Goal: Share content: Share content

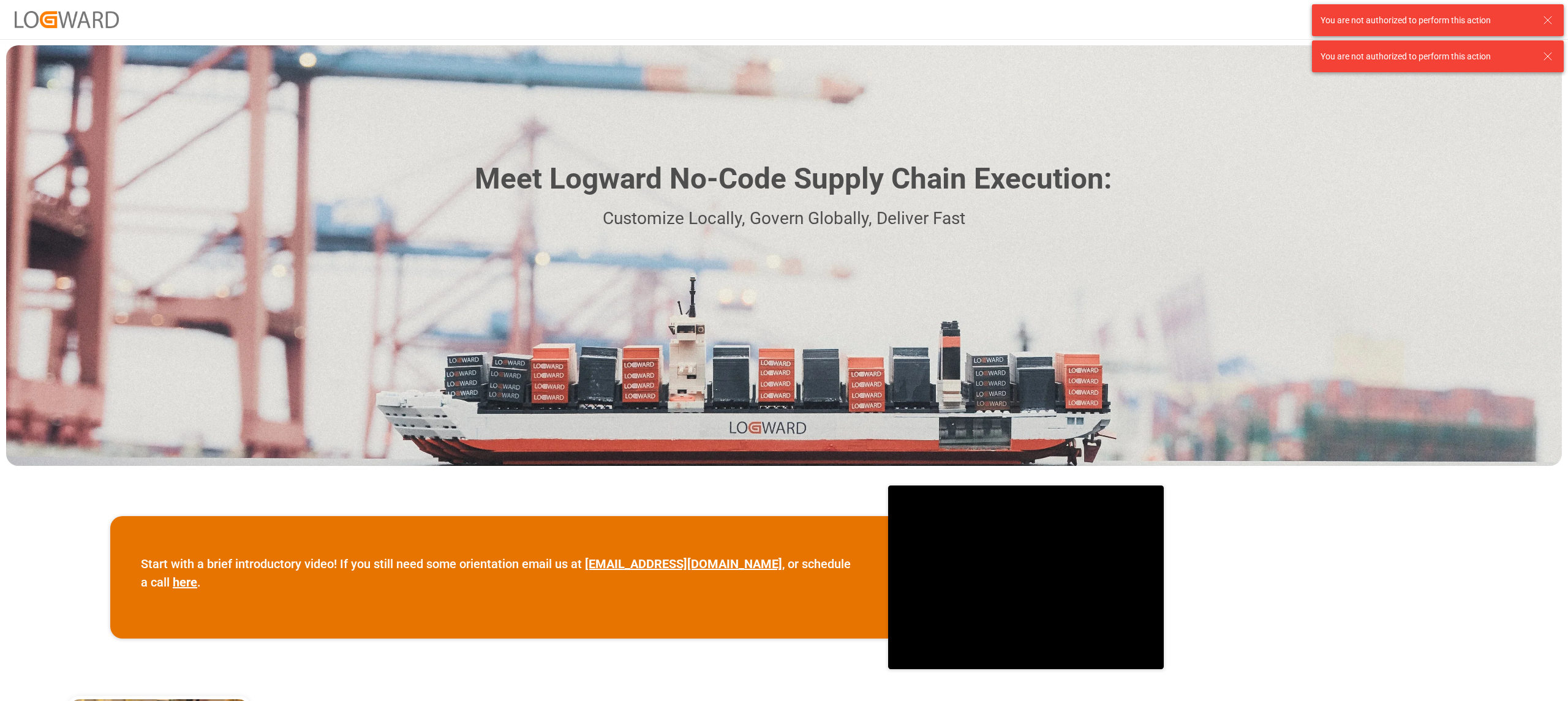
click at [1542, 18] on icon at bounding box center [1548, 20] width 15 height 15
click at [1551, 17] on icon at bounding box center [1548, 20] width 15 height 15
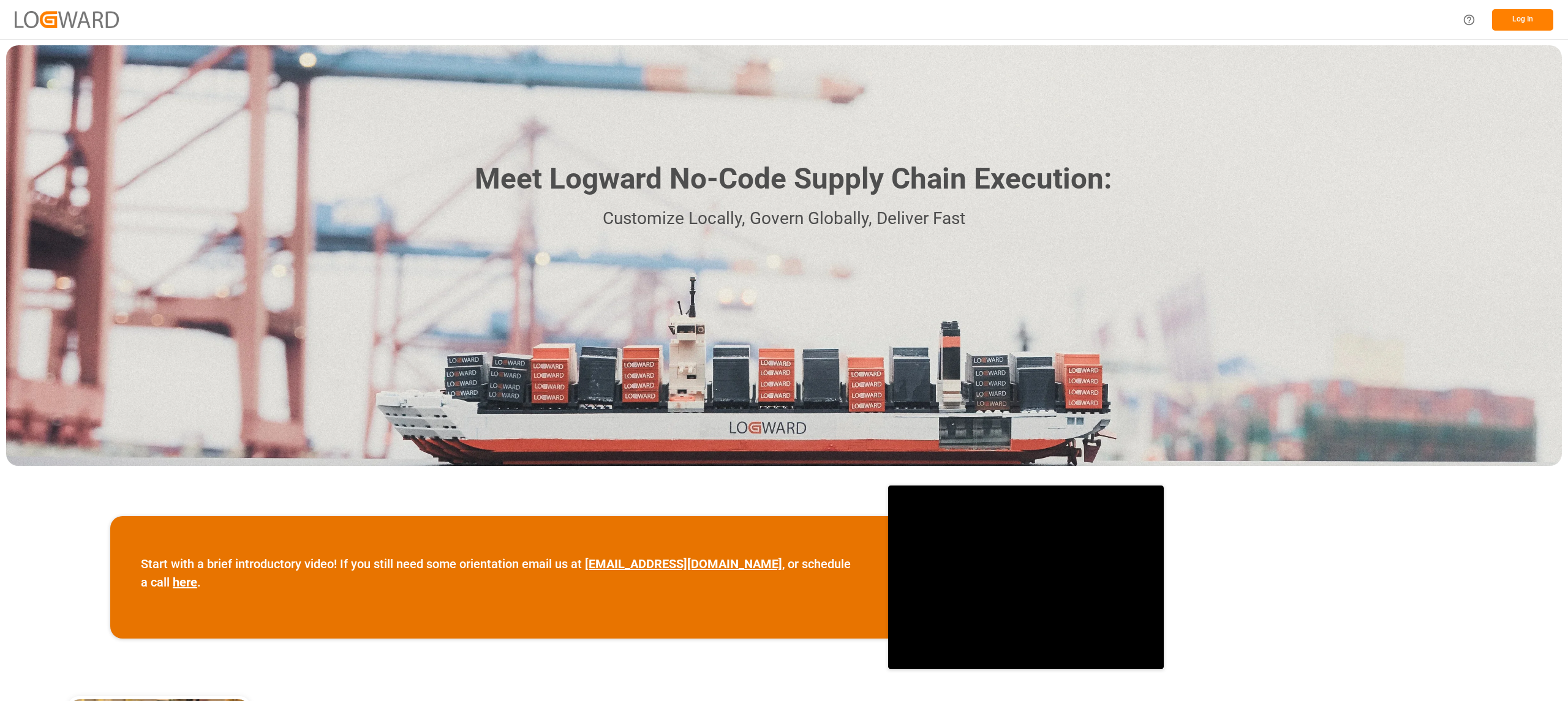
click at [1515, 14] on button "Log In" at bounding box center [1522, 20] width 61 height 22
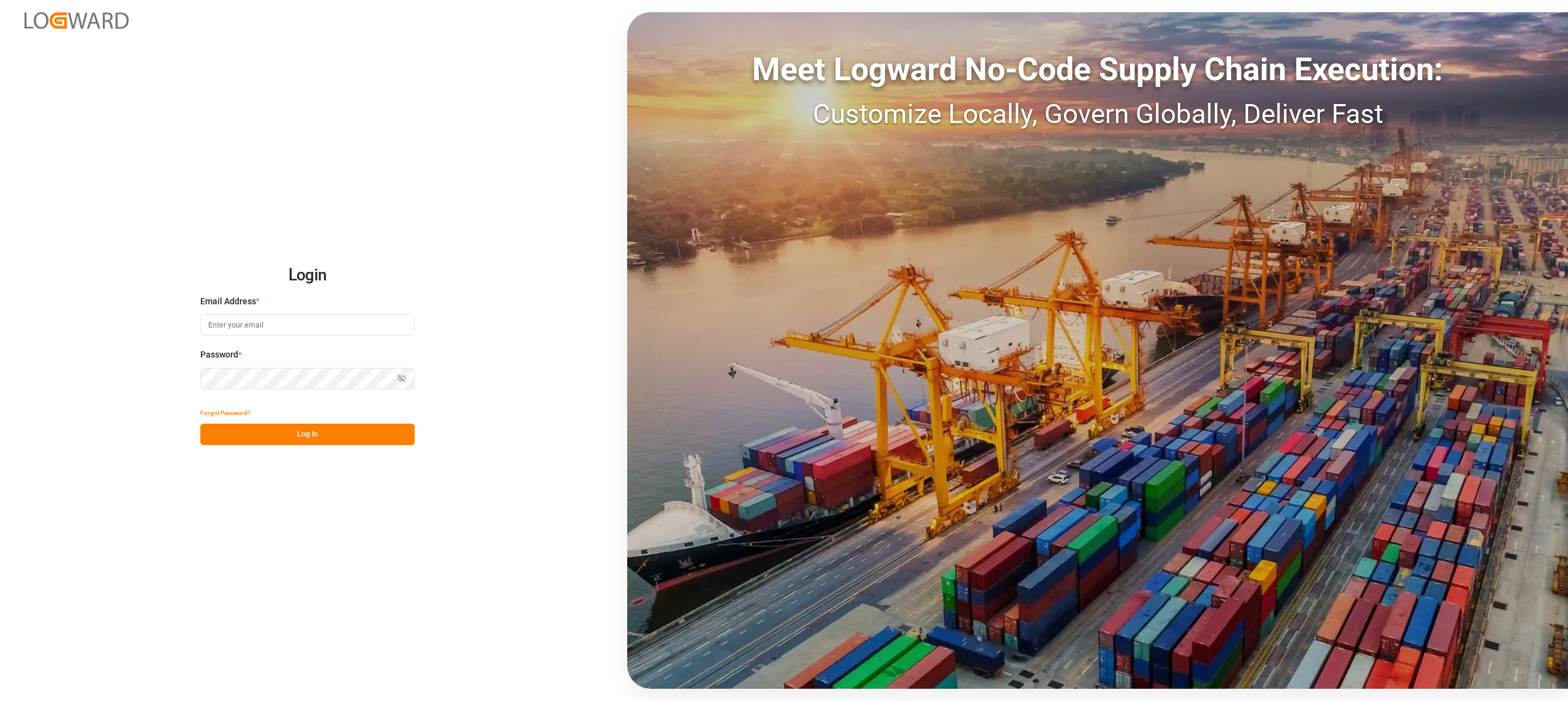
click at [227, 323] on input at bounding box center [307, 325] width 215 height 22
type input "maria.piranquive@leschaco.com"
click at [398, 378] on icon "button" at bounding box center [402, 379] width 9 height 9
drag, startPoint x: 339, startPoint y: 438, endPoint x: 442, endPoint y: 440, distance: 103.0
click at [341, 439] on button "Log In" at bounding box center [307, 434] width 215 height 22
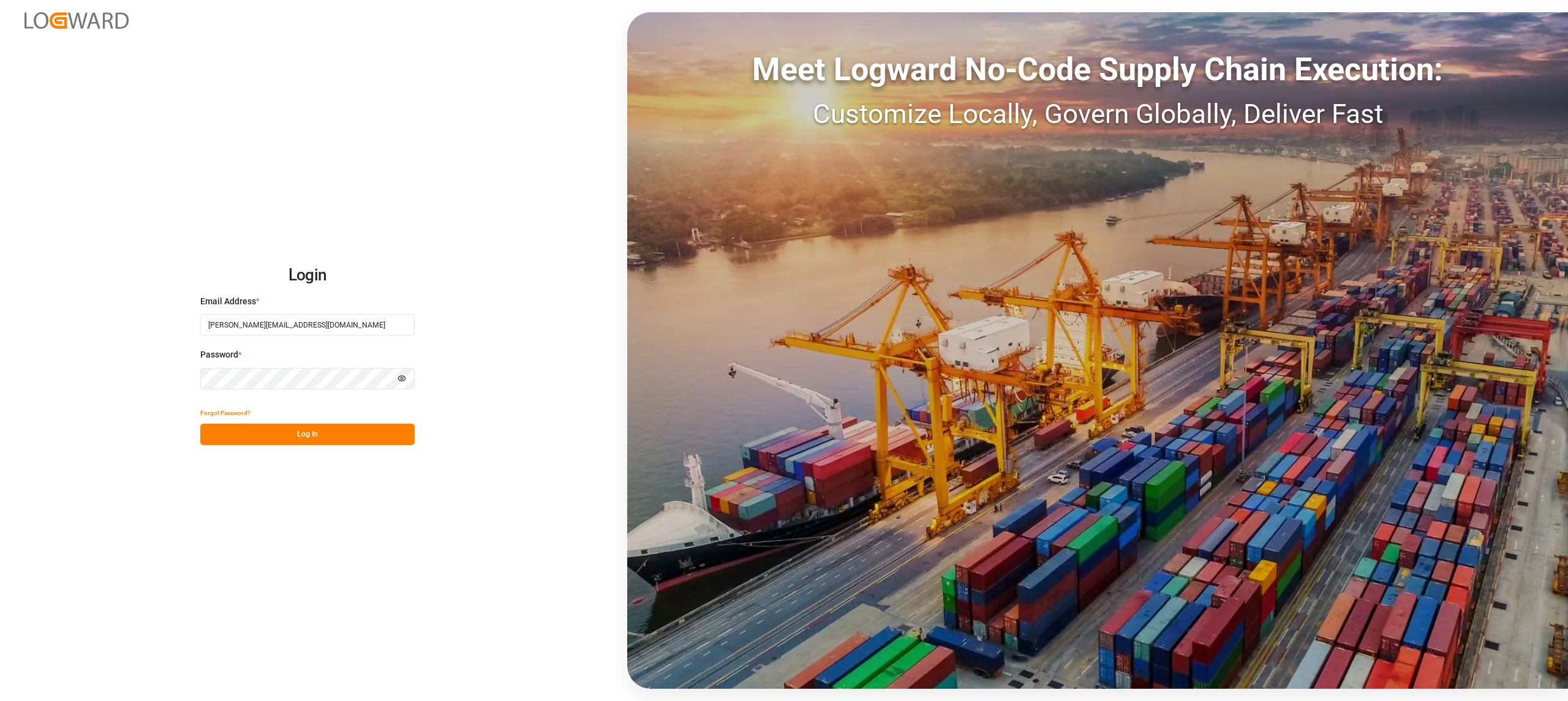
click at [398, 436] on button "Log In" at bounding box center [307, 434] width 215 height 22
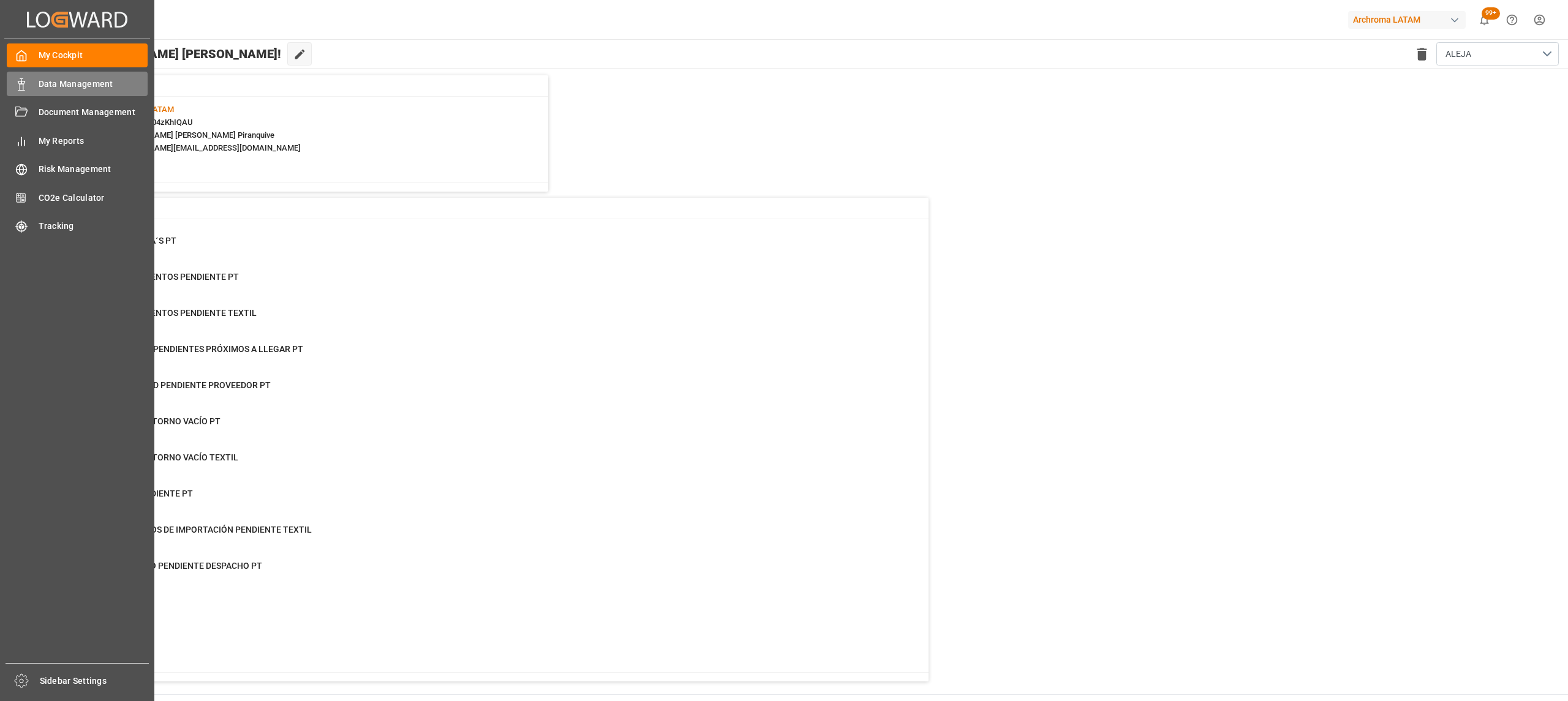
click at [55, 89] on span "Data Management" at bounding box center [93, 84] width 109 height 13
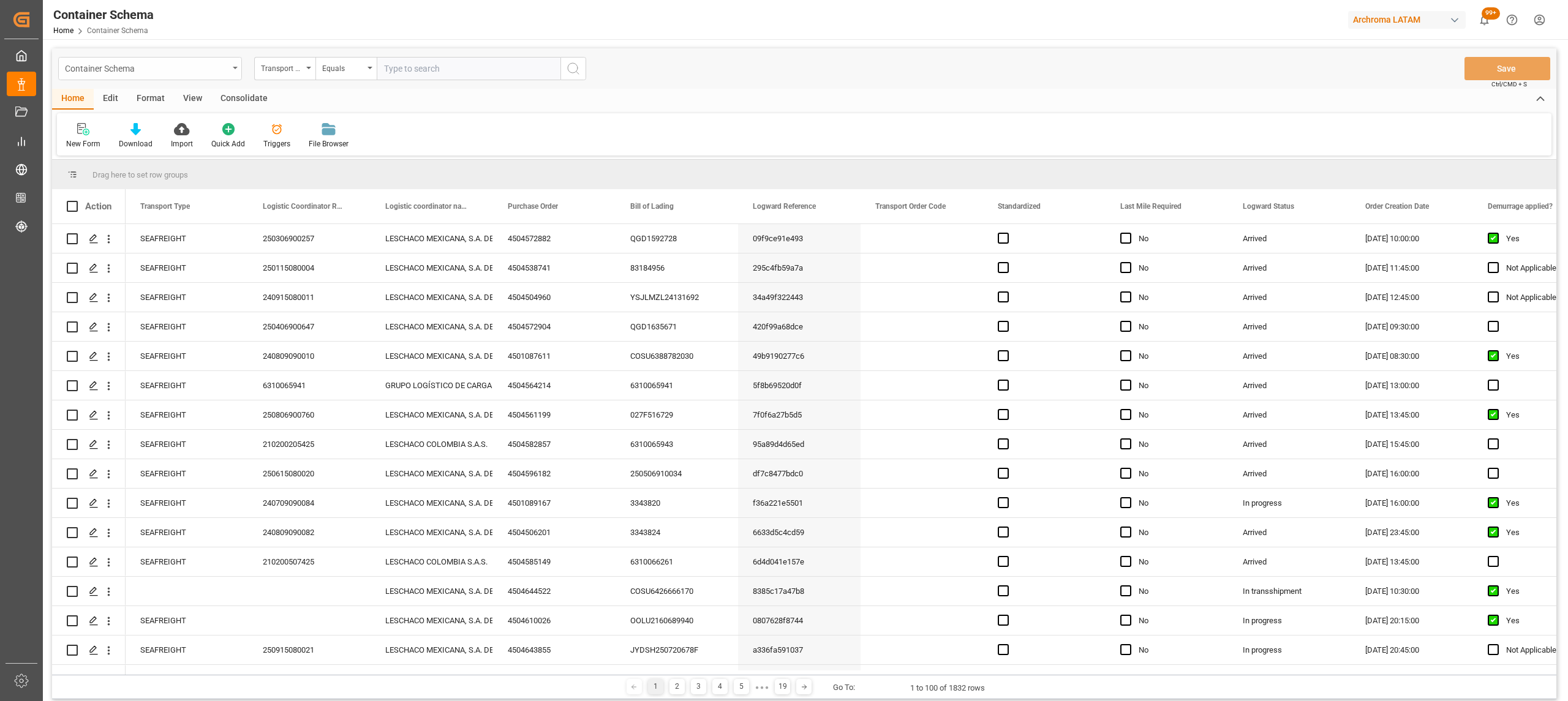
click at [221, 67] on div "Container Schema" at bounding box center [147, 68] width 164 height 15
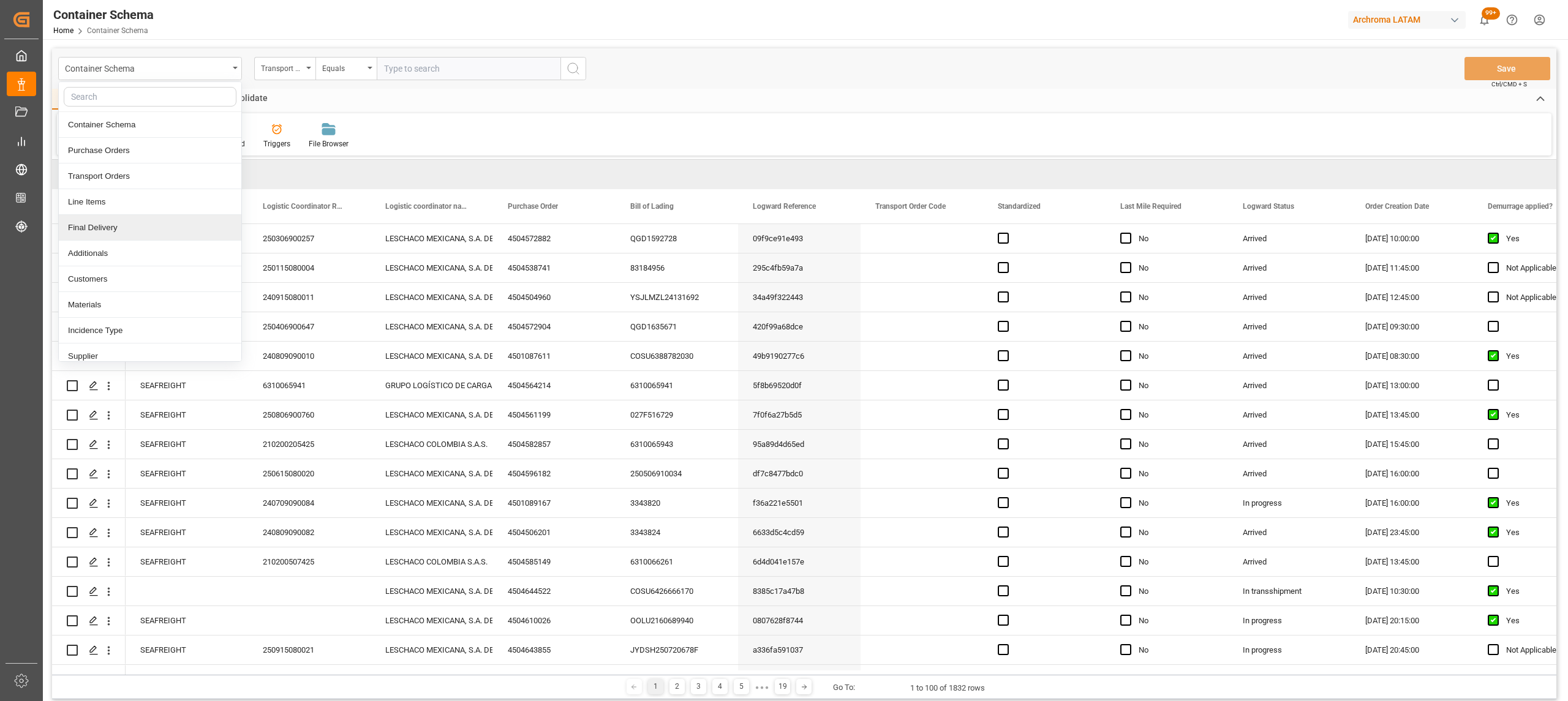
click at [125, 220] on div "Final Delivery" at bounding box center [150, 228] width 183 height 26
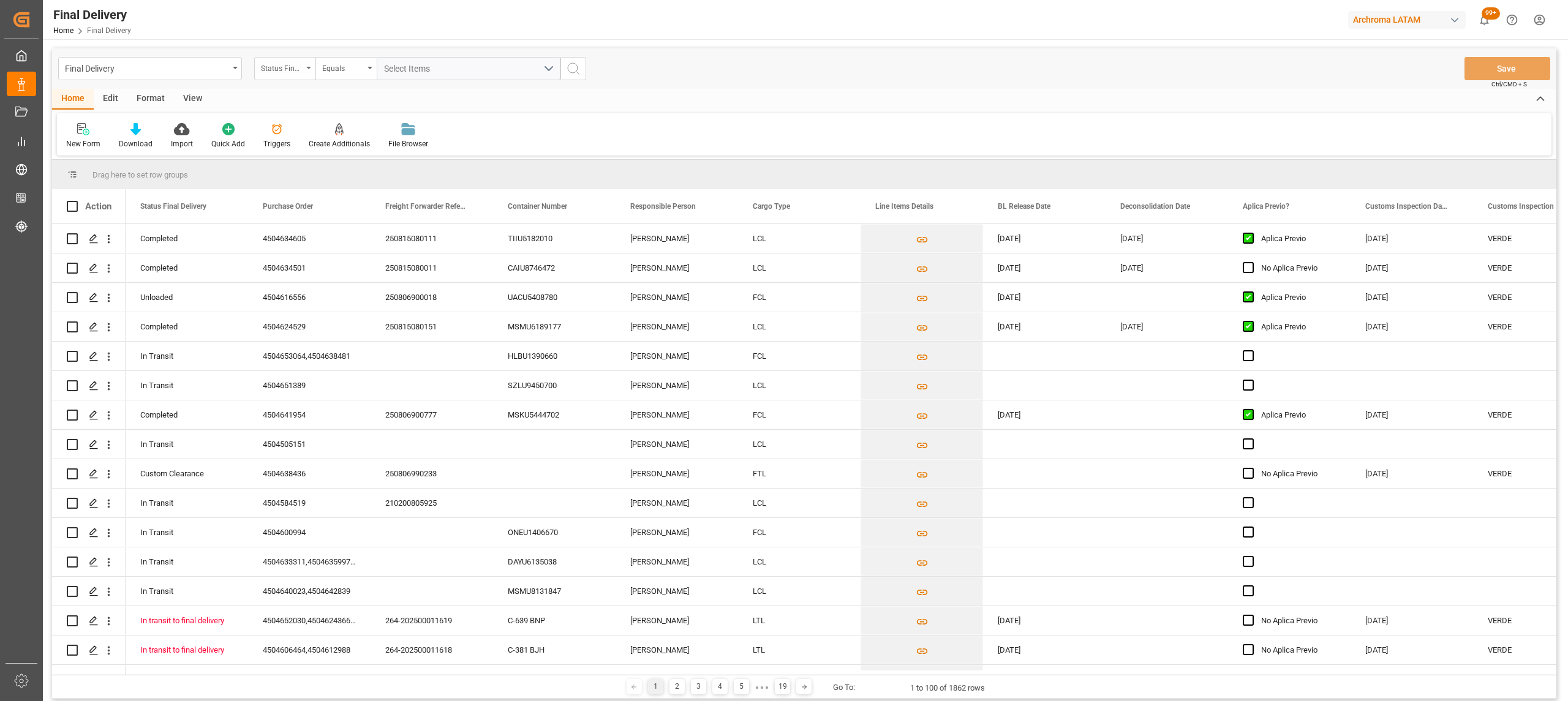
click at [293, 73] on div "Status Final Delivery" at bounding box center [282, 67] width 42 height 14
click at [311, 143] on div "Purchase Order" at bounding box center [346, 151] width 183 height 26
click at [343, 68] on div "Equals" at bounding box center [343, 67] width 42 height 14
click at [373, 145] on div "Fuzzy search" at bounding box center [407, 151] width 183 height 26
click at [451, 72] on input "text" at bounding box center [469, 69] width 184 height 23
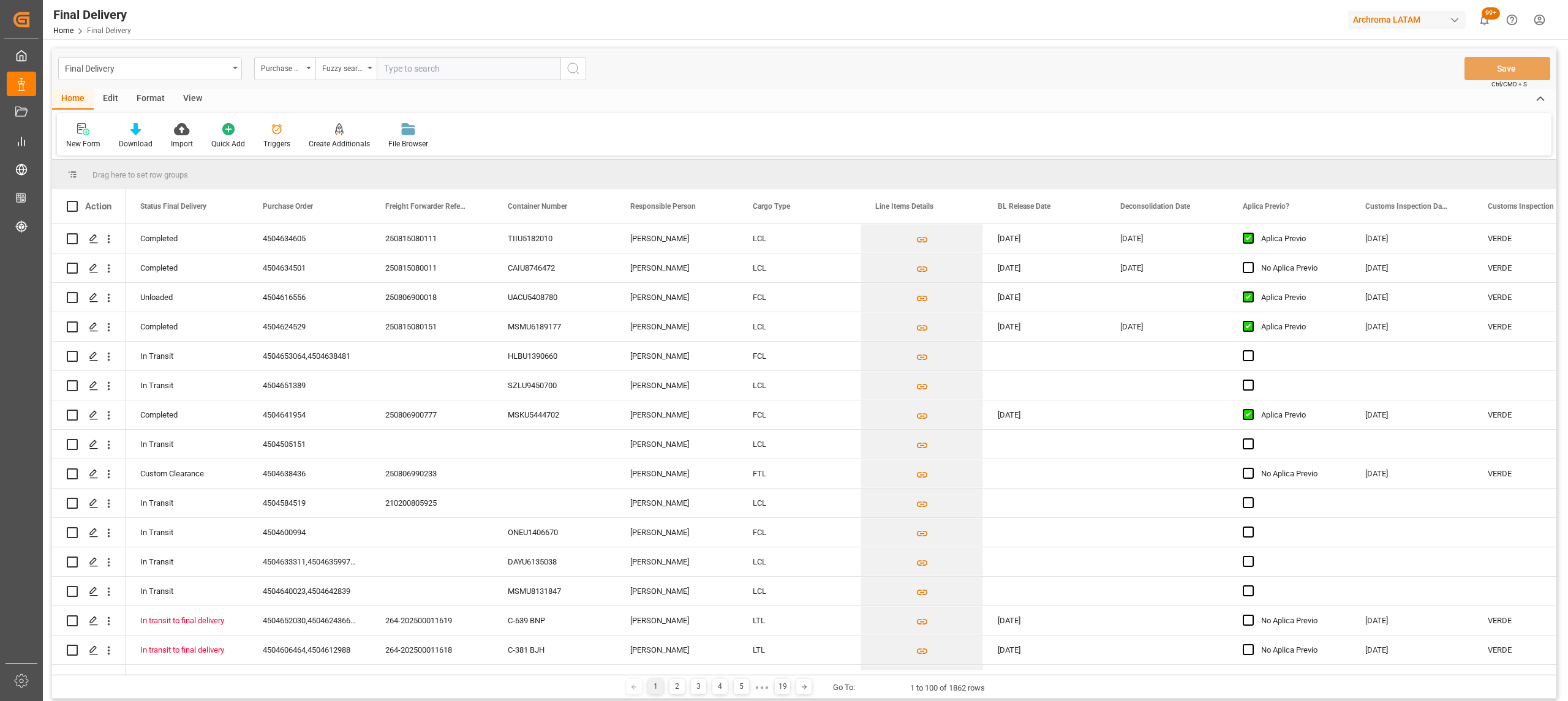
click at [459, 63] on input "text" at bounding box center [469, 69] width 184 height 23
paste input "4504641346"
type input "4504641346"
click at [571, 74] on icon "search button" at bounding box center [573, 69] width 15 height 15
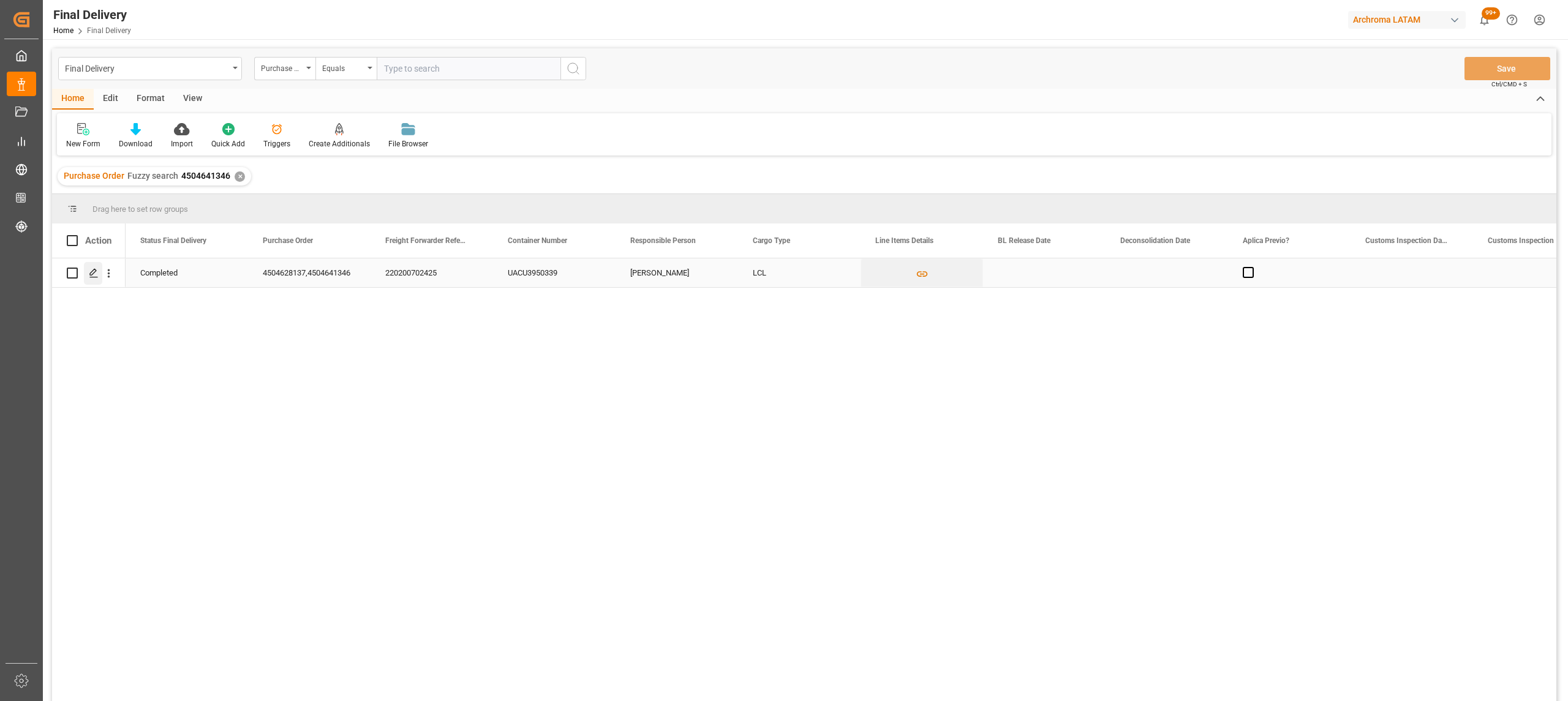
click at [92, 278] on div "Press SPACE to select this row." at bounding box center [93, 273] width 18 height 23
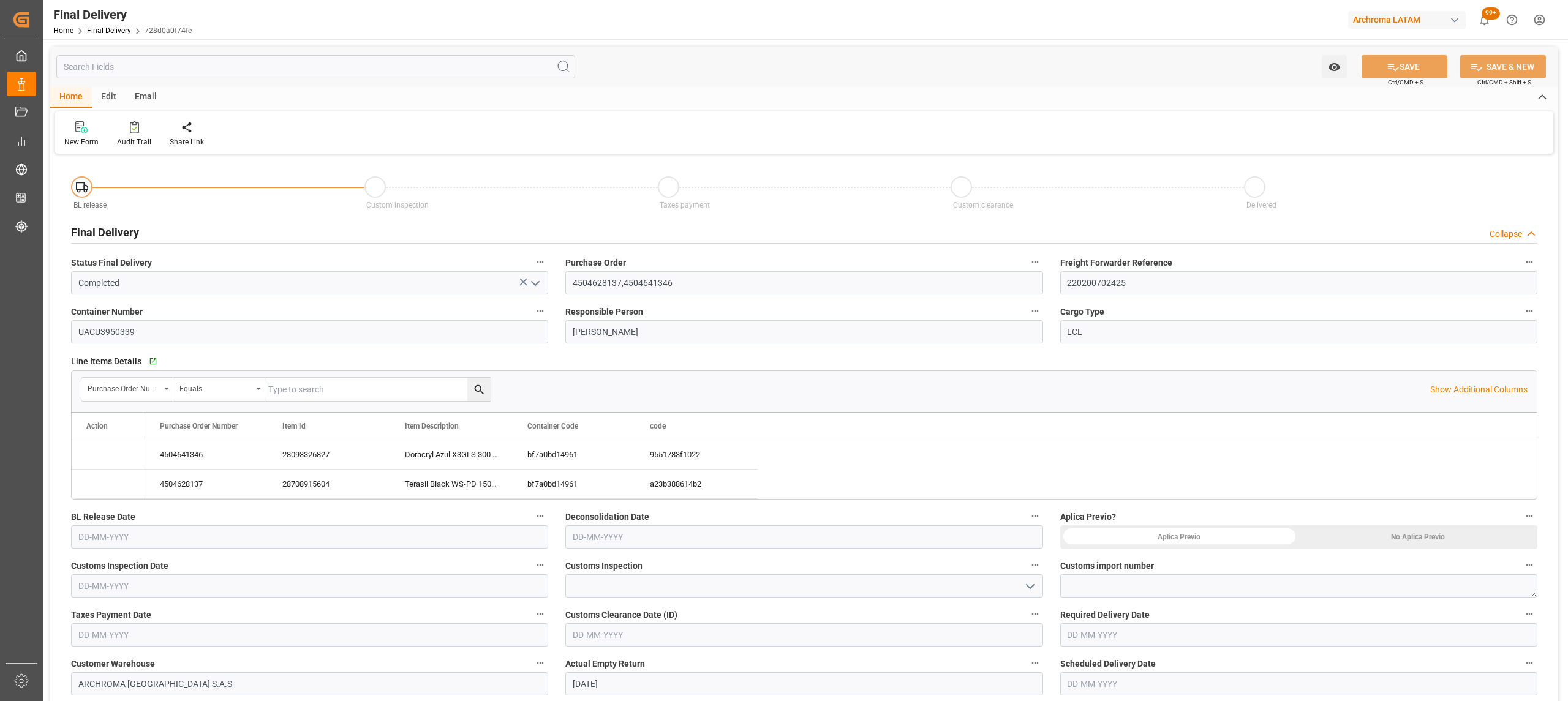
type input "[DATE]"
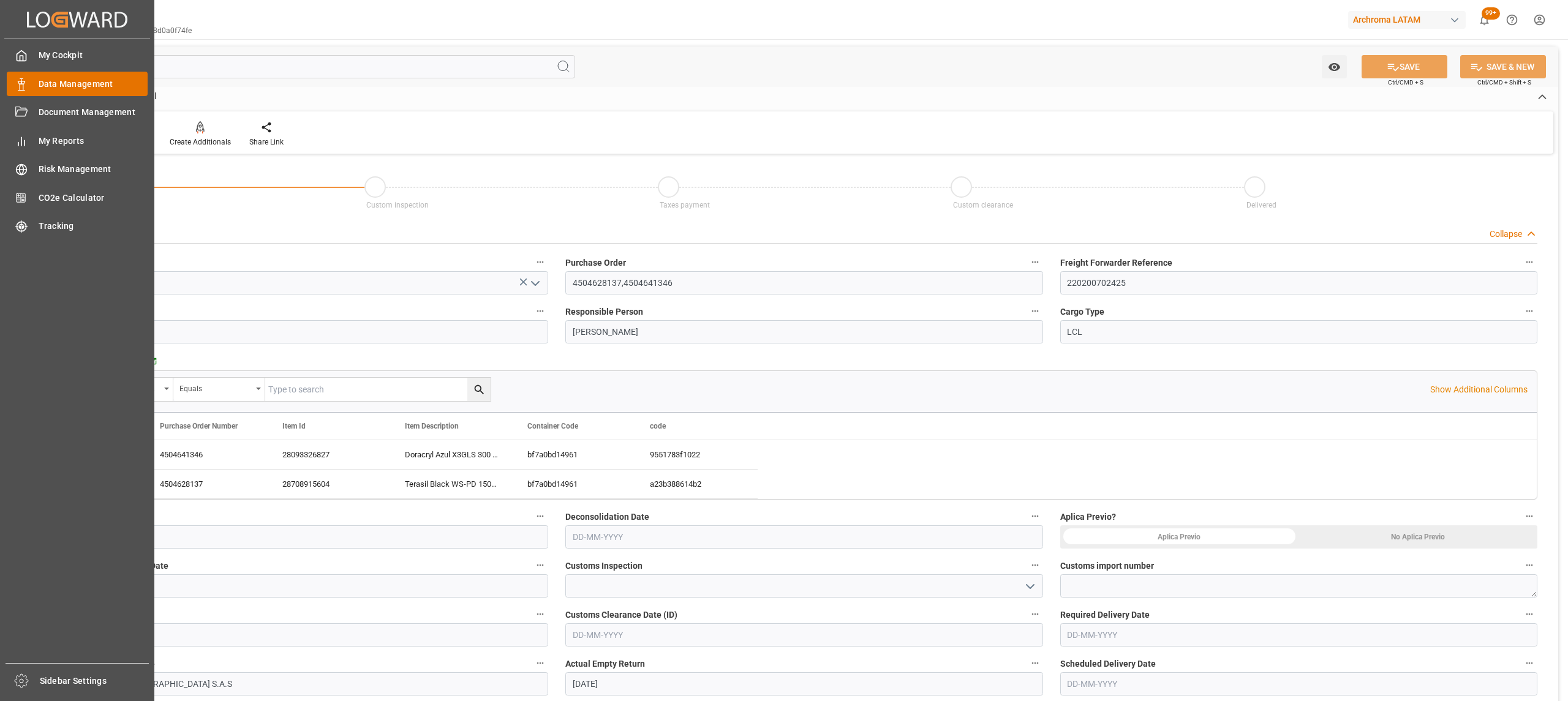
click at [74, 90] on div "Data Management Data Management" at bounding box center [77, 84] width 141 height 24
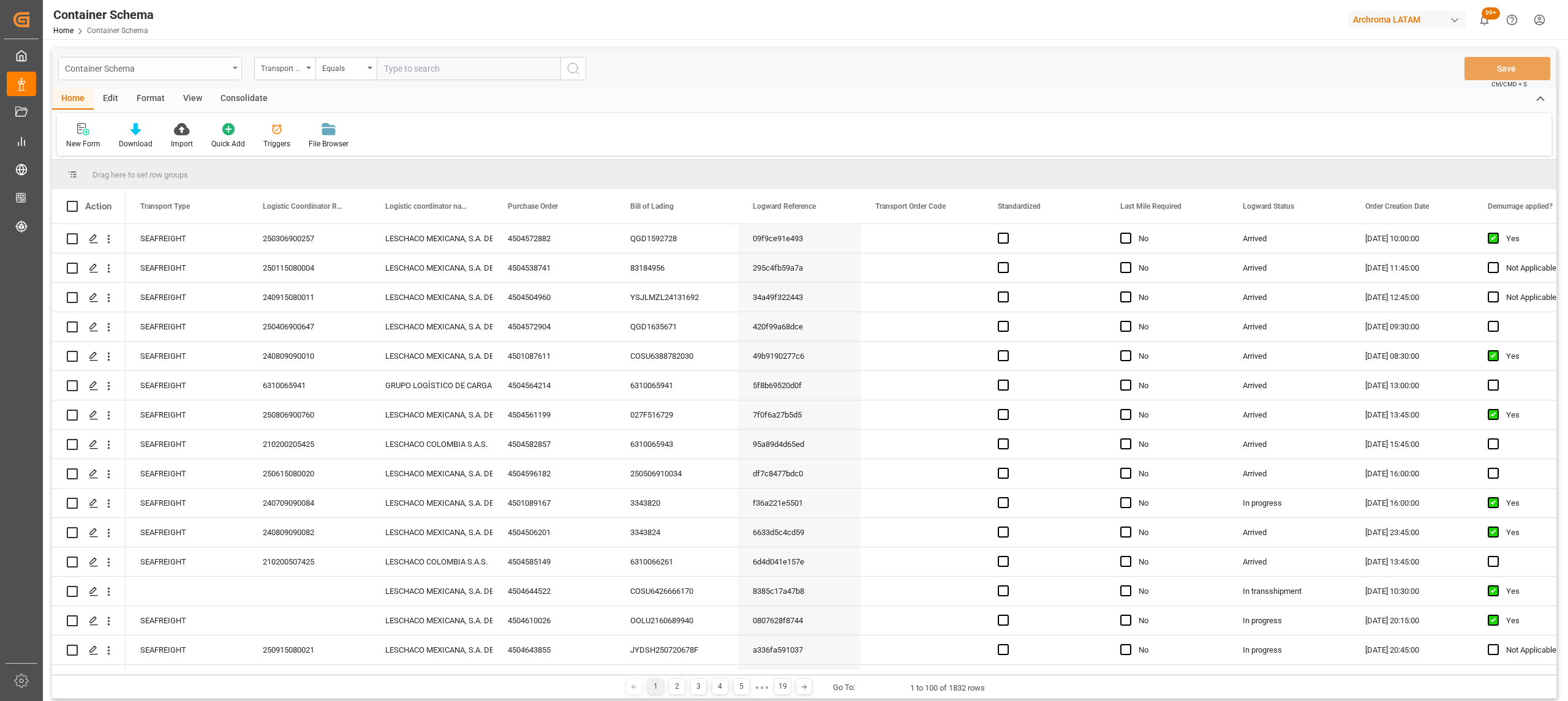
click at [229, 68] on div "Container Schema" at bounding box center [150, 69] width 184 height 23
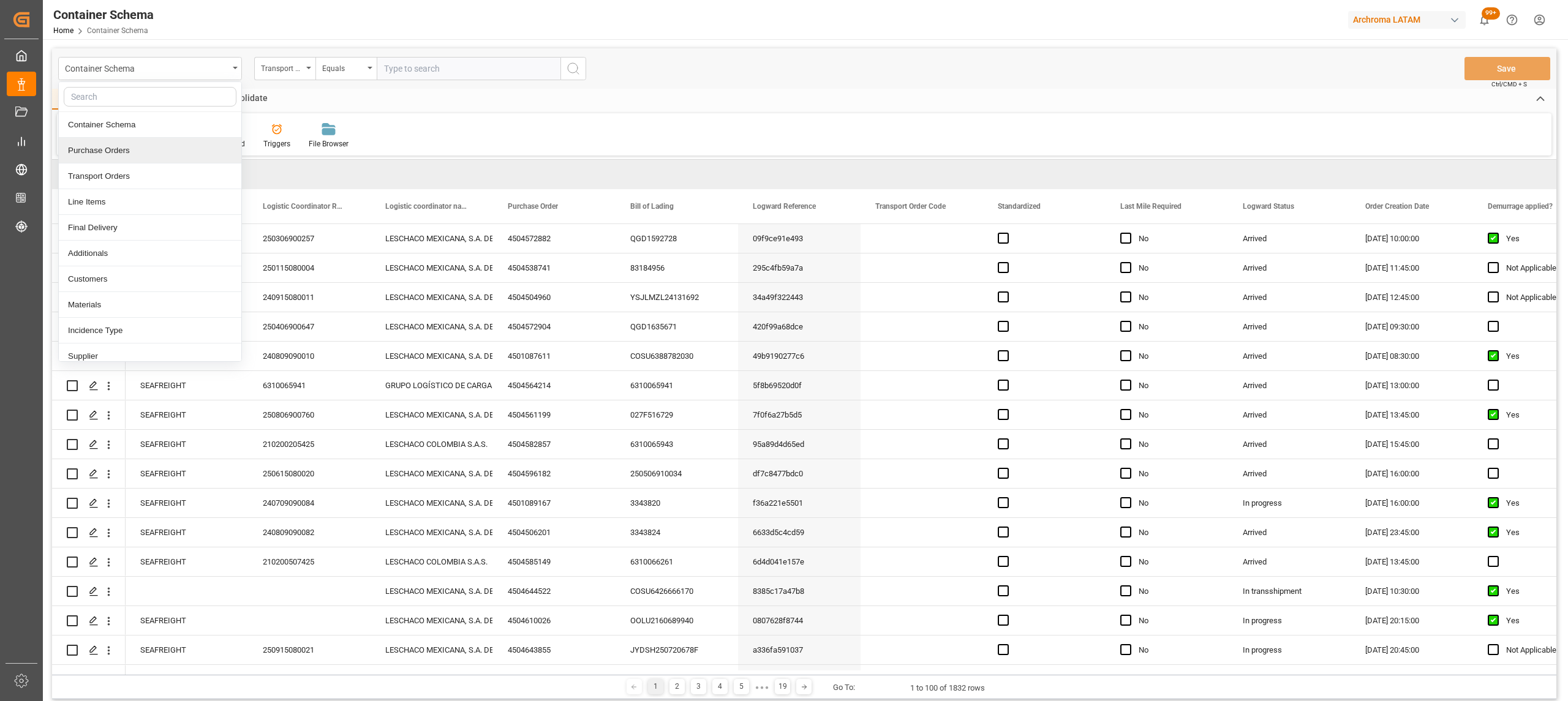
click at [142, 148] on div "Purchase Orders" at bounding box center [150, 151] width 183 height 26
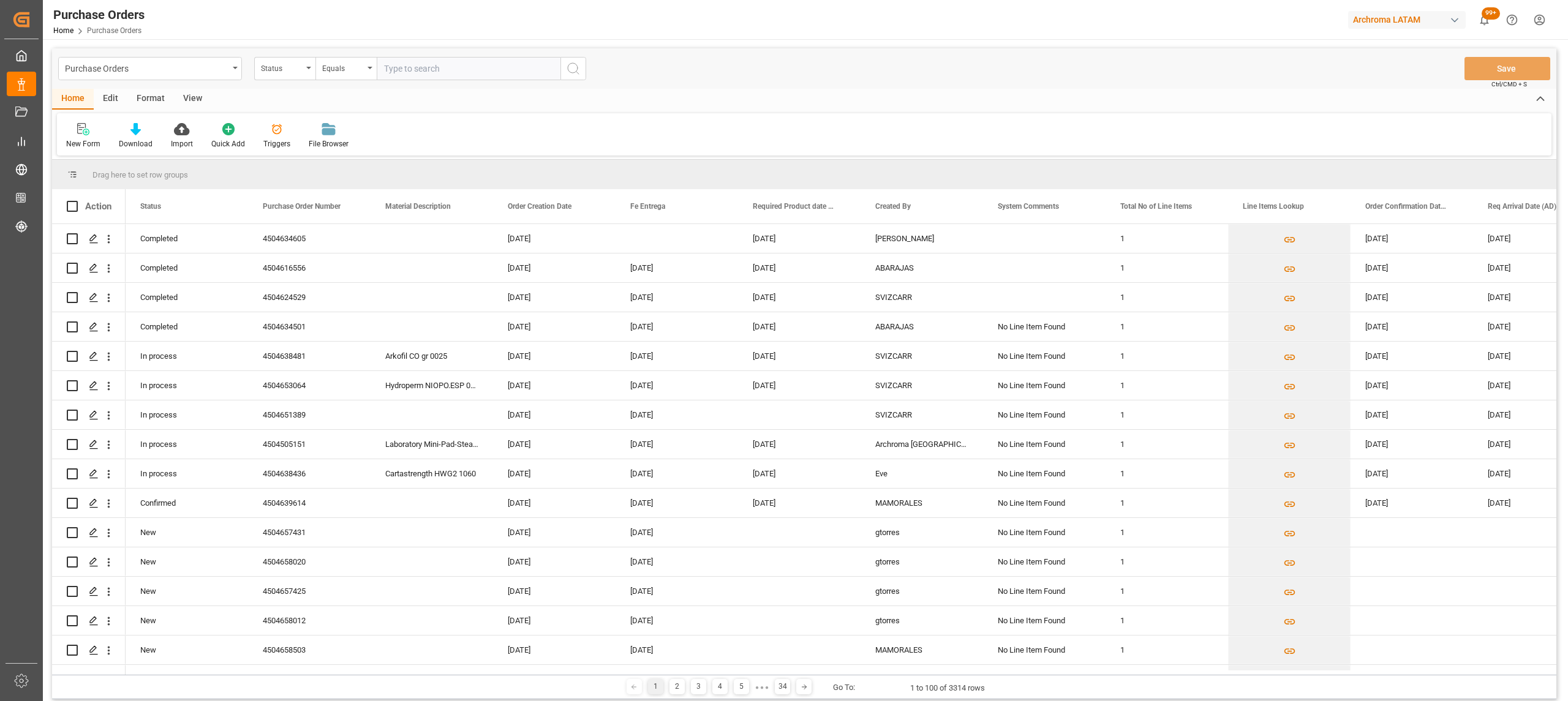
click at [168, 72] on div "Purchase Orders" at bounding box center [147, 68] width 164 height 15
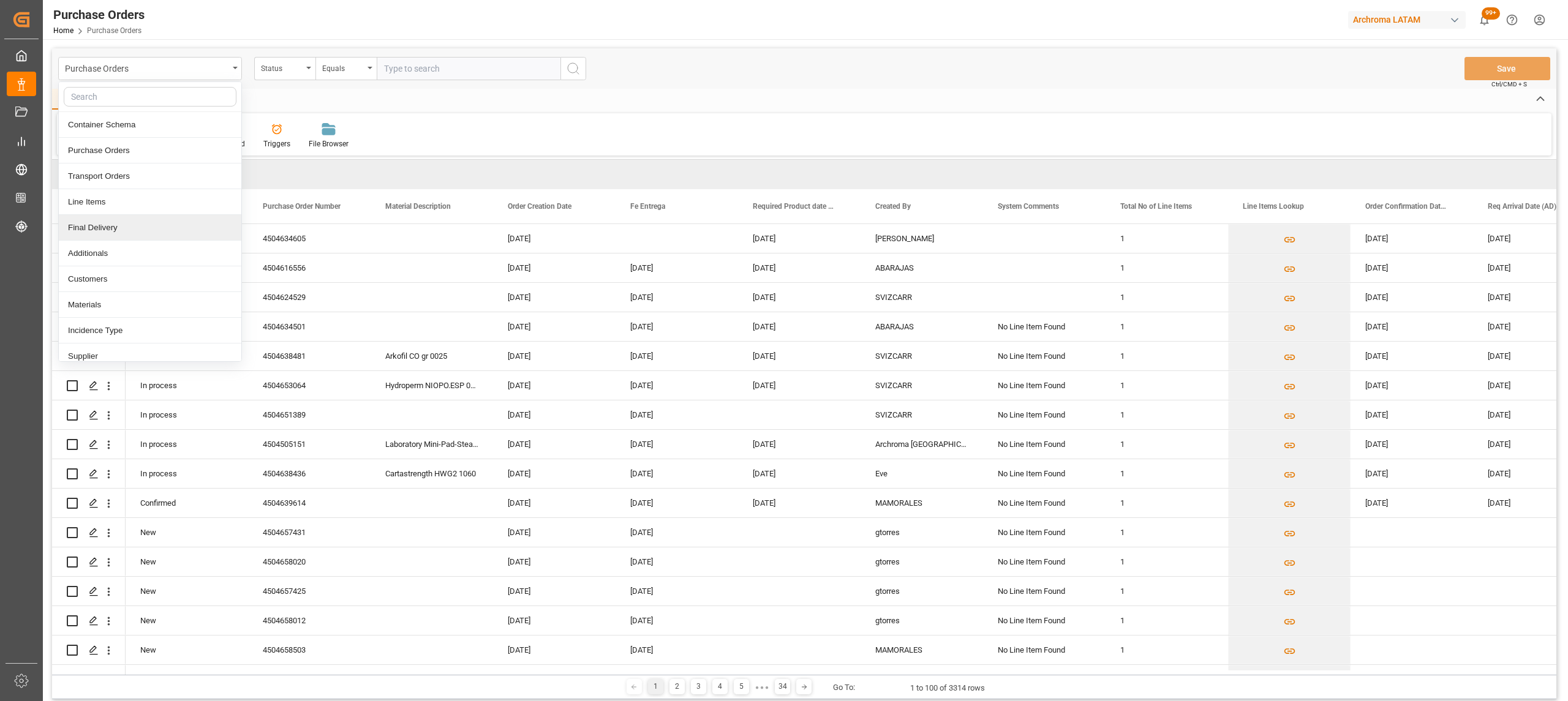
click at [133, 236] on div "Final Delivery" at bounding box center [150, 228] width 183 height 26
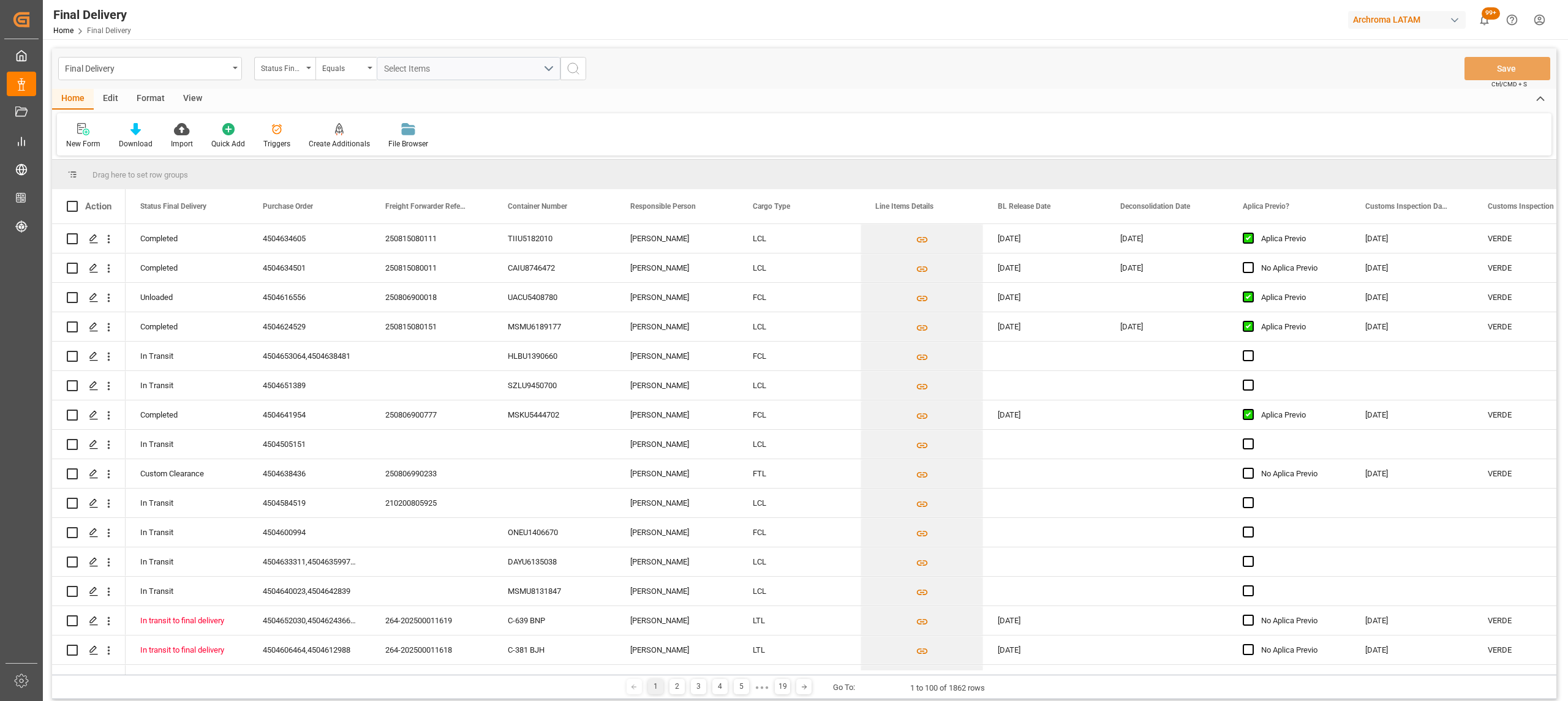
click at [289, 73] on div "Status Final Delivery" at bounding box center [282, 67] width 42 height 14
drag, startPoint x: 331, startPoint y: 149, endPoint x: 343, endPoint y: 67, distance: 82.9
click at [331, 150] on div "Purchase Order" at bounding box center [346, 151] width 183 height 26
drag, startPoint x: 347, startPoint y: 41, endPoint x: 344, endPoint y: 67, distance: 26.2
click at [347, 57] on div "Final Delivery Purchase Order Equals Save Ctrl/CMD + S Home Edit Format View Ne…" at bounding box center [804, 442] width 1522 height 804
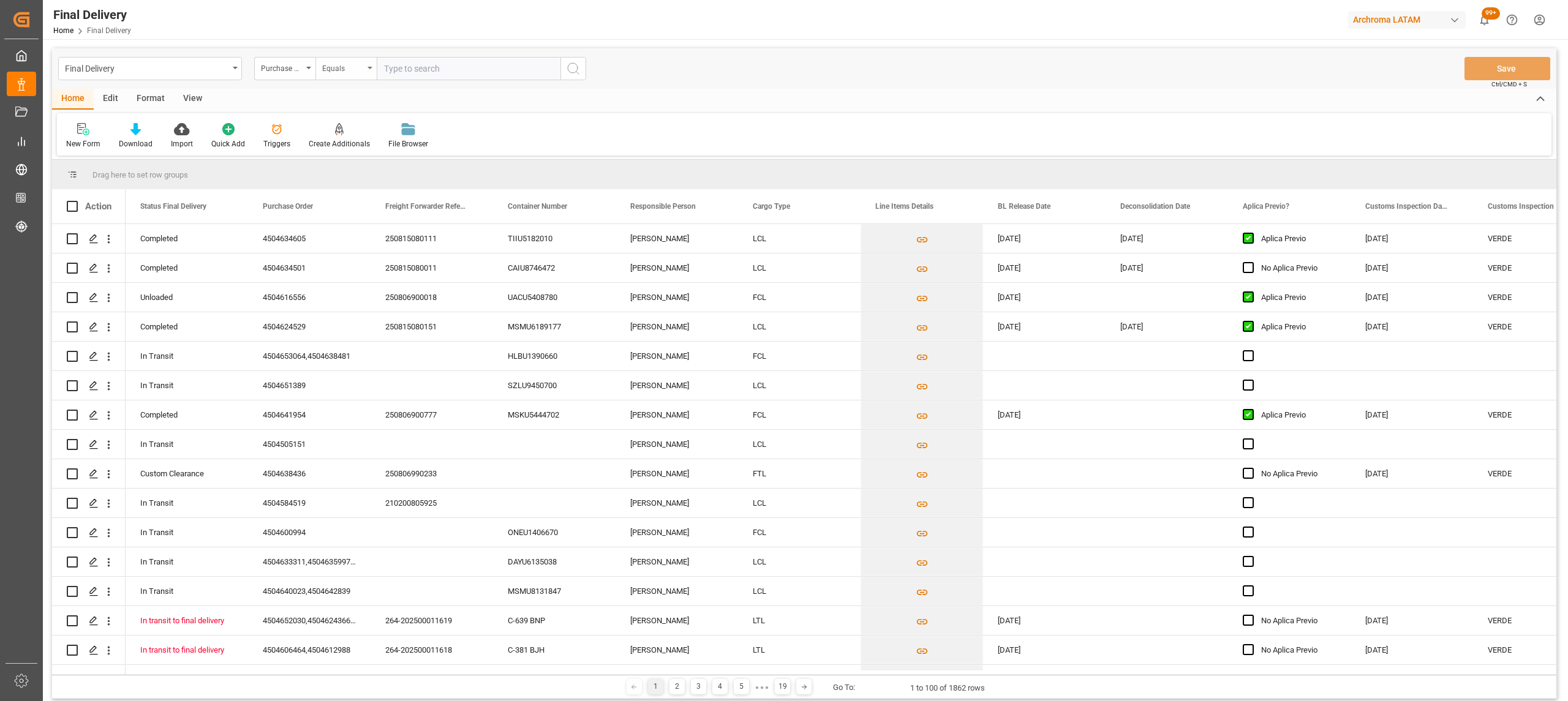
click at [344, 68] on div "Equals" at bounding box center [343, 67] width 42 height 14
drag, startPoint x: 370, startPoint y: 152, endPoint x: 405, endPoint y: 74, distance: 85.5
click at [371, 153] on div "Fuzzy search" at bounding box center [407, 151] width 183 height 26
click at [416, 76] on input "text" at bounding box center [469, 69] width 184 height 23
type input "v"
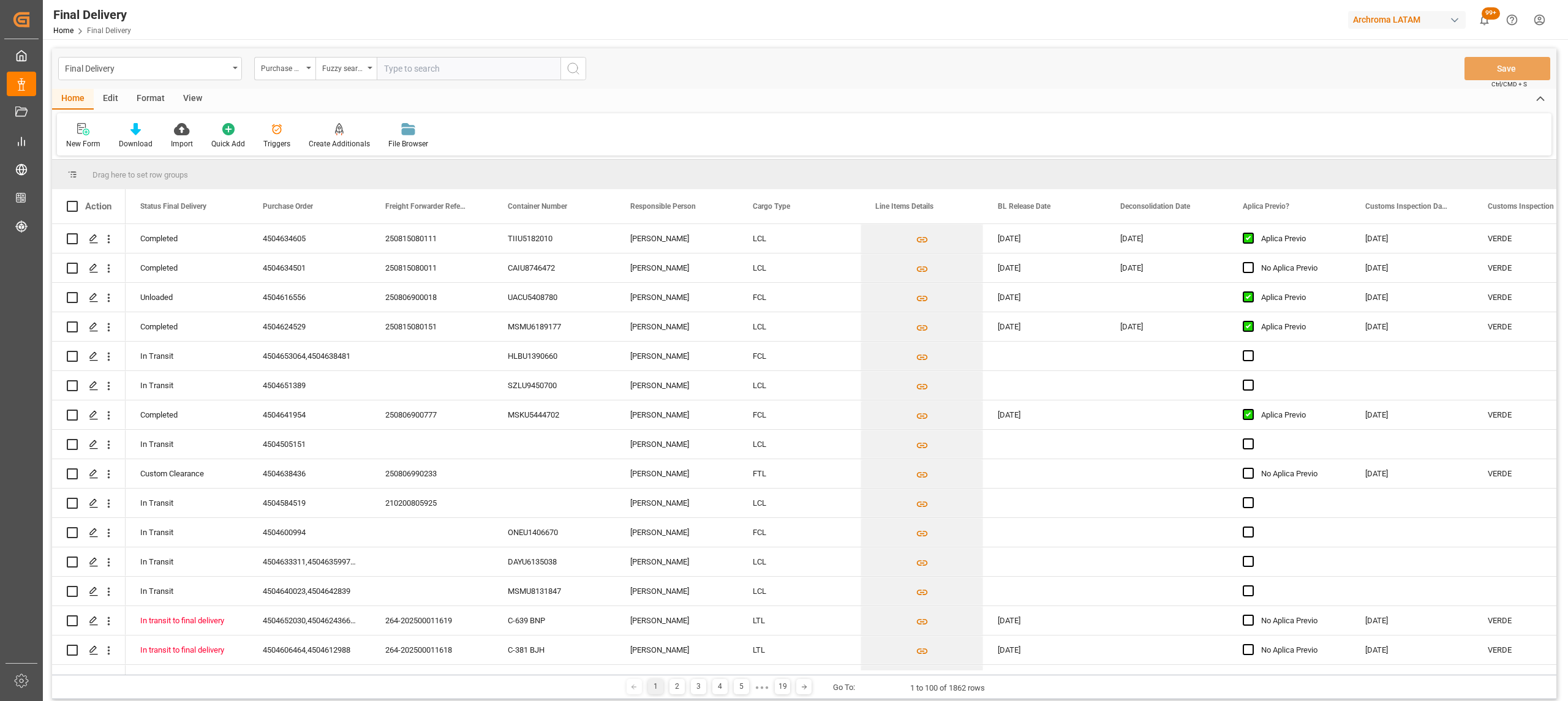
paste input "4504653908"
type input "4504653908"
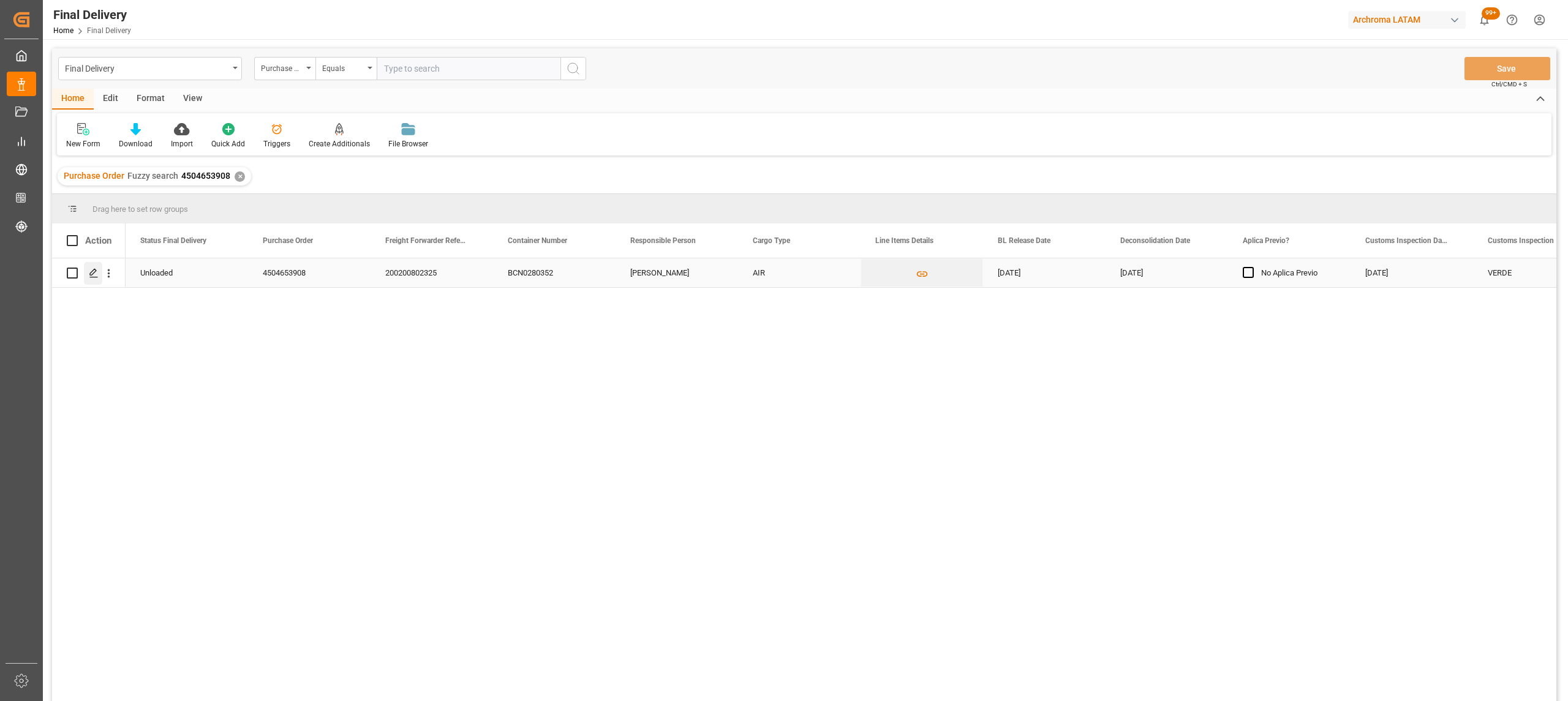
click at [89, 278] on div "Press SPACE to select this row." at bounding box center [93, 273] width 18 height 23
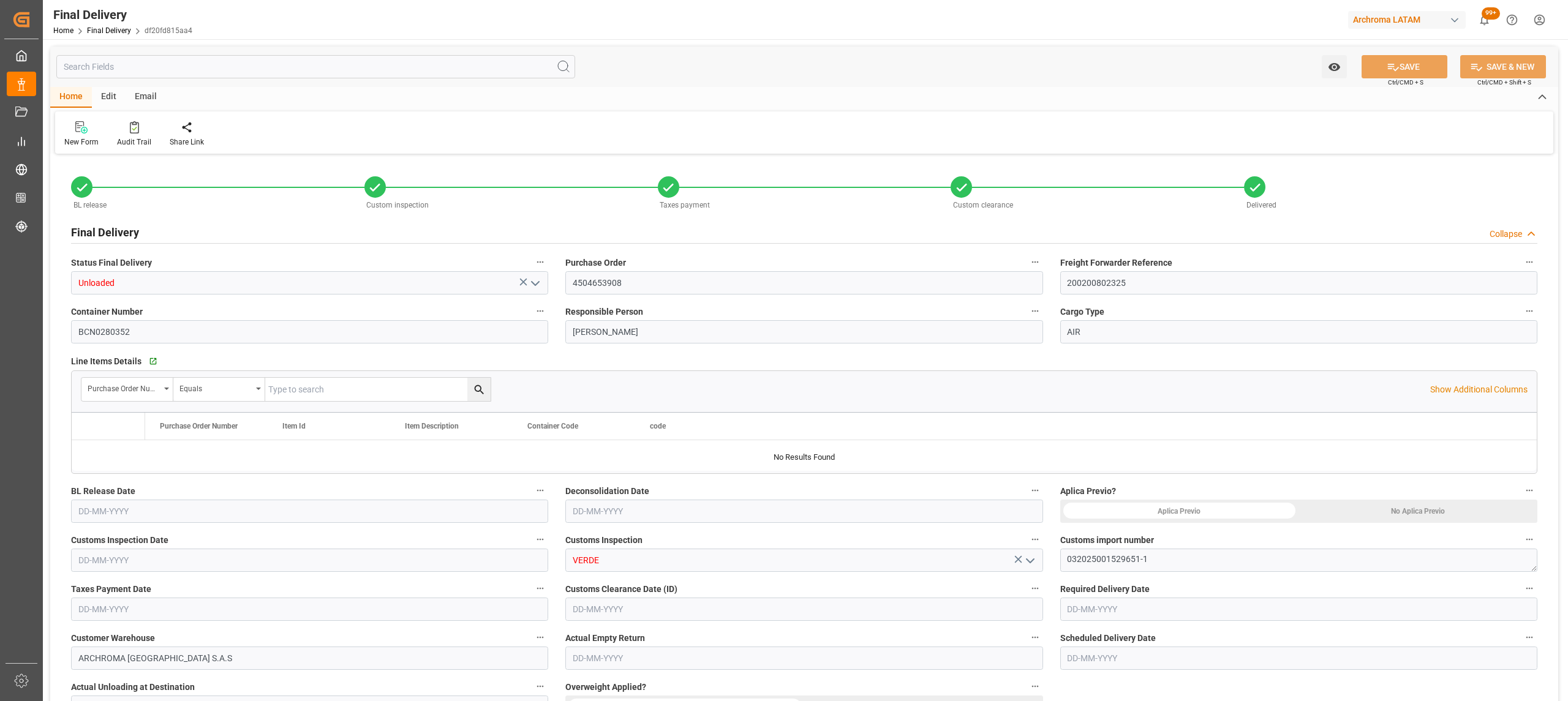
type input "1"
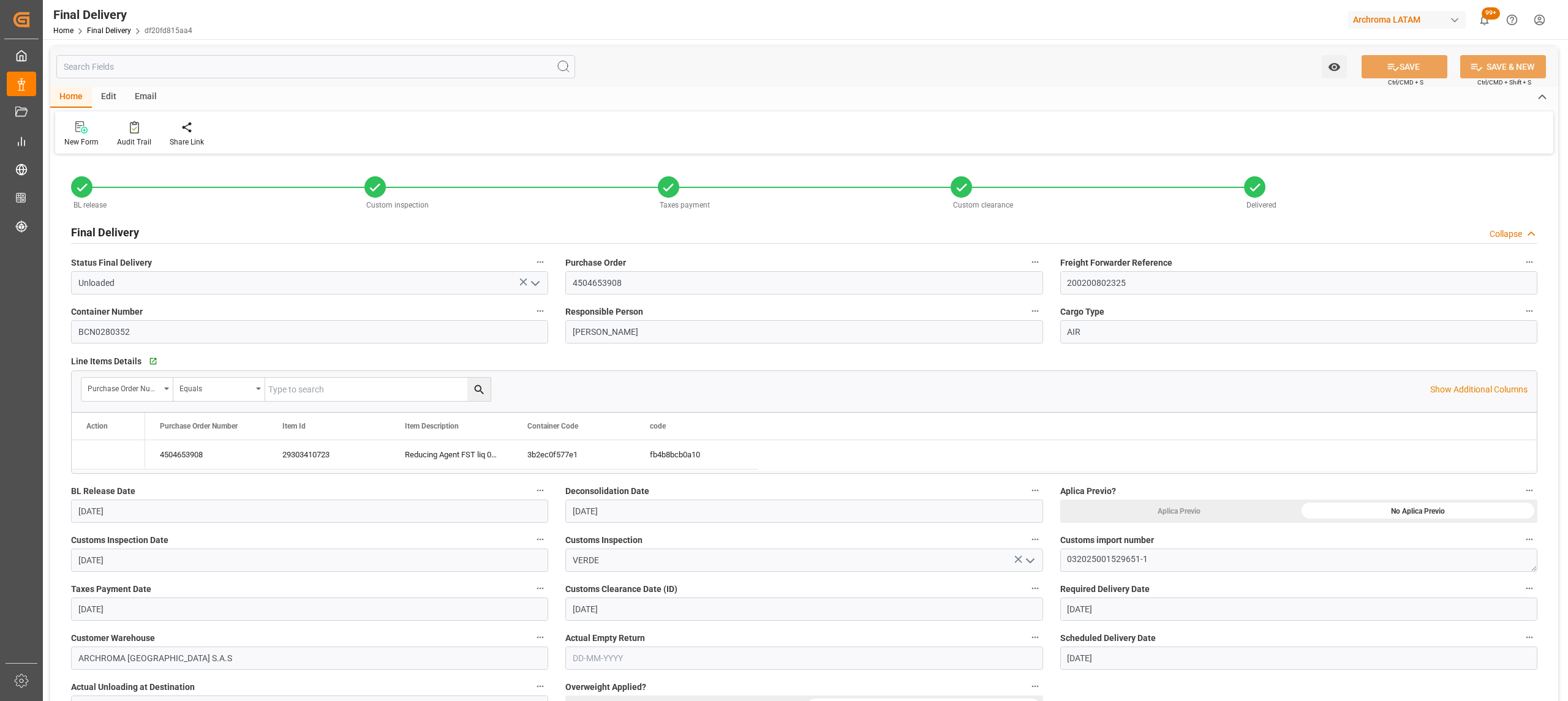
type input "[DATE]"
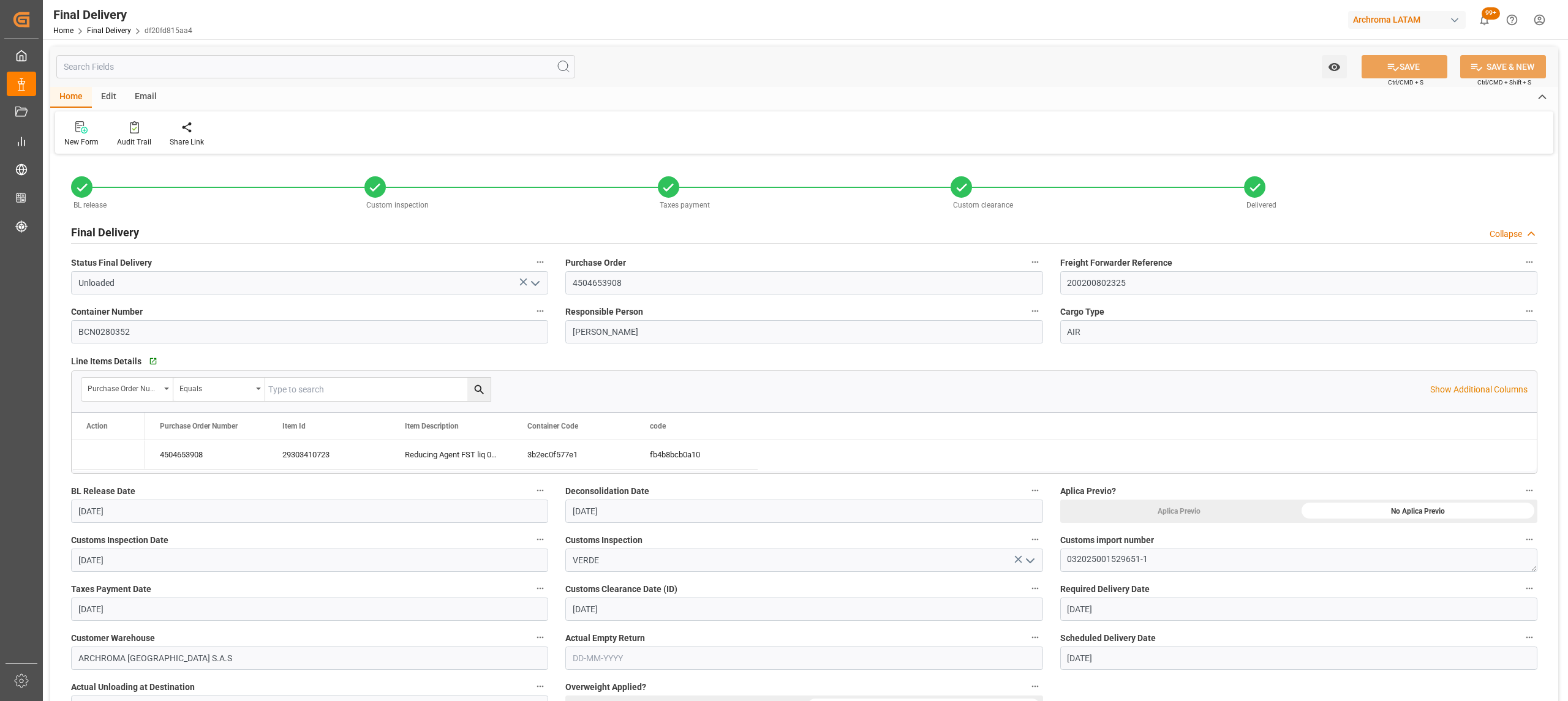
type input "[DATE]"
type input "25-08-2025 00:00"
type input "[DATE]"
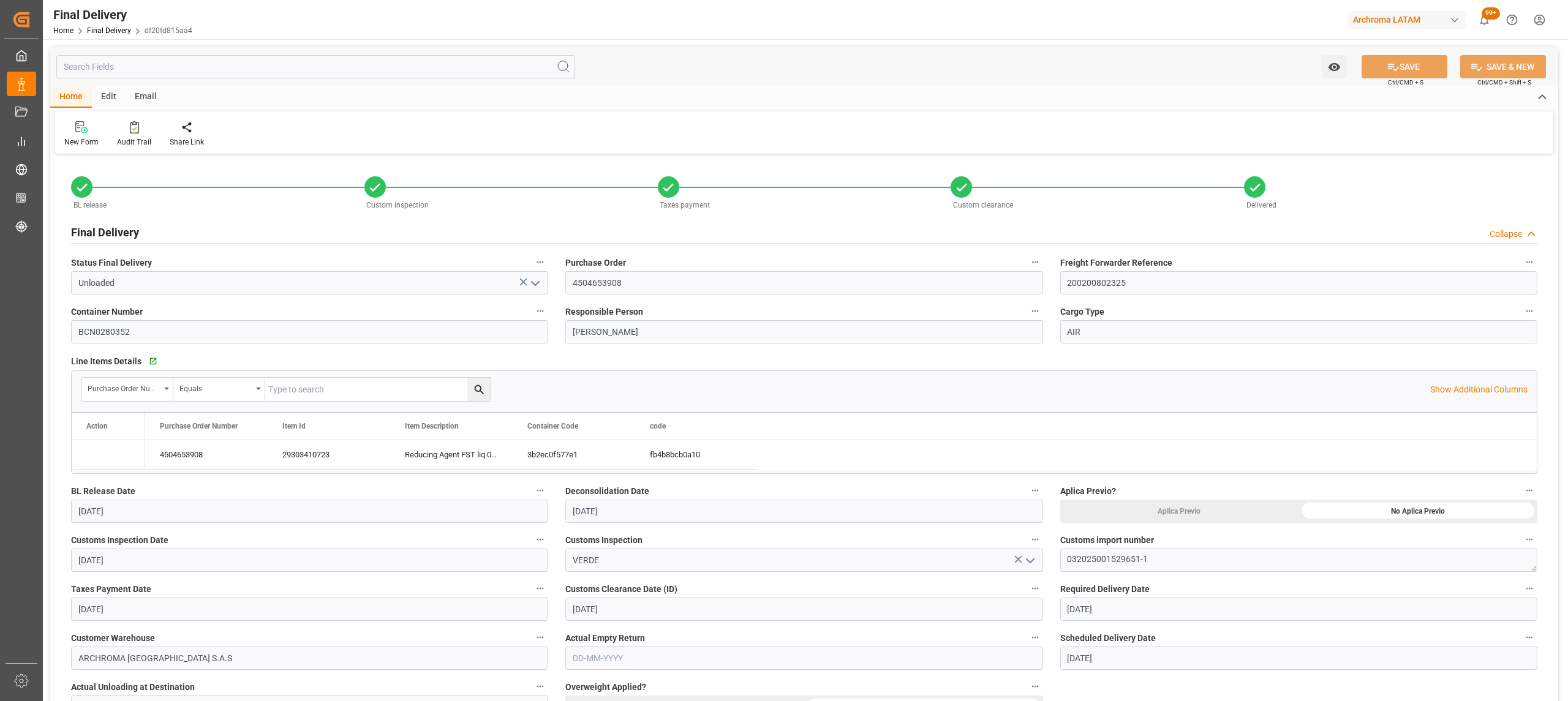
type input "[DATE]"
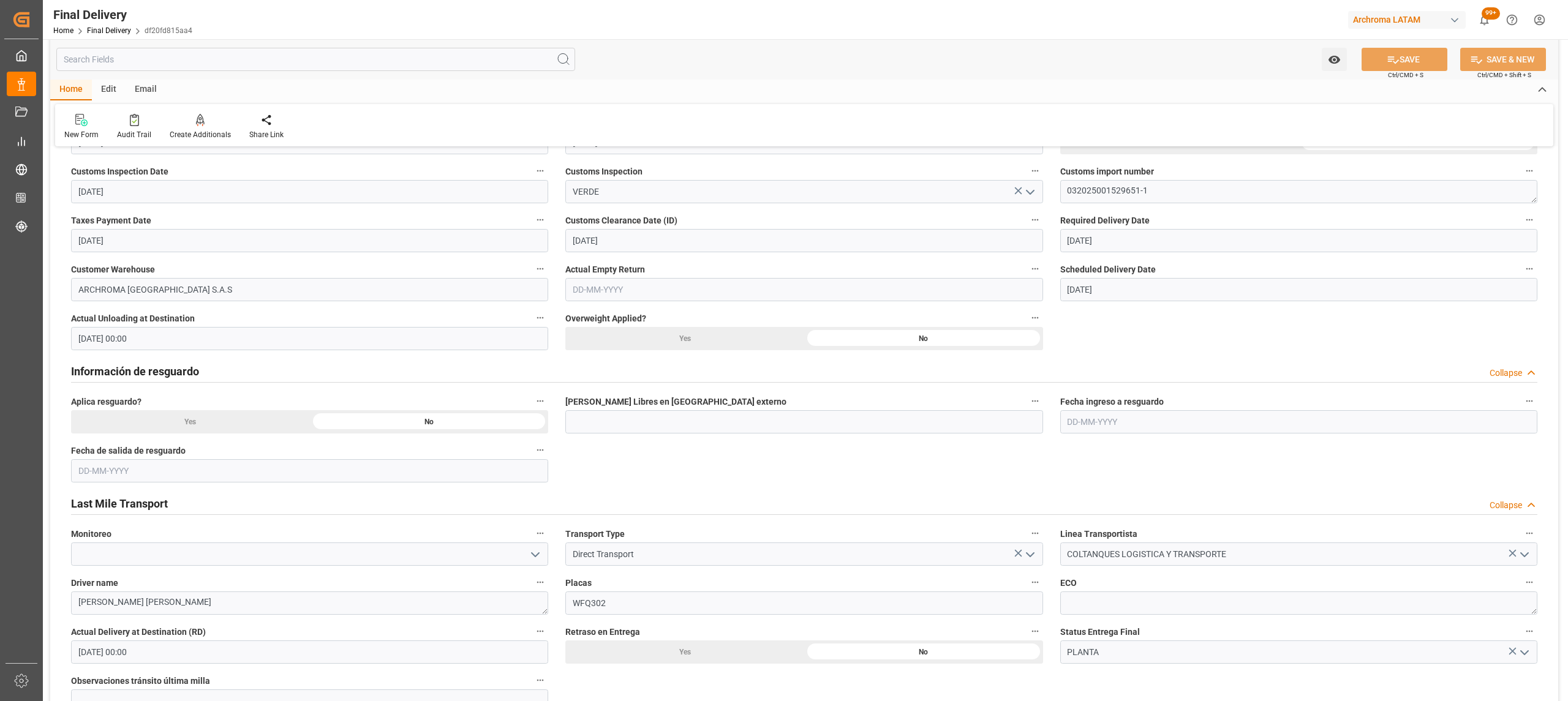
scroll to position [408, 0]
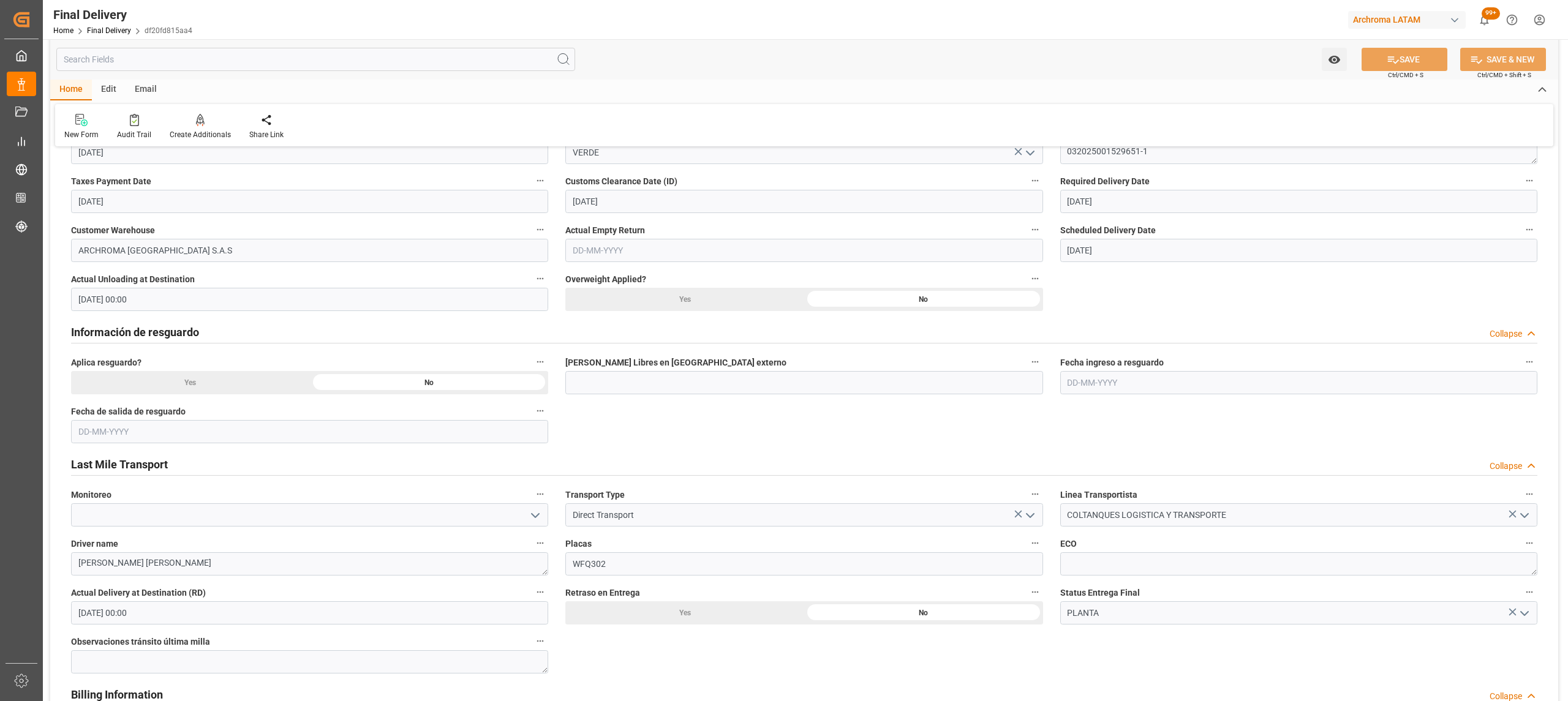
click at [221, 630] on div "Observaciones tránsito última milla" at bounding box center [310, 654] width 494 height 49
click at [222, 618] on input "25-08-2025 00:00" at bounding box center [310, 613] width 477 height 23
click at [108, 576] on span "26" at bounding box center [110, 575] width 8 height 9
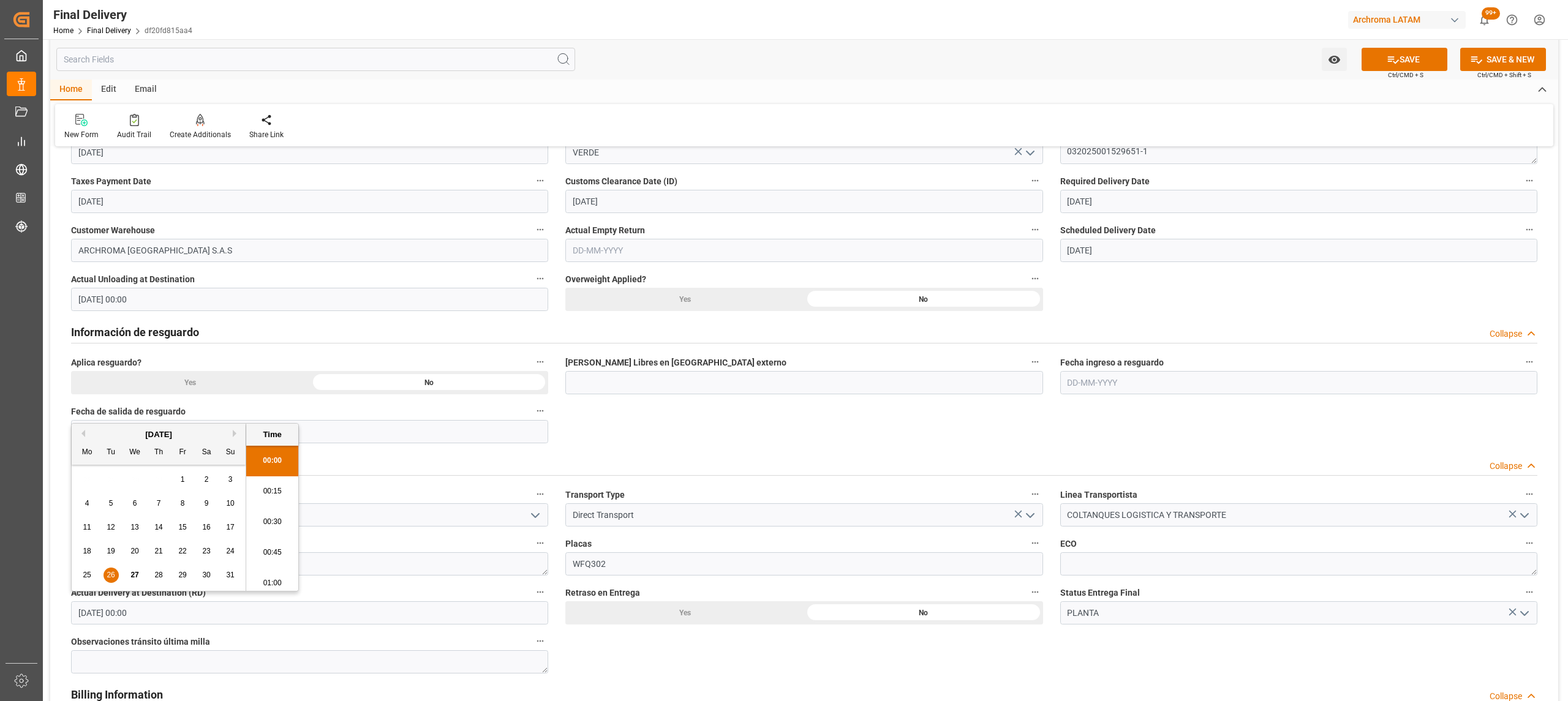
click at [84, 573] on span "25" at bounding box center [86, 575] width 8 height 9
click at [272, 469] on li "14:00" at bounding box center [272, 461] width 52 height 31
type input "25-08-2025 14:00"
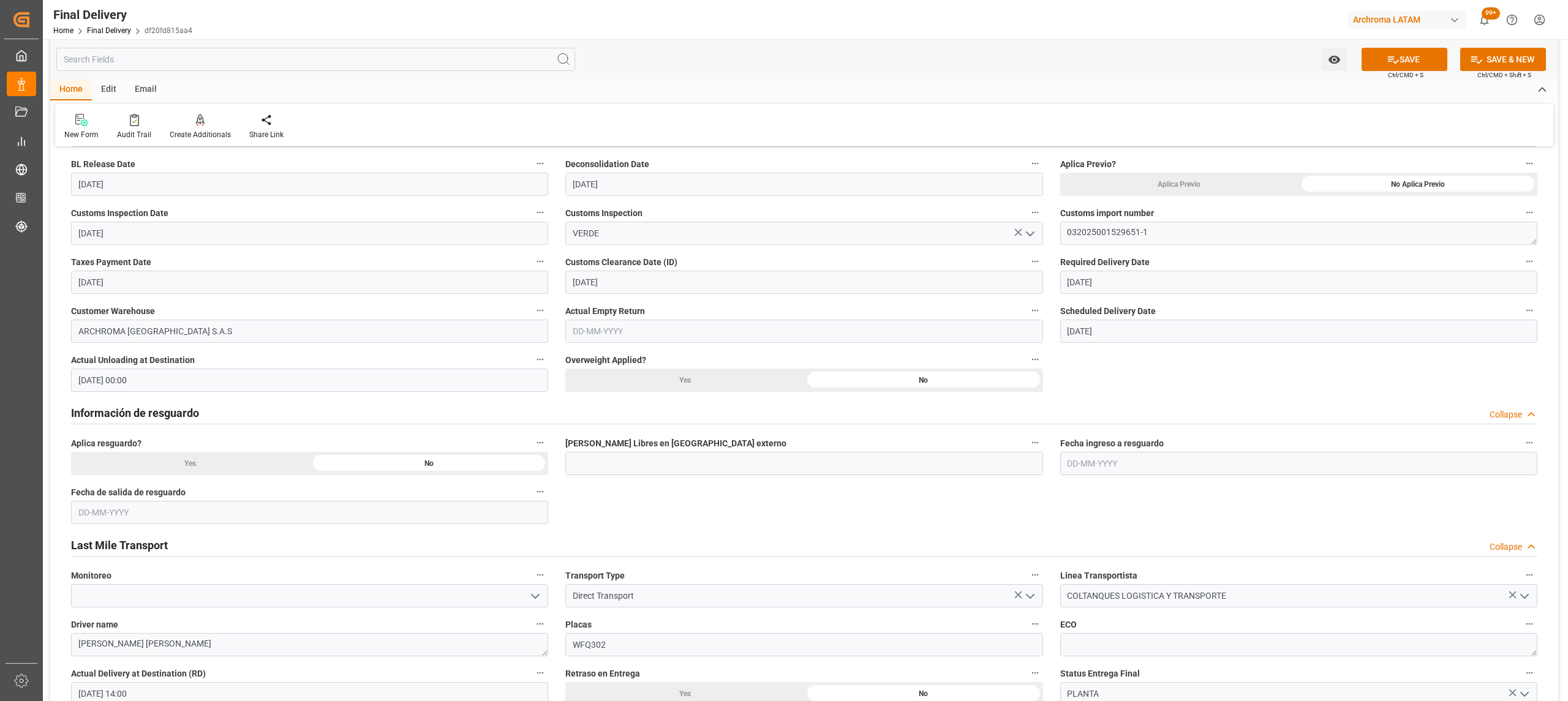
scroll to position [327, 0]
click at [149, 373] on input "25-08-2025 00:00" at bounding box center [310, 381] width 477 height 23
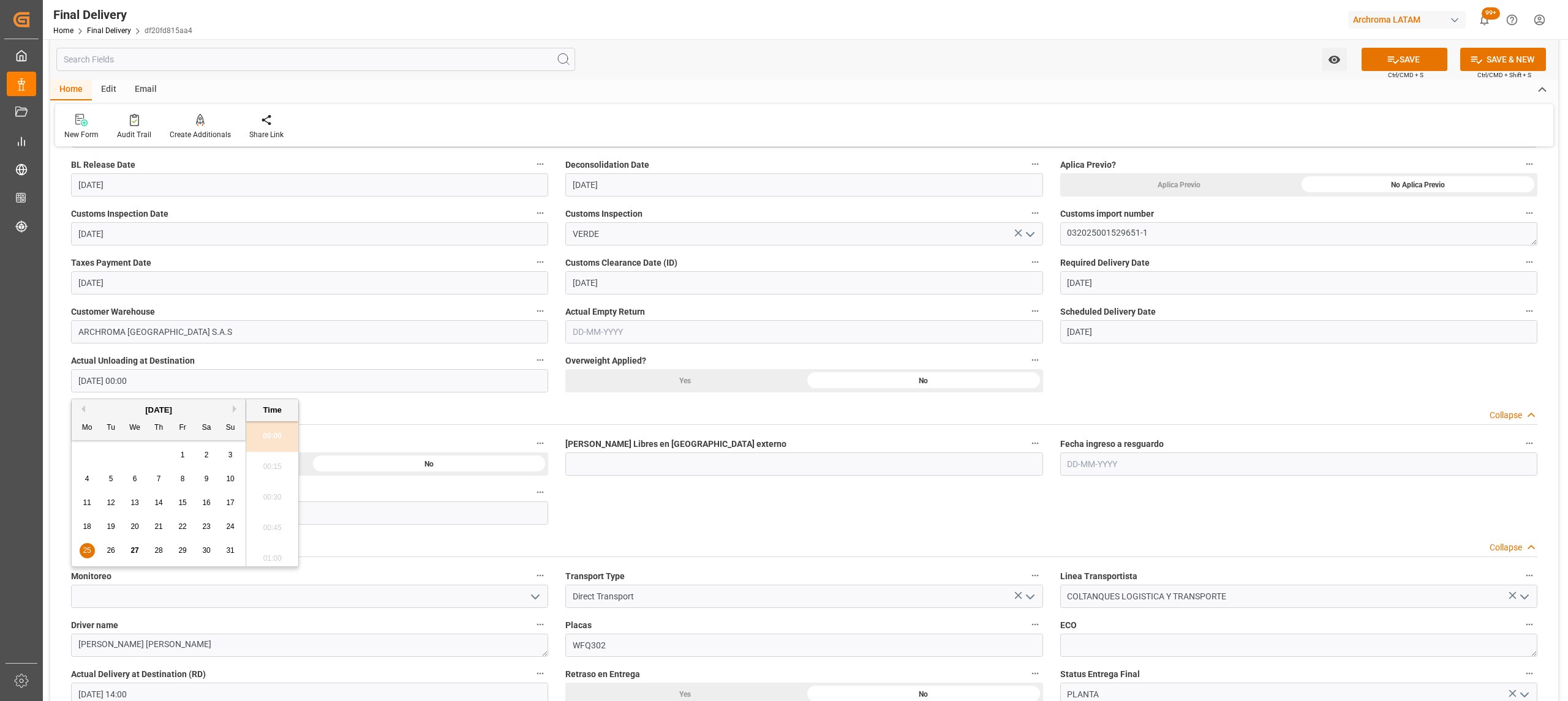
click at [117, 547] on div "26" at bounding box center [111, 551] width 15 height 15
click at [81, 545] on div "25" at bounding box center [87, 551] width 15 height 15
click at [277, 513] on li "14:00" at bounding box center [272, 519] width 52 height 31
type input "25-08-2025 14:00"
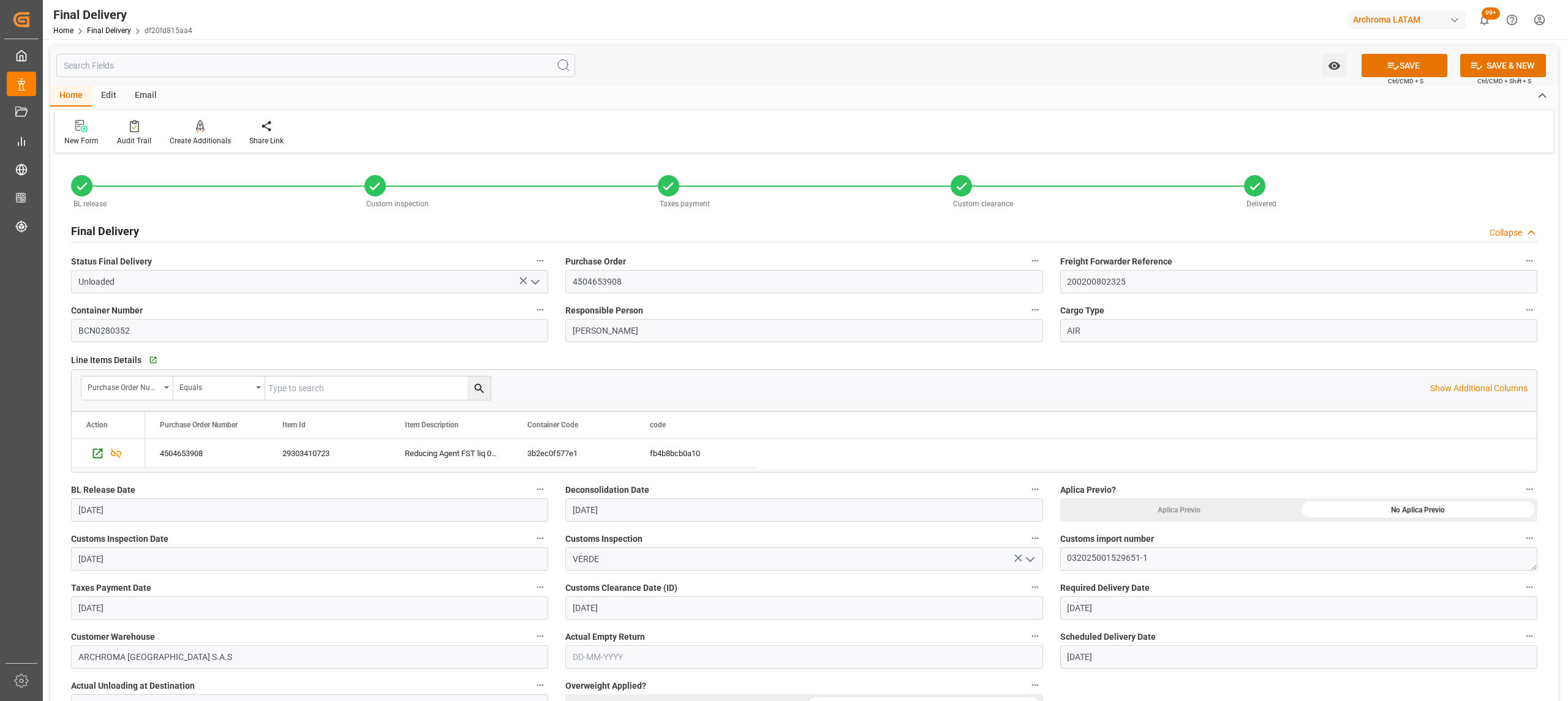
scroll to position [0, 0]
click at [1415, 67] on button "SAVE" at bounding box center [1404, 67] width 85 height 23
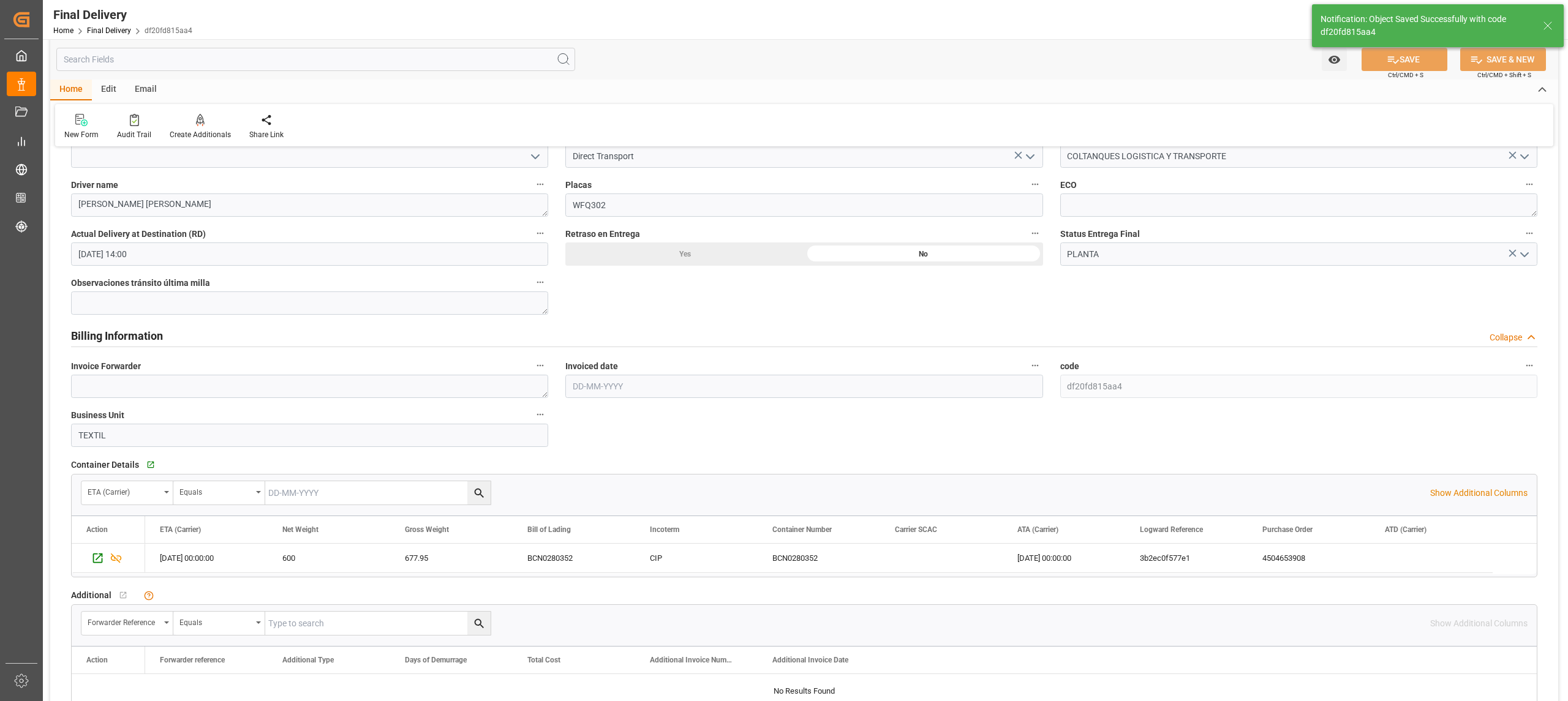
scroll to position [898, 0]
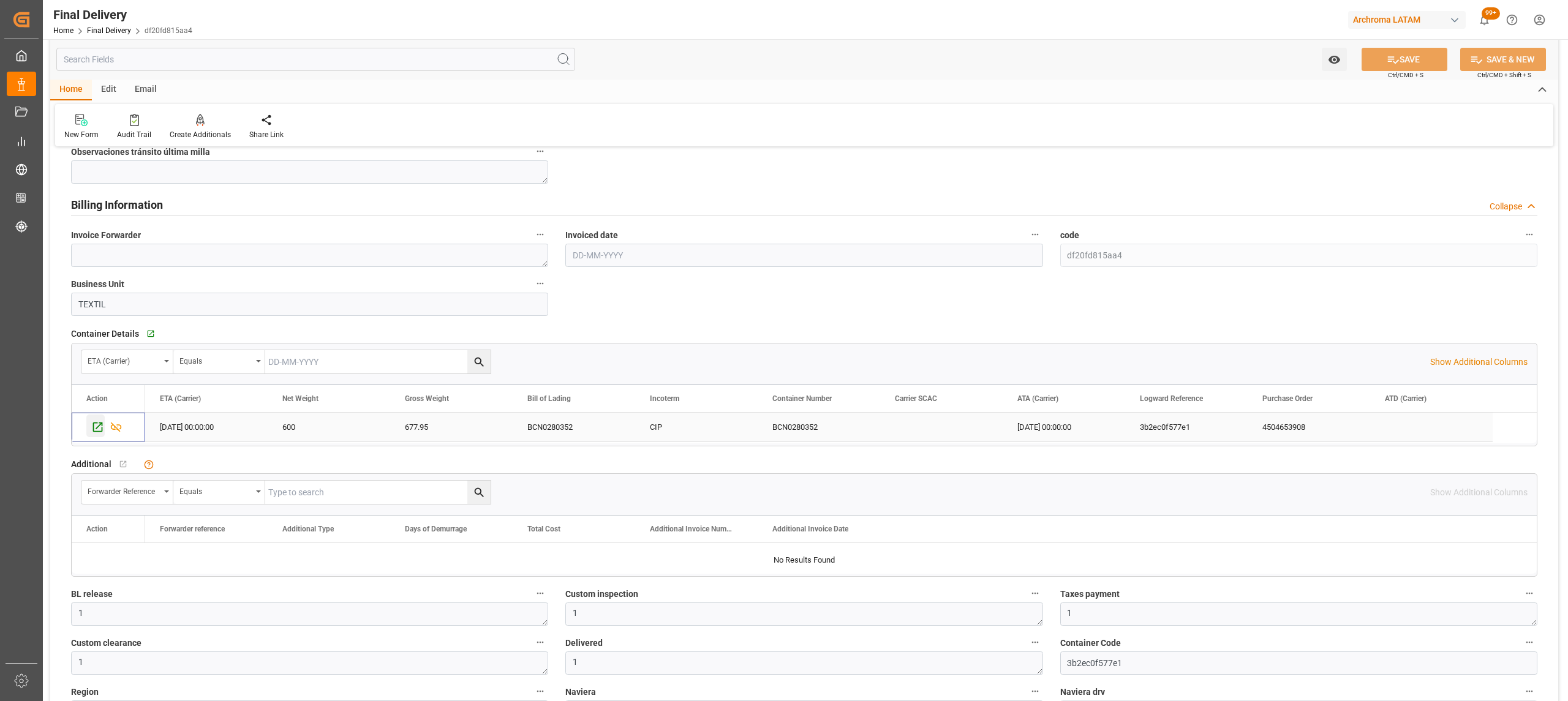
click at [100, 419] on div "Press SPACE to select this row." at bounding box center [95, 426] width 18 height 23
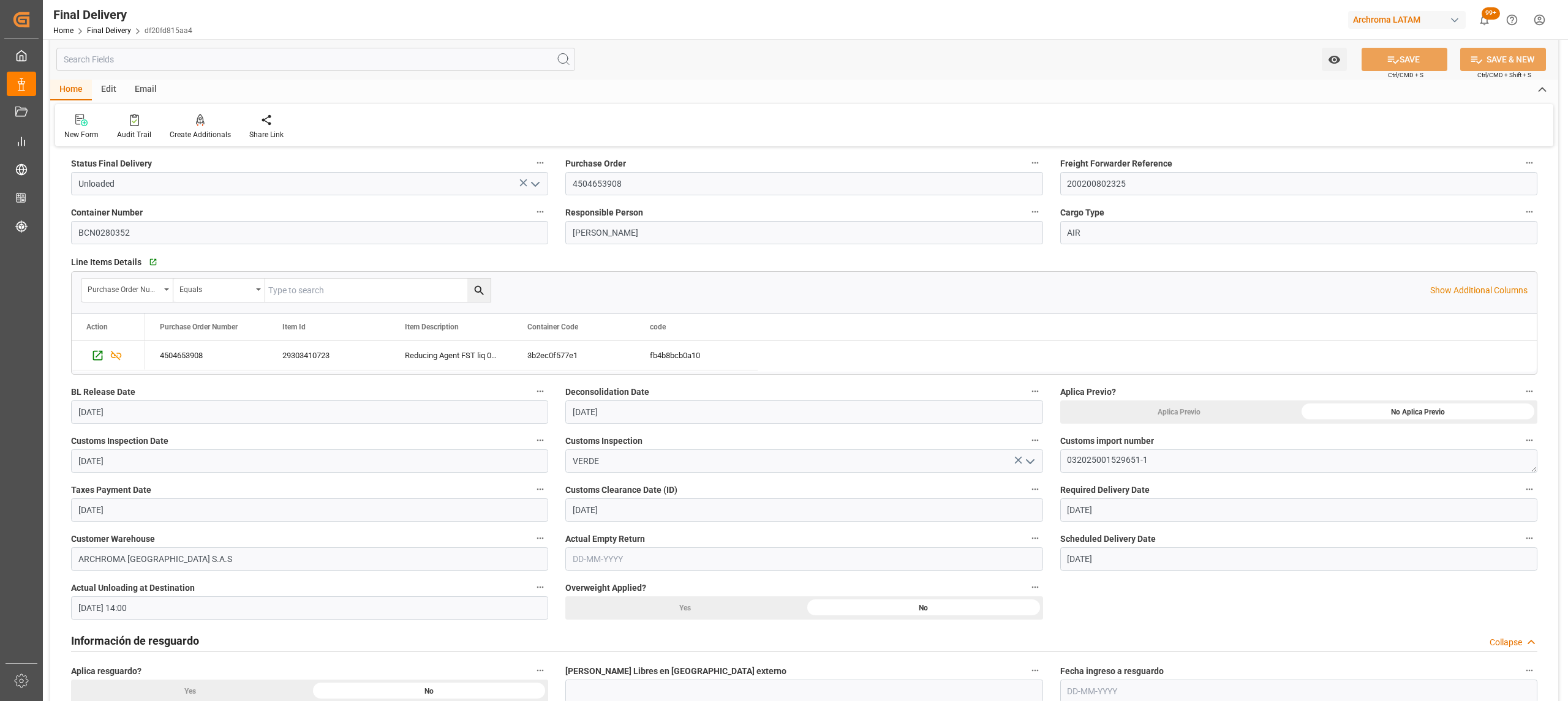
scroll to position [0, 0]
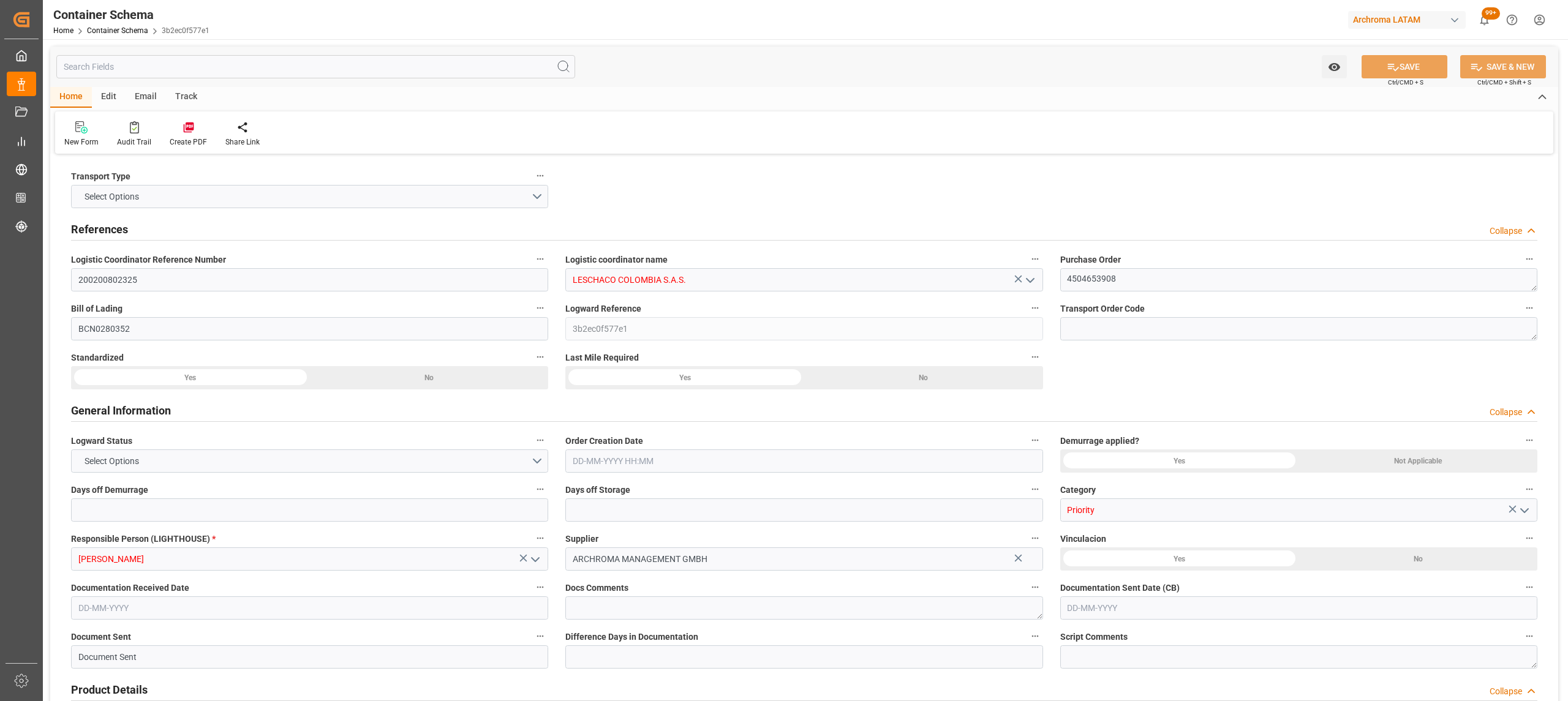
type input "0"
type input "3"
type input "1"
type input "10"
type input "600"
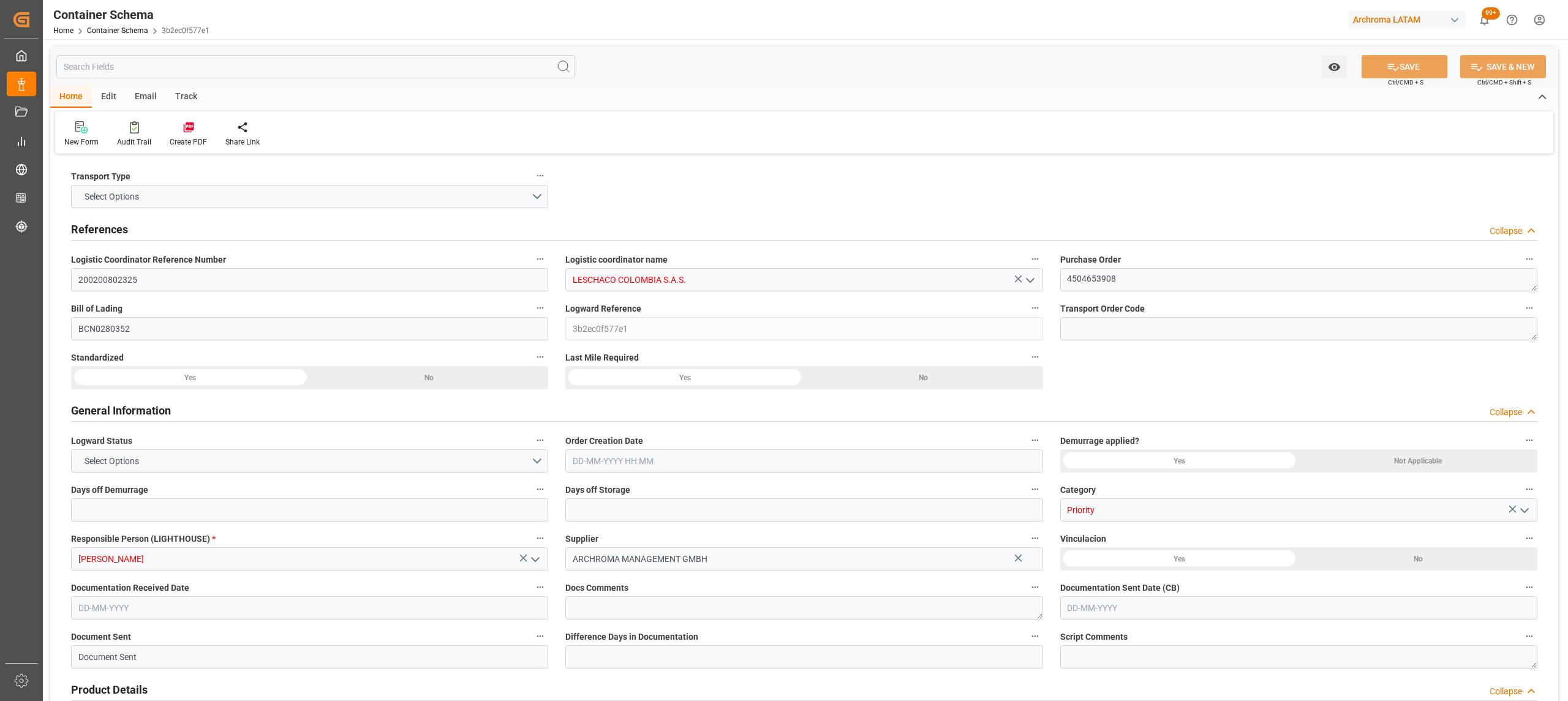
type input "677.95"
type input "NOEPA"
type input "COBOG"
type input "14-08-2025 08:45"
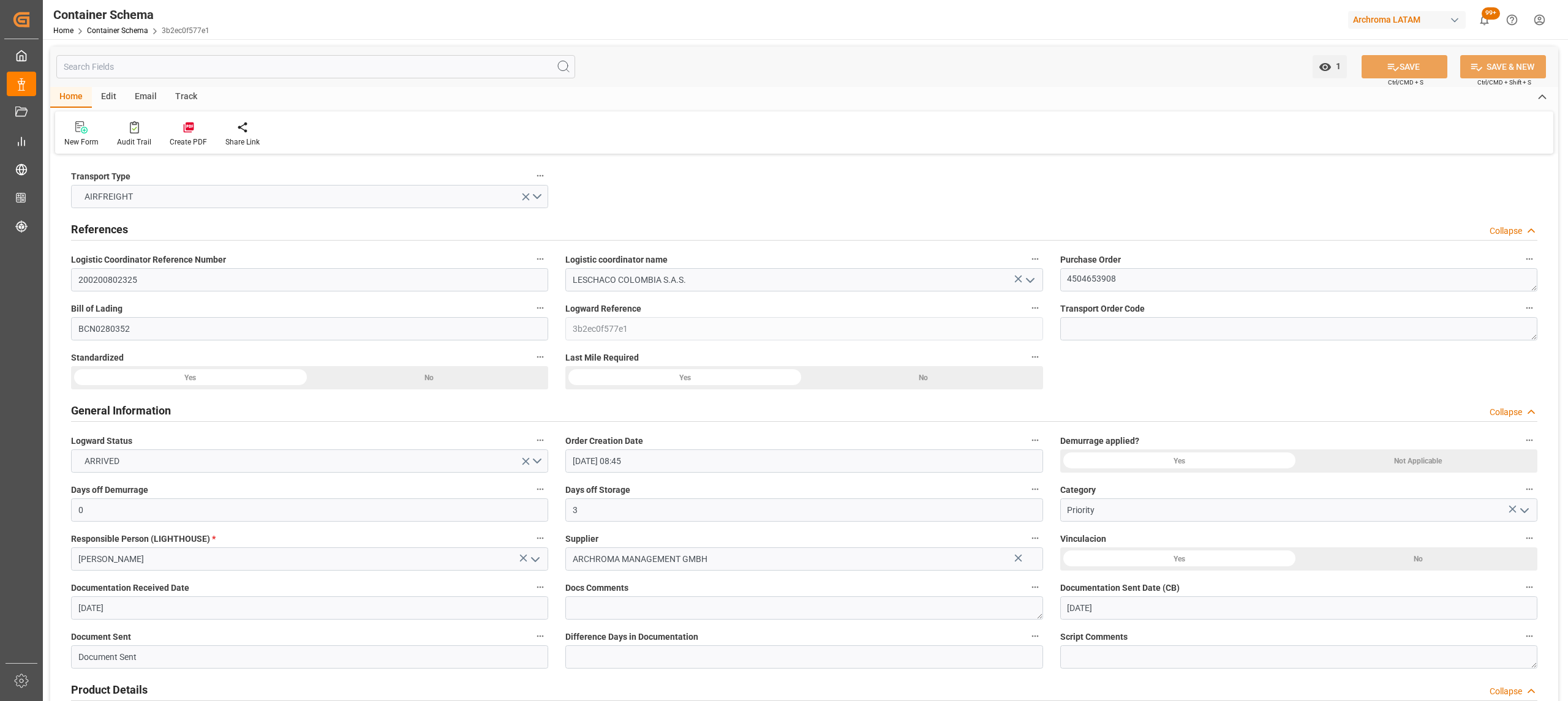
type input "[DATE]"
type input "[DATE] 00:00"
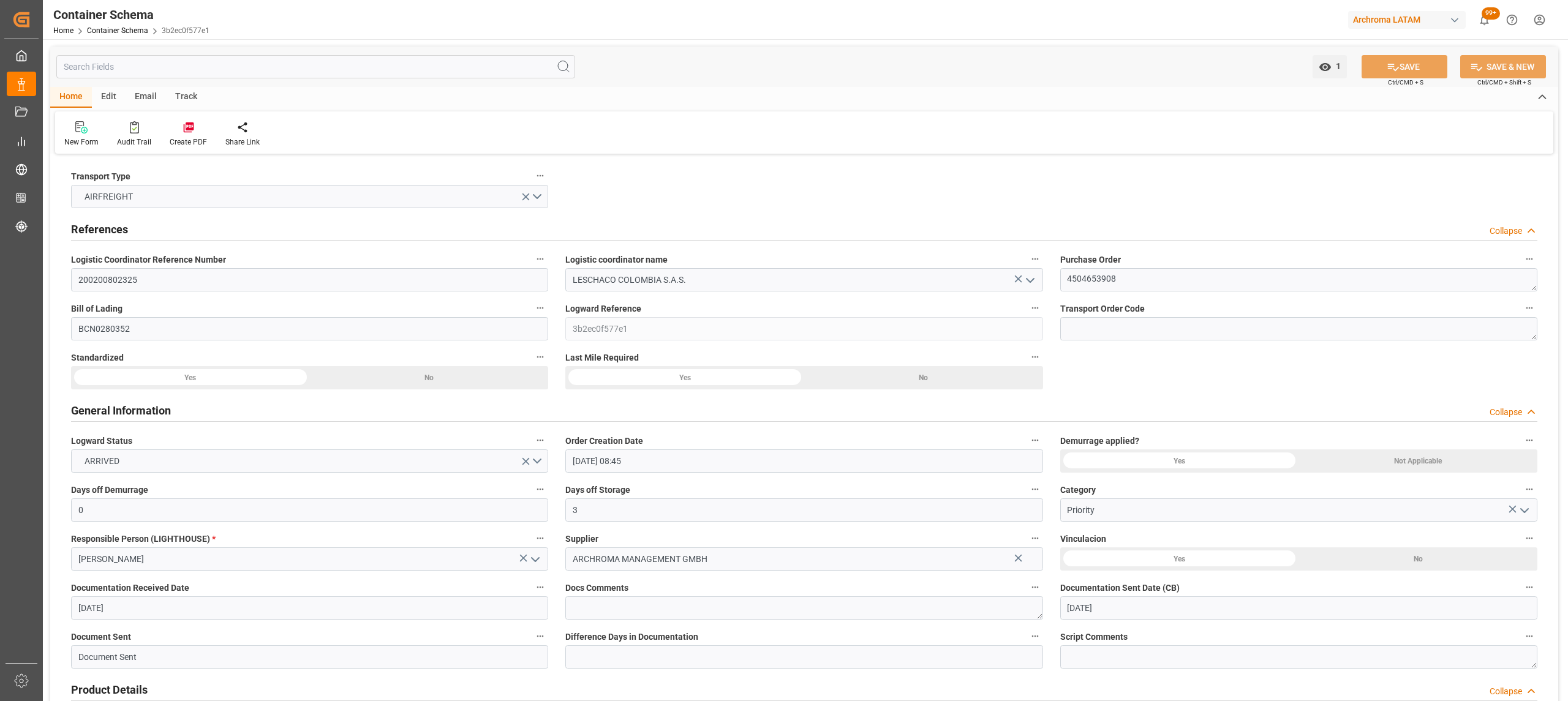
type input "[DATE] 00:00"
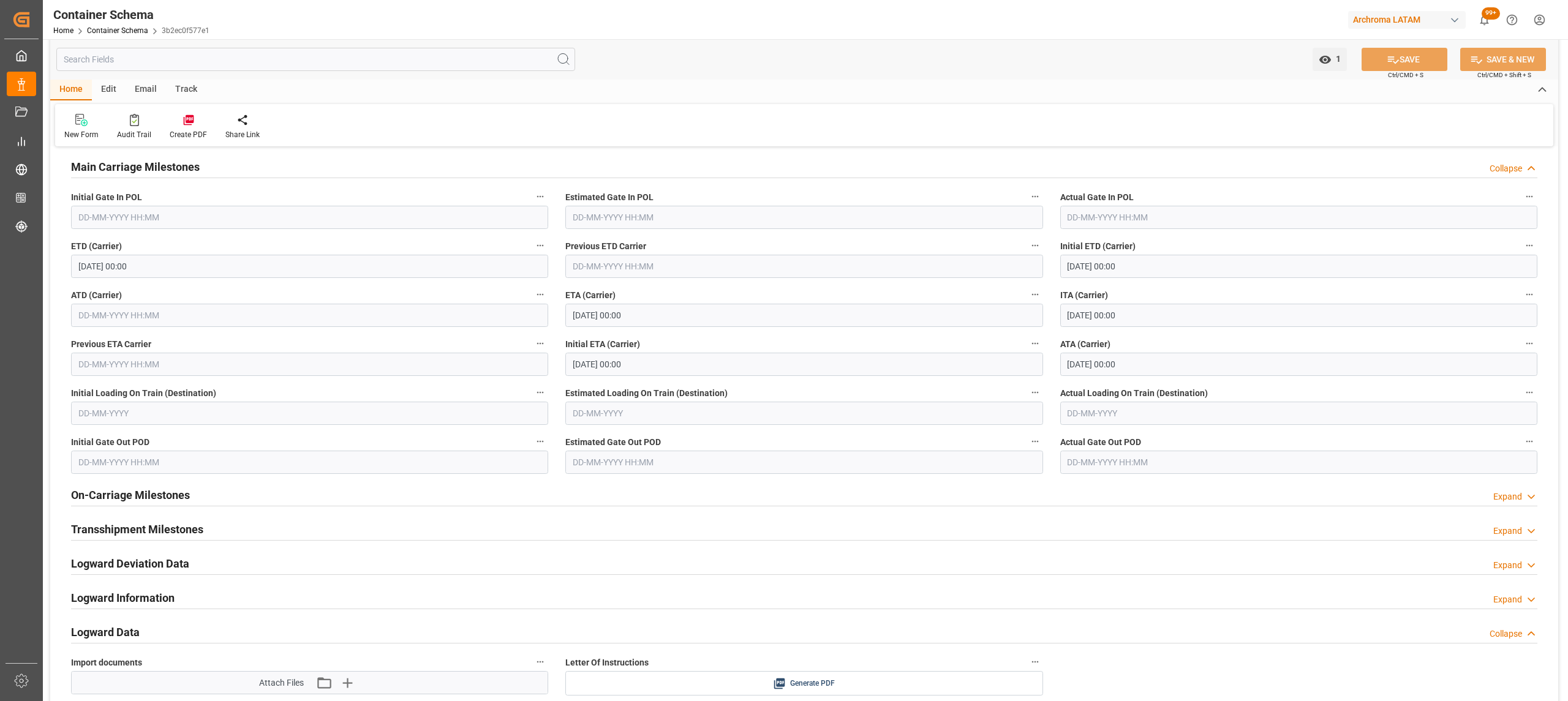
scroll to position [1551, 0]
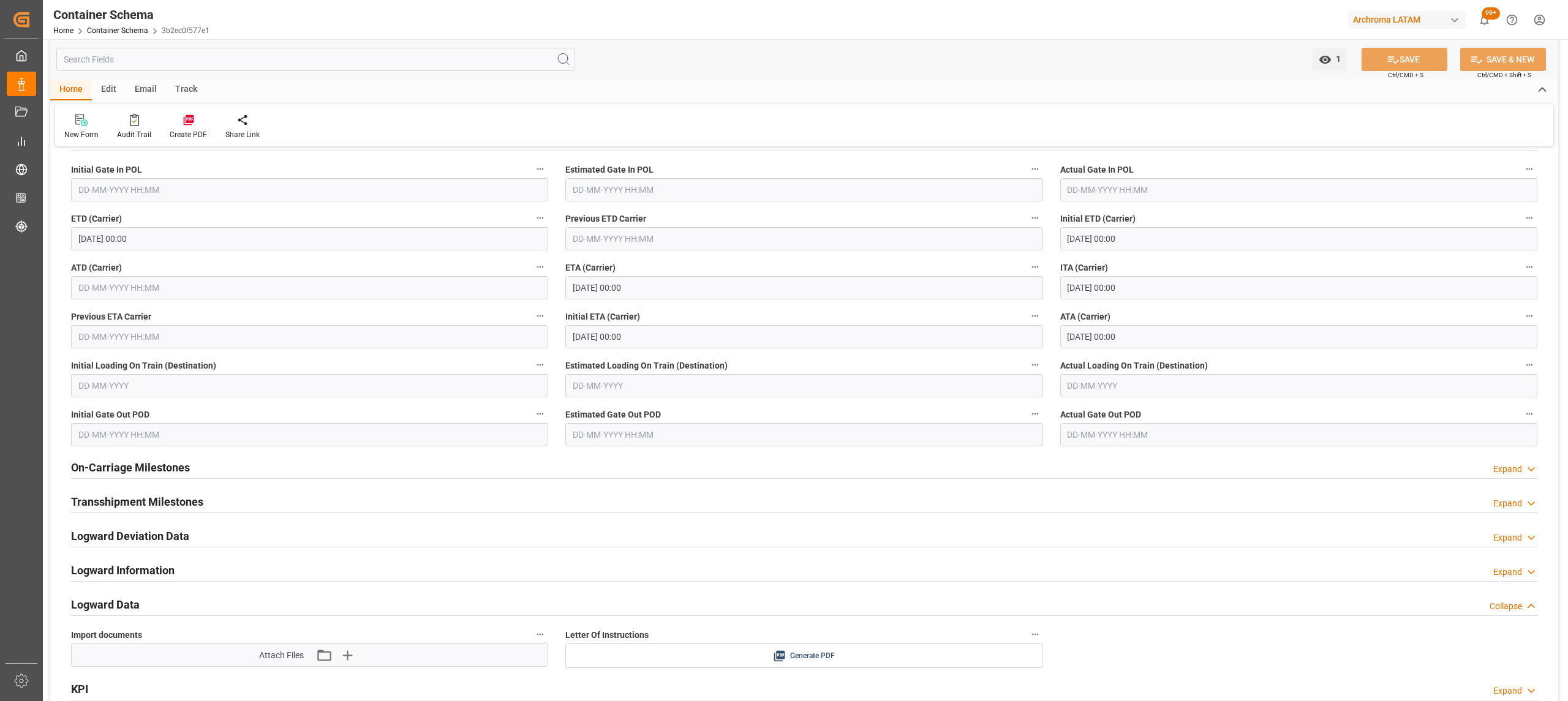
click at [154, 467] on h2 "On-Carriage Milestones" at bounding box center [130, 467] width 119 height 17
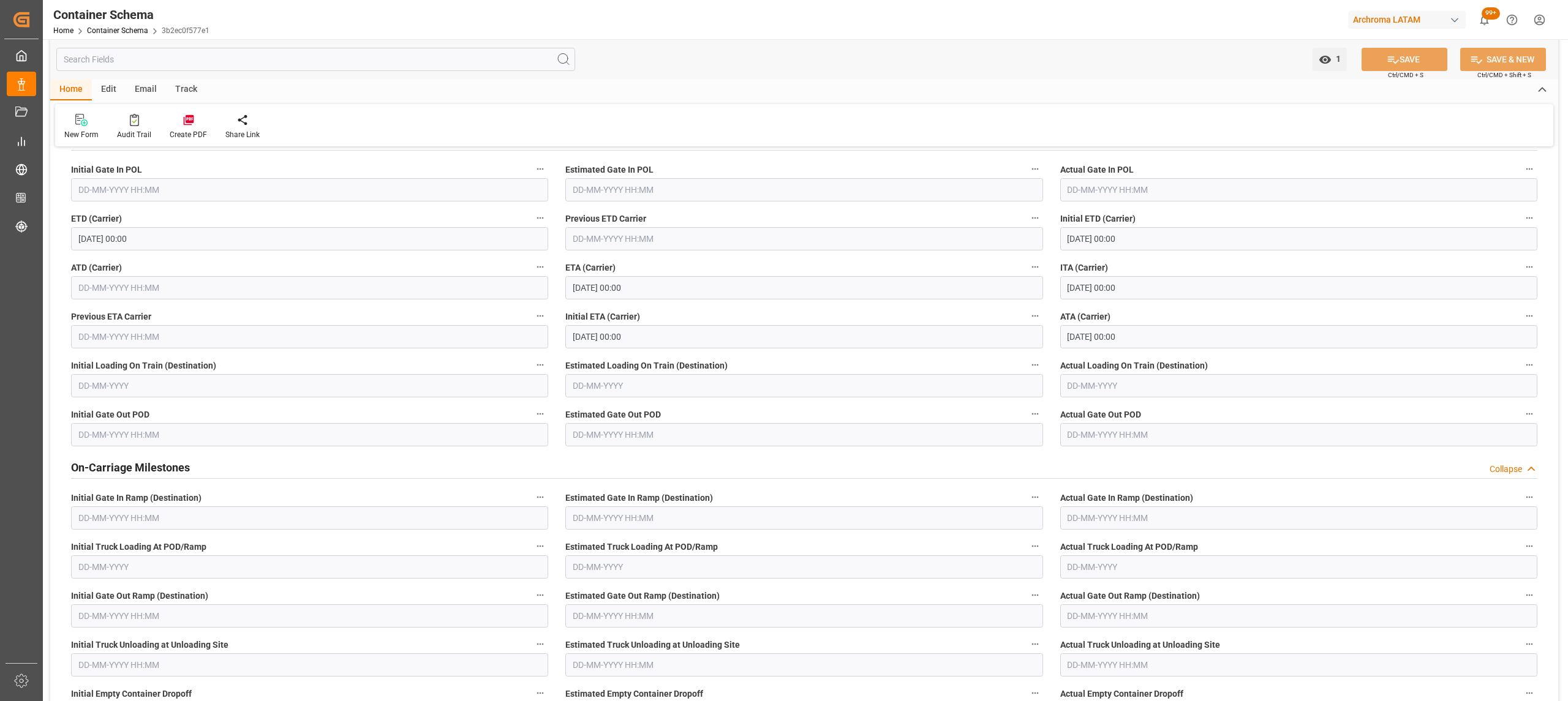
click at [154, 467] on h2 "On-Carriage Milestones" at bounding box center [130, 467] width 119 height 17
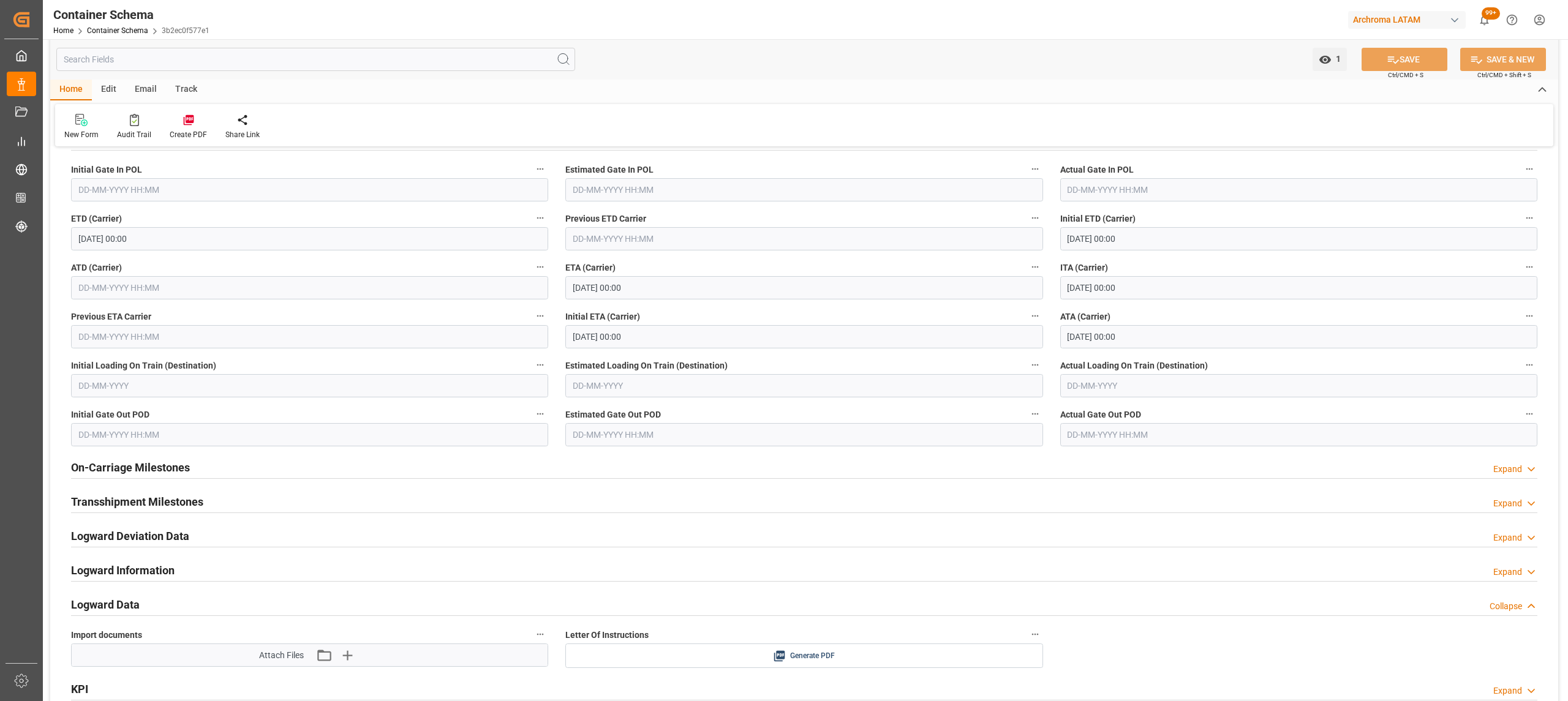
click at [143, 500] on h2 "Transshipment Milestones" at bounding box center [137, 502] width 132 height 17
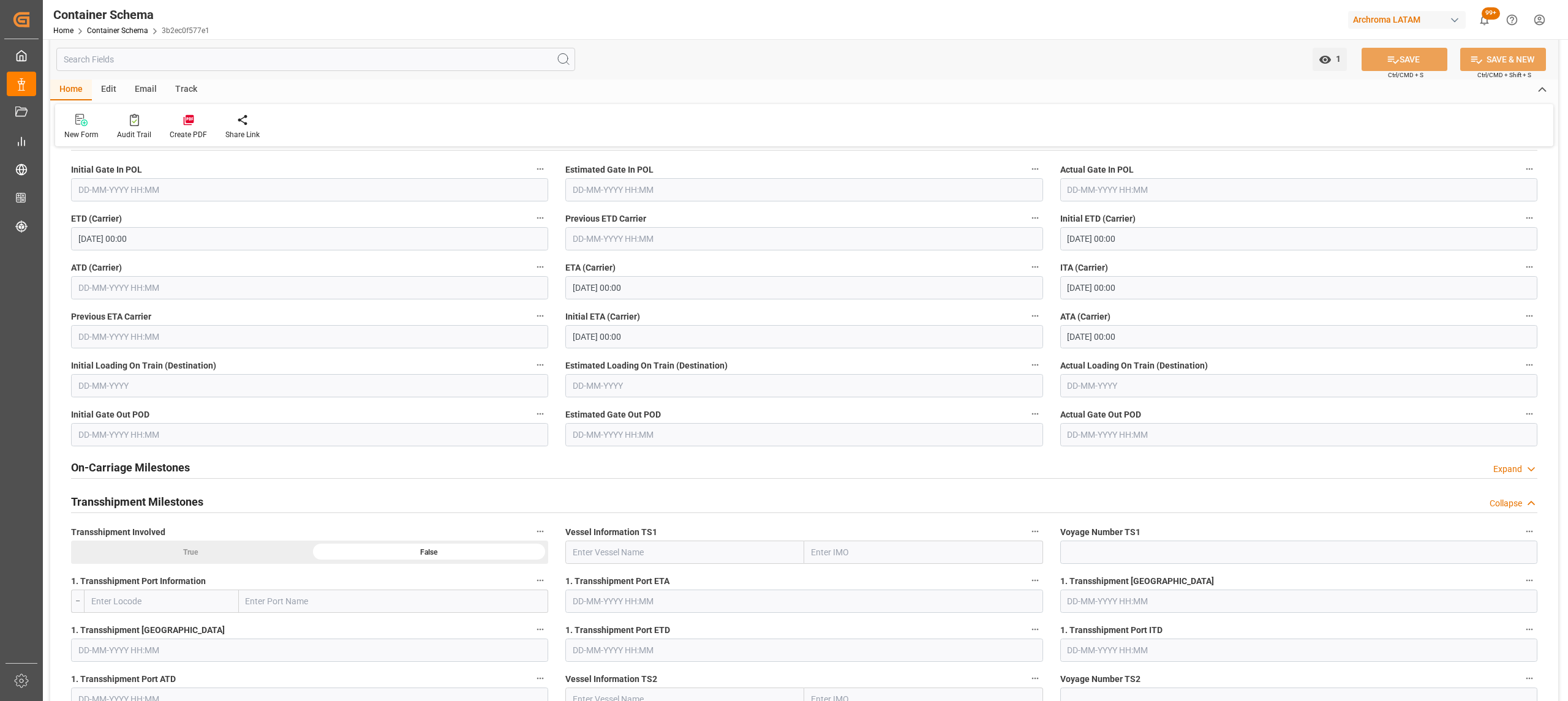
click at [143, 496] on h2 "Transshipment Milestones" at bounding box center [137, 502] width 132 height 17
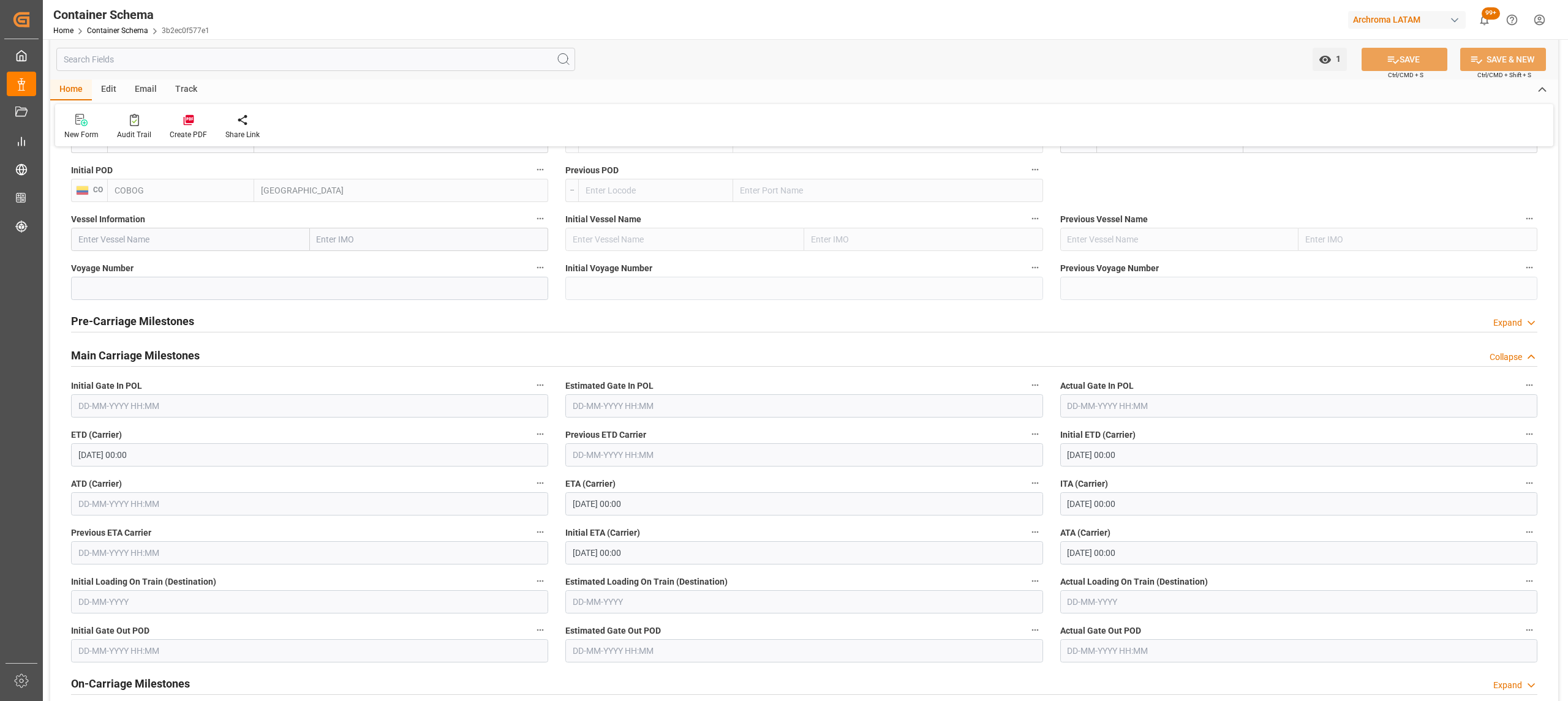
scroll to position [1307, 0]
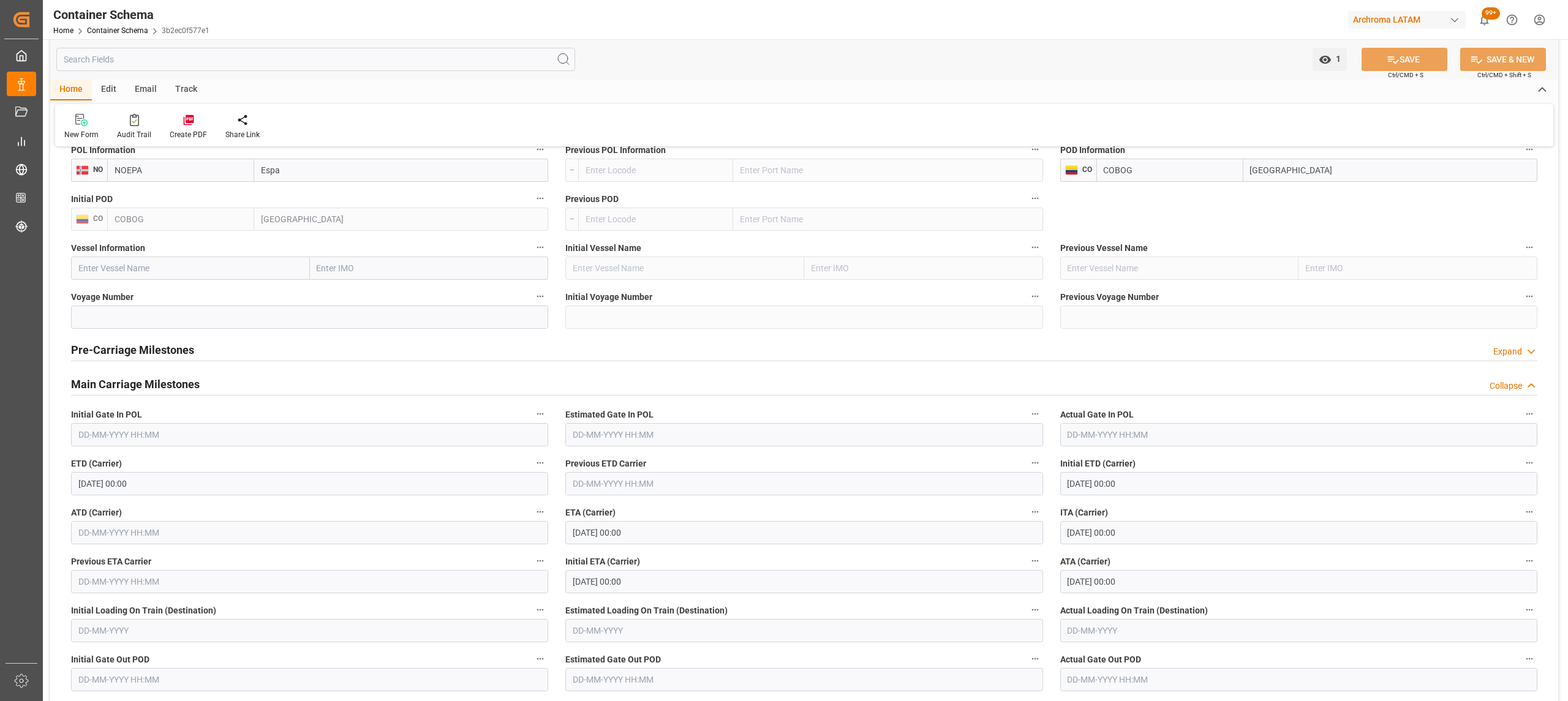
click at [127, 352] on h2 "Pre-Carriage Milestones" at bounding box center [133, 350] width 123 height 17
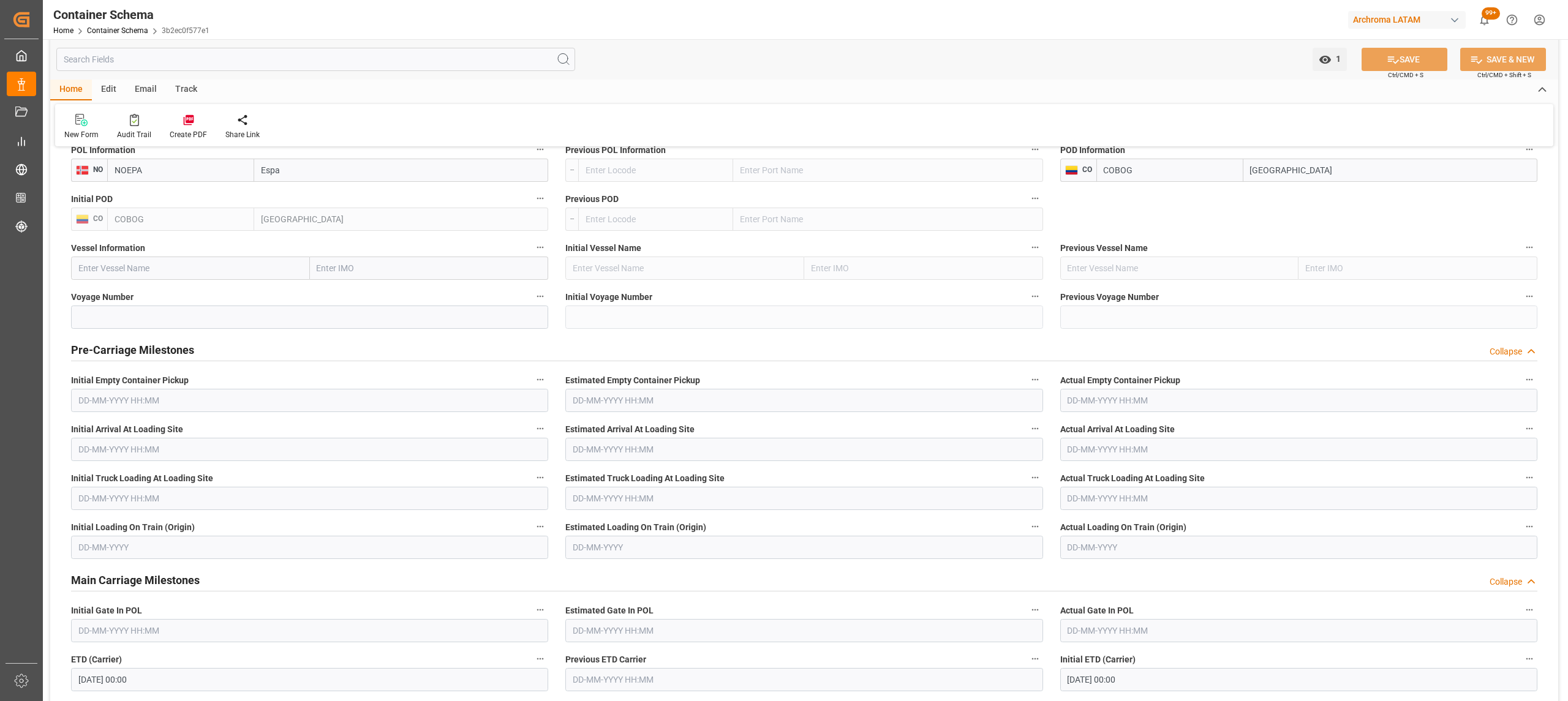
click at [122, 344] on h2 "Pre-Carriage Milestones" at bounding box center [133, 350] width 123 height 17
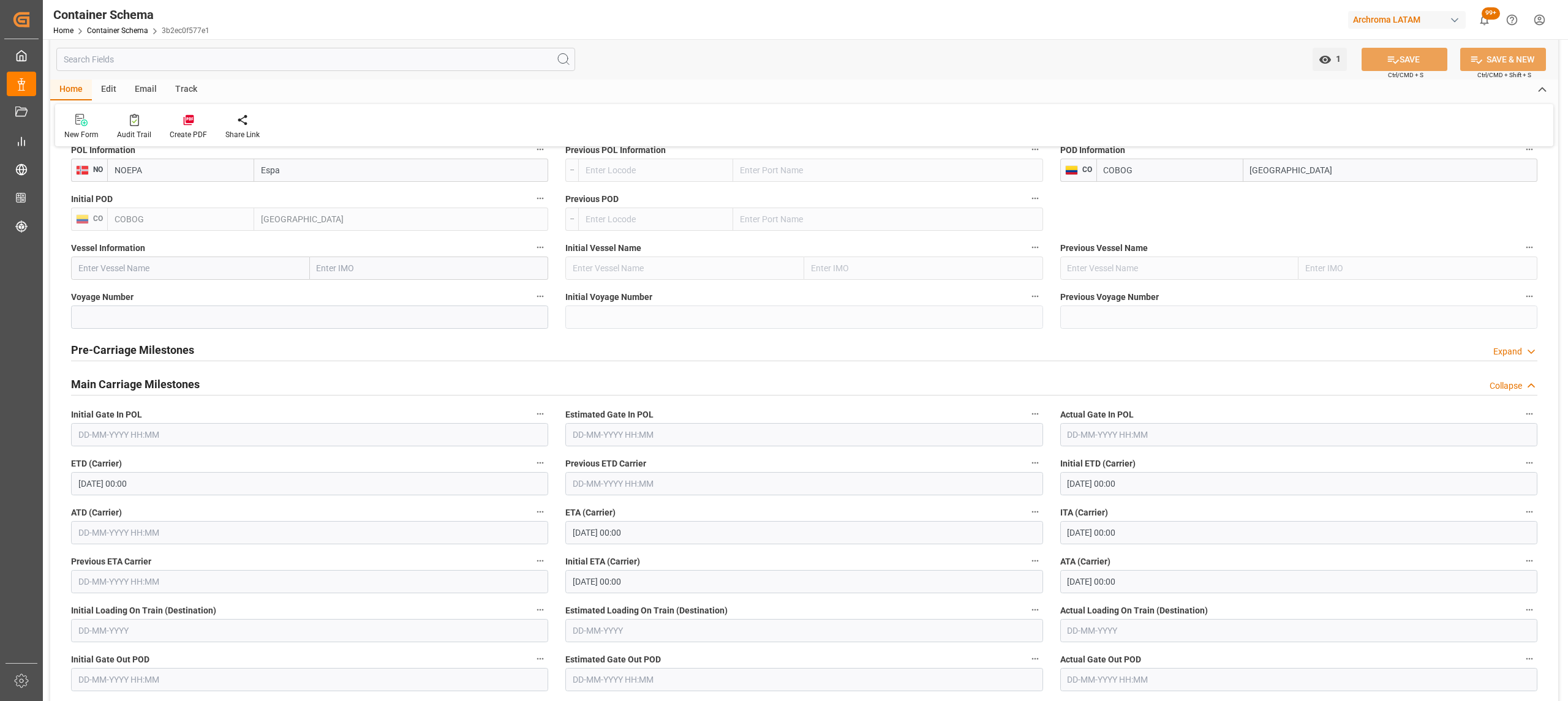
click at [140, 386] on h2 "Main Carriage Milestones" at bounding box center [135, 384] width 129 height 17
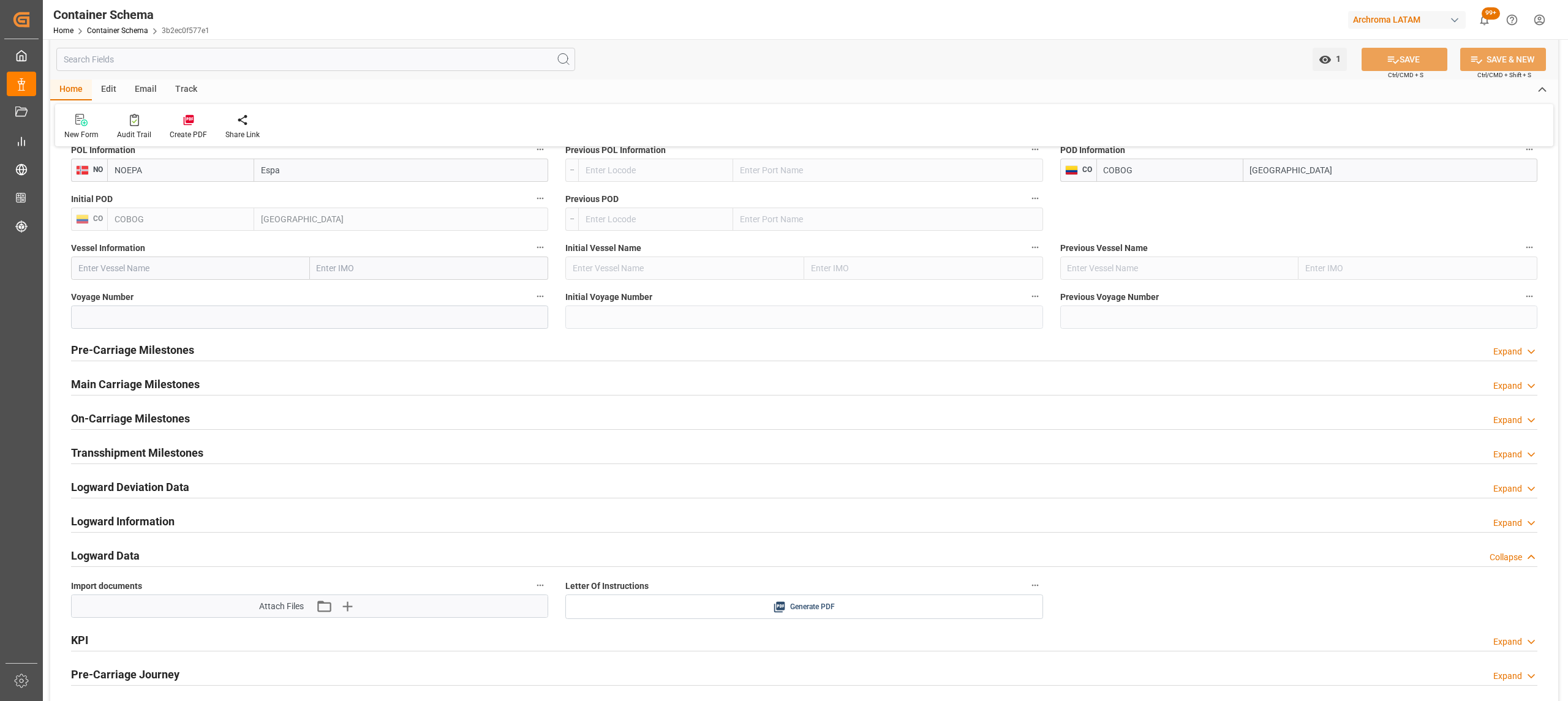
click at [147, 371] on div "Main Carriage Milestones Expand" at bounding box center [804, 385] width 1483 height 34
drag, startPoint x: 165, startPoint y: 409, endPoint x: 184, endPoint y: 303, distance: 107.7
click at [165, 410] on div "On-Carriage Milestones" at bounding box center [130, 418] width 119 height 23
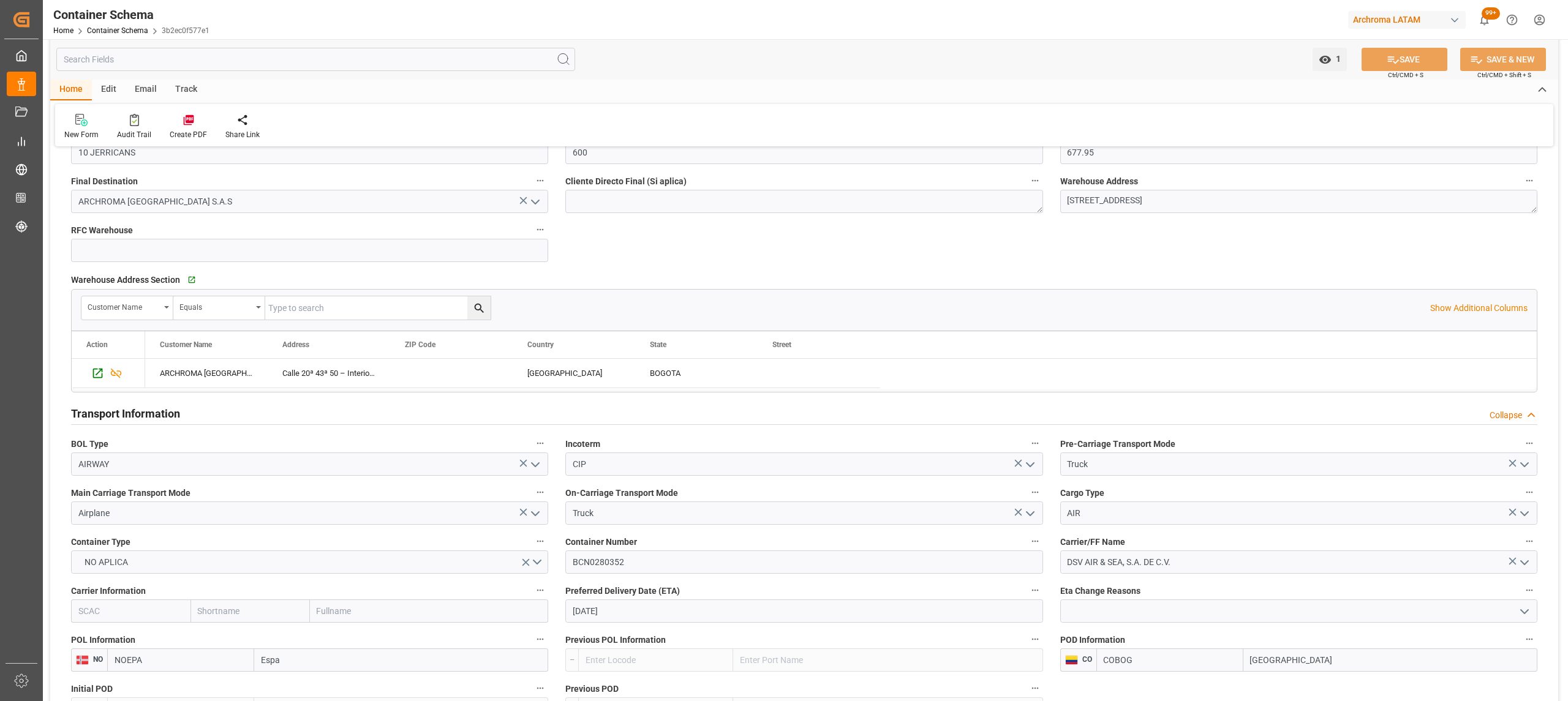
scroll to position [1143, 0]
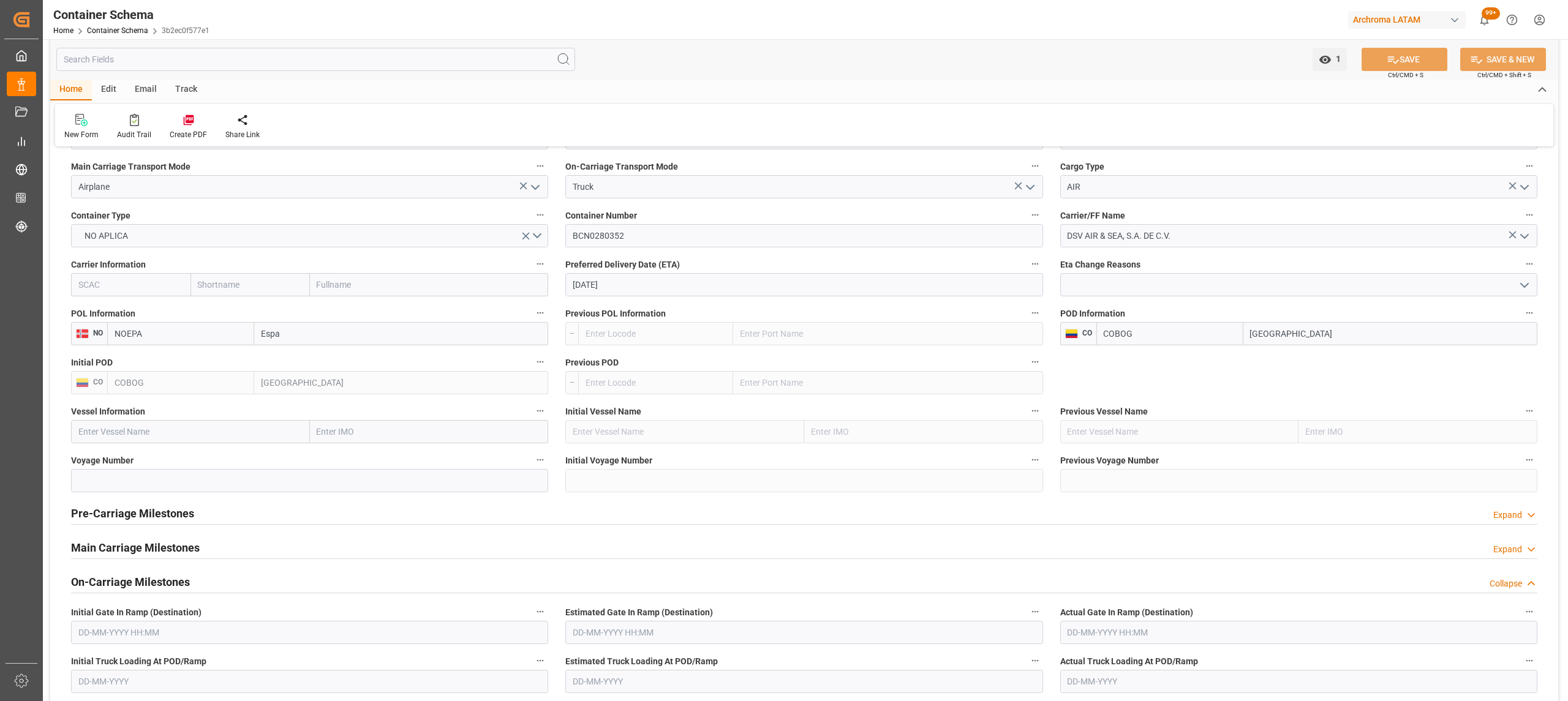
click at [213, 513] on div "Pre-Carriage Milestones Expand" at bounding box center [804, 513] width 1466 height 23
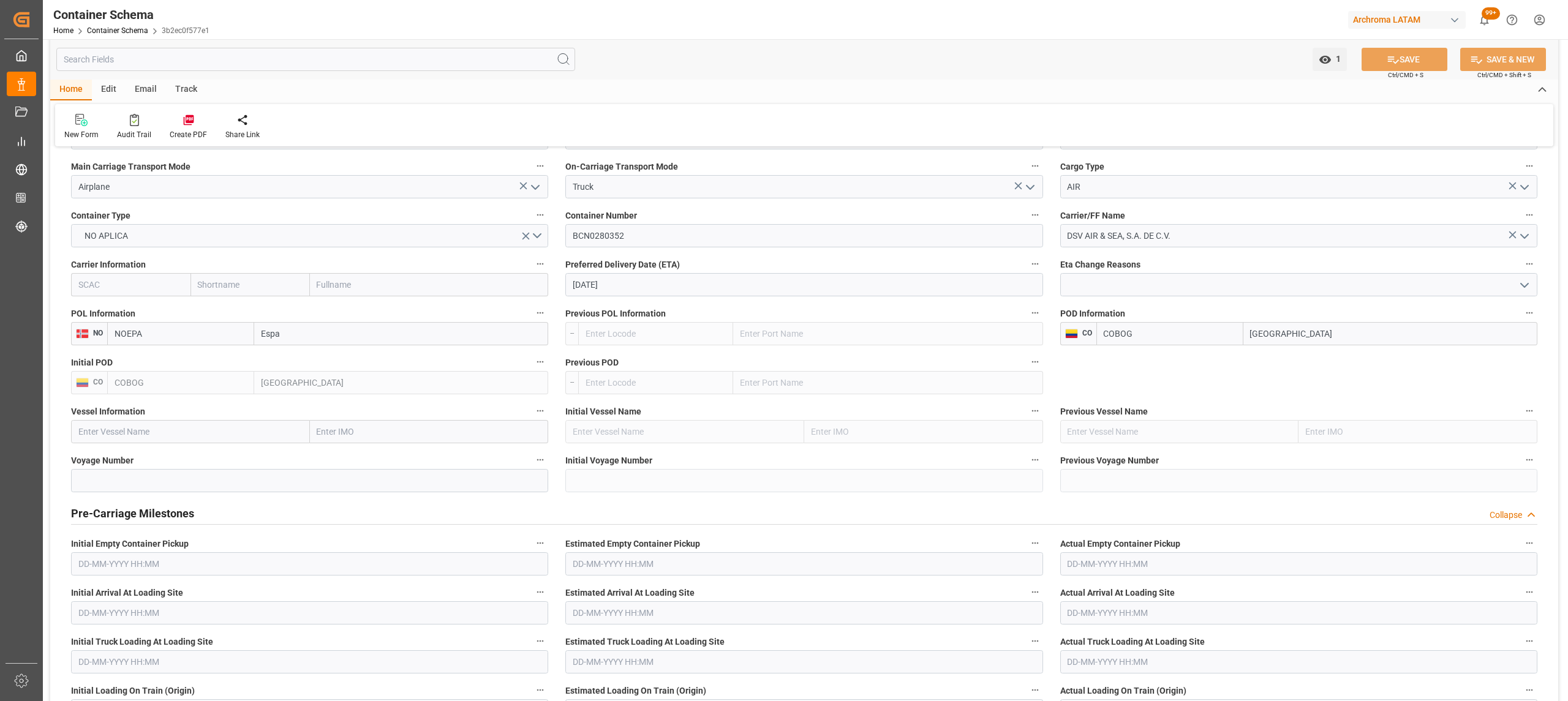
click at [213, 513] on div "Pre-Carriage Milestones Collapse" at bounding box center [804, 513] width 1466 height 23
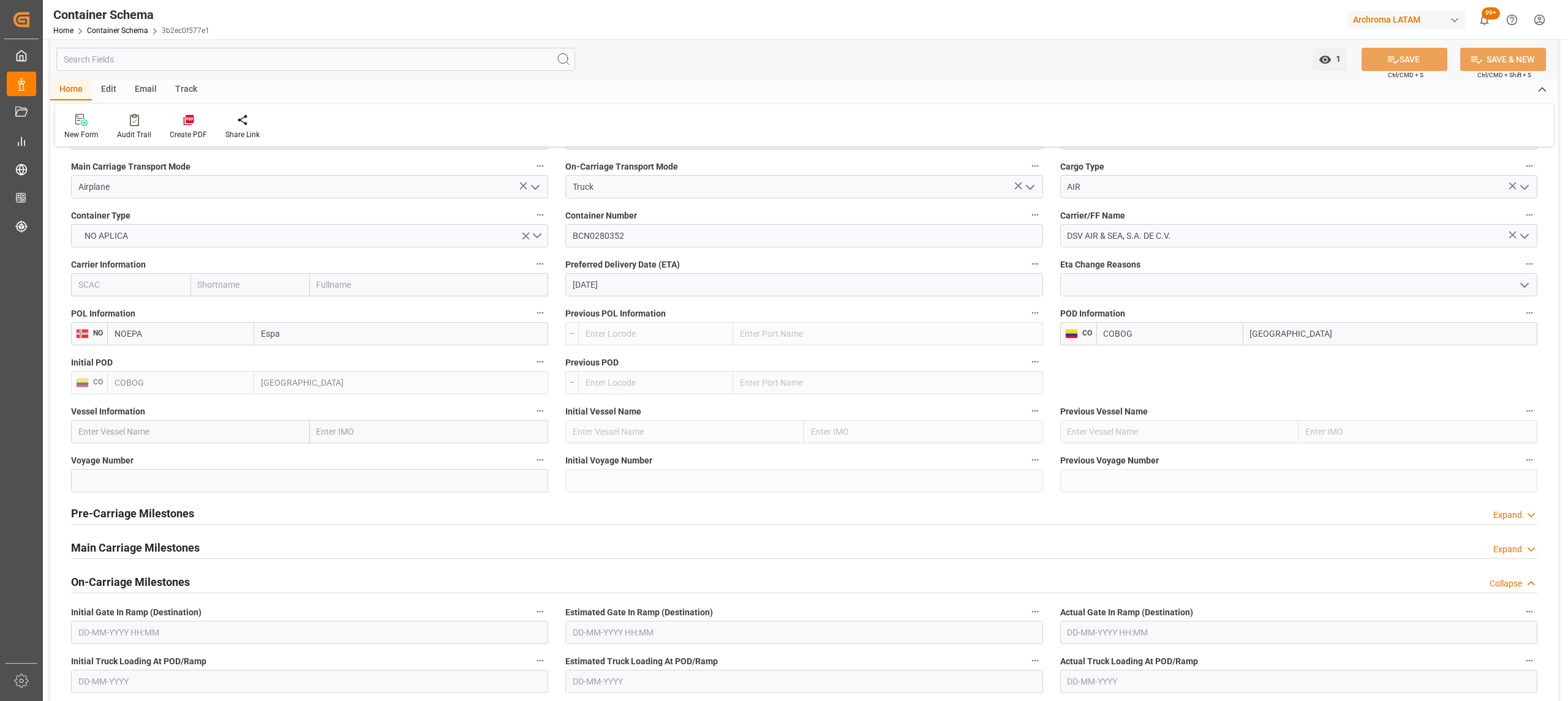
click at [185, 552] on h2 "Main Carriage Milestones" at bounding box center [135, 548] width 129 height 17
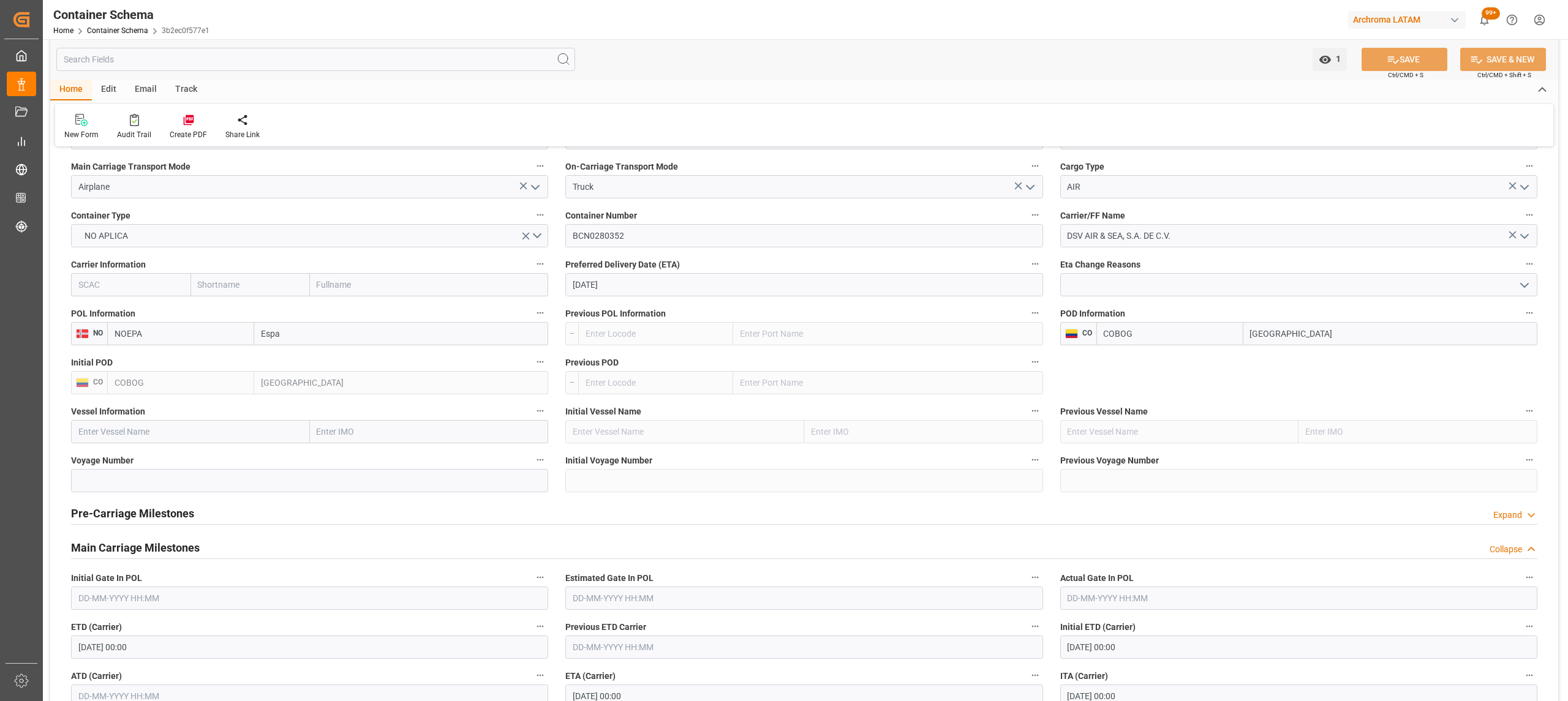
scroll to position [1388, 0]
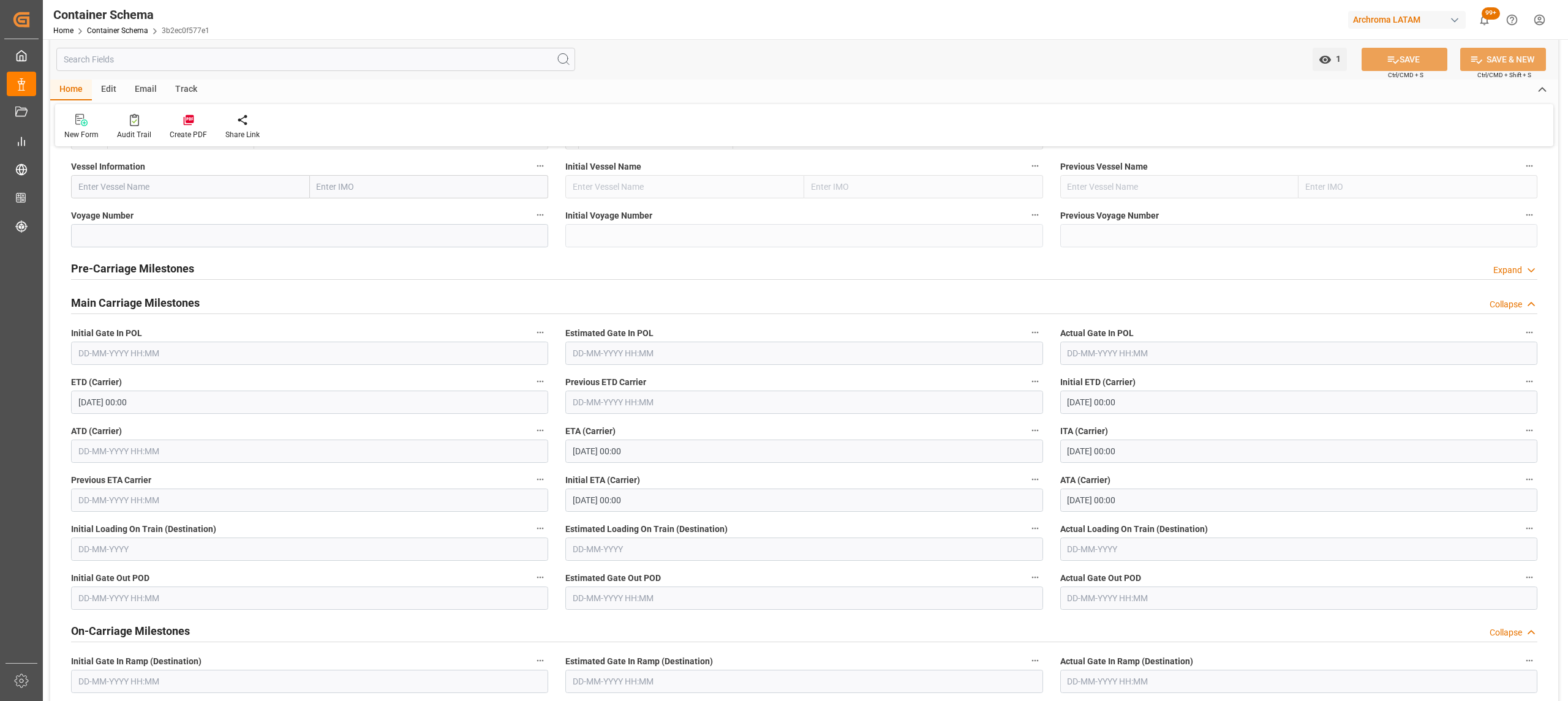
click at [120, 309] on h2 "Main Carriage Milestones" at bounding box center [135, 303] width 129 height 17
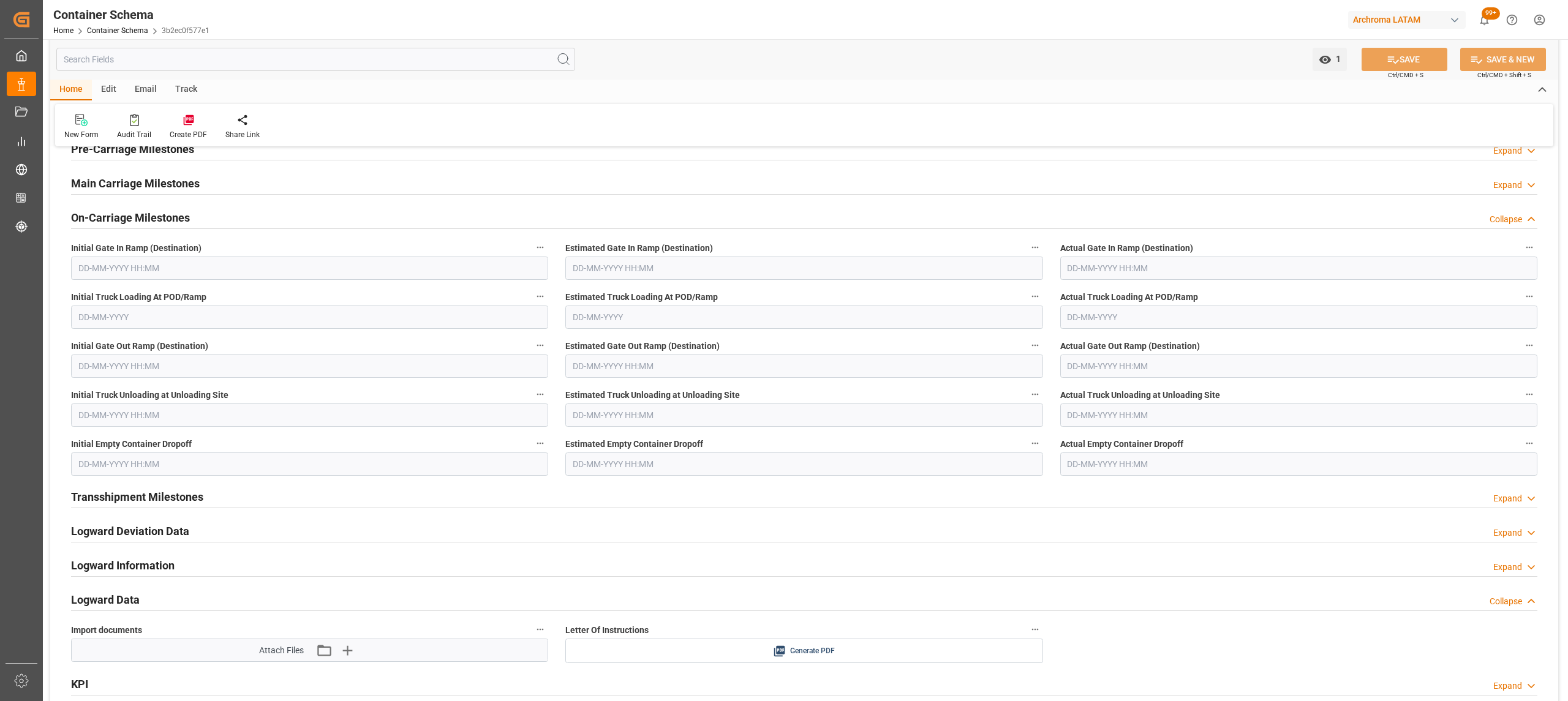
scroll to position [1470, 0]
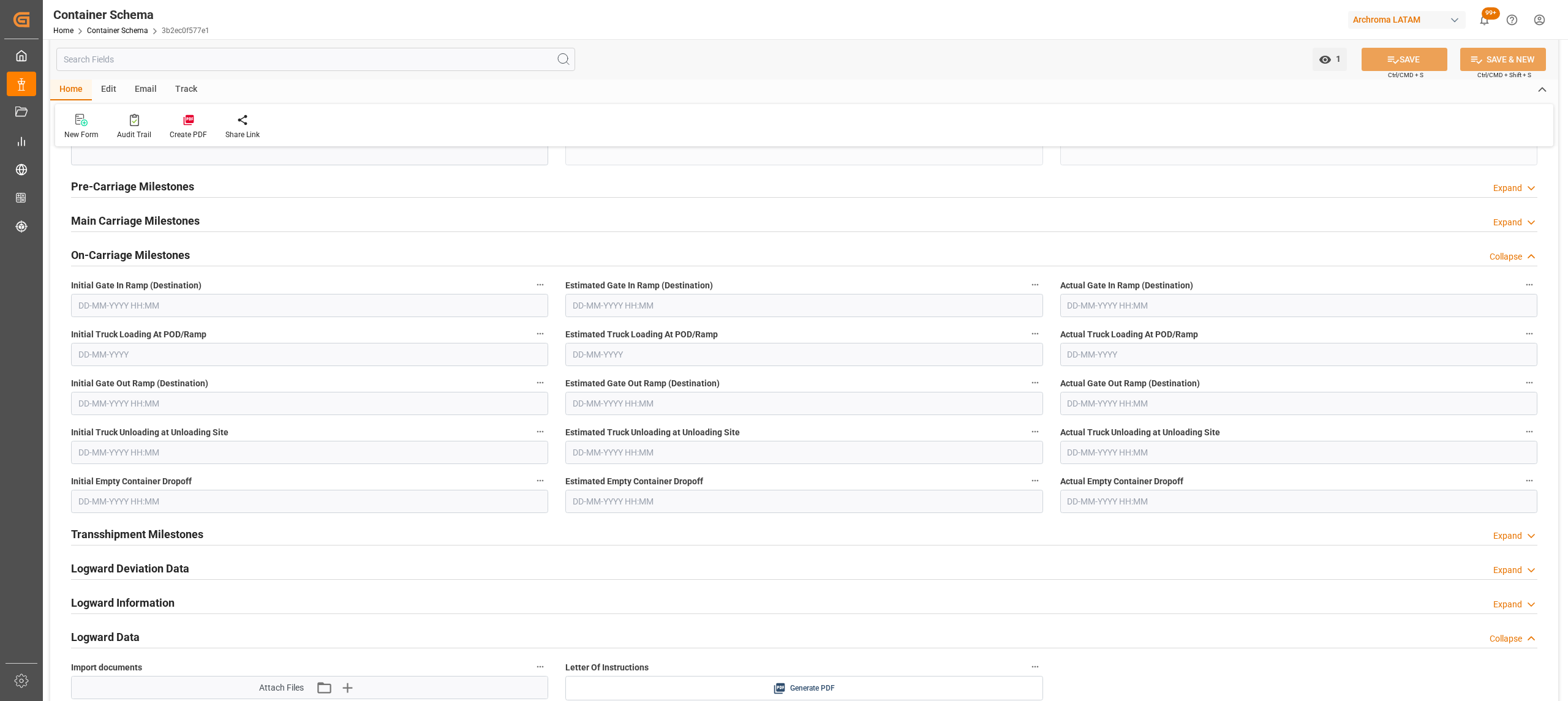
click at [103, 263] on h2 "On-Carriage Milestones" at bounding box center [130, 255] width 119 height 17
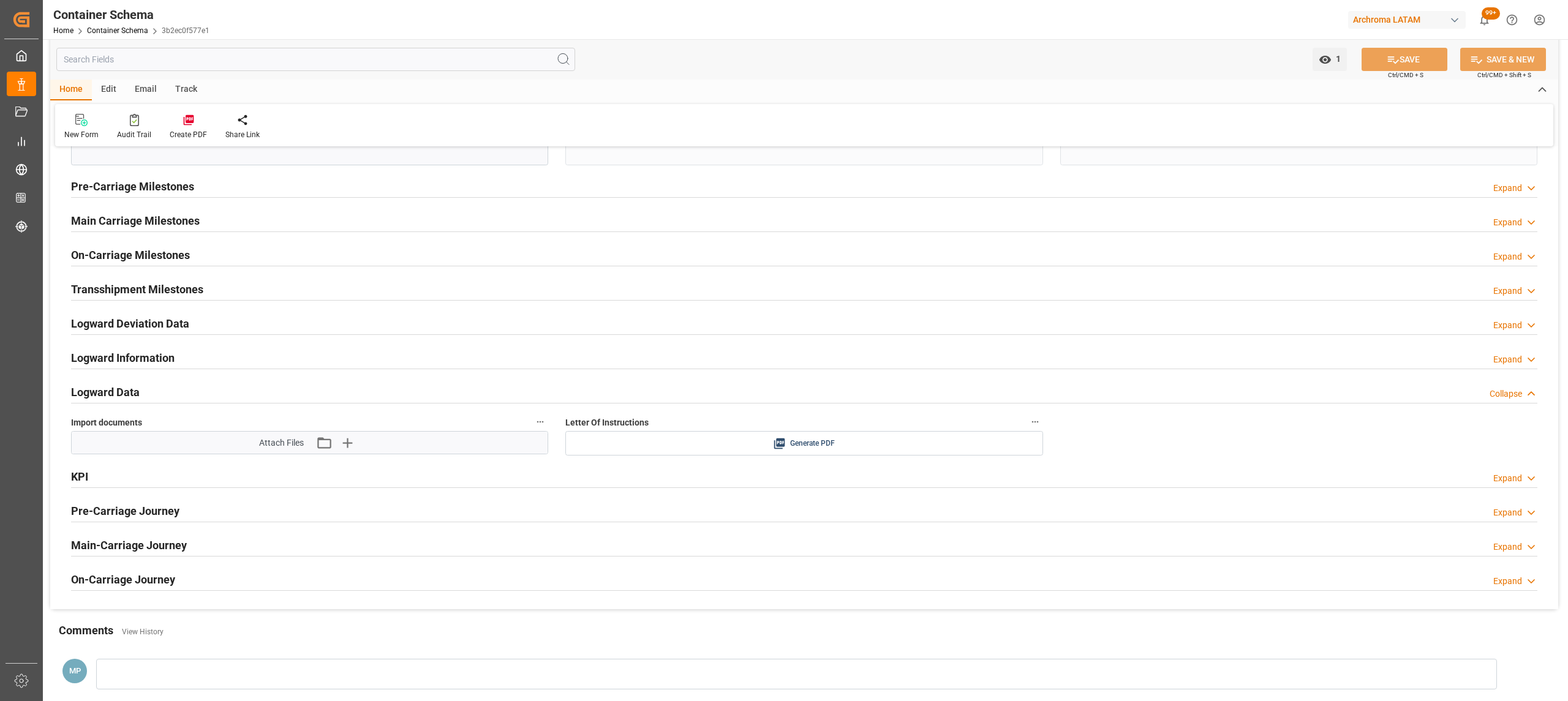
click at [103, 263] on h2 "On-Carriage Milestones" at bounding box center [130, 255] width 119 height 17
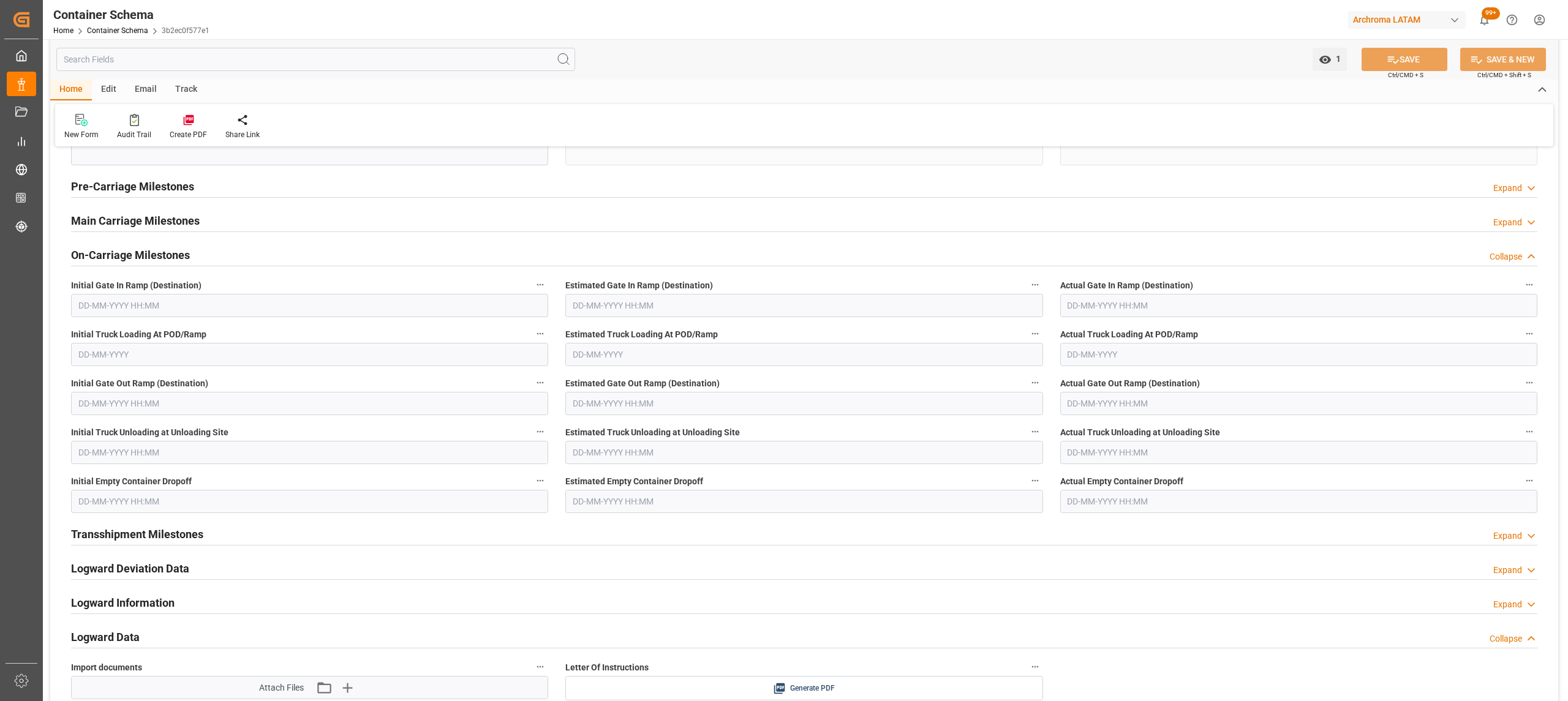
click at [1101, 505] on input "text" at bounding box center [1299, 502] width 477 height 23
click at [1125, 576] on div "28 29 30 31 1 2 3" at bounding box center [1148, 579] width 167 height 24
click at [1082, 675] on div "25" at bounding box center [1076, 675] width 15 height 15
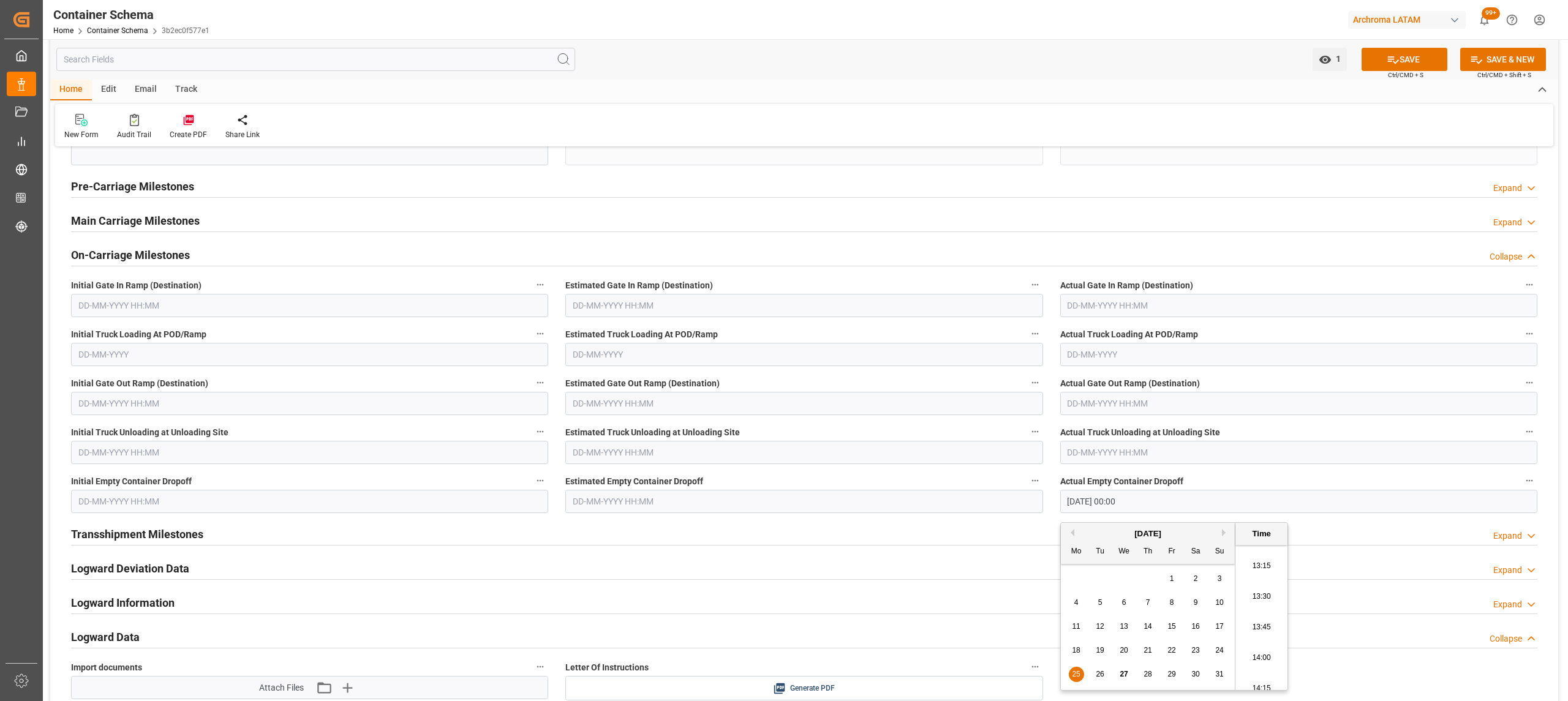
scroll to position [1698, 0]
click at [1268, 580] on li "14:00" at bounding box center [1261, 577] width 52 height 31
type input "25-08-2025 14:00"
click at [736, 508] on input "text" at bounding box center [804, 502] width 477 height 23
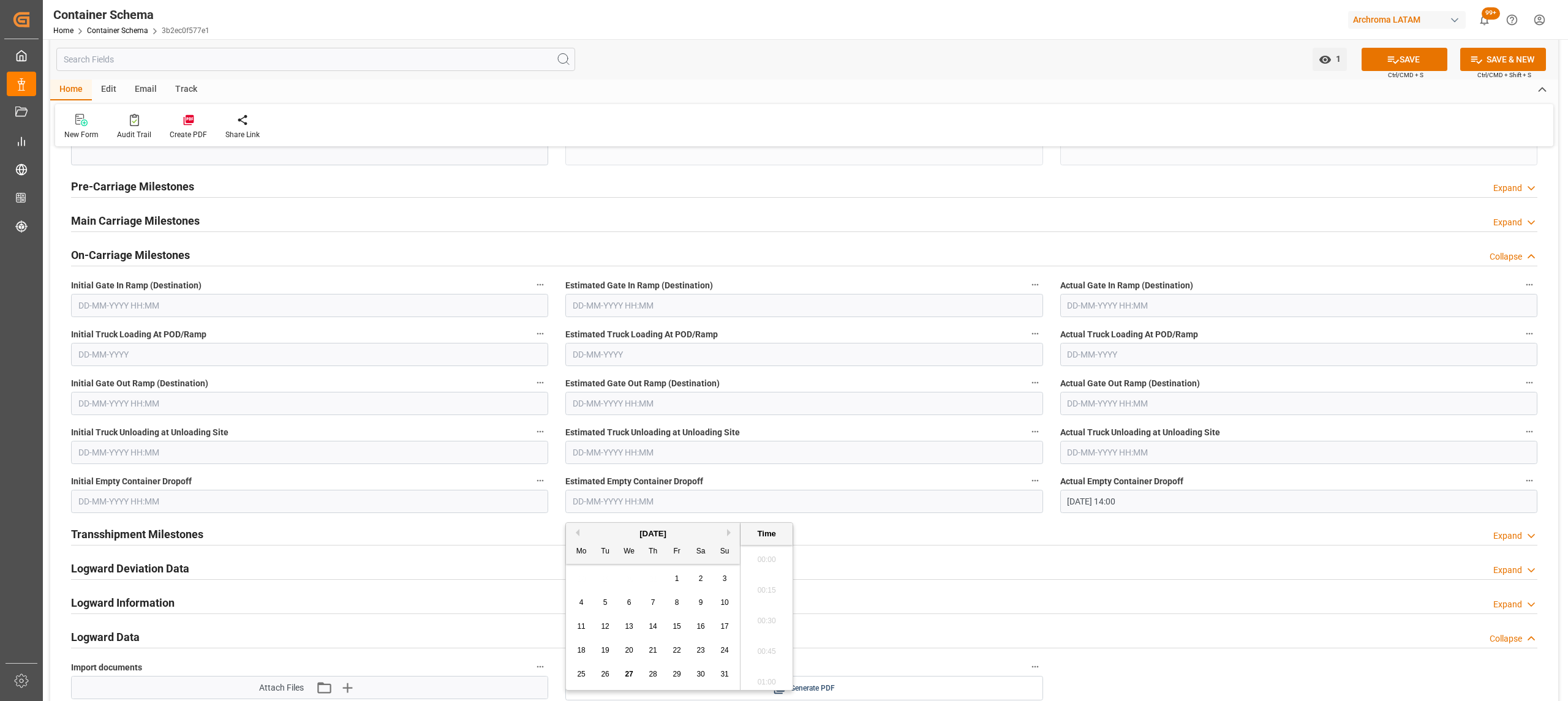
scroll to position [800, 0]
click at [608, 588] on div "28 29 30 31 1 2 3" at bounding box center [653, 579] width 167 height 24
click at [586, 675] on div "25" at bounding box center [581, 675] width 15 height 15
click at [768, 584] on li "14:00" at bounding box center [766, 577] width 52 height 31
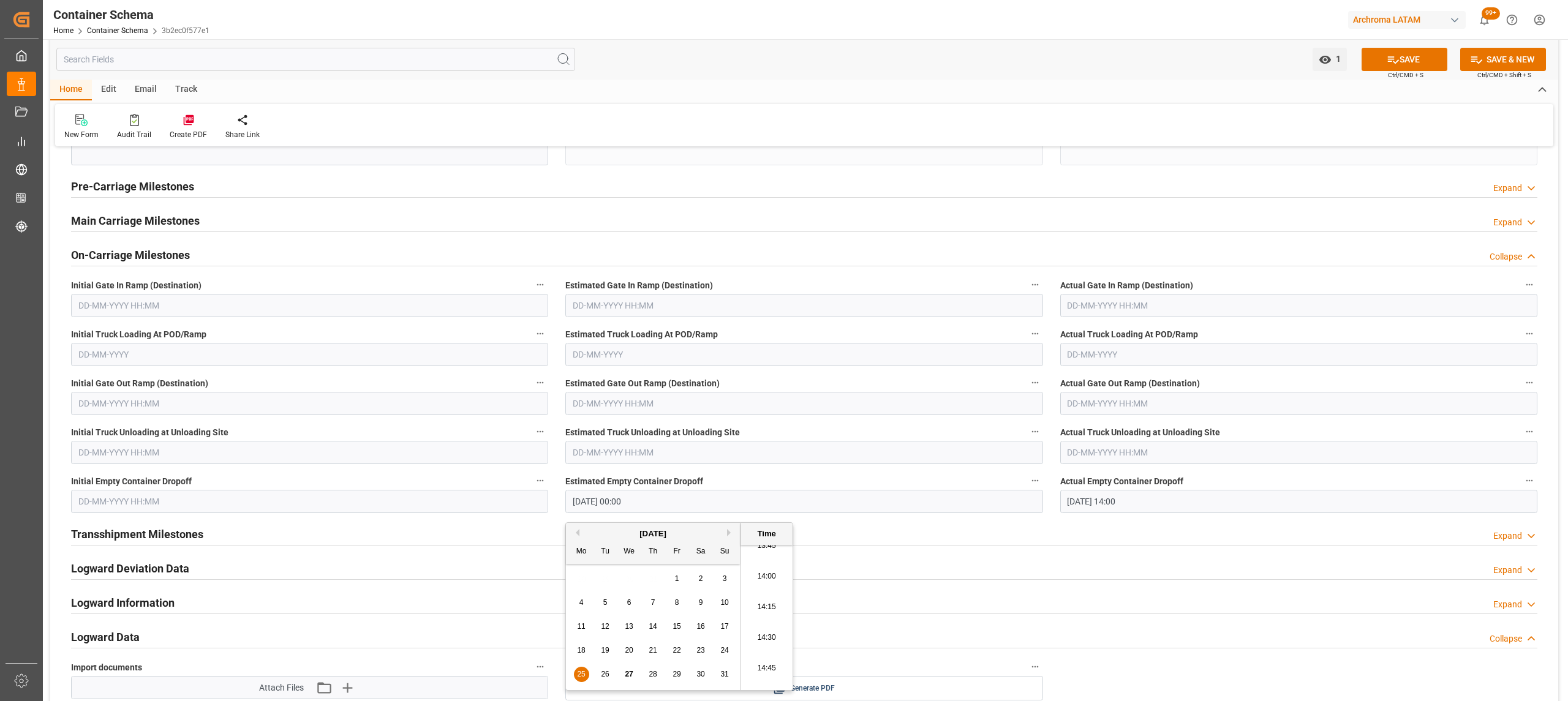
type input "25-08-2025 14:00"
click at [354, 510] on input "text" at bounding box center [310, 502] width 477 height 23
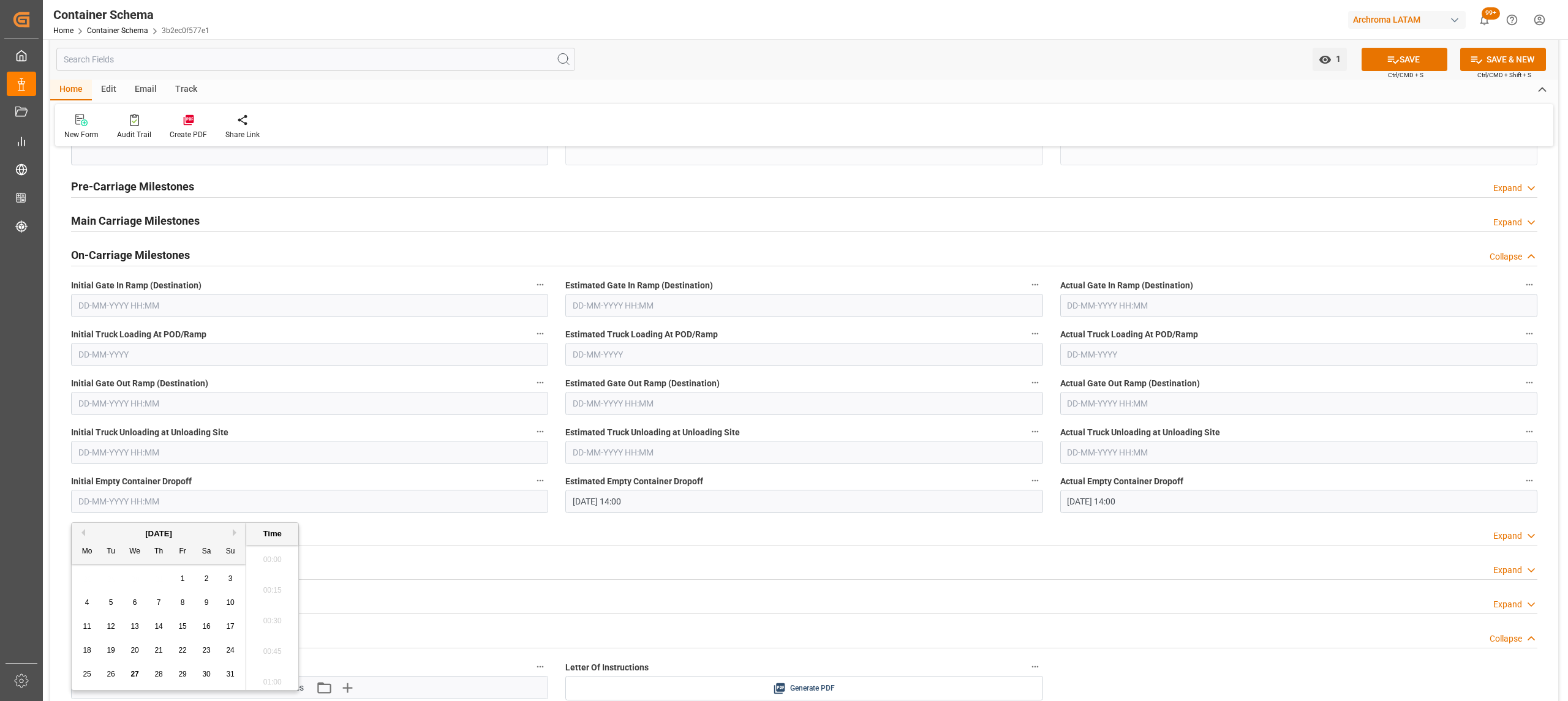
scroll to position [800, 0]
click at [89, 679] on div "25" at bounding box center [87, 675] width 15 height 15
click at [272, 571] on li "14:00" at bounding box center [272, 577] width 52 height 31
type input "25-08-2025 14:00"
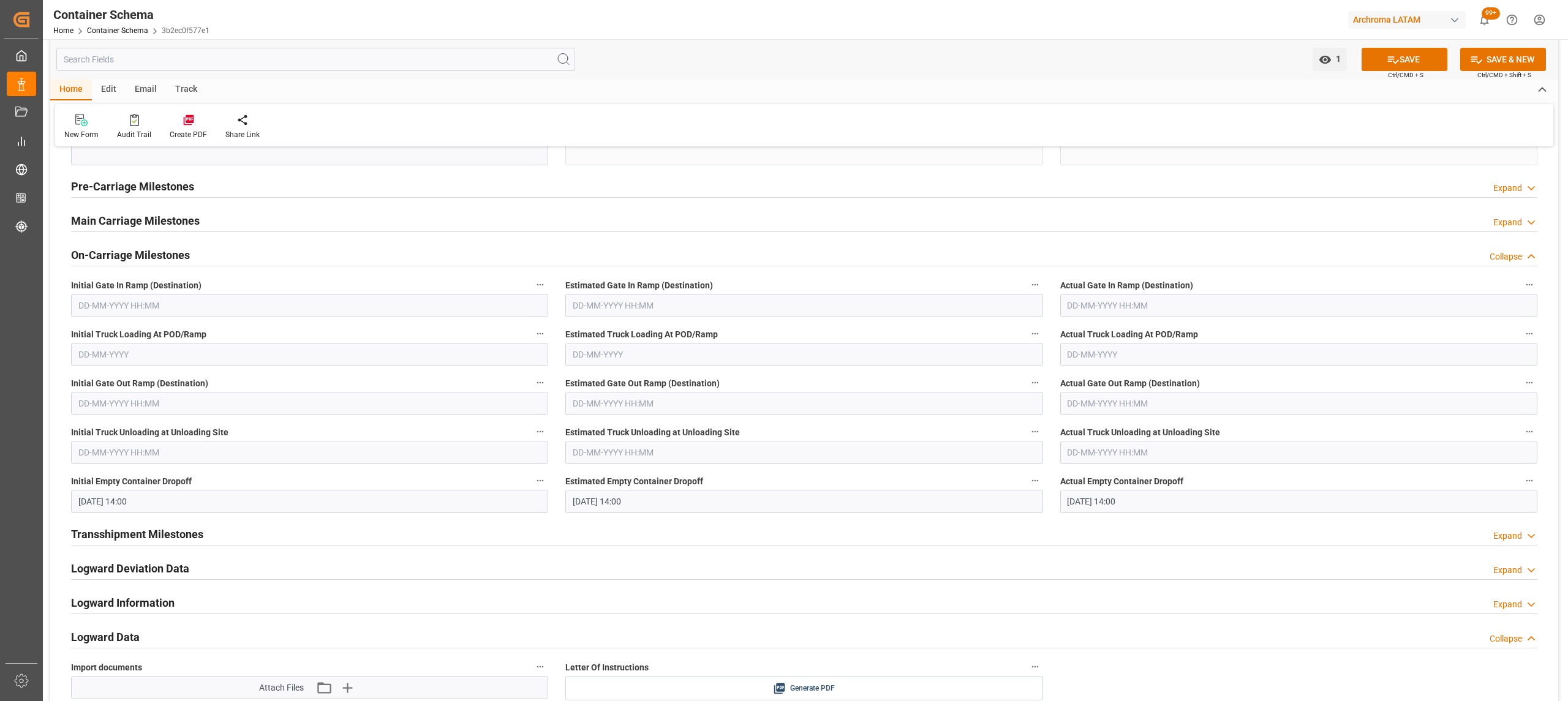
drag, startPoint x: 1411, startPoint y: 61, endPoint x: 1178, endPoint y: 205, distance: 273.9
click at [1412, 61] on button "SAVE" at bounding box center [1404, 60] width 85 height 23
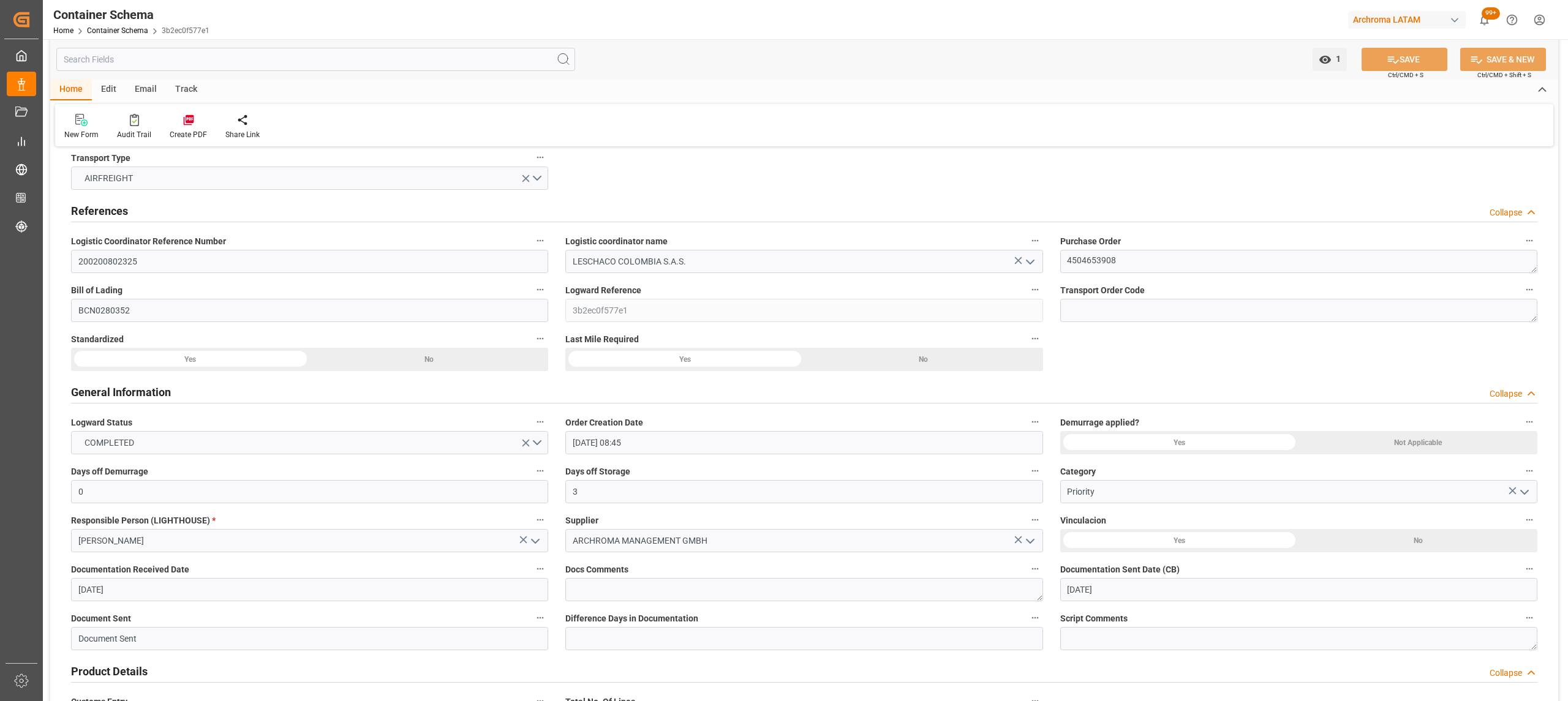
scroll to position [0, 0]
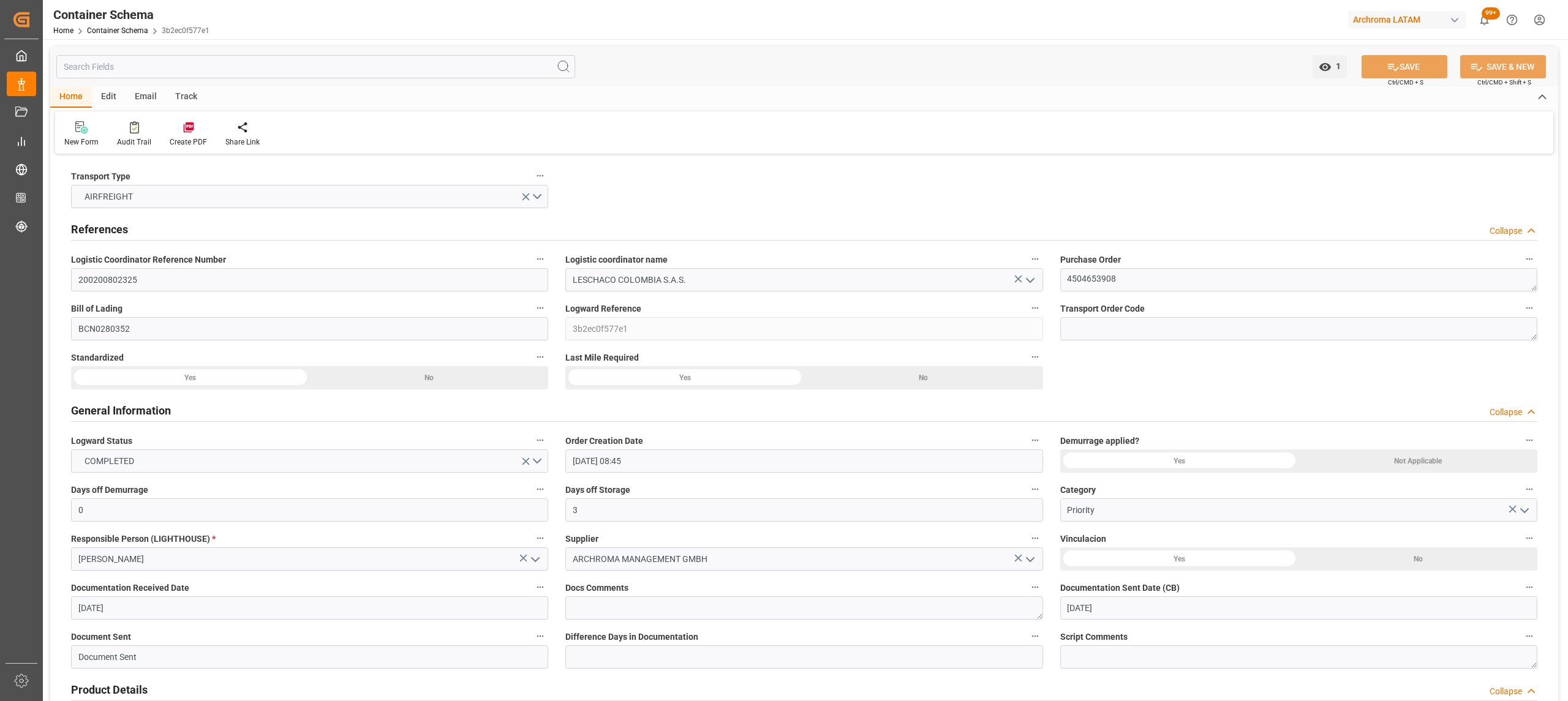
click at [114, 25] on div "Home Container Schema 3b2ec0f577e1" at bounding box center [132, 30] width 156 height 13
click at [125, 33] on link "Container Schema" at bounding box center [117, 31] width 61 height 9
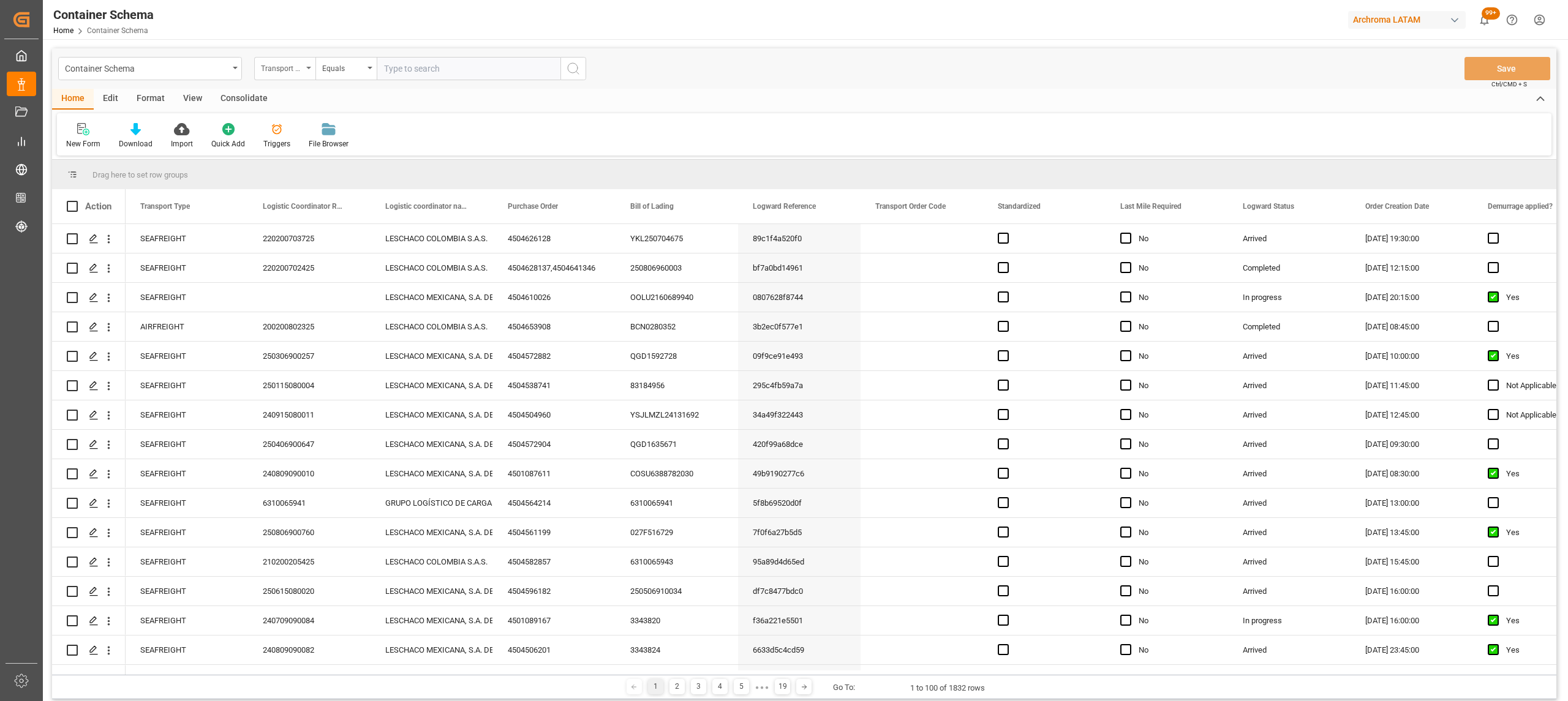
click at [277, 74] on div "Transport Type" at bounding box center [282, 67] width 42 height 14
click at [306, 189] on div "Logistic coordinator name" at bounding box center [346, 176] width 183 height 26
click at [282, 73] on div "Logistic coordinator name" at bounding box center [282, 67] width 42 height 14
click at [299, 206] on div "Purchase Order" at bounding box center [346, 202] width 183 height 26
click at [366, 66] on div "Equals" at bounding box center [346, 69] width 61 height 23
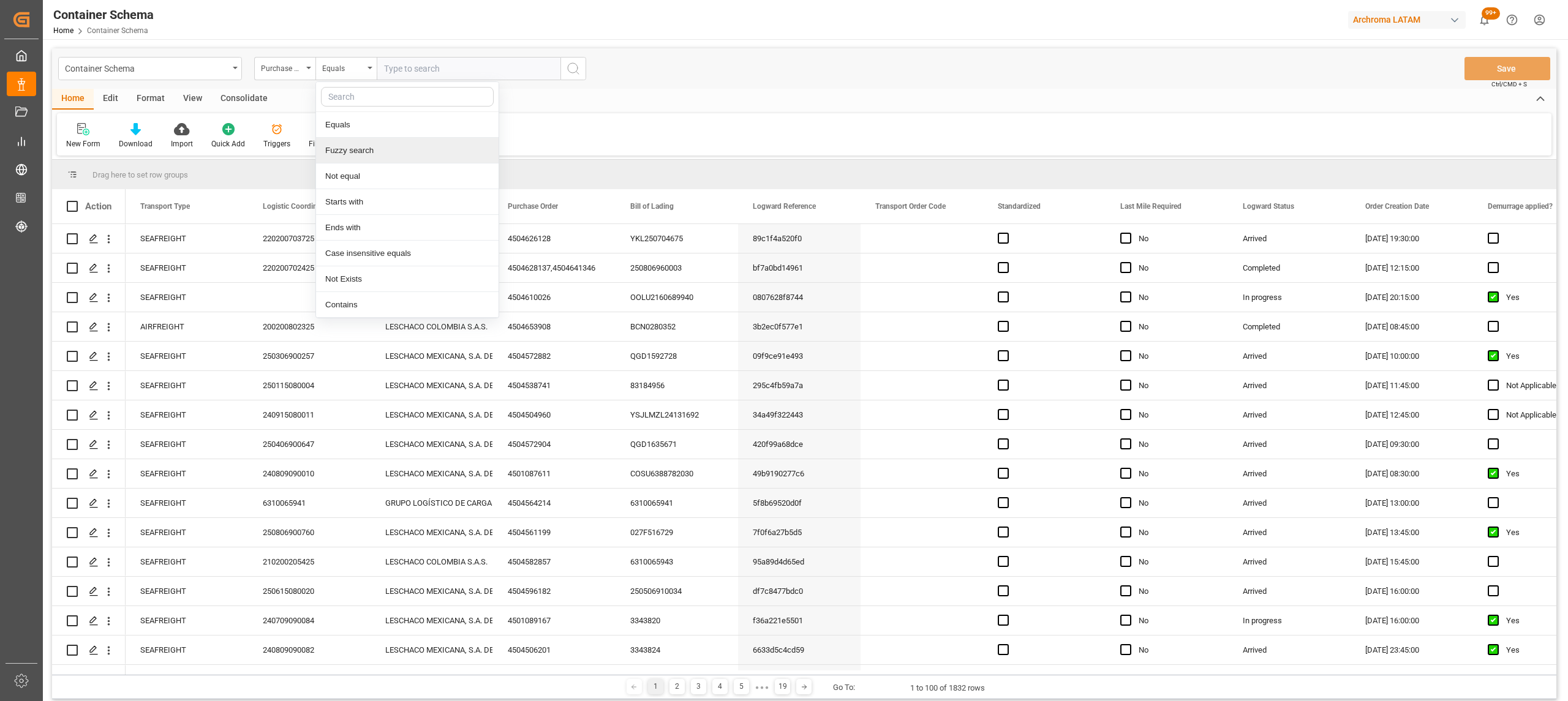
click at [358, 157] on div "Fuzzy search" at bounding box center [407, 151] width 183 height 26
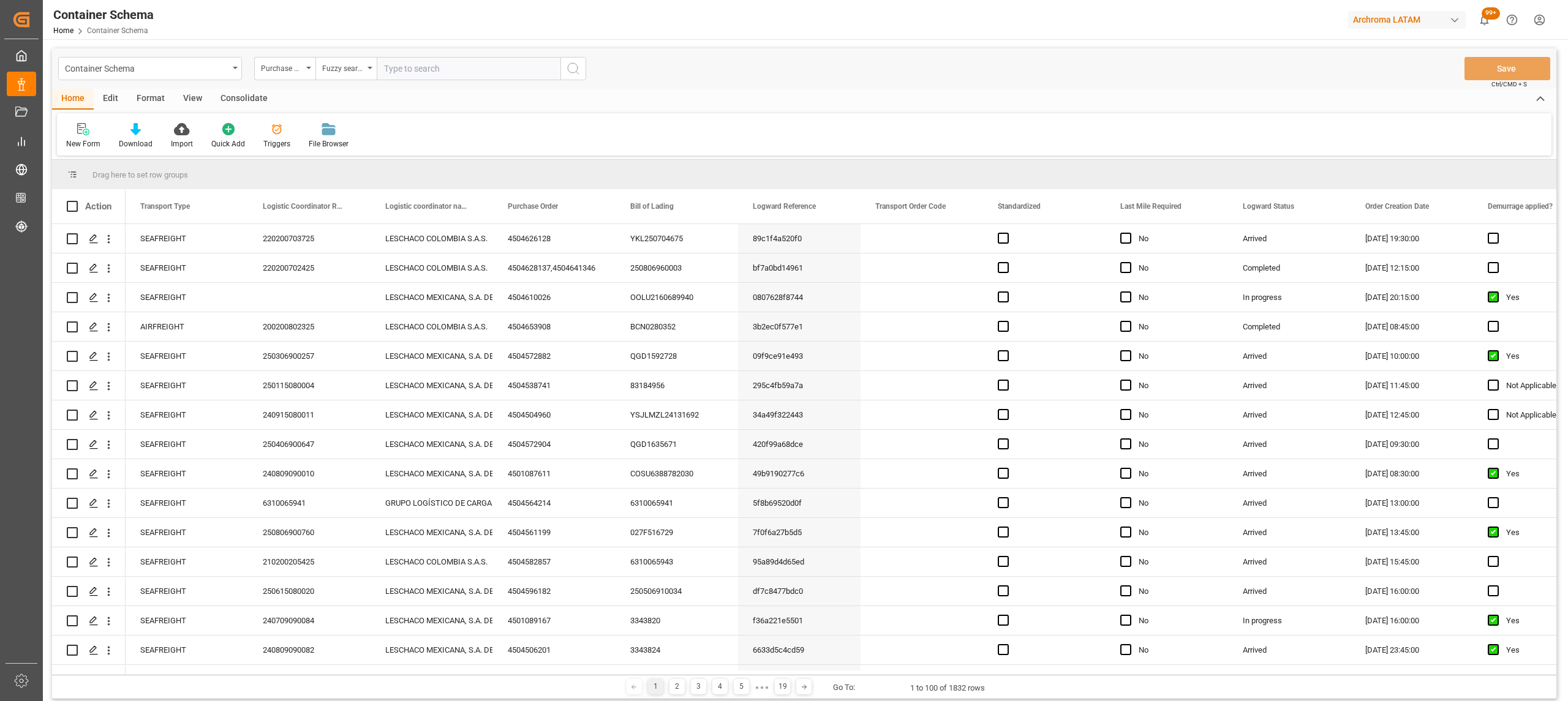
click at [431, 65] on input "text" at bounding box center [469, 69] width 184 height 23
paste input "210200708325"
type input "210200708325"
click at [577, 71] on icon "search button" at bounding box center [573, 69] width 15 height 15
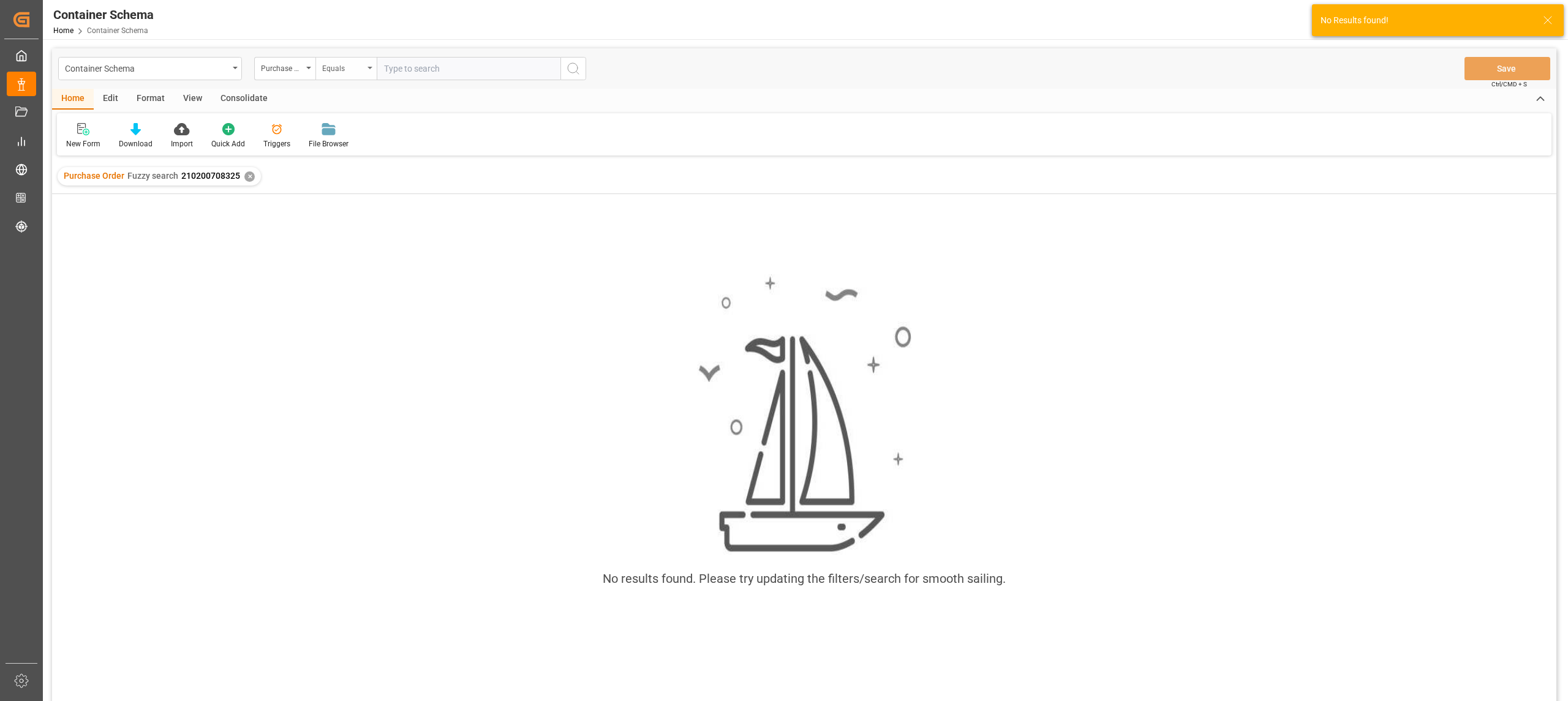
click at [333, 65] on div "Equals" at bounding box center [343, 67] width 42 height 14
click at [300, 63] on div "Purchase Order" at bounding box center [282, 67] width 42 height 14
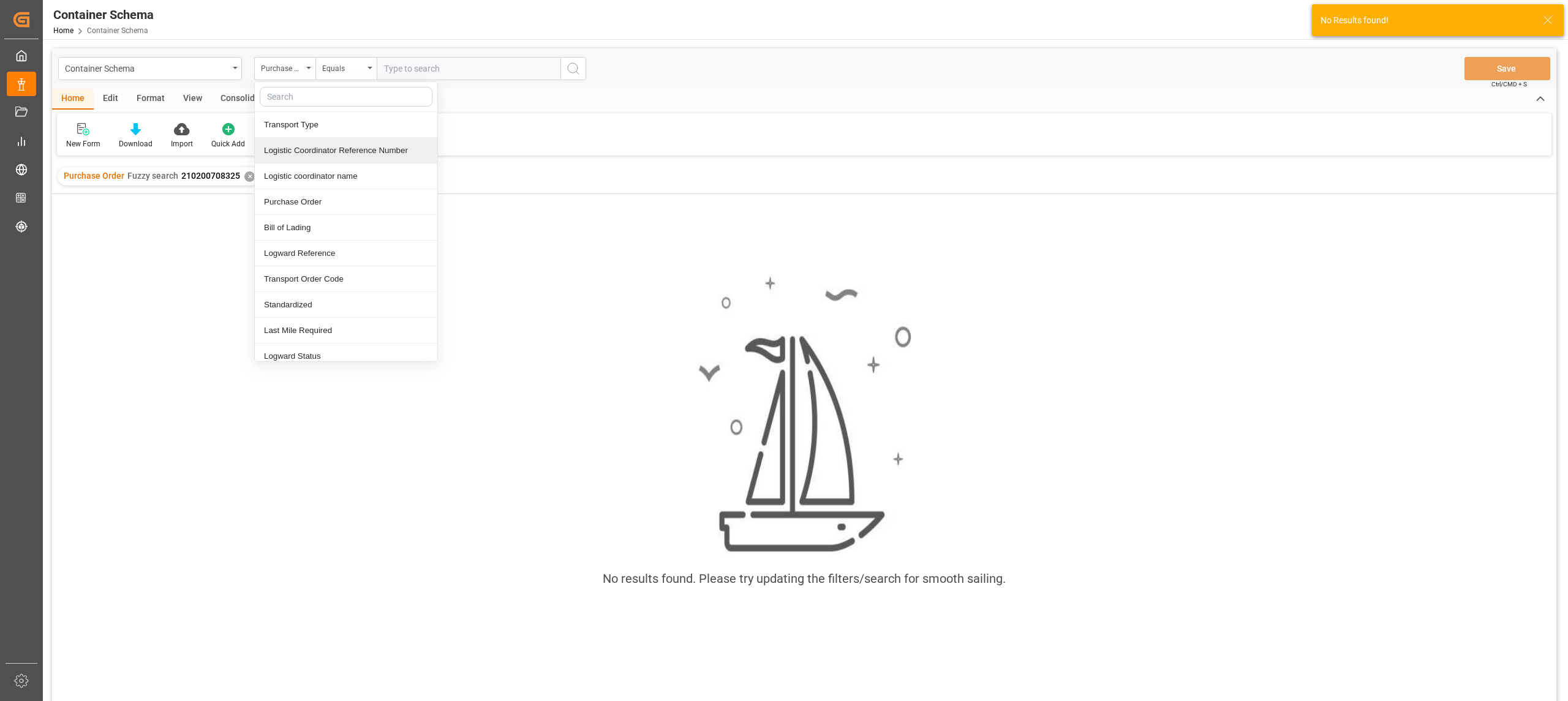
click at [338, 153] on div "Logistic Coordinator Reference Number" at bounding box center [346, 151] width 183 height 26
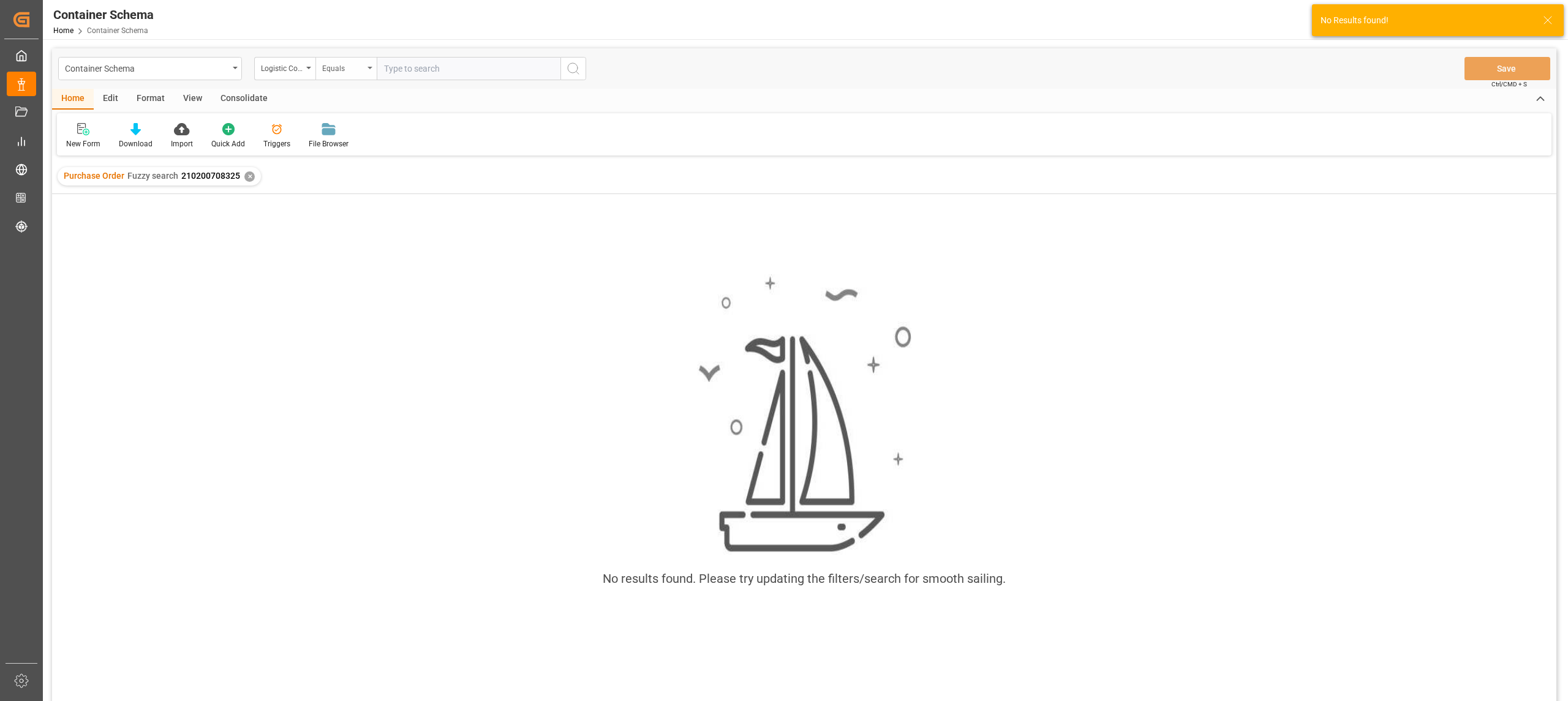
click at [337, 72] on div "Equals" at bounding box center [343, 67] width 42 height 14
click at [371, 145] on div "Fuzzy search" at bounding box center [407, 151] width 183 height 26
click at [411, 65] on input "text" at bounding box center [469, 69] width 184 height 23
paste input "210200708325"
type input "210200708325"
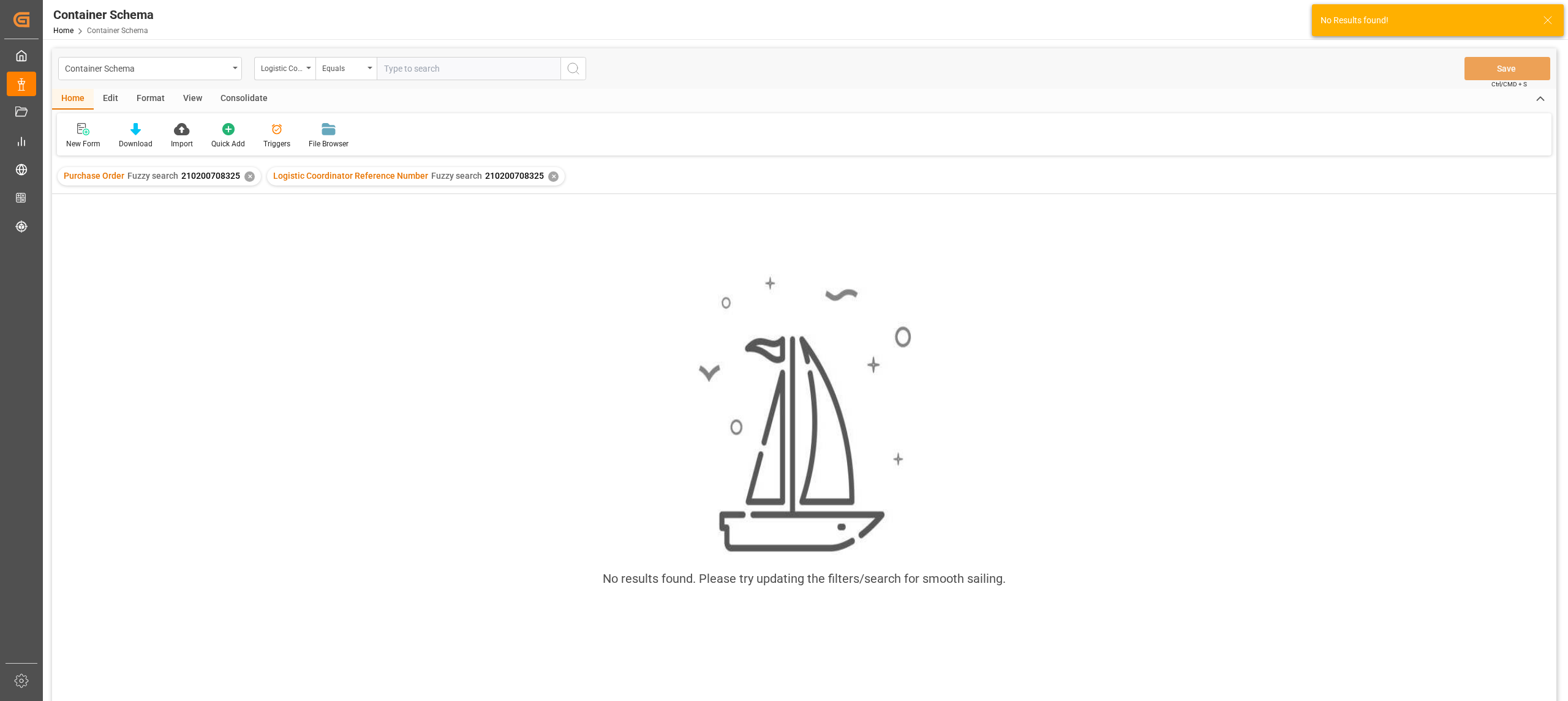
click at [250, 172] on div "✕" at bounding box center [249, 176] width 10 height 10
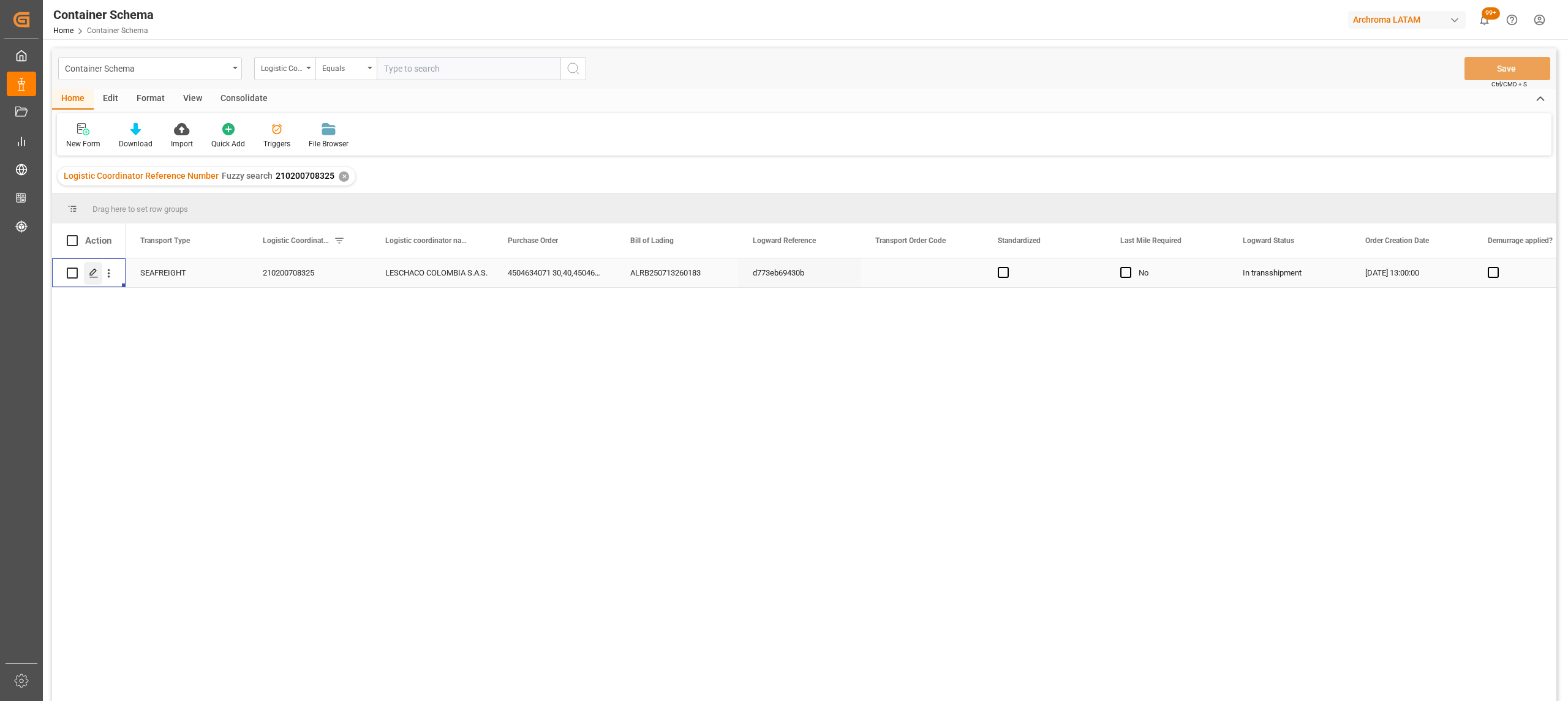
click at [89, 274] on icon "Press SPACE to select this row." at bounding box center [93, 273] width 10 height 10
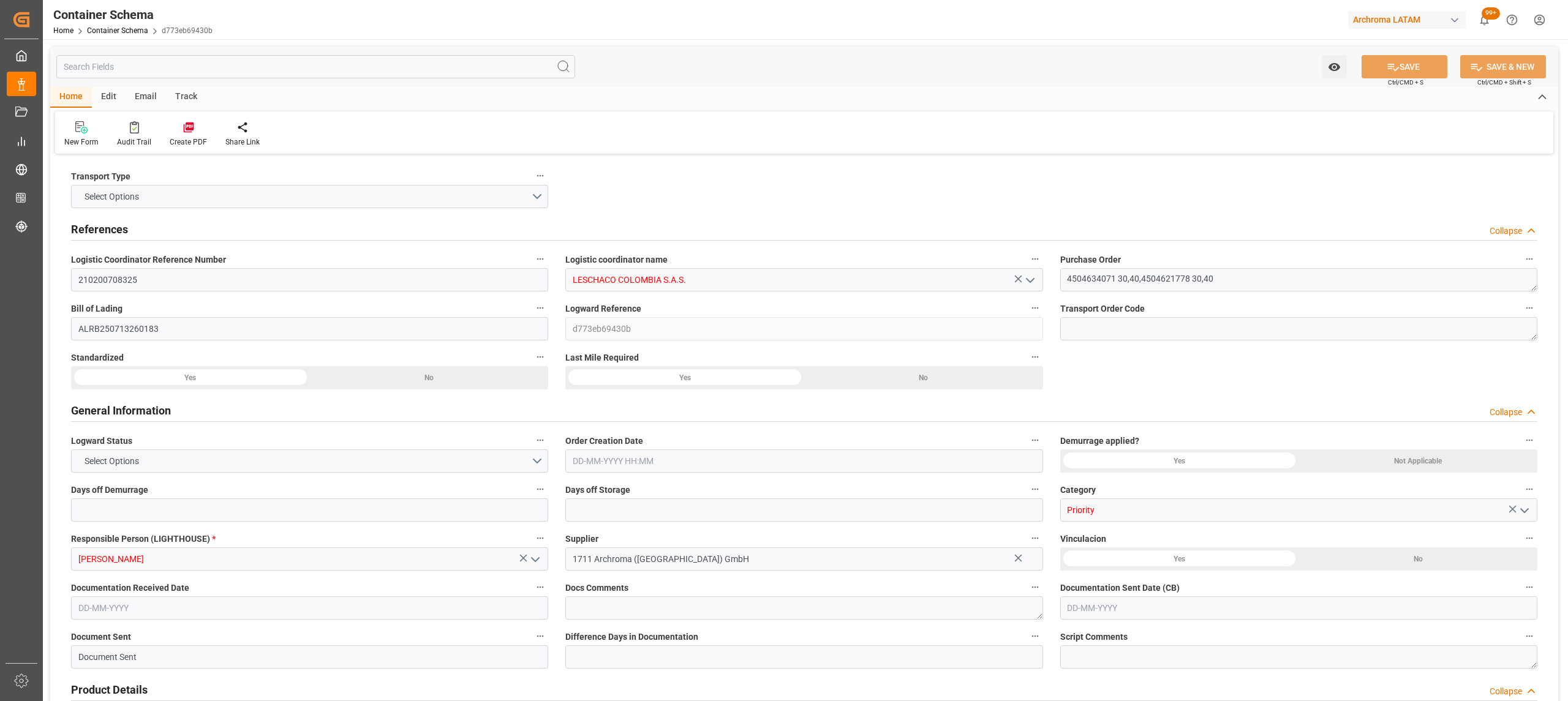
type input "0"
type input "3"
type input "4"
type input "9"
type input "1580"
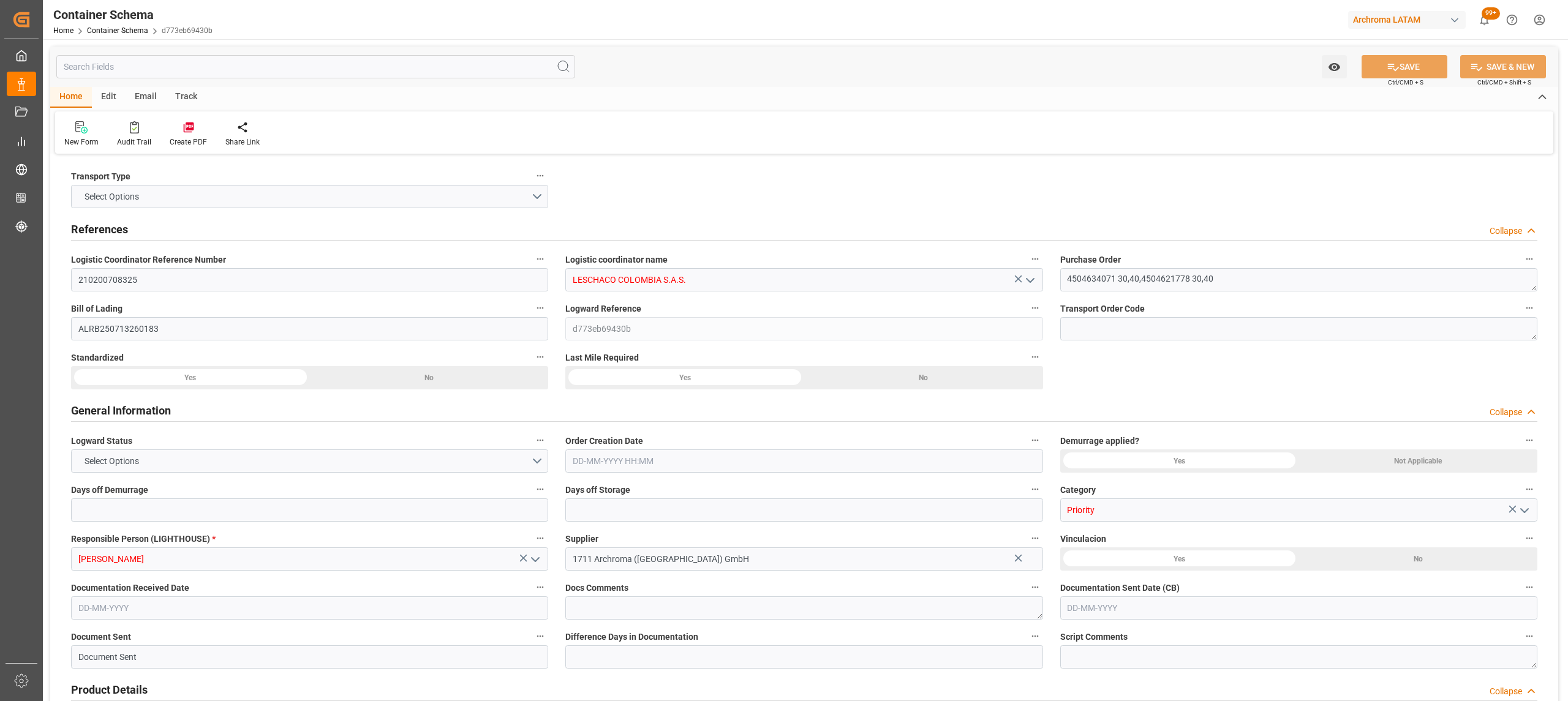
type input "1648.44"
type input "MSC"
type input "Mediterranean Shipping Company"
type input "DEBRV"
type input "COCTG"
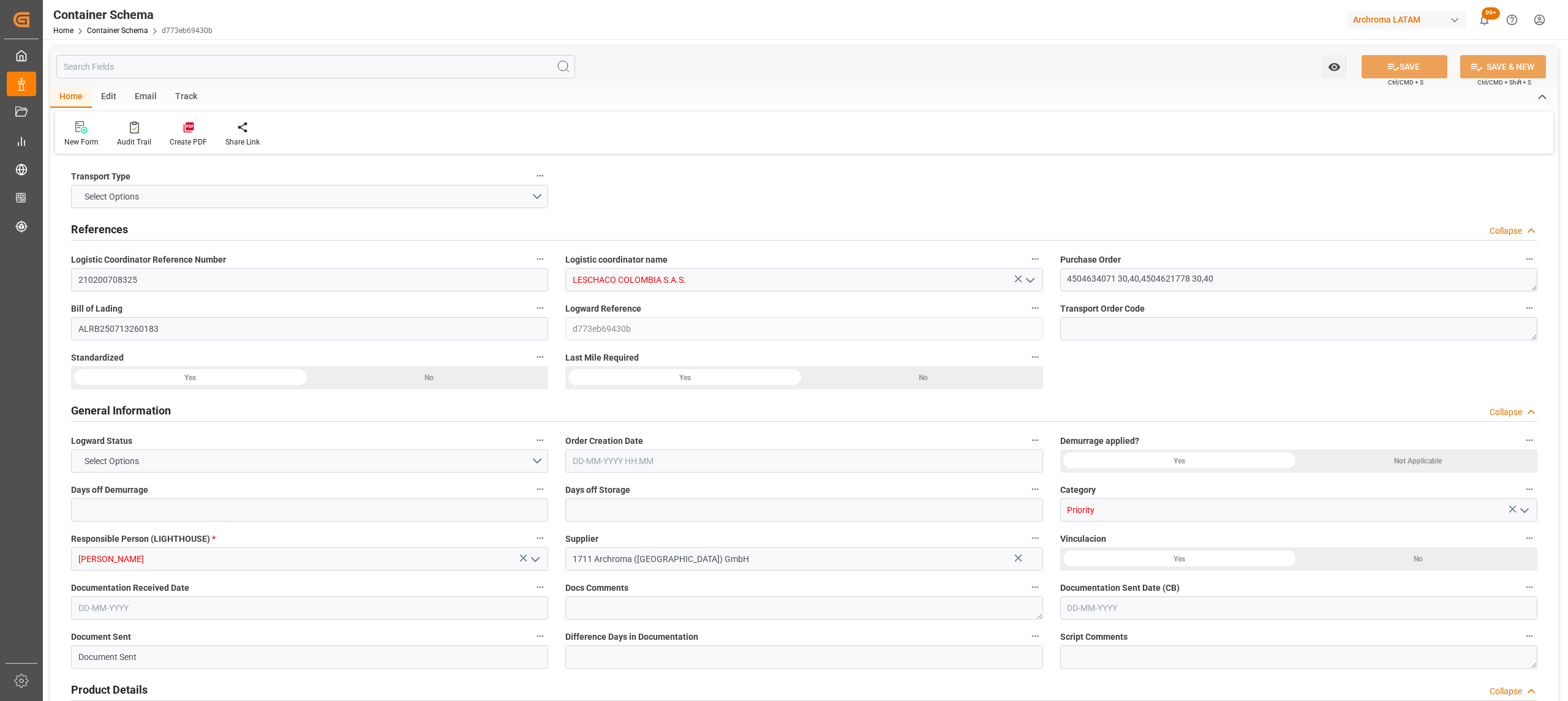
type input "COCTG"
type input "9244881"
type input "9535187"
type input "19-07-2025 13:00"
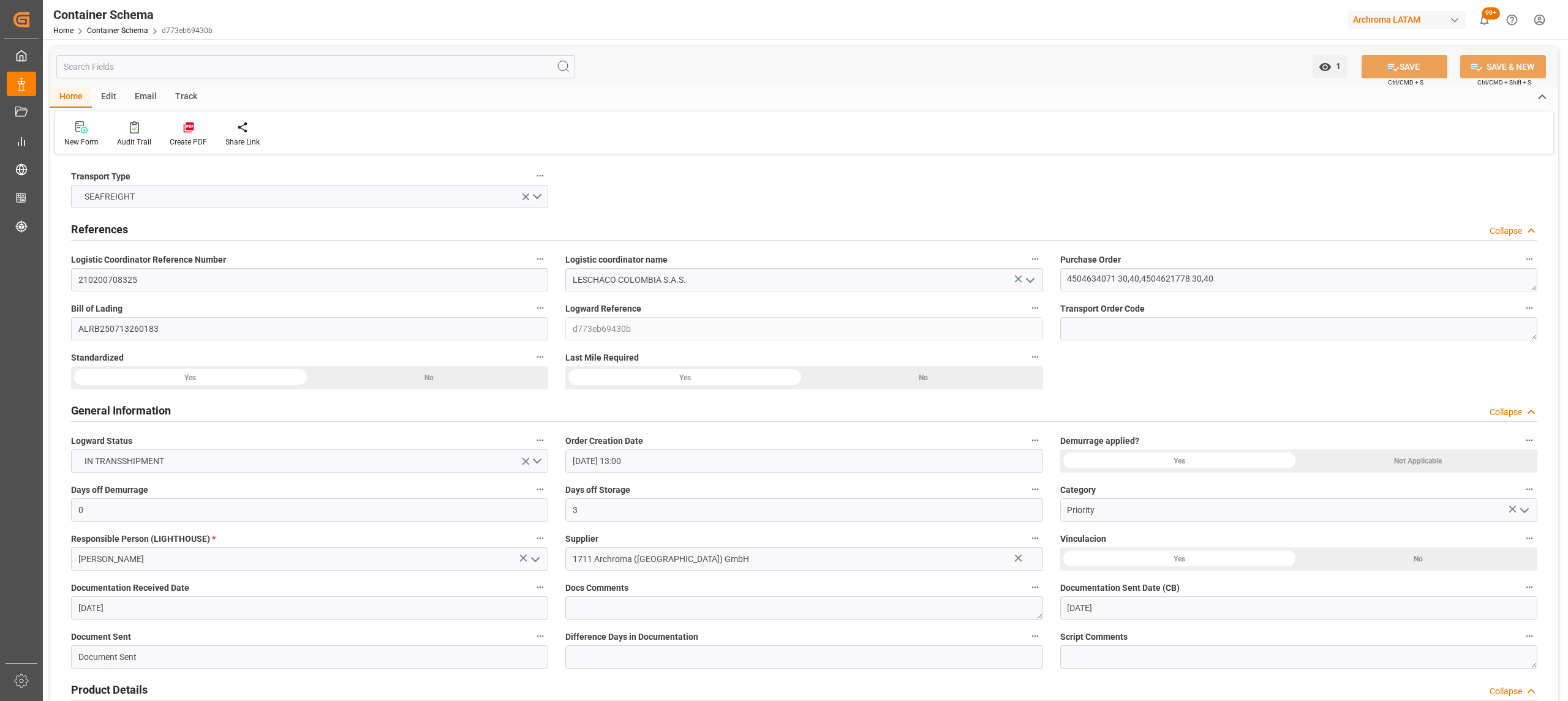
type input "[DATE]"
type input "18-07-2025 00:00"
type input "25-07-2025 00:00"
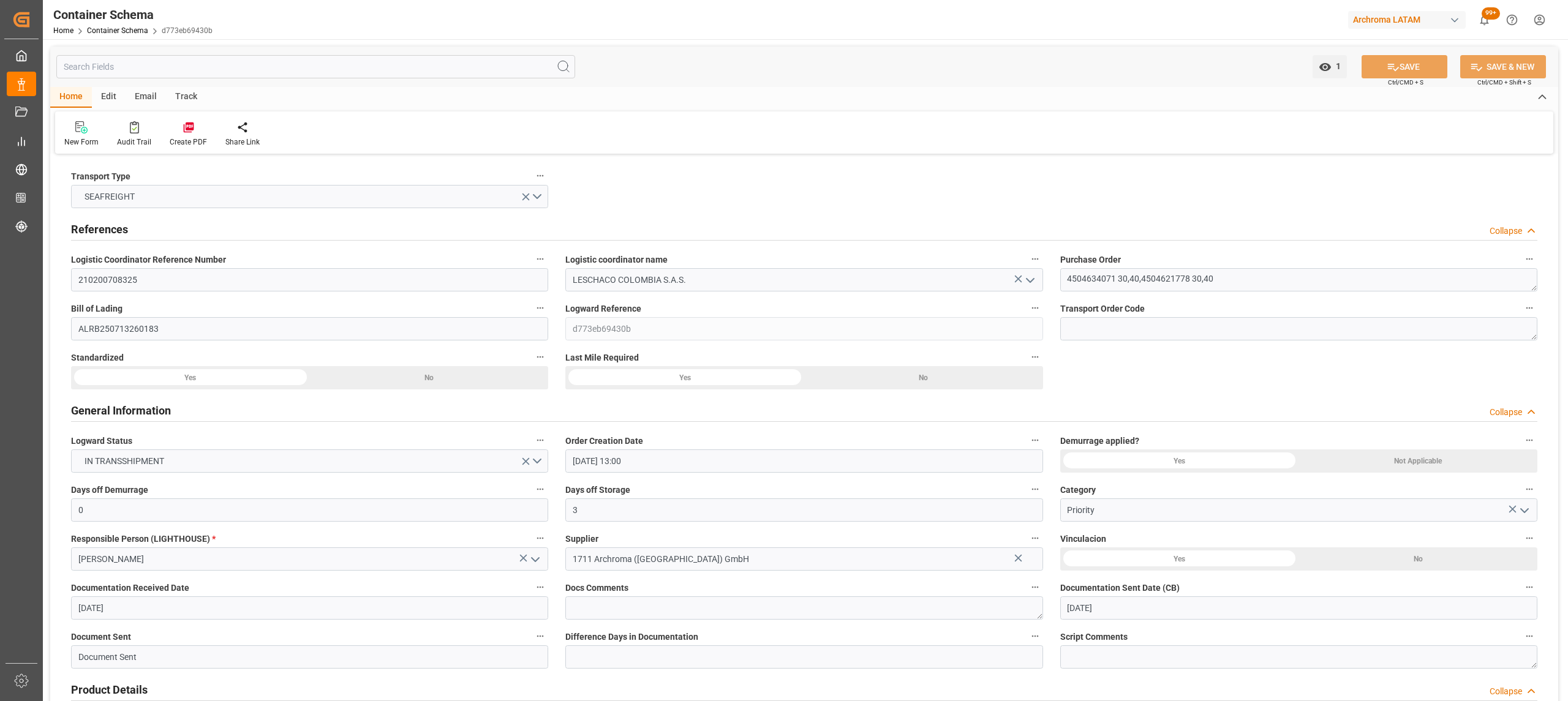
type input "28-07-2025 00:00"
type input "25-07-2025 00:00"
type input "[DATE] 00:00"
type input "13-08-2025 00:00"
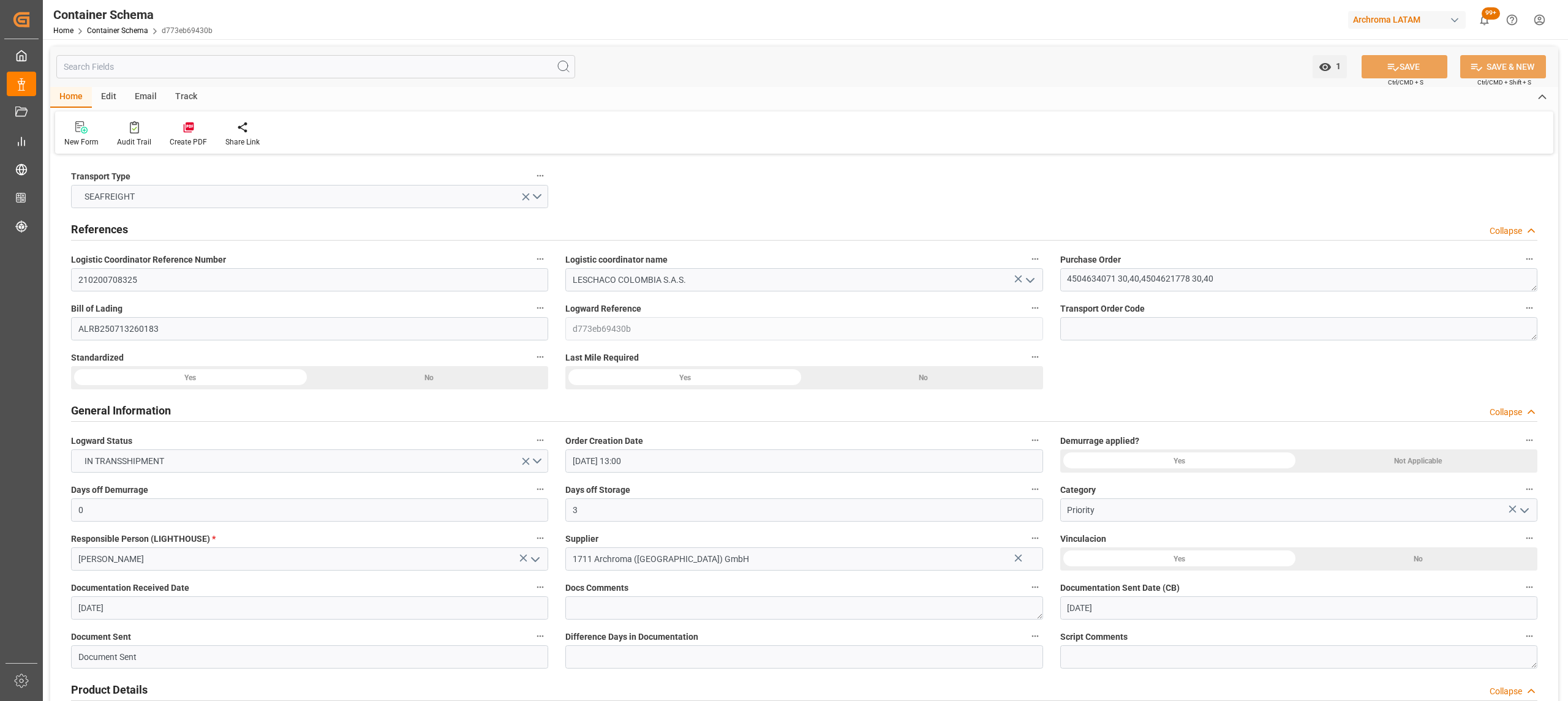
type input "[DATE] 00:00"
type input "13-08-2025 00:00"
click at [106, 28] on link "Container Schema" at bounding box center [117, 31] width 61 height 9
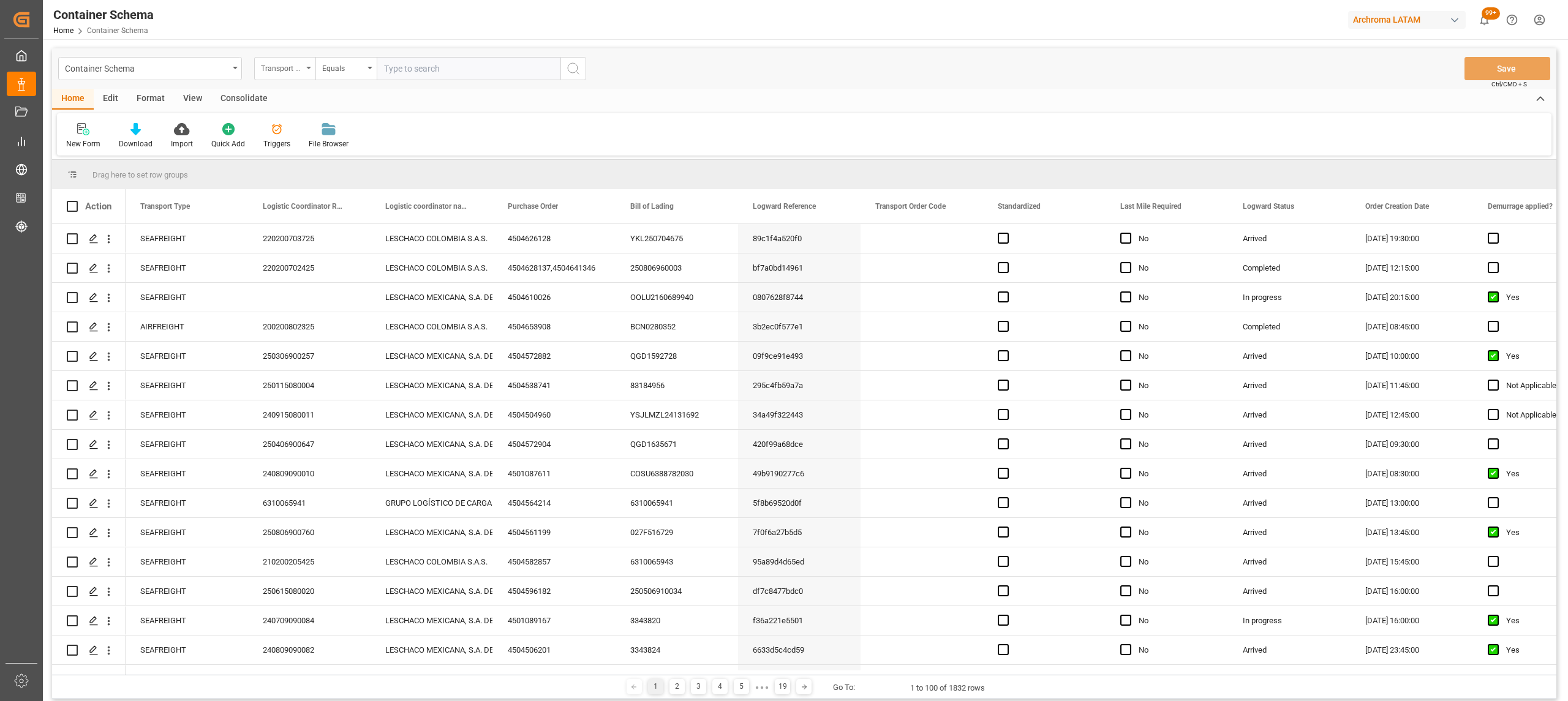
click at [298, 77] on div "Transport Type" at bounding box center [285, 69] width 61 height 23
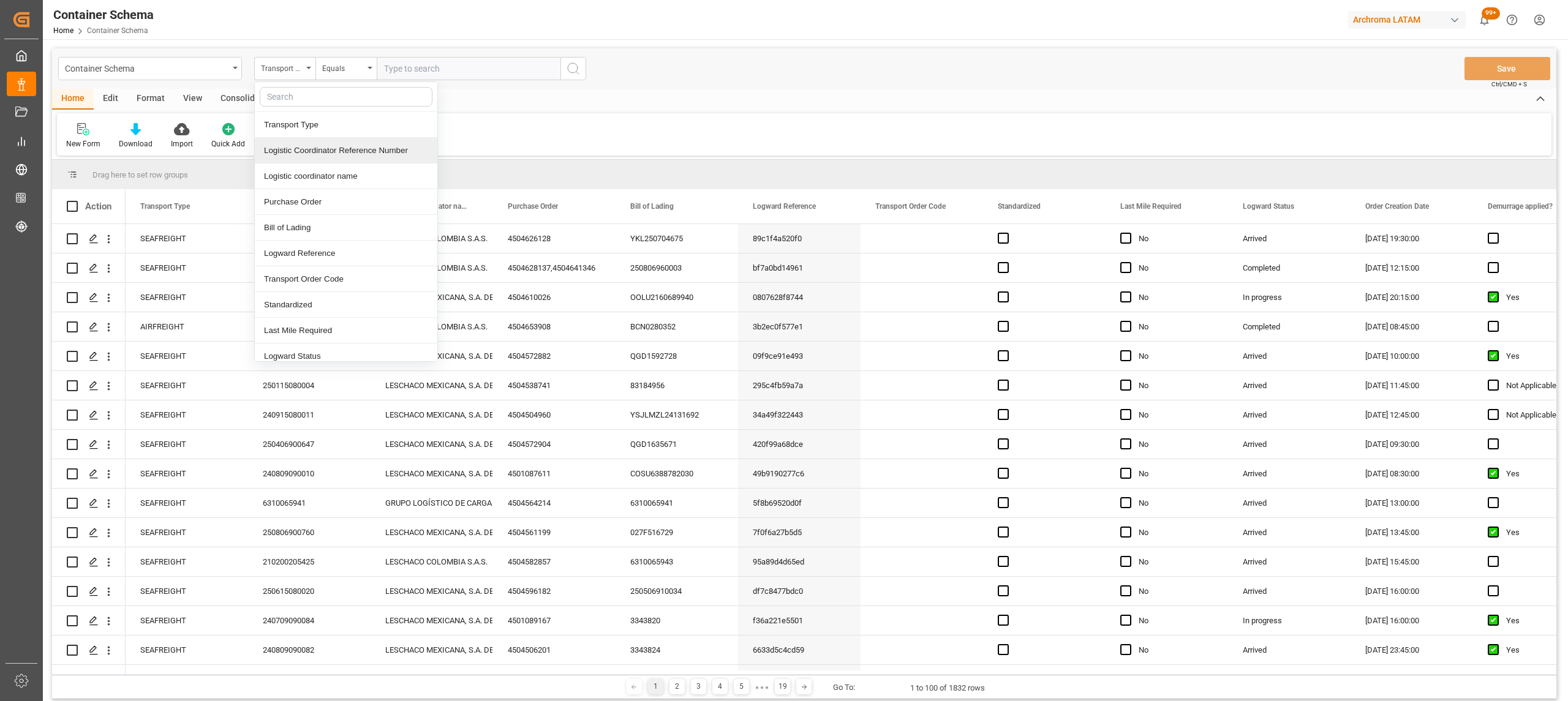
click at [336, 157] on div "Logistic Coordinator Reference Number" at bounding box center [346, 151] width 183 height 26
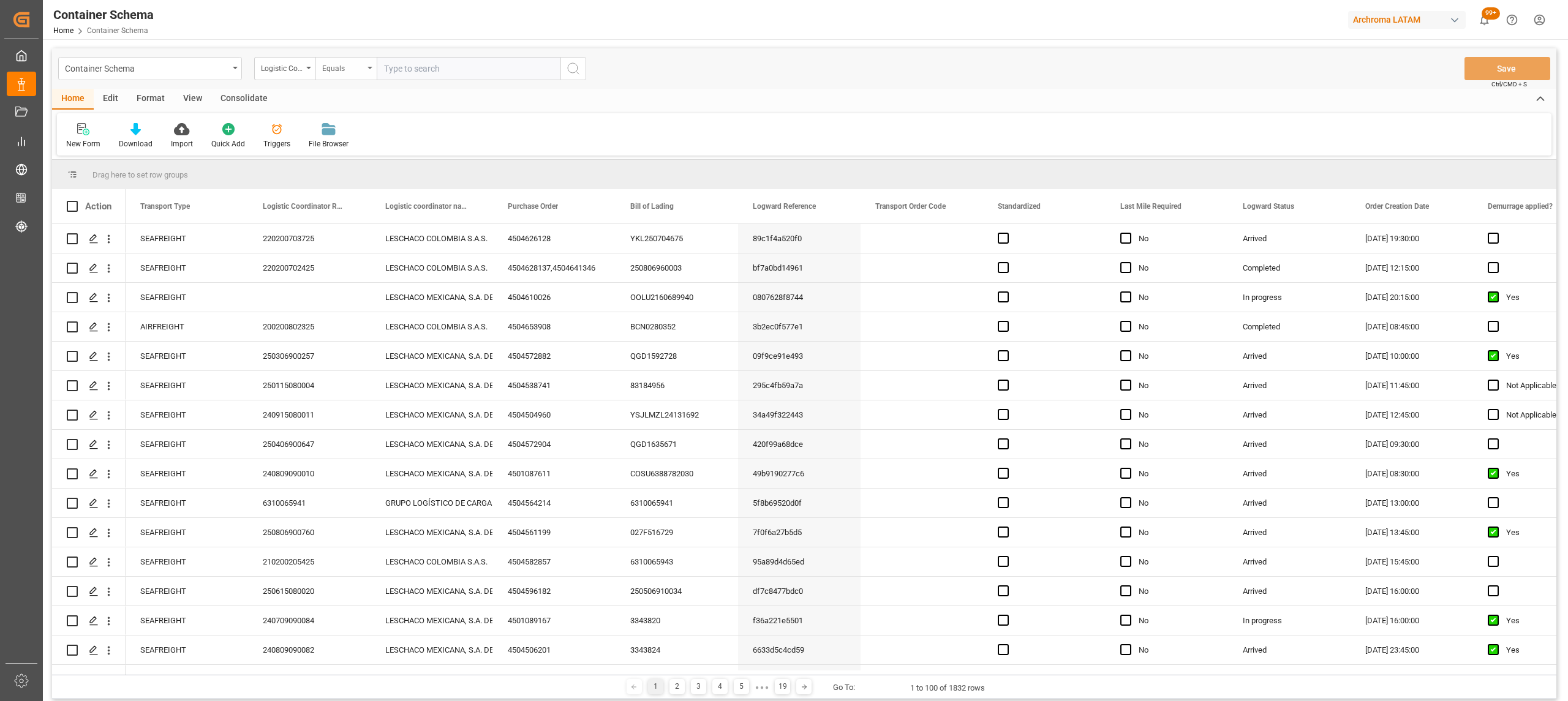
click at [348, 74] on div "Equals" at bounding box center [346, 69] width 61 height 23
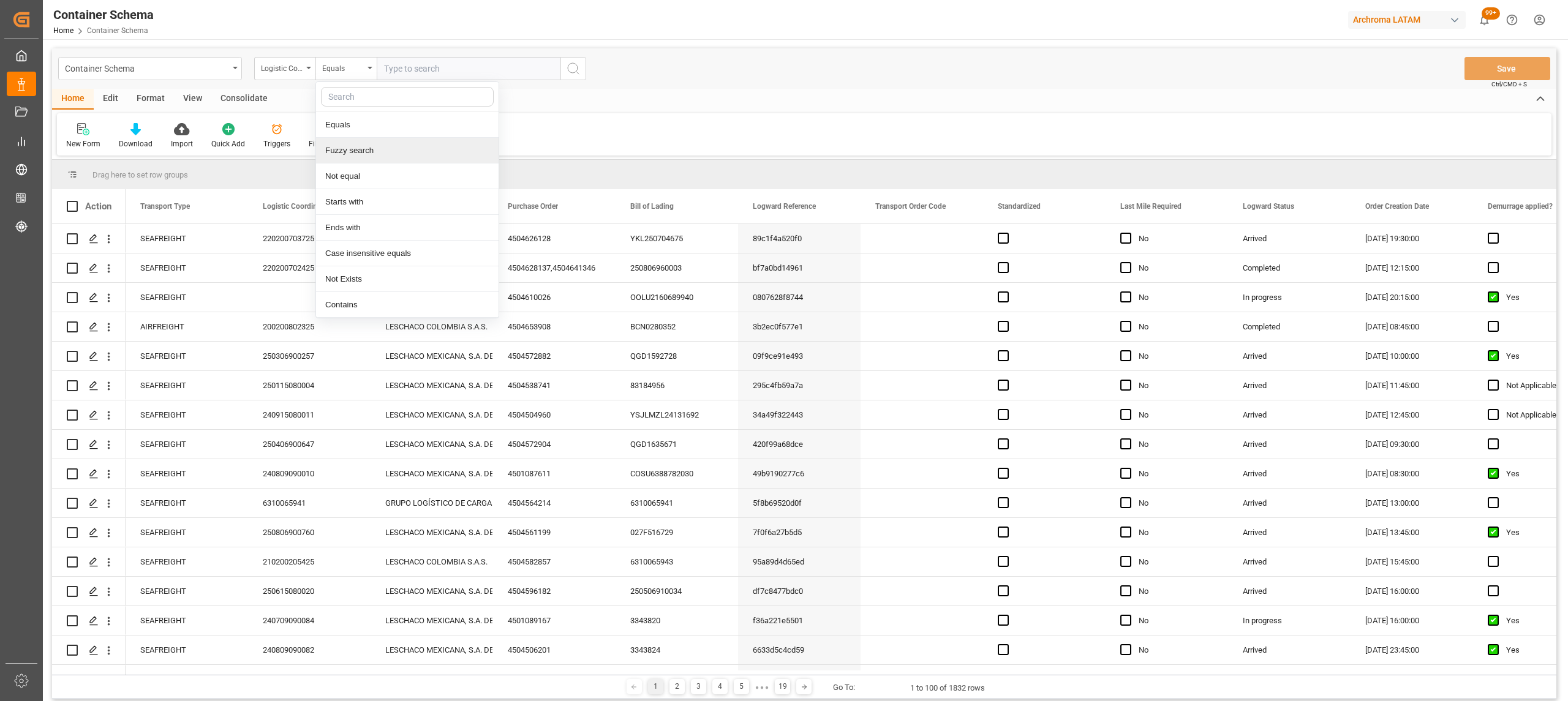
click at [395, 150] on div "Fuzzy search" at bounding box center [407, 151] width 183 height 26
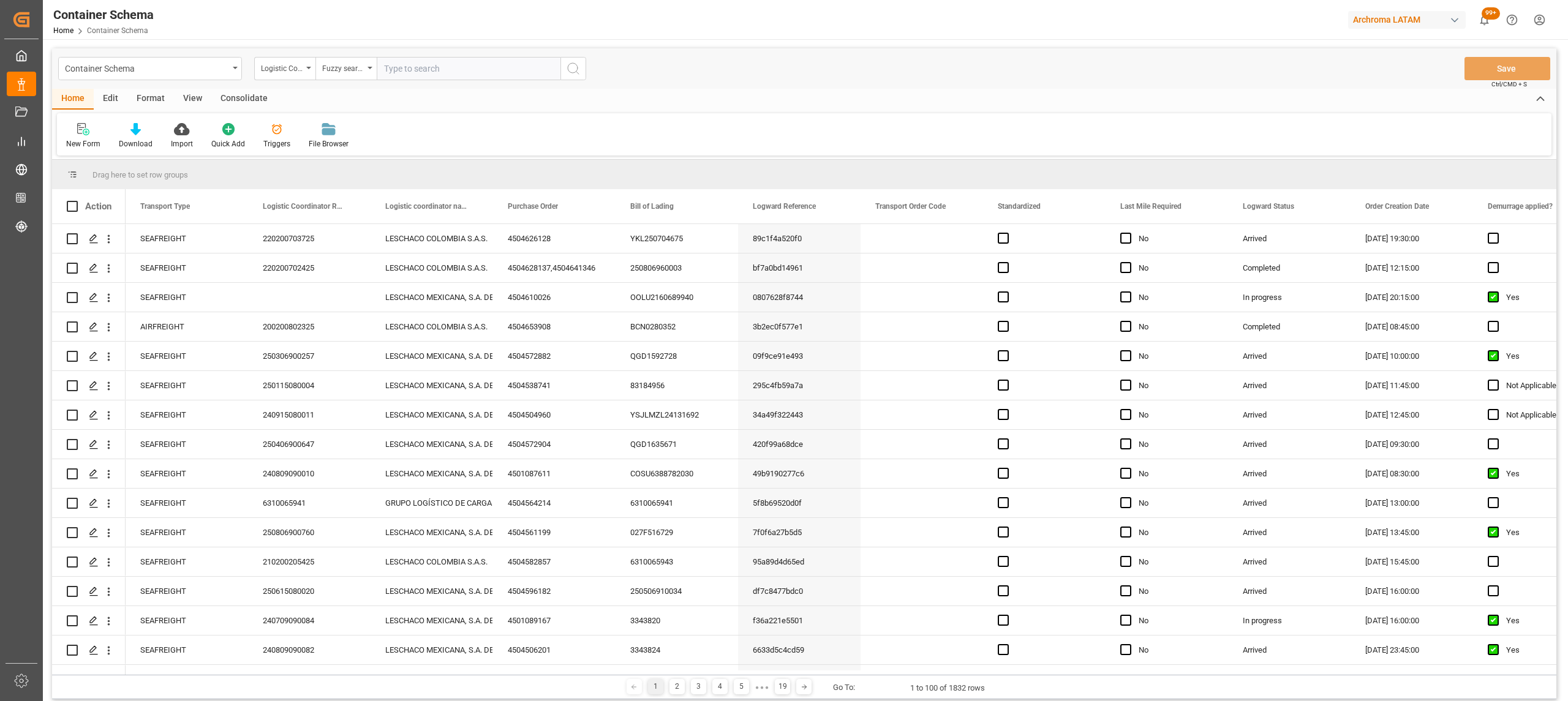
click at [417, 65] on input "text" at bounding box center [469, 69] width 184 height 23
paste input "220200800325"
type input "220200800325"
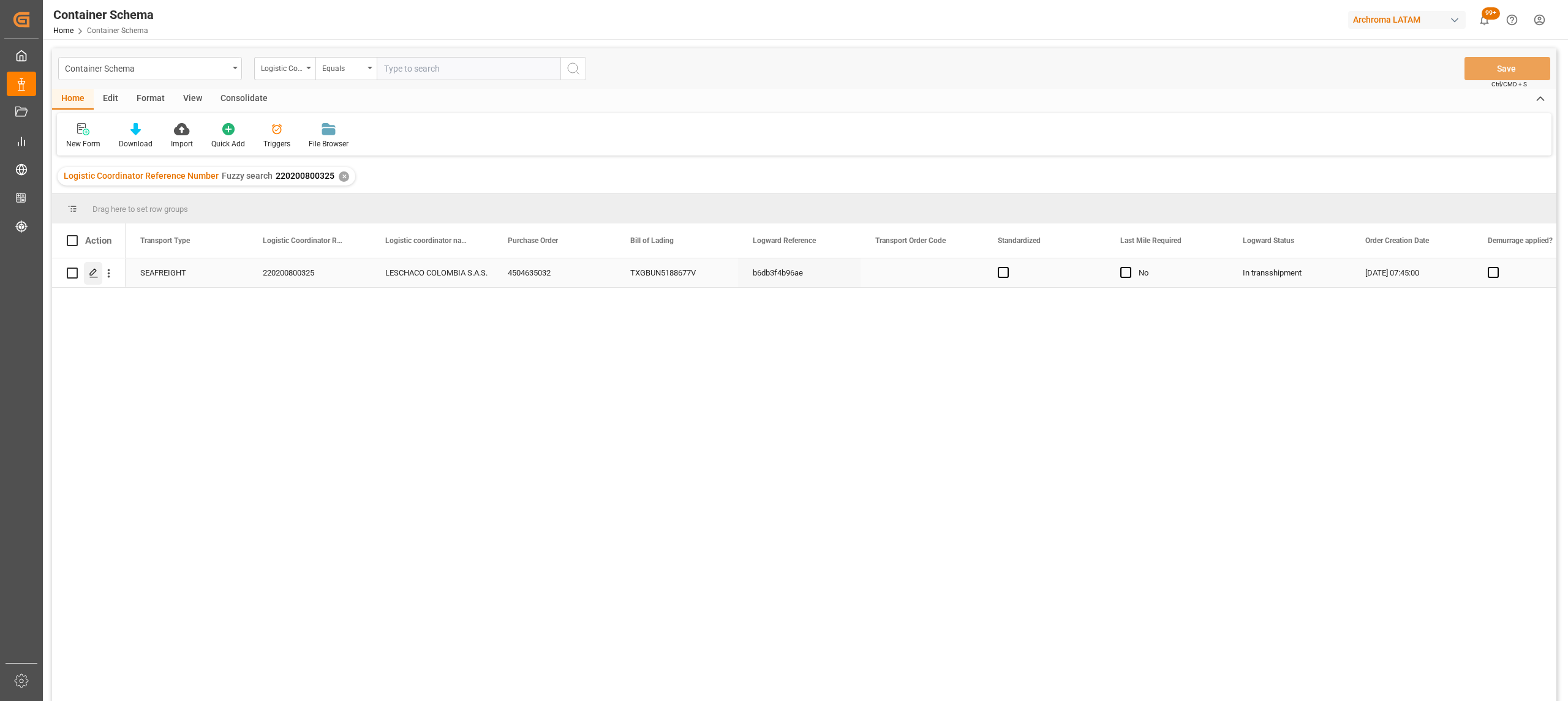
click at [97, 271] on icon "Press SPACE to select this row." at bounding box center [93, 273] width 10 height 10
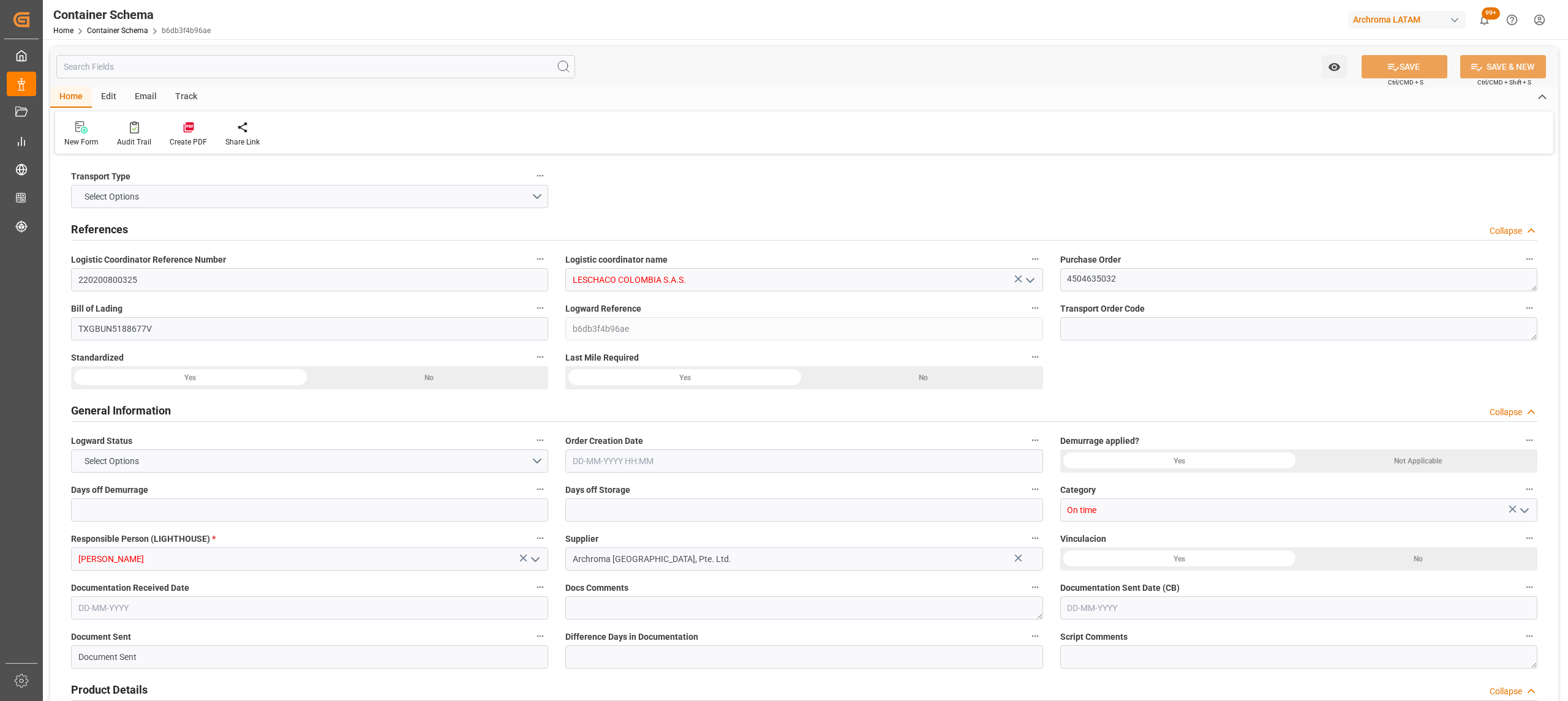
type input "0"
type input "3"
type input "1"
type input "3"
type input "2400"
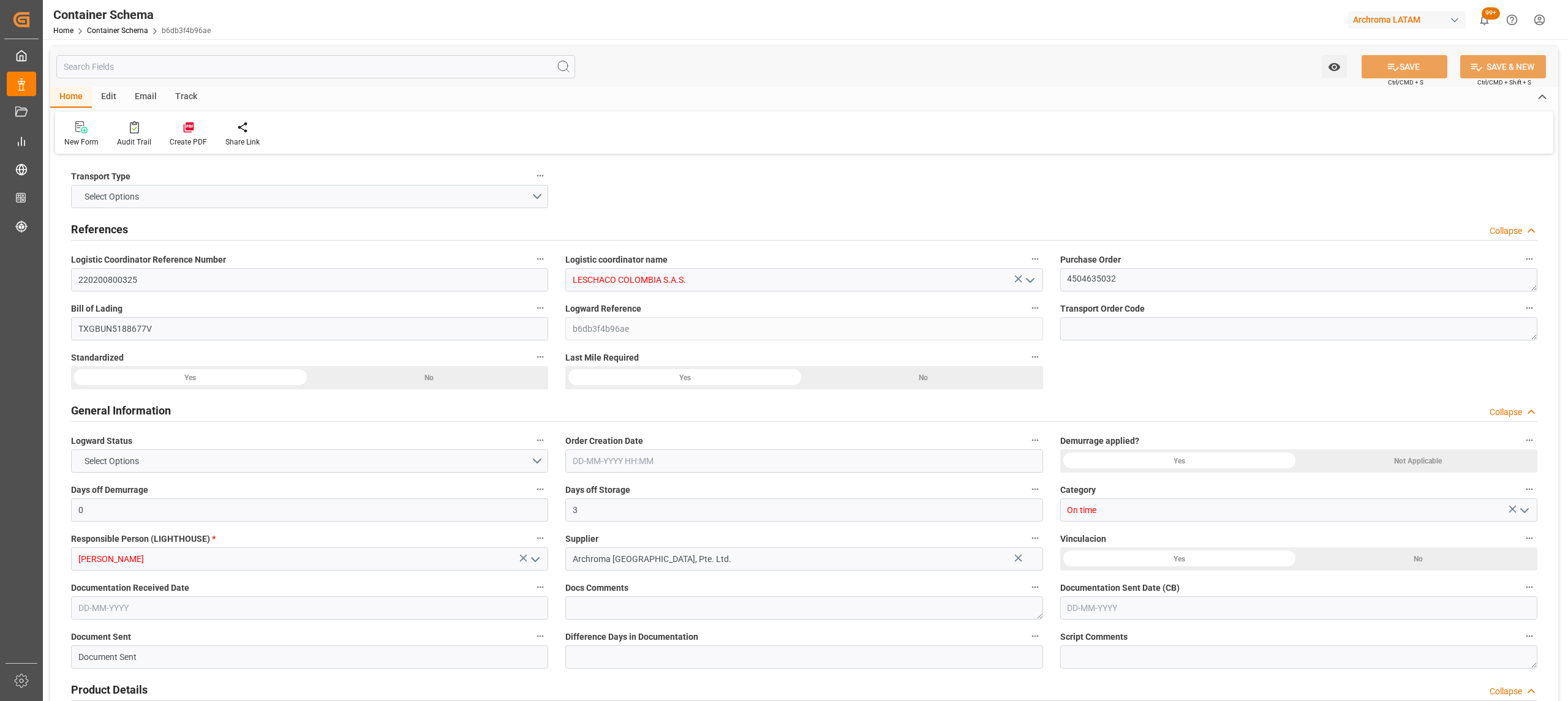
type input "1485.4"
type input "Maersk"
type input "Maersk Line AS"
type input "CNTXG"
type input "CNTNG"
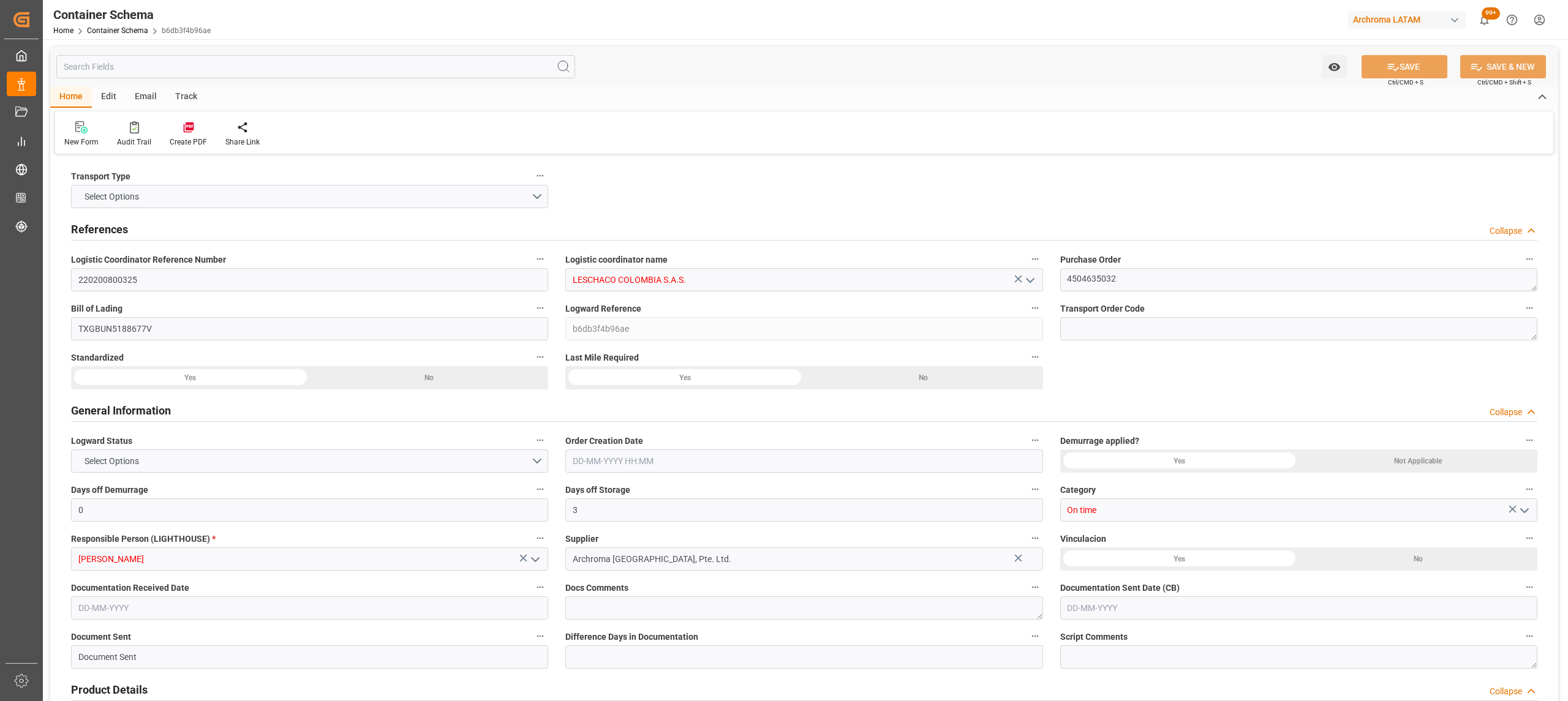
type input "COBUN"
type input "9623661"
type input "31-07-2025 07:45"
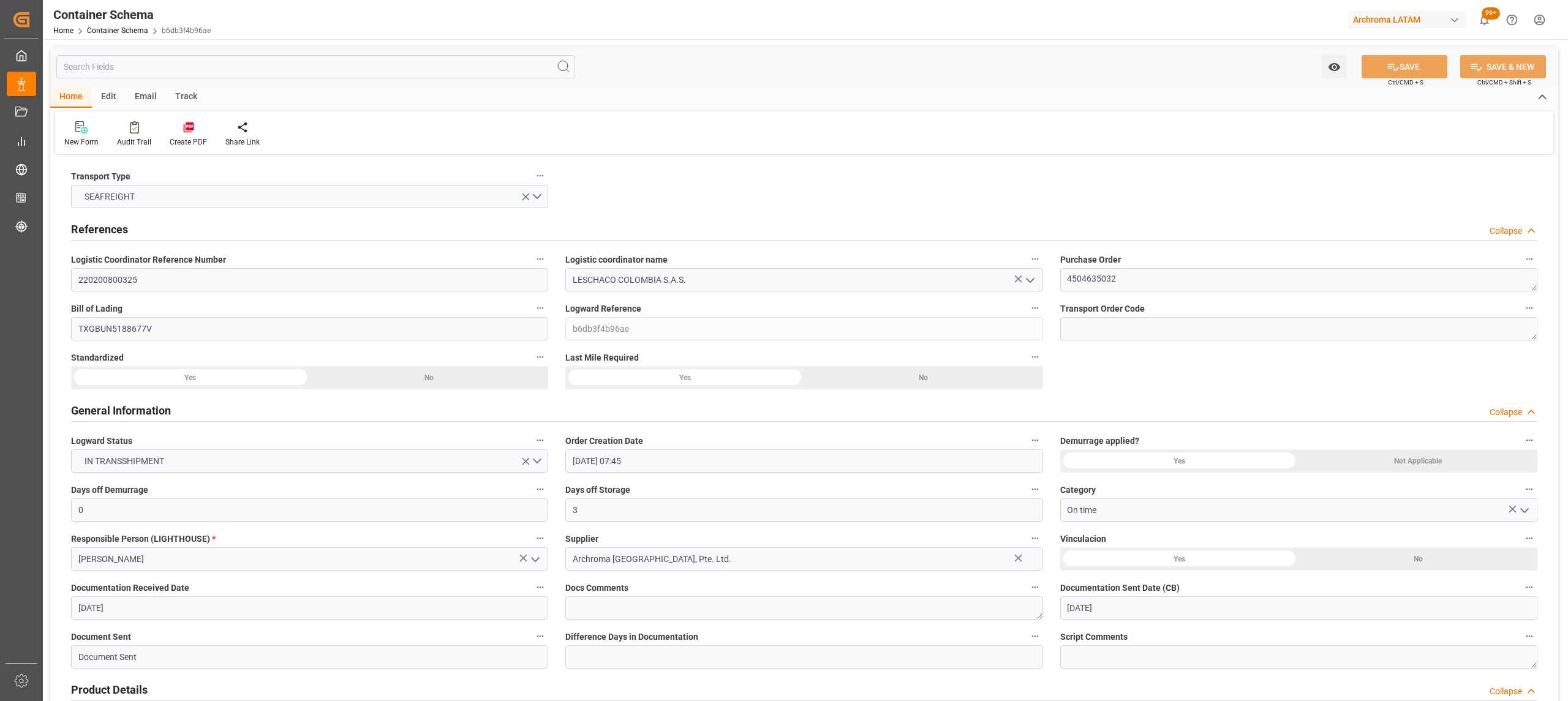
type input "[DATE]"
type input "24-07-2025 00:00"
type input "26-07-2025 00:00"
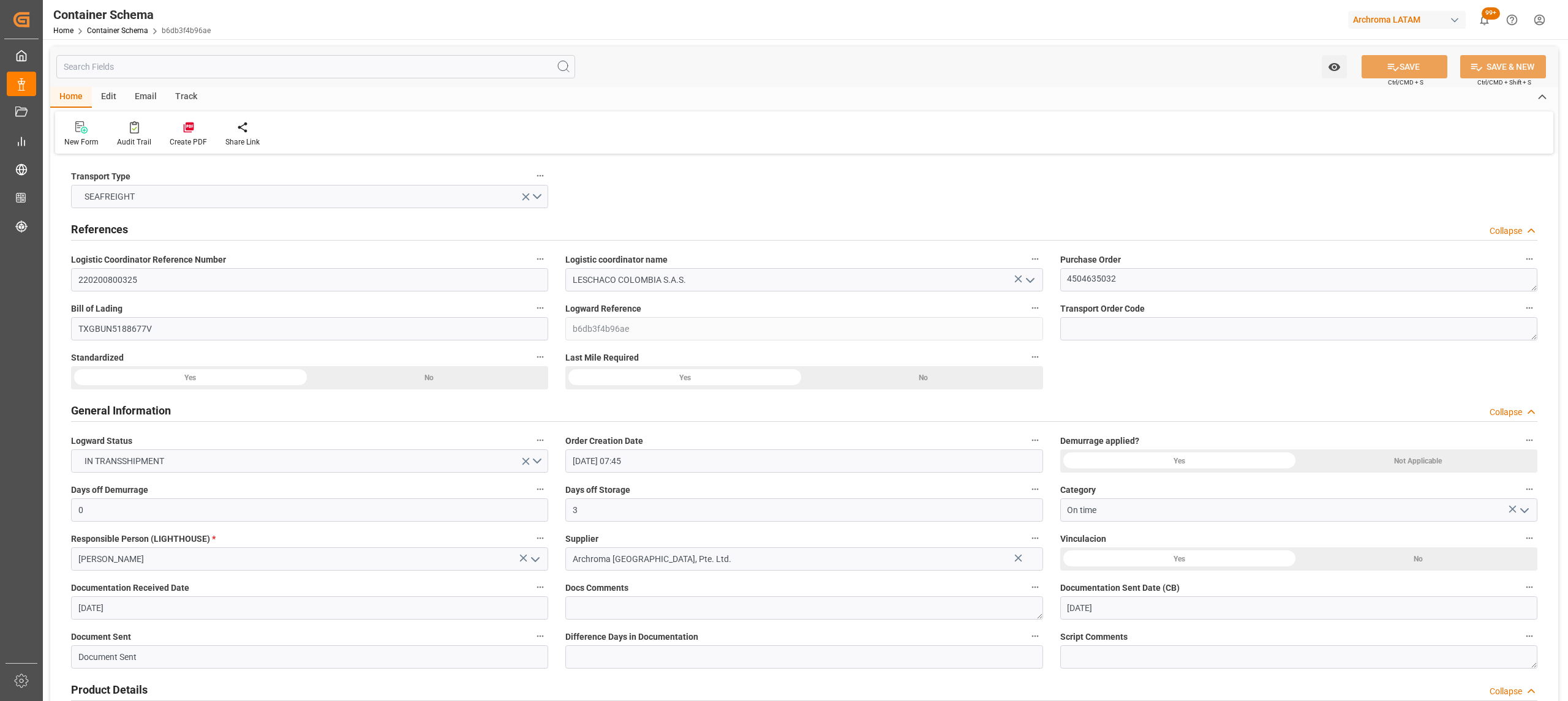
type input "26-07-2025 00:00"
type input "27-07-2025 00:00"
type input "27-08-2025 00:00"
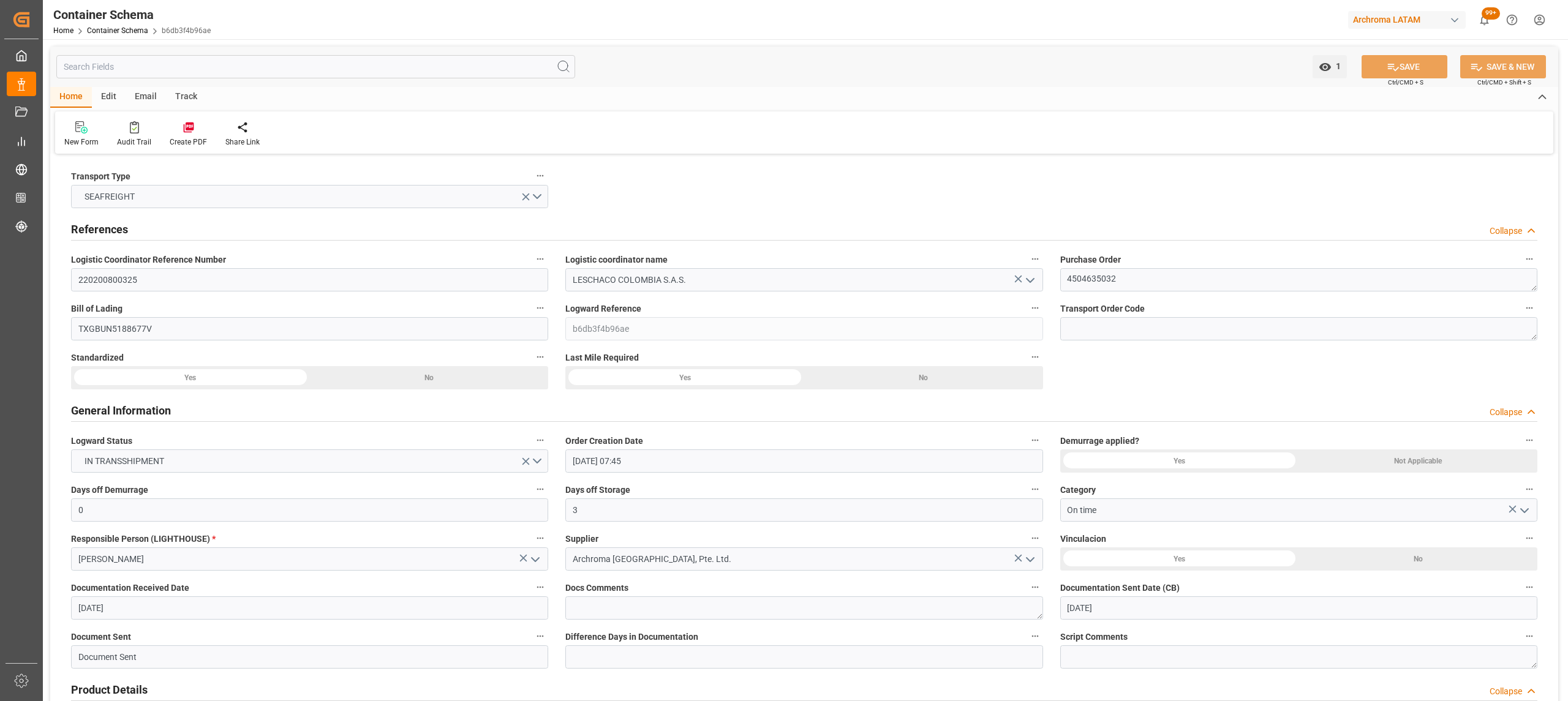
click at [173, 97] on div "Track" at bounding box center [186, 97] width 41 height 21
click at [89, 138] on div "Tracking" at bounding box center [79, 142] width 29 height 11
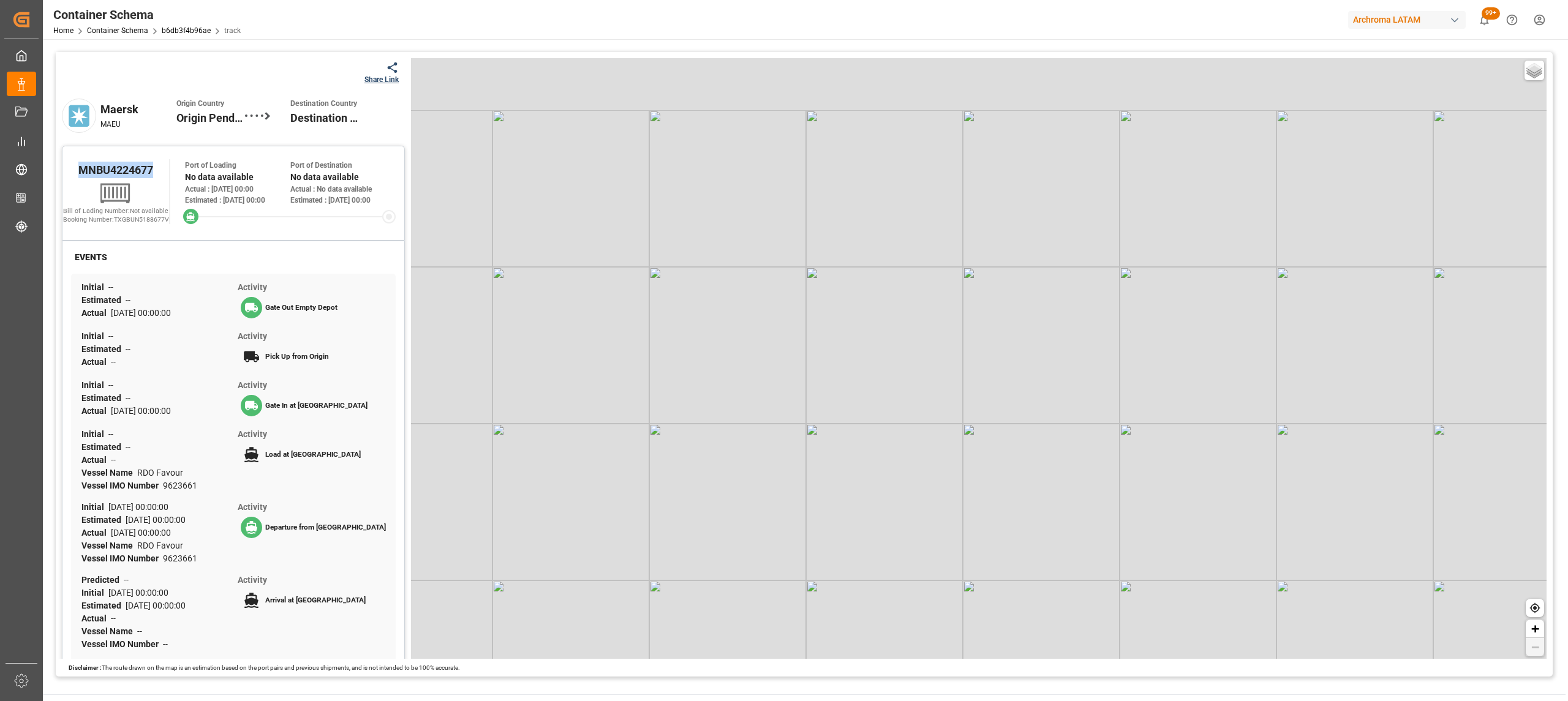
drag, startPoint x: 158, startPoint y: 178, endPoint x: 68, endPoint y: 182, distance: 90.1
click at [68, 180] on div "MNBU4224677" at bounding box center [116, 170] width 106 height 21
copy span "MNBU4224677"
click at [390, 71] on icon at bounding box center [392, 68] width 10 height 10
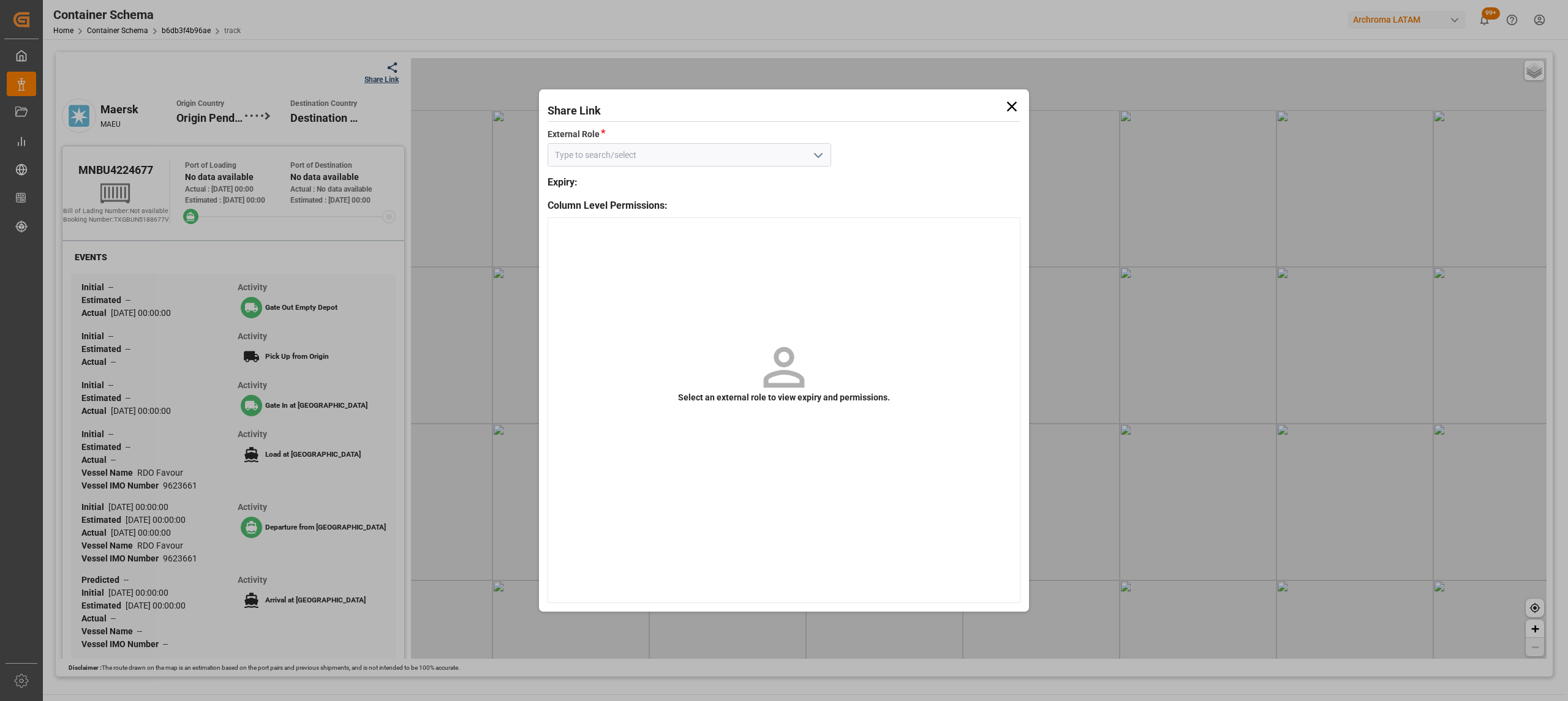
click at [809, 156] on button "open menu" at bounding box center [818, 155] width 18 height 19
click at [762, 181] on div "Customer" at bounding box center [689, 182] width 282 height 28
type input "Customer"
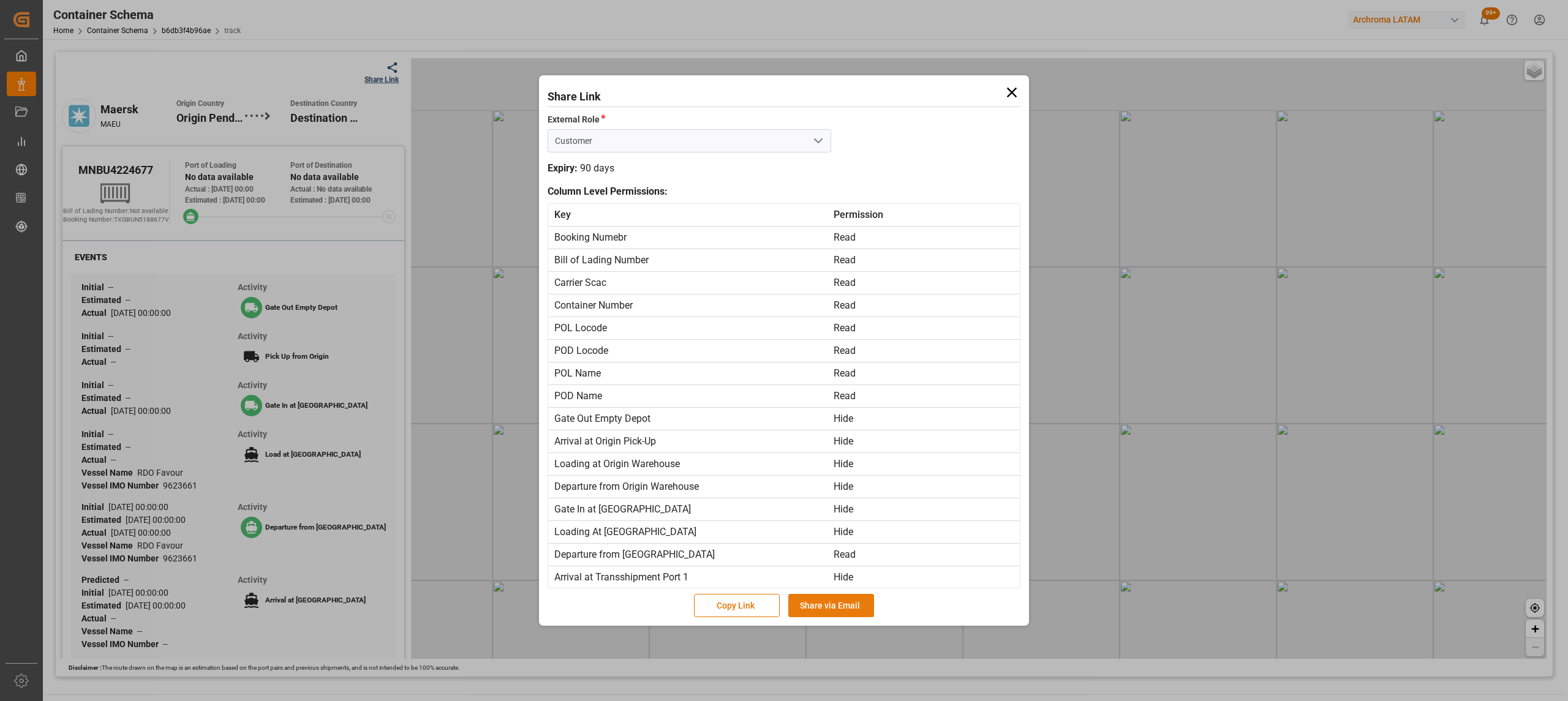
click at [847, 609] on button "Share via Email" at bounding box center [831, 606] width 85 height 23
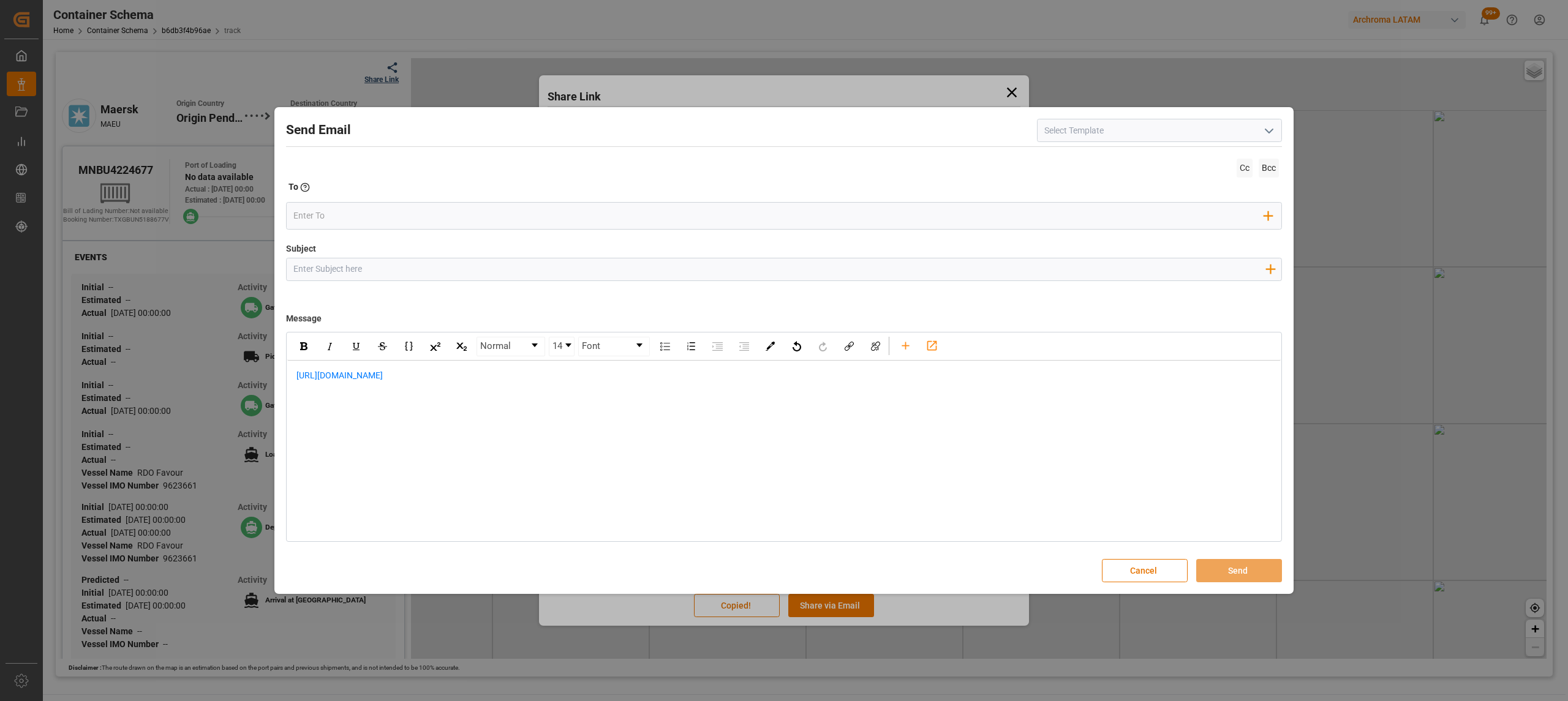
click at [642, 268] on input "Subject" at bounding box center [779, 269] width 985 height 22
paste input "PO 4504635032 //TE//LOGWARD STATUS// ARCHROMA TEXTILE EFFECTS//ARCHROMA COLOMBI…"
type input "PO 4504635032 //TE//LOGWARD STATUS// ARCHROMA TEXTILE EFFECTS//ARCHROMA COLOMBI…"
click at [293, 373] on div "https://app.logward.com/share/28fc6b4589f5" at bounding box center [784, 382] width 994 height 43
click at [384, 385] on div "rdw-editor" at bounding box center [784, 389] width 976 height 13
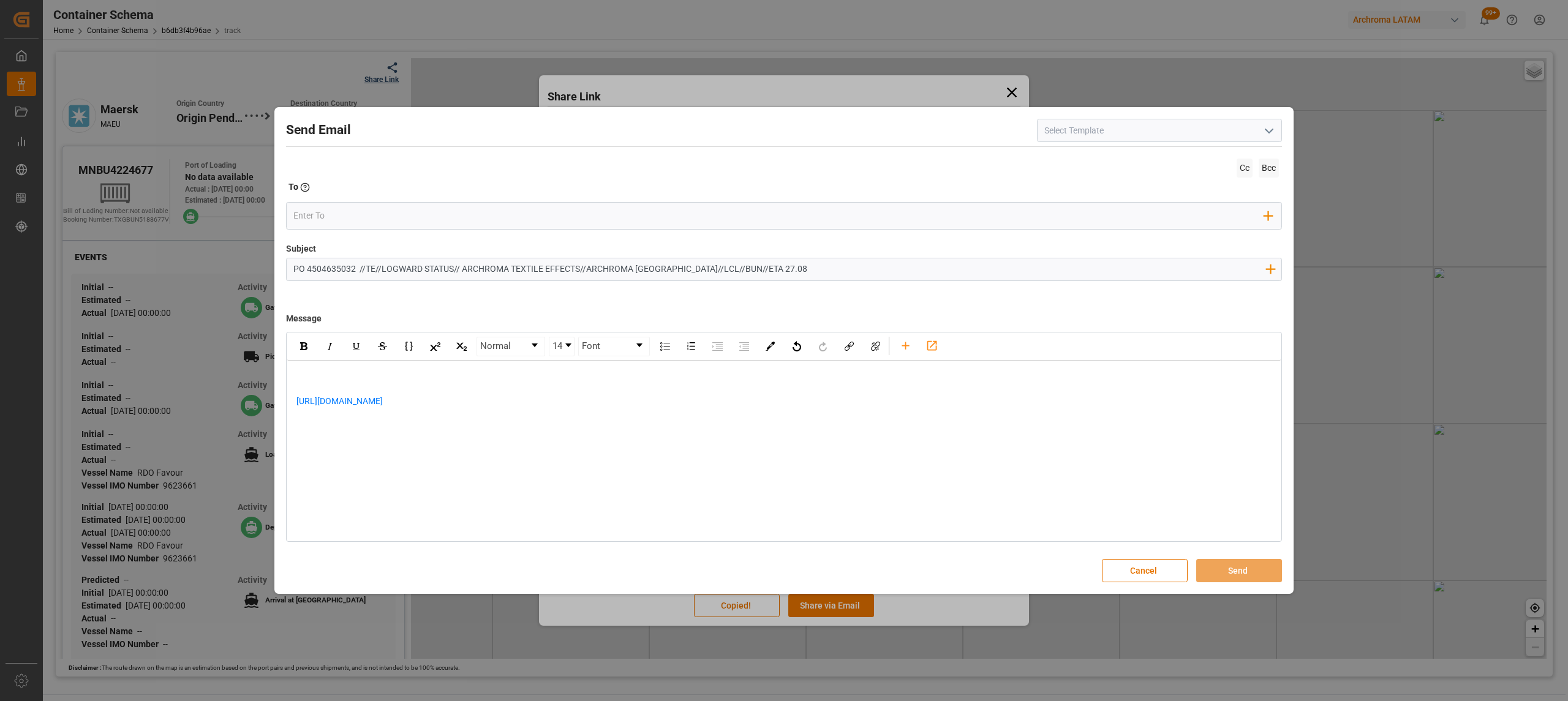
click at [334, 371] on div "rdw-editor" at bounding box center [784, 376] width 976 height 13
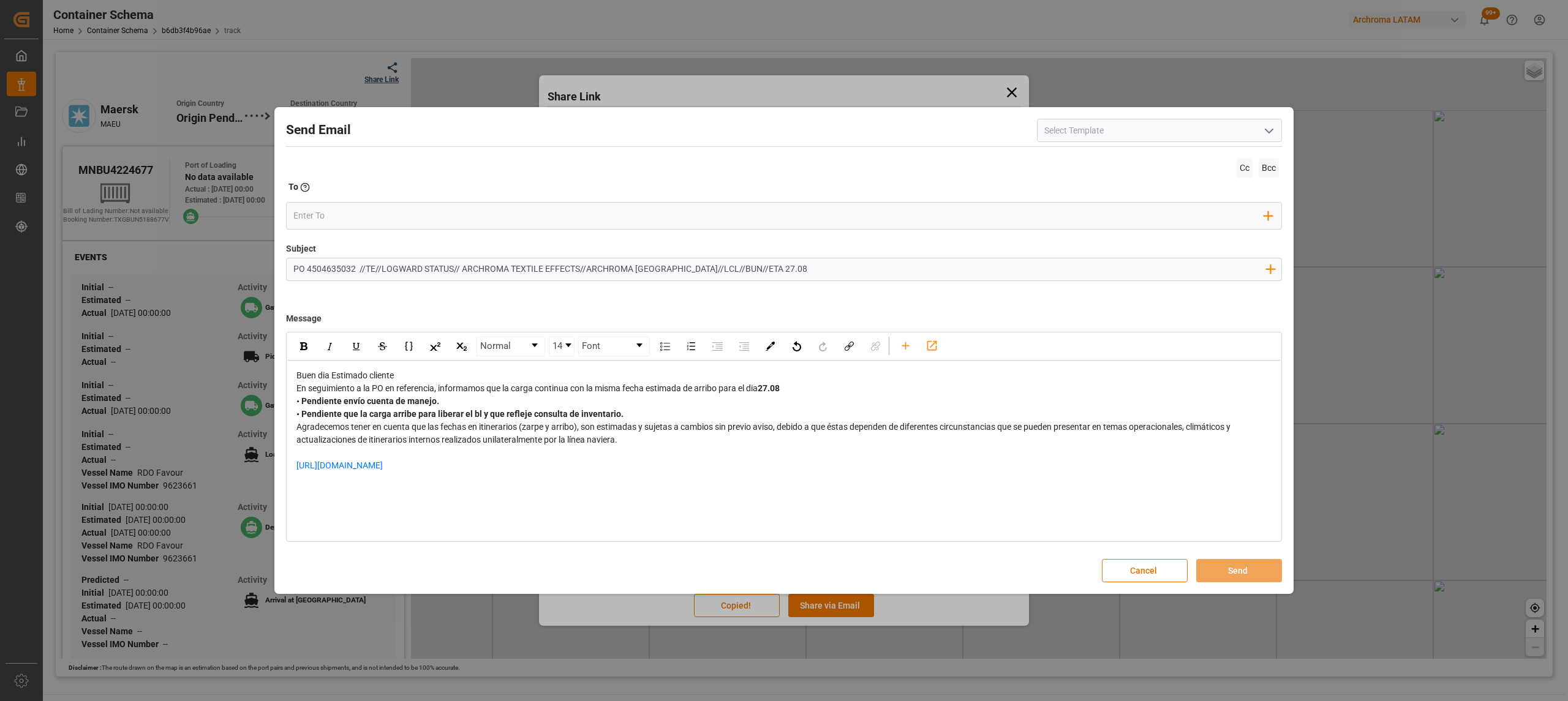
click at [415, 378] on div "Buen dia Estimado cliente" at bounding box center [784, 376] width 976 height 13
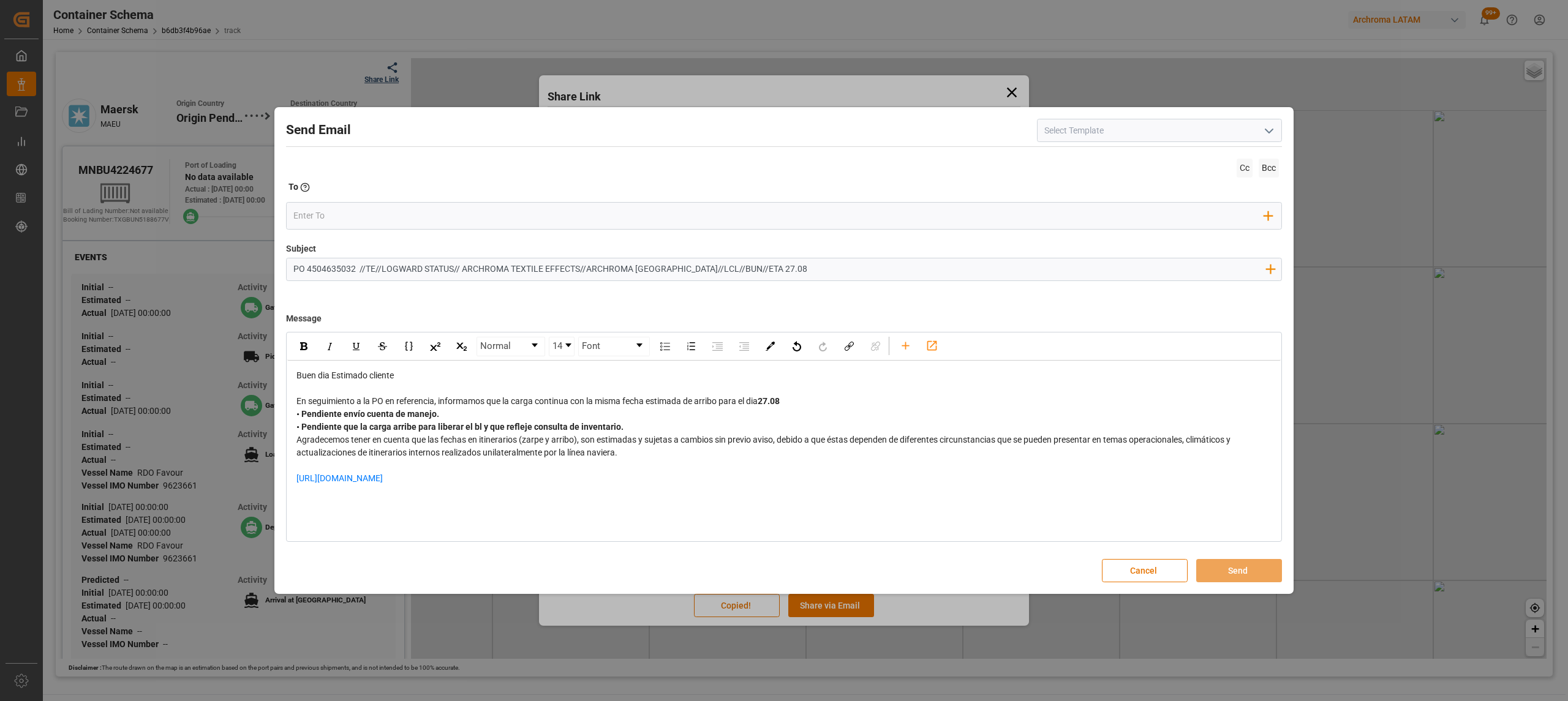
click at [807, 405] on div "En seguimiento a la PO en referencia, informamos que la carga continua con la m…" at bounding box center [784, 401] width 976 height 13
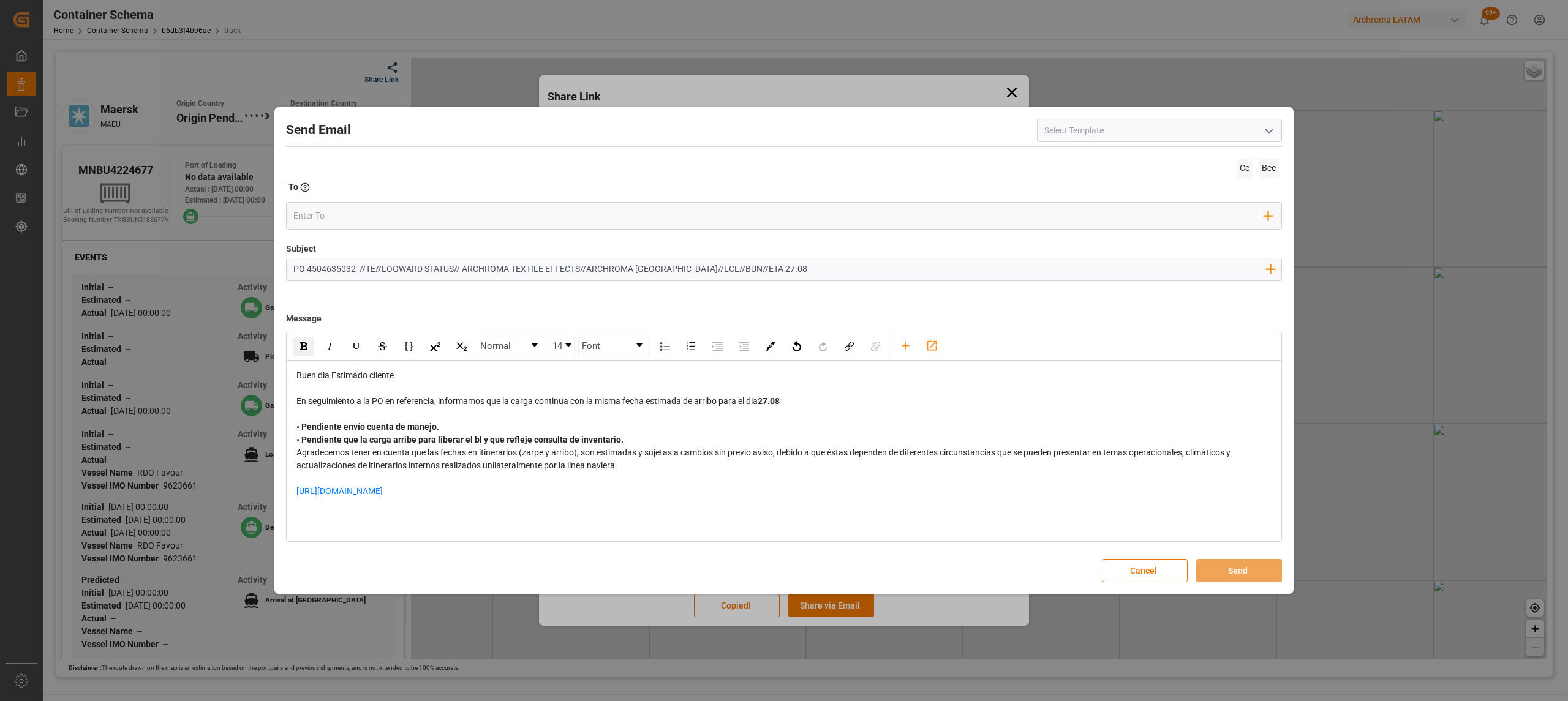
click at [617, 437] on span "• Pendiente envío cuenta de manejo. • Pendiente que la carga arribe para libera…" at bounding box center [460, 433] width 327 height 23
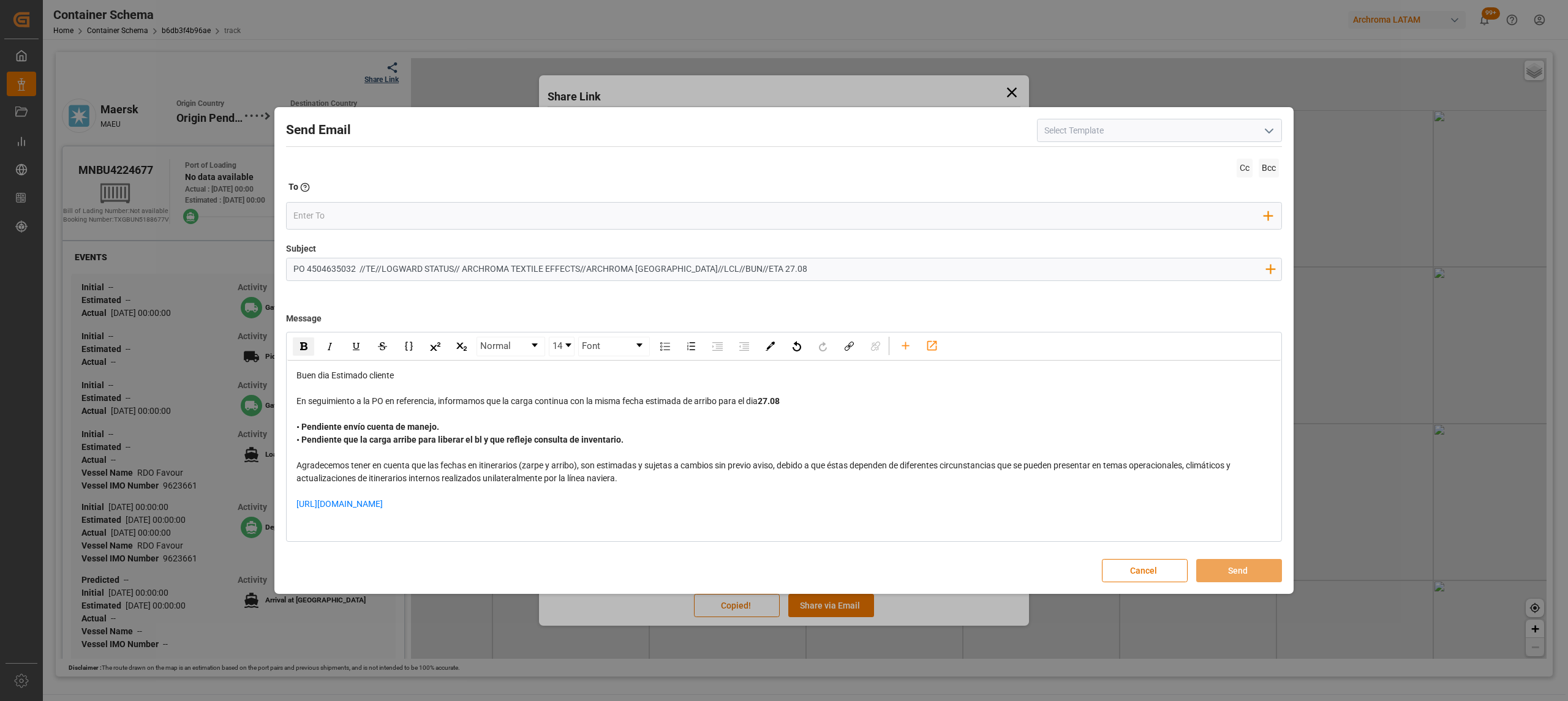
click at [631, 483] on div "Agradecemos tener en cuenta que las fechas en itinerarios (zarpe y arribo), son…" at bounding box center [784, 472] width 976 height 26
click at [378, 520] on div "https://app.logward.com/share/28fc6b4589f5" at bounding box center [784, 511] width 976 height 26
click at [351, 204] on div "Add Field to To" at bounding box center [784, 216] width 996 height 28
click at [349, 219] on input "email" at bounding box center [779, 216] width 972 height 18
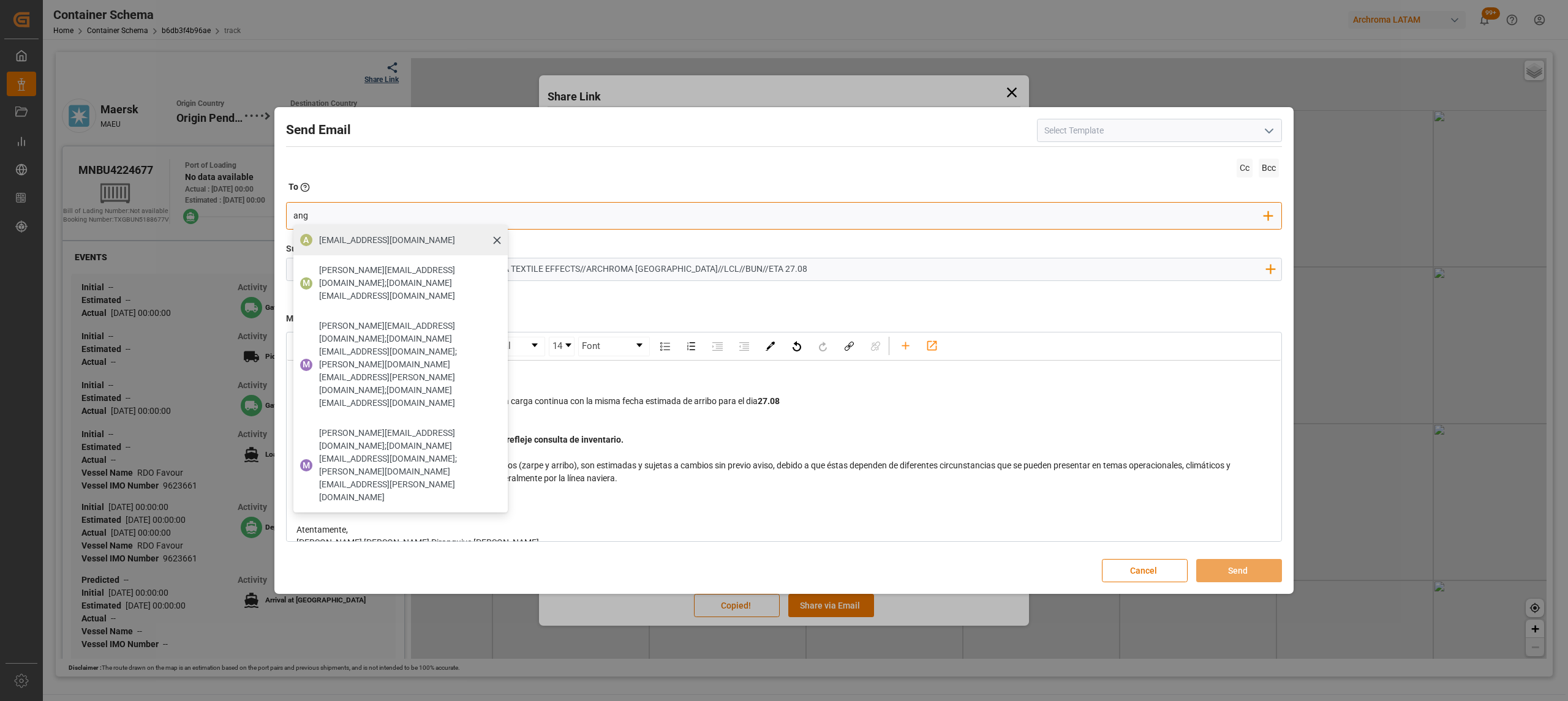
type input "angie"
click at [425, 239] on span "[EMAIL_ADDRESS][DOMAIN_NAME]" at bounding box center [387, 240] width 136 height 13
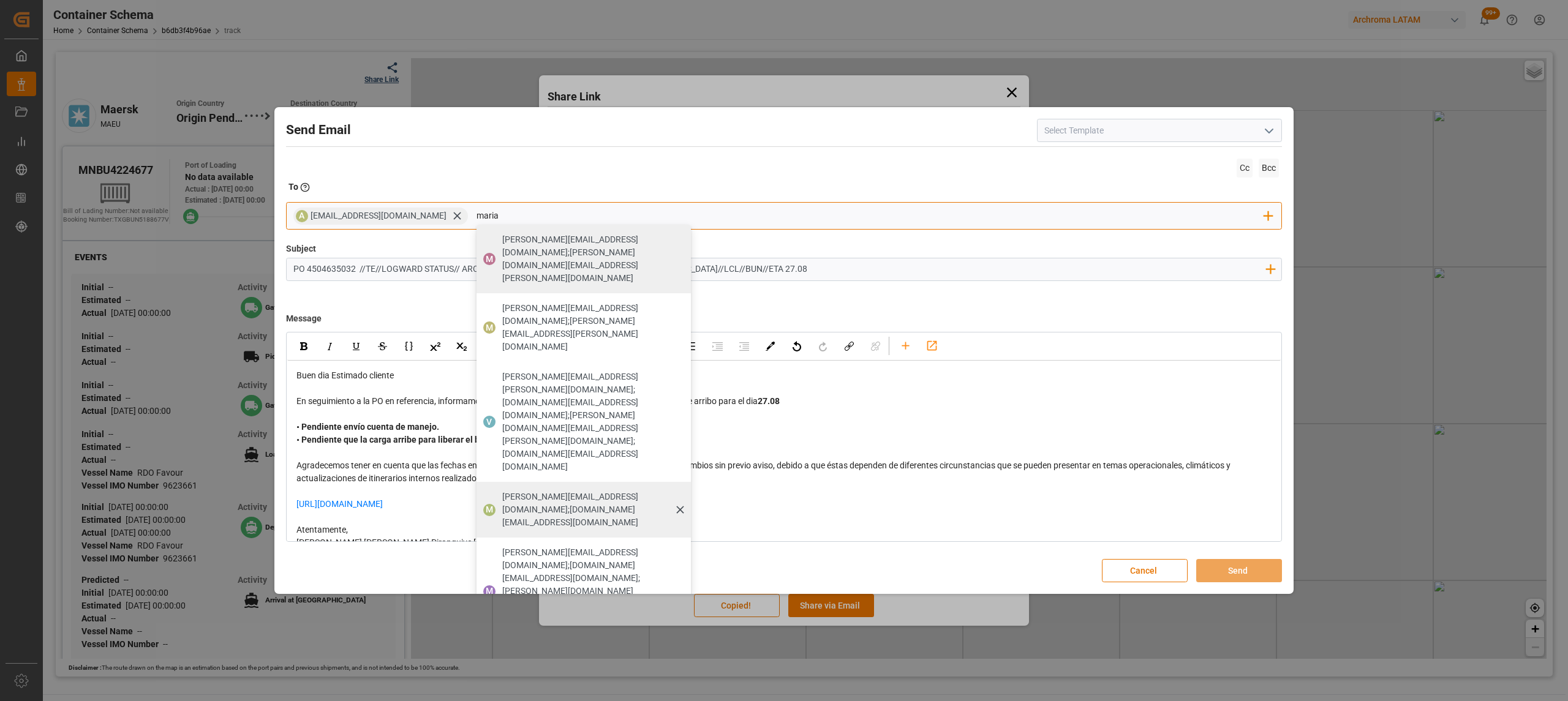
type input "maria"
click at [618, 491] on span "[PERSON_NAME][EMAIL_ADDRESS][DOMAIN_NAME];[DOMAIN_NAME][EMAIL_ADDRESS][DOMAIN_N…" at bounding box center [592, 510] width 180 height 39
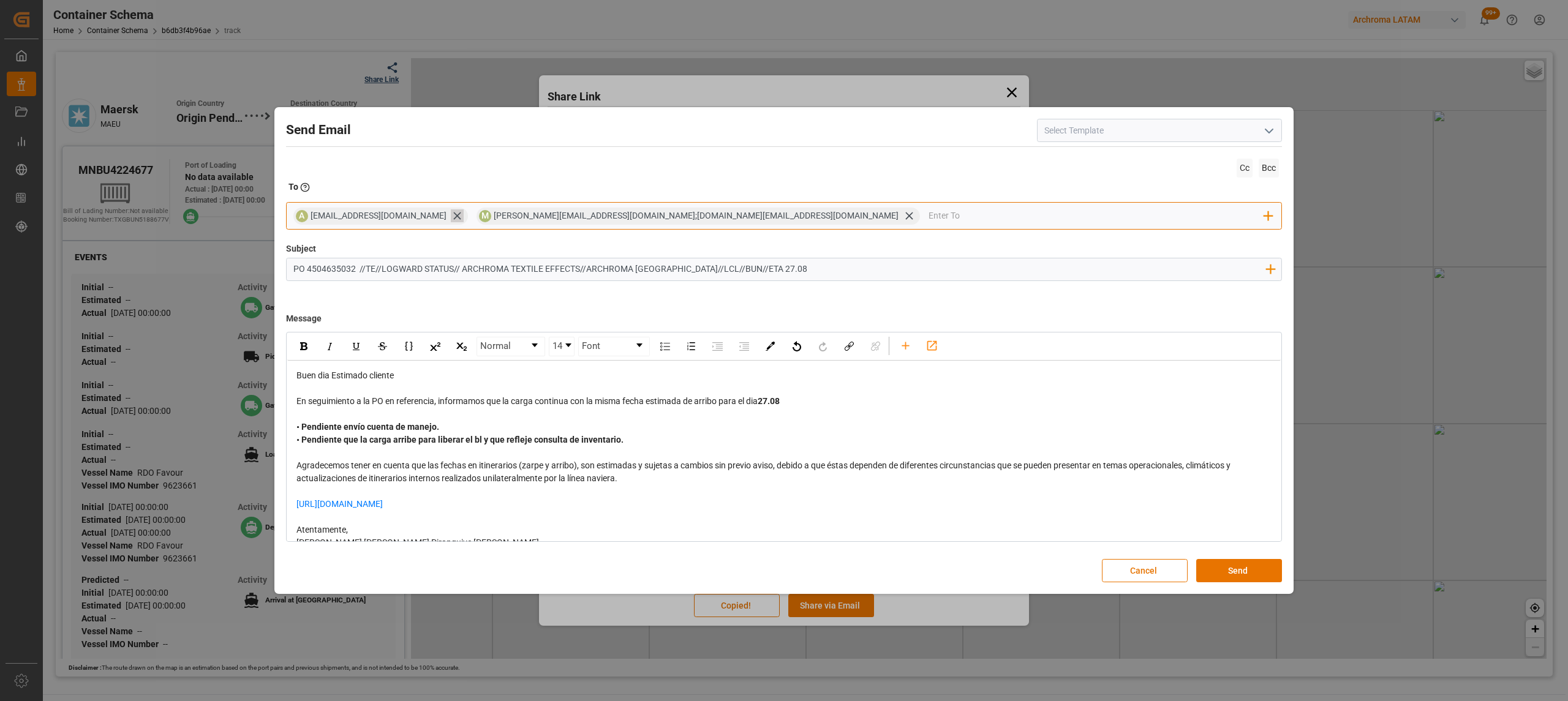
click at [453, 213] on icon at bounding box center [457, 216] width 7 height 7
click at [745, 215] on input "email" at bounding box center [1005, 216] width 520 height 18
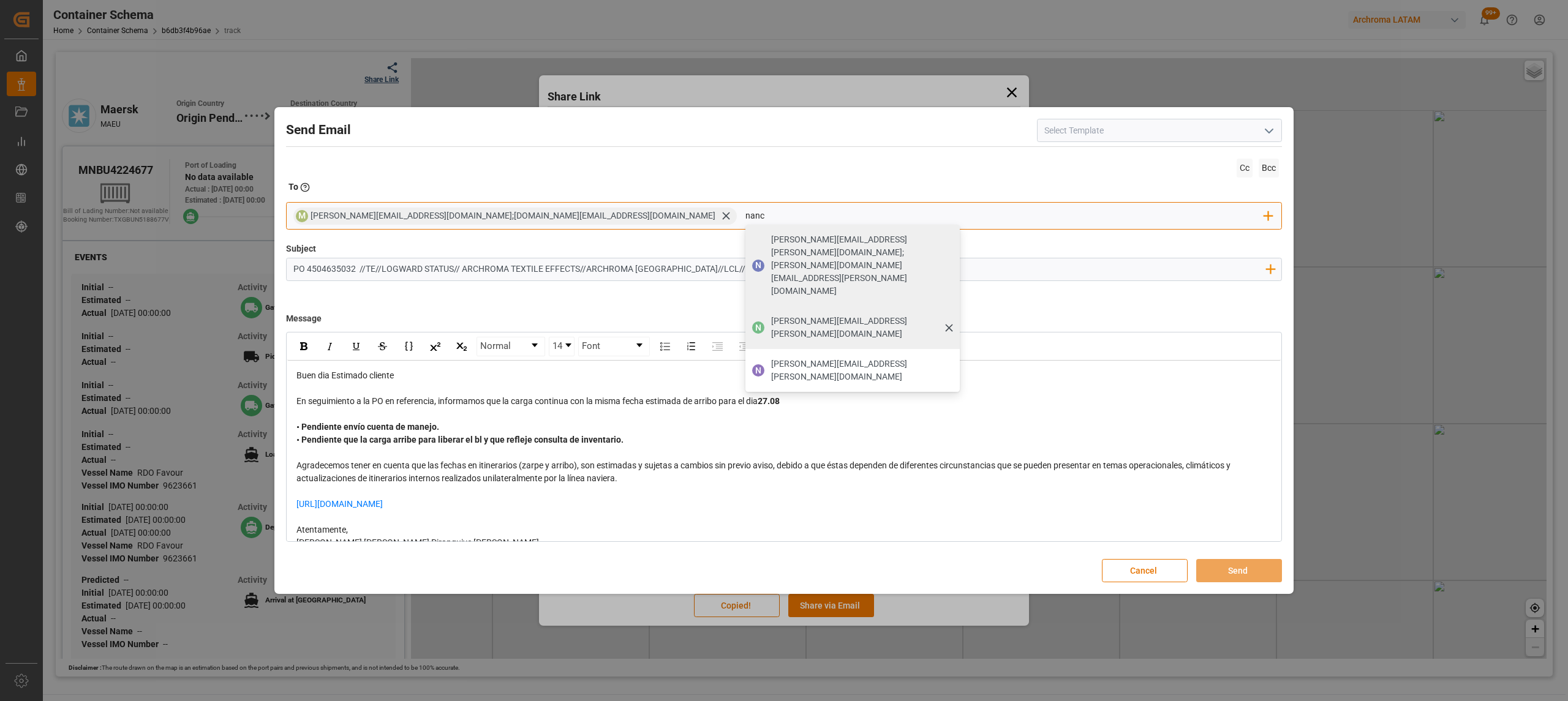
type input "nanc"
click at [771, 315] on span "[PERSON_NAME][EMAIL_ADDRESS][PERSON_NAME][DOMAIN_NAME]" at bounding box center [861, 328] width 180 height 26
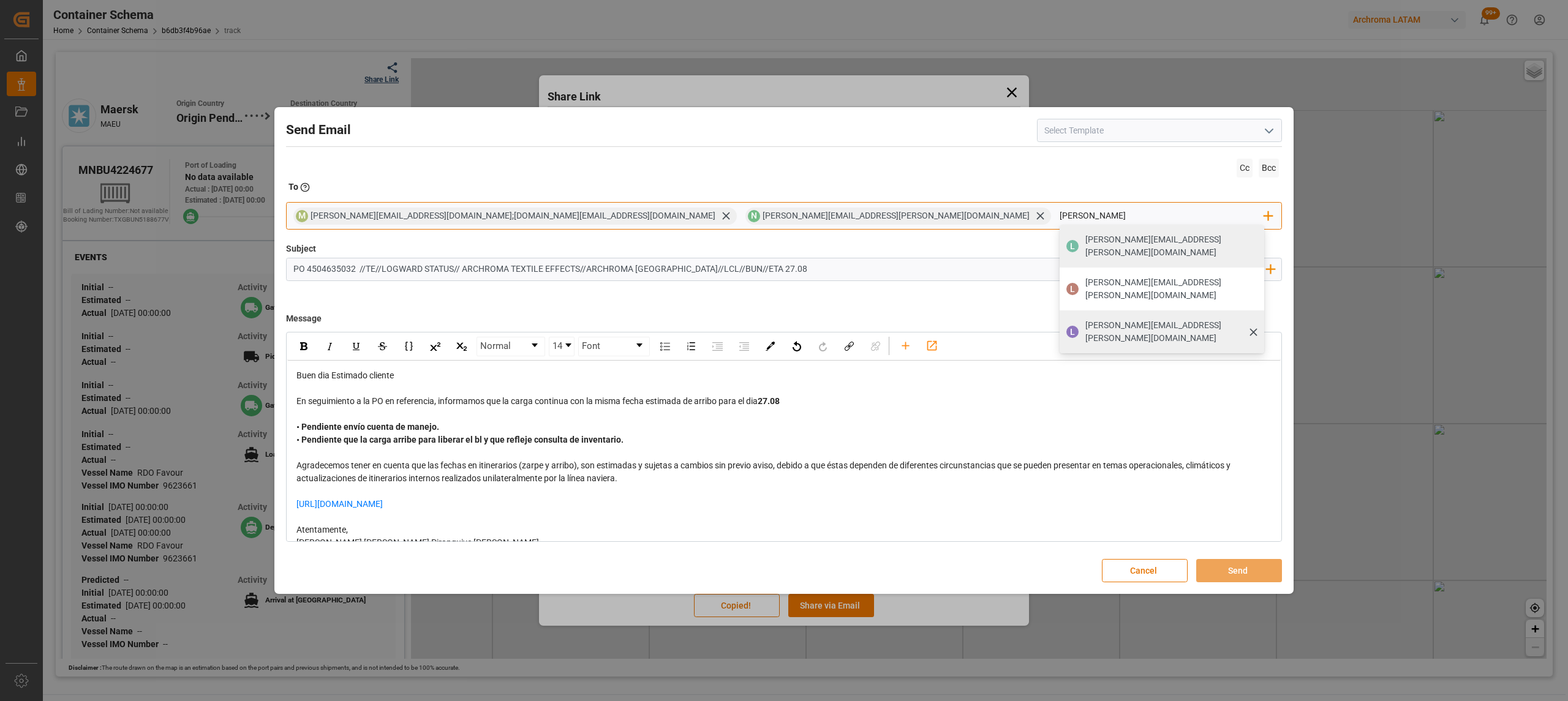
type input "[PERSON_NAME]"
click at [1085, 319] on span "[PERSON_NAME][EMAIL_ADDRESS][PERSON_NAME][DOMAIN_NAME]" at bounding box center [1171, 332] width 171 height 26
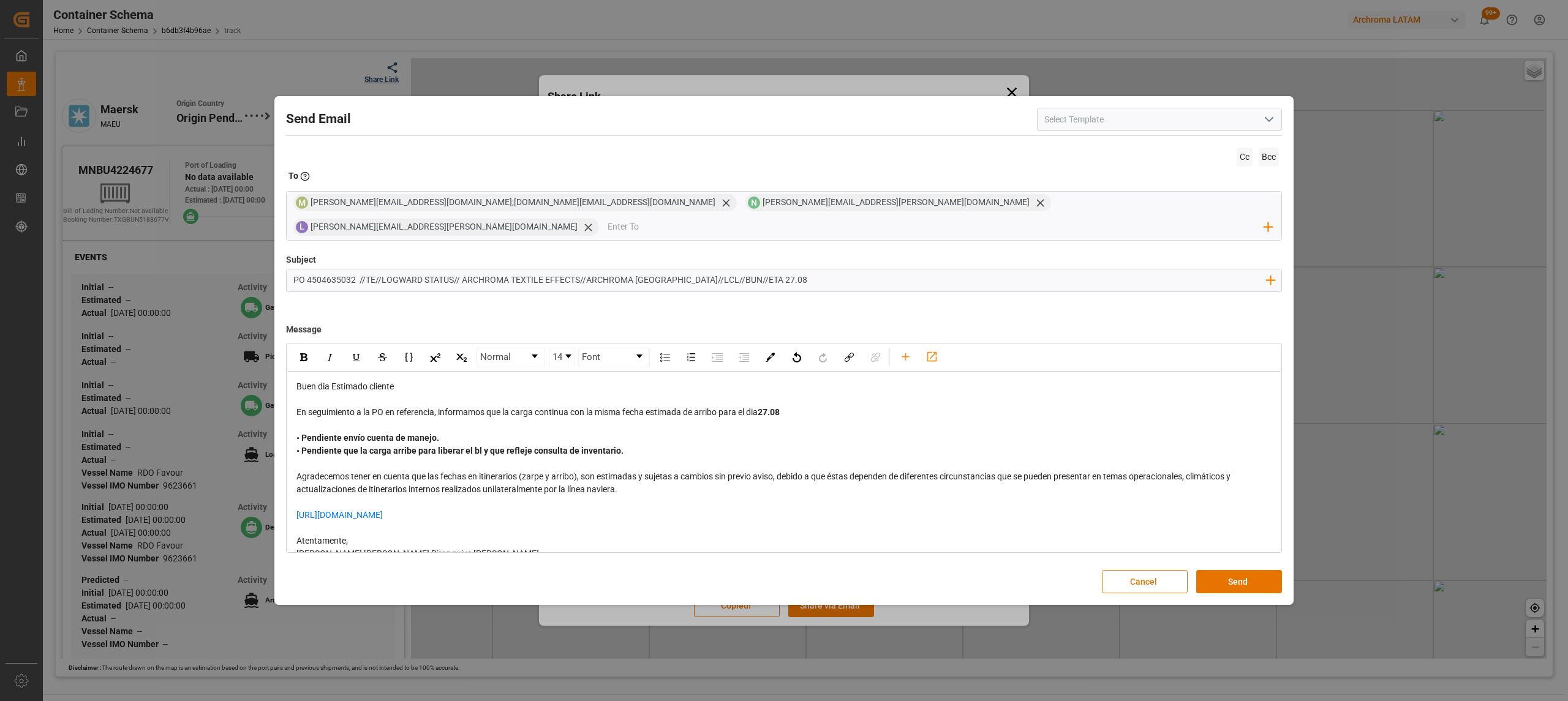
click at [812, 406] on div "En seguimiento a la PO en referencia, informamos que la carga continua con la m…" at bounding box center [784, 412] width 976 height 13
drag, startPoint x: 884, startPoint y: 409, endPoint x: 789, endPoint y: 403, distance: 95.2
click at [789, 403] on div "Buen dia Estimado cliente En seguimiento a la PO en referencia, informamos que …" at bounding box center [784, 477] width 976 height 193
click at [303, 354] on img "rdw-inline-control" at bounding box center [304, 357] width 7 height 8
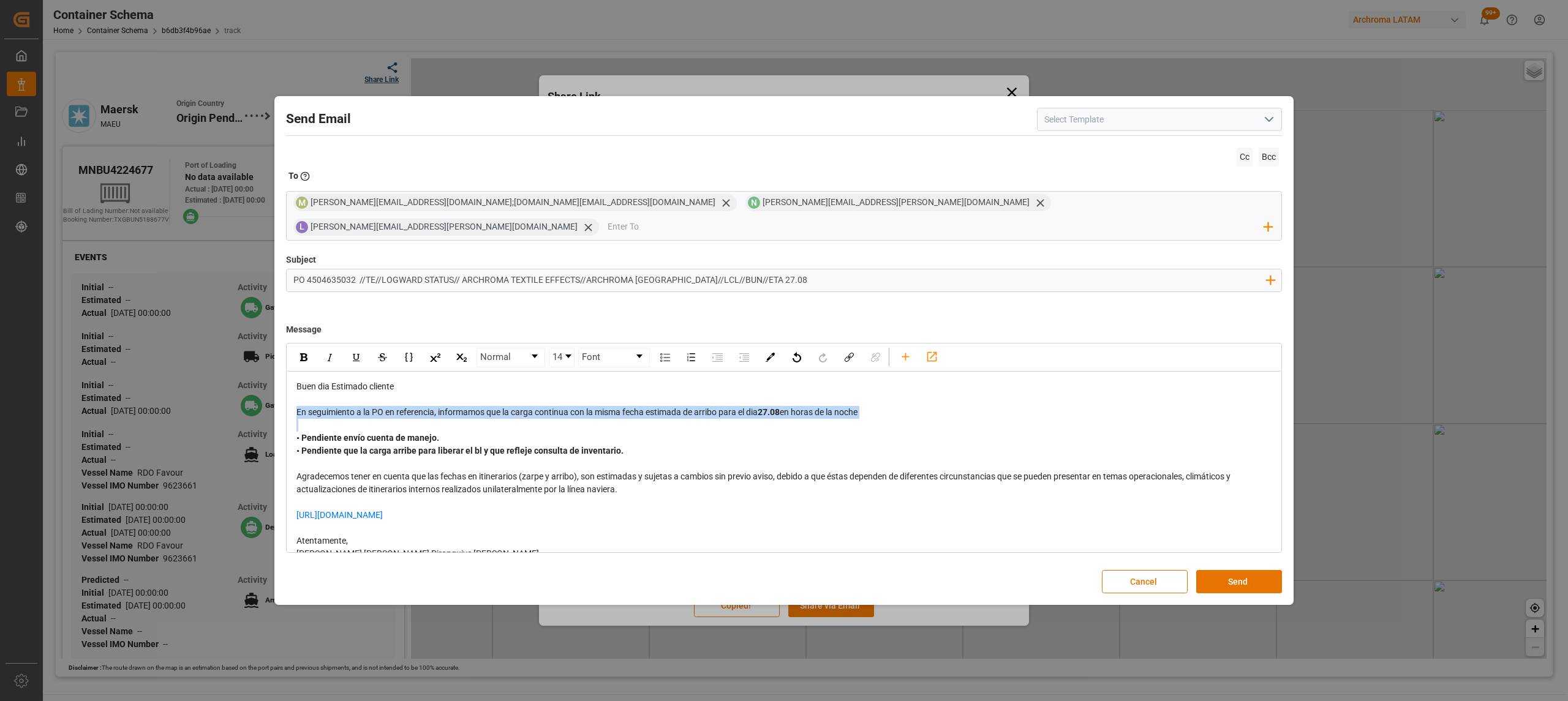
click at [747, 419] on div "rdw-editor" at bounding box center [784, 425] width 976 height 13
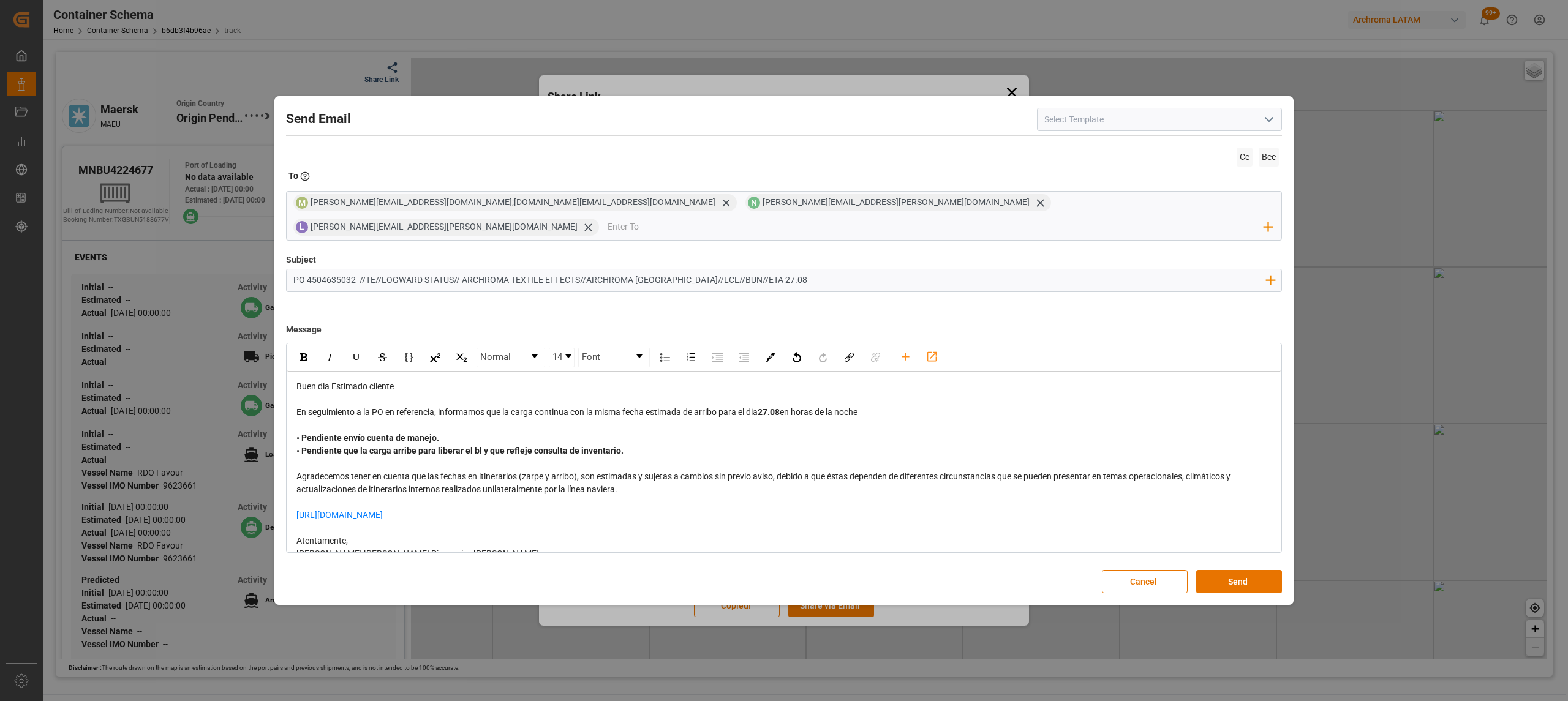
click at [446, 432] on div "• Pendiente envío cuenta de manejo. • Pendiente que la carga arribe para libera…" at bounding box center [784, 445] width 976 height 26
click at [1240, 573] on button "Send" at bounding box center [1238, 582] width 85 height 23
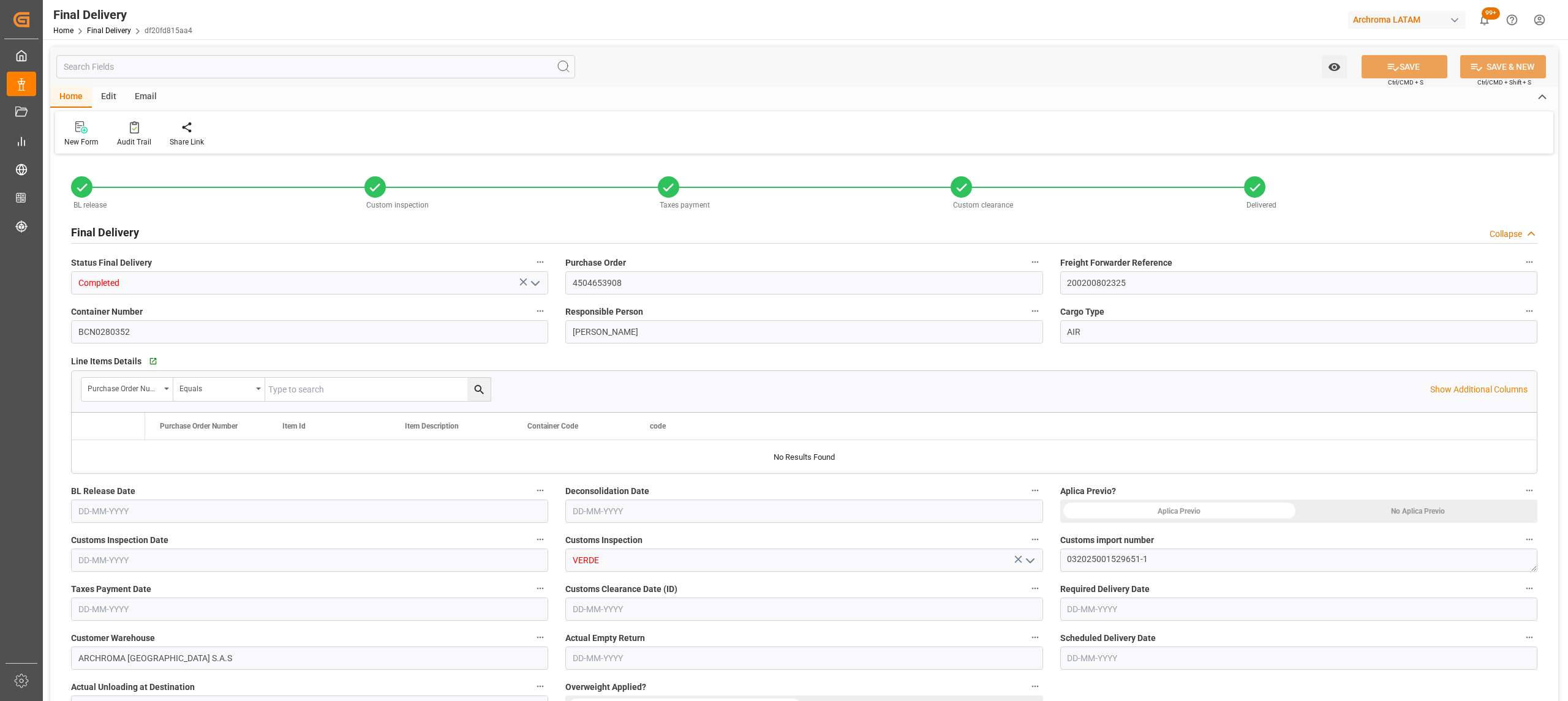
type input "1"
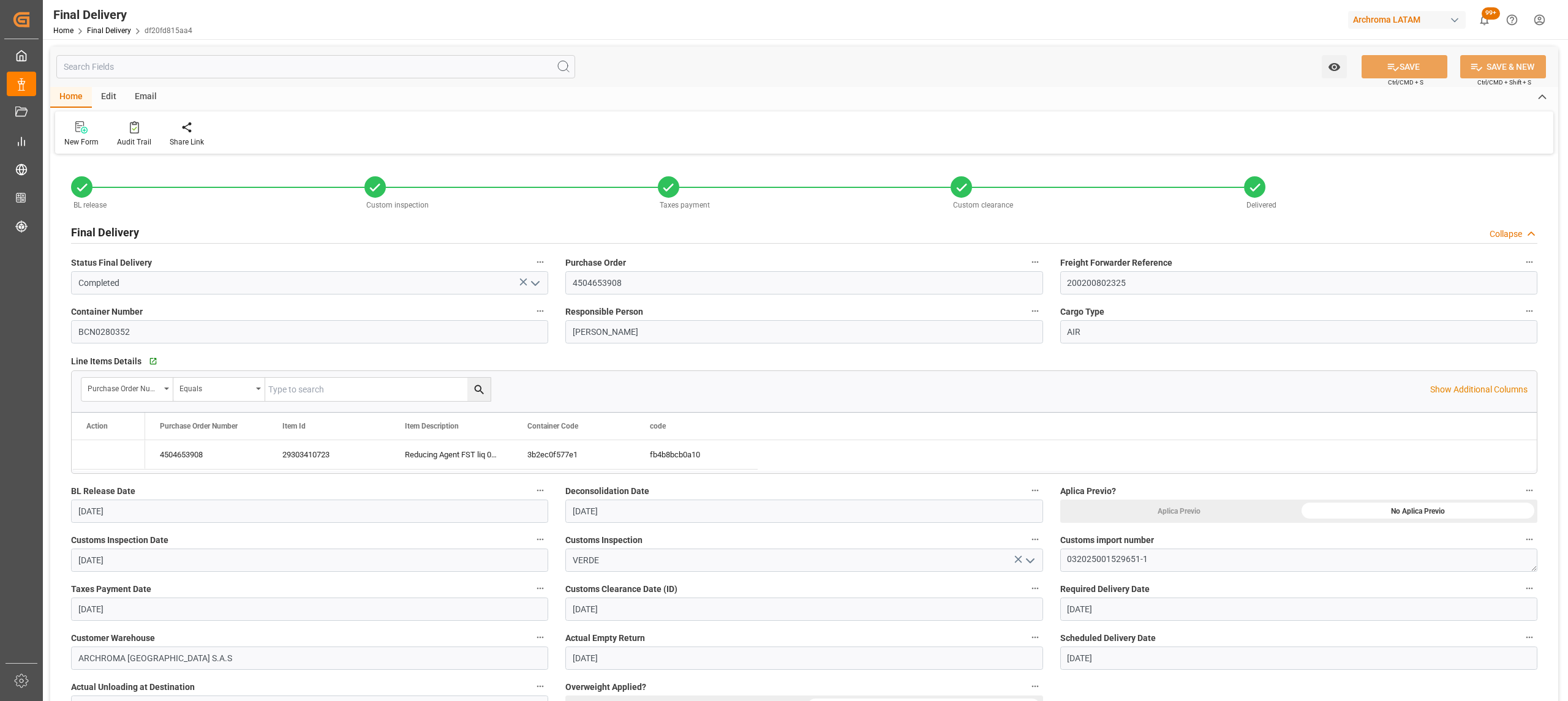
type input "[DATE]"
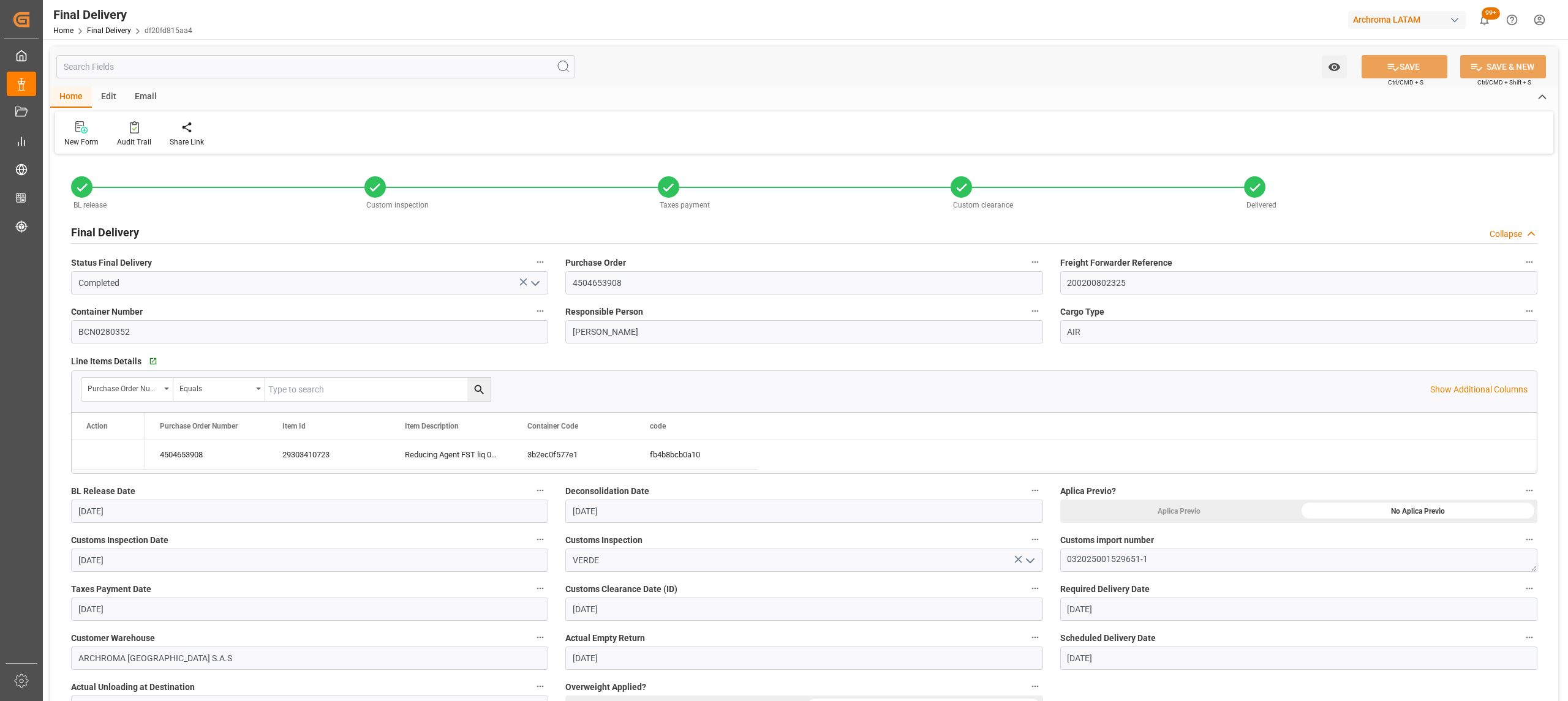
type input "[DATE]"
type input "25-08-2025 14:00"
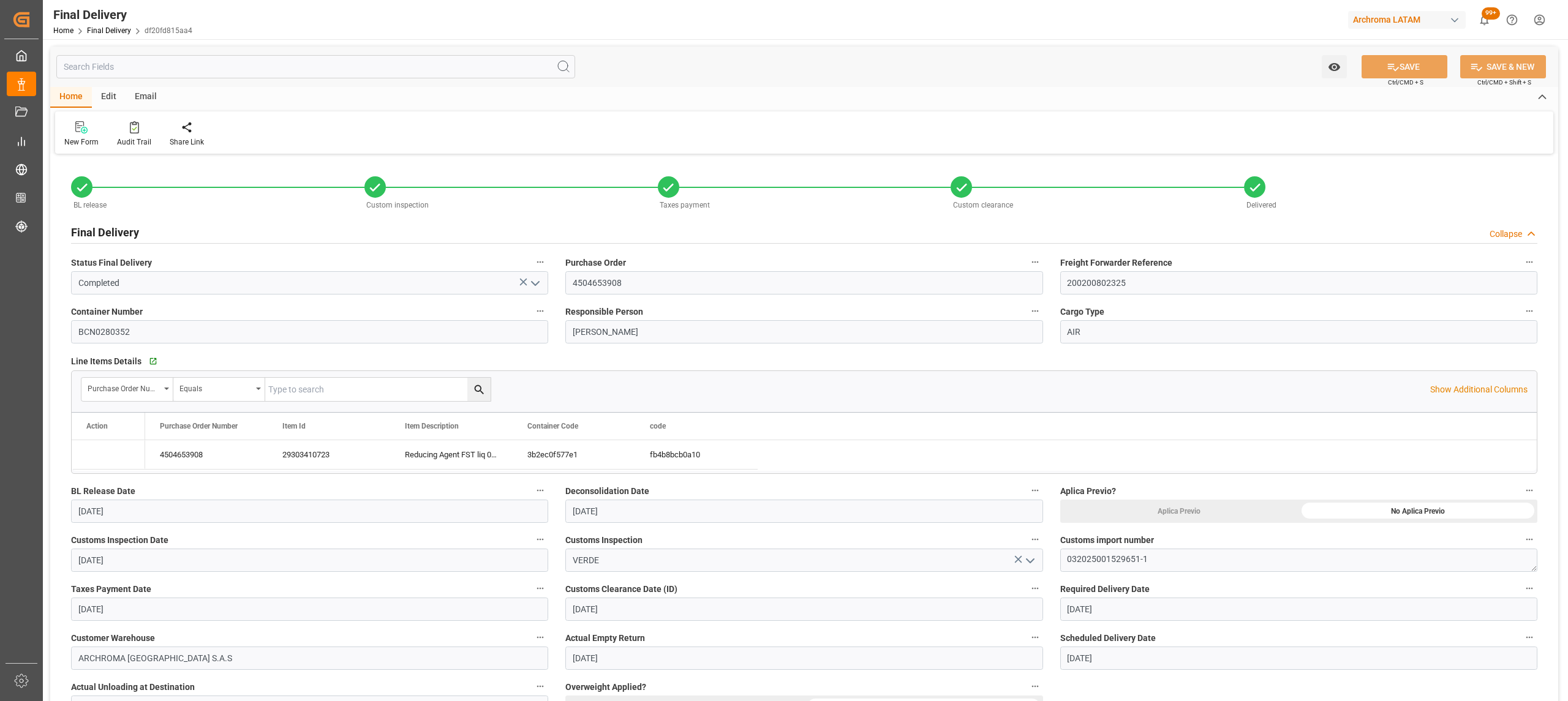
type input "[DATE]"
click at [130, 26] on span "Final Delivery" at bounding box center [116, 31] width 58 height 9
click at [109, 31] on link "Final Delivery" at bounding box center [109, 31] width 44 height 9
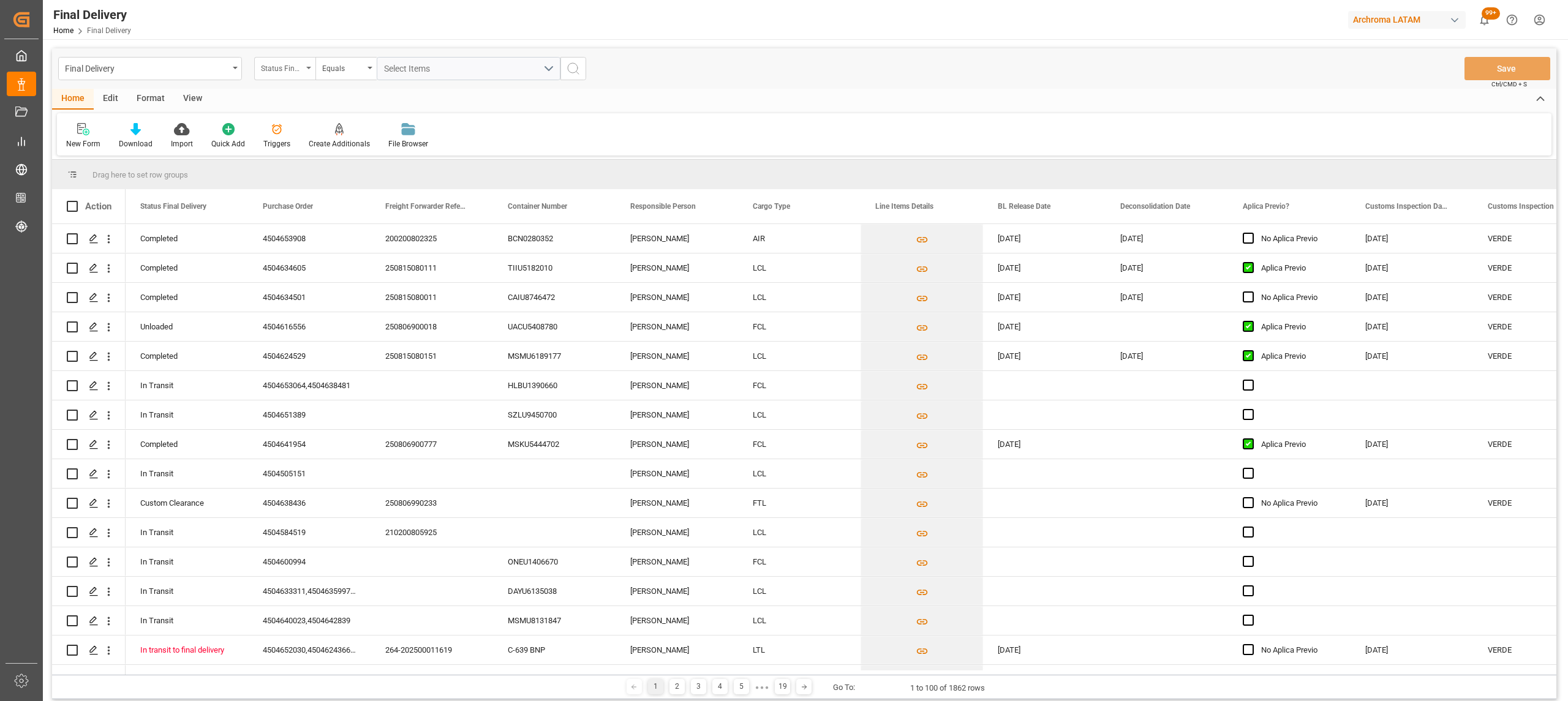
click at [289, 73] on div "Status Final Delivery" at bounding box center [282, 67] width 42 height 14
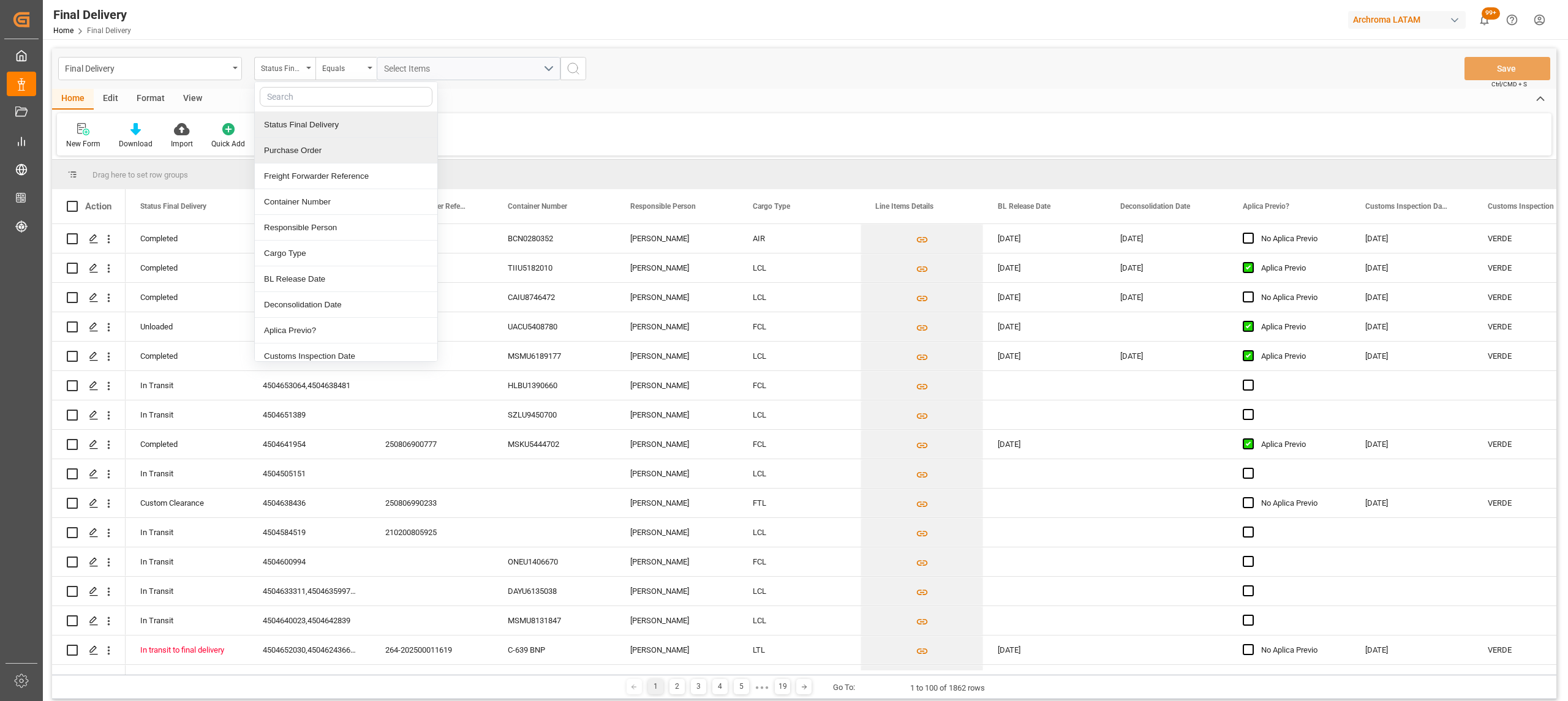
click at [315, 137] on div "Status Final Delivery" at bounding box center [346, 125] width 183 height 26
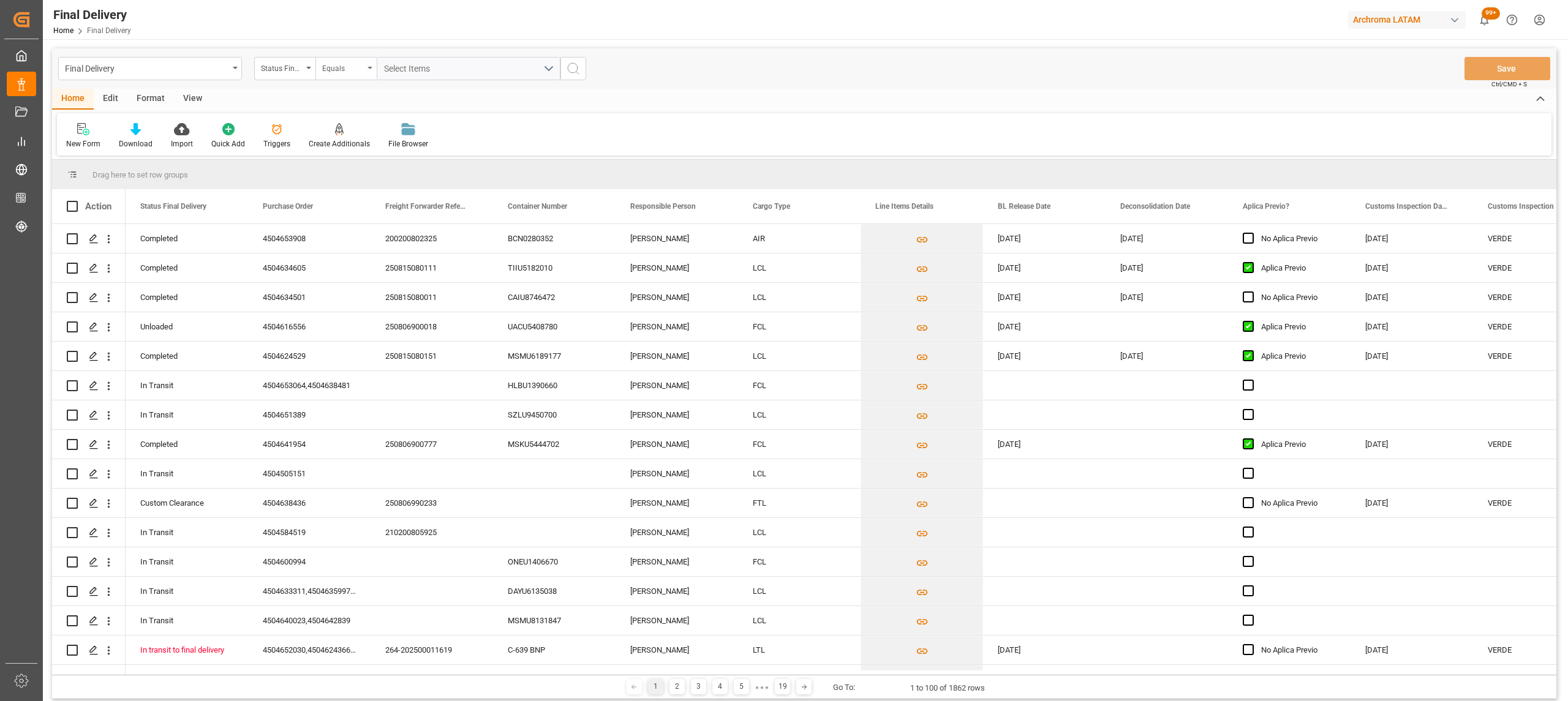
click at [368, 60] on div "Equals" at bounding box center [346, 69] width 61 height 23
click at [385, 157] on div "Not equal" at bounding box center [407, 151] width 183 height 26
click at [361, 59] on div "Not equal" at bounding box center [346, 69] width 61 height 23
drag, startPoint x: 282, startPoint y: 53, endPoint x: 280, endPoint y: 65, distance: 12.2
click at [282, 59] on div "Final Delivery Status Final Delivery Not equal Equals Not equal Contains Select…" at bounding box center [804, 69] width 1504 height 41
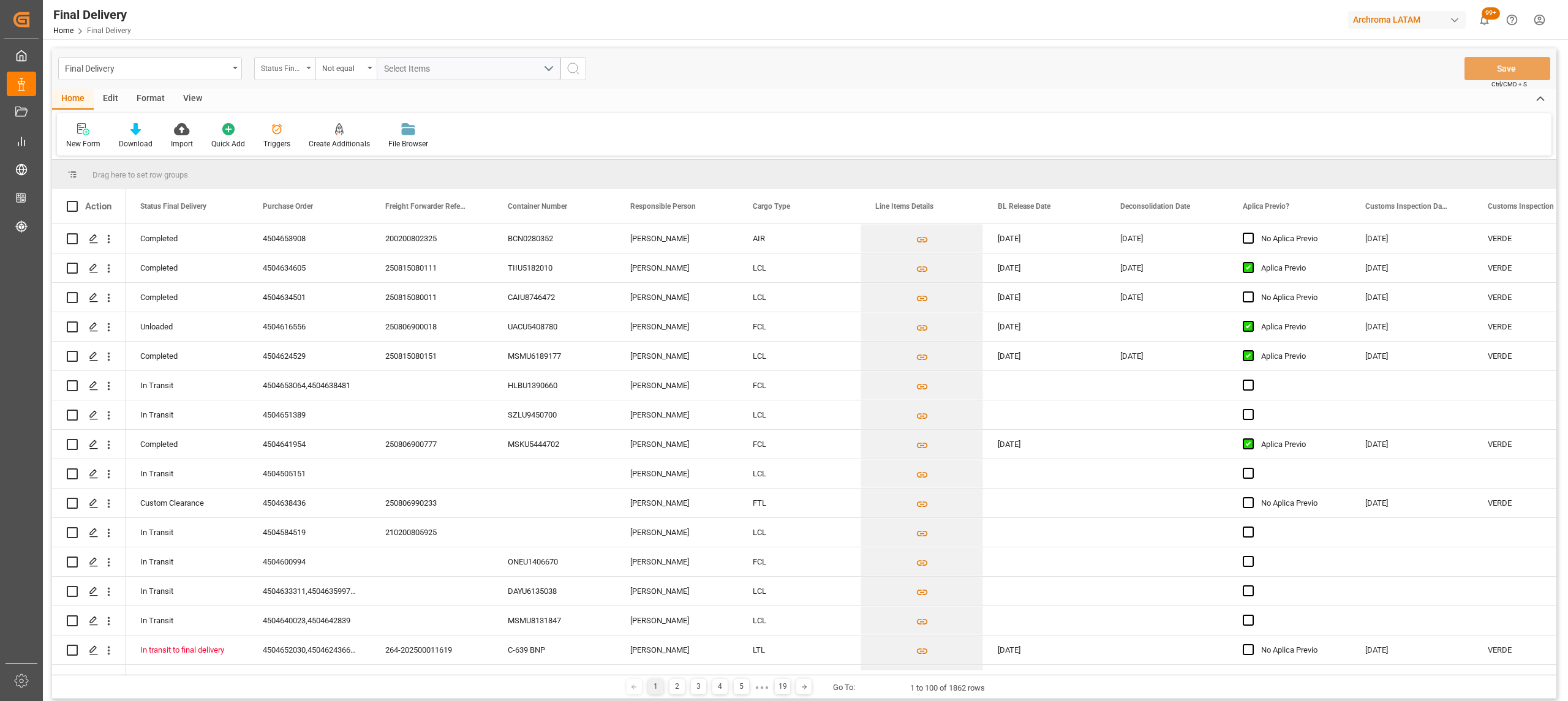
click at [282, 65] on div "Status Final Delivery" at bounding box center [282, 67] width 42 height 14
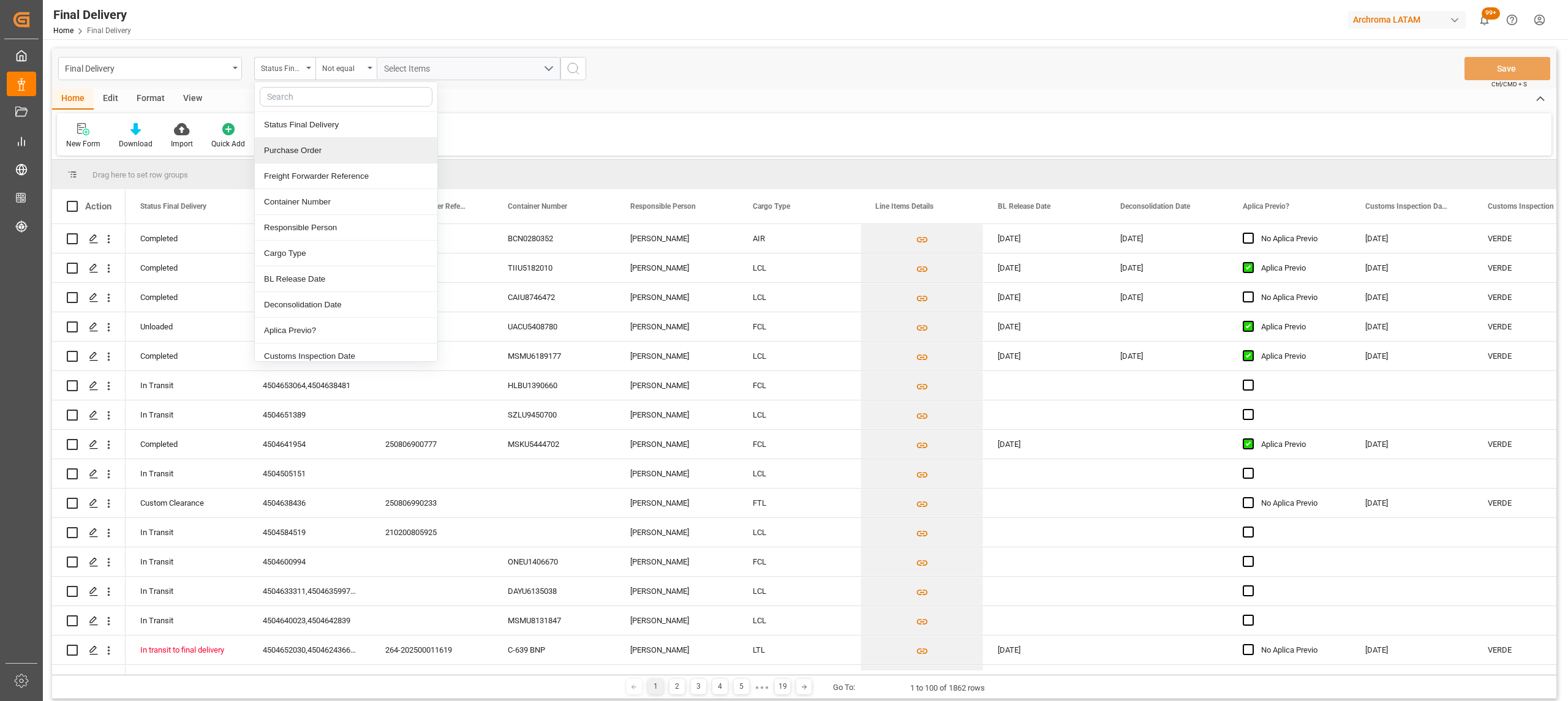
drag, startPoint x: 299, startPoint y: 153, endPoint x: 327, endPoint y: 97, distance: 62.6
click at [300, 152] on div "Purchase Order" at bounding box center [346, 151] width 183 height 26
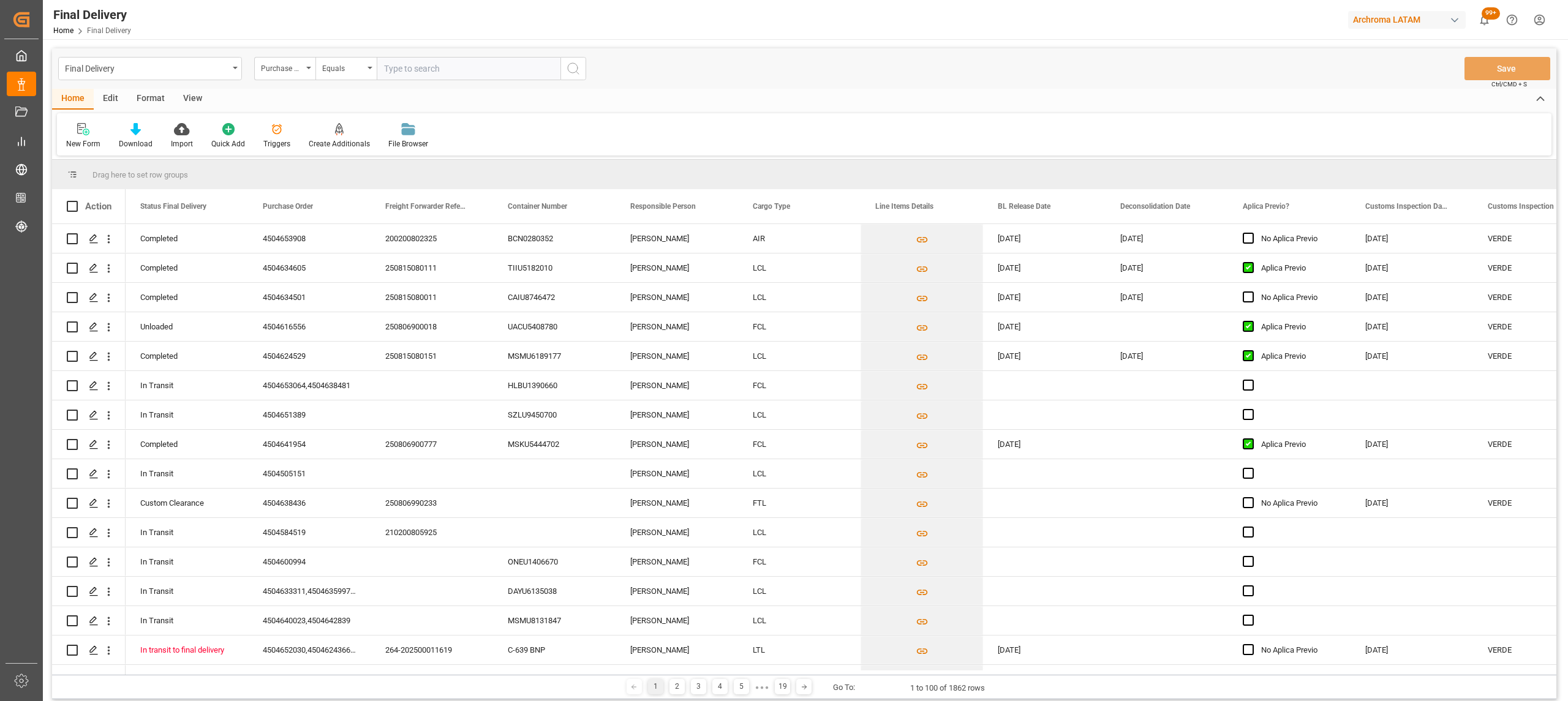
click at [339, 50] on div "Final Delivery Purchase Order Equals Save Ctrl/CMD + S" at bounding box center [804, 69] width 1504 height 41
click at [342, 71] on div "Equals" at bounding box center [343, 67] width 42 height 14
click at [390, 151] on div "Fuzzy search" at bounding box center [407, 151] width 183 height 26
click at [407, 62] on input "text" at bounding box center [469, 69] width 184 height 23
paste input "4504641346"
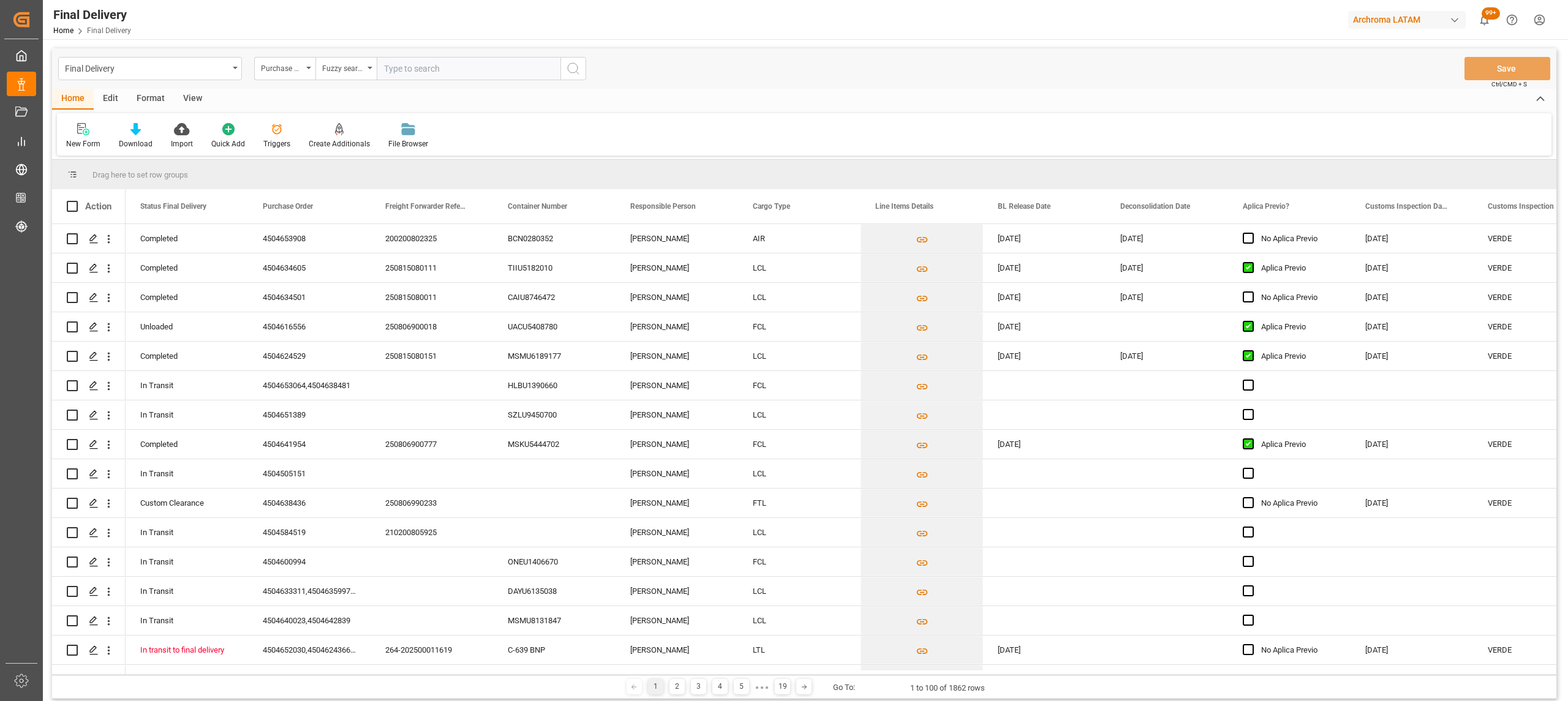
type input "4504641346"
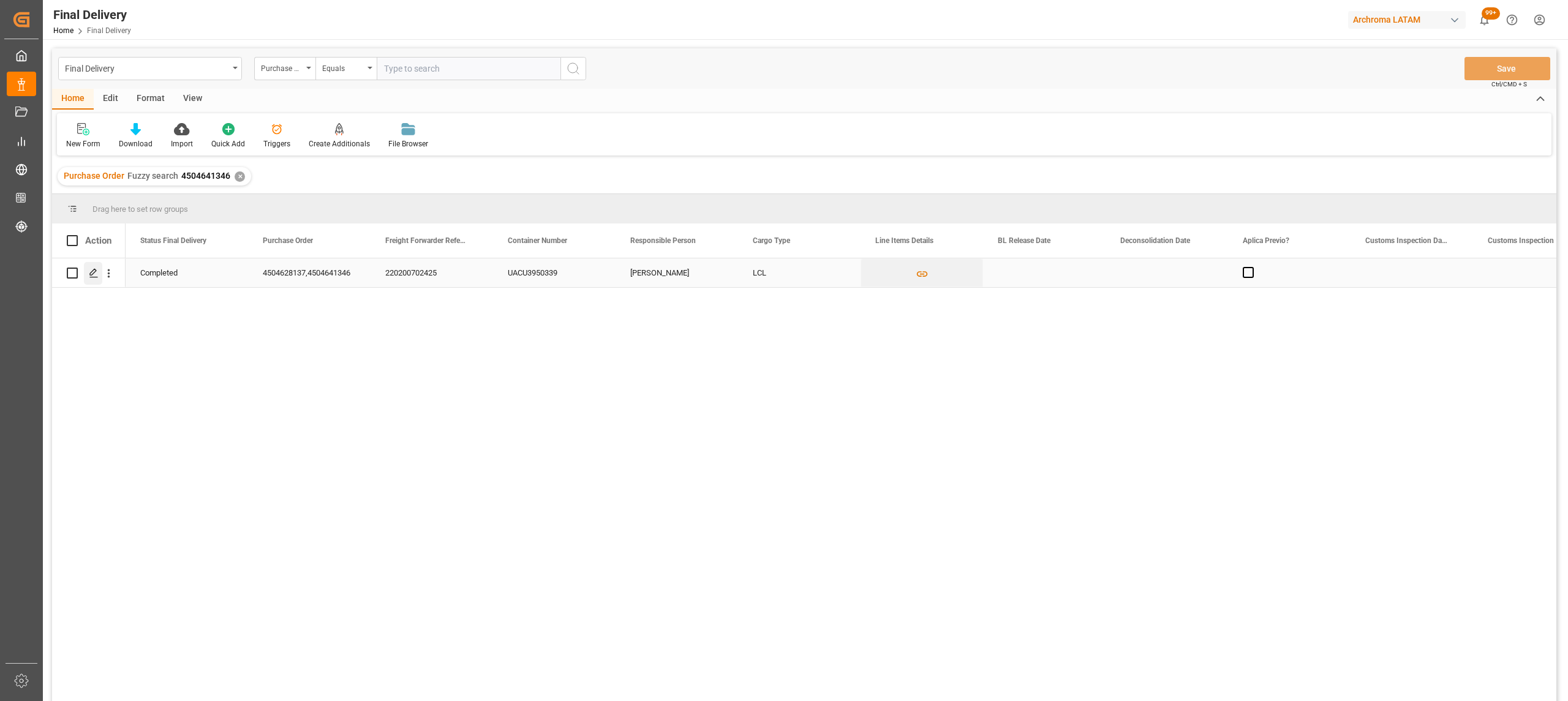
click at [94, 275] on icon "Press SPACE to select this row." at bounding box center [93, 273] width 10 height 10
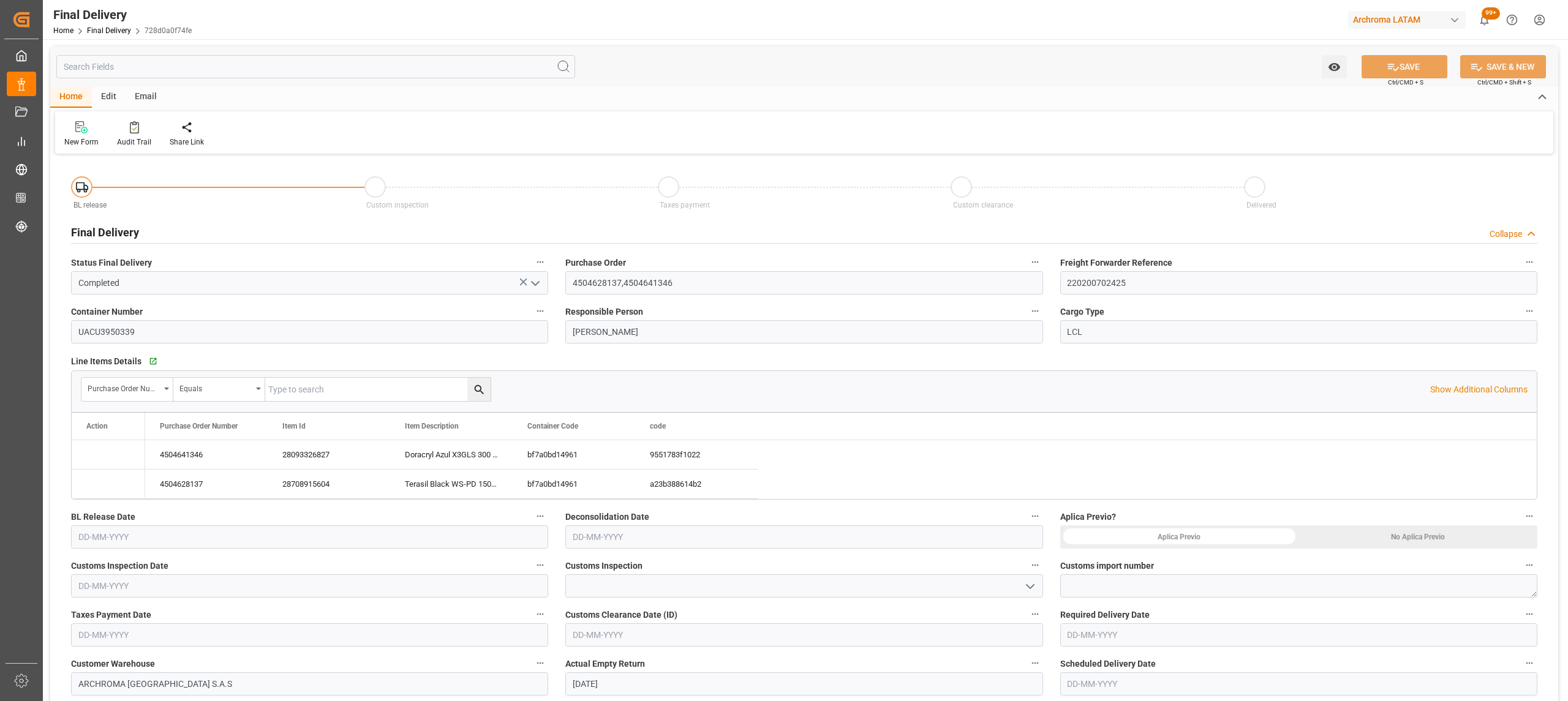
type input "[DATE]"
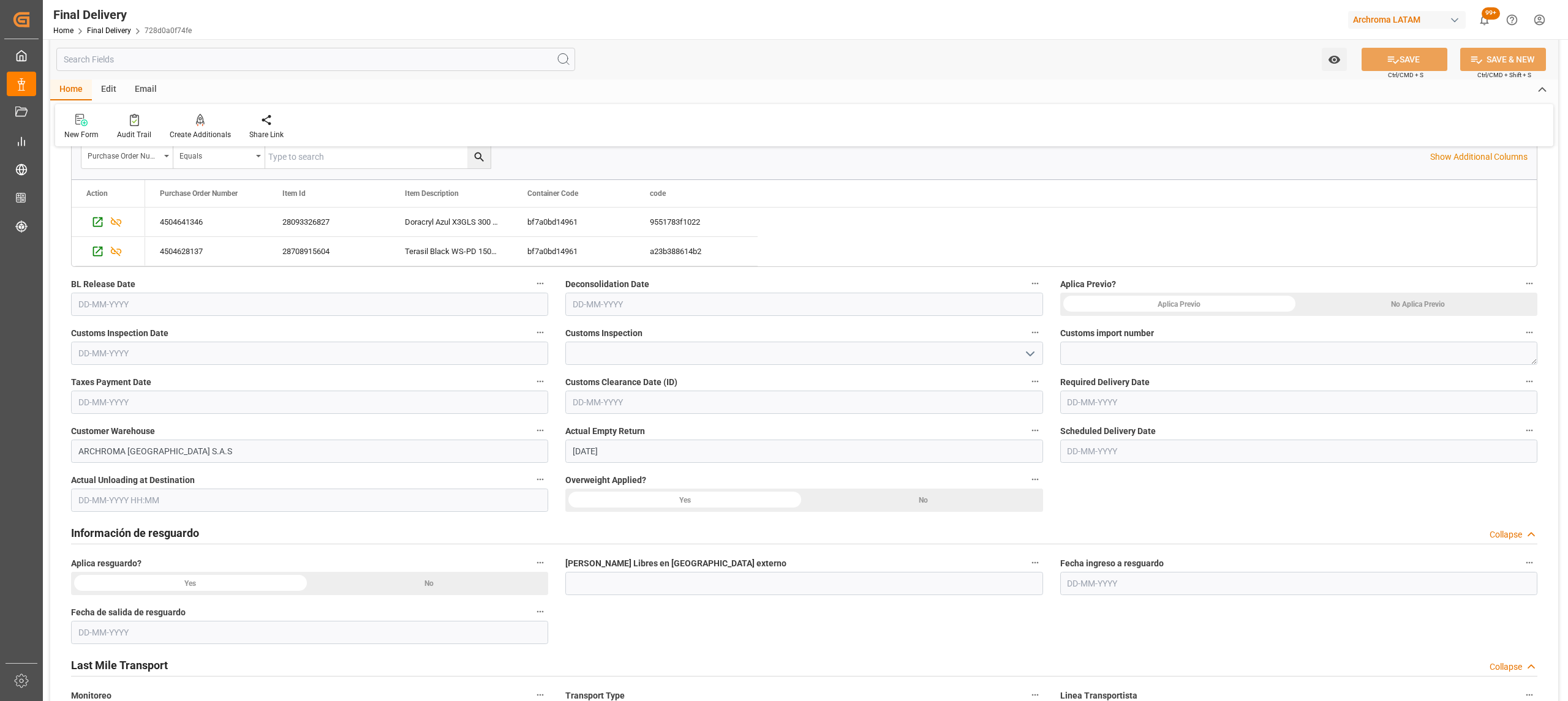
scroll to position [245, 0]
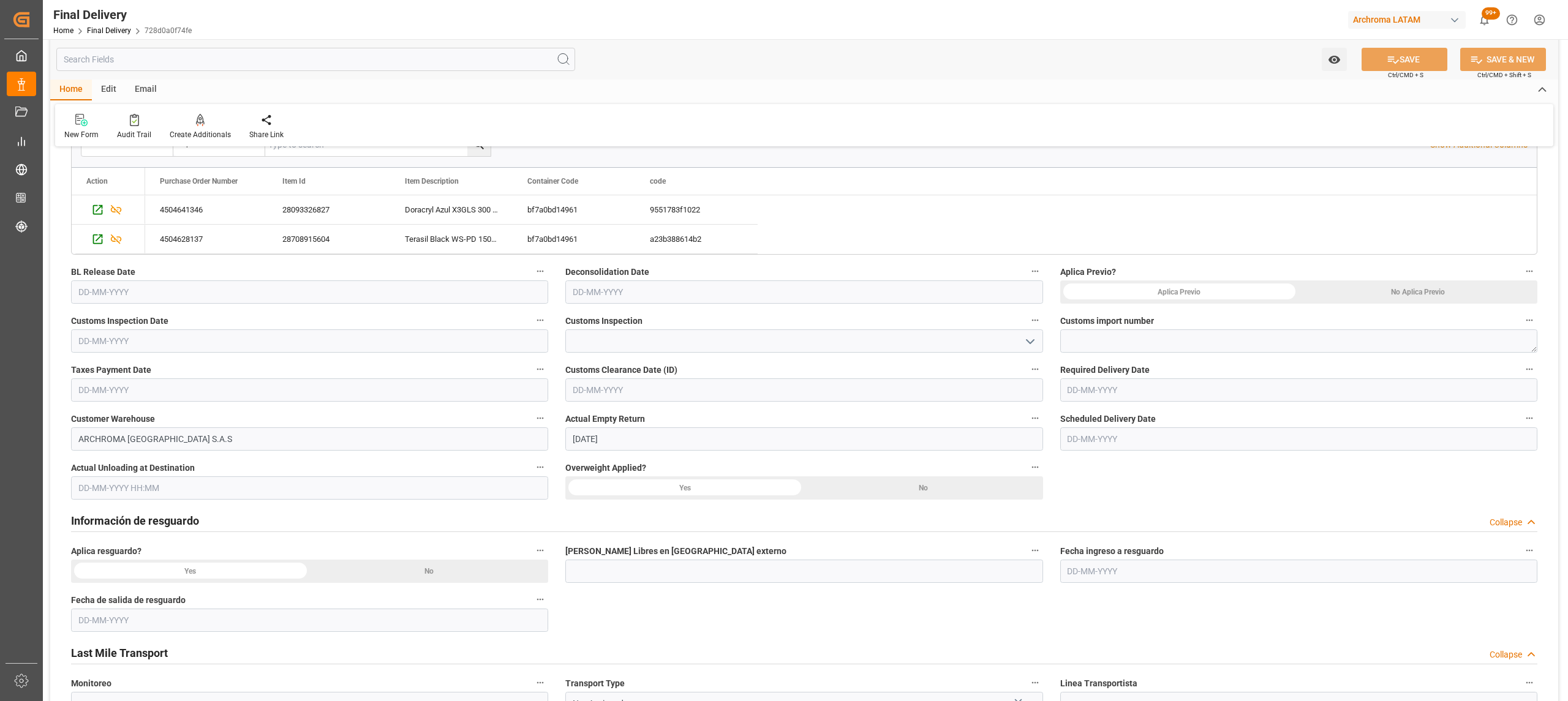
click at [147, 295] on input "text" at bounding box center [310, 292] width 477 height 23
click at [133, 437] on span "20" at bounding box center [134, 438] width 8 height 9
click at [162, 298] on input "[DATE]" at bounding box center [310, 292] width 477 height 23
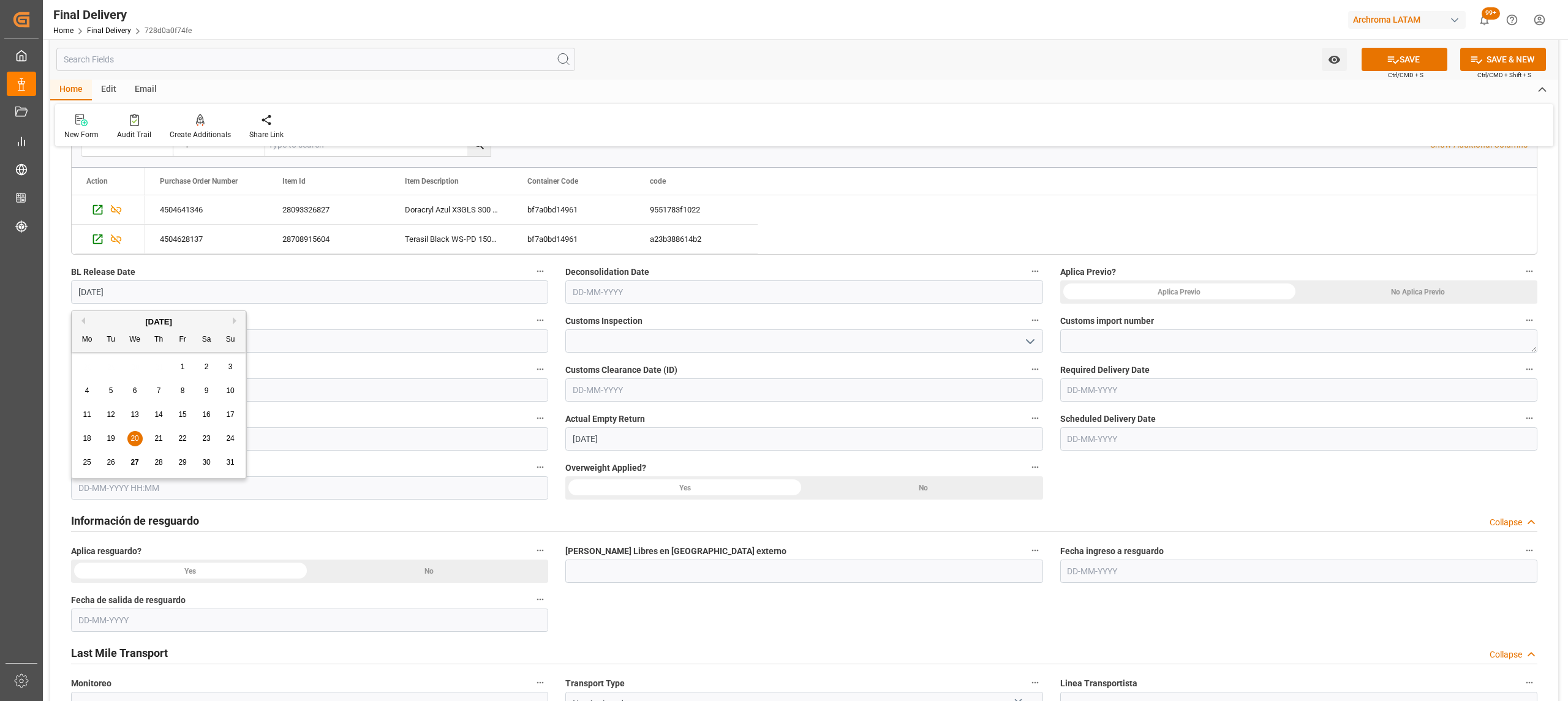
click at [81, 463] on div "25" at bounding box center [87, 463] width 15 height 15
type input "[DATE]"
click at [1431, 292] on div "No Aplica Previo" at bounding box center [1418, 292] width 239 height 23
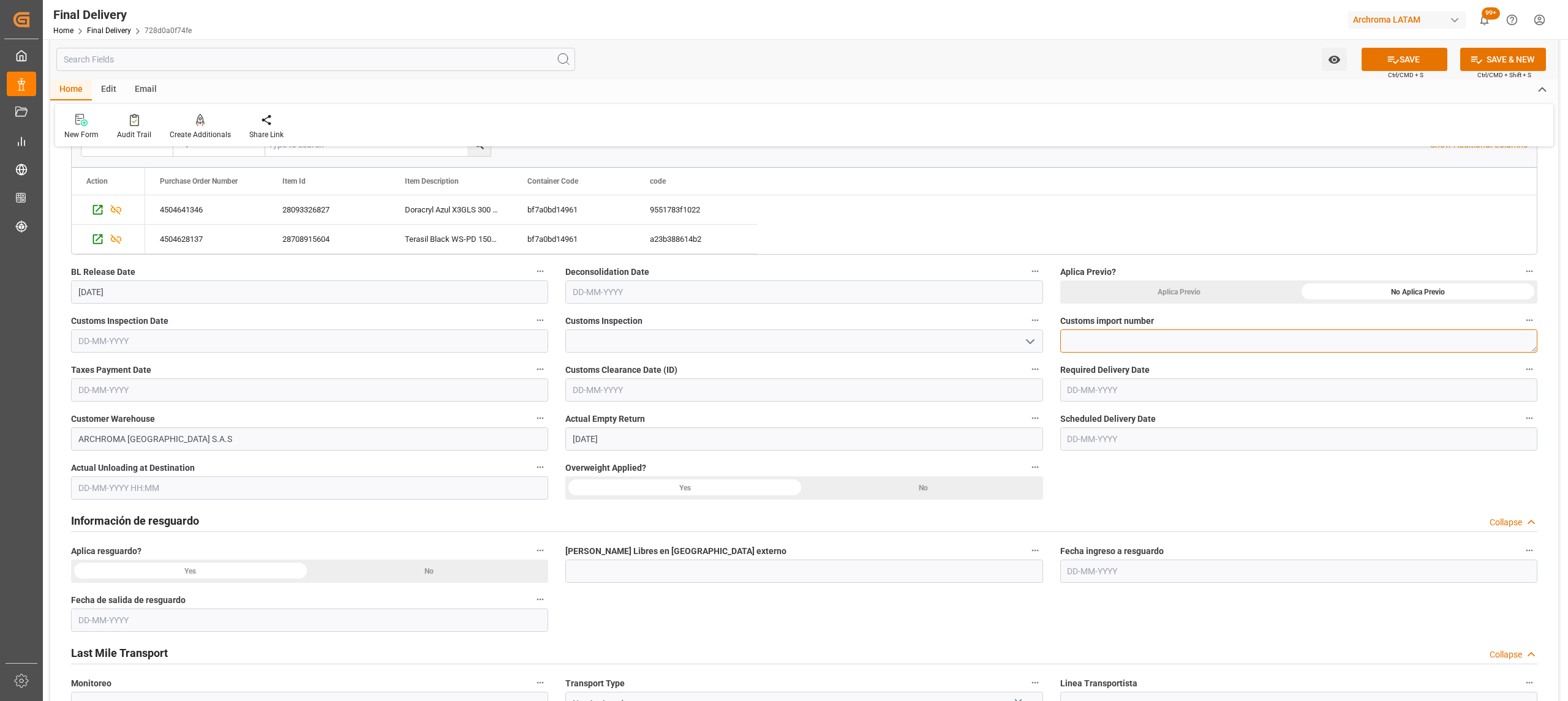
click at [1110, 339] on textarea at bounding box center [1299, 341] width 477 height 23
click at [1209, 343] on textarea at bounding box center [1299, 341] width 477 height 23
paste textarea "3520250303190566"
type textarea "3520250303190566"
click at [643, 347] on input at bounding box center [804, 341] width 477 height 23
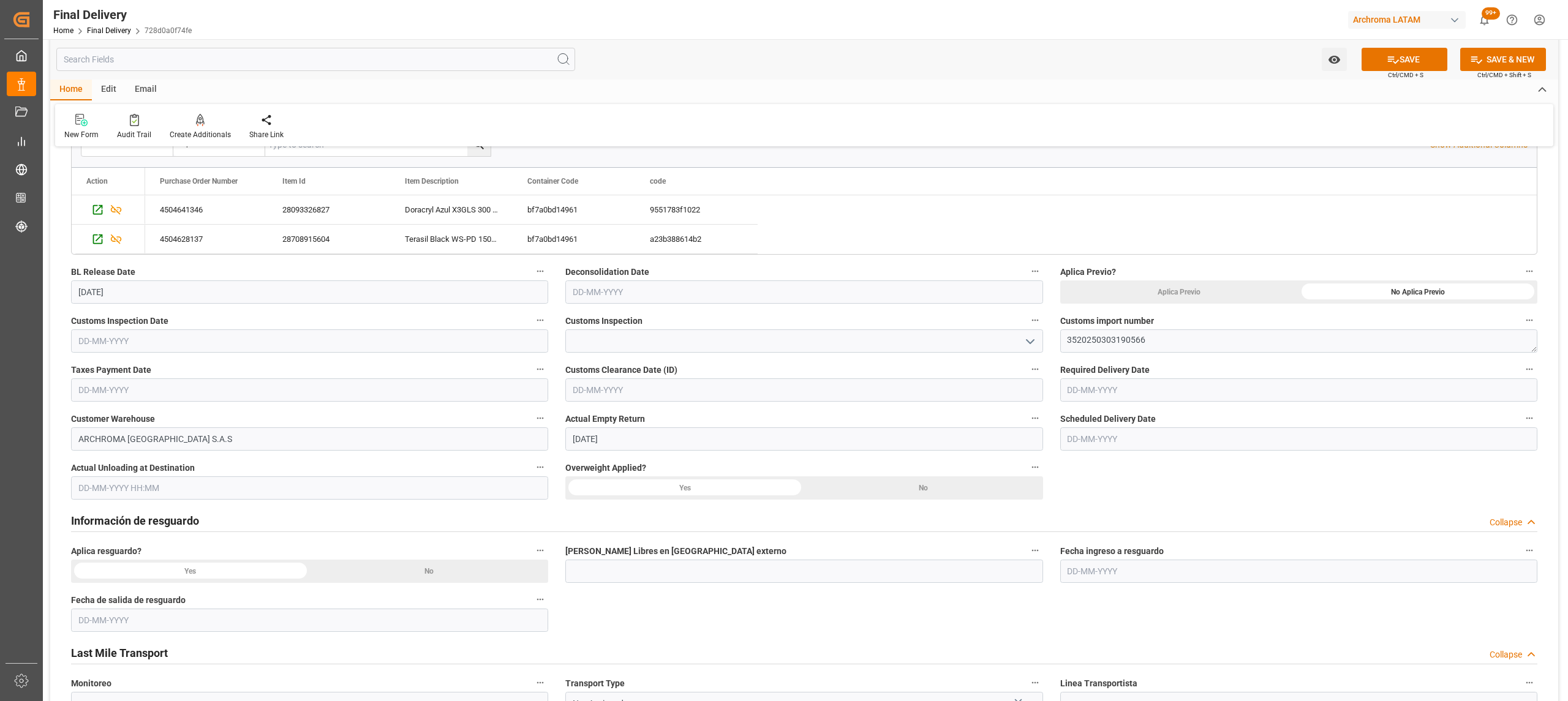
click at [1031, 342] on polyline "open menu" at bounding box center [1030, 342] width 7 height 4
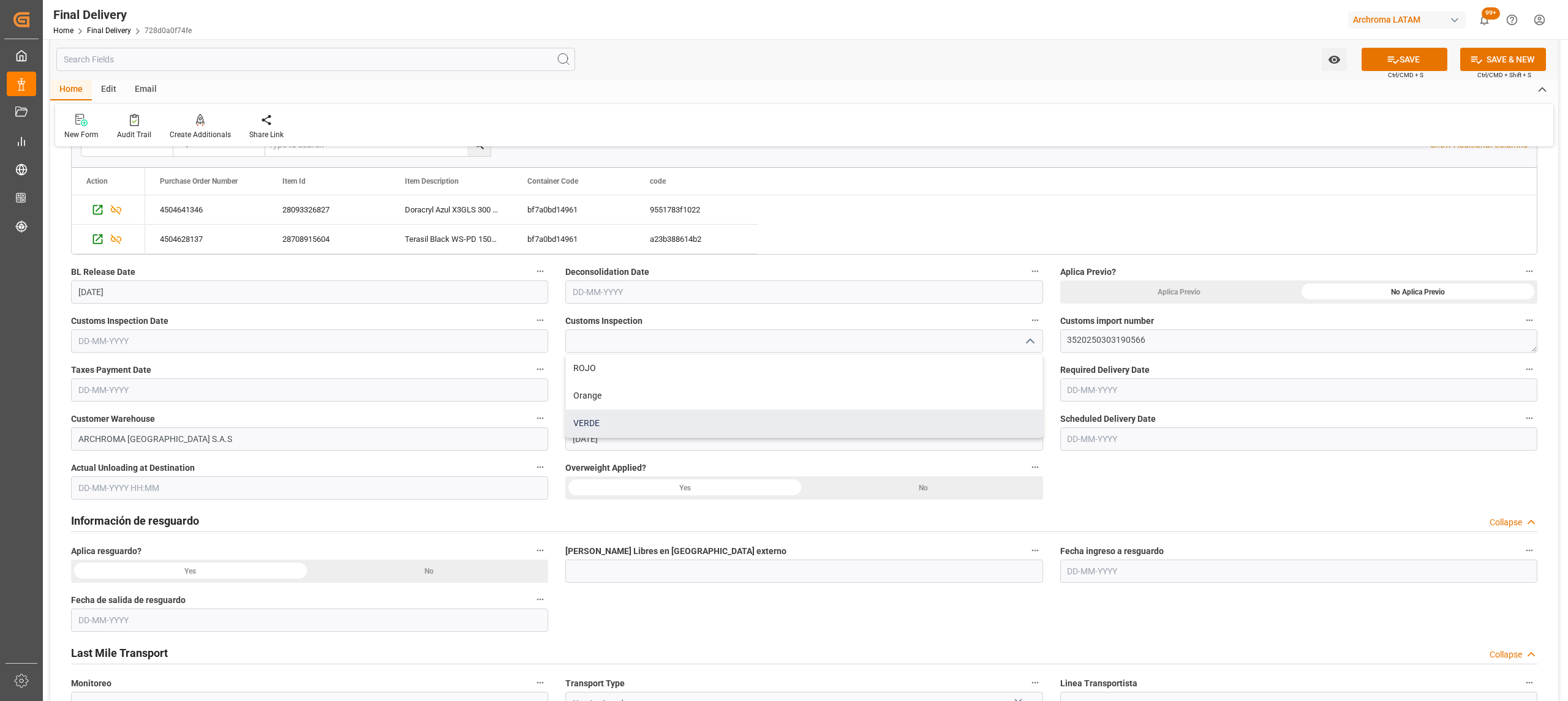
click at [671, 412] on div "VERDE" at bounding box center [804, 423] width 476 height 28
type input "VERDE"
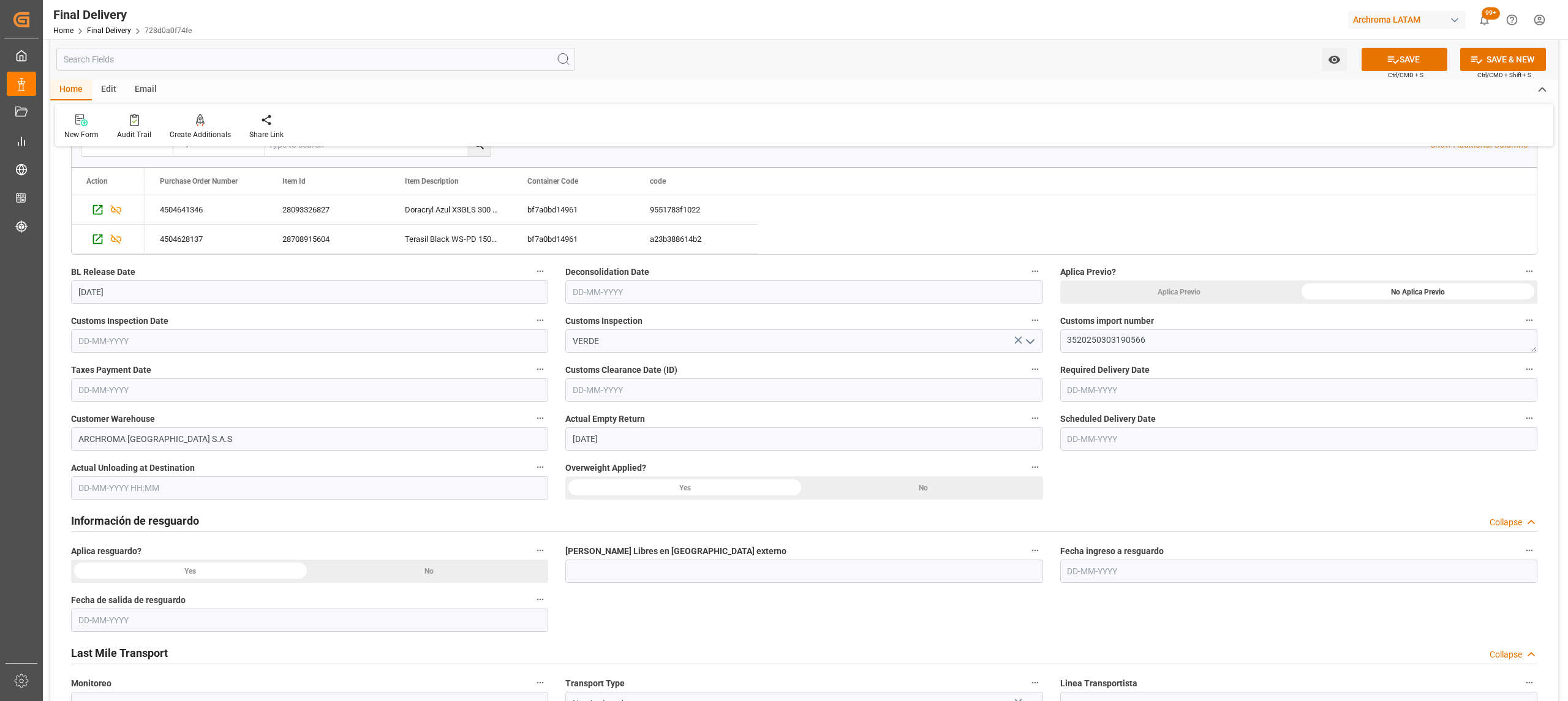
click at [335, 337] on input "text" at bounding box center [310, 341] width 477 height 23
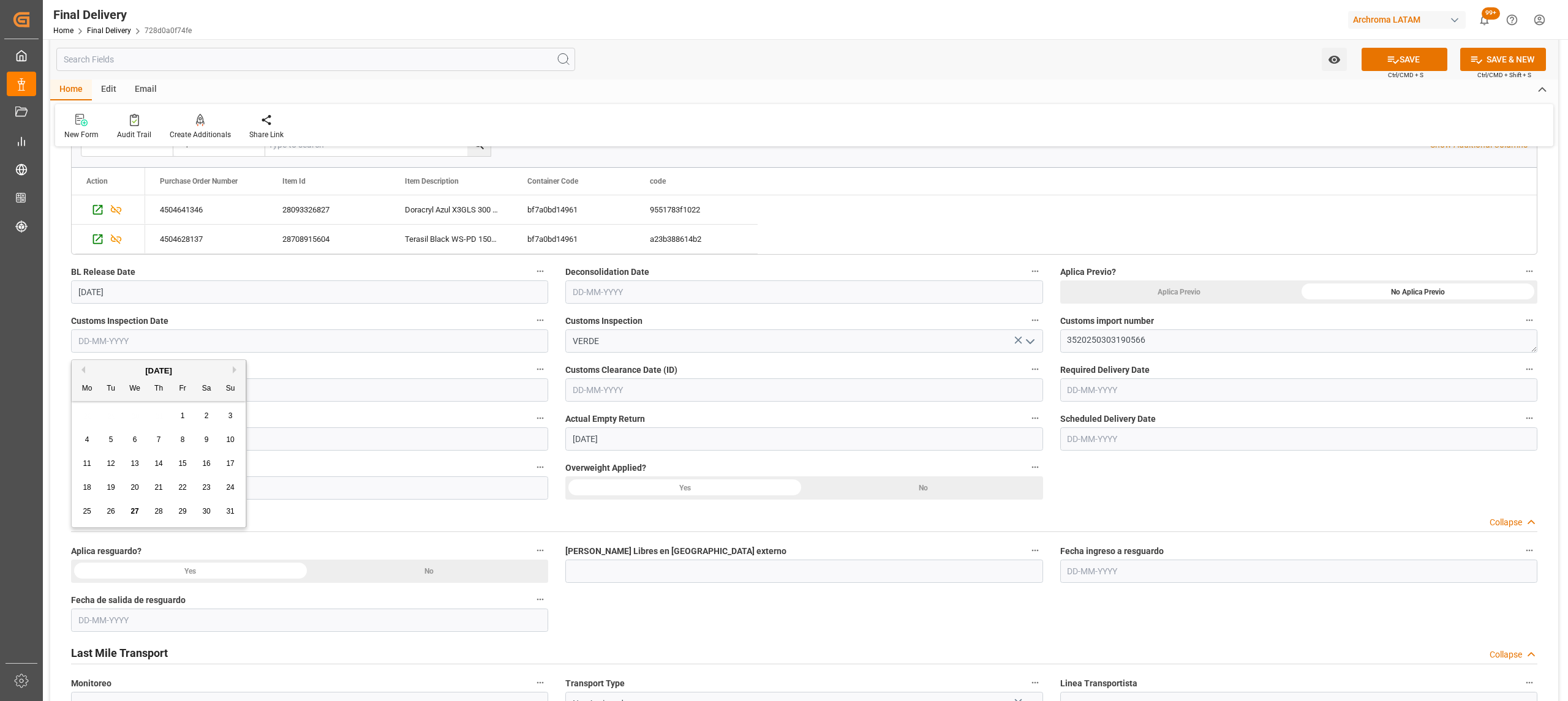
click at [88, 418] on div "28 29 30 31 1 2 3" at bounding box center [159, 416] width 167 height 24
click at [79, 511] on div "25" at bounding box center [87, 512] width 15 height 15
type input "[DATE]"
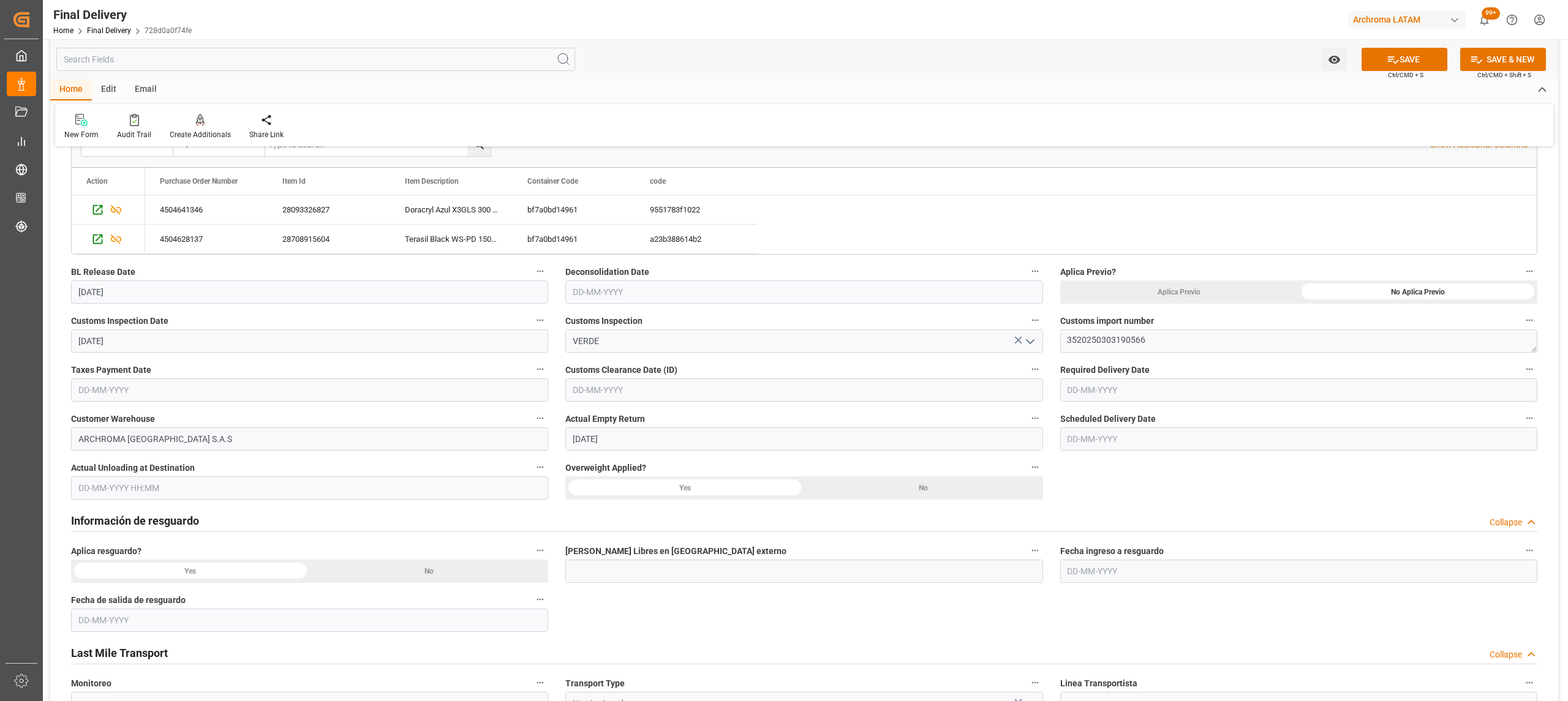
click at [941, 392] on input "text" at bounding box center [804, 390] width 477 height 23
click at [590, 451] on div "August 2025 Mo Tu We Th Fr Sa Su 28 29 30 31 1 2 3 4 5 6 7 8 9 10 11 12 13 14 1…" at bounding box center [653, 493] width 175 height 167
click at [580, 561] on span "25" at bounding box center [580, 560] width 8 height 9
type input "[DATE]"
click at [1143, 383] on input "text" at bounding box center [1299, 390] width 477 height 23
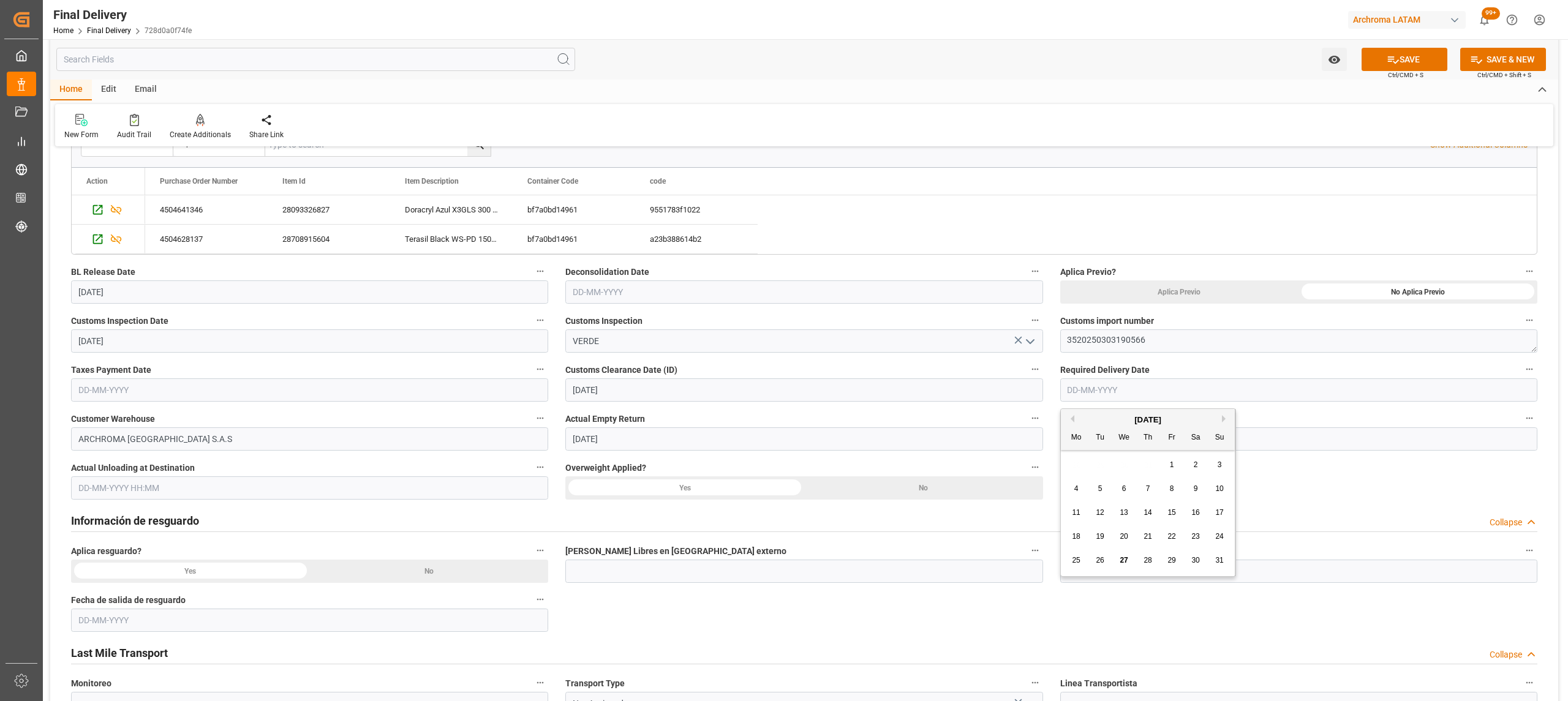
drag, startPoint x: 1118, startPoint y: 469, endPoint x: 1131, endPoint y: 464, distance: 13.9
click at [1118, 470] on div "28 29 30 31 1 2 3" at bounding box center [1148, 465] width 167 height 24
drag, startPoint x: 1229, startPoint y: 422, endPoint x: 1221, endPoint y: 418, distance: 8.9
click at [1226, 422] on div "August 2025" at bounding box center [1147, 420] width 174 height 12
click at [1221, 417] on div "August 2025" at bounding box center [1147, 420] width 174 height 12
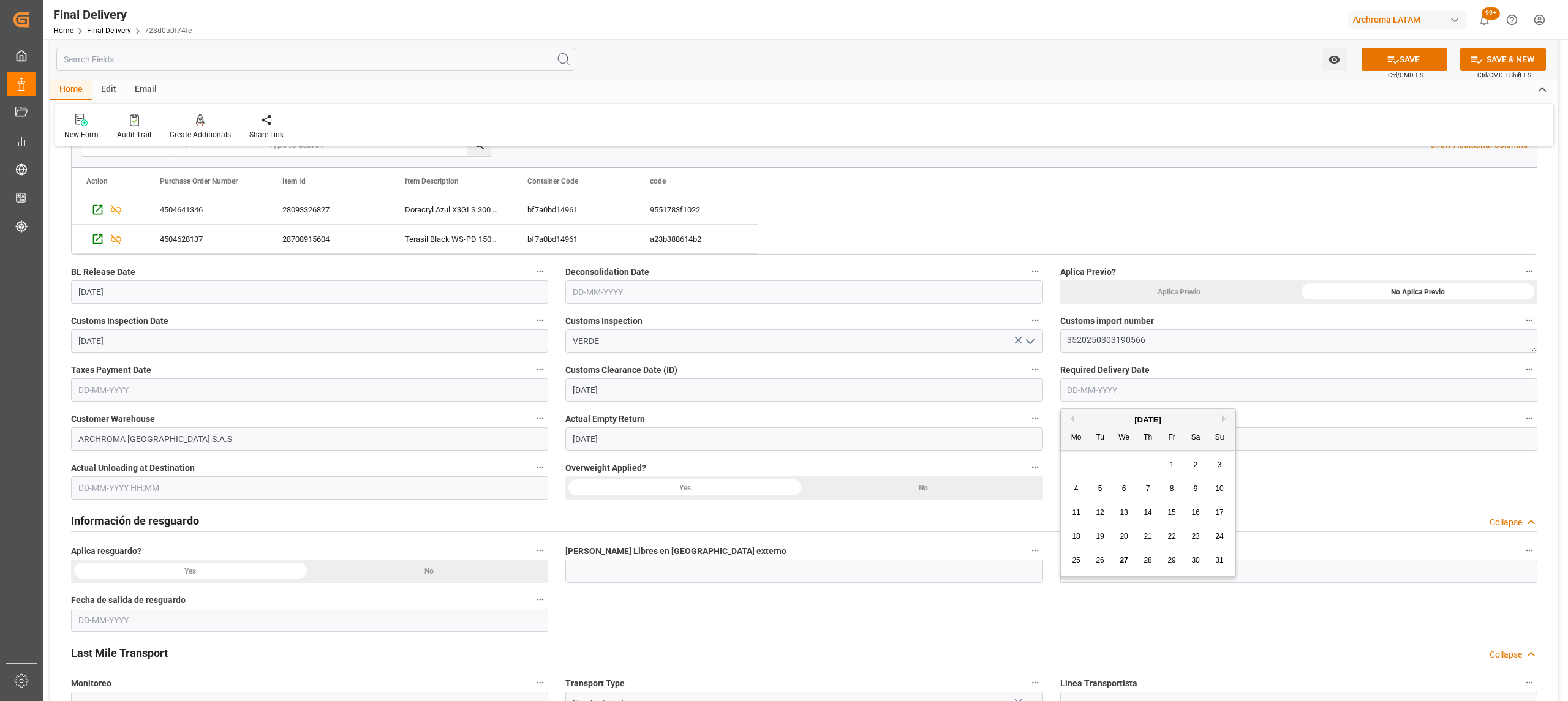
click at [1225, 419] on button "Next Month" at bounding box center [1225, 419] width 7 height 7
click at [1123, 468] on span "3" at bounding box center [1124, 465] width 4 height 9
type input "[DATE]"
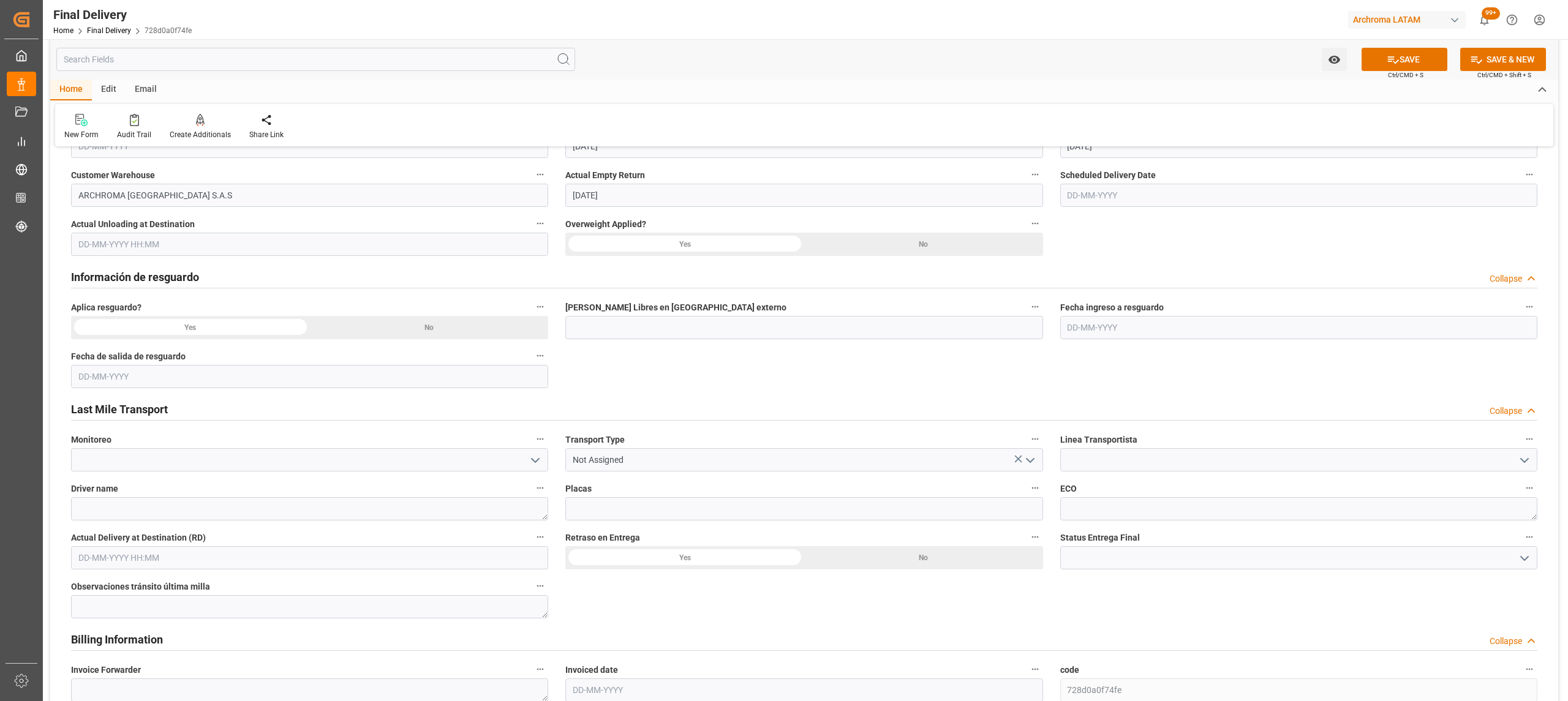
scroll to position [490, 0]
click at [1508, 461] on input at bounding box center [1299, 459] width 477 height 23
click at [1536, 454] on input at bounding box center [1299, 459] width 477 height 23
click at [1518, 461] on icon "open menu" at bounding box center [1524, 459] width 15 height 15
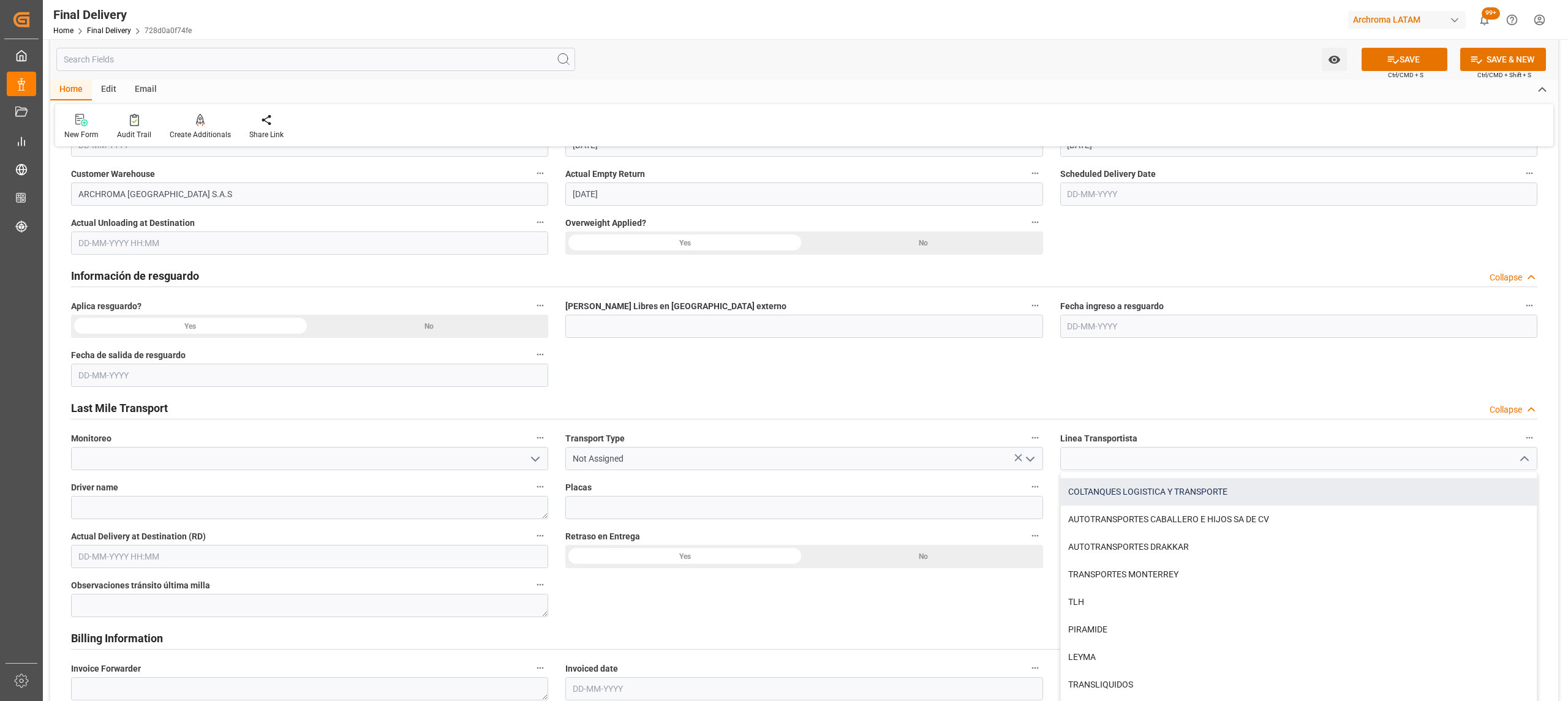
click at [1147, 495] on div "COLTANQUES LOGISTICA Y TRANSPORTE" at bounding box center [1299, 492] width 476 height 28
type input "COLTANQUES LOGISTICA Y TRANSPORTE"
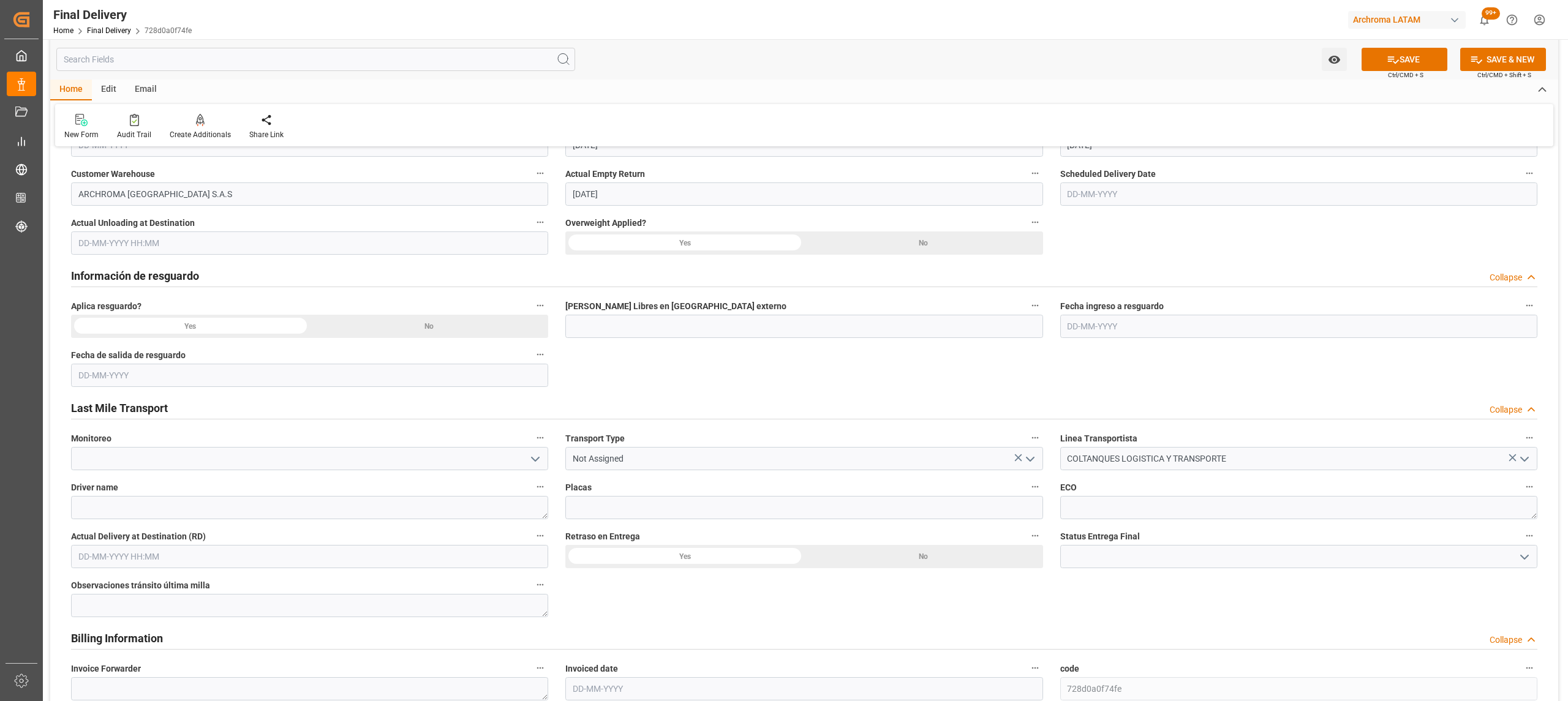
click at [1032, 461] on icon "open menu" at bounding box center [1030, 459] width 15 height 15
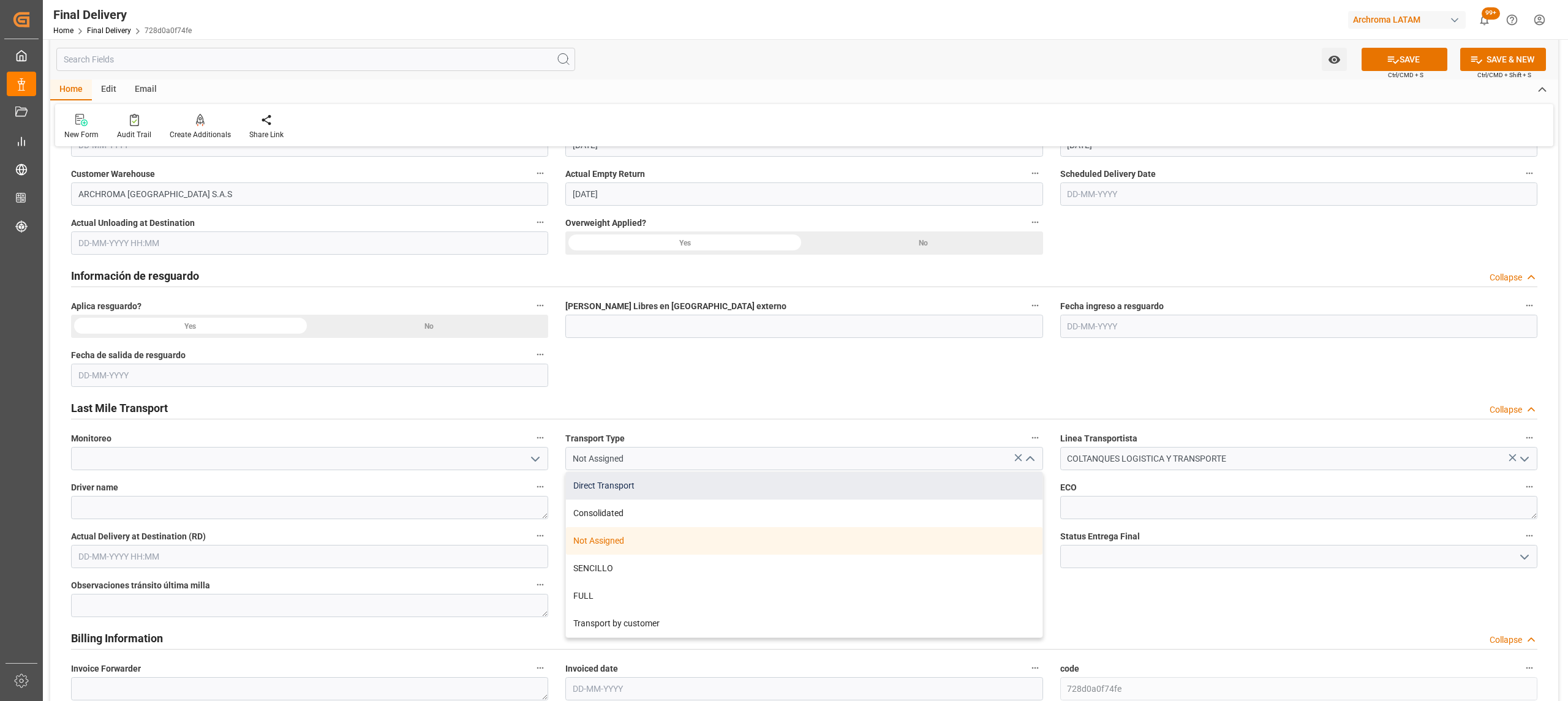
click at [682, 491] on div "Direct Transport" at bounding box center [804, 486] width 476 height 28
type input "Direct Transport"
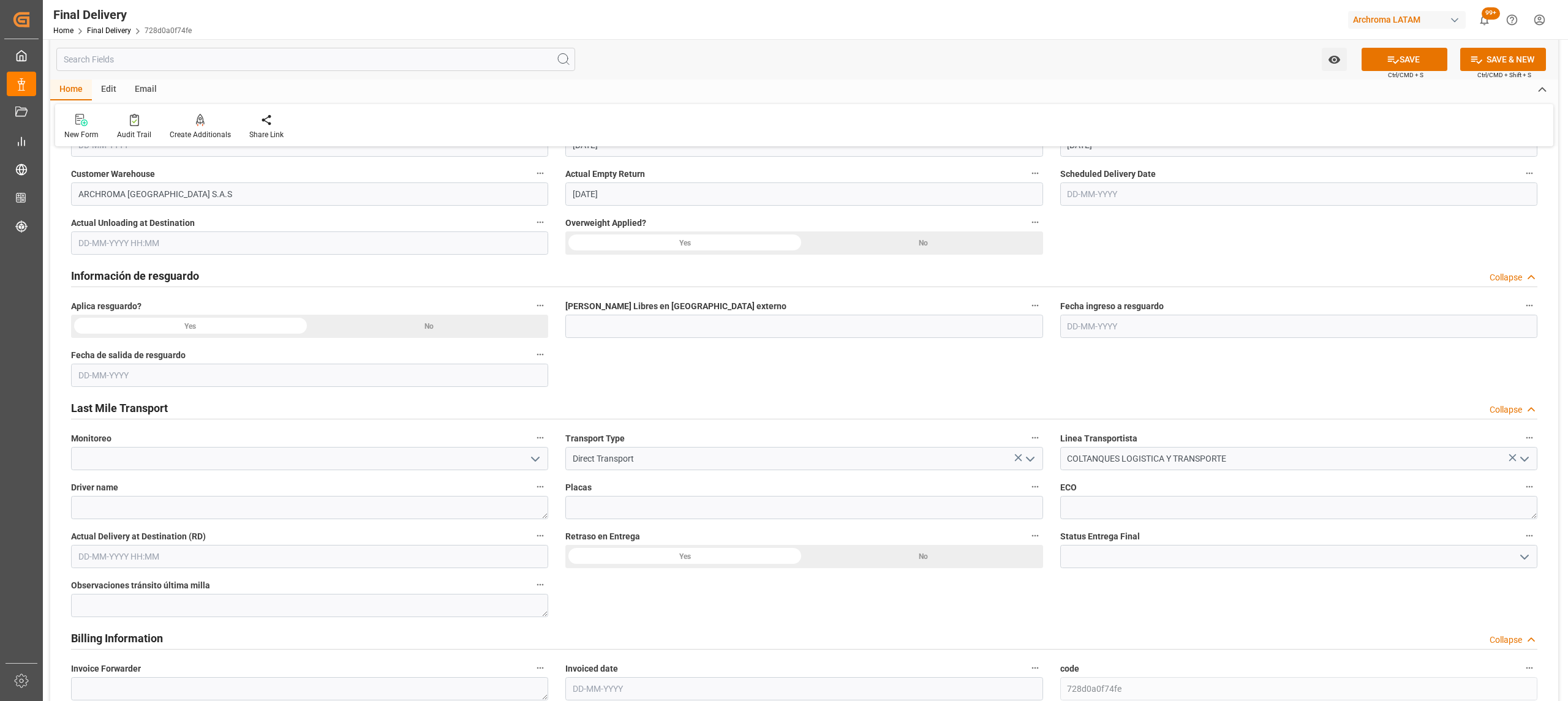
click at [532, 461] on icon "open menu" at bounding box center [536, 459] width 15 height 15
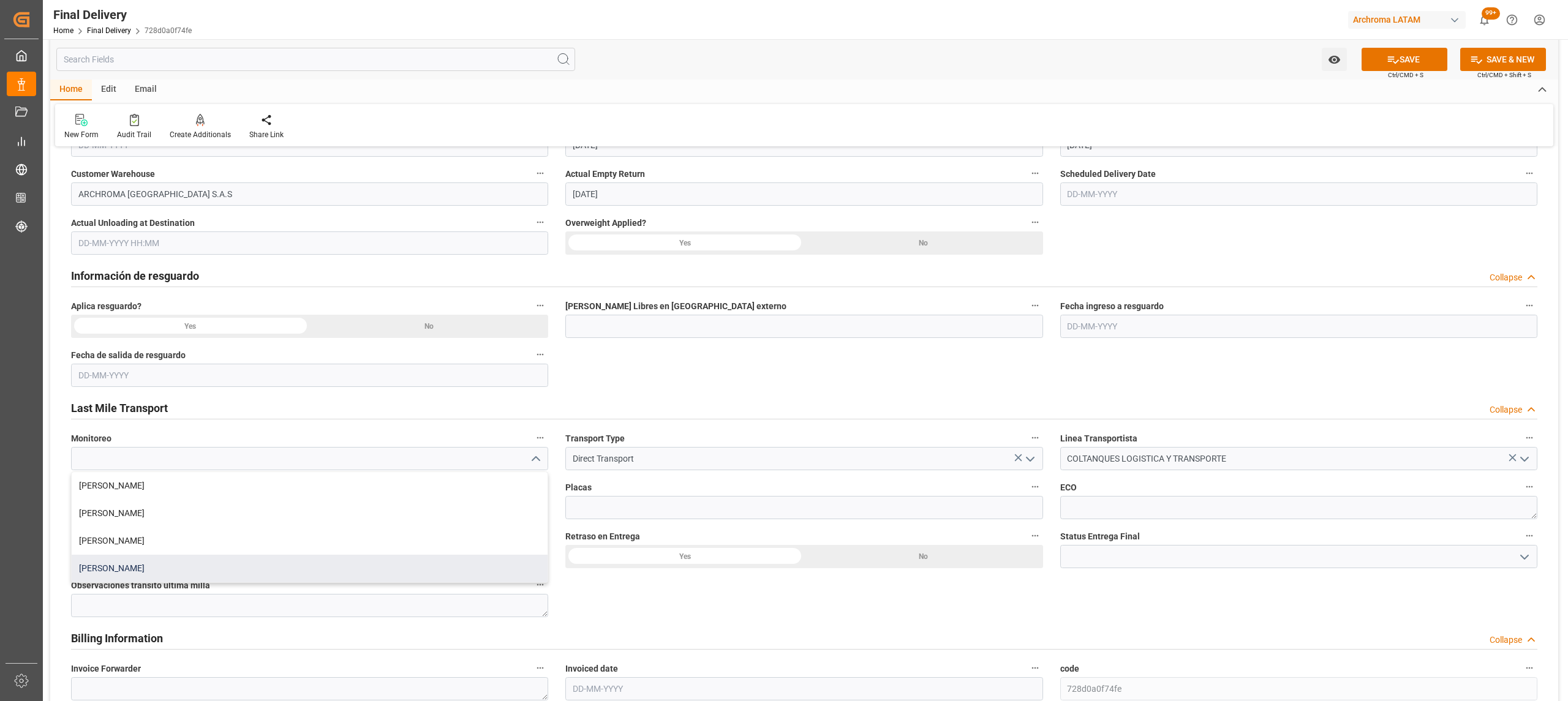
click at [143, 582] on div "Laura Cobos" at bounding box center [310, 568] width 476 height 28
type input "Laura Cobos"
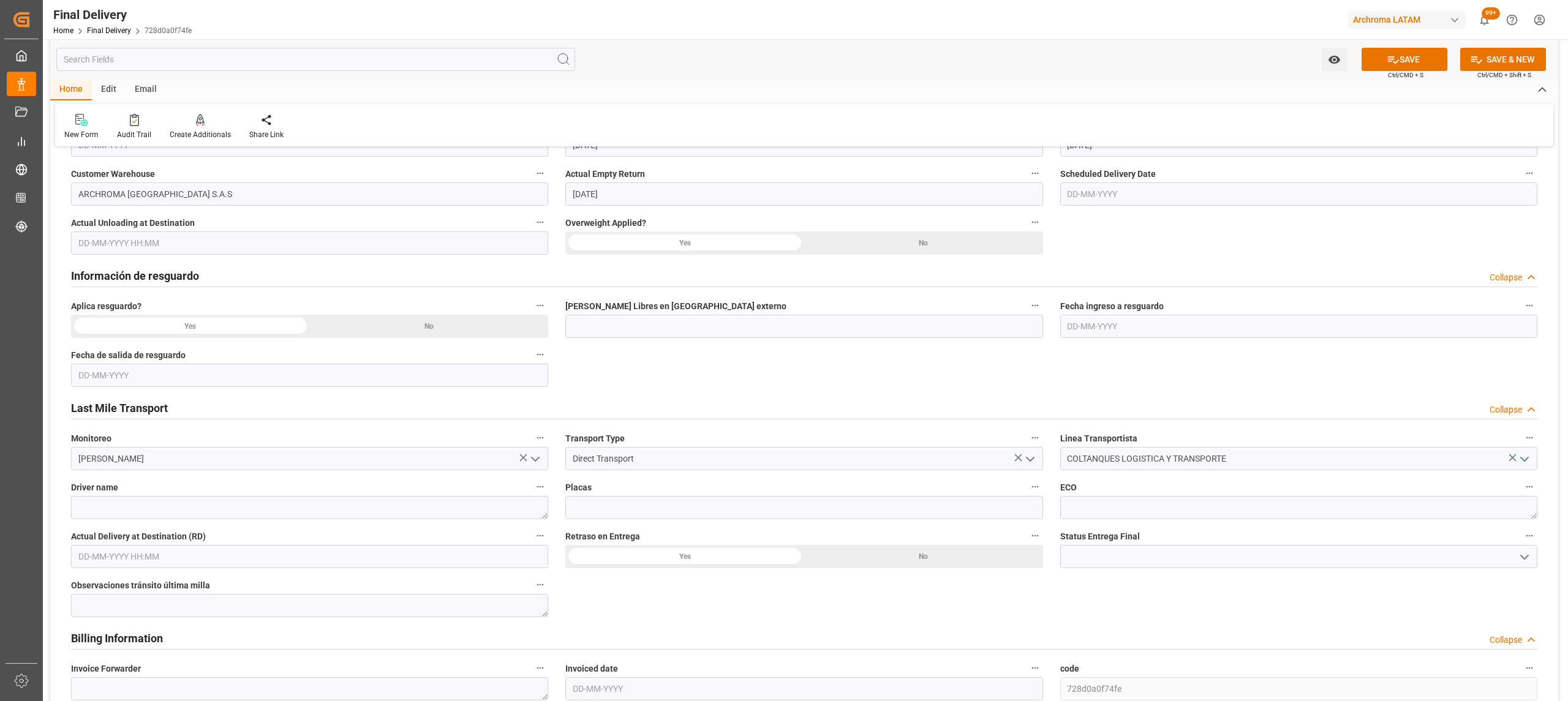
scroll to position [653, 0]
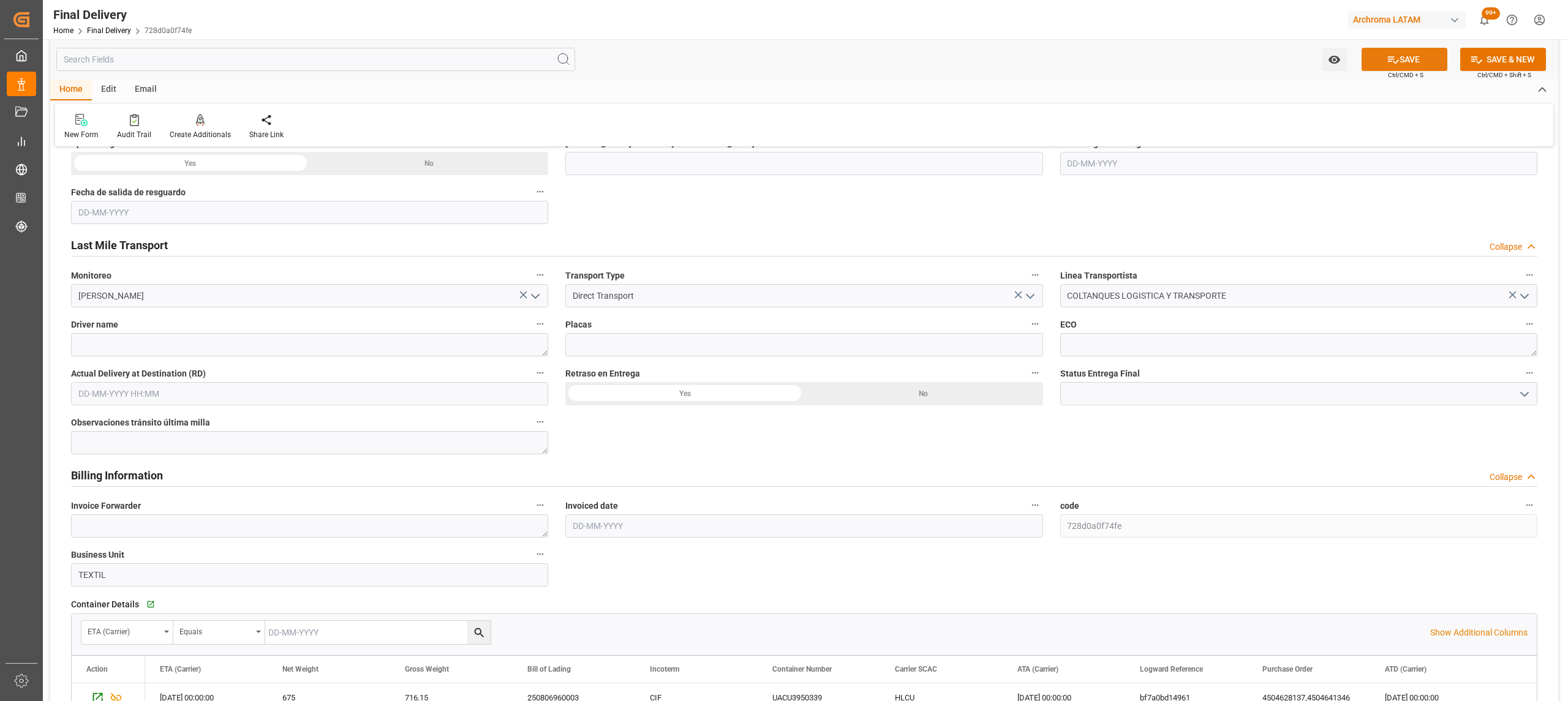
click at [1392, 50] on button "SAVE" at bounding box center [1404, 60] width 85 height 23
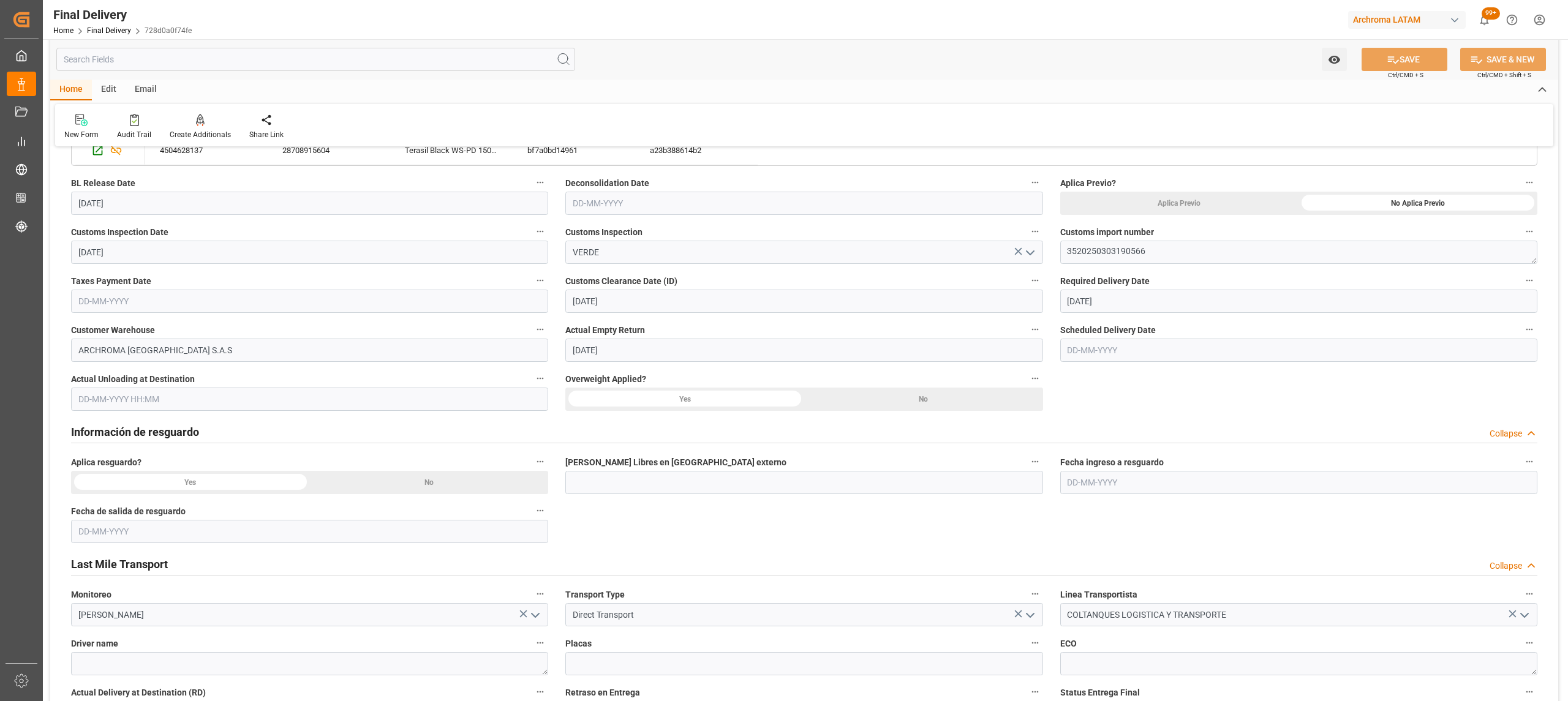
scroll to position [163, 0]
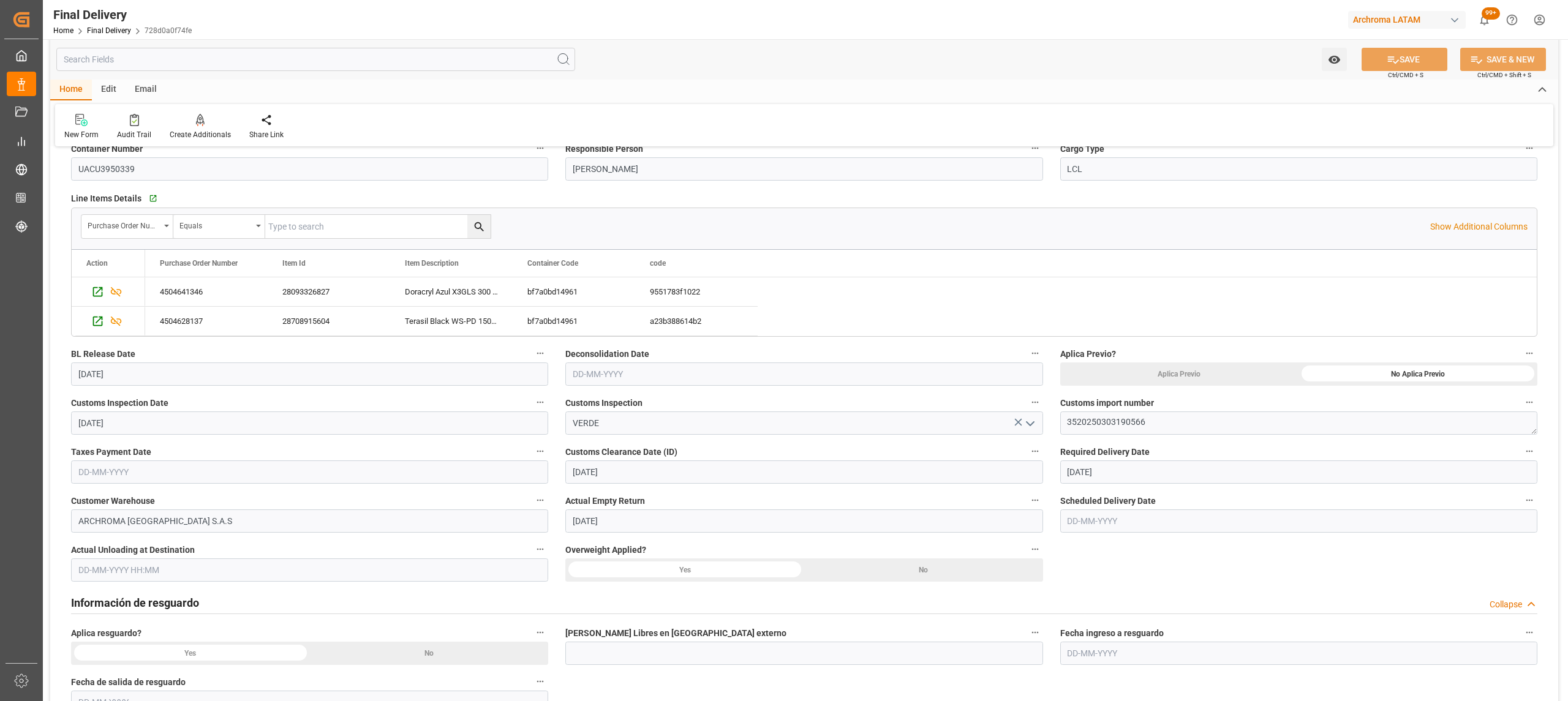
click at [901, 572] on div "No" at bounding box center [924, 570] width 239 height 23
click at [207, 462] on input "text" at bounding box center [310, 472] width 477 height 23
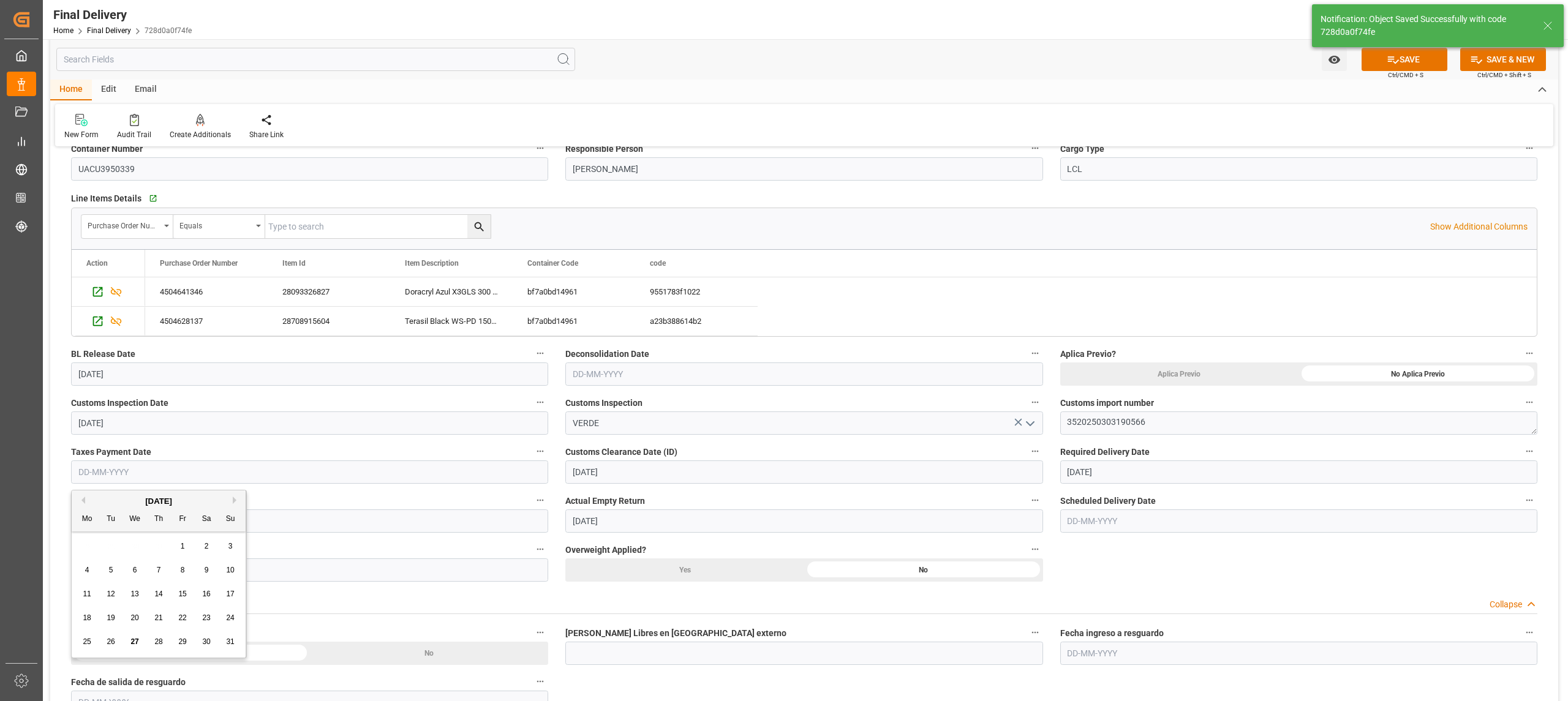
click at [96, 537] on div "28 29 30 31 1 2 3" at bounding box center [159, 547] width 167 height 24
type textarea "1"
type input "6"
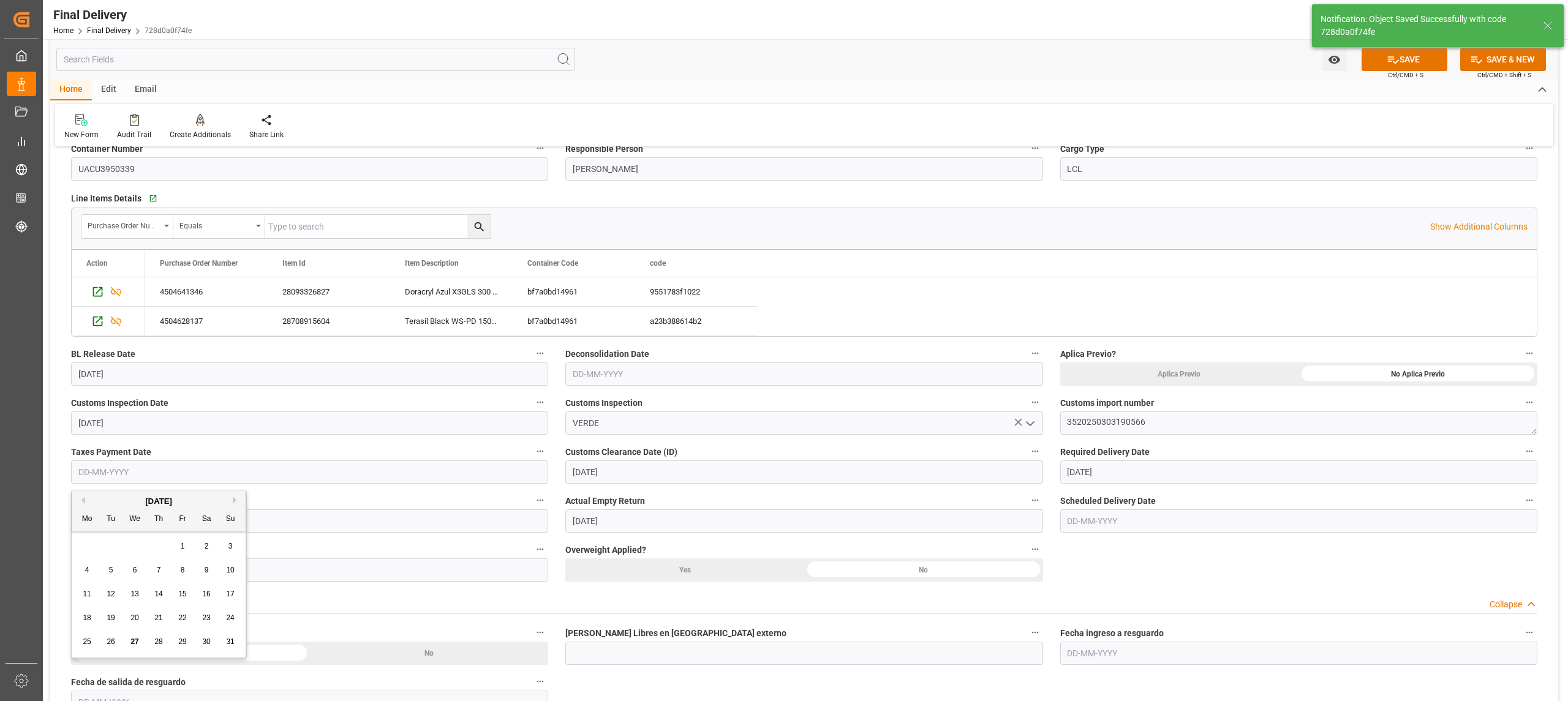
type input "6"
click at [84, 638] on div "25" at bounding box center [87, 643] width 15 height 15
type input "[DATE]"
click at [1387, 55] on icon at bounding box center [1393, 60] width 13 height 13
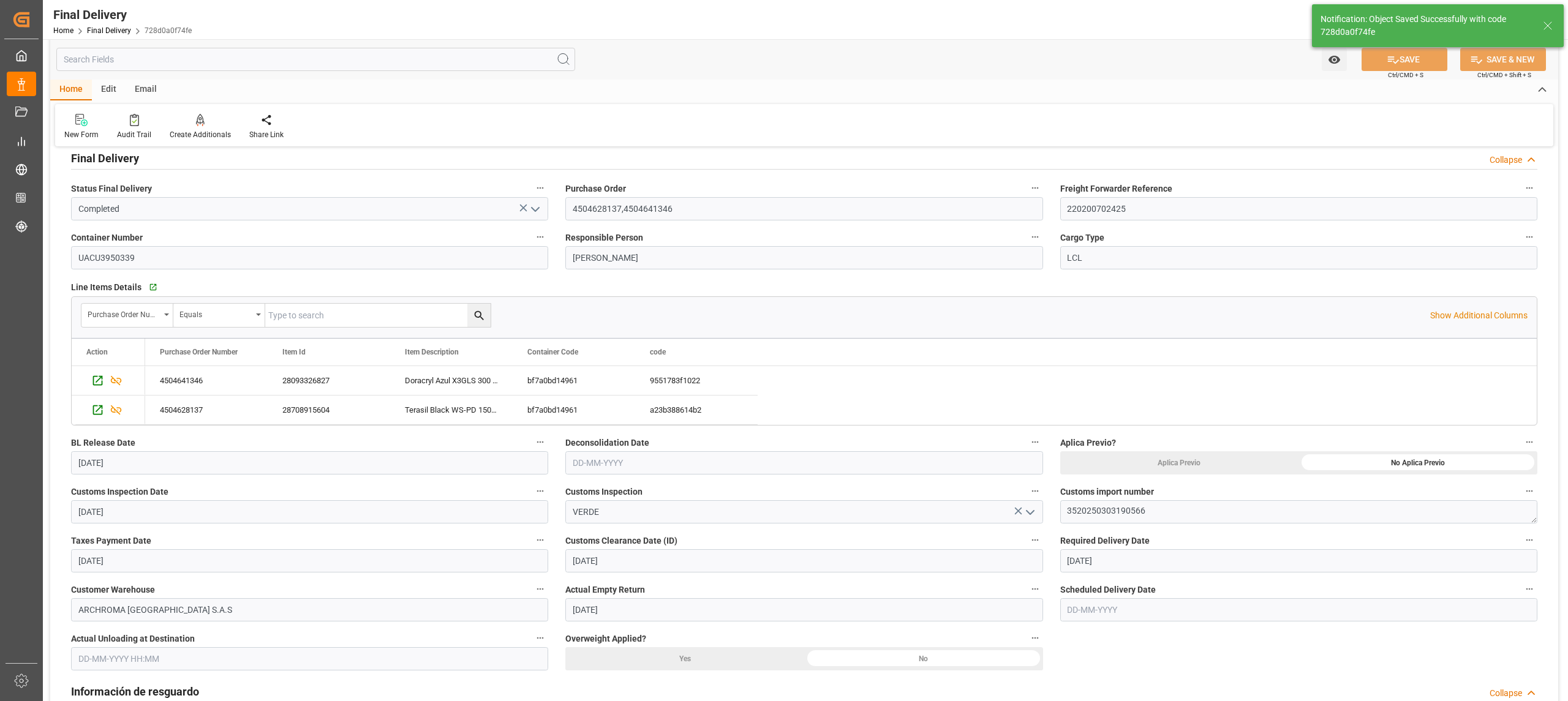
scroll to position [0, 0]
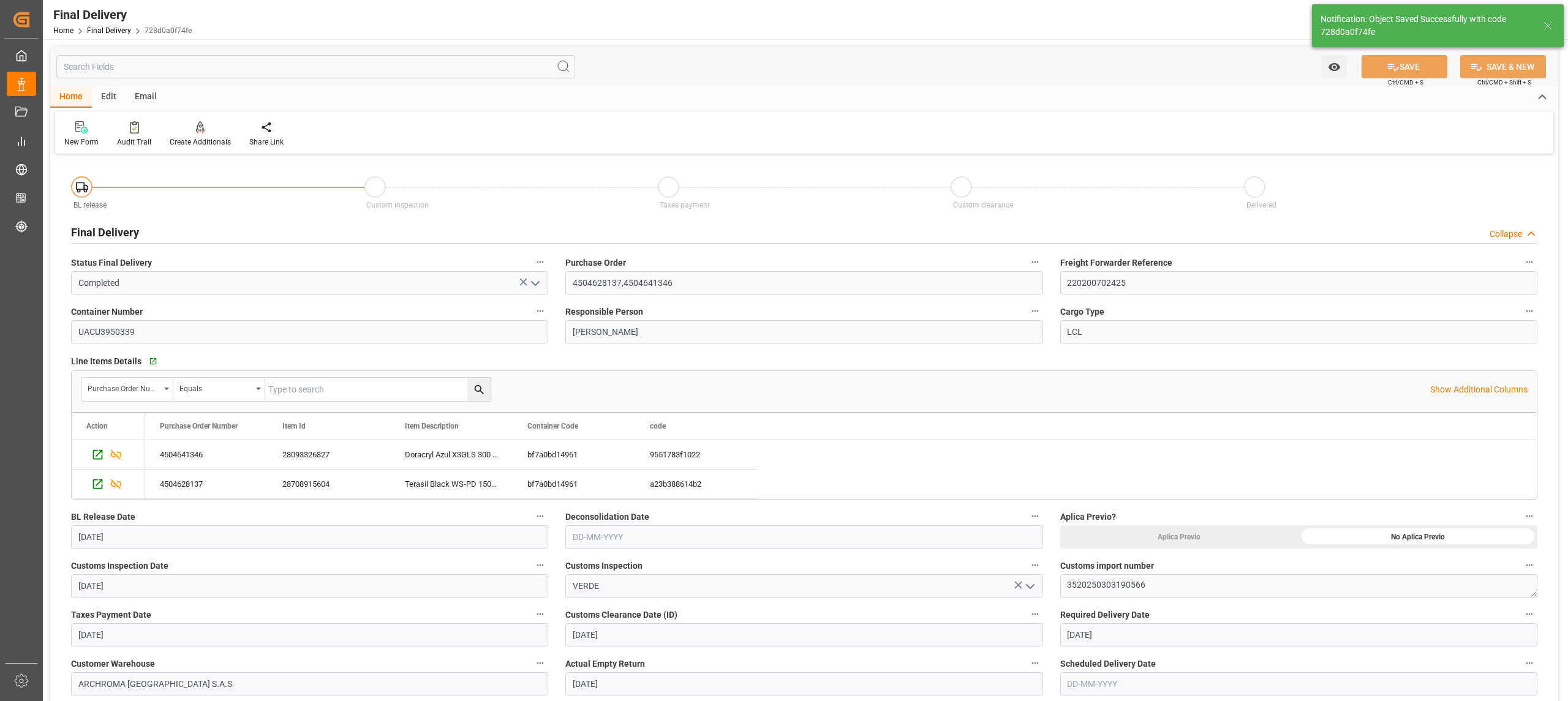
type textarea "1"
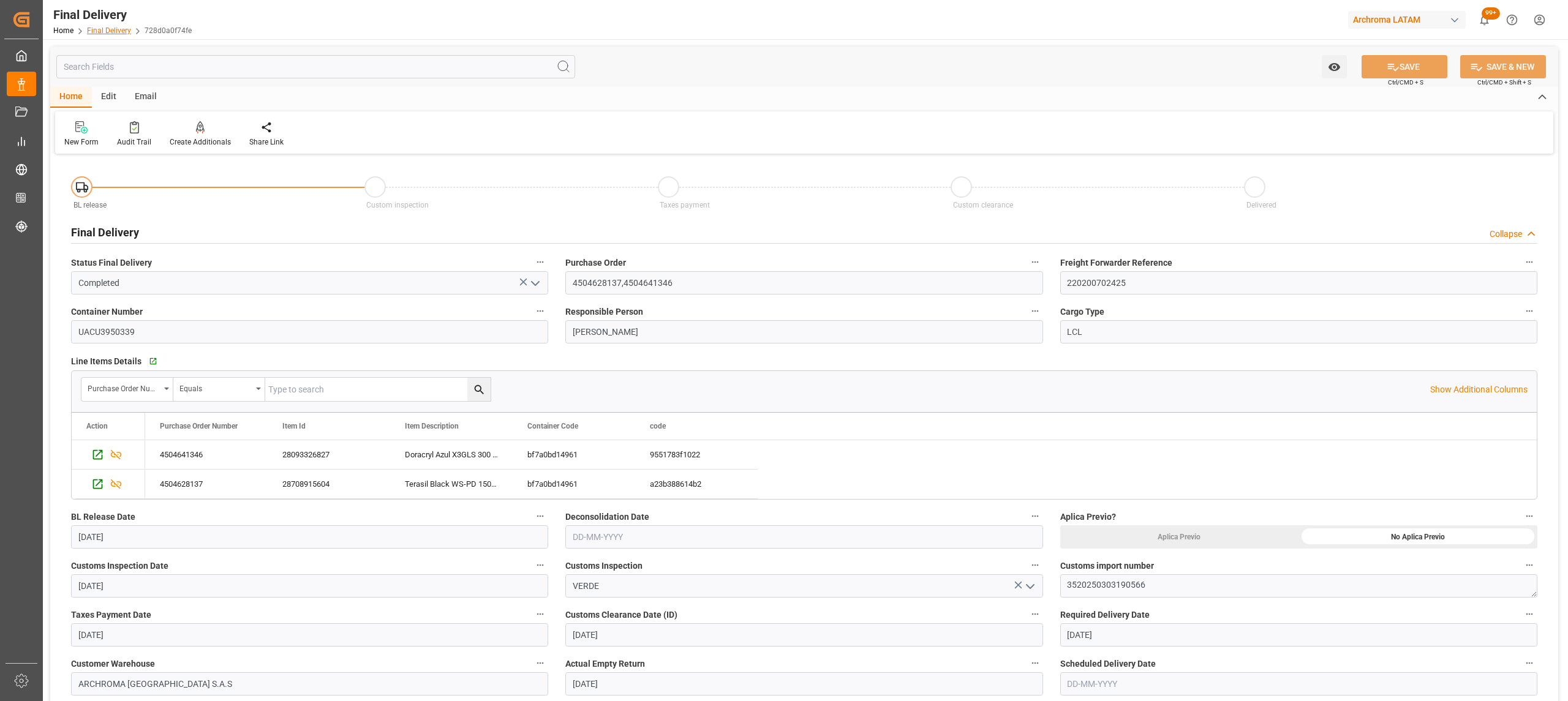
click at [104, 32] on link "Final Delivery" at bounding box center [109, 31] width 44 height 9
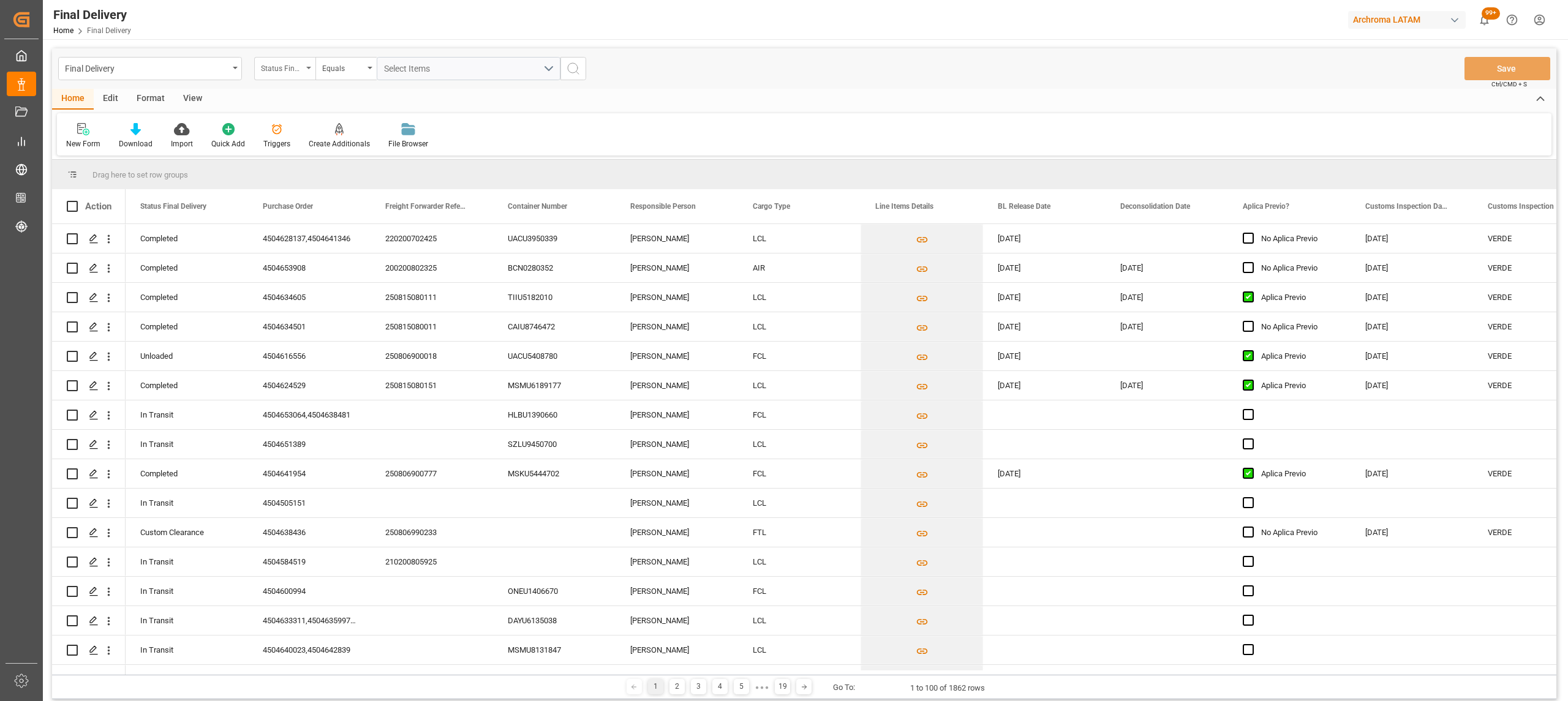
click at [290, 69] on div "Status Final Delivery" at bounding box center [282, 67] width 42 height 14
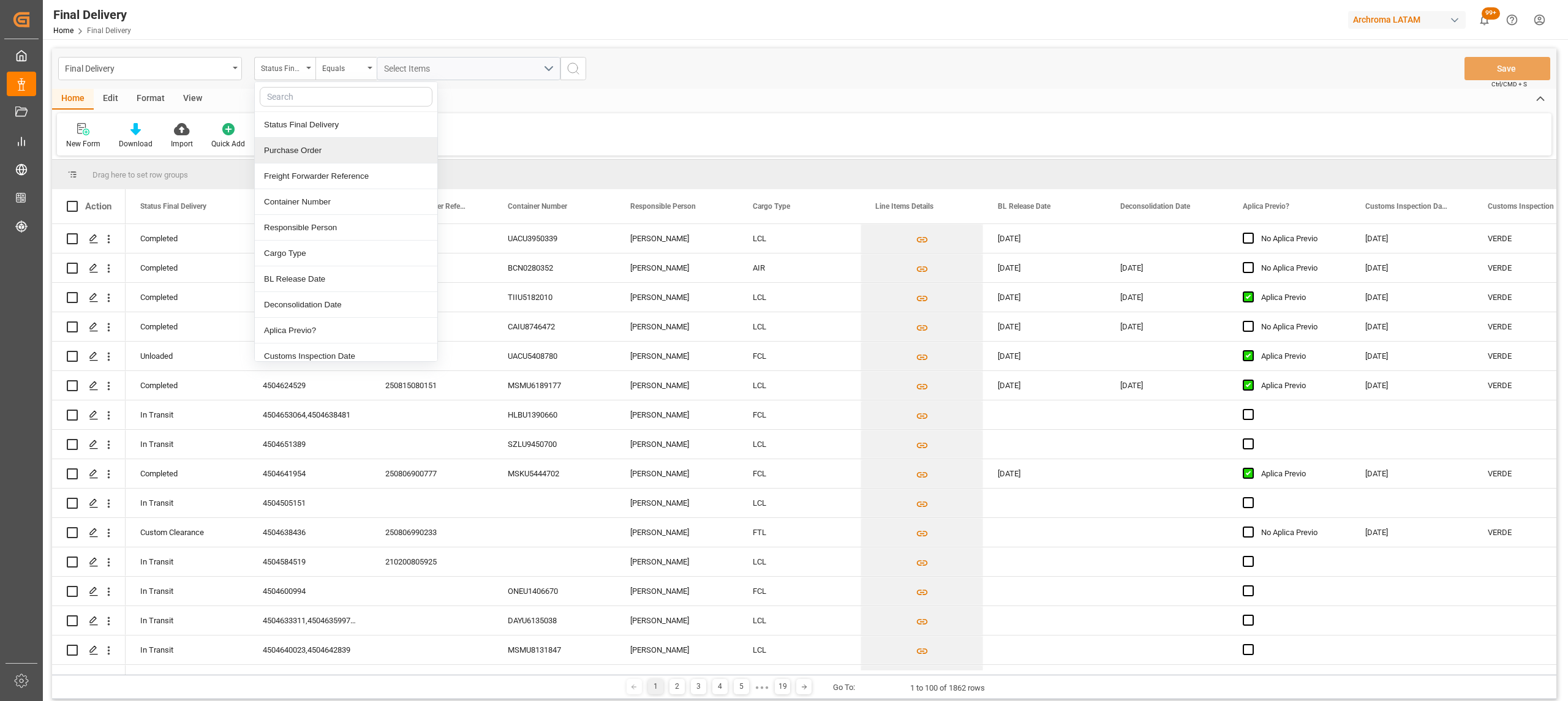
drag, startPoint x: 356, startPoint y: 147, endPoint x: 358, endPoint y: 110, distance: 37.1
click at [356, 148] on div "Purchase Order" at bounding box center [346, 151] width 183 height 26
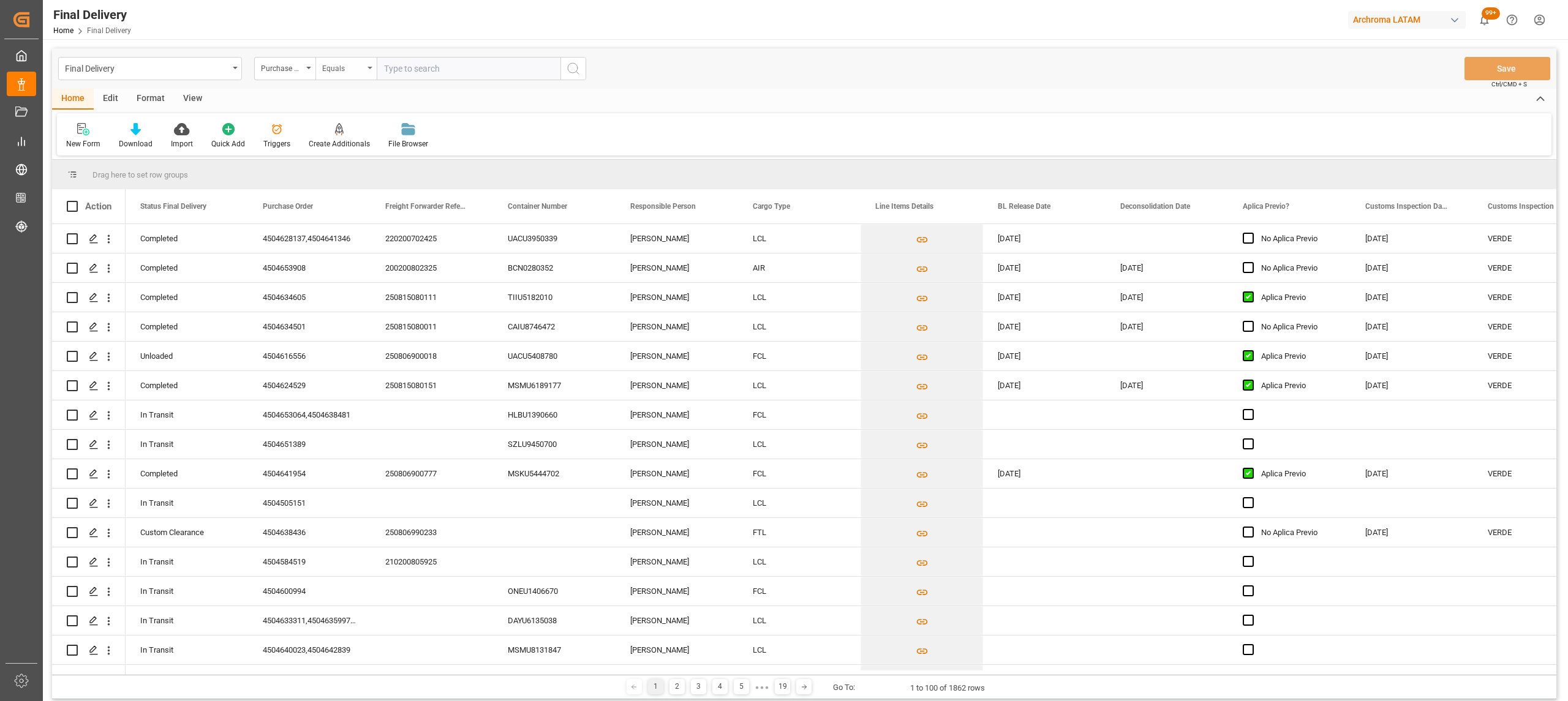
click at [358, 58] on div "Equals" at bounding box center [346, 69] width 61 height 23
click at [389, 154] on div "Fuzzy search" at bounding box center [407, 151] width 183 height 26
click at [408, 64] on input "text" at bounding box center [469, 69] width 184 height 23
click at [414, 65] on input "text" at bounding box center [469, 69] width 184 height 23
paste input "3520250303187433"
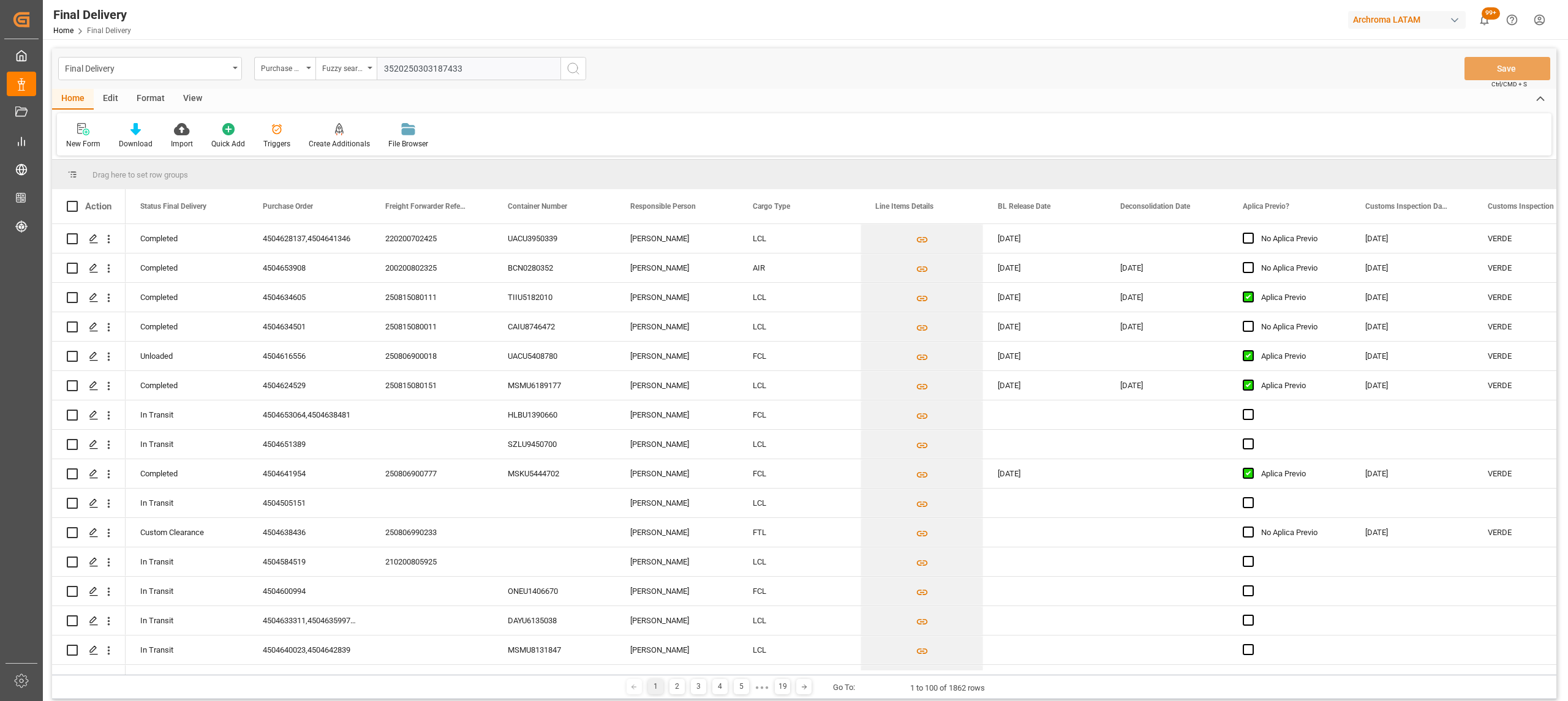
drag, startPoint x: 471, startPoint y: 69, endPoint x: 195, endPoint y: 55, distance: 276.4
click at [195, 57] on div "Final Delivery Purchase Order Fuzzy search 3520250303187433" at bounding box center [322, 69] width 528 height 23
paste input "4504626128"
type input "4504626128"
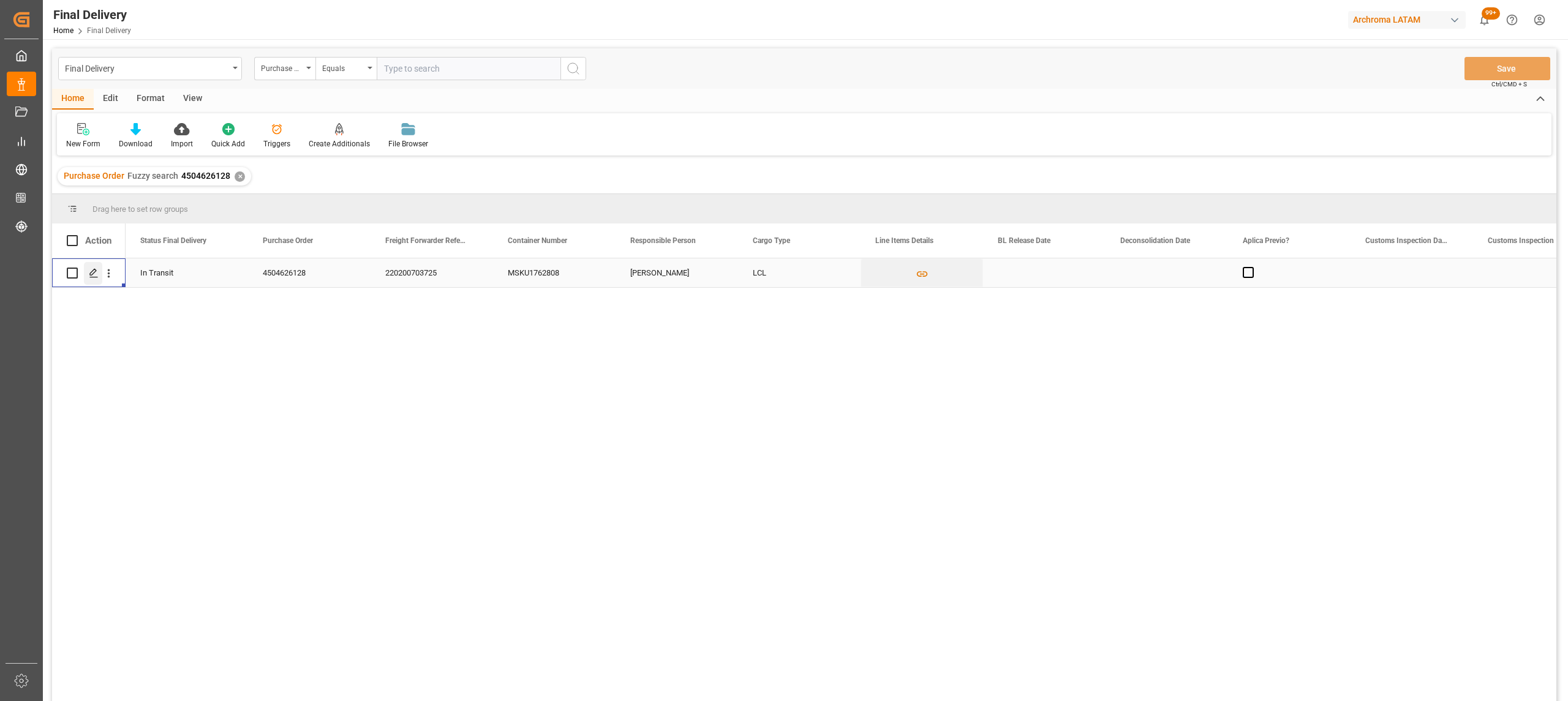
click at [89, 277] on div "Press SPACE to select this row." at bounding box center [93, 273] width 18 height 23
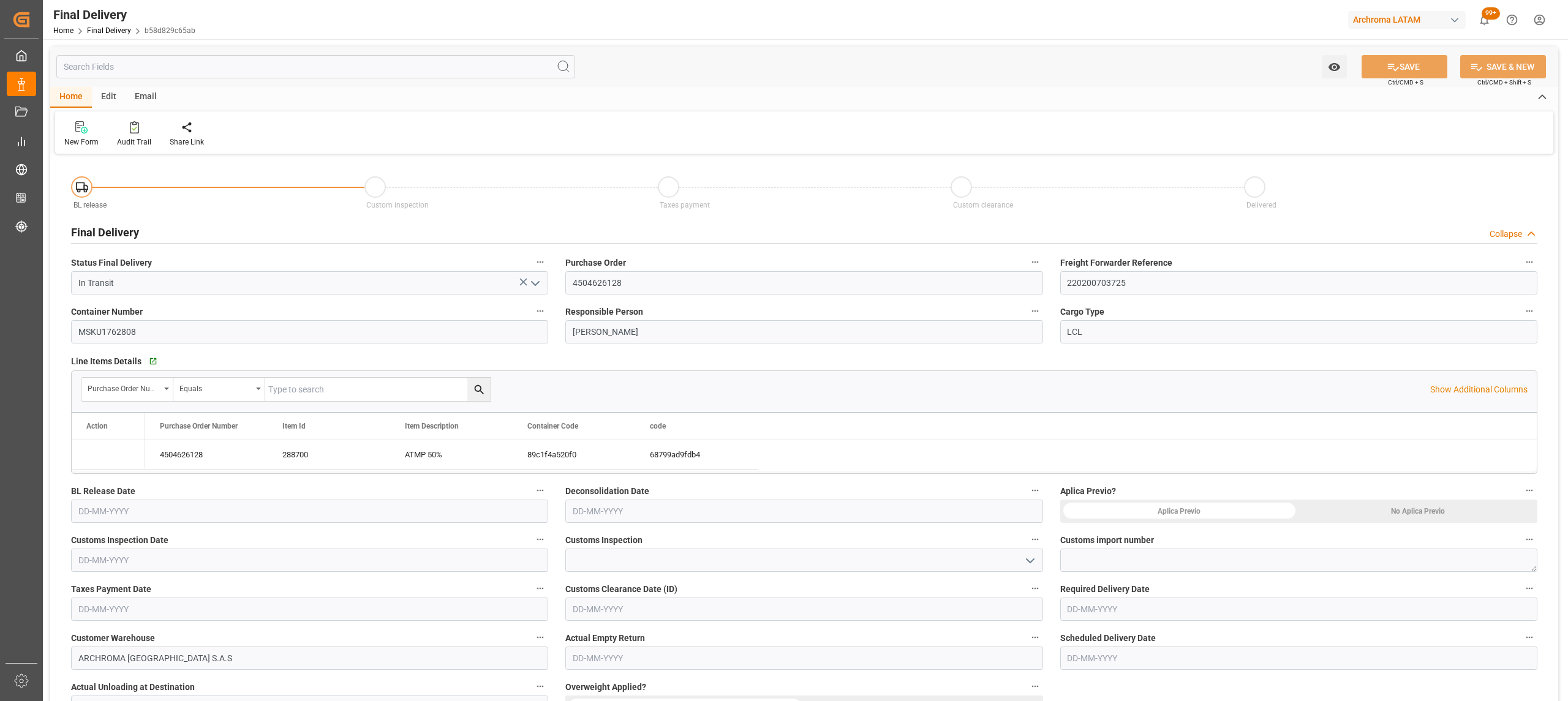
type input "[DATE]"
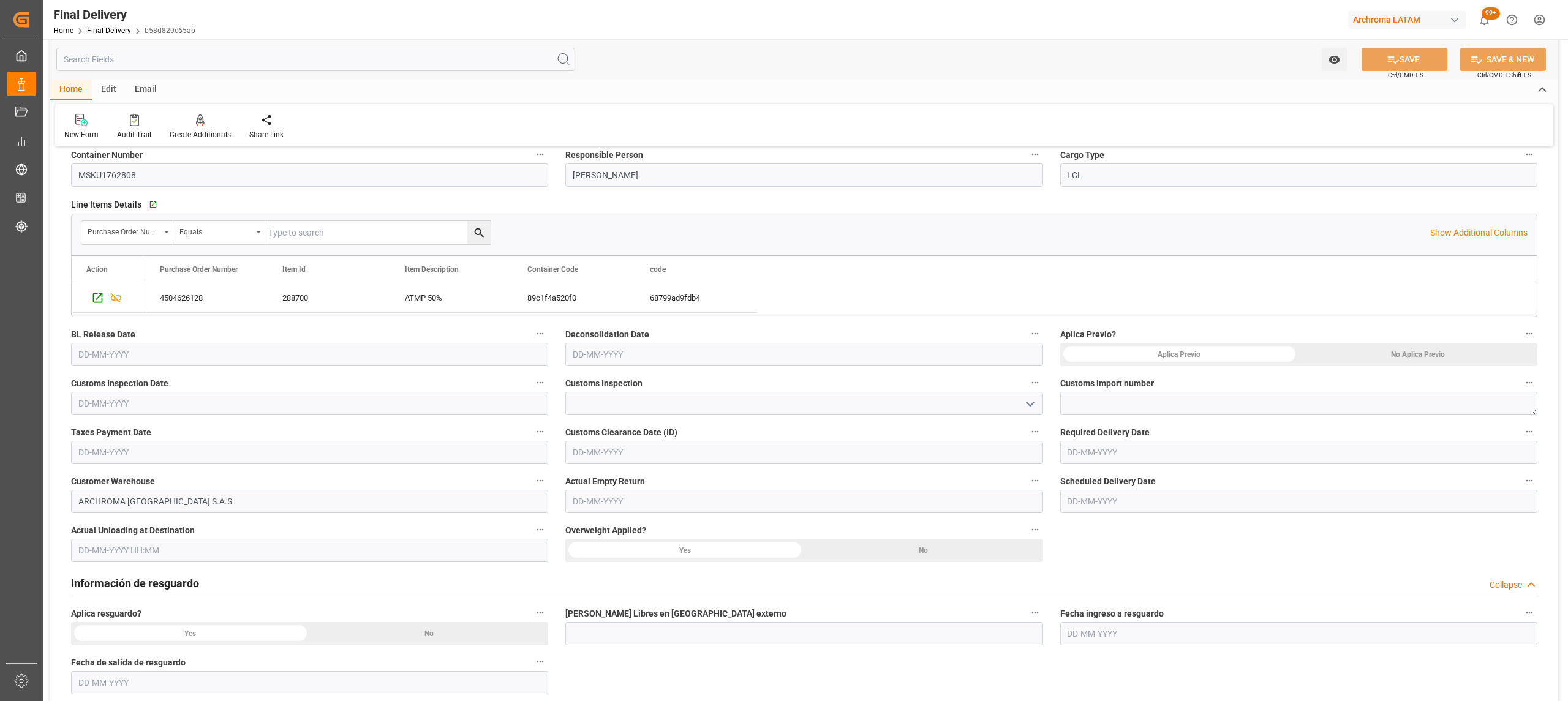
scroll to position [163, 0]
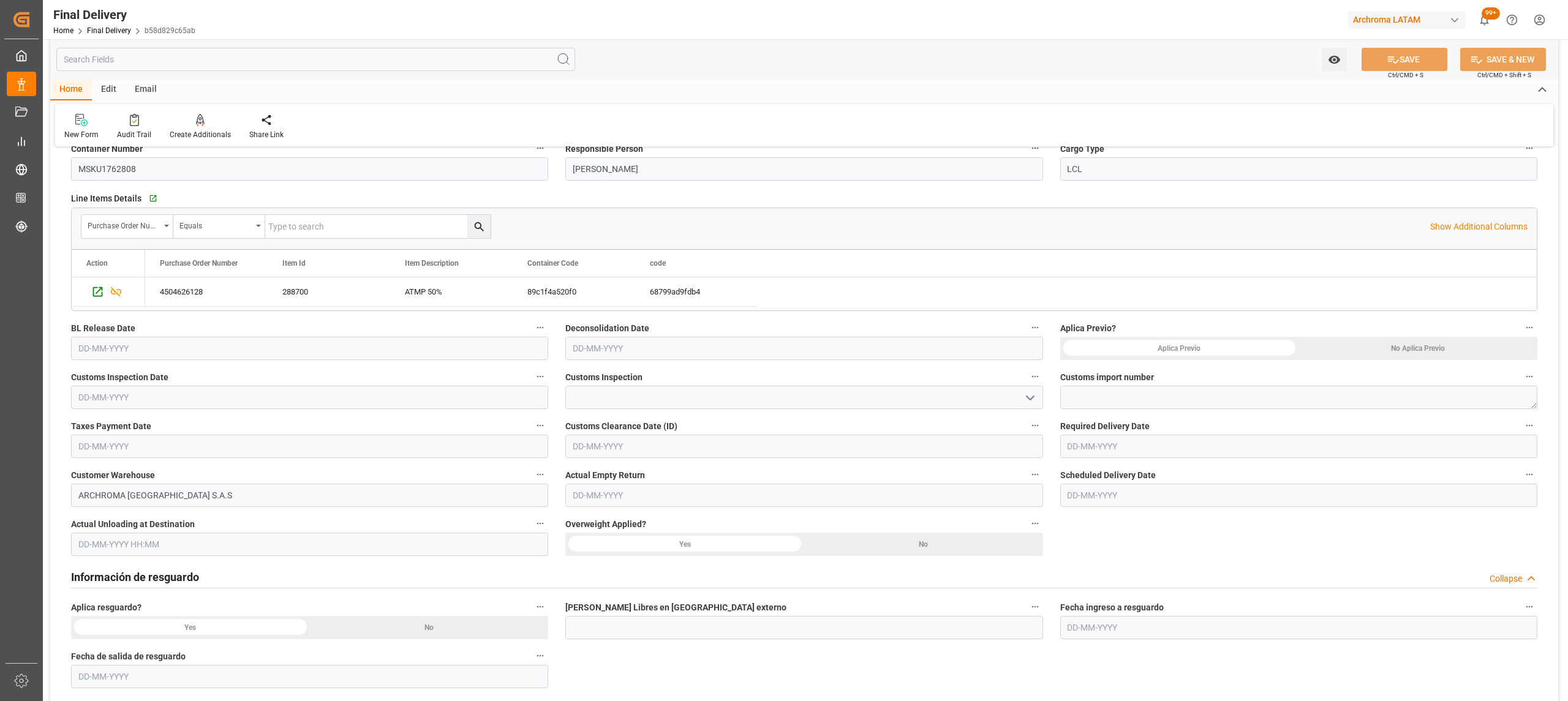
click at [268, 353] on input "text" at bounding box center [310, 349] width 477 height 23
click at [87, 521] on span "25" at bounding box center [86, 518] width 8 height 9
type input "[DATE]"
click at [115, 31] on link "Final Delivery" at bounding box center [109, 31] width 44 height 9
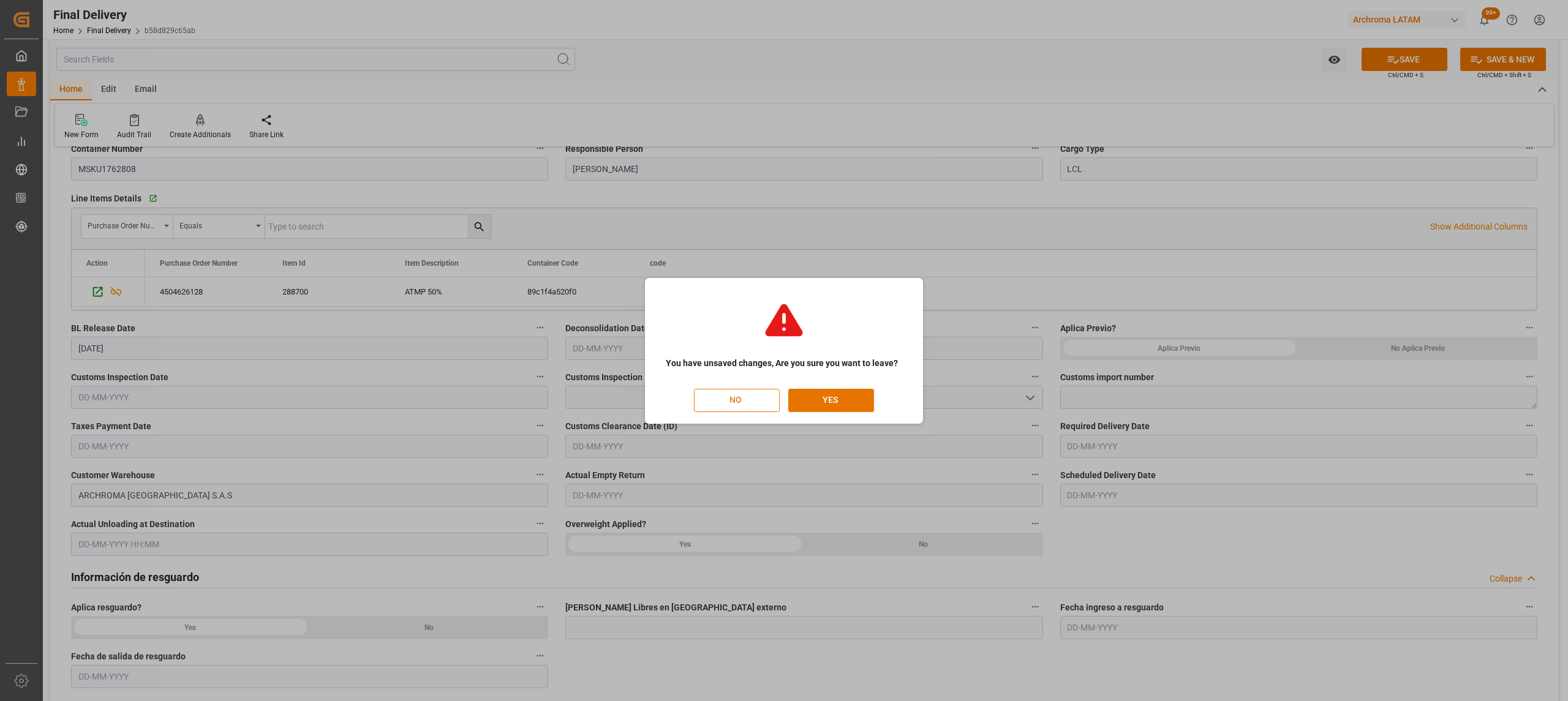
click at [763, 389] on button "NO" at bounding box center [737, 400] width 85 height 23
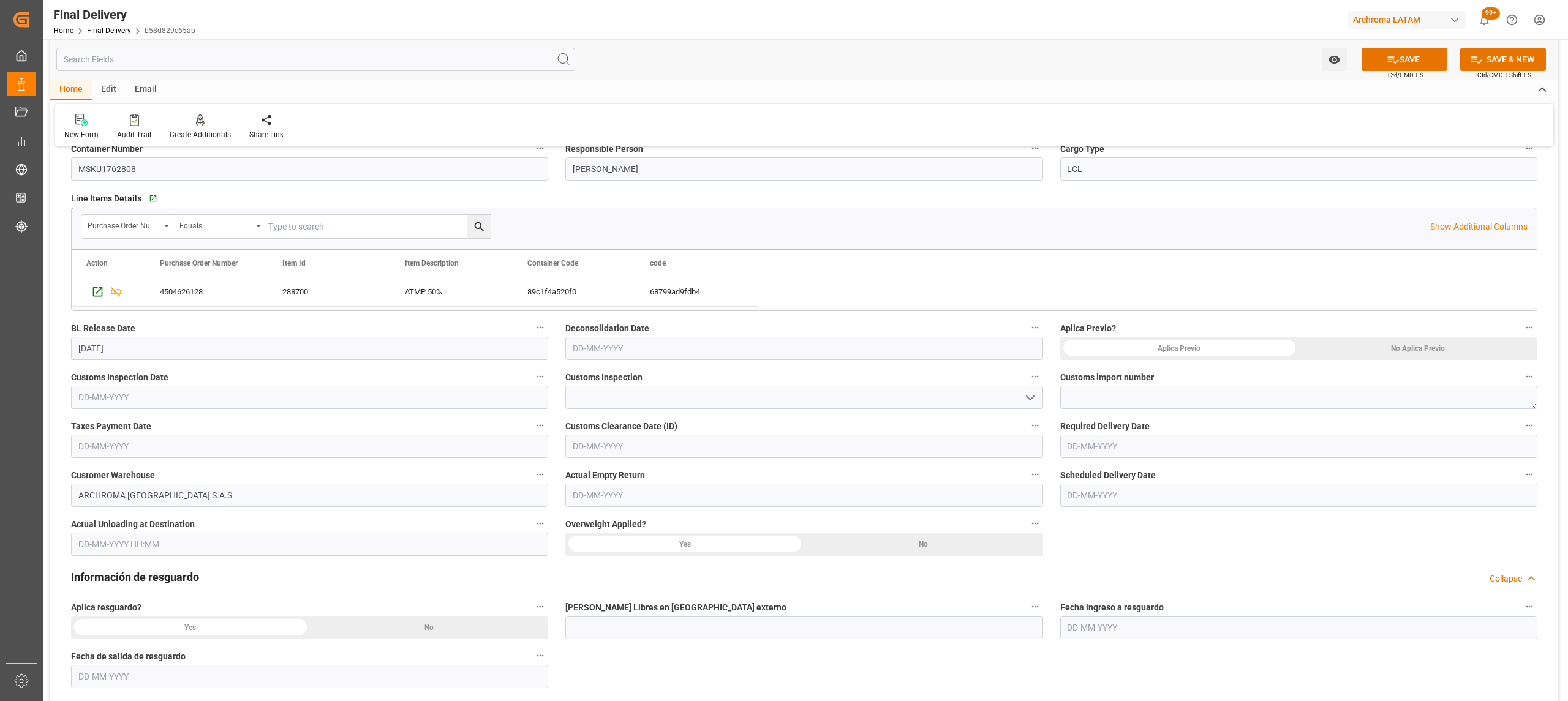
drag, startPoint x: 1404, startPoint y: 52, endPoint x: 1176, endPoint y: 163, distance: 253.6
click at [1404, 52] on button "SAVE" at bounding box center [1404, 60] width 85 height 23
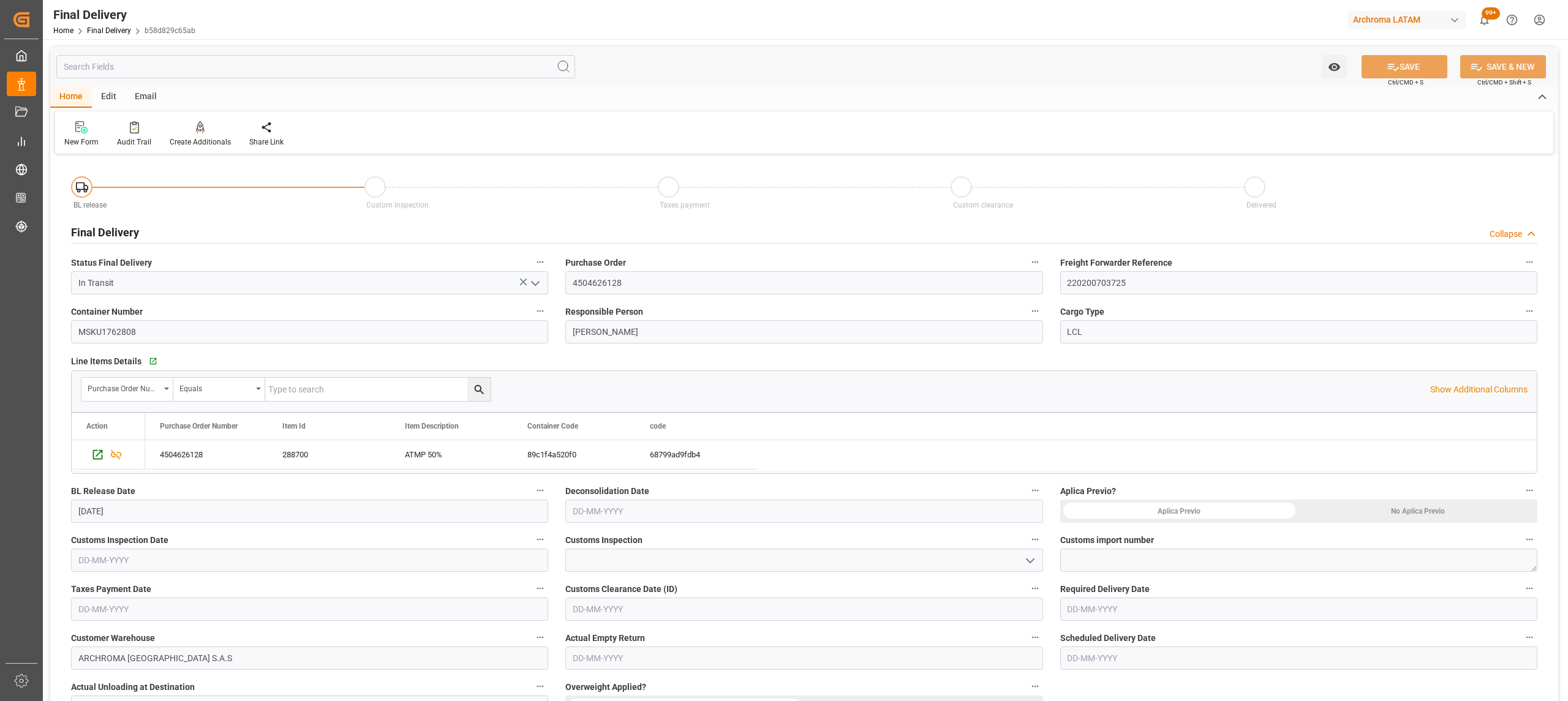
scroll to position [245, 0]
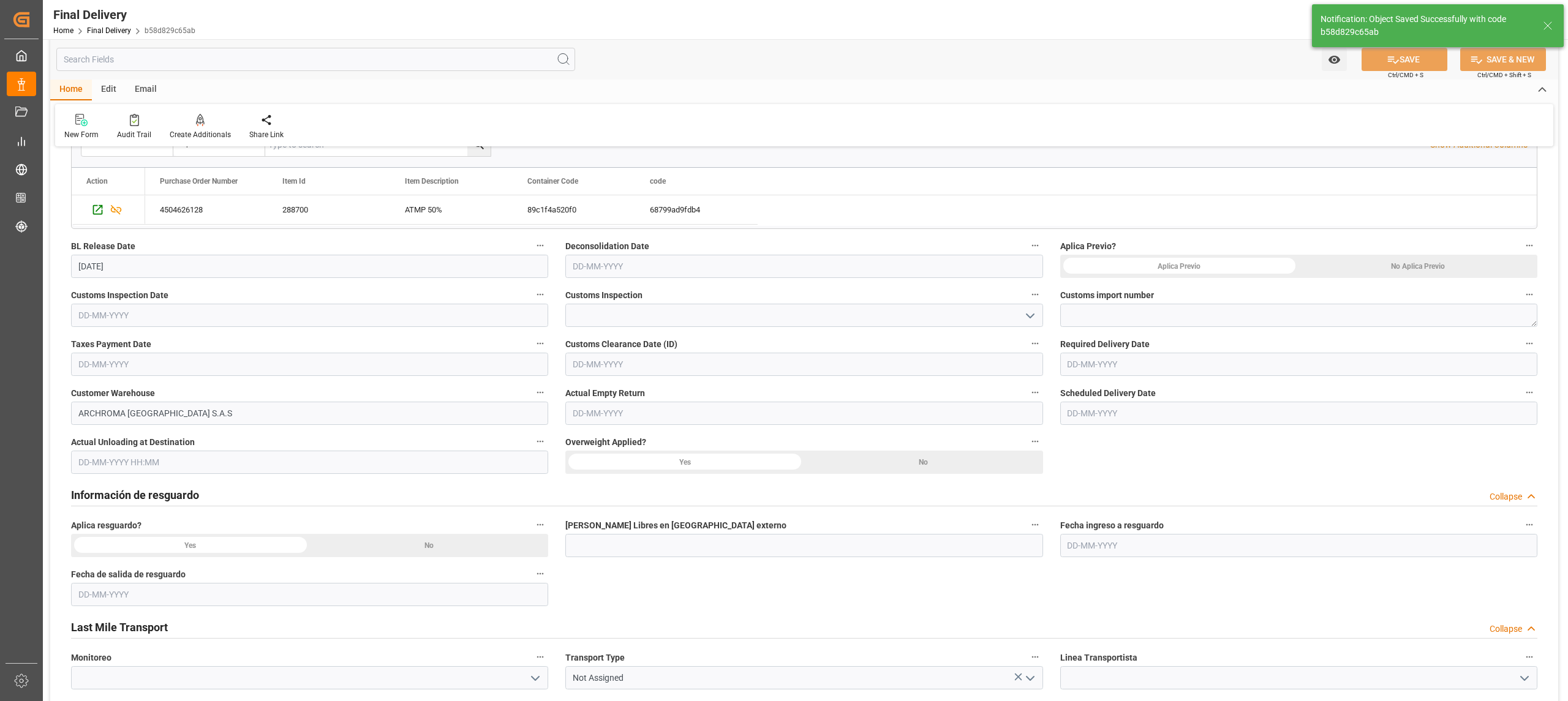
type textarea "1"
type input "BL Release"
type input "5"
click at [1147, 317] on textarea at bounding box center [1299, 315] width 477 height 23
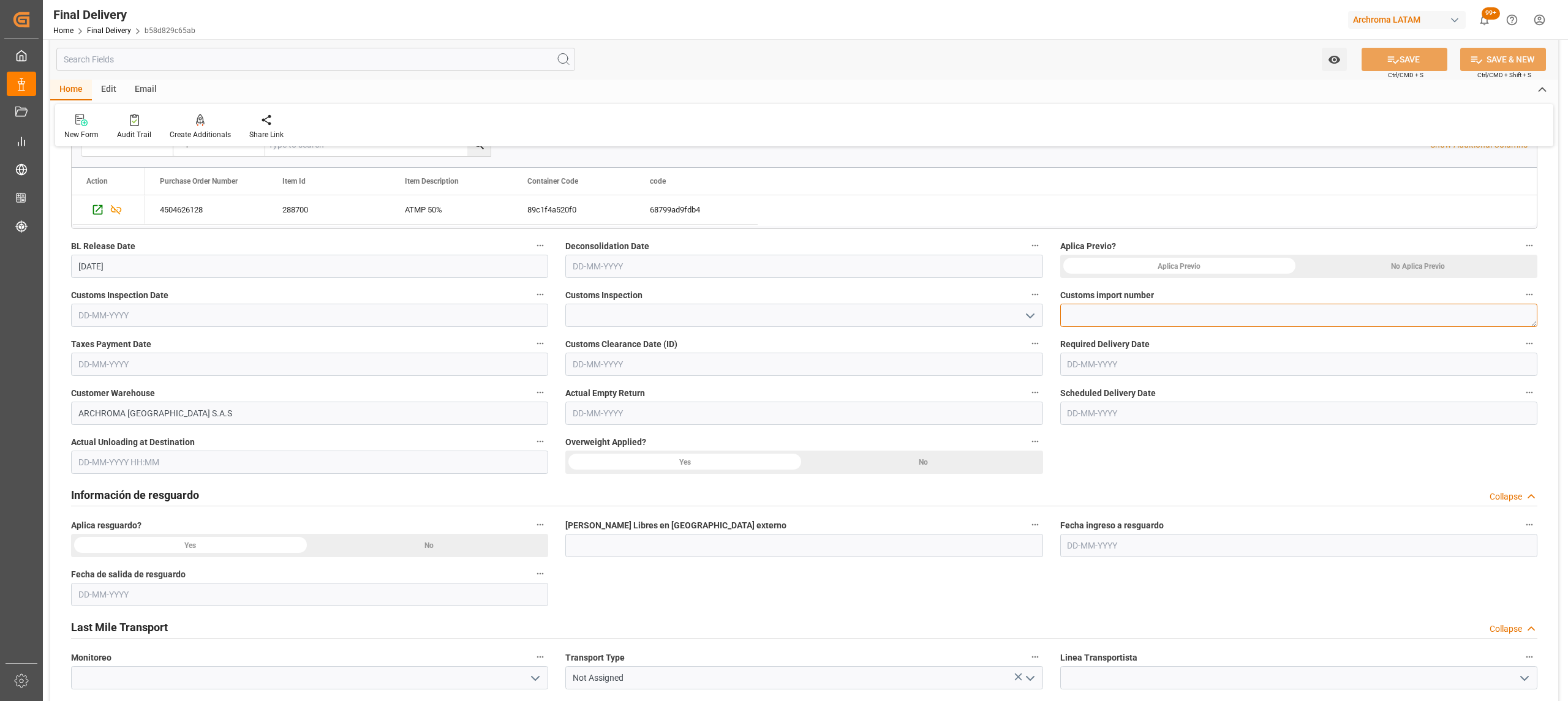
paste textarea "3520250303187433"
click at [1066, 312] on textarea "3520250303187433" at bounding box center [1299, 315] width 477 height 23
type textarea "3520250303187433"
drag, startPoint x: 1026, startPoint y: 314, endPoint x: 953, endPoint y: 331, distance: 75.0
click at [1026, 314] on icon "open menu" at bounding box center [1030, 316] width 15 height 15
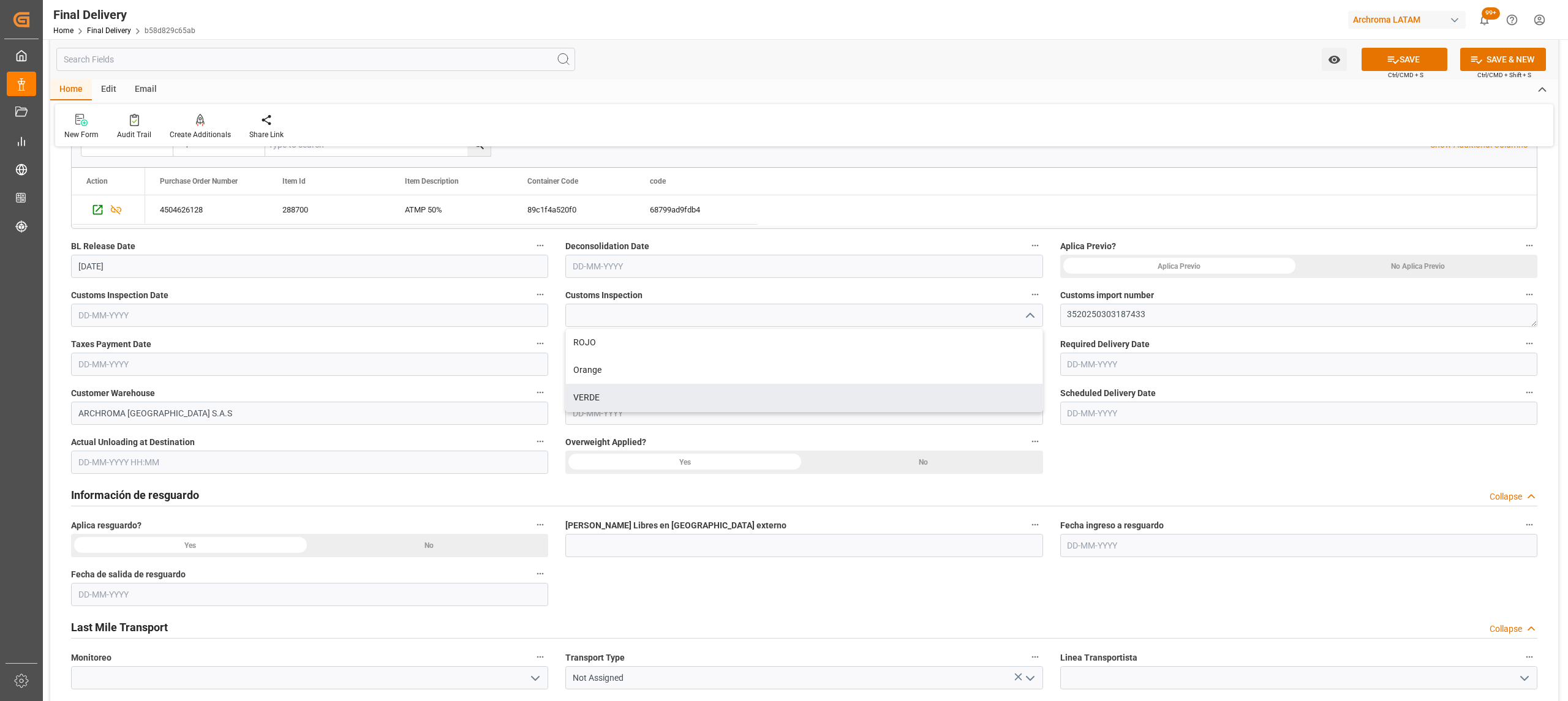
drag, startPoint x: 647, startPoint y: 402, endPoint x: 586, endPoint y: 378, distance: 65.6
click at [647, 402] on div "VERDE" at bounding box center [804, 398] width 476 height 28
type input "VERDE"
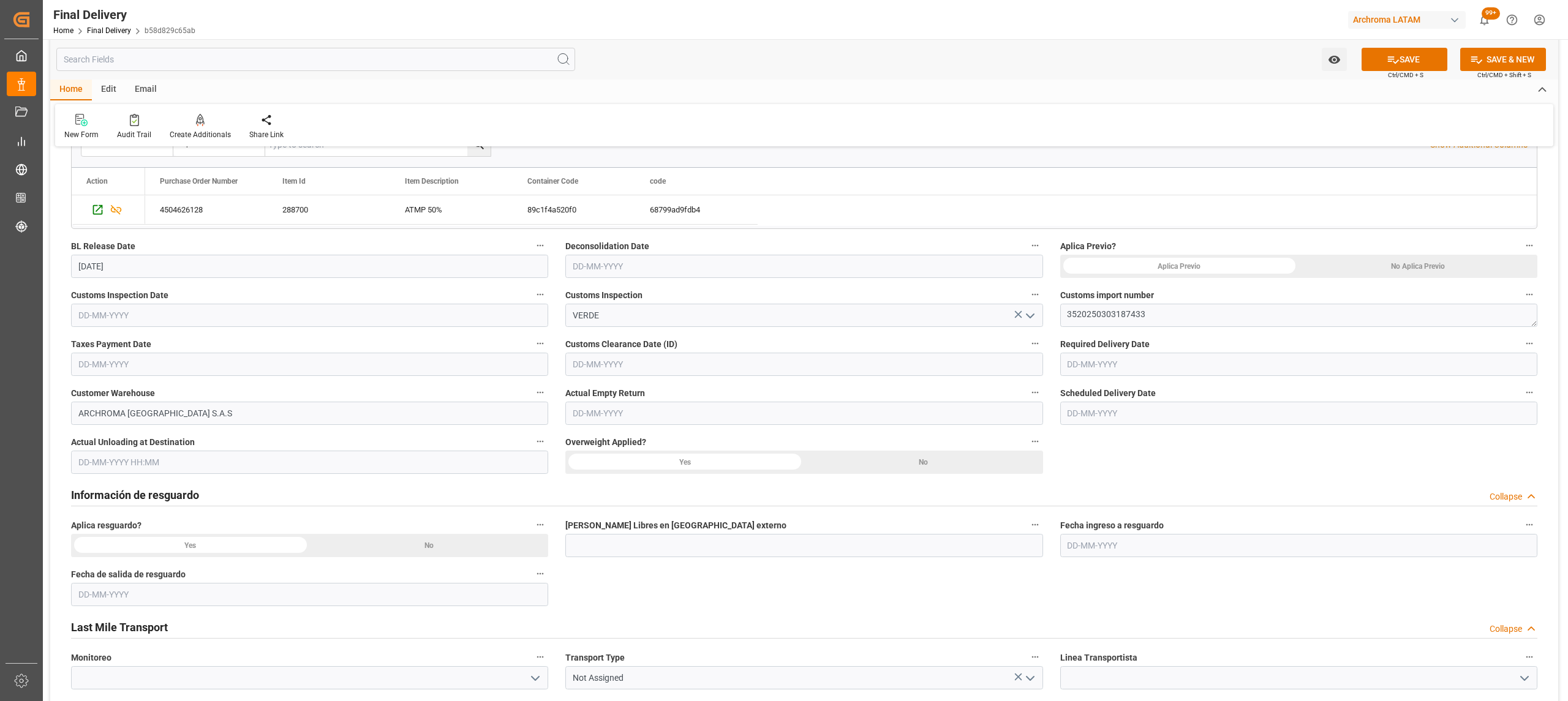
click at [259, 325] on input "text" at bounding box center [310, 315] width 477 height 23
click at [93, 378] on div "August 2025 Mo Tu We Th Fr Sa Su 28 29 30 31 1 2 3 4 5 6 7 8 9 10 11 12 13 14 1…" at bounding box center [159, 418] width 175 height 167
click at [79, 484] on div "25" at bounding box center [87, 486] width 15 height 15
type input "[DATE]"
click at [317, 368] on input "text" at bounding box center [310, 365] width 477 height 23
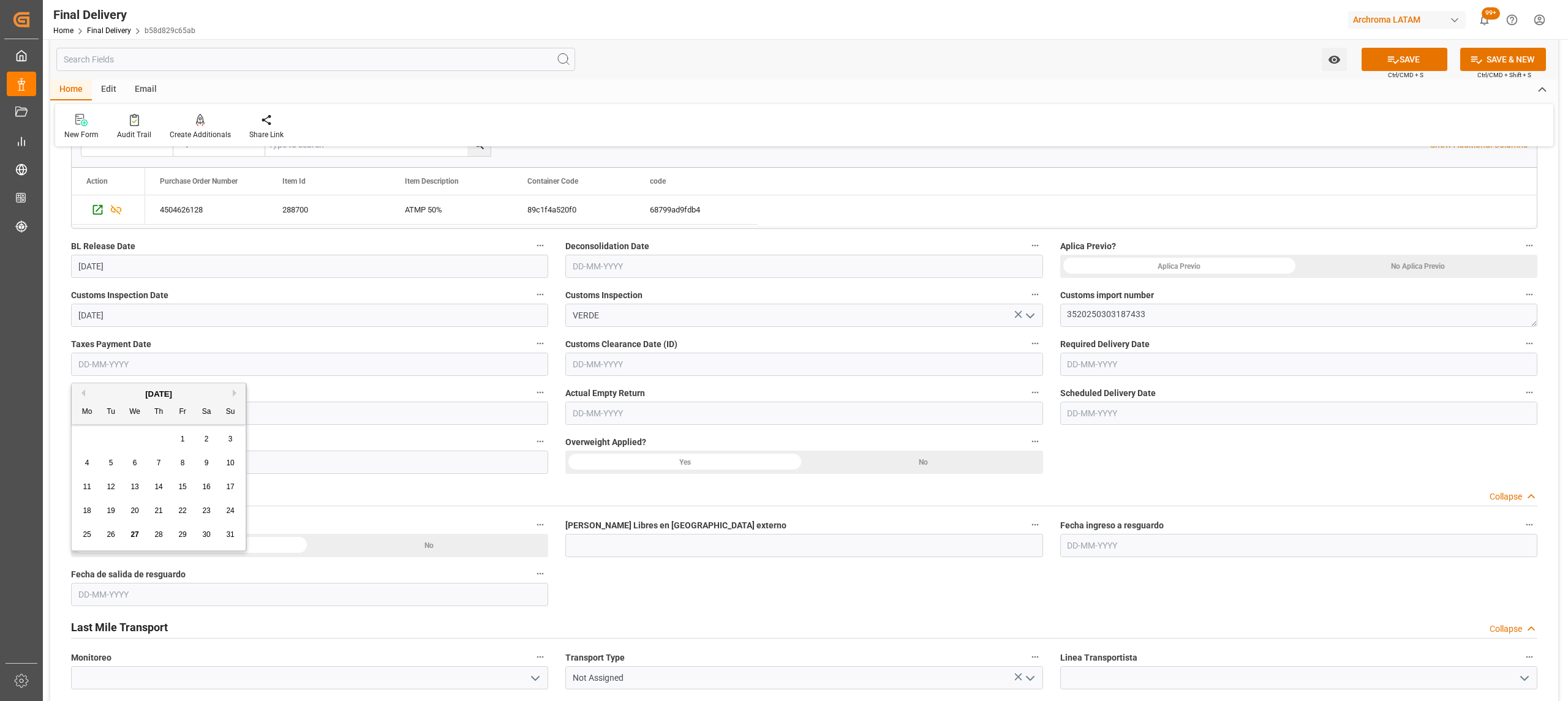
click at [147, 437] on div "28 29 30 31 1 2 3" at bounding box center [159, 439] width 167 height 24
click at [84, 537] on span "25" at bounding box center [86, 535] width 8 height 9
type input "[DATE]"
drag, startPoint x: 701, startPoint y: 366, endPoint x: 720, endPoint y: 363, distance: 19.2
click at [701, 366] on input "text" at bounding box center [804, 365] width 477 height 23
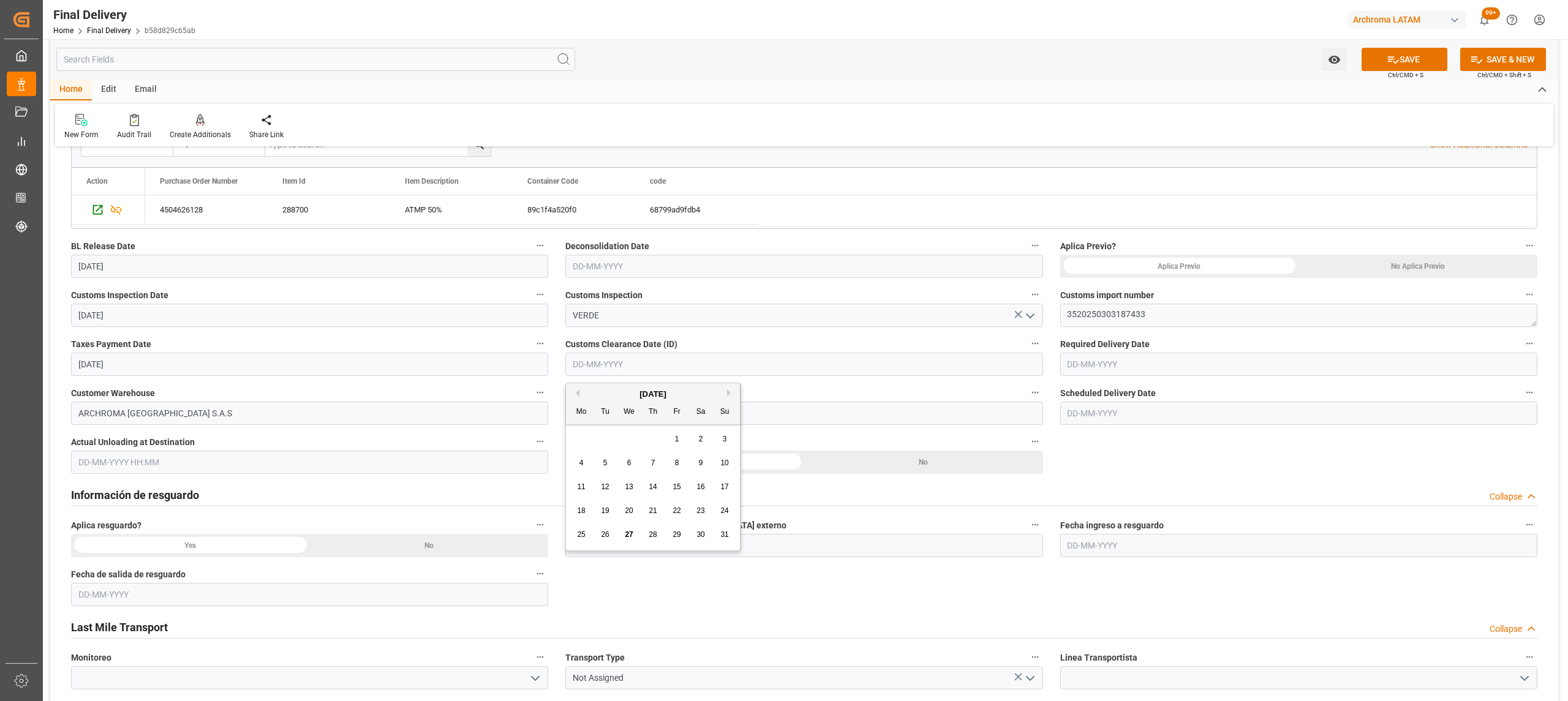
click at [603, 441] on div "28 29 30 31 1 2 3" at bounding box center [653, 439] width 167 height 24
click at [586, 537] on div "25" at bounding box center [581, 536] width 15 height 15
type input "[DATE]"
click at [1211, 373] on input "text" at bounding box center [1299, 365] width 477 height 23
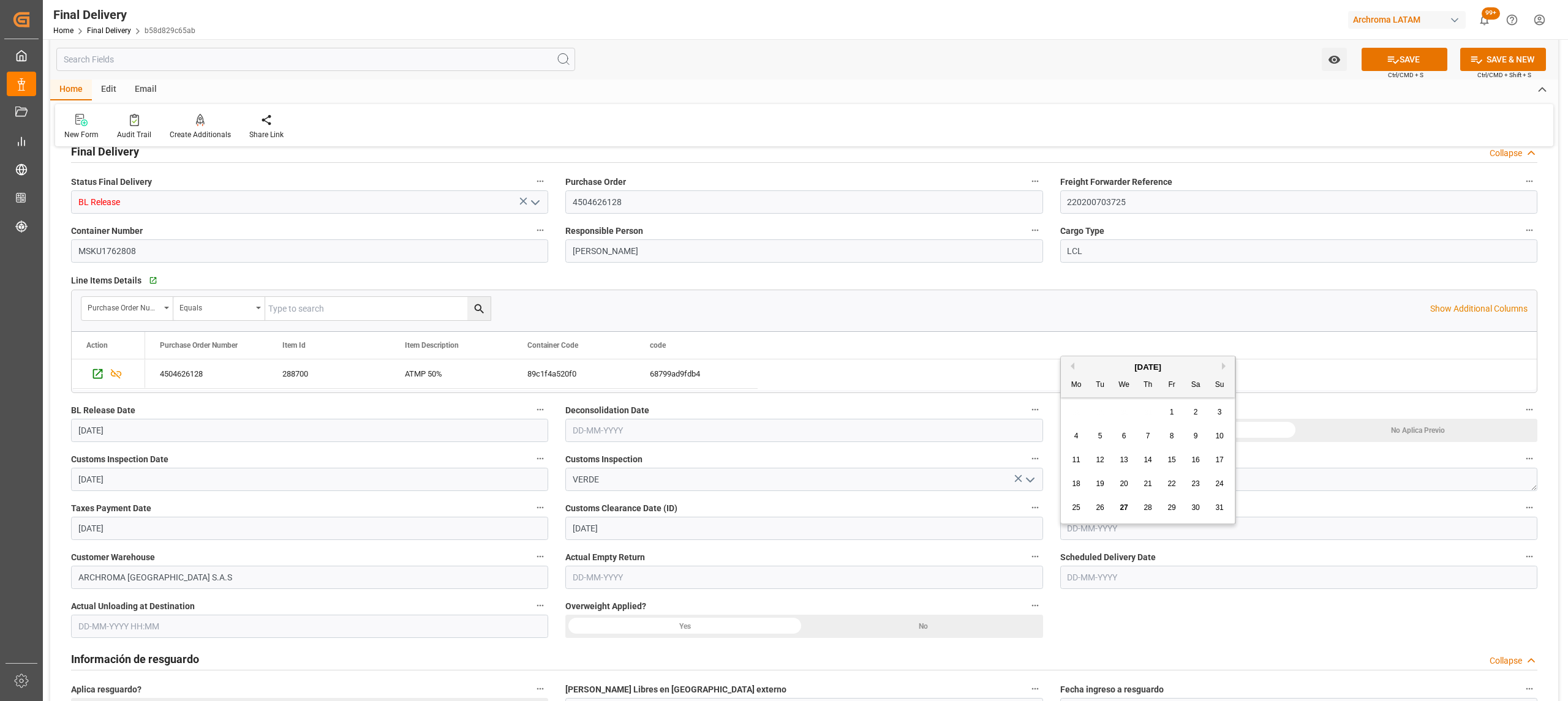
scroll to position [81, 0]
click at [1161, 528] on input "text" at bounding box center [1299, 528] width 477 height 23
click at [1088, 392] on div "28 29 30 31 1 2 3" at bounding box center [1148, 394] width 167 height 24
click at [1221, 346] on div "August 2025" at bounding box center [1147, 349] width 174 height 12
click at [1224, 347] on button "Next Month" at bounding box center [1225, 348] width 7 height 7
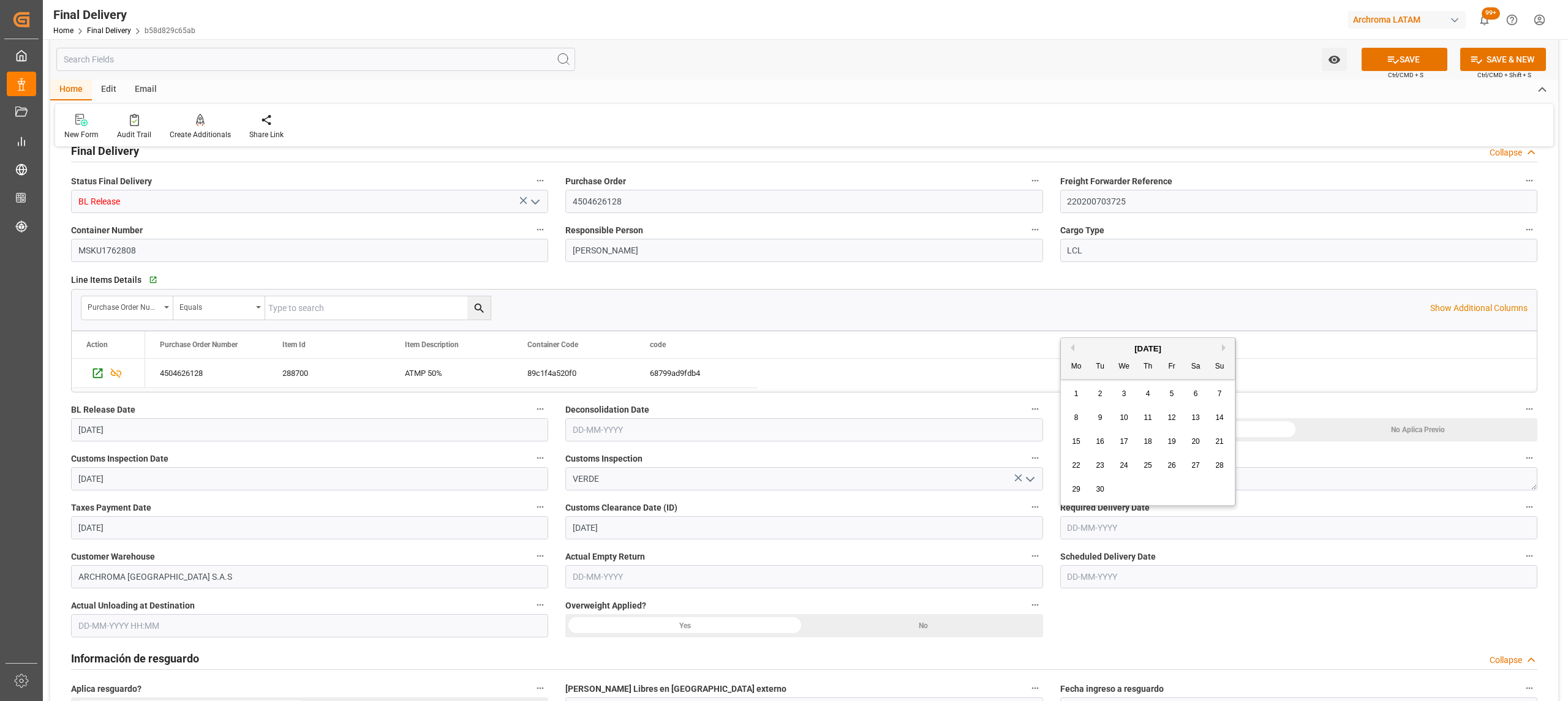
click at [1147, 395] on span "4" at bounding box center [1148, 394] width 4 height 9
type input "[DATE]"
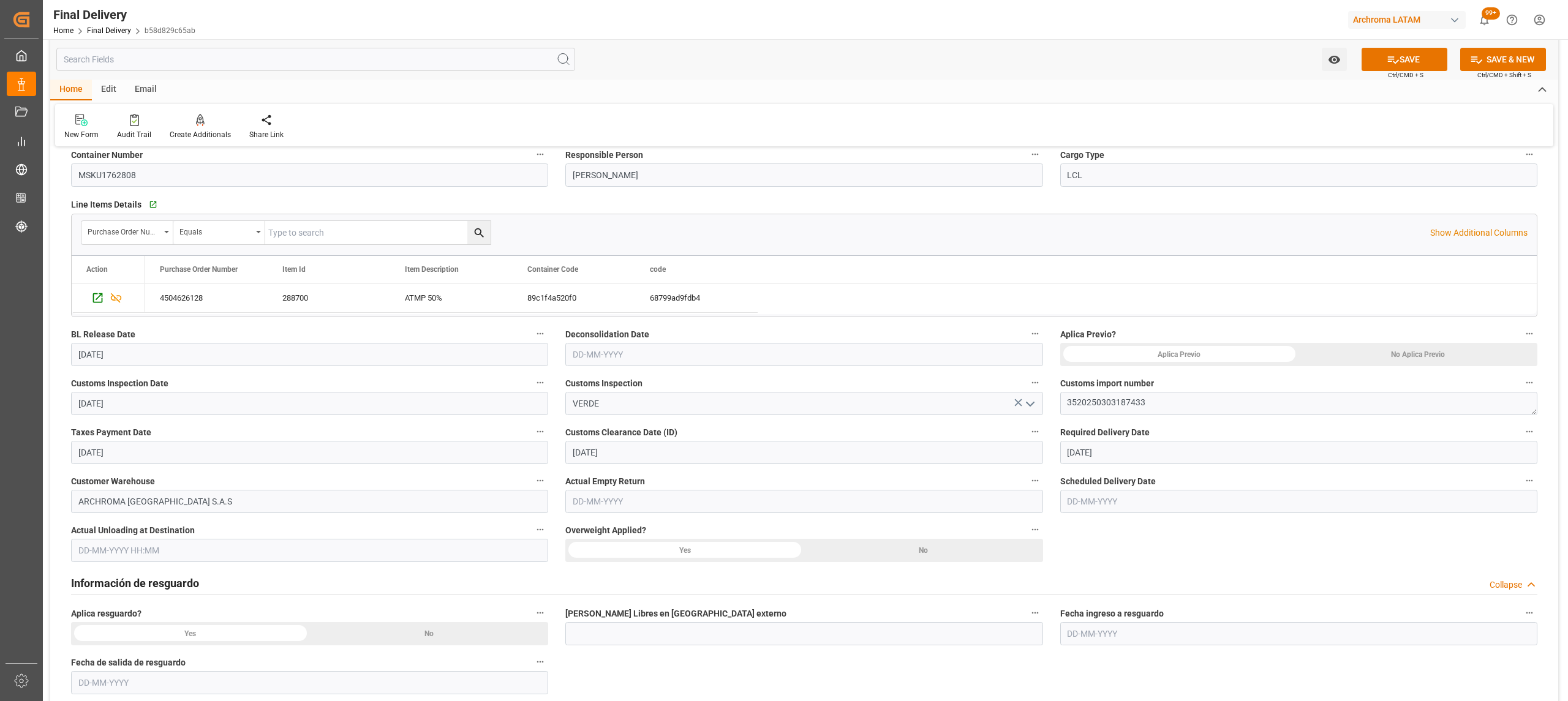
scroll to position [163, 0]
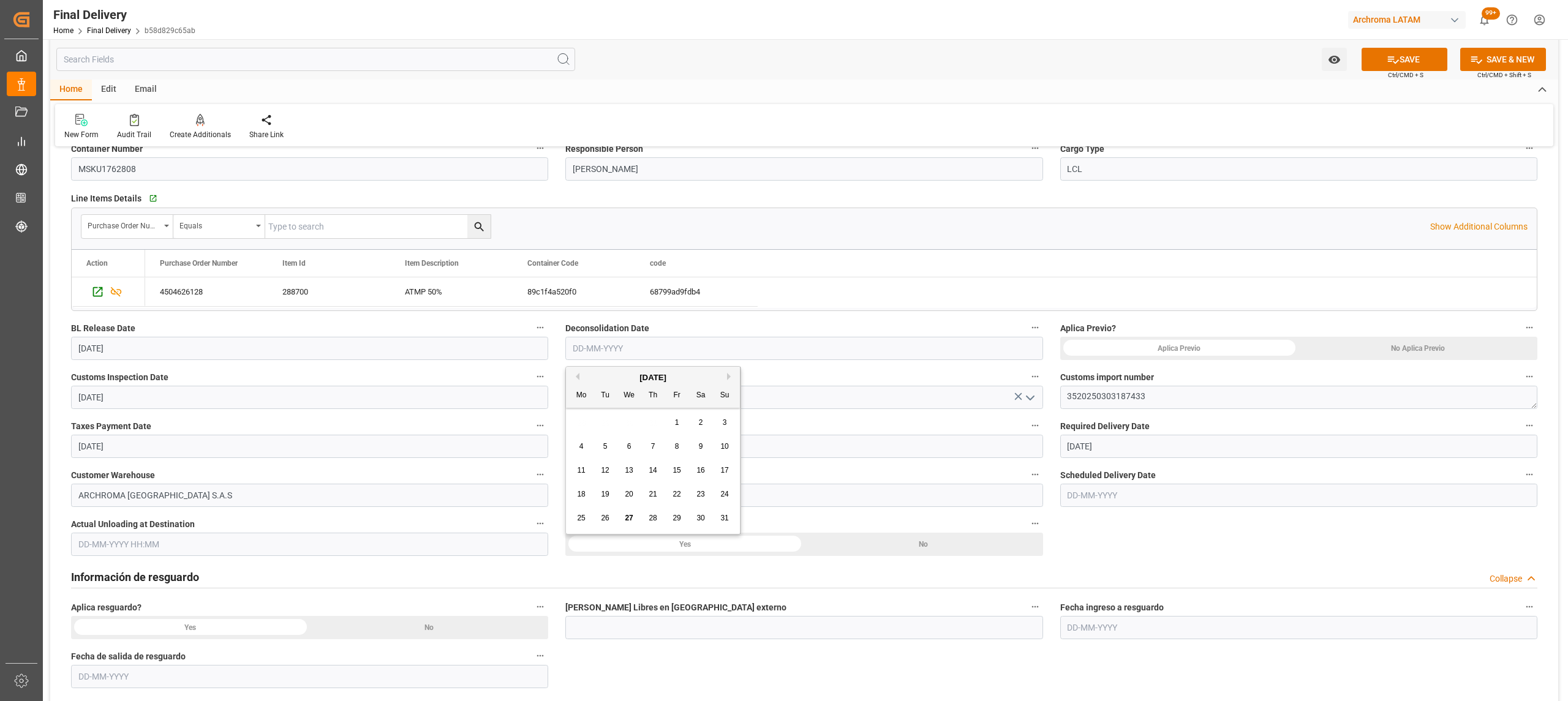
click at [704, 339] on input "text" at bounding box center [804, 349] width 477 height 23
click at [611, 408] on div "Mo Tu We Th Fr Sa Su" at bounding box center [652, 396] width 174 height 24
click at [649, 435] on div "4 5 6 7 8 9 10" at bounding box center [653, 446] width 167 height 24
click at [679, 497] on span "22" at bounding box center [676, 494] width 8 height 9
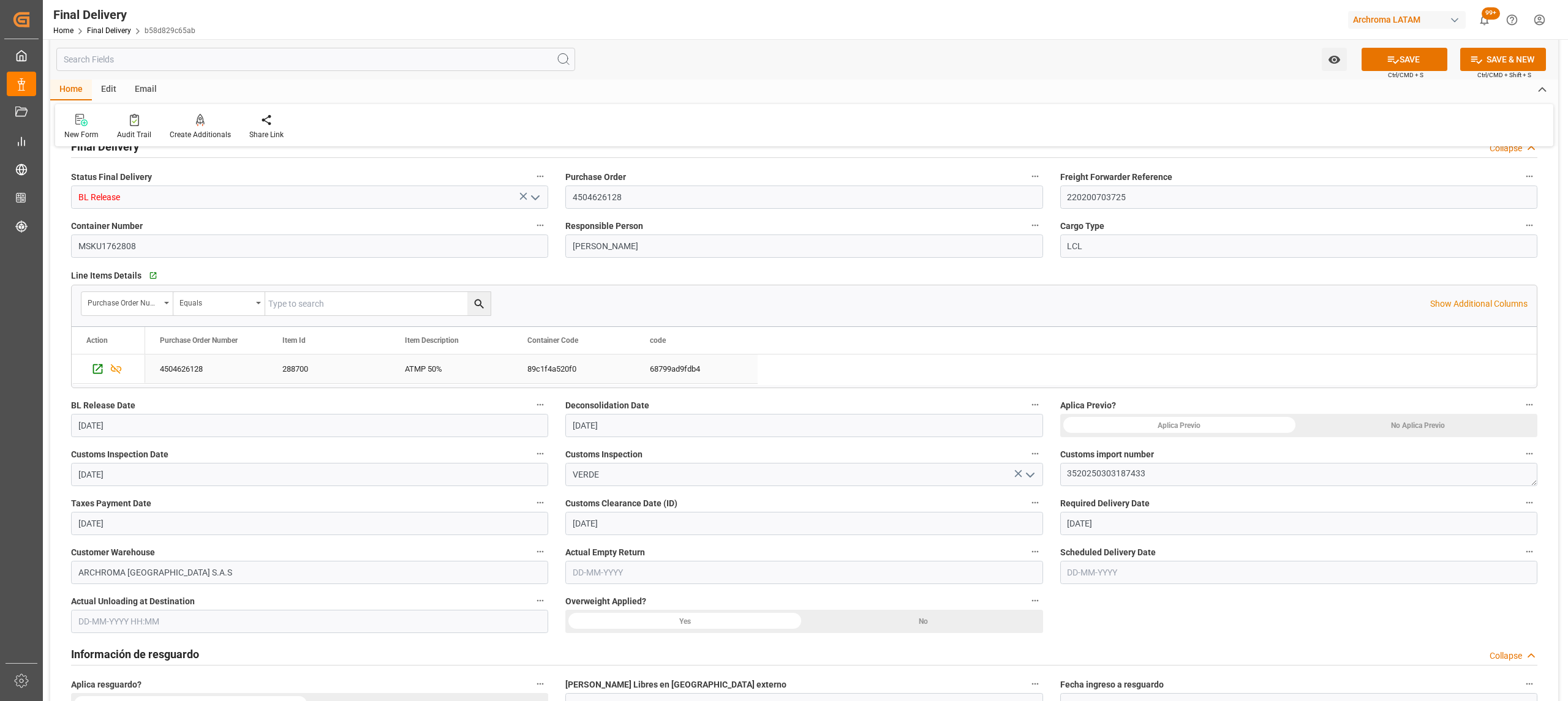
scroll to position [0, 0]
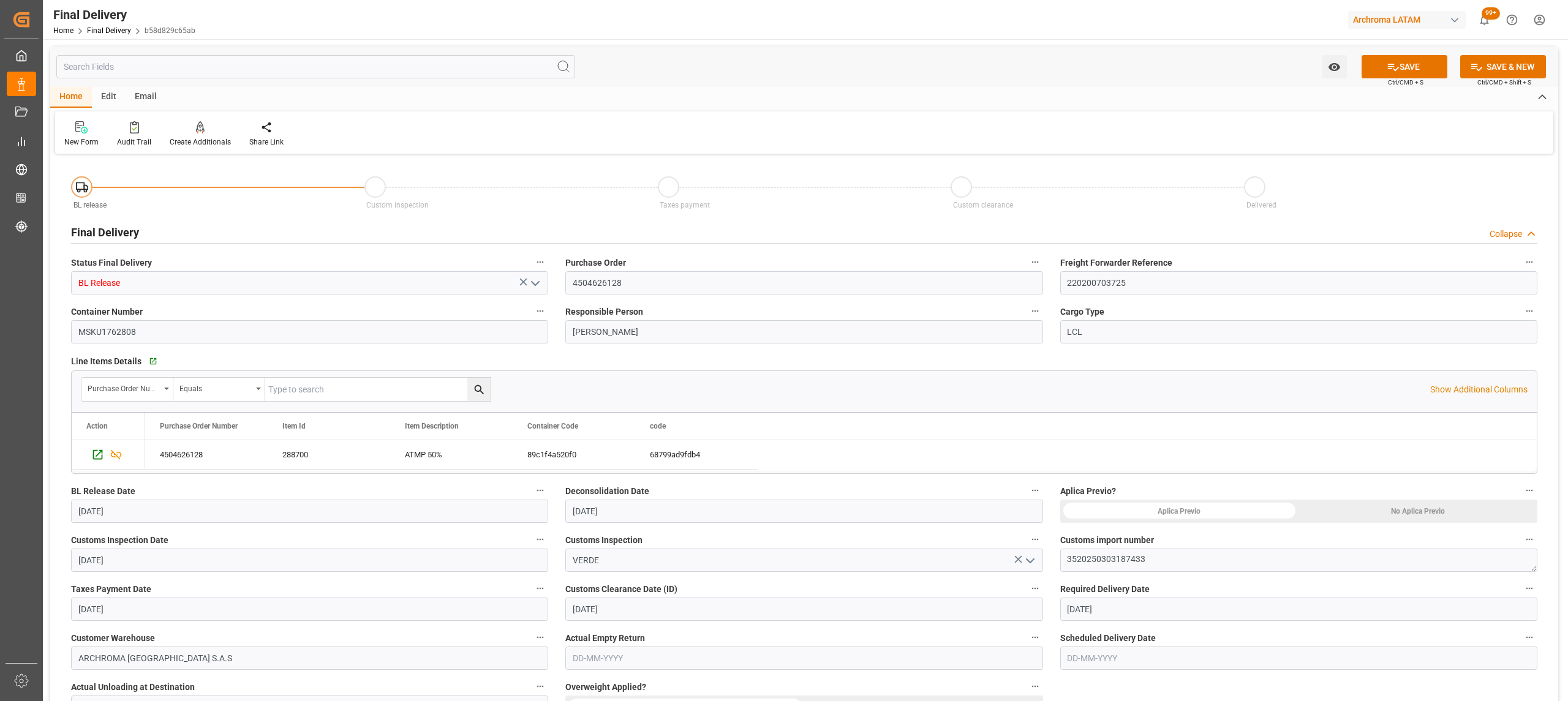
click at [692, 523] on input "[DATE]" at bounding box center [804, 512] width 477 height 23
click at [649, 451] on span "21" at bounding box center [652, 450] width 8 height 9
type input "[DATE]"
click at [1379, 61] on button "SAVE" at bounding box center [1404, 67] width 85 height 23
type textarea "1"
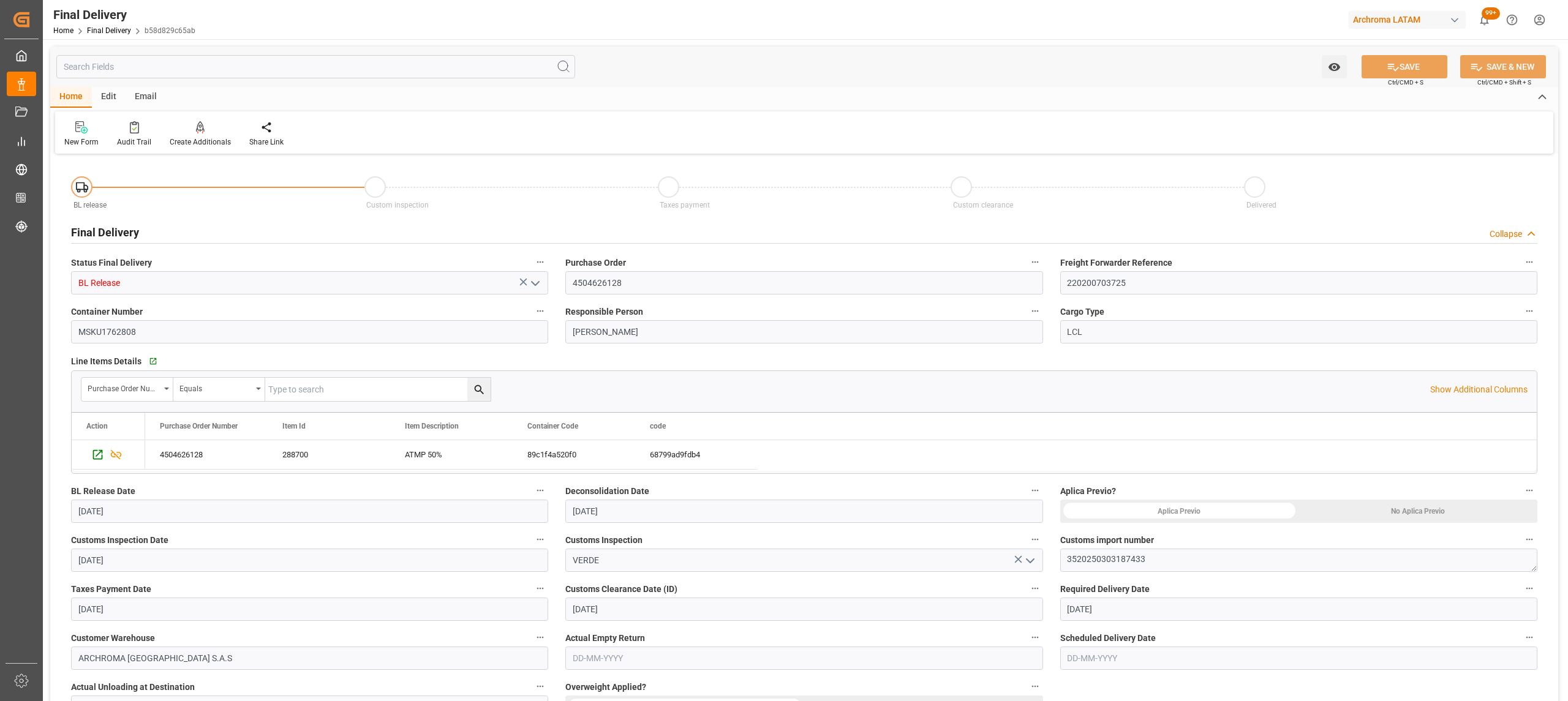
type textarea "1"
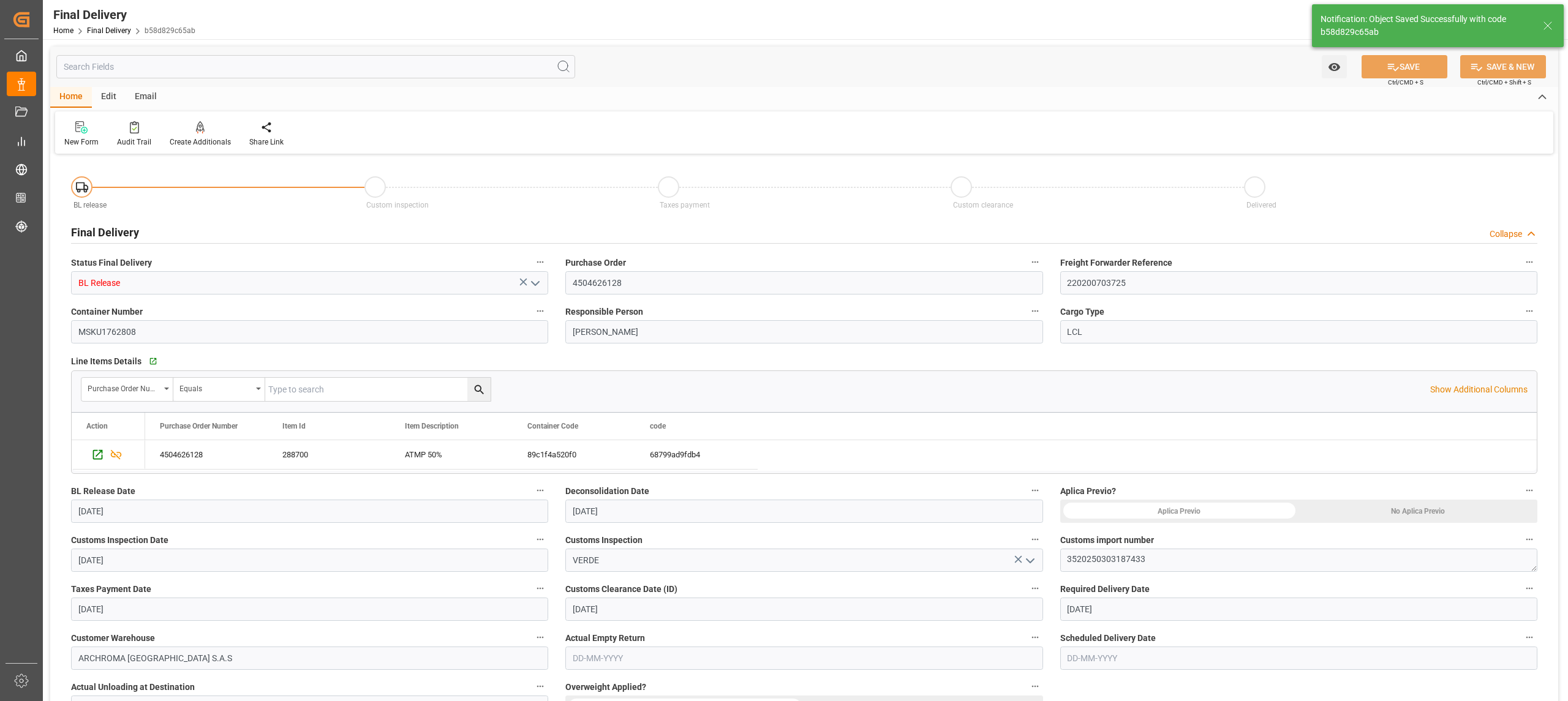
type input "Custom Clearance"
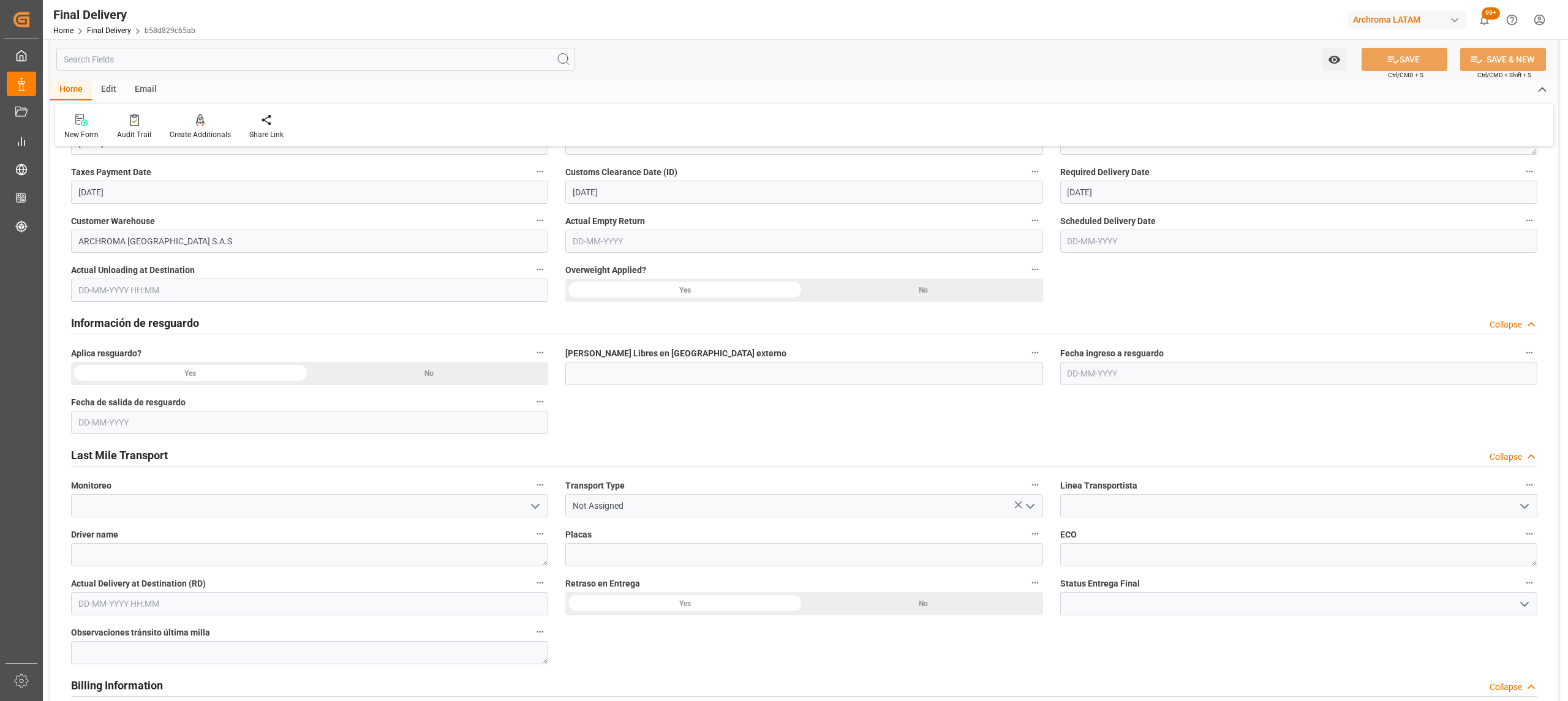
scroll to position [327, 0]
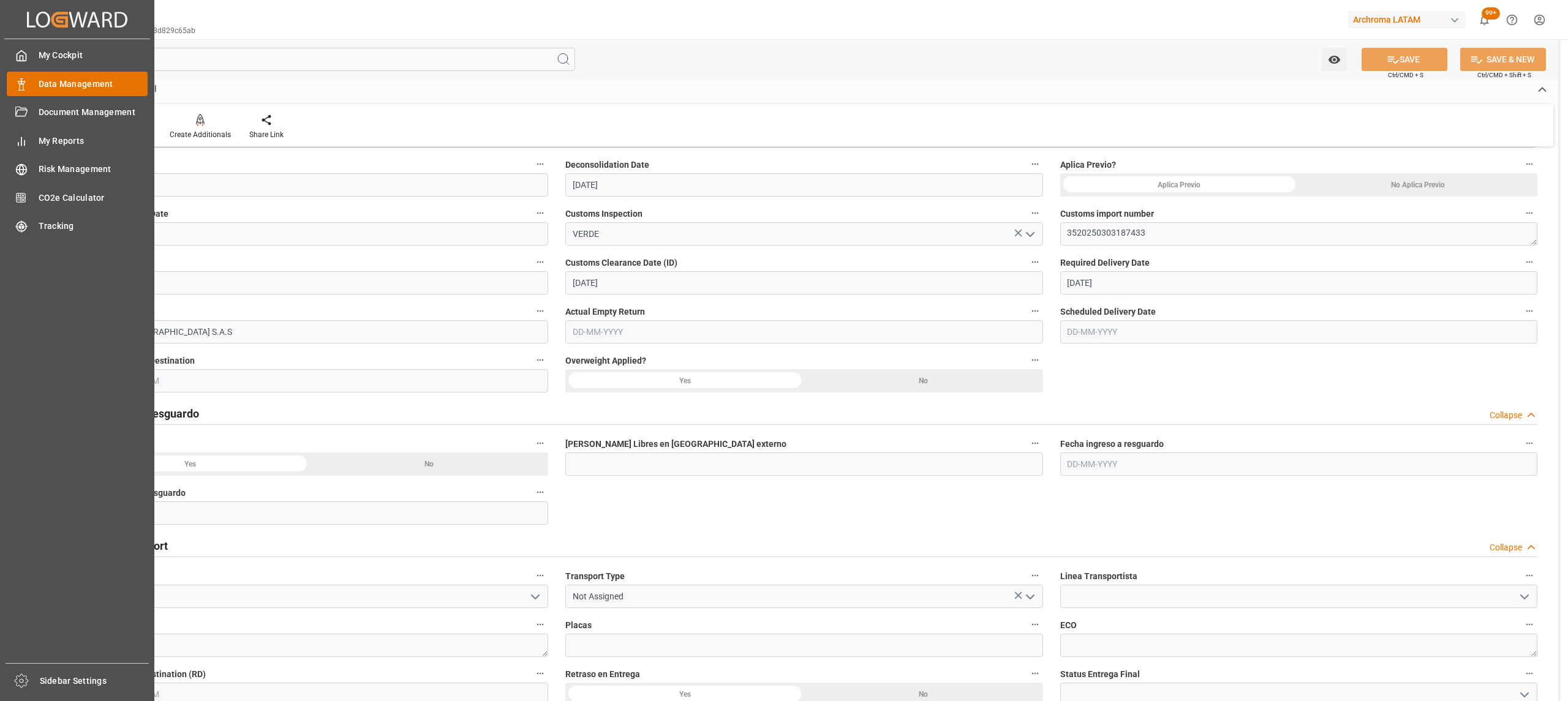
click at [70, 79] on span "Data Management" at bounding box center [93, 84] width 109 height 13
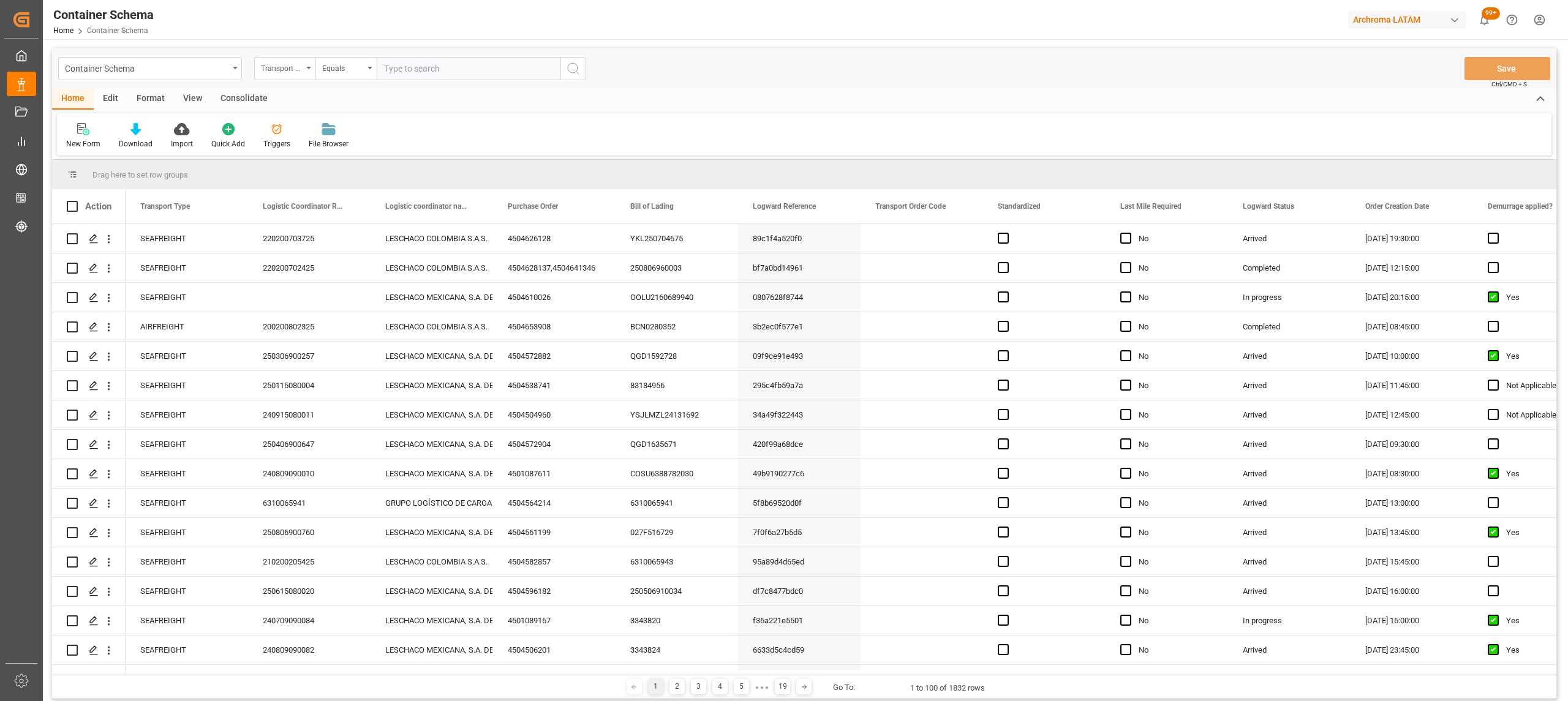
click at [277, 61] on div "Transport Type" at bounding box center [282, 67] width 42 height 14
click at [307, 202] on div "Purchase Order" at bounding box center [346, 202] width 183 height 26
click at [342, 52] on div "Container Schema Purchase Order Equals Save Ctrl/CMD + S" at bounding box center [804, 69] width 1504 height 41
click at [346, 72] on div "Equals" at bounding box center [343, 67] width 42 height 14
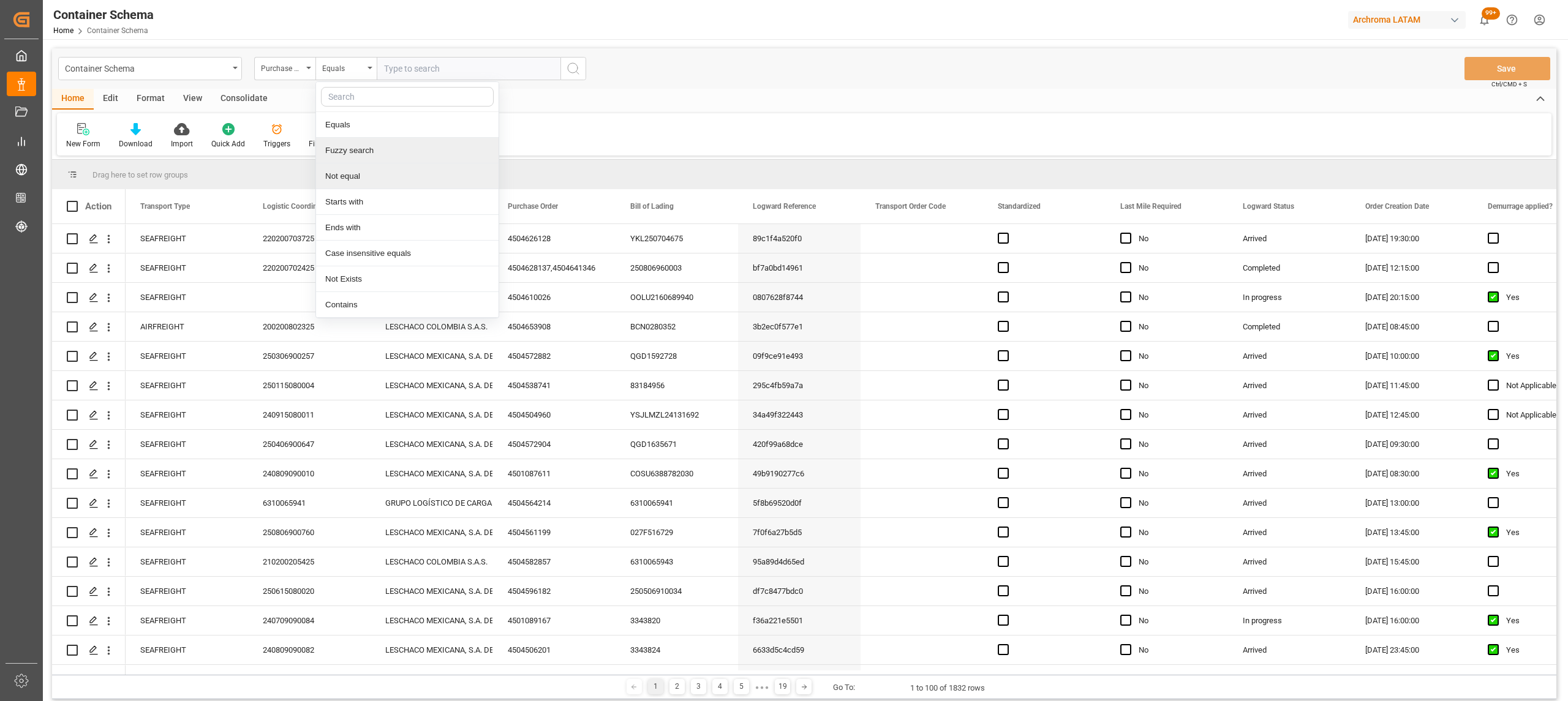
click at [374, 145] on div "Fuzzy search" at bounding box center [407, 151] width 183 height 26
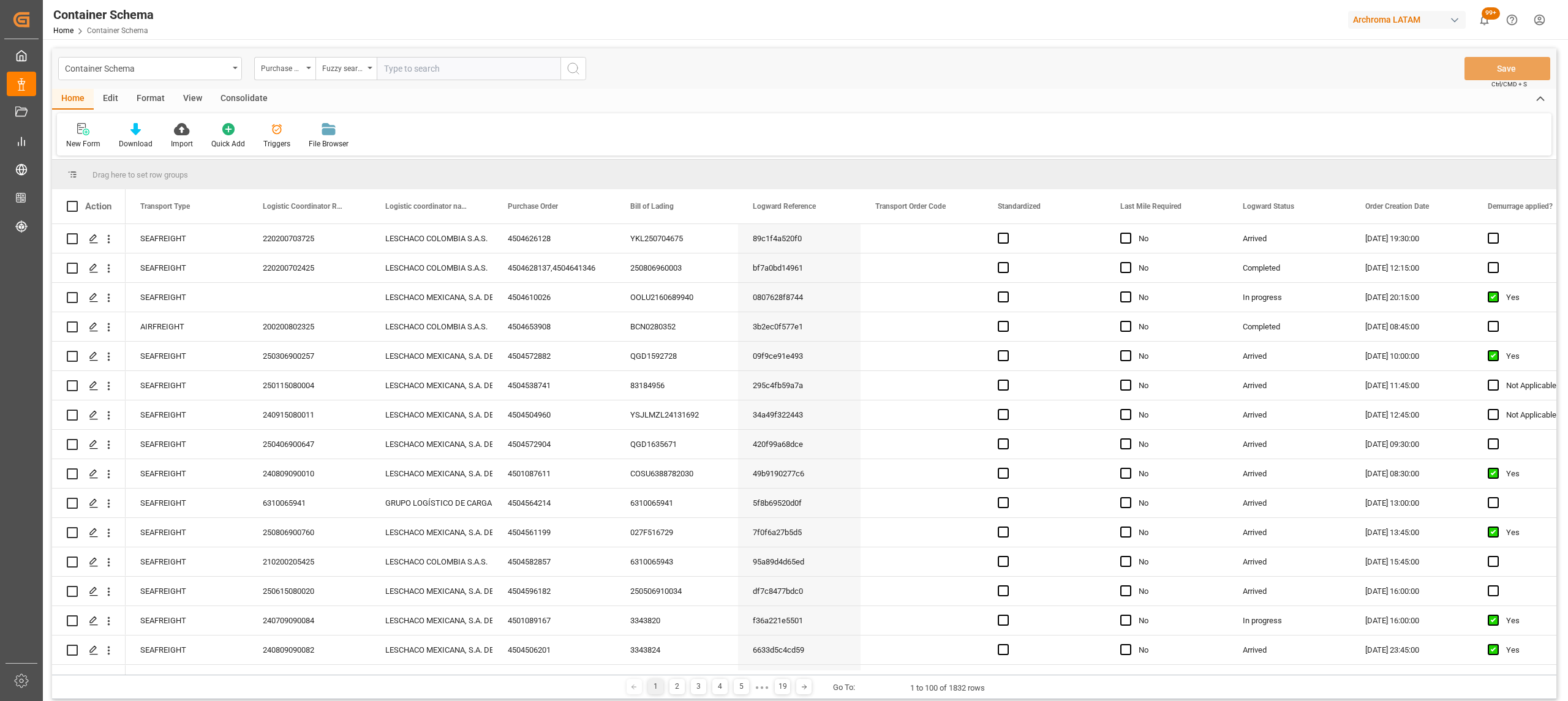
click at [424, 58] on input "text" at bounding box center [469, 69] width 184 height 23
paste input "4504640831"
type input "4504640831"
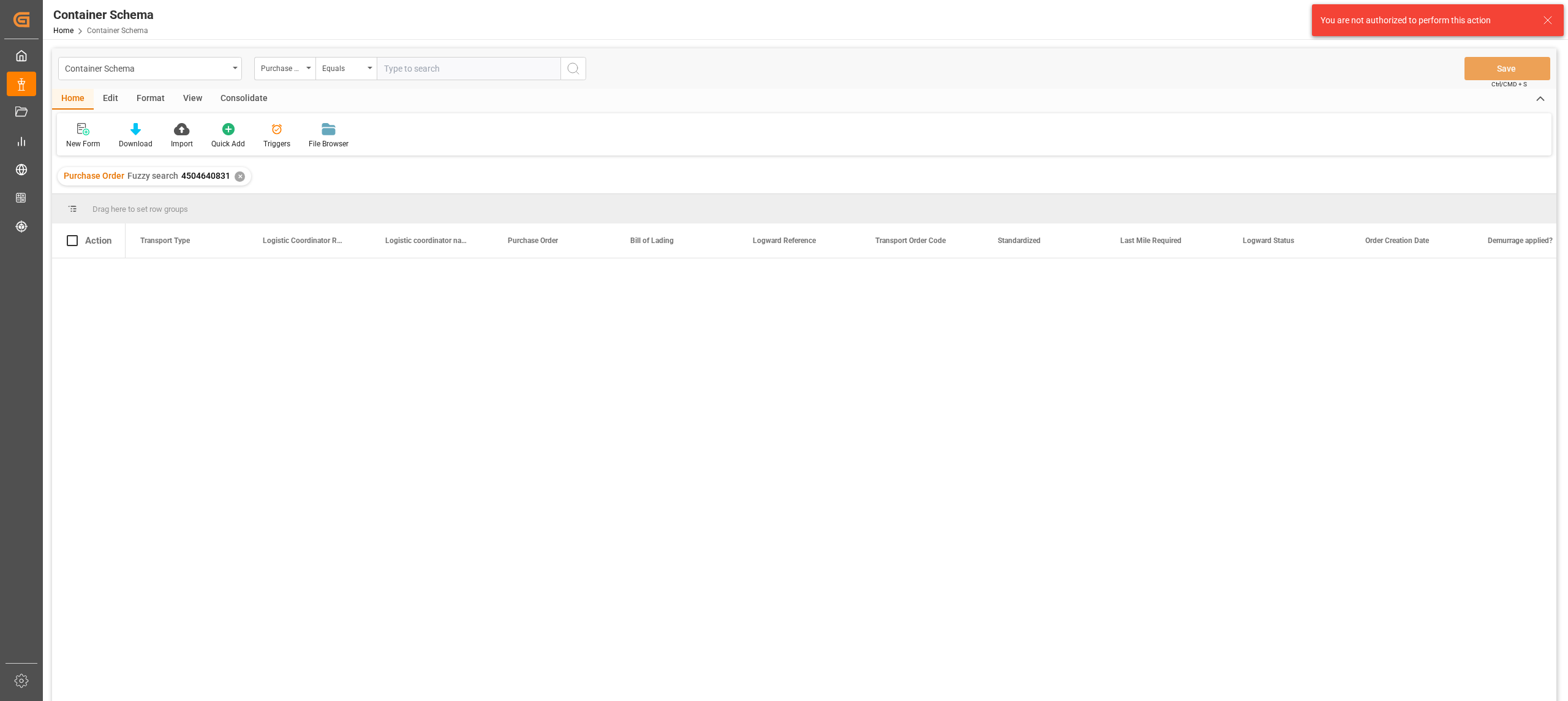
click at [1548, 21] on line at bounding box center [1548, 20] width 7 height 7
click at [1535, 18] on html "Created by potrace 1.15, written by Peter Selinger 2001-2017 Created by potrace…" at bounding box center [784, 350] width 1568 height 701
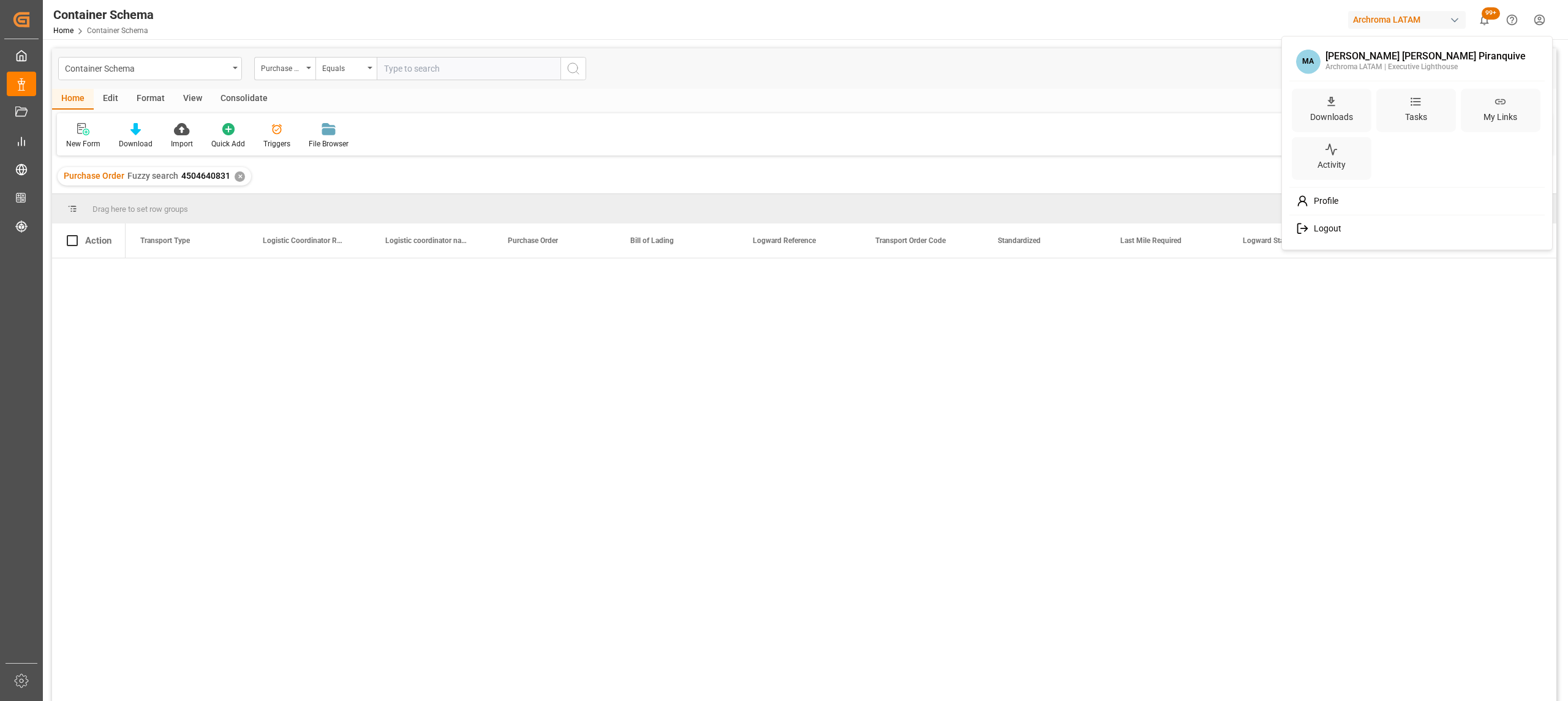
click at [1344, 228] on div "Logout" at bounding box center [1417, 229] width 251 height 23
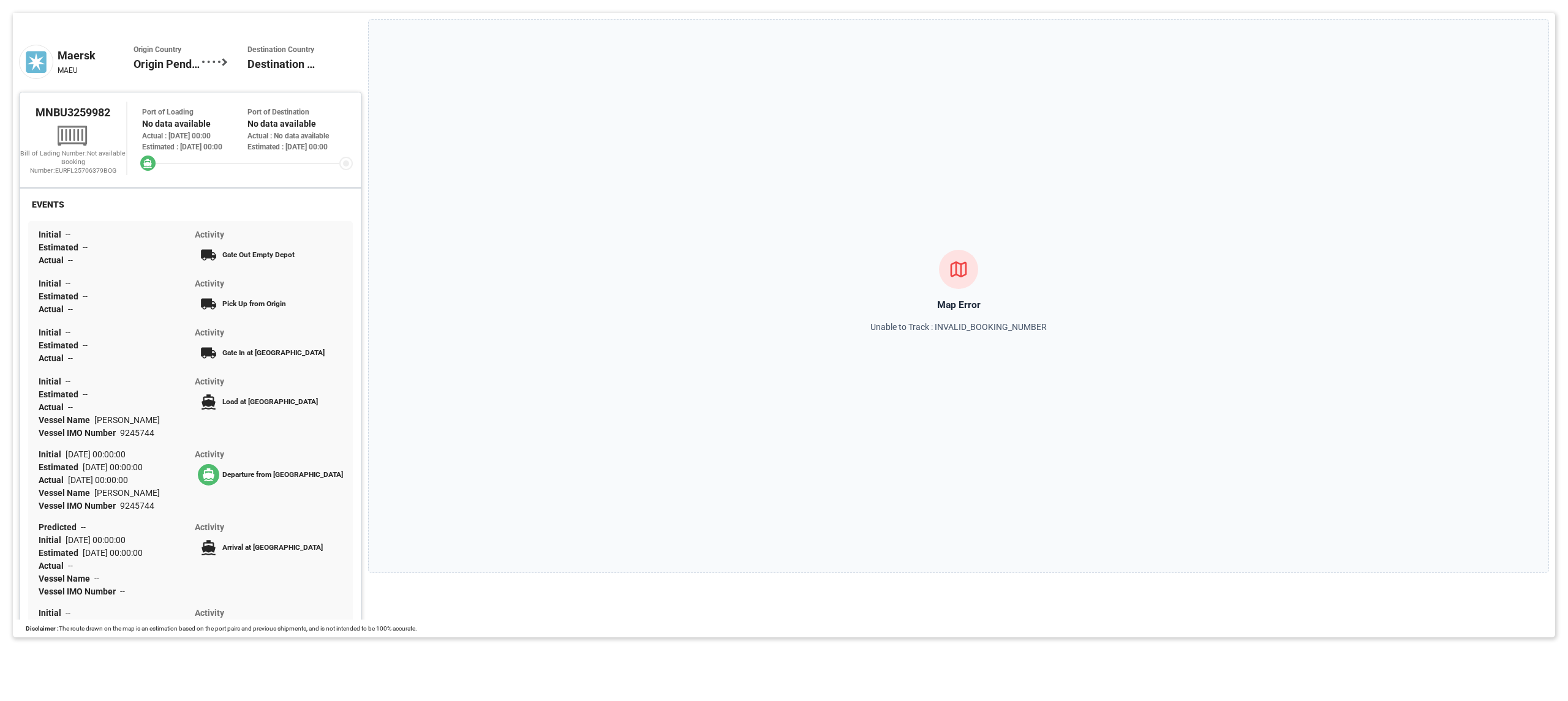
click at [87, 119] on span "MNBU3259982" at bounding box center [73, 112] width 75 height 13
copy span "MNBU3259982"
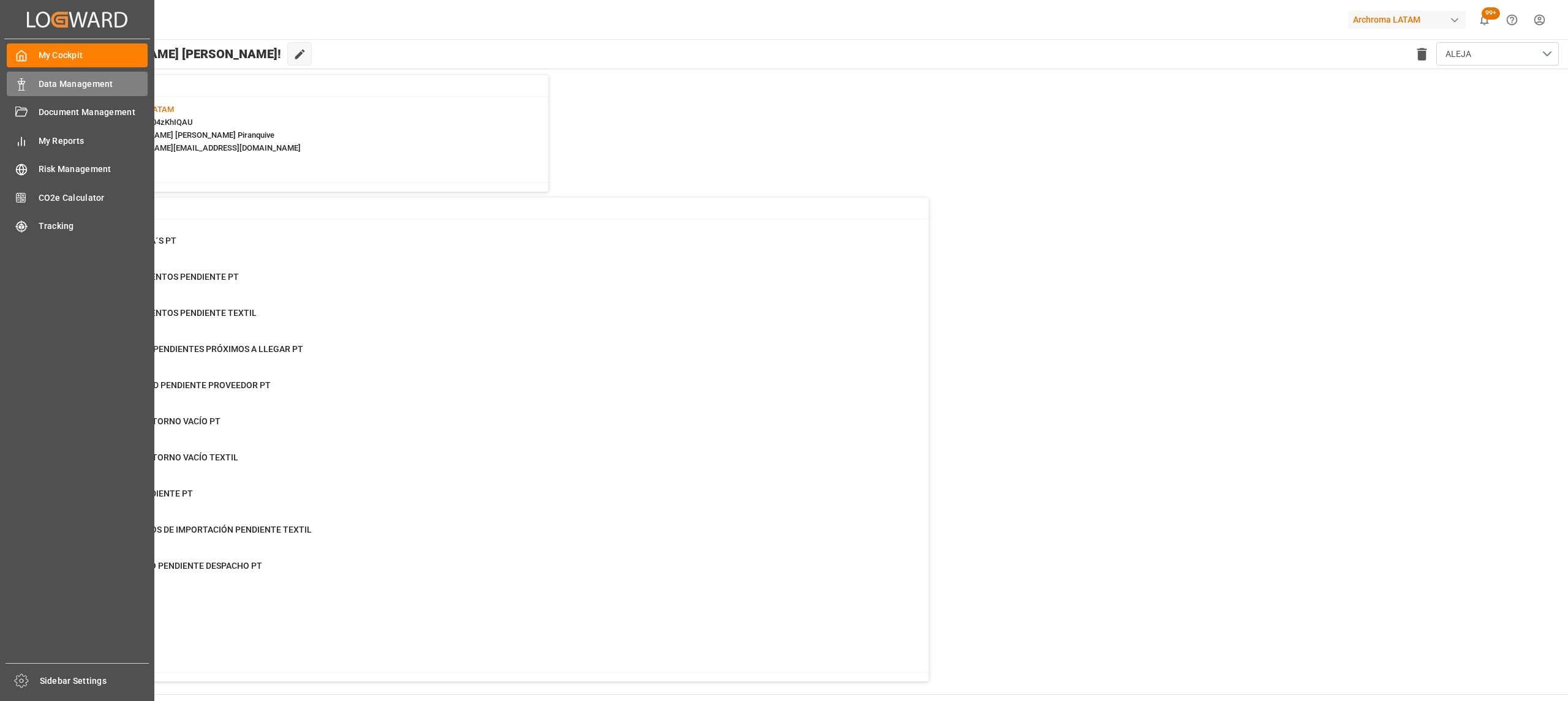
click at [35, 84] on div "Data Management Data Management" at bounding box center [77, 84] width 141 height 24
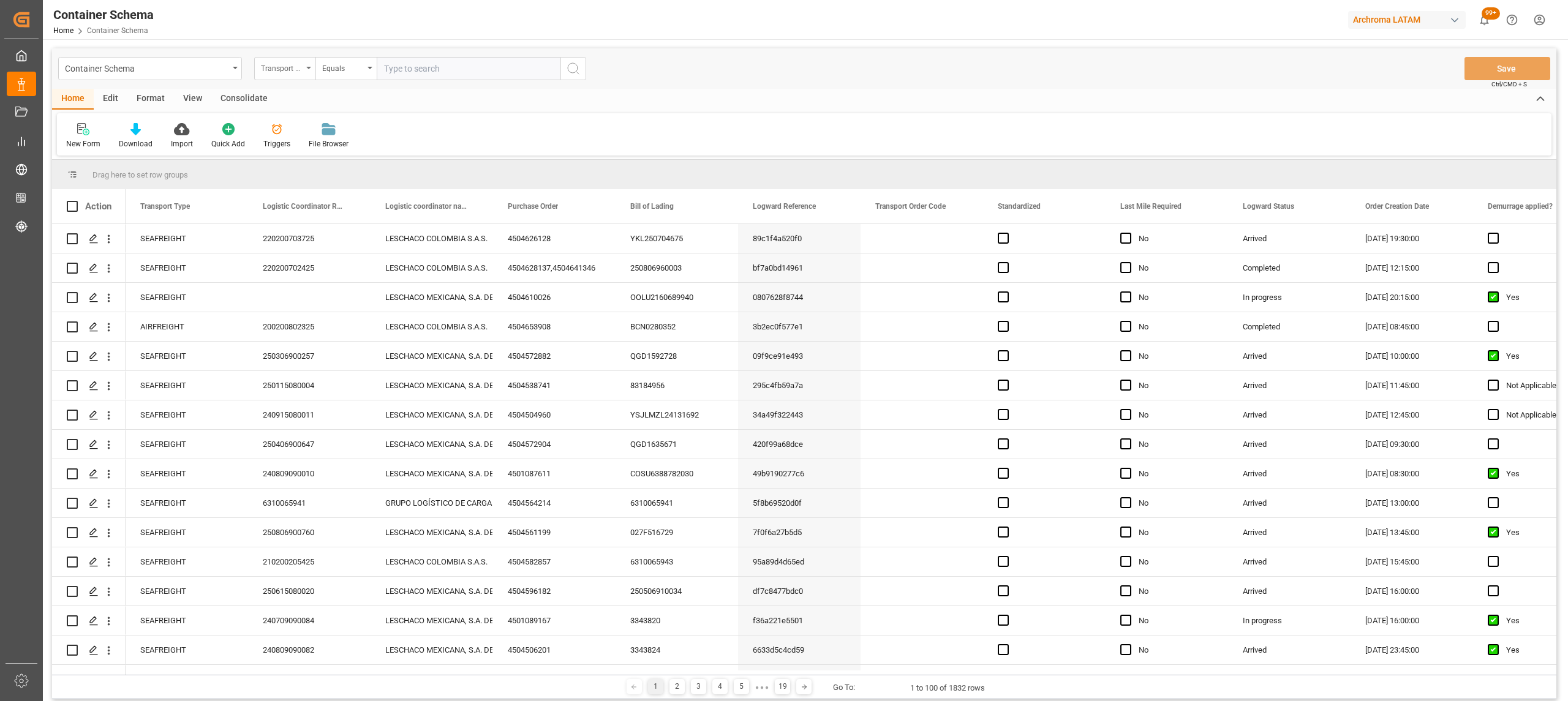
click at [282, 72] on div "Transport Type" at bounding box center [282, 67] width 42 height 14
click at [309, 204] on div "Purchase Order" at bounding box center [346, 202] width 183 height 26
click at [341, 71] on div "Equals" at bounding box center [343, 67] width 42 height 14
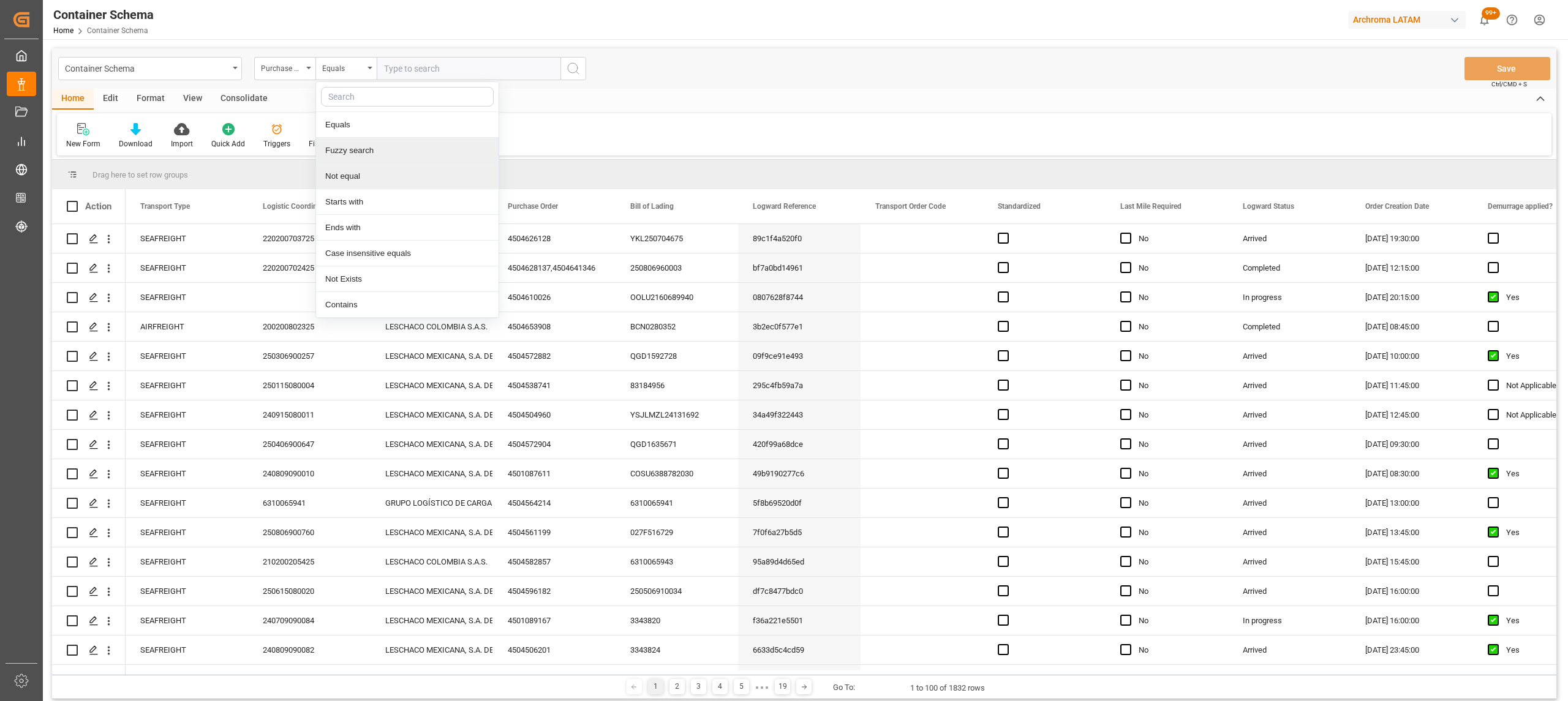
click at [360, 154] on div "Fuzzy search" at bounding box center [407, 151] width 183 height 26
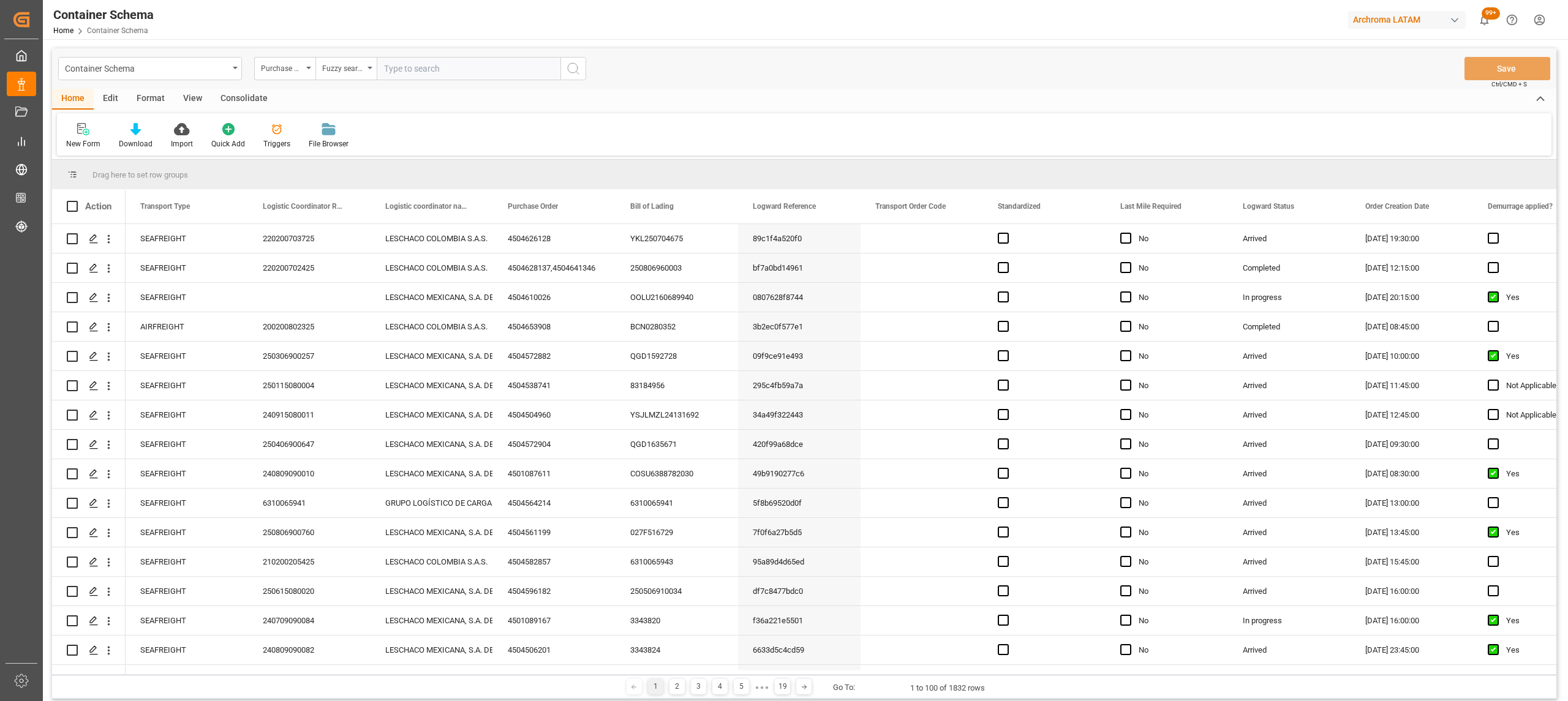
click at [454, 62] on input "text" at bounding box center [469, 69] width 184 height 23
paste input "4504634071"
type input "4504634071"
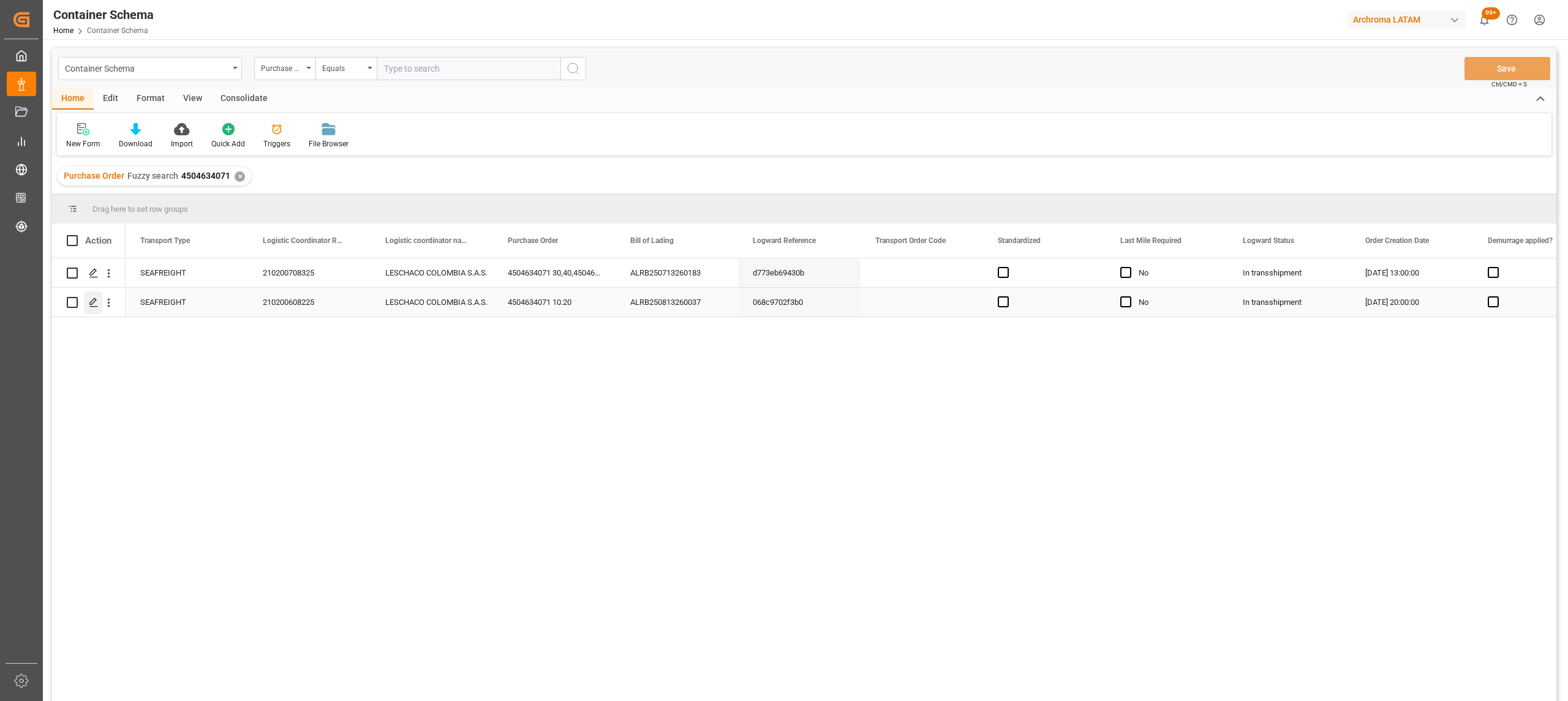
click at [90, 303] on polygon "Press SPACE to select this row." at bounding box center [93, 302] width 6 height 6
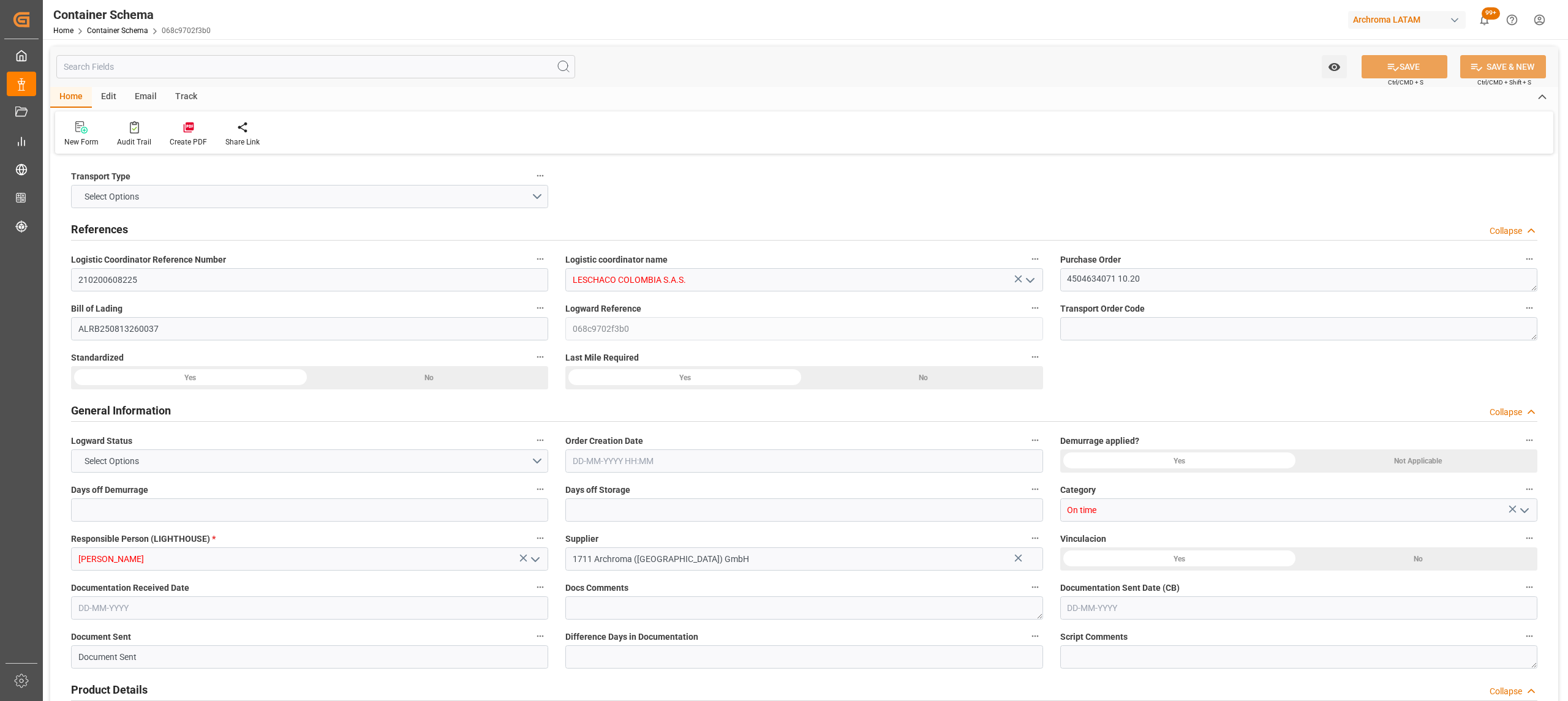
type input "0"
type input "3"
type input "2"
type input "17"
type input "2040"
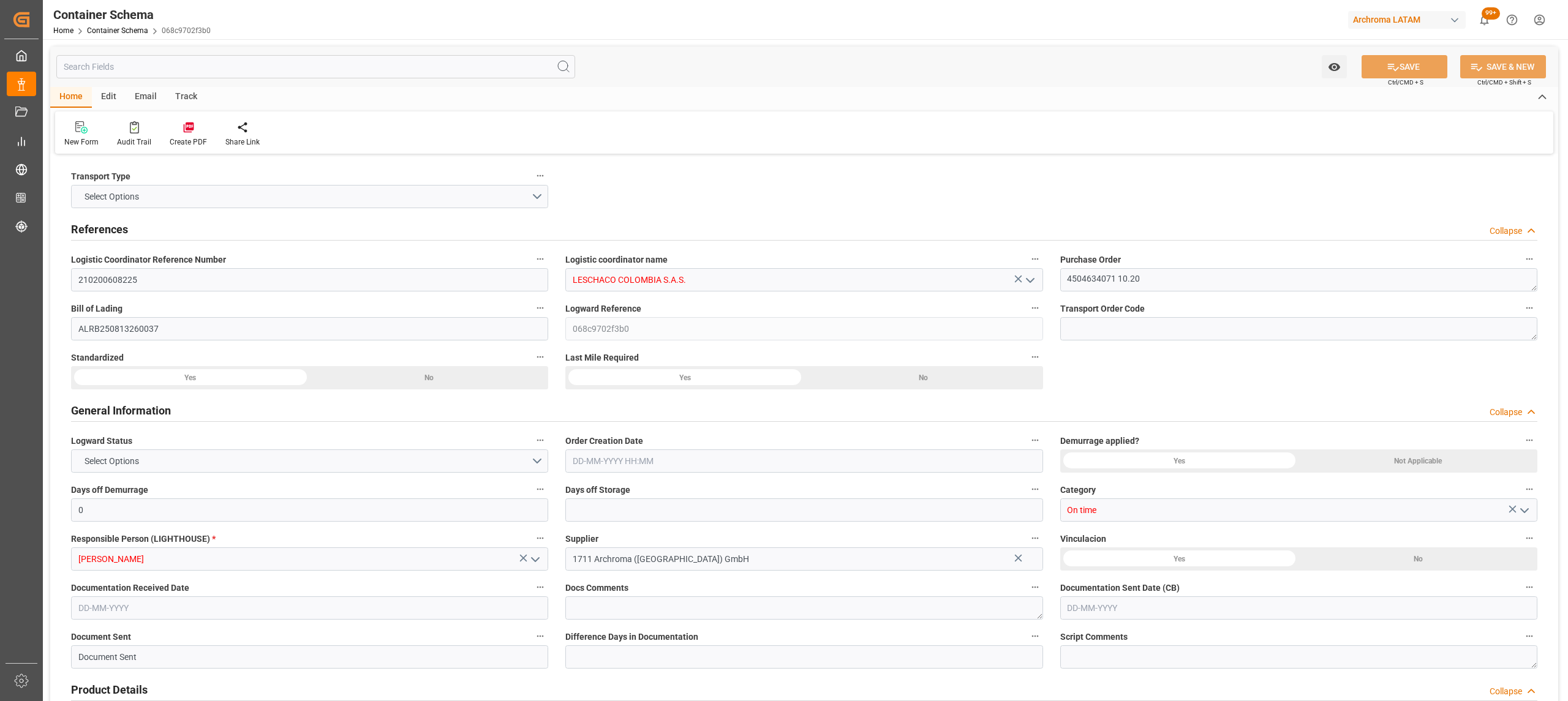
type input "2137.92"
type input "MSC"
type input "Mediterranean Shipping Company"
type input "DEBRV"
type input "COCTG"
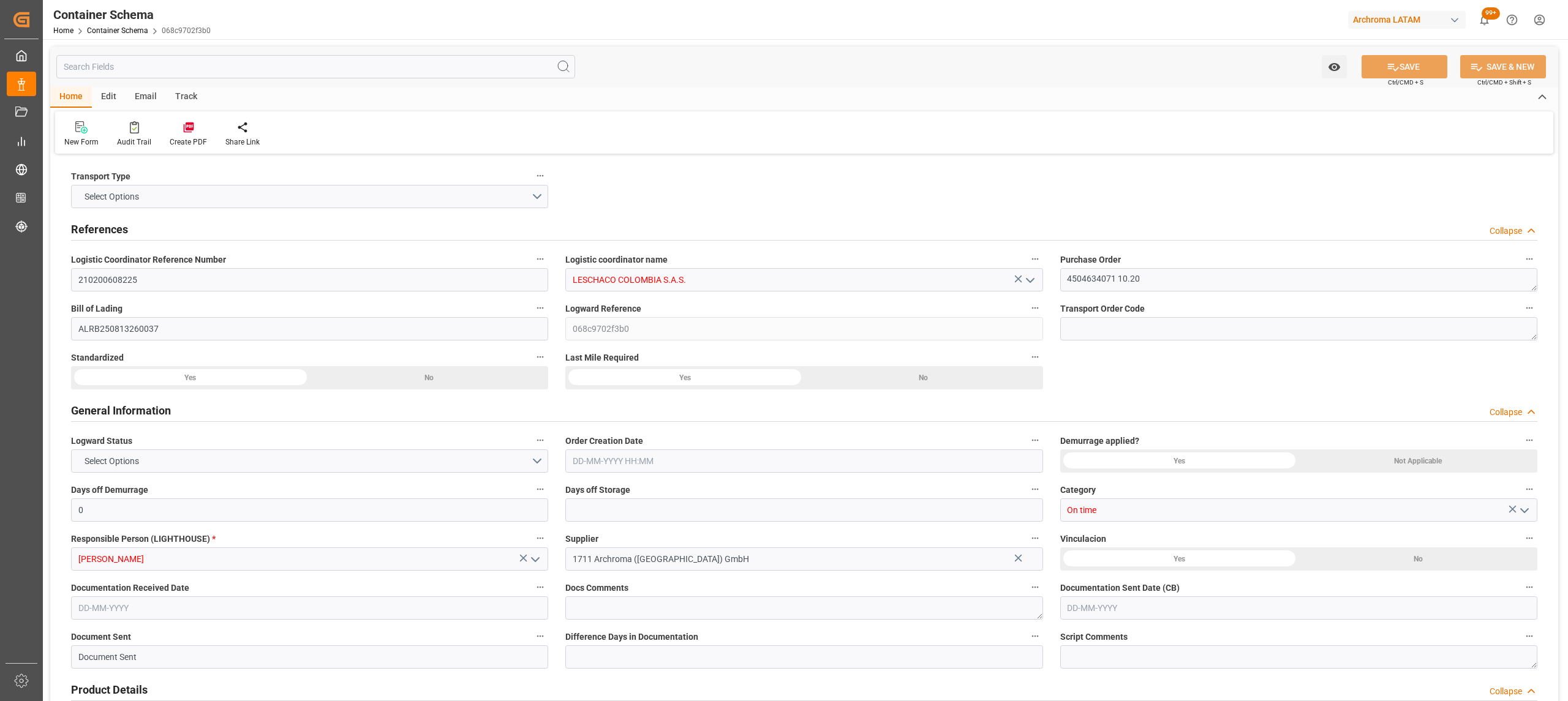
type input "COCTG"
type input "9251705"
type input "9227338"
type input "[DATE] 20:00"
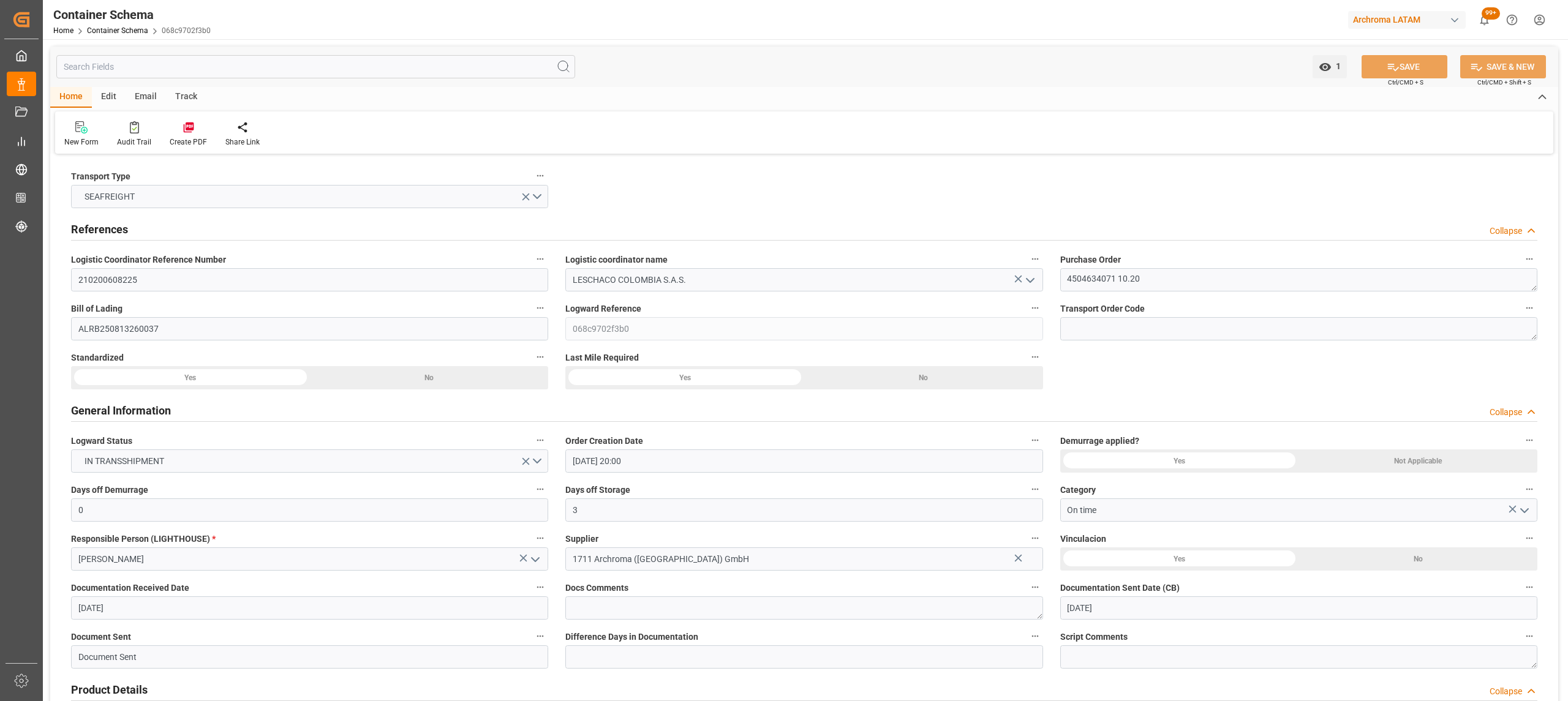
type input "[DATE]"
type input "[DATE] 00:00"
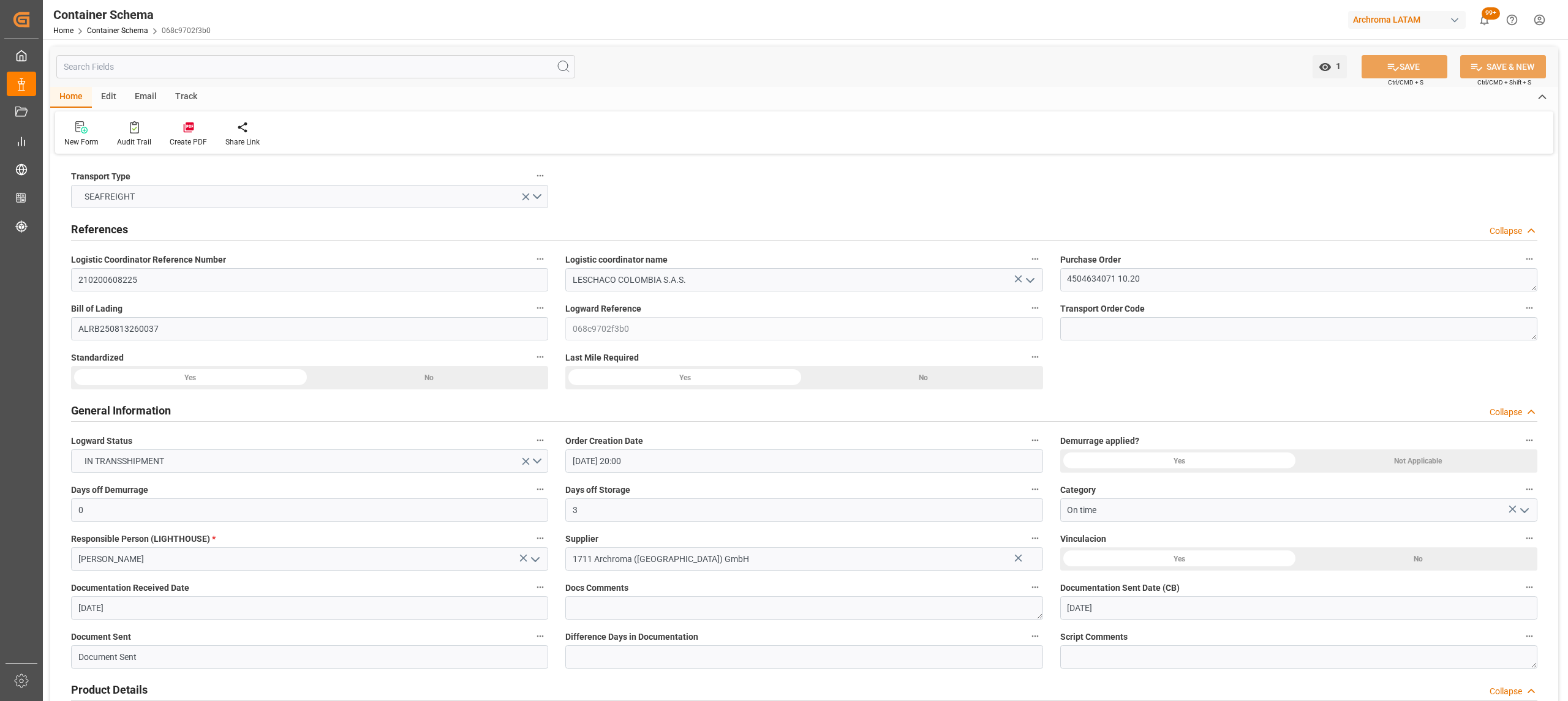
type input "[DATE] 00:00"
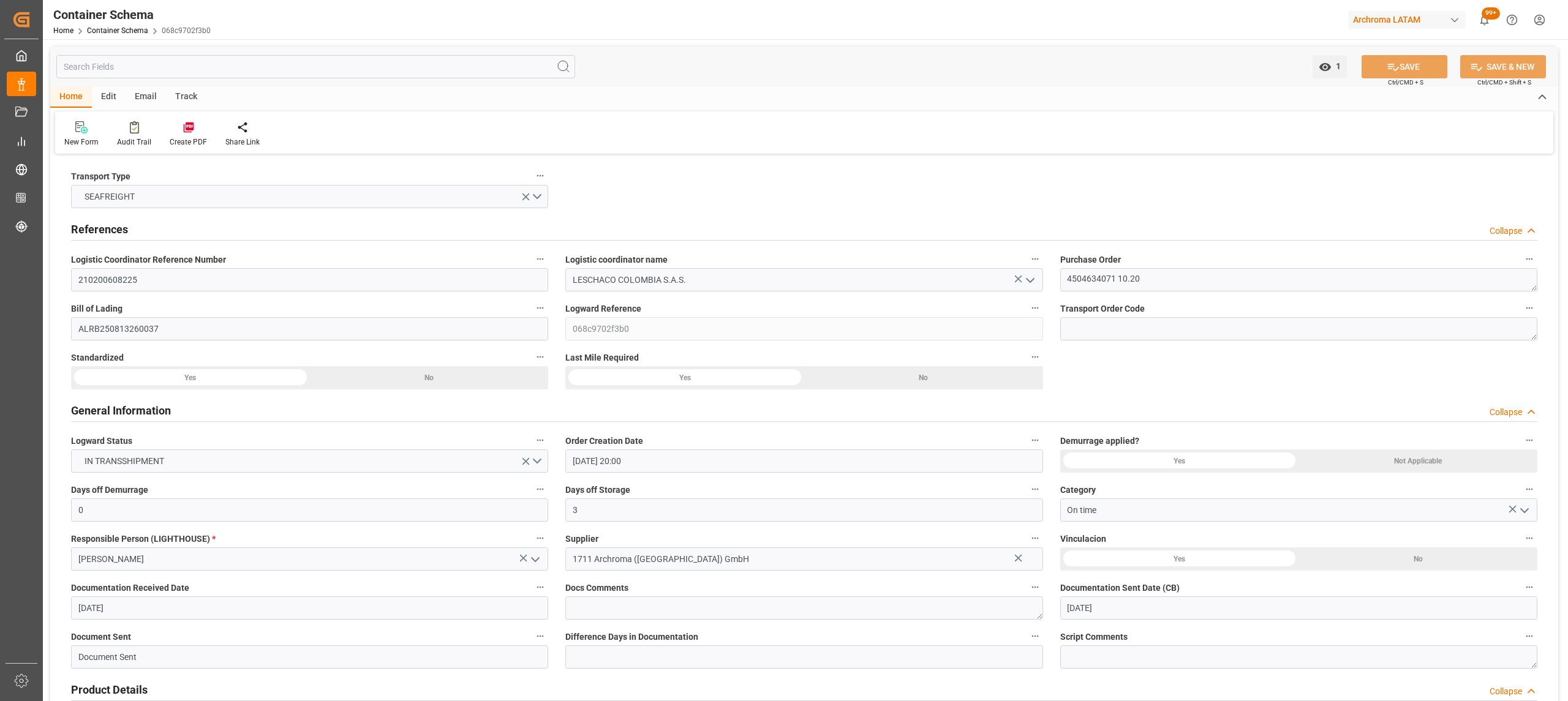
type input "[DATE] 00:00"
click at [199, 98] on div "Track" at bounding box center [186, 97] width 41 height 21
click at [78, 130] on icon at bounding box center [79, 130] width 12 height 9
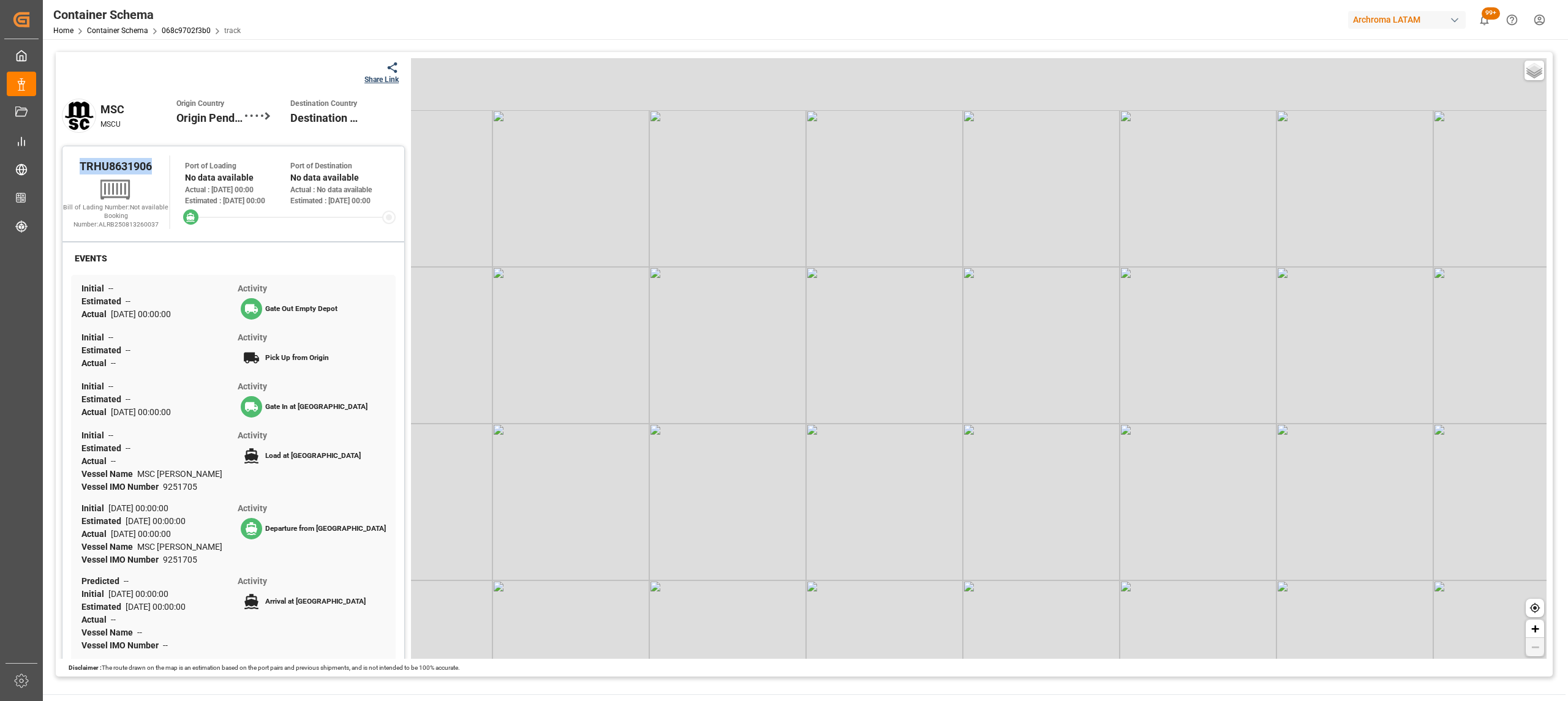
drag, startPoint x: 155, startPoint y: 170, endPoint x: 52, endPoint y: 170, distance: 103.0
click at [52, 170] on div "Tracking Map Share Link MSC MSCU Origin Country Origin Pending Destination Coun…" at bounding box center [804, 365] width 1522 height 651
copy span "TRHU8631906"
click at [378, 81] on div "Share Link" at bounding box center [382, 80] width 34 height 11
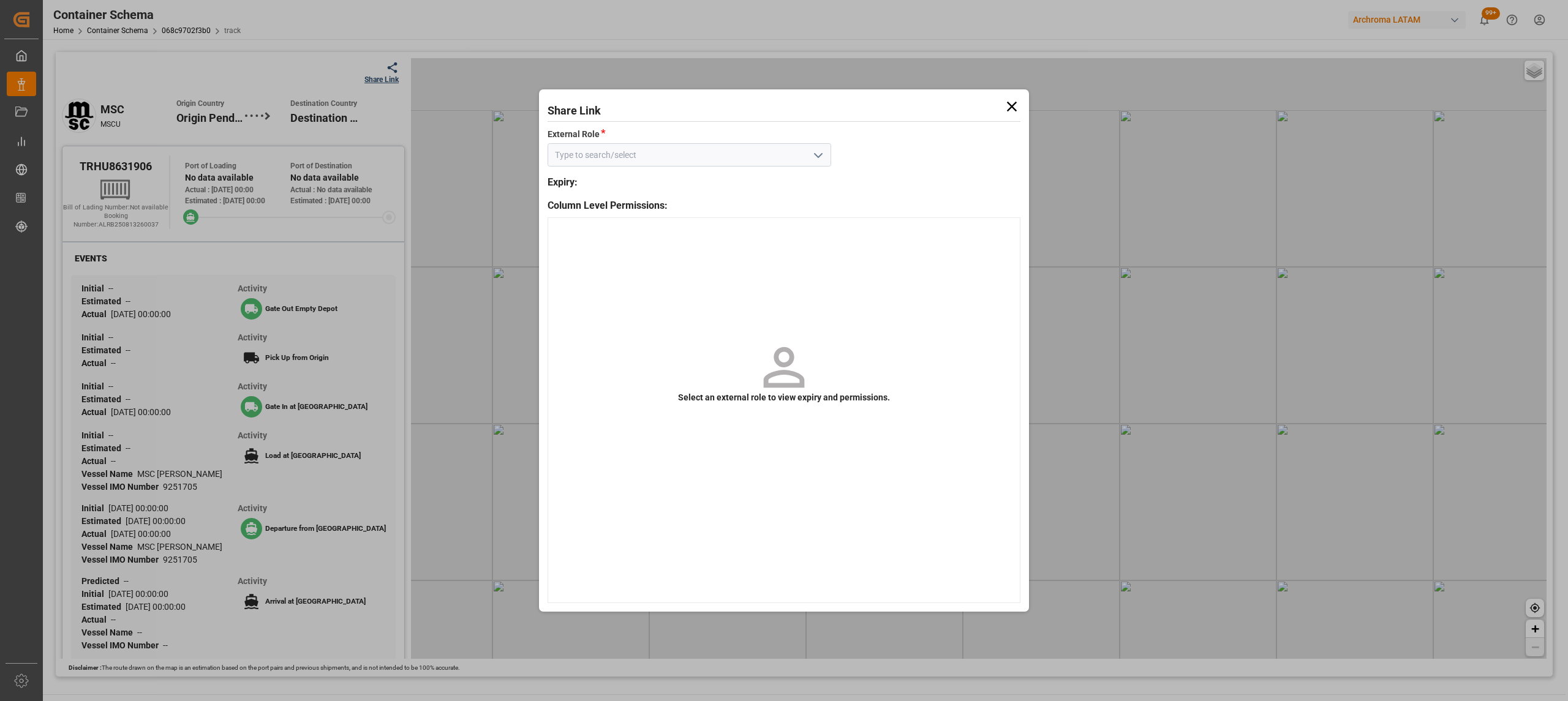
click at [828, 159] on input at bounding box center [689, 155] width 283 height 23
click at [821, 158] on icon "open menu" at bounding box center [818, 156] width 15 height 15
click at [790, 196] on div "Customer" at bounding box center [689, 182] width 282 height 28
type input "Customer"
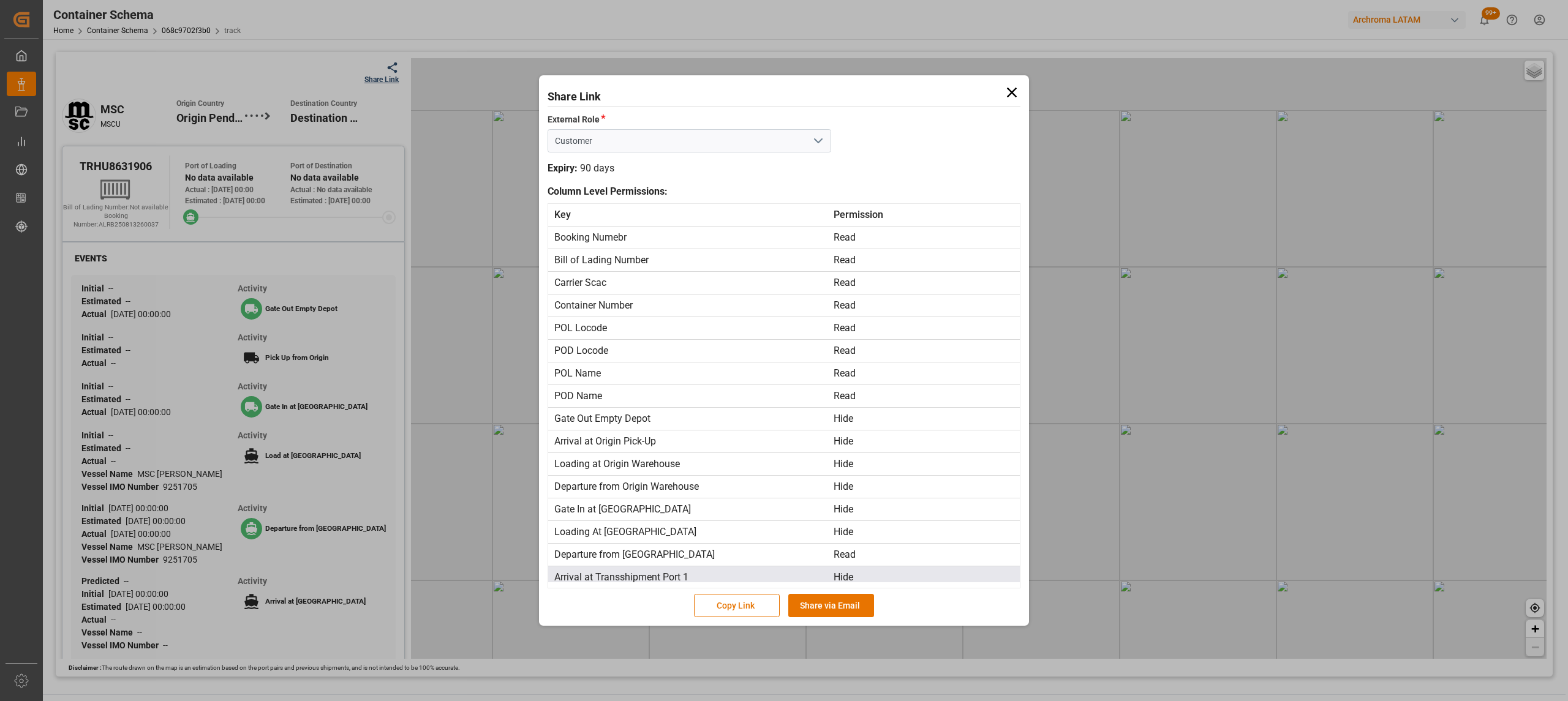
drag, startPoint x: 841, startPoint y: 617, endPoint x: 827, endPoint y: 579, distance: 40.5
click at [842, 616] on button "Share via Email" at bounding box center [831, 606] width 85 height 23
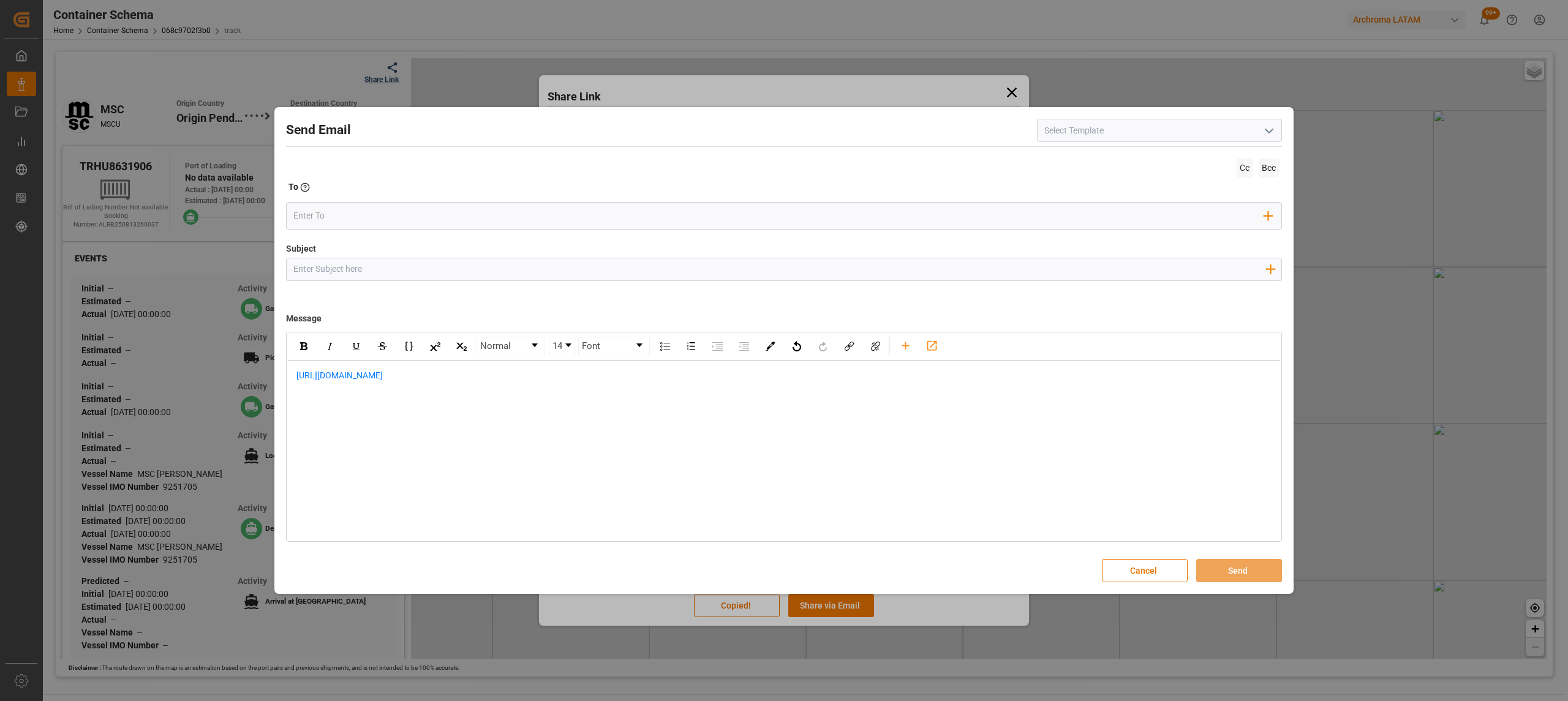
drag, startPoint x: 392, startPoint y: 282, endPoint x: 390, endPoint y: 271, distance: 11.2
click at [392, 277] on div "Subject Add field to Subject" at bounding box center [784, 273] width 996 height 61
click at [390, 271] on input "Subject" at bounding box center [779, 269] width 985 height 22
paste input "PO 4504634071 10,20 //STATUS LOGWARD/ARCHROMA MANAGEMENT GMBH / ARCHROMA [GEOGR…"
type input "PO 4504634071 10,20 //STATUS LOGWARD/ARCHROMA MANAGEMENT GMBH / ARCHROMA [GEOGR…"
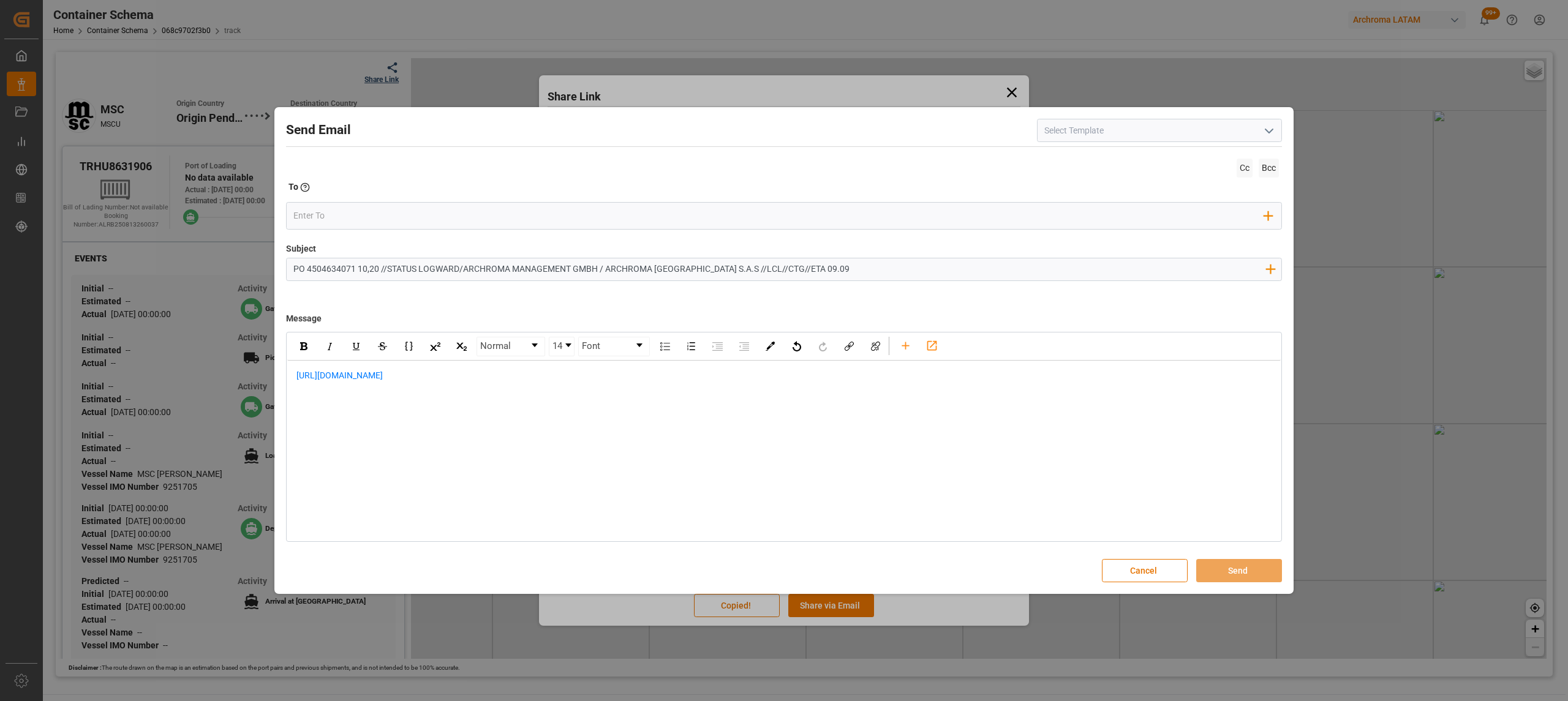
drag, startPoint x: 293, startPoint y: 386, endPoint x: 300, endPoint y: 373, distance: 14.8
click at [295, 383] on div "[URL][DOMAIN_NAME]" at bounding box center [784, 382] width 994 height 43
click at [302, 371] on span "[URL][DOMAIN_NAME]" at bounding box center [339, 376] width 86 height 10
click at [296, 373] on div "[URL][DOMAIN_NAME]" at bounding box center [784, 382] width 976 height 26
click at [288, 379] on div "Normal 14 Font [URL][DOMAIN_NAME]" at bounding box center [784, 437] width 996 height 211
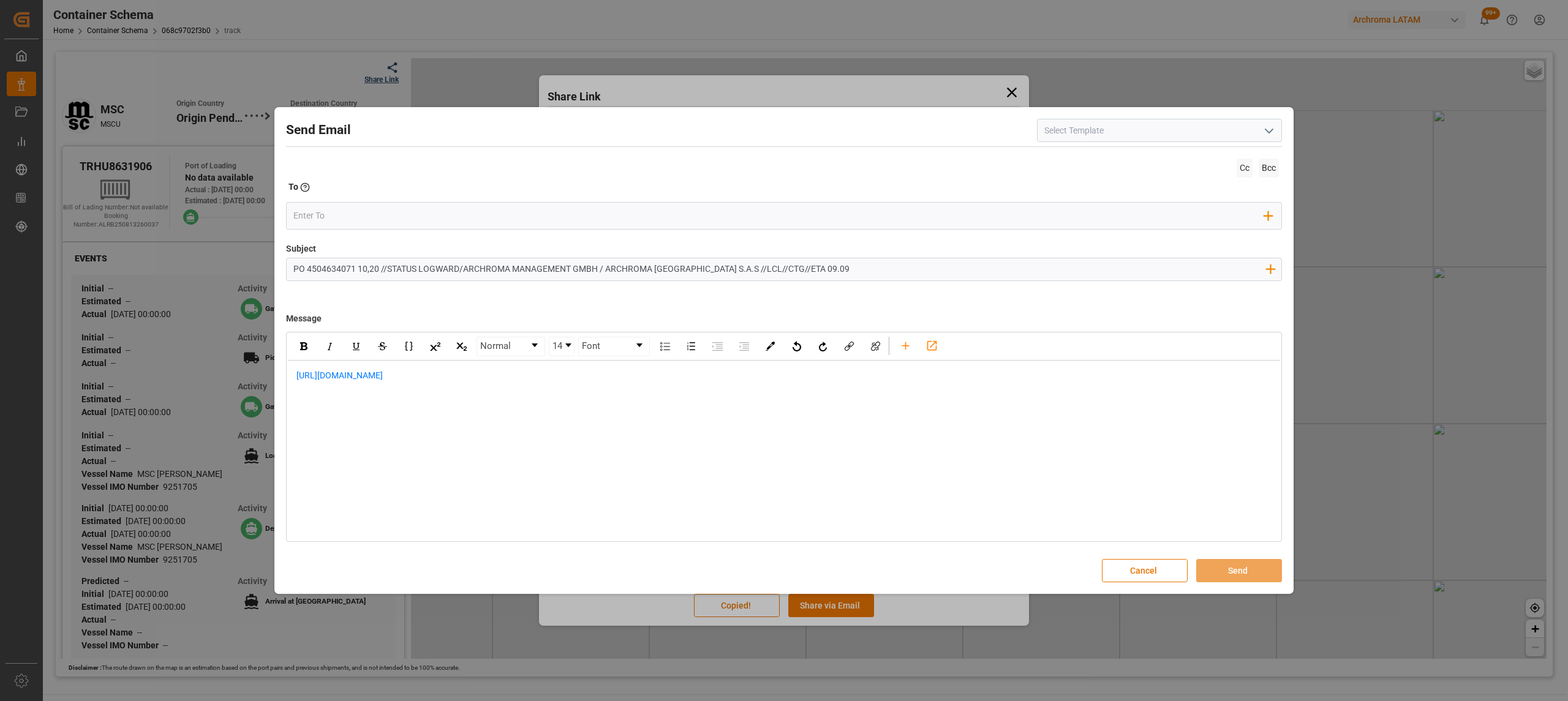
click at [295, 378] on div "[URL][DOMAIN_NAME]" at bounding box center [784, 382] width 994 height 43
click at [299, 376] on div "rdw-editor" at bounding box center [784, 376] width 976 height 13
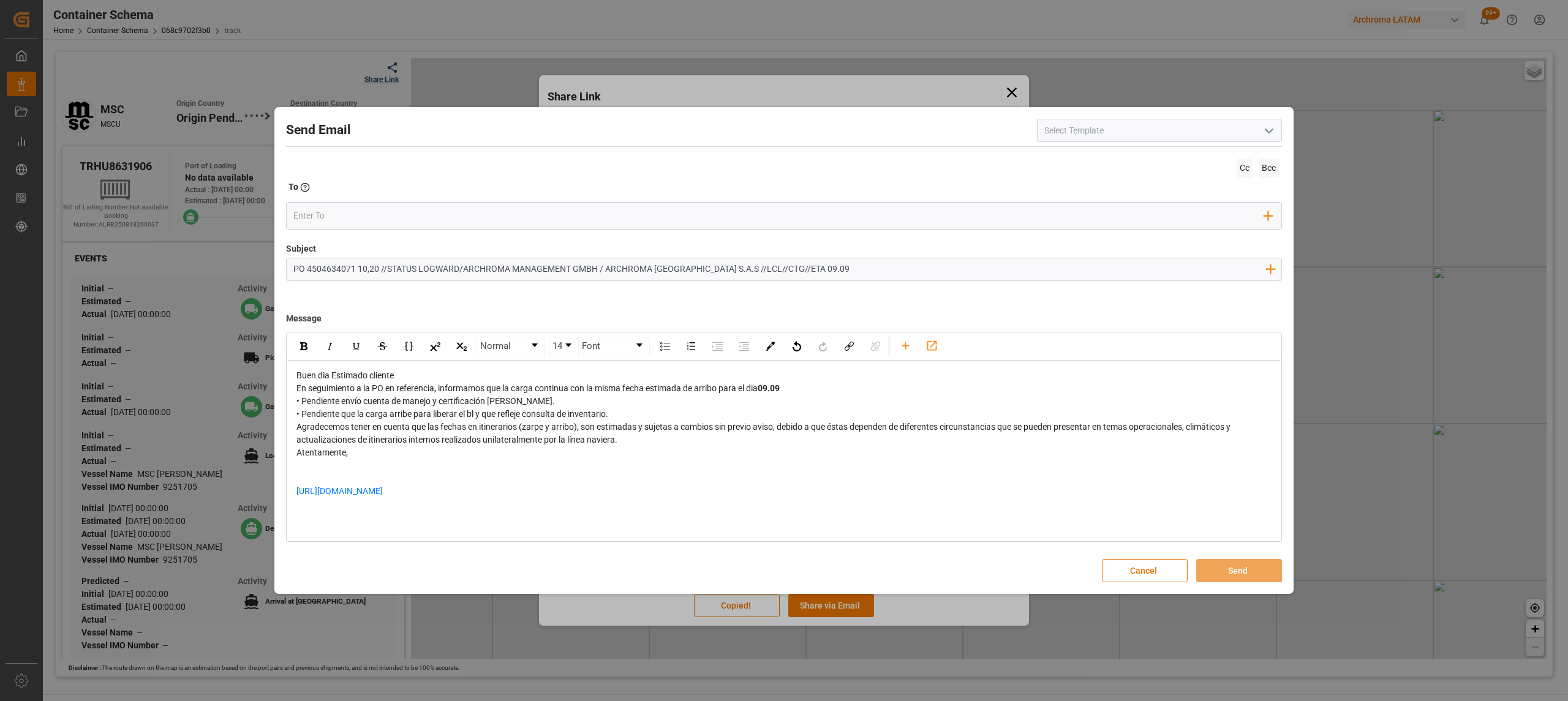
click at [461, 380] on div "Buen dia Estimado cliente" at bounding box center [784, 376] width 976 height 13
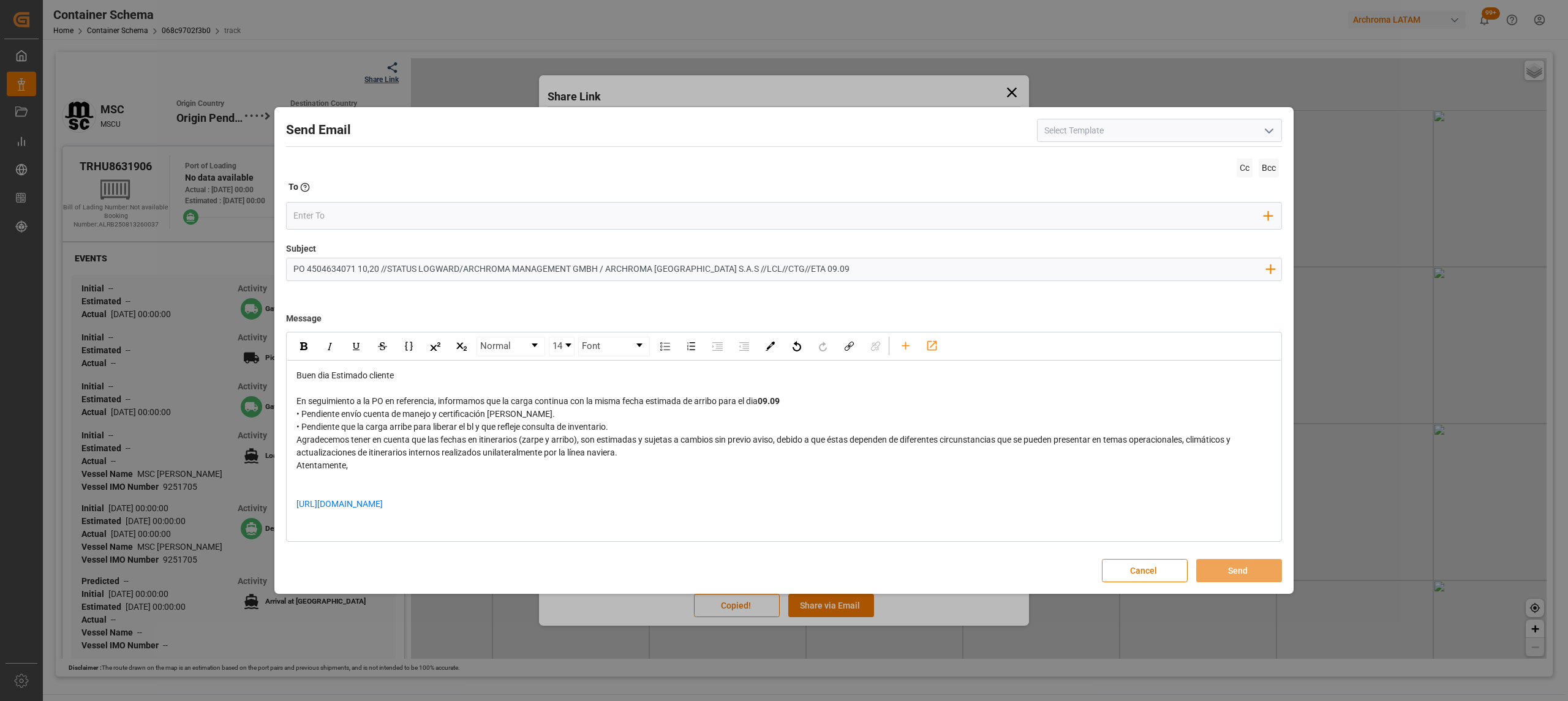
click at [812, 402] on div "En seguimiento a la PO en referencia, informamos que la carga continua con la m…" at bounding box center [784, 401] width 976 height 13
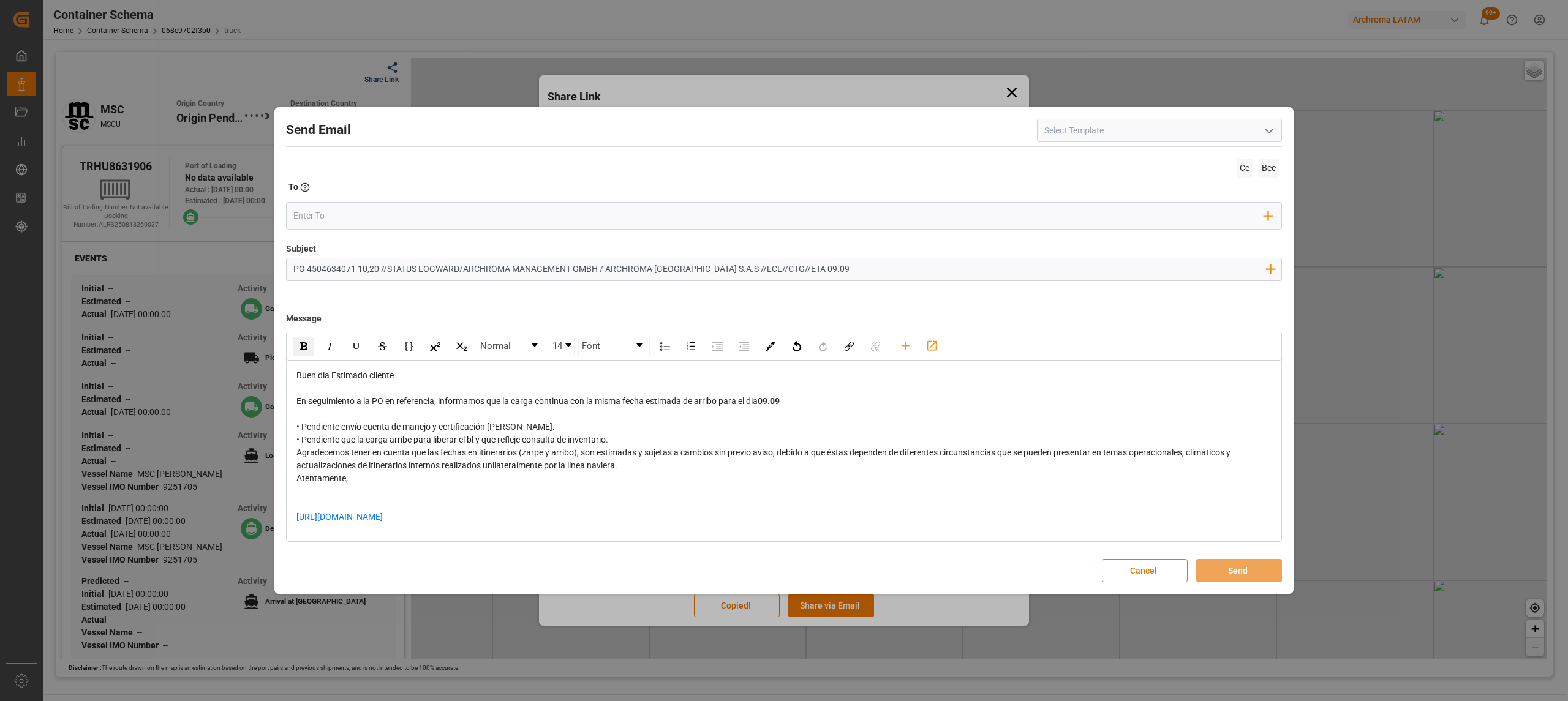
click at [537, 429] on div "• Pendiente envío cuenta de manejo y certificación [PERSON_NAME]. • Pendiente q…" at bounding box center [784, 434] width 976 height 26
click at [627, 446] on div "• Pendiente que la carga arribe para liberar el bl y que refleje consulta de in…" at bounding box center [784, 440] width 976 height 13
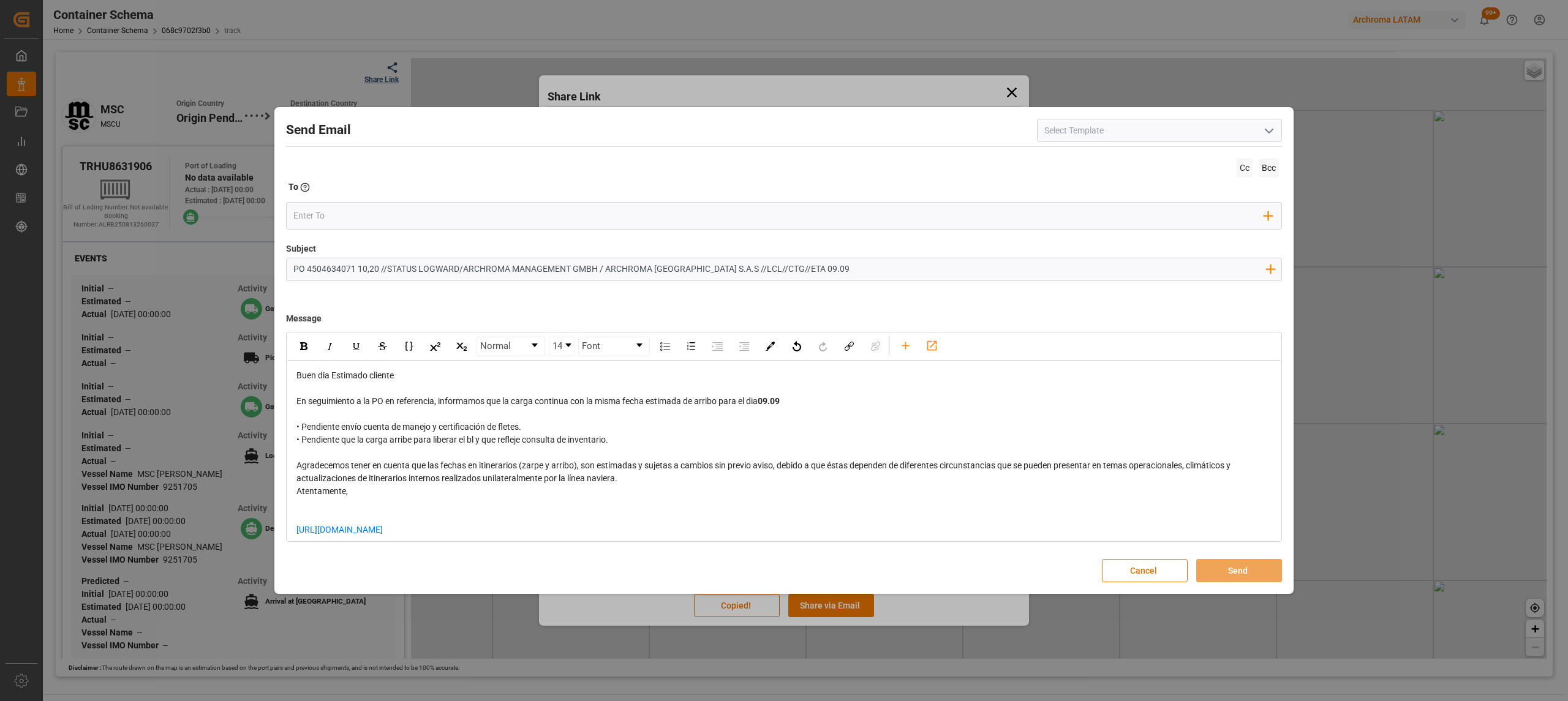
click at [638, 485] on div "Agradecemos tener en cuenta que las fechas en itinerarios (zarpe y arribo), son…" at bounding box center [784, 472] width 976 height 26
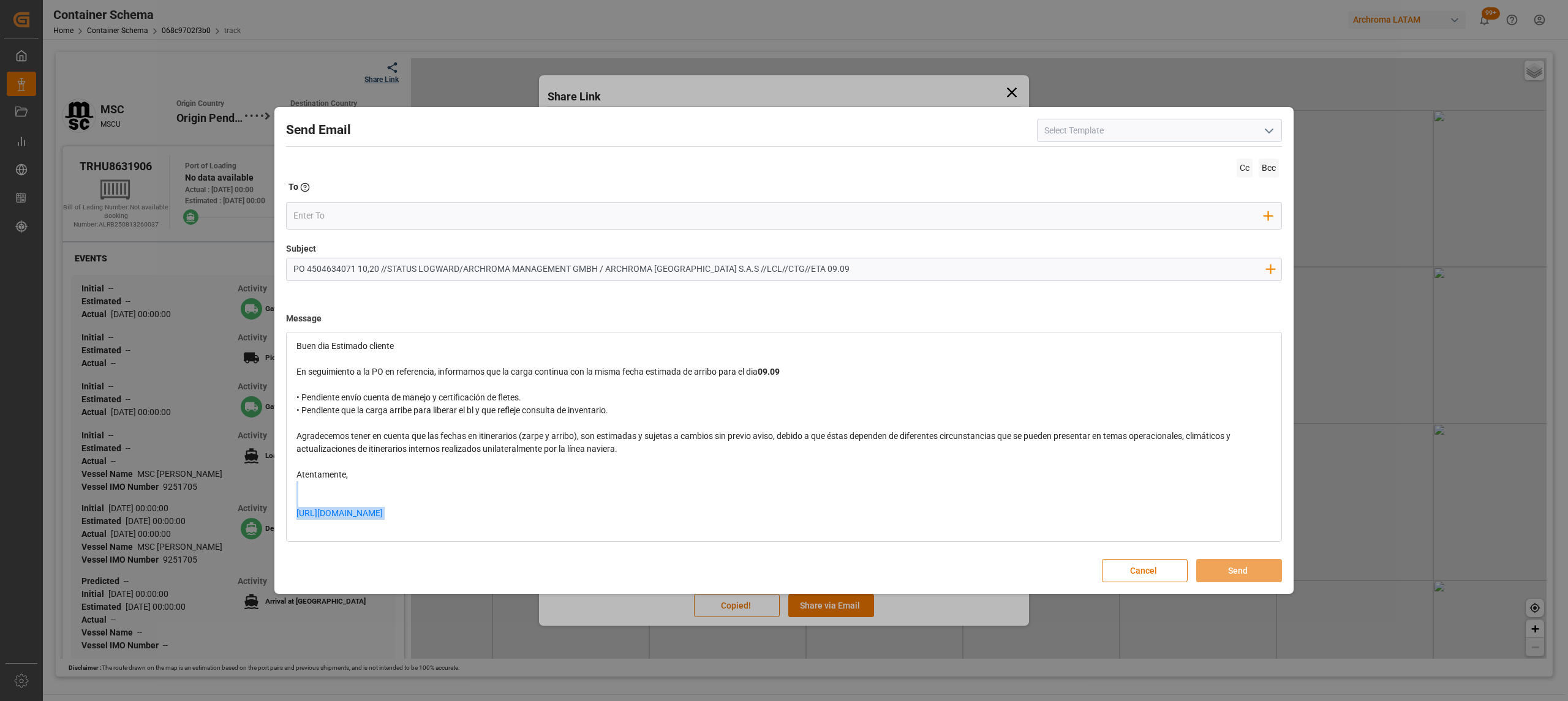
drag, startPoint x: 572, startPoint y: 510, endPoint x: 135, endPoint y: 483, distance: 437.8
click at [121, 484] on div "Send Email Cc Bcc To Enter the TO Email address Add Field to To Subject PO 4504…" at bounding box center [784, 350] width 1568 height 701
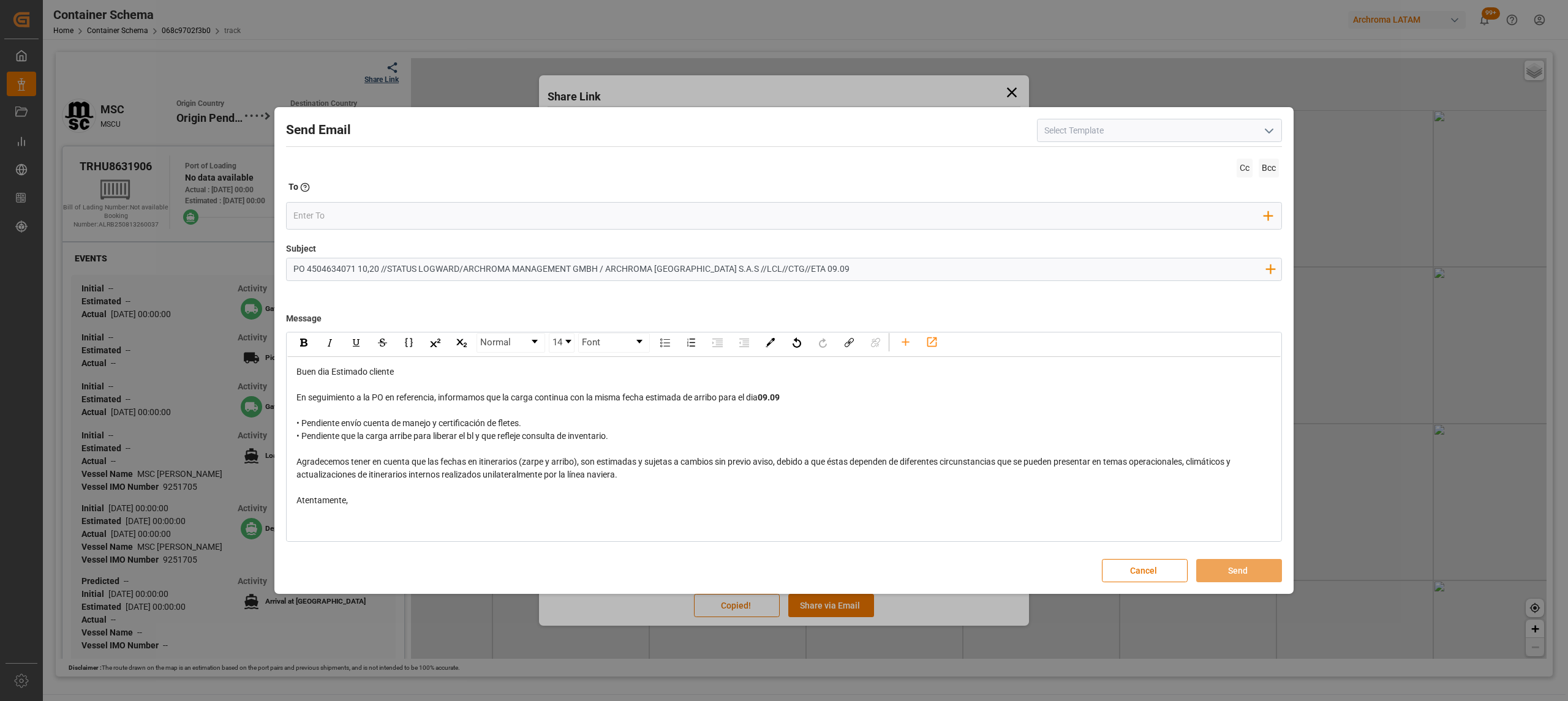
click at [325, 404] on div "rdw-editor" at bounding box center [784, 410] width 976 height 13
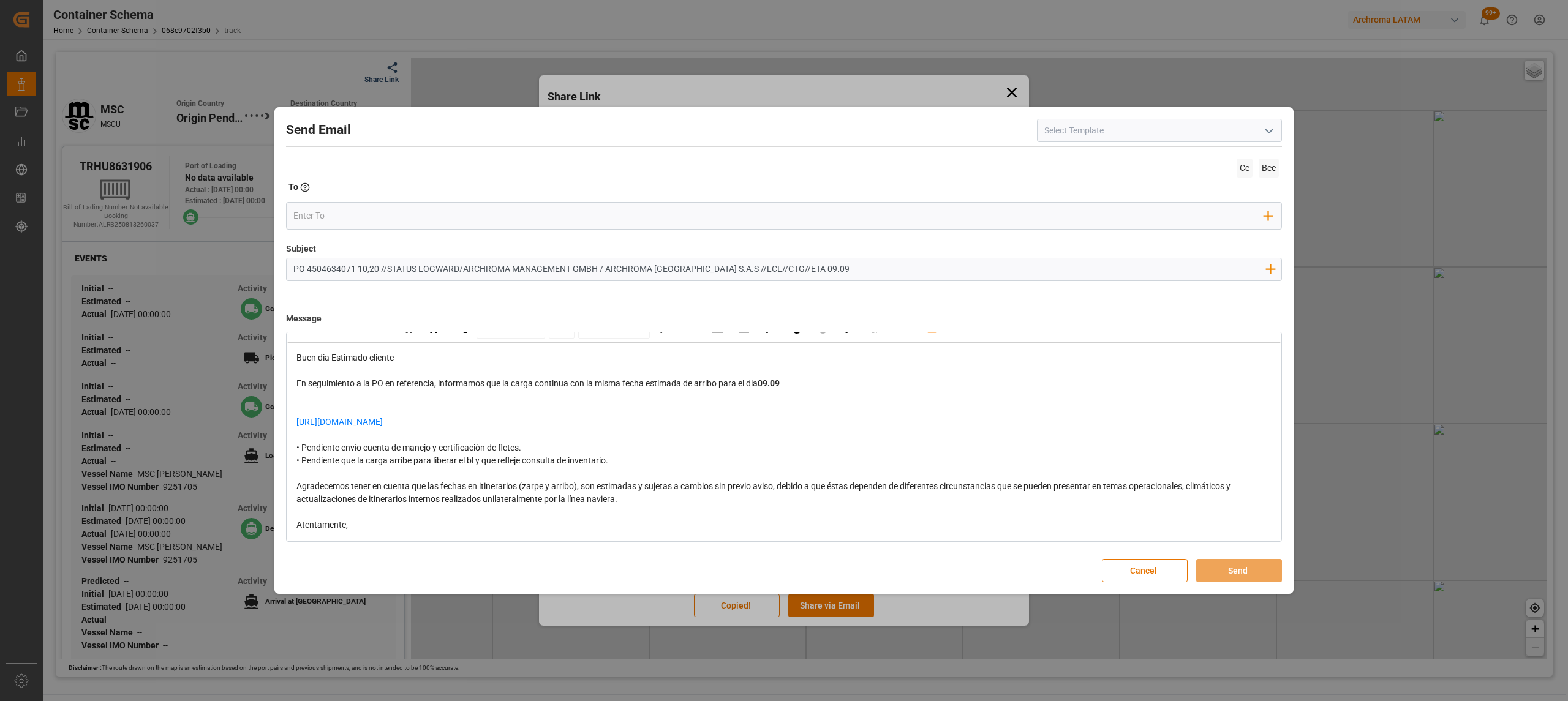
click at [446, 410] on div "rdw-editor" at bounding box center [784, 409] width 976 height 13
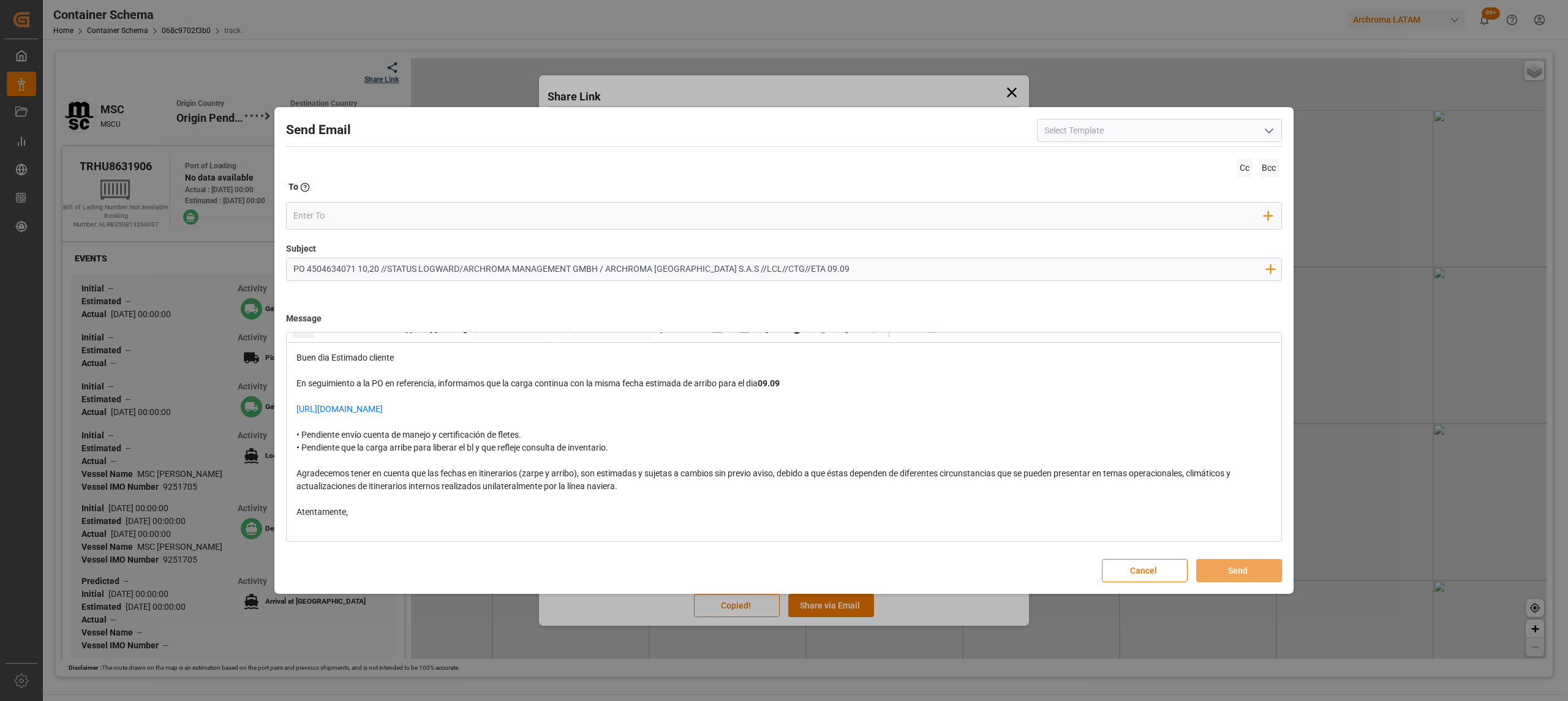
click at [517, 443] on div "• Pendiente que la carga arribe para liberar el bl y que refleje consulta de in…" at bounding box center [784, 448] width 976 height 13
click at [400, 525] on div "rdw-editor" at bounding box center [784, 532] width 976 height 26
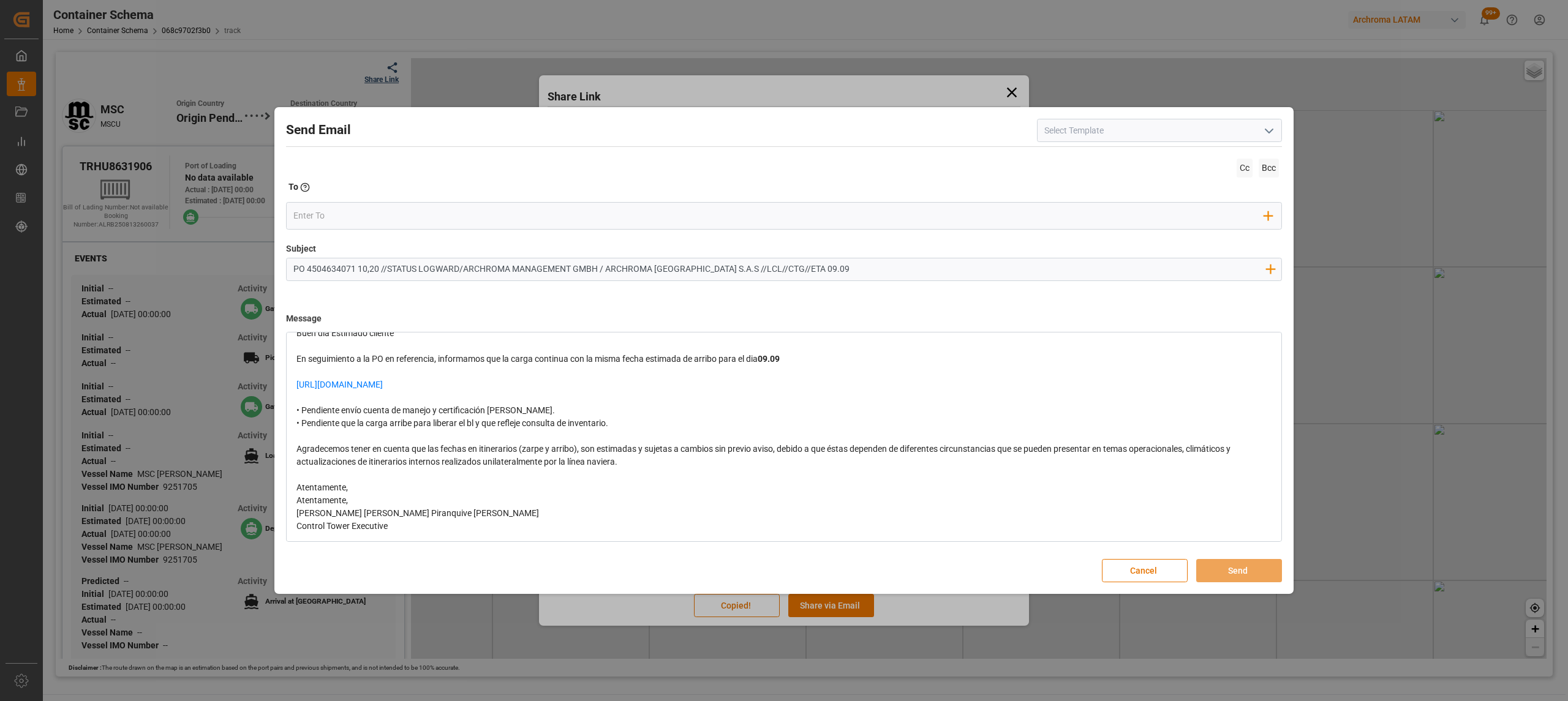
scroll to position [57, 0]
drag, startPoint x: 332, startPoint y: 471, endPoint x: 243, endPoint y: 473, distance: 89.0
click at [243, 473] on div "Send Email Cc Bcc To Enter the TO Email address Add Field to To Subject PO 4504…" at bounding box center [784, 350] width 1568 height 701
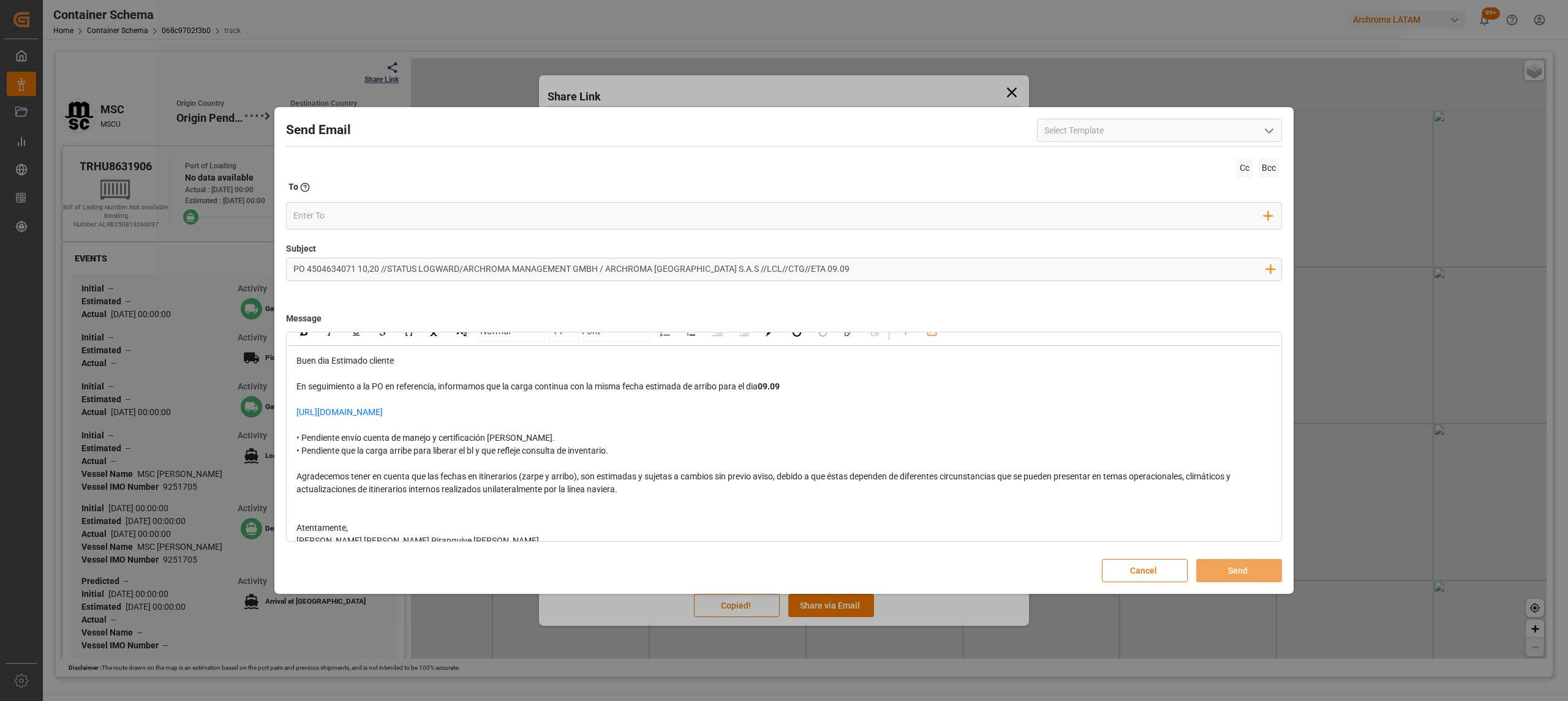
scroll to position [0, 0]
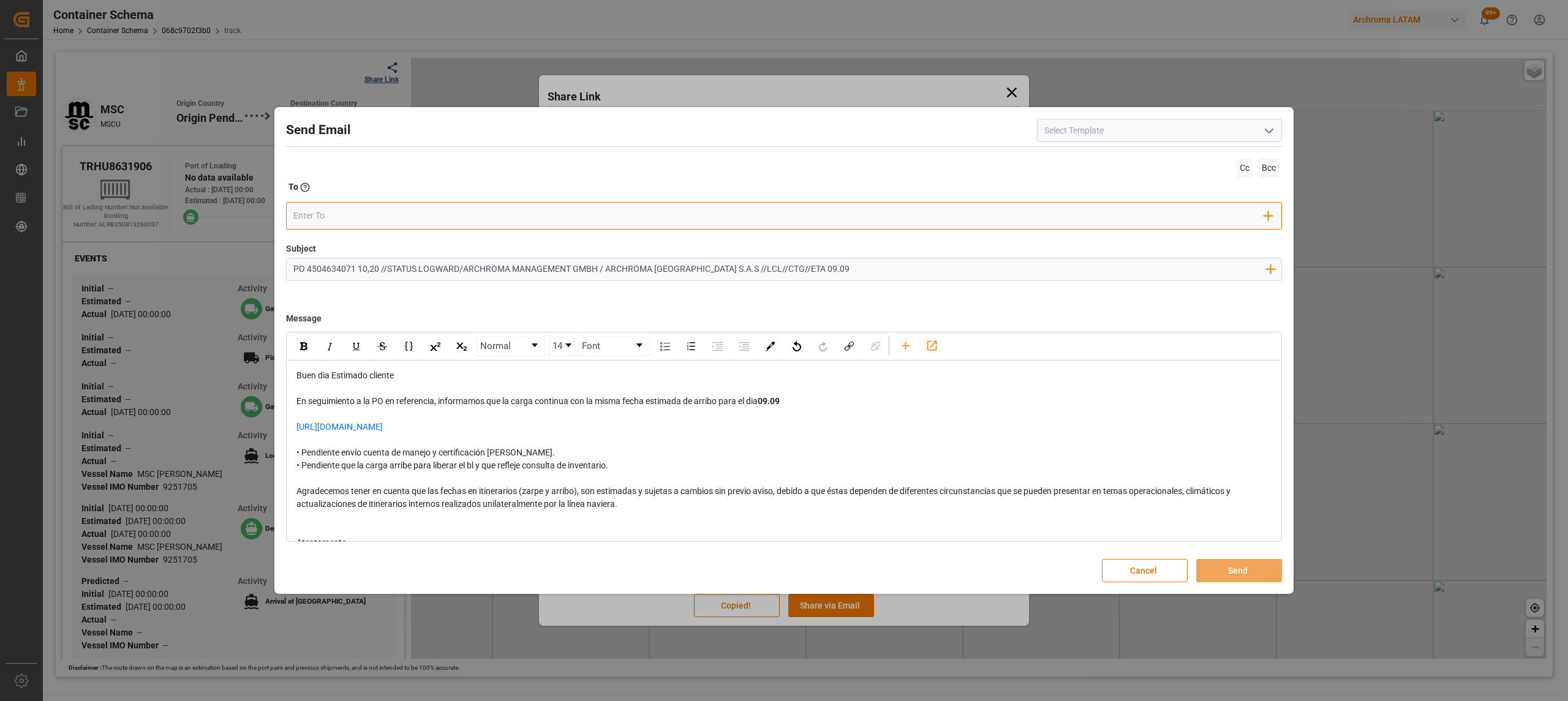
click at [395, 207] on input "email" at bounding box center [779, 216] width 972 height 18
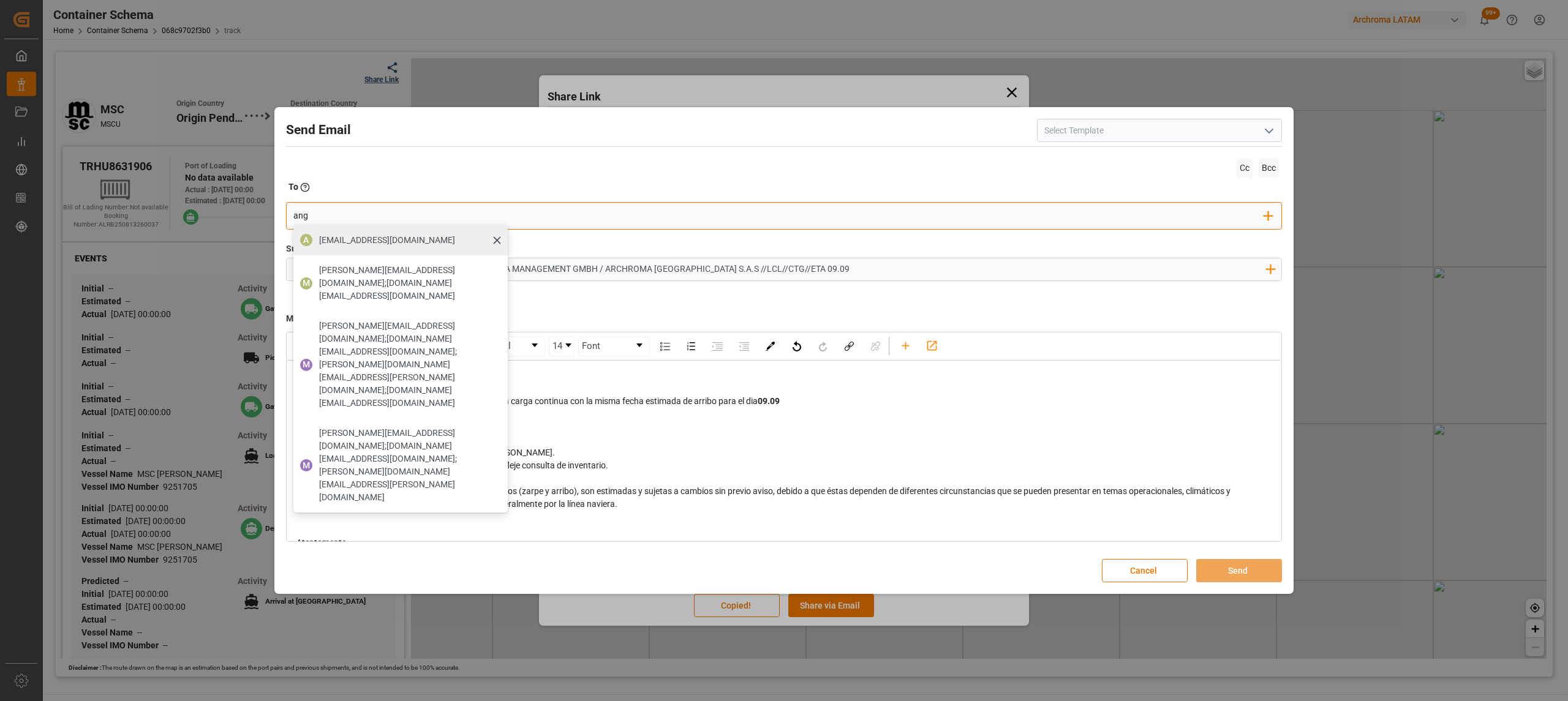
type input "ang"
click at [344, 240] on span "[EMAIL_ADDRESS][DOMAIN_NAME]" at bounding box center [387, 240] width 136 height 13
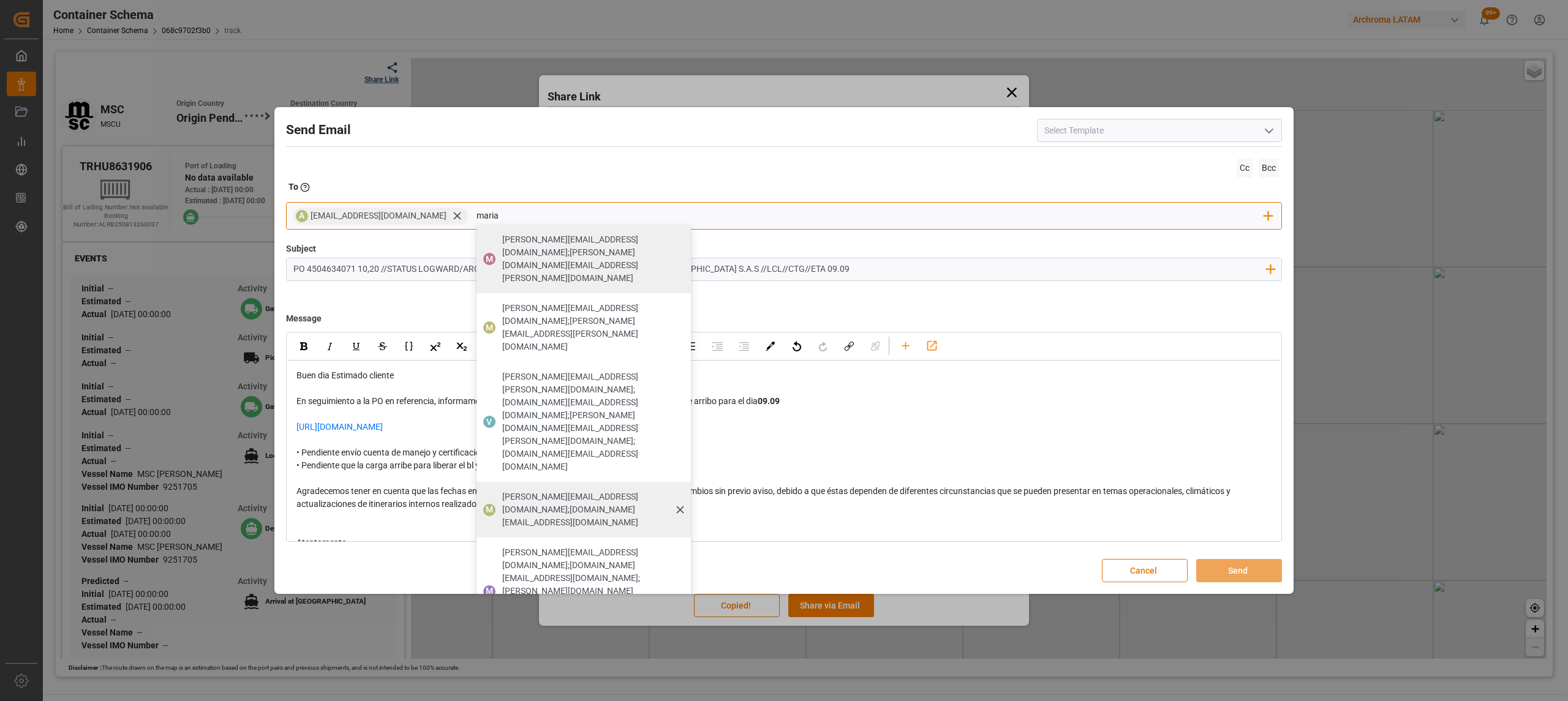
type input "maria"
click at [616, 491] on span "[PERSON_NAME][EMAIL_ADDRESS][DOMAIN_NAME];[DOMAIN_NAME][EMAIL_ADDRESS][DOMAIN_N…" at bounding box center [592, 510] width 180 height 39
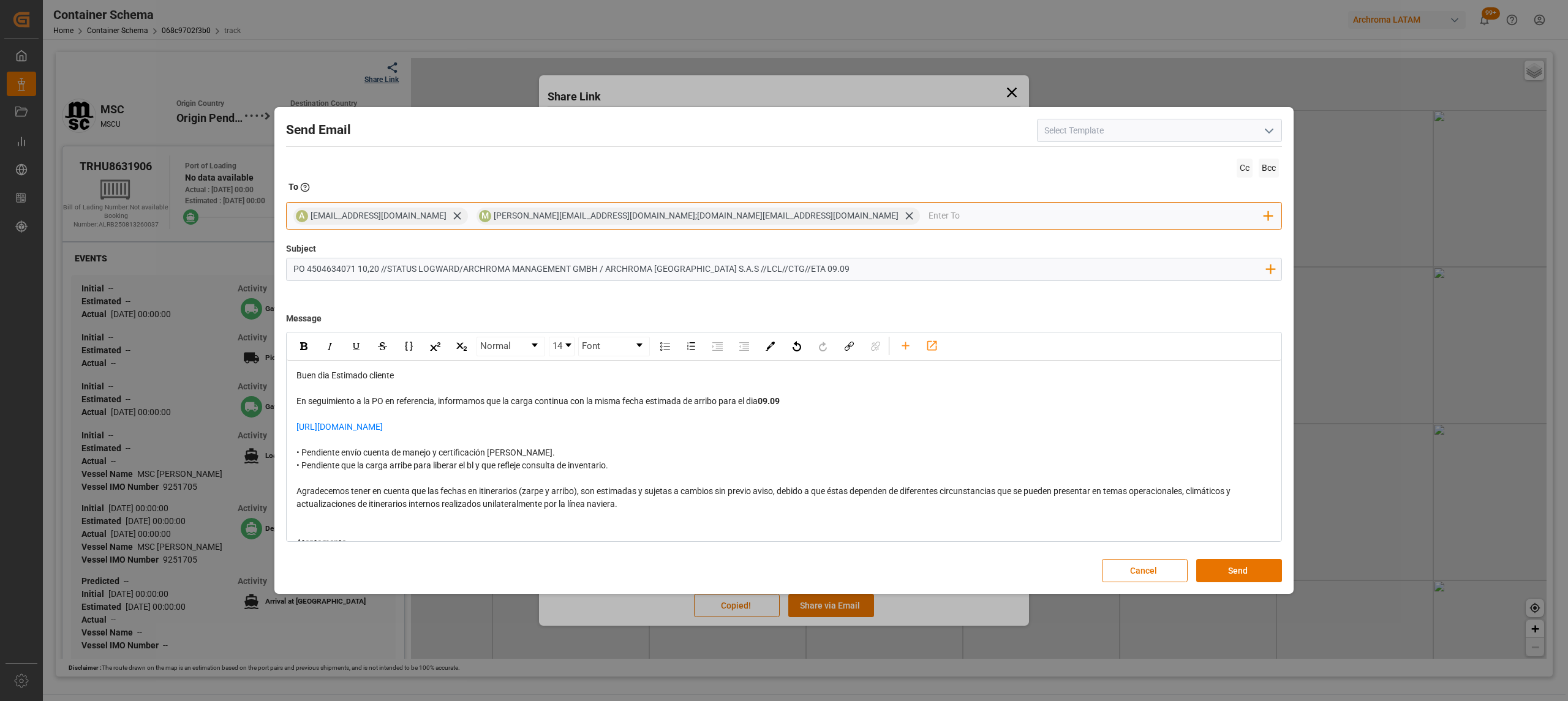
click at [451, 219] on icon at bounding box center [457, 216] width 13 height 13
click at [745, 218] on input "email" at bounding box center [1005, 216] width 520 height 18
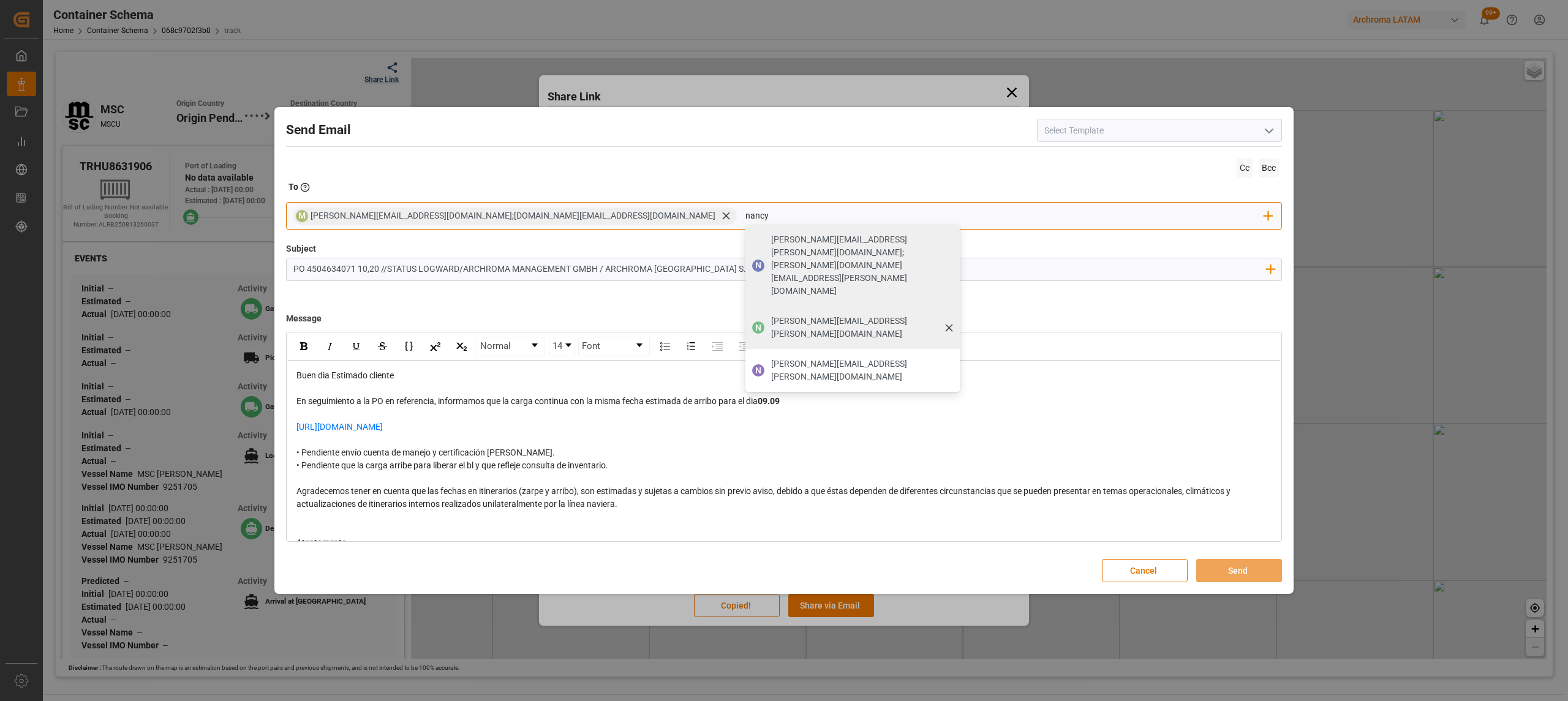
type input "nancy"
click at [767, 311] on div "[PERSON_NAME][EMAIL_ADDRESS][PERSON_NAME][DOMAIN_NAME]" at bounding box center [861, 328] width 189 height 34
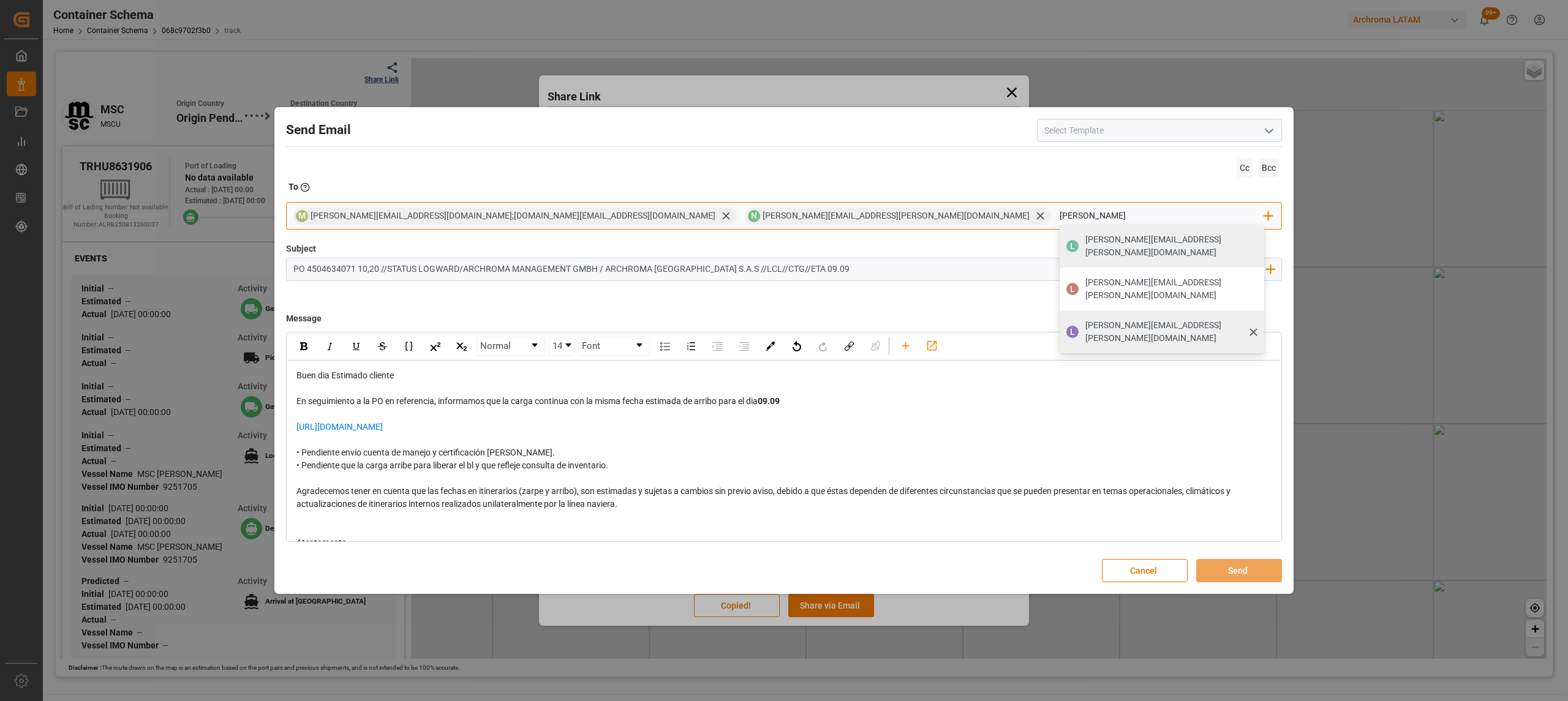
type input "[PERSON_NAME]"
click at [1085, 319] on span "[PERSON_NAME][EMAIL_ADDRESS][PERSON_NAME][DOMAIN_NAME]" at bounding box center [1171, 332] width 171 height 26
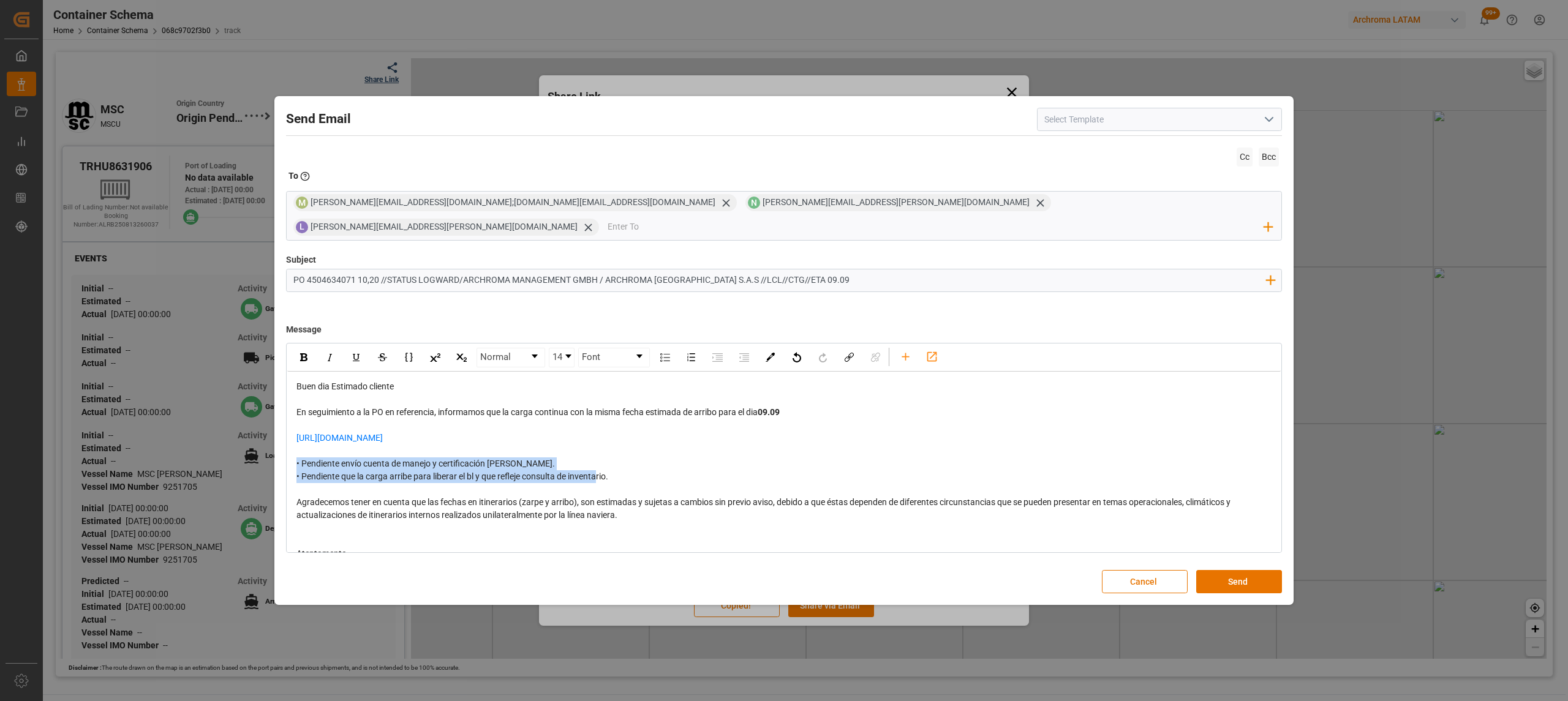
drag, startPoint x: 616, startPoint y: 471, endPoint x: 293, endPoint y: 448, distance: 323.8
click at [293, 448] on div "Buen dia Estimado cliente En seguimiento a la PO en referencia, informamos que …" at bounding box center [784, 483] width 994 height 223
click at [305, 354] on img "rdw-inline-control" at bounding box center [304, 357] width 7 height 8
drag, startPoint x: 418, startPoint y: 268, endPoint x: 386, endPoint y: 268, distance: 32.0
click at [386, 269] on input "PO 4504634071 10,20 //STATUS LOGWARD/ARCHROMA MANAGEMENT GMBH / ARCHROMA [GEOGR…" at bounding box center [779, 280] width 985 height 22
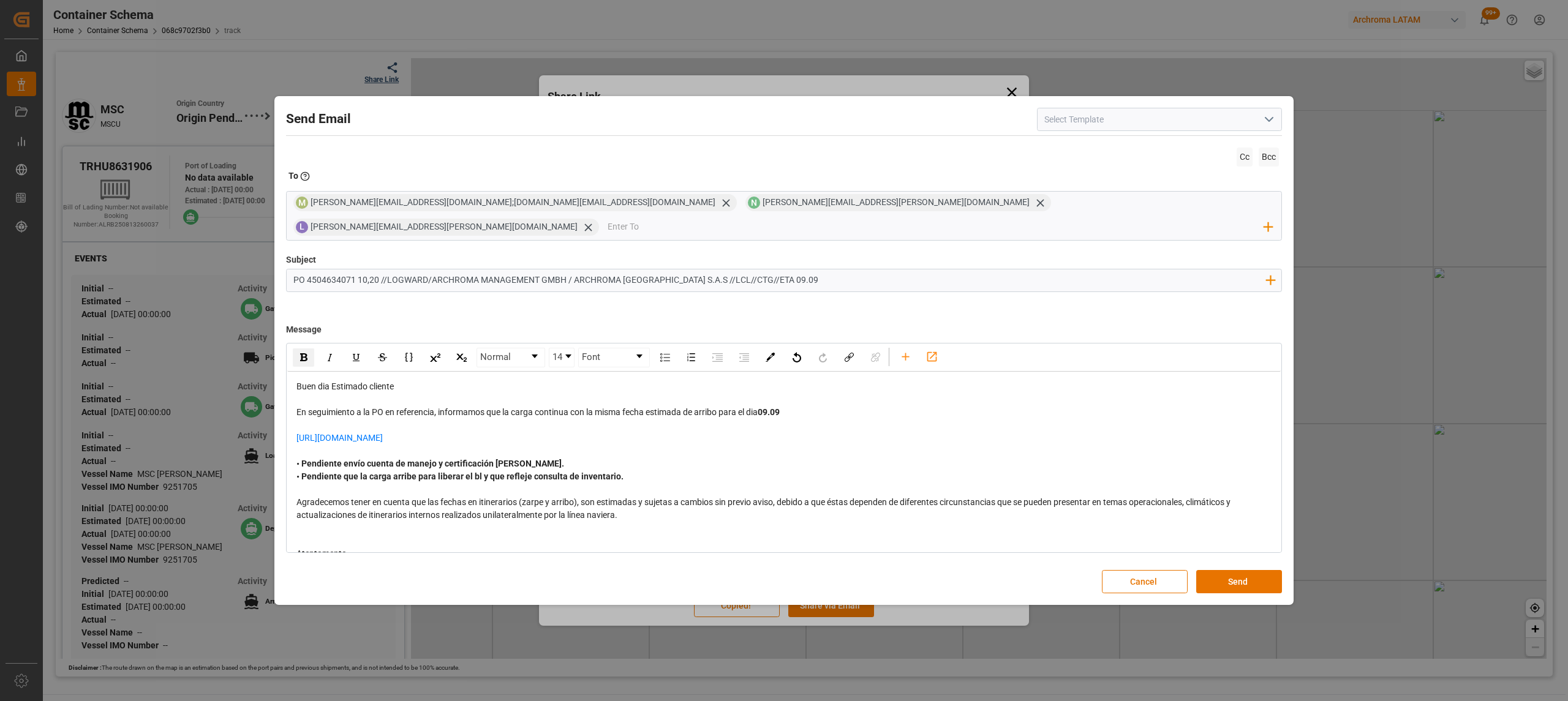
click at [427, 269] on input "PO 4504634071 10,20 //LOGWARD/ARCHROMA MANAGEMENT GMBH / ARCHROMA [GEOGRAPHIC_D…" at bounding box center [779, 280] width 985 height 22
paste input "STATUS"
click at [465, 269] on input "PO 4504634071 10,20 //LOGWARD STATUS /ARCHROMA MANAGEMENT GMBH / ARCHROMA [GEOG…" at bounding box center [779, 280] width 985 height 22
click at [465, 269] on input "PO 4504634071 10,20 //LOGWARD STATUS /PRIORIDAD//ARCHROMA MANAGEMENT GMBH / ARC…" at bounding box center [779, 280] width 985 height 22
type input "PO 4504634071 10,20 //LOGWARD STATUS //PRIORIDAD//ARCHROMA MANAGEMENT GMBH / AR…"
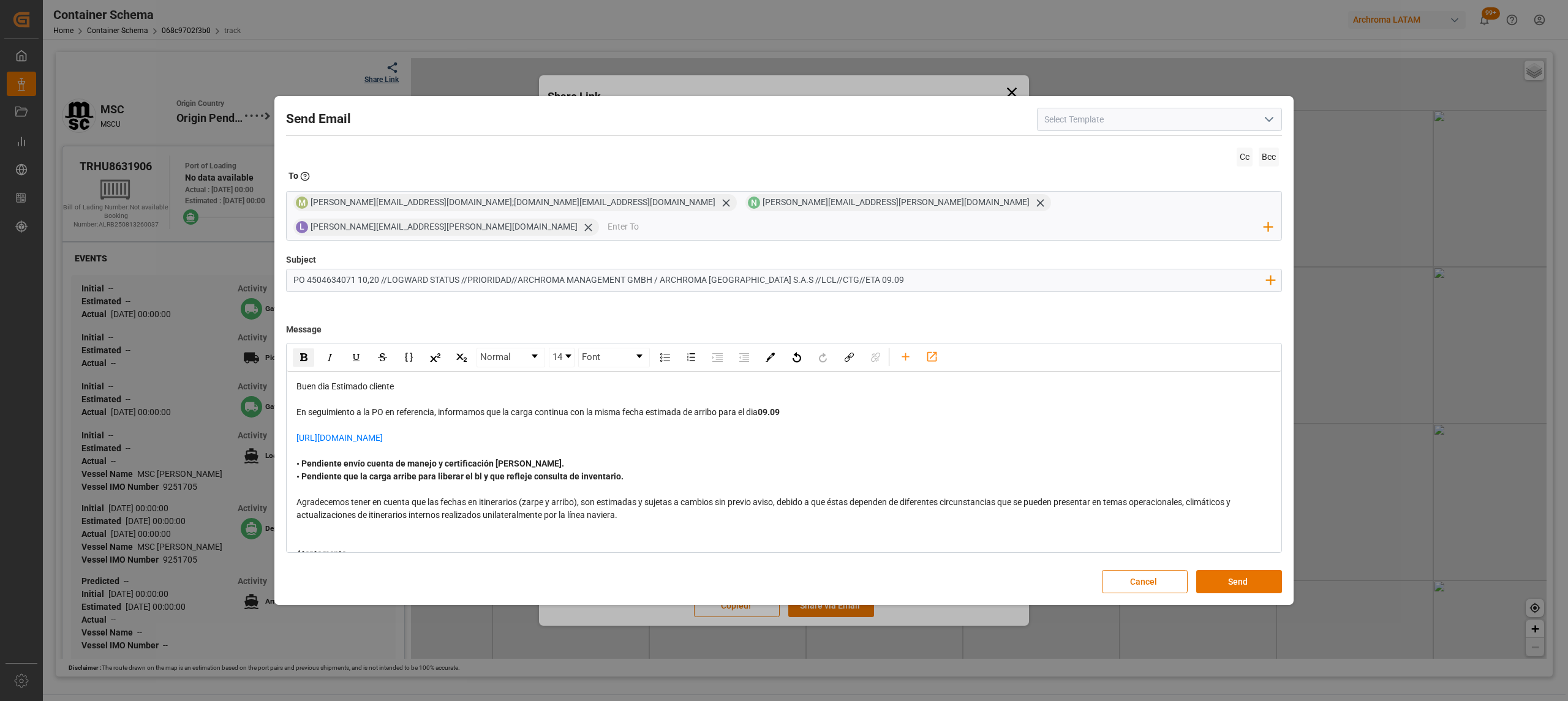
drag, startPoint x: 1263, startPoint y: 561, endPoint x: 1278, endPoint y: 557, distance: 15.5
click at [1263, 570] on button "Send" at bounding box center [1238, 582] width 85 height 23
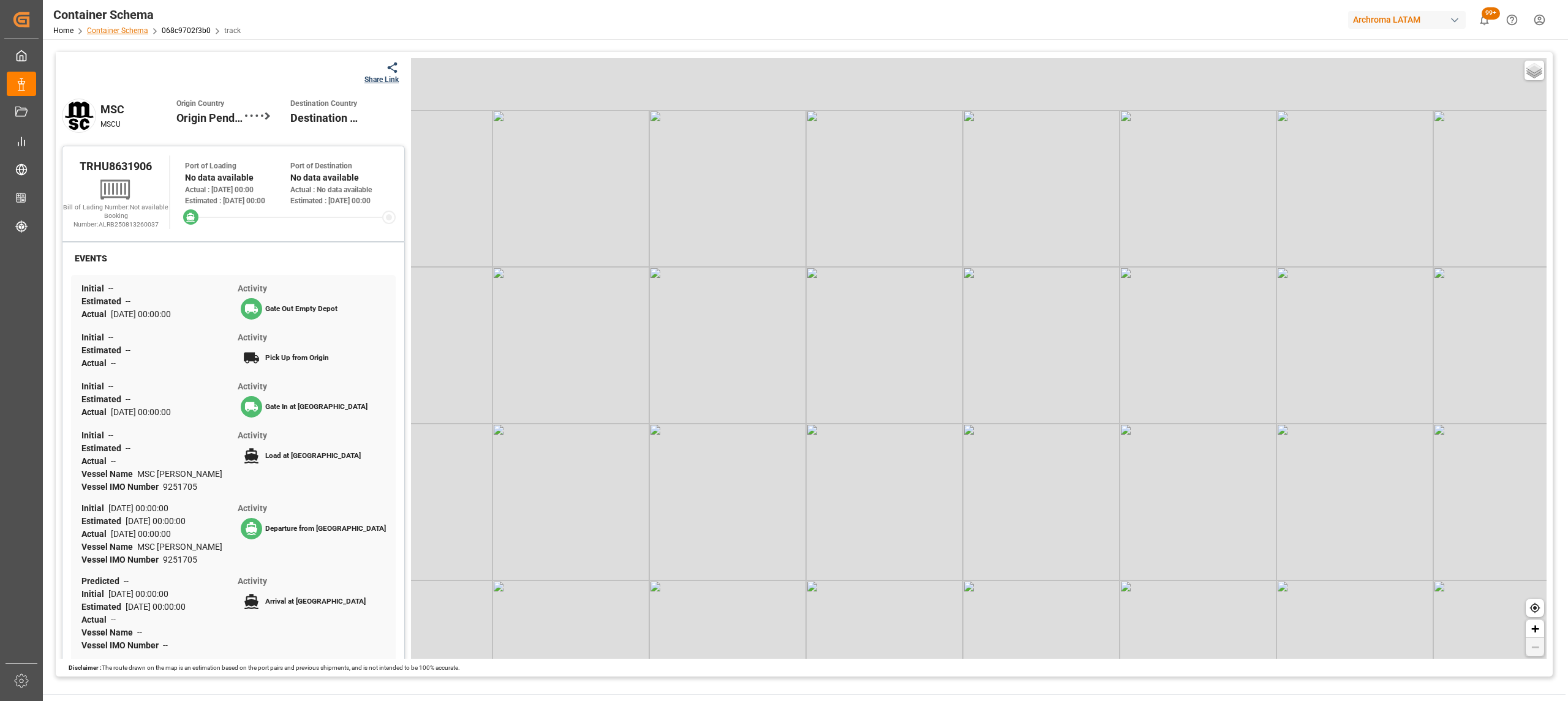
click at [111, 33] on link "Container Schema" at bounding box center [117, 31] width 61 height 9
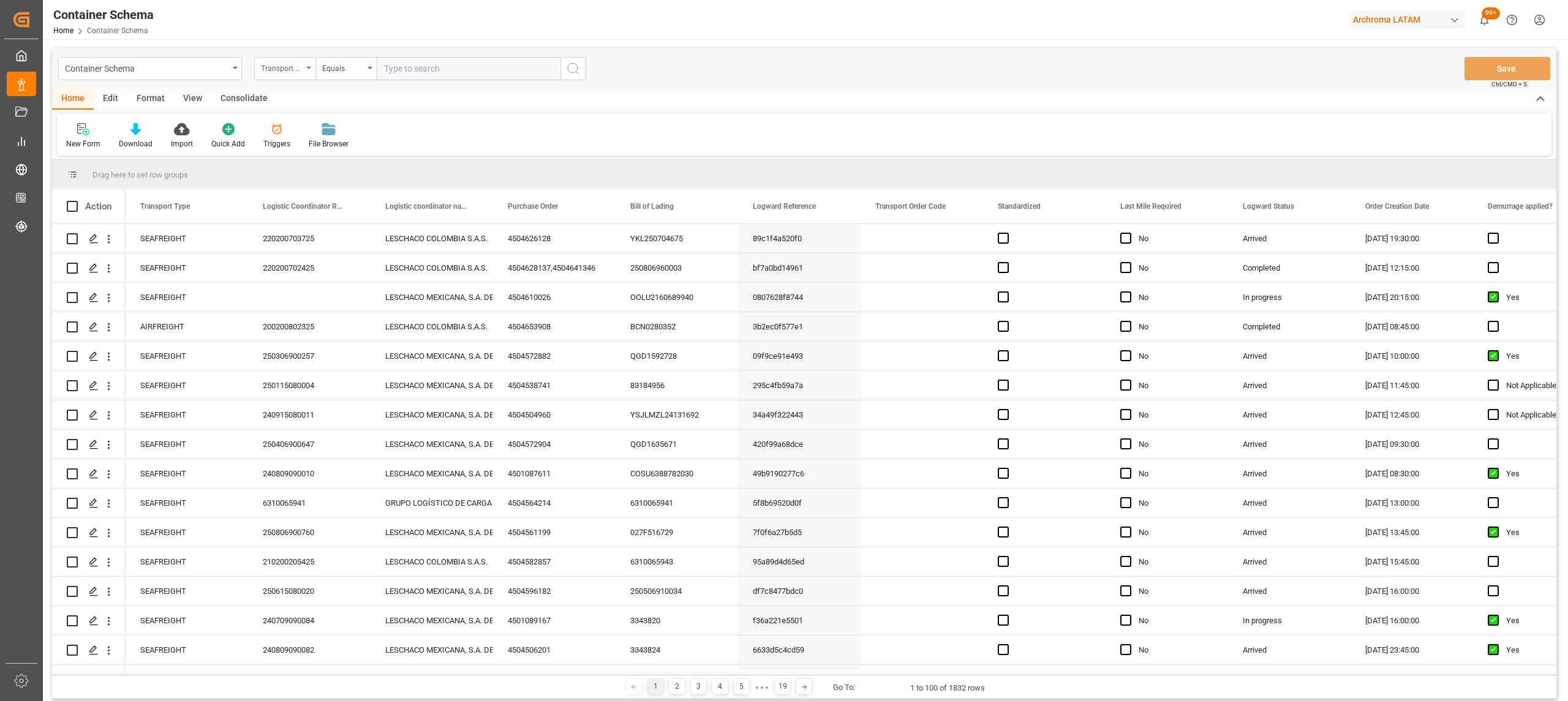
click at [307, 65] on div "Transport Type" at bounding box center [285, 69] width 61 height 23
click at [272, 66] on div "Transport Type" at bounding box center [282, 67] width 42 height 14
click at [274, 72] on div "Transport Type" at bounding box center [282, 67] width 42 height 14
click at [315, 200] on div "Purchase Order" at bounding box center [346, 202] width 183 height 26
click at [332, 69] on div "Equals" at bounding box center [343, 67] width 42 height 14
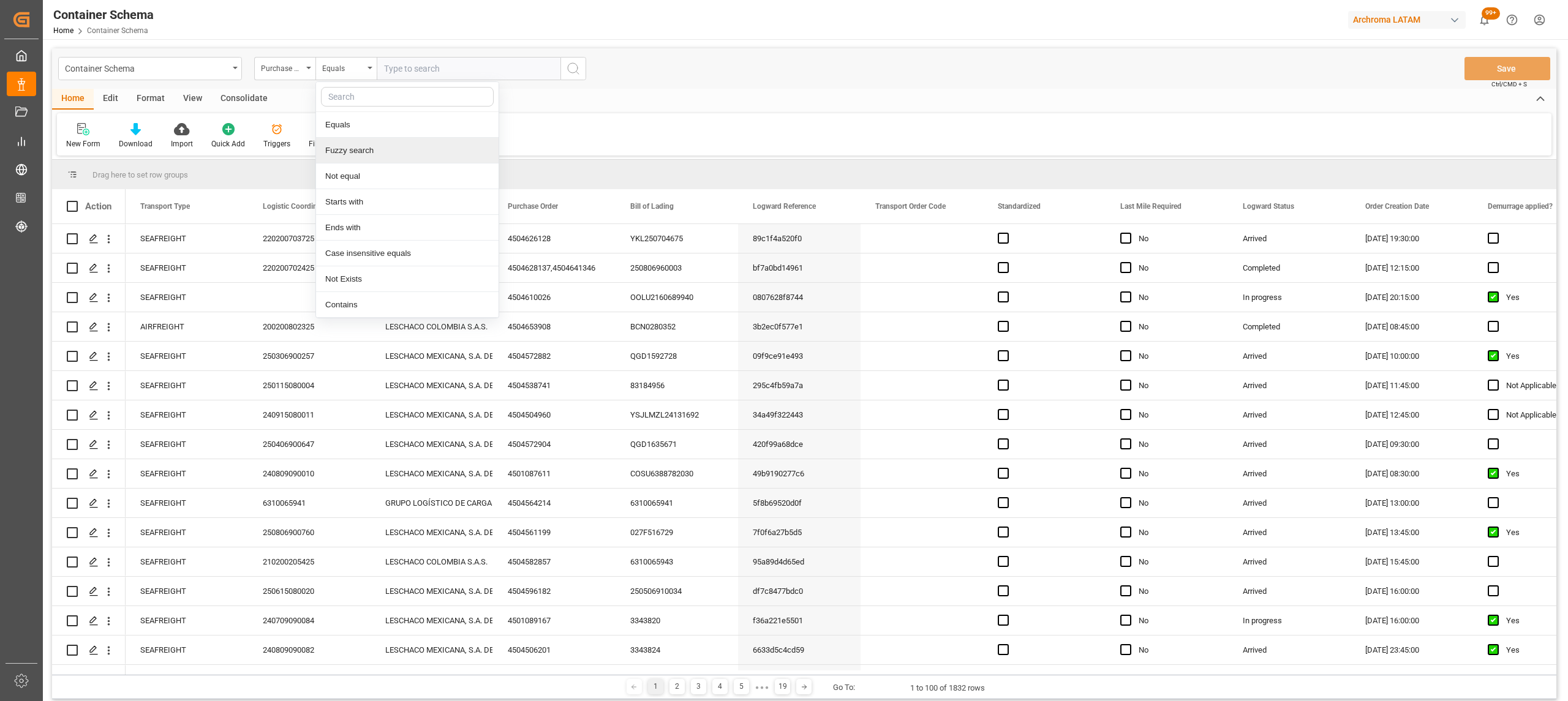
click at [346, 143] on div "Fuzzy search" at bounding box center [407, 151] width 183 height 26
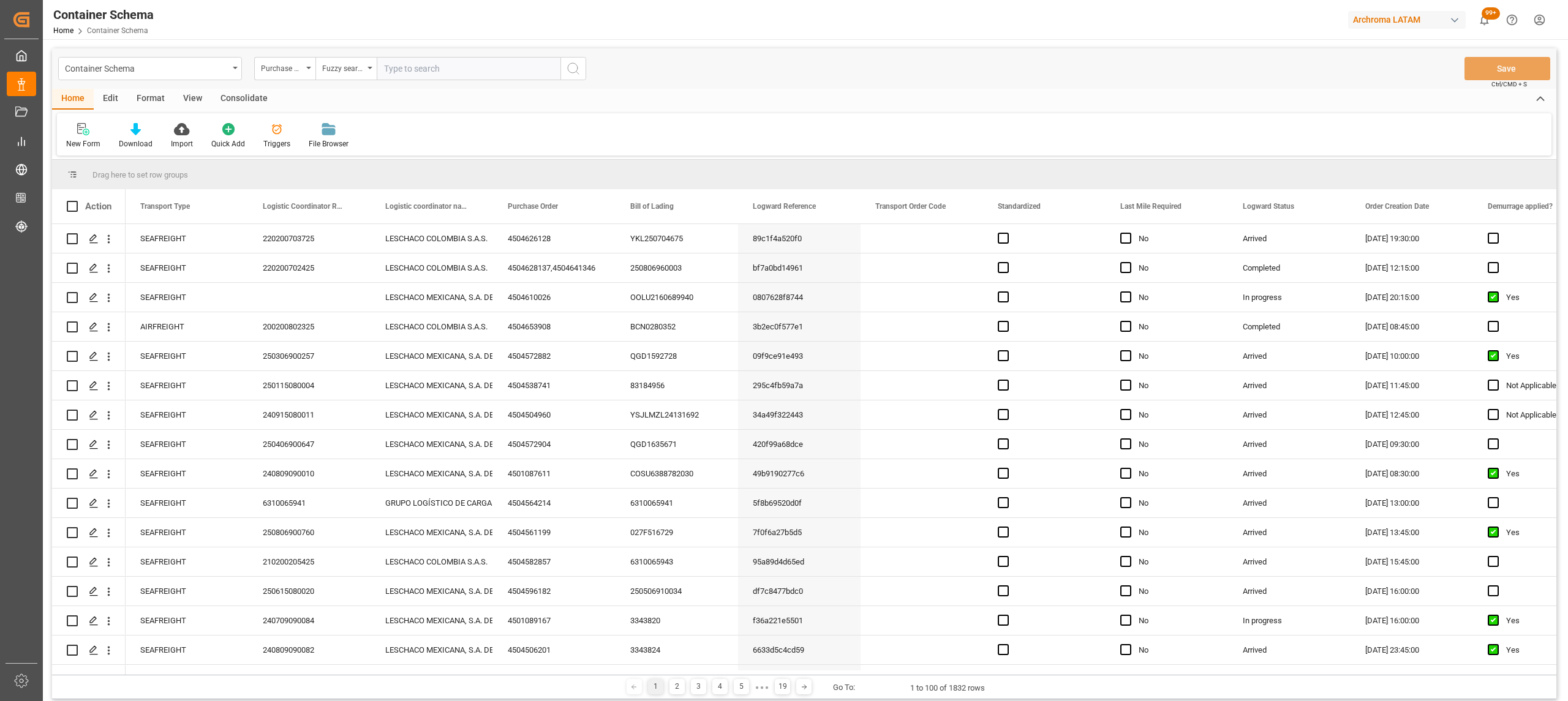
click at [445, 63] on input "text" at bounding box center [469, 69] width 184 height 23
paste input "4504648998"
type input "4504648998"
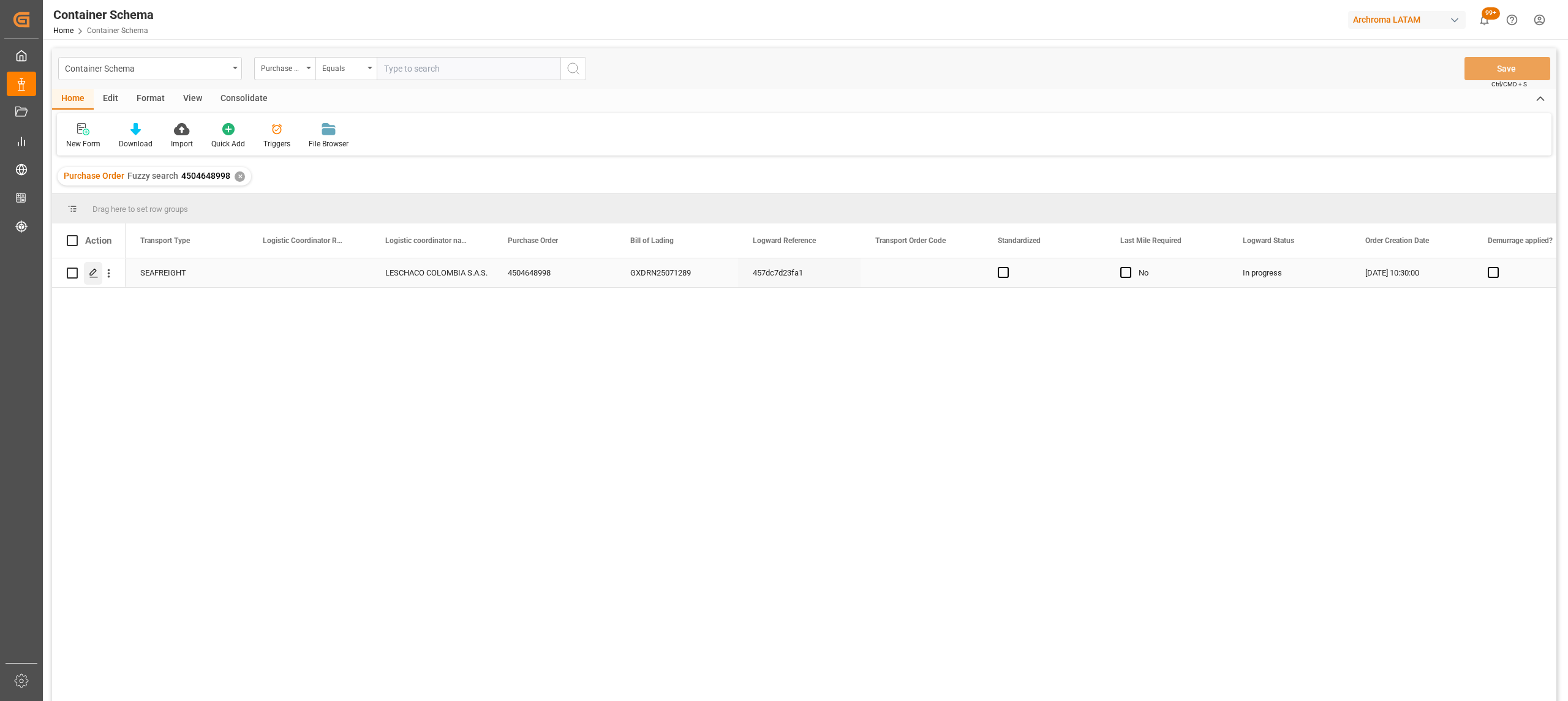
click at [96, 269] on icon "Press SPACE to select this row." at bounding box center [93, 273] width 10 height 10
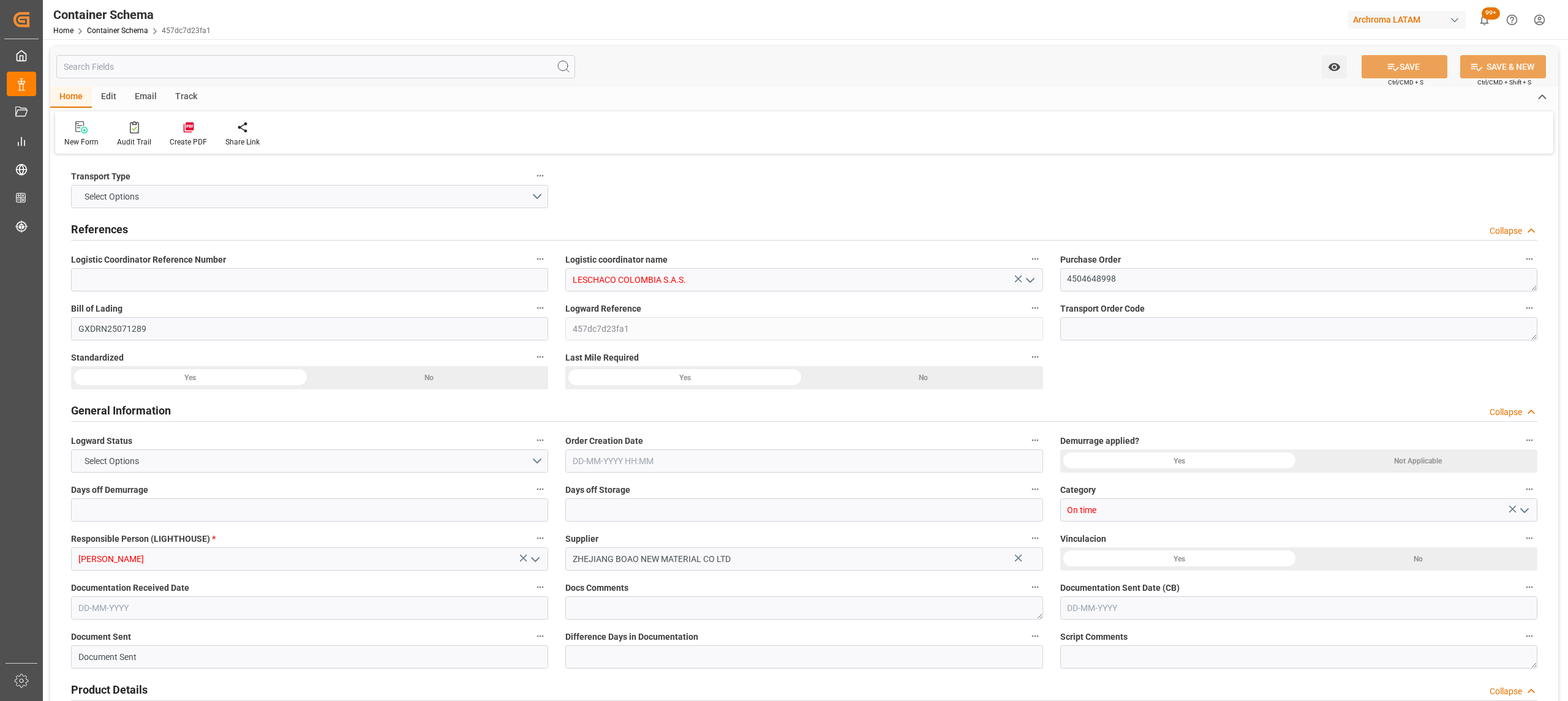
type input "0"
type input "3"
type input "1"
type input "450"
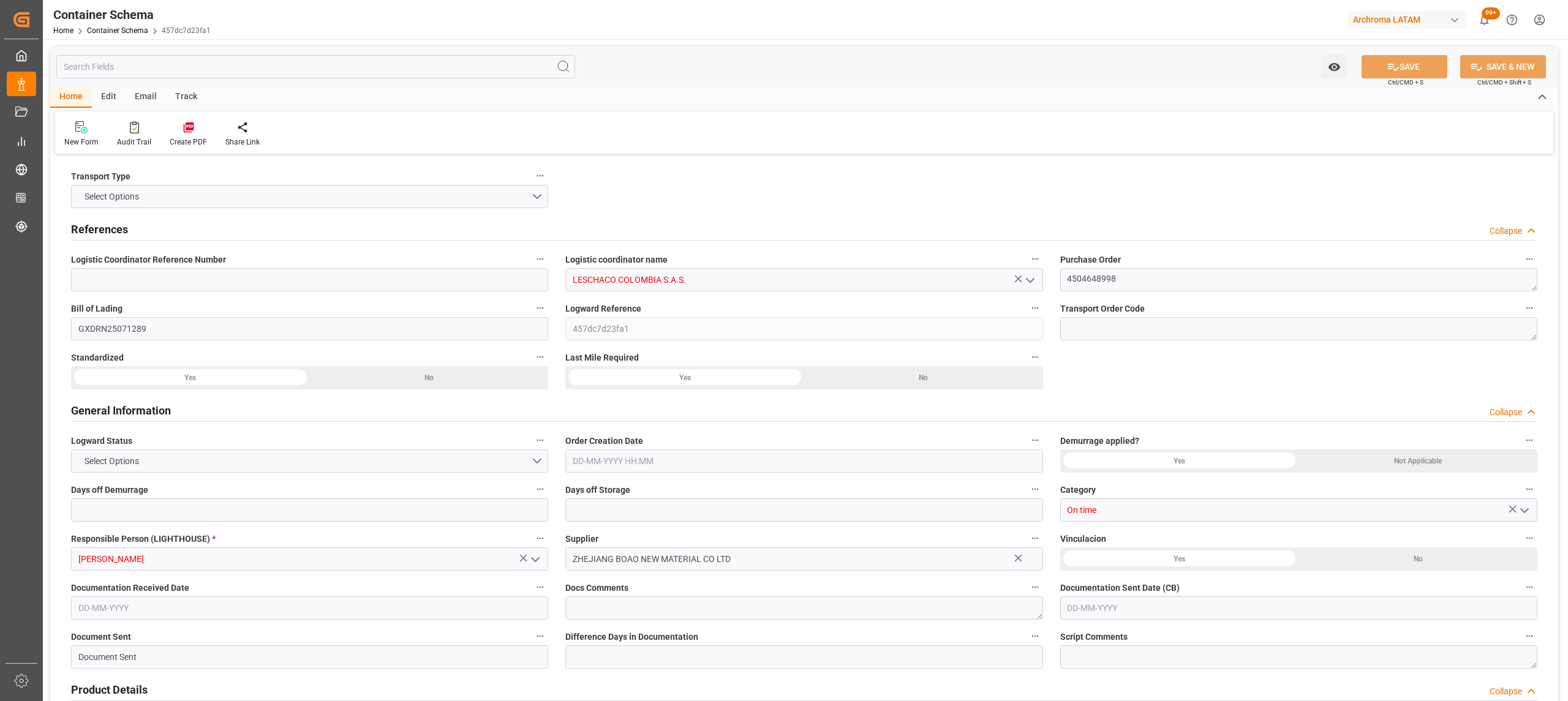
type input "490"
type input "Maersk"
type input "Maersk Line AS"
type input "CNSGH"
type input "CNSHA"
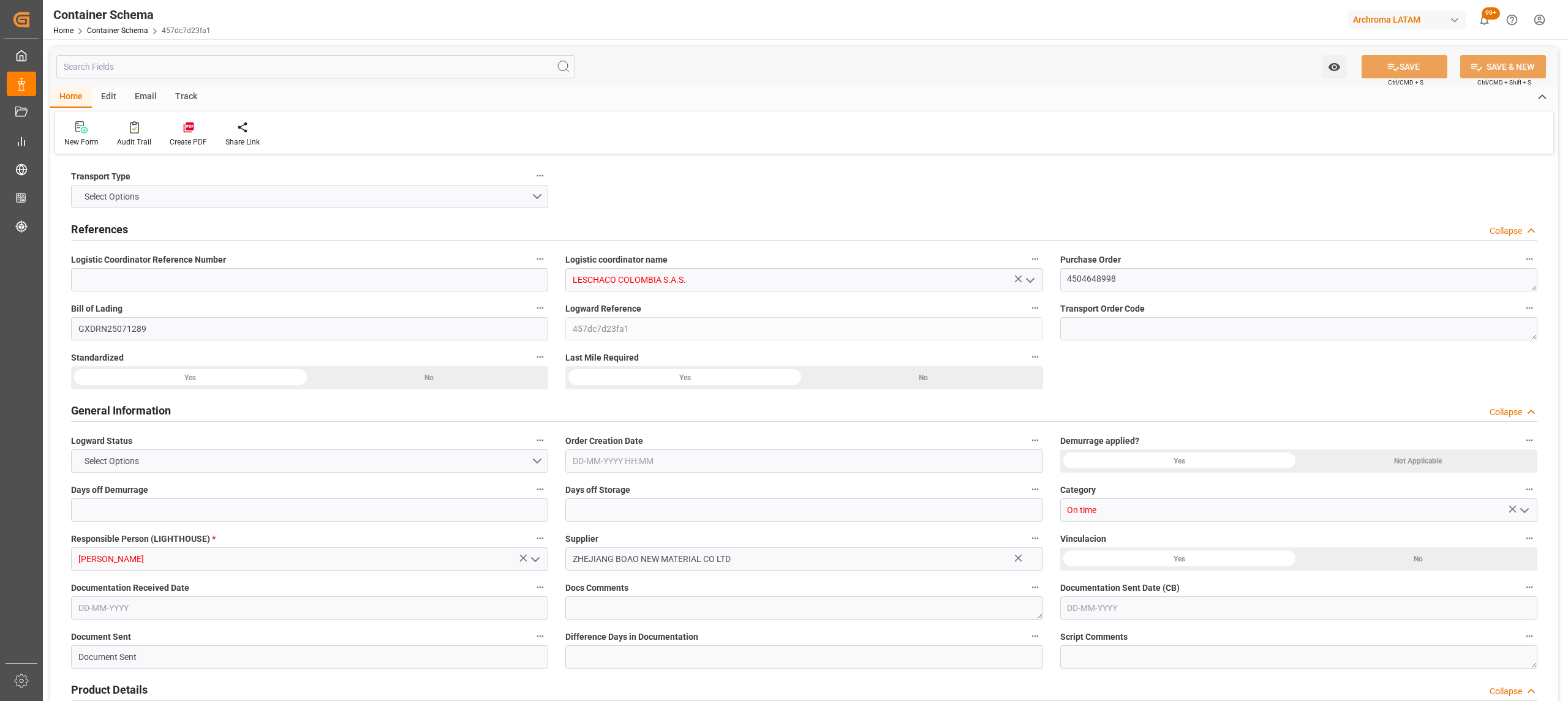
type input "COBUN"
type input "9627916"
type input "[DATE] 10:30"
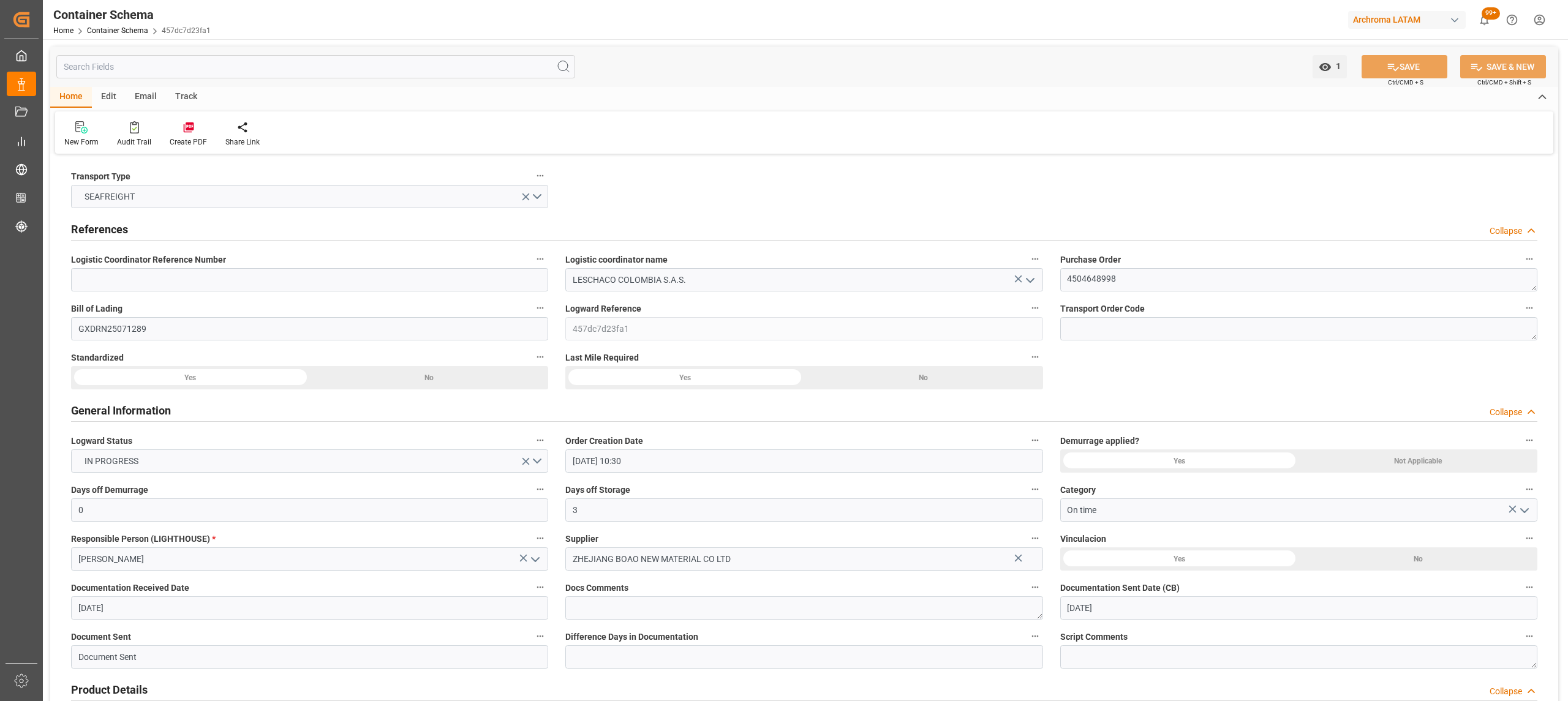
type input "[DATE]"
type input "[DATE] 00:00"
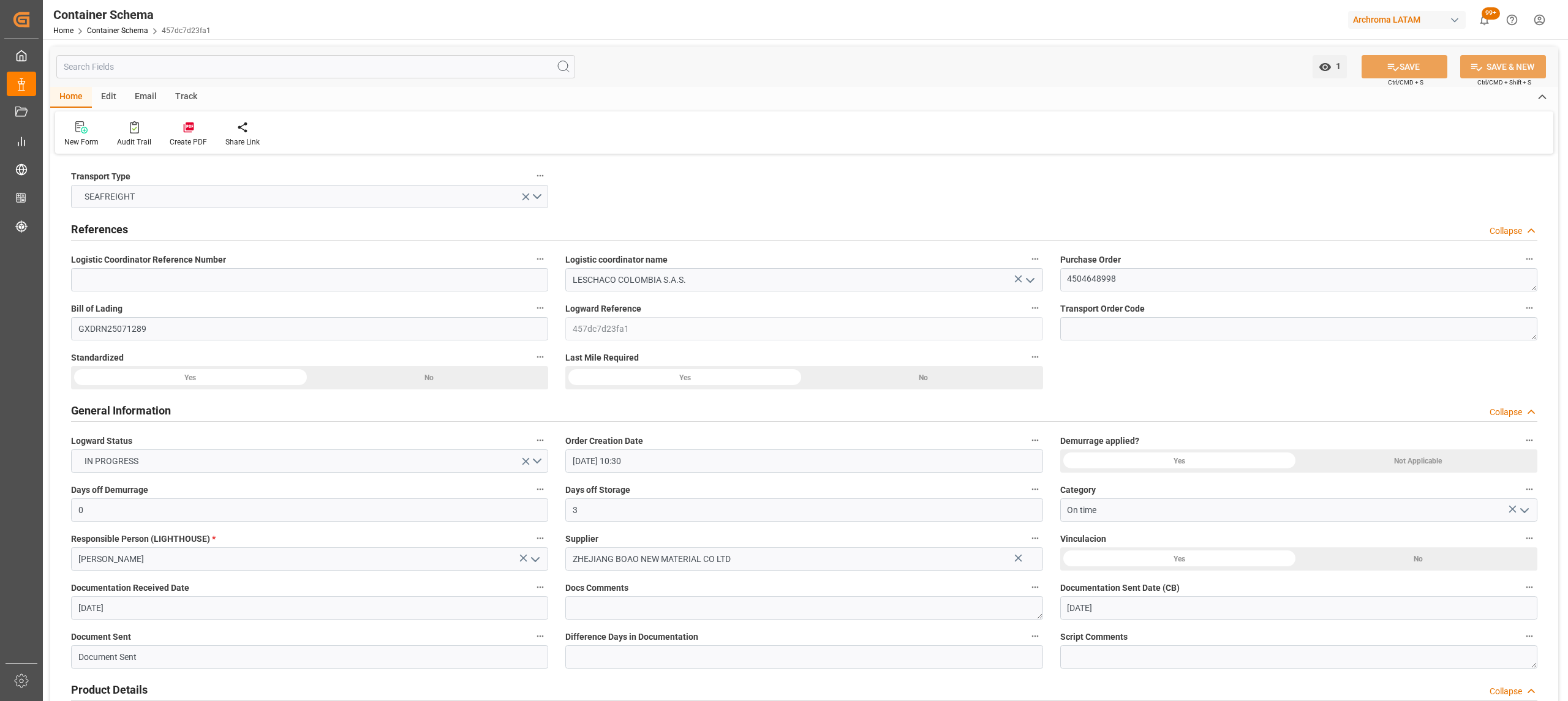
type input "[DATE] 00:00"
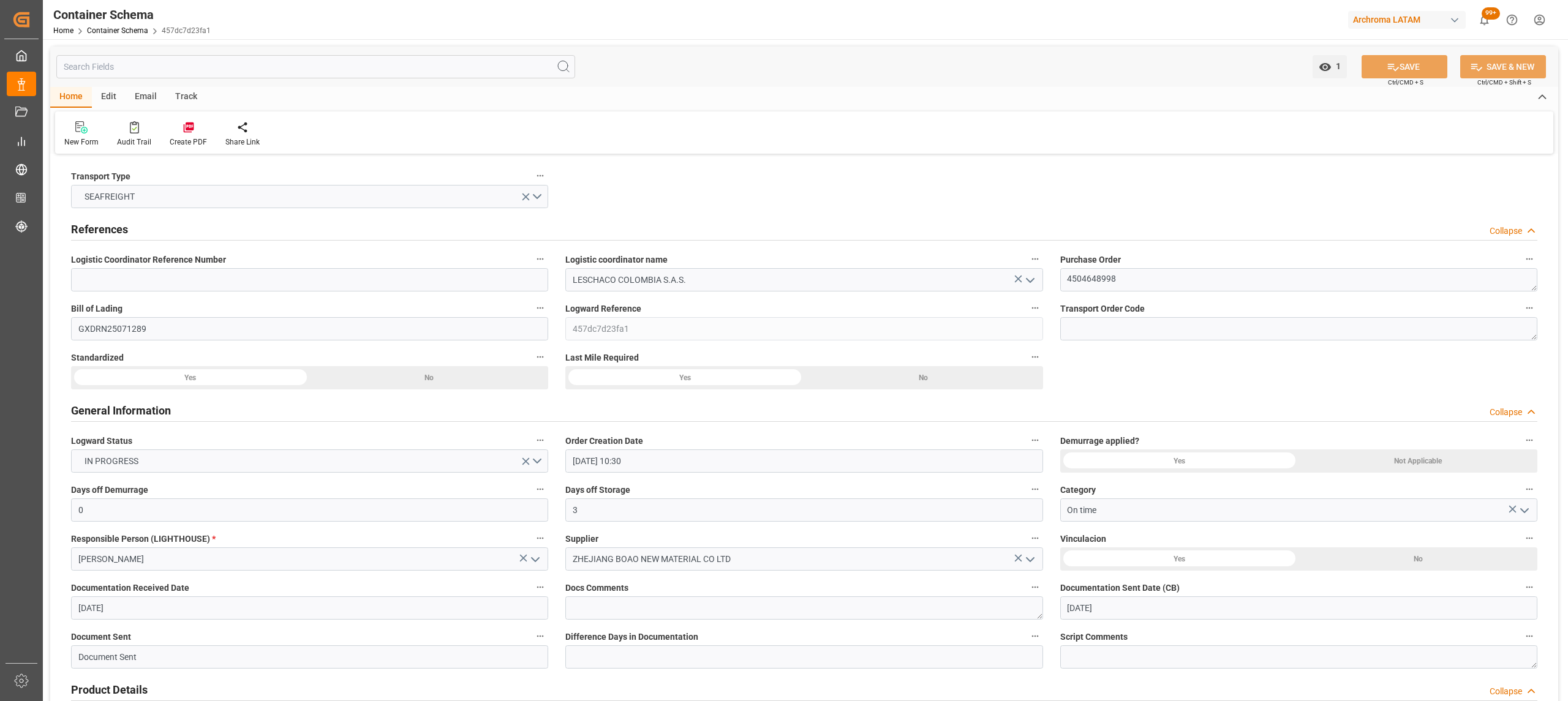
click at [190, 95] on div "Track" at bounding box center [186, 97] width 41 height 21
click at [82, 137] on div "Tracking" at bounding box center [79, 142] width 29 height 11
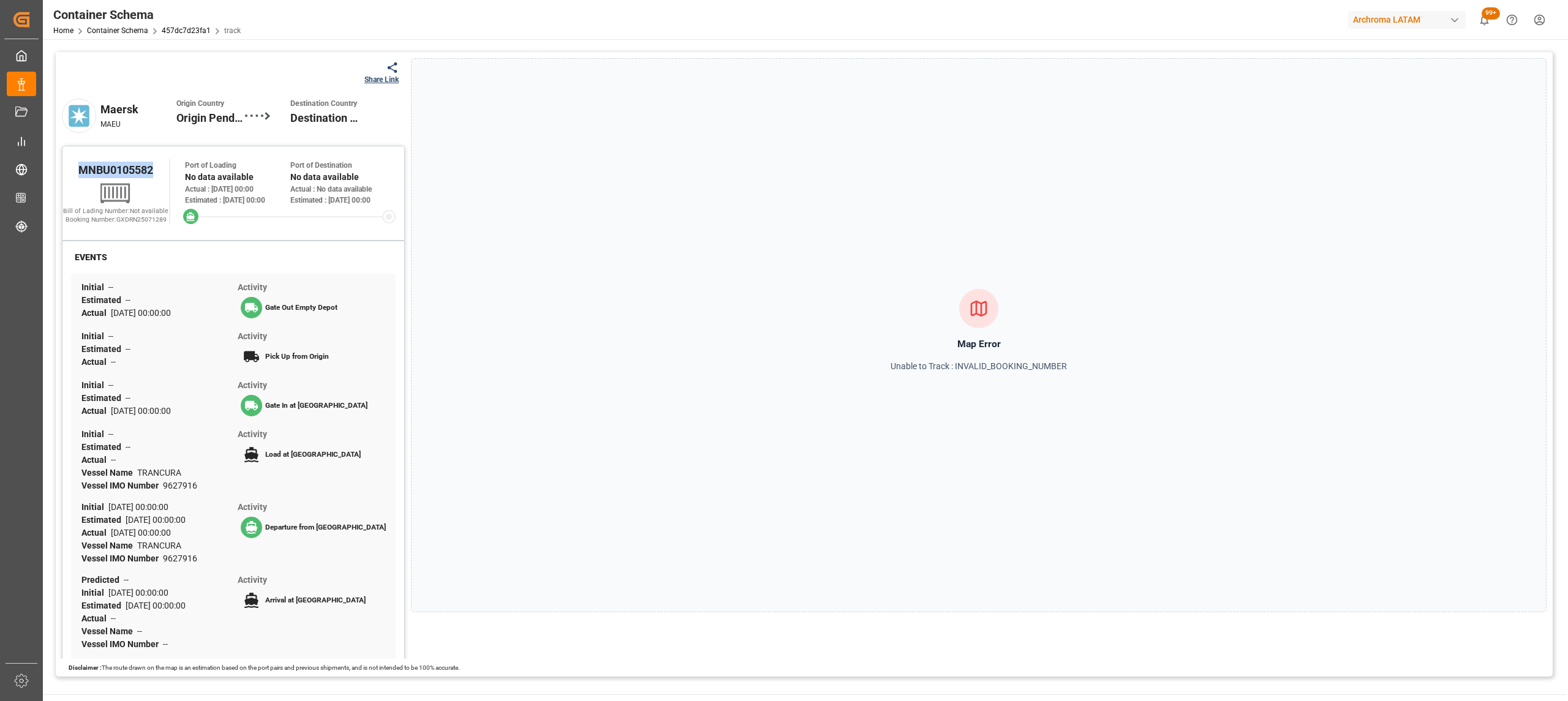
drag, startPoint x: 159, startPoint y: 179, endPoint x: 46, endPoint y: 167, distance: 113.6
click at [46, 167] on div "Tracking Map Share Link Maersk MAEU Origin Country Origin Pending Destination C…" at bounding box center [804, 365] width 1522 height 651
copy span "MNBU0105582"
click at [379, 78] on div "Share Link" at bounding box center [382, 80] width 34 height 11
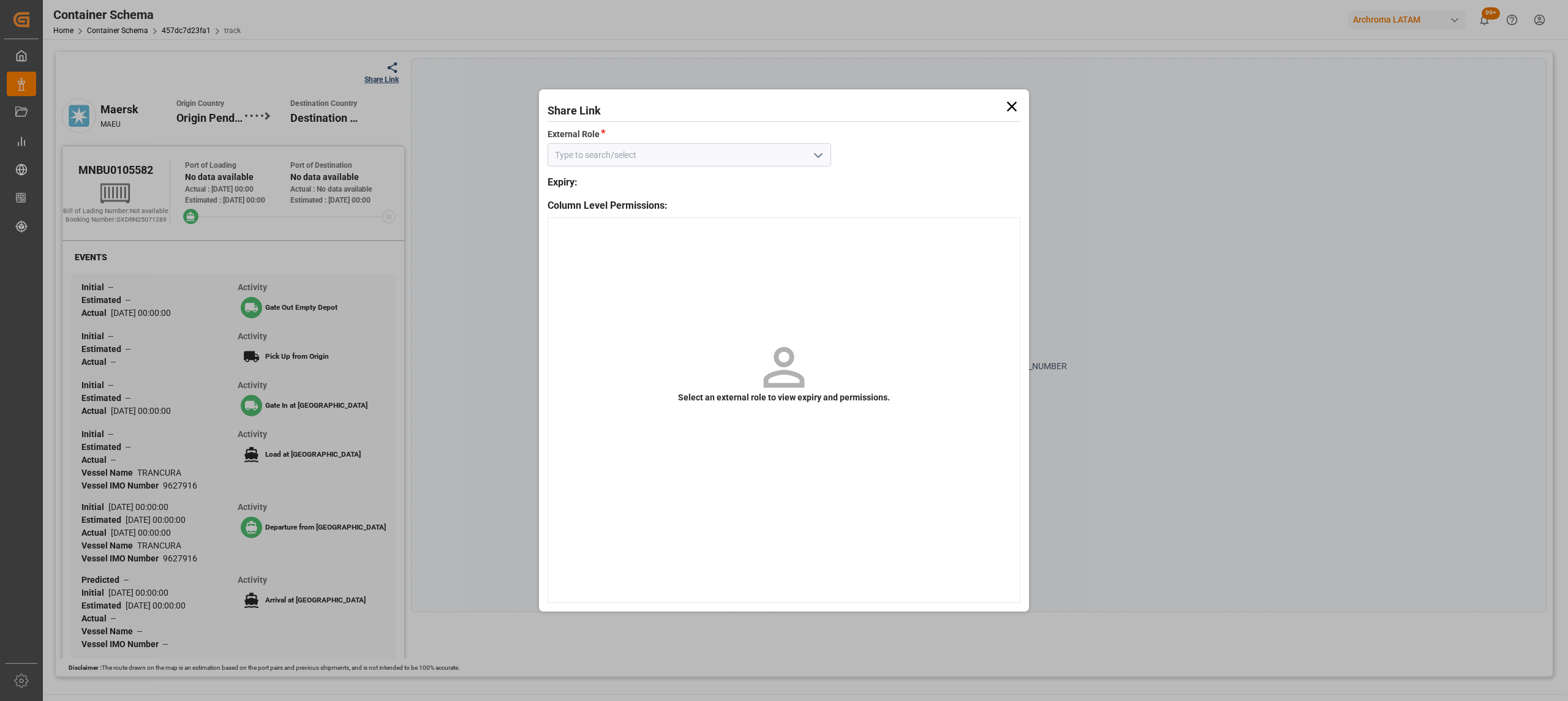
click at [817, 152] on icon "open menu" at bounding box center [818, 156] width 15 height 15
click at [737, 180] on div "Customer" at bounding box center [689, 182] width 282 height 28
type input "Customer"
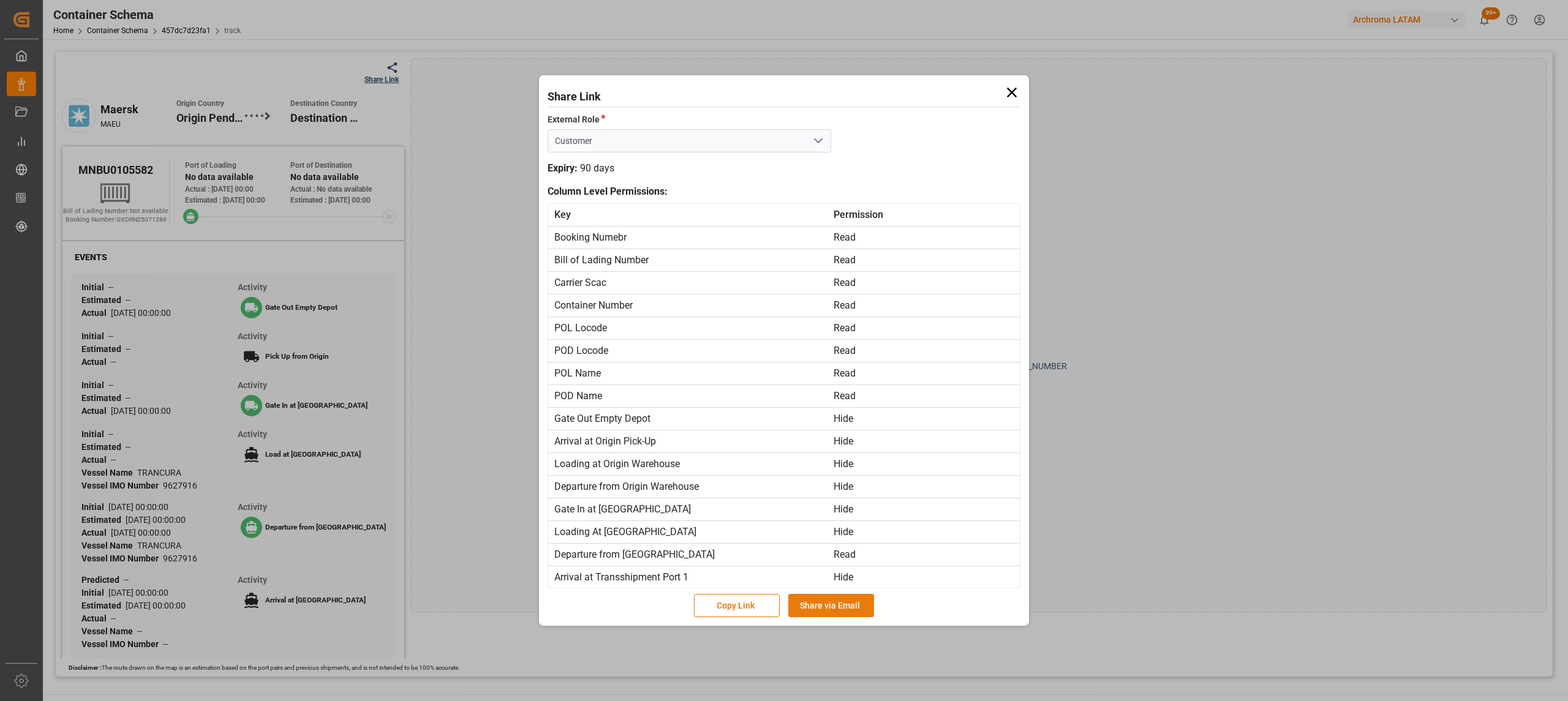
click at [830, 616] on button "Share via Email" at bounding box center [831, 606] width 85 height 23
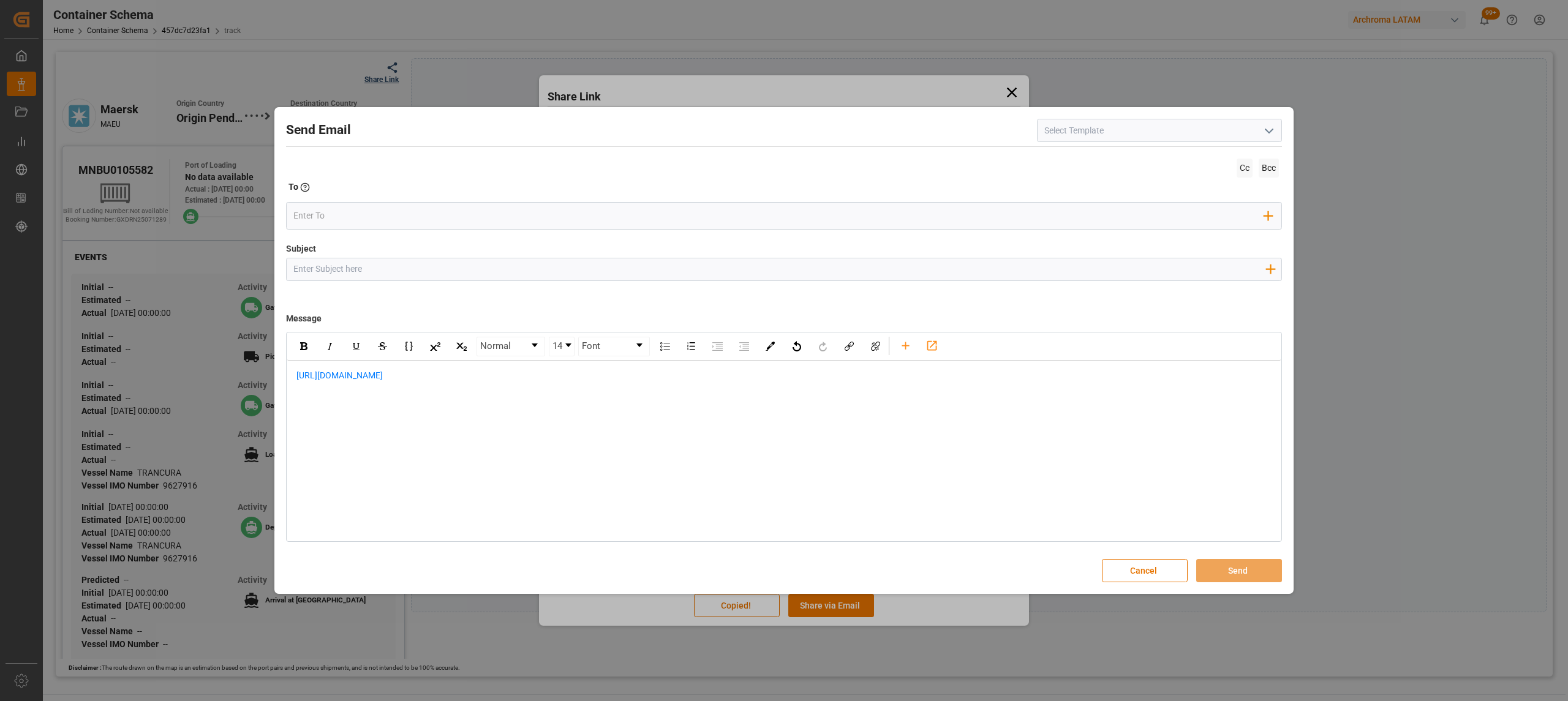
click at [489, 272] on input "Subject" at bounding box center [779, 269] width 985 height 22
paste input "PO 4504648998//TE//LOGWARD STATUS//ZHEJIANG BOAO NEW MATERIAL CO,LTD//ARCHROMA …"
click at [779, 265] on input "PO 4504648998//TE//LOGWARD STATUS//ZHEJIANG BOAO NEW MATERIAL CO,LTD//ARCHROMA …" at bounding box center [779, 269] width 985 height 22
type input "PO 4504648998//TE//LOGWARD STATUS//ZHEJIANG BOAO NEW MATERIAL CO,LTD//ARCHROMA …"
click at [297, 371] on span "[URL][DOMAIN_NAME]" at bounding box center [339, 376] width 86 height 10
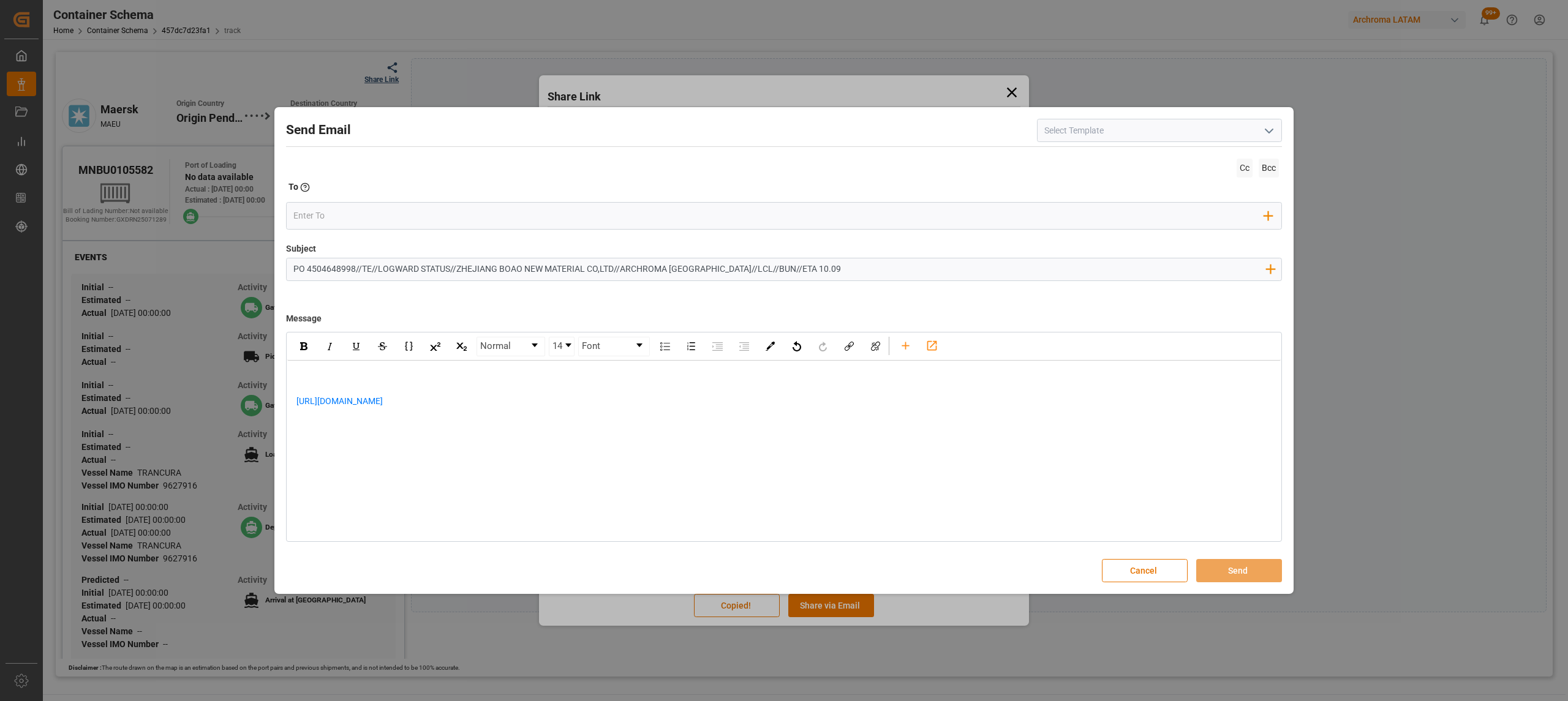
click at [404, 373] on div "rdw-editor" at bounding box center [784, 376] width 976 height 13
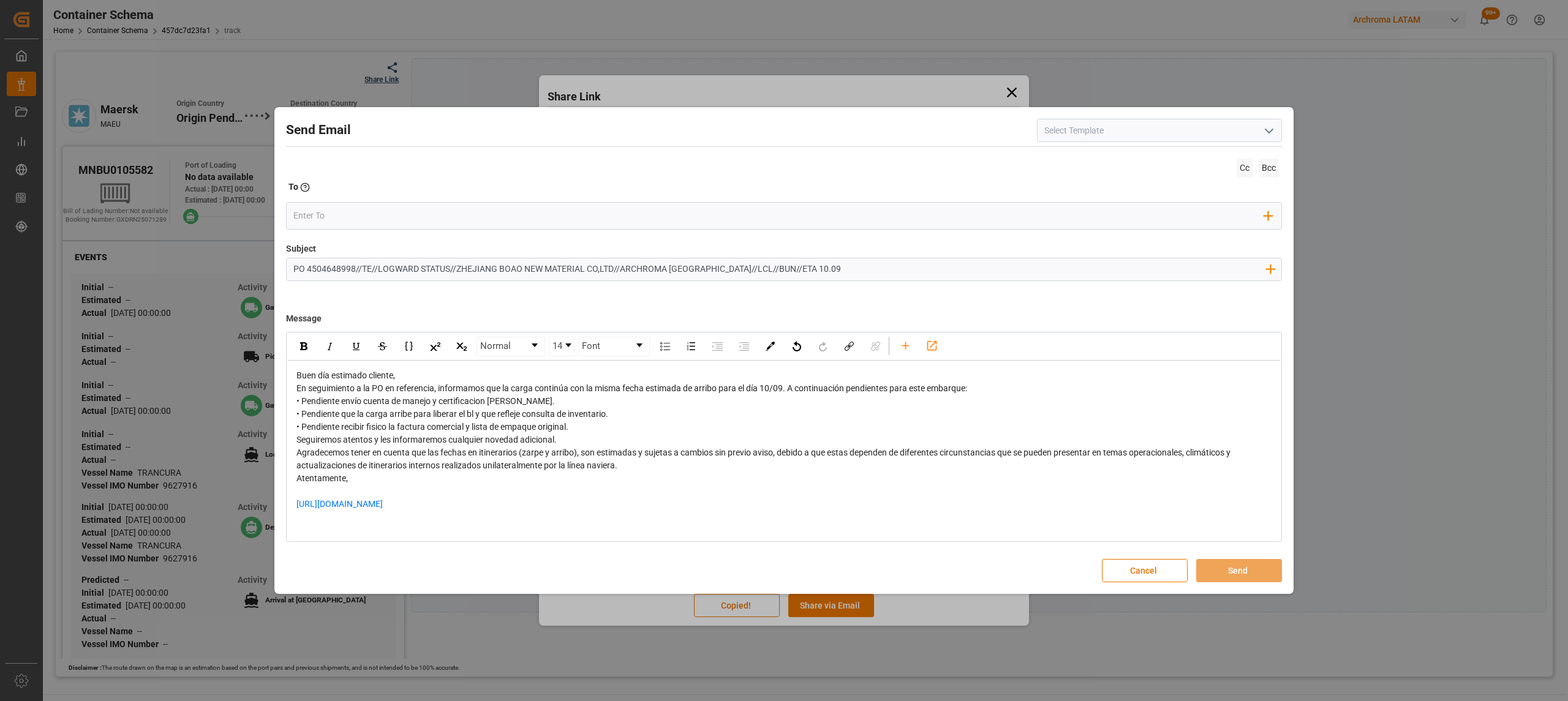
click at [448, 380] on div "Buen día estimado cliente," at bounding box center [784, 376] width 976 height 13
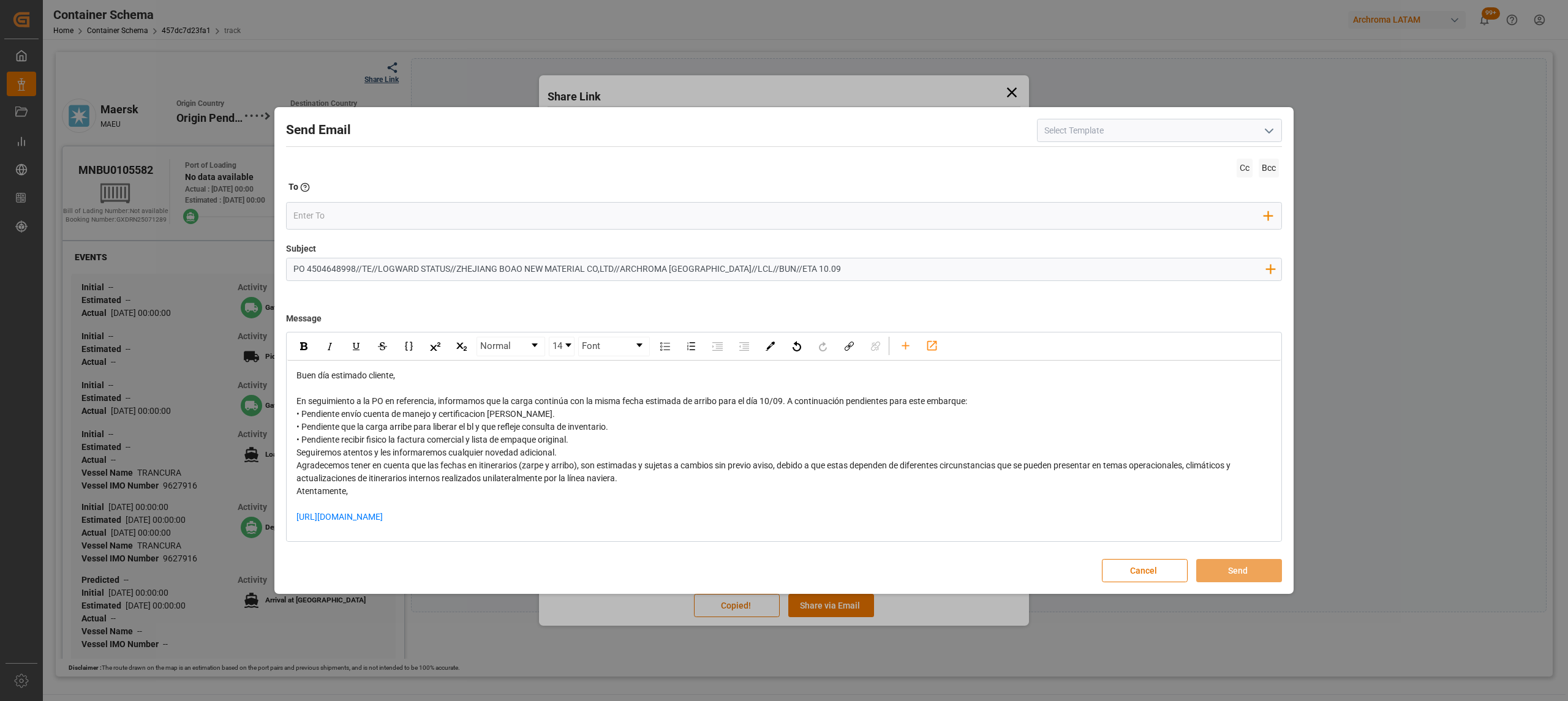
click at [547, 416] on div "• Pendiente envío cuenta de manejo y certificacion [PERSON_NAME]. • Pendiente q…" at bounding box center [784, 427] width 976 height 39
click at [590, 446] on div "• Pendiente que la carga arribe para liberar el bl y que refleje consulta de in…" at bounding box center [784, 434] width 976 height 26
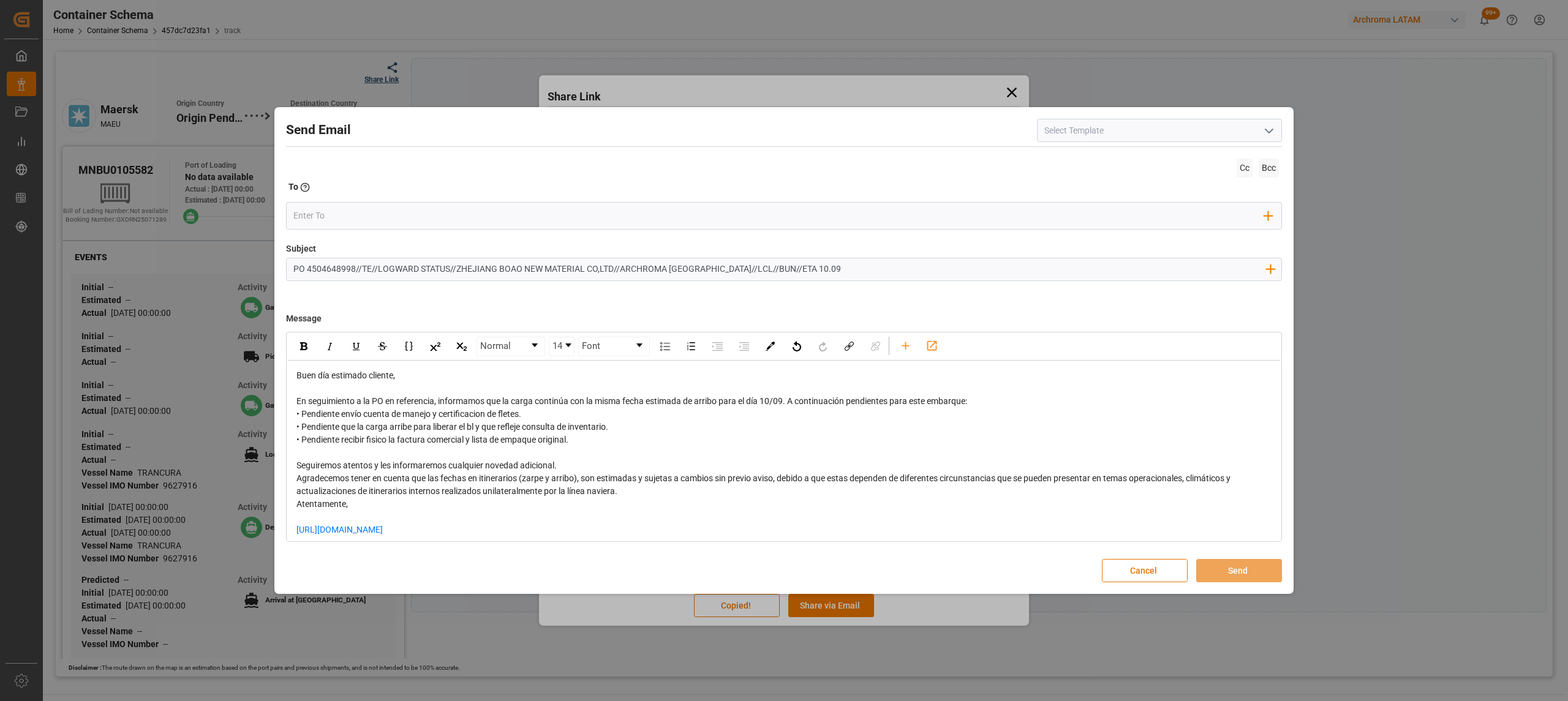
click at [578, 472] on div "Seguiremos atentos y les informaremos cualquier novedad adicional." at bounding box center [784, 465] width 976 height 13
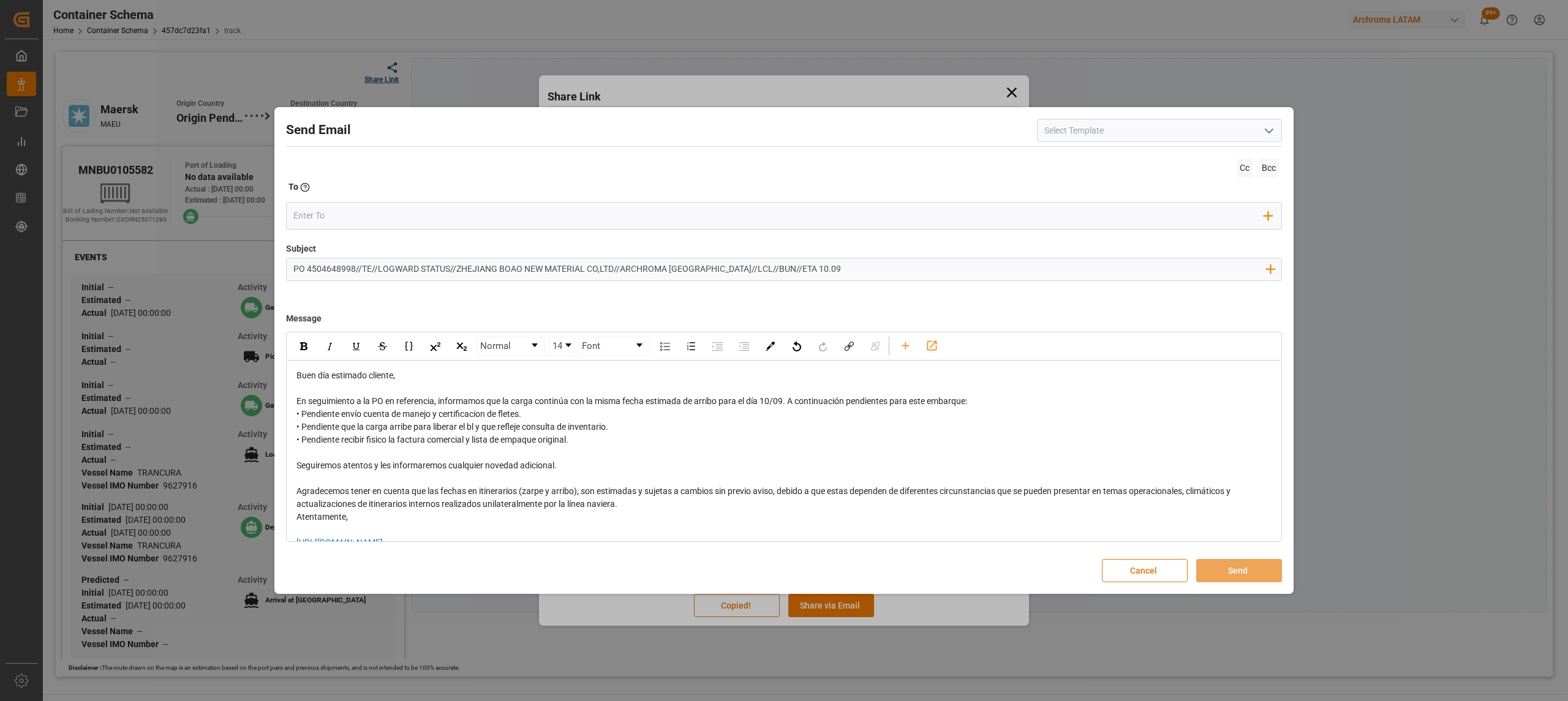
scroll to position [43, 0]
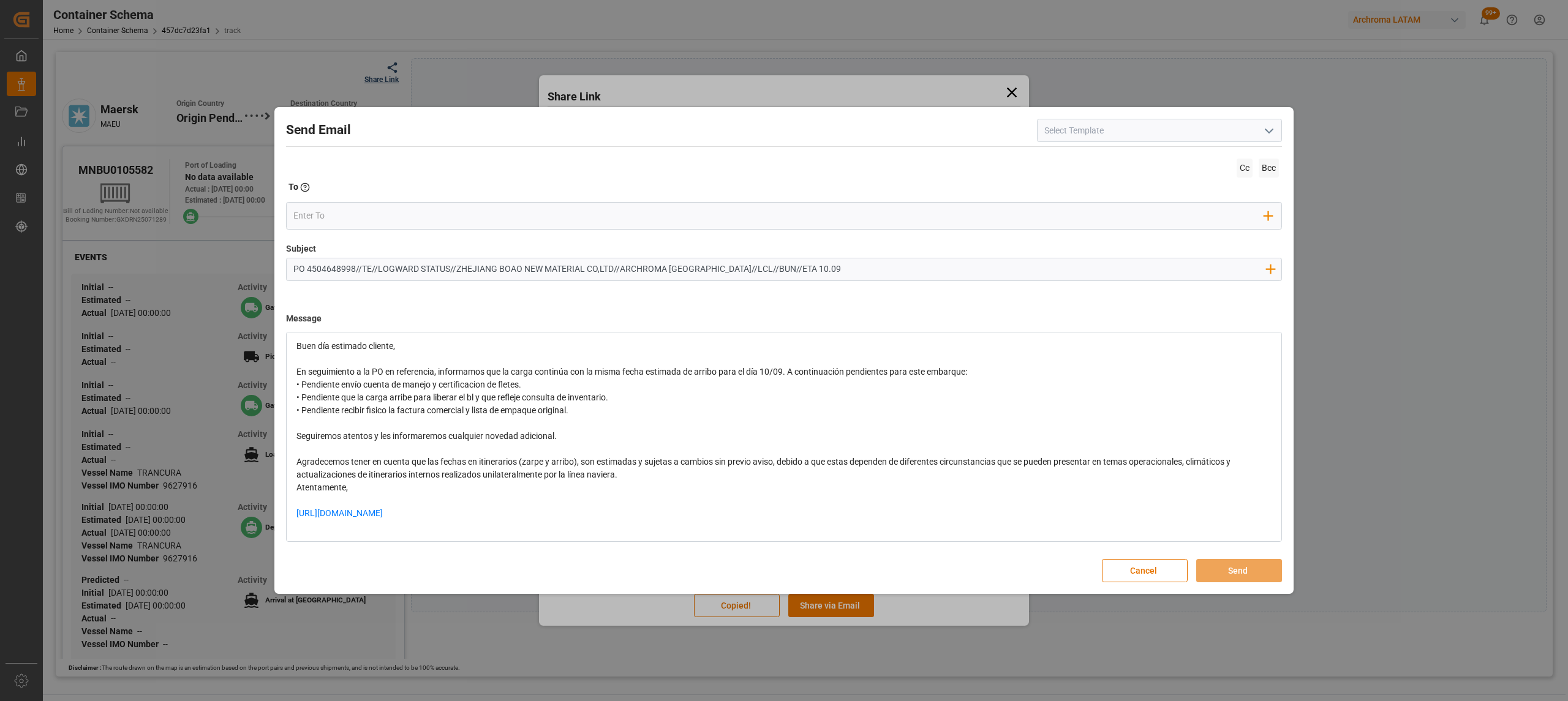
click at [652, 474] on div "Agradecemos tener en cuenta que las fechas en itinerarios (zarpe y arribo), son…" at bounding box center [784, 469] width 976 height 26
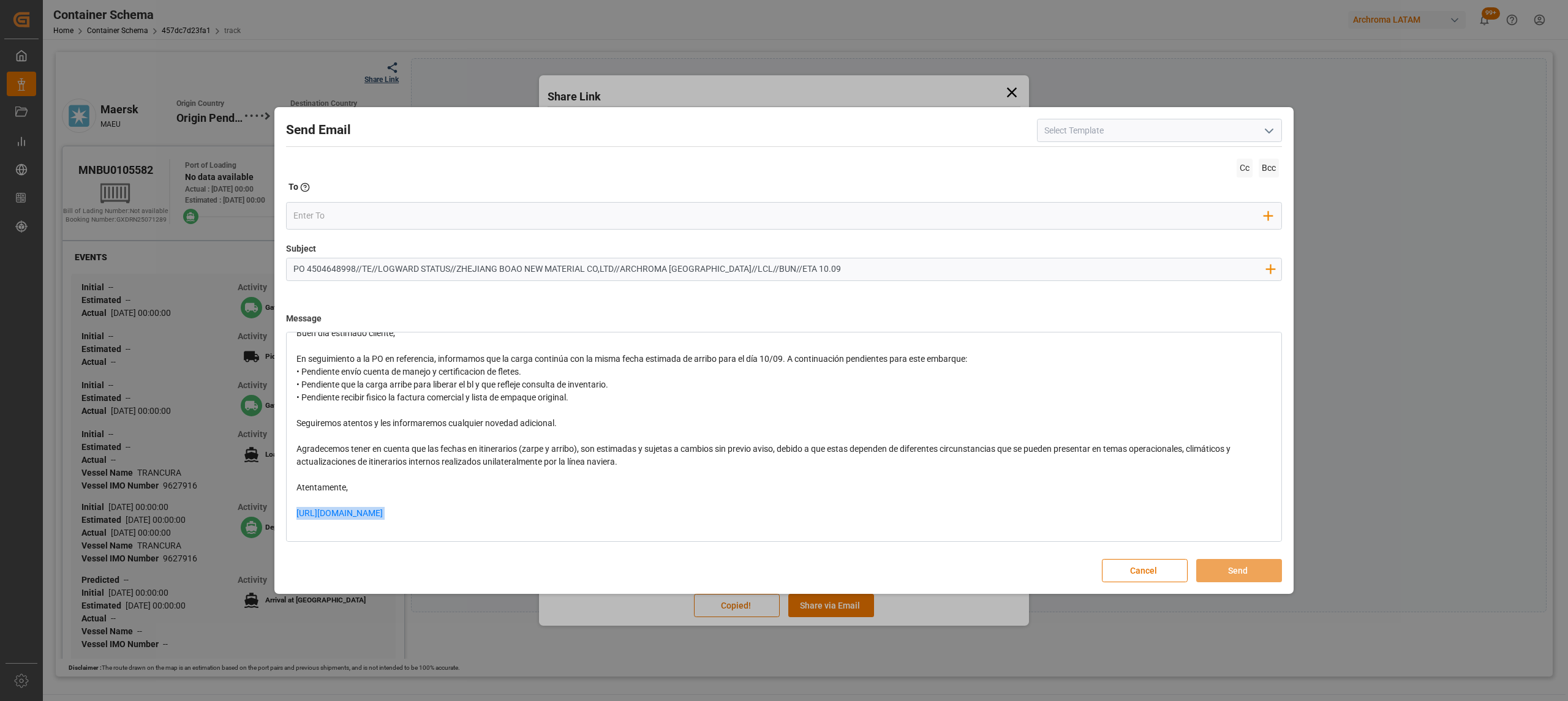
drag, startPoint x: 517, startPoint y: 525, endPoint x: 208, endPoint y: 517, distance: 309.1
click at [195, 520] on div "Send Email Cc Bcc To Enter the TO Email address Add Field to To Subject PO 4504…" at bounding box center [784, 350] width 1568 height 701
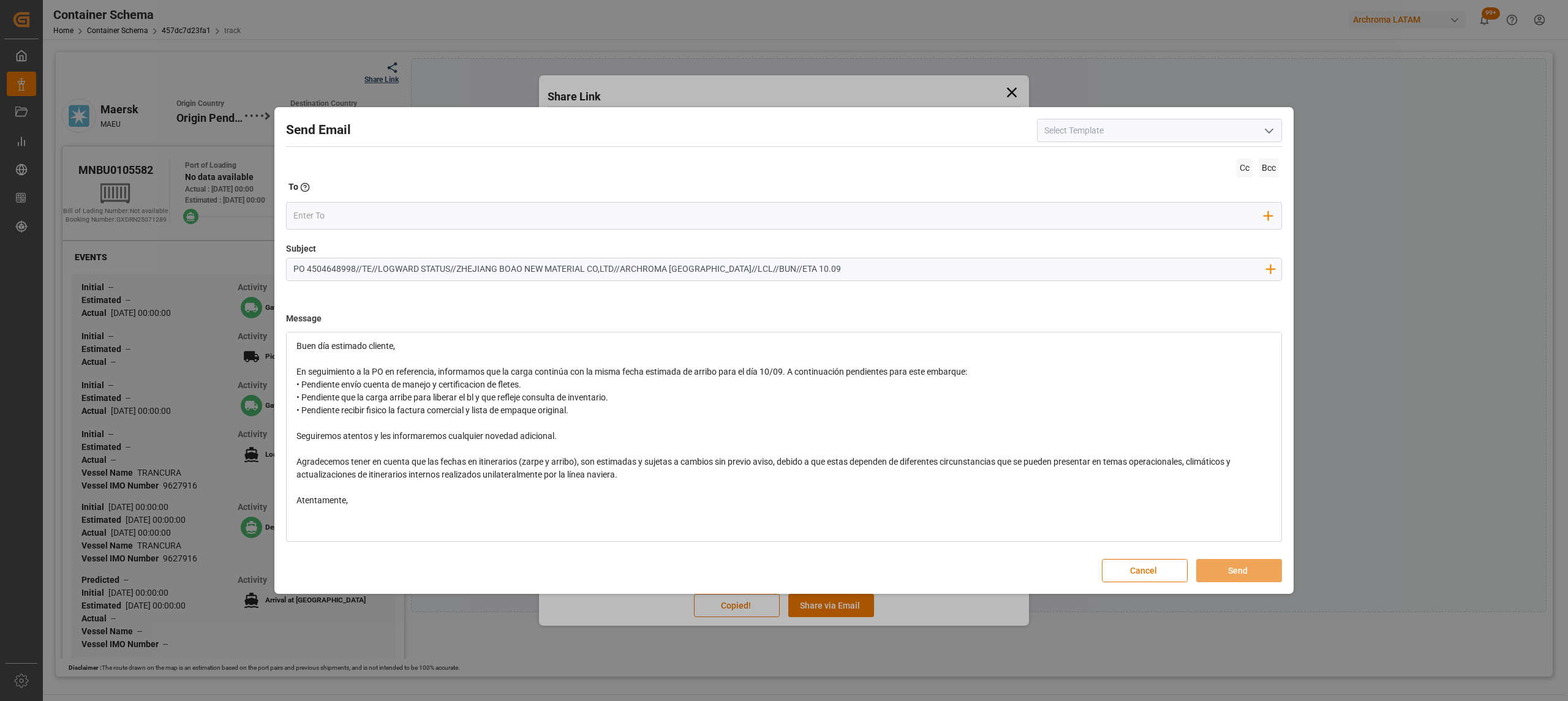
click at [322, 391] on div "• Pendiente que la carga arribe para liberar el bl y que refleje consulta de in…" at bounding box center [784, 404] width 976 height 26
click at [988, 371] on div "En seguimiento a la PO en referencia, informamos que la carga continúa con la m…" at bounding box center [784, 372] width 976 height 13
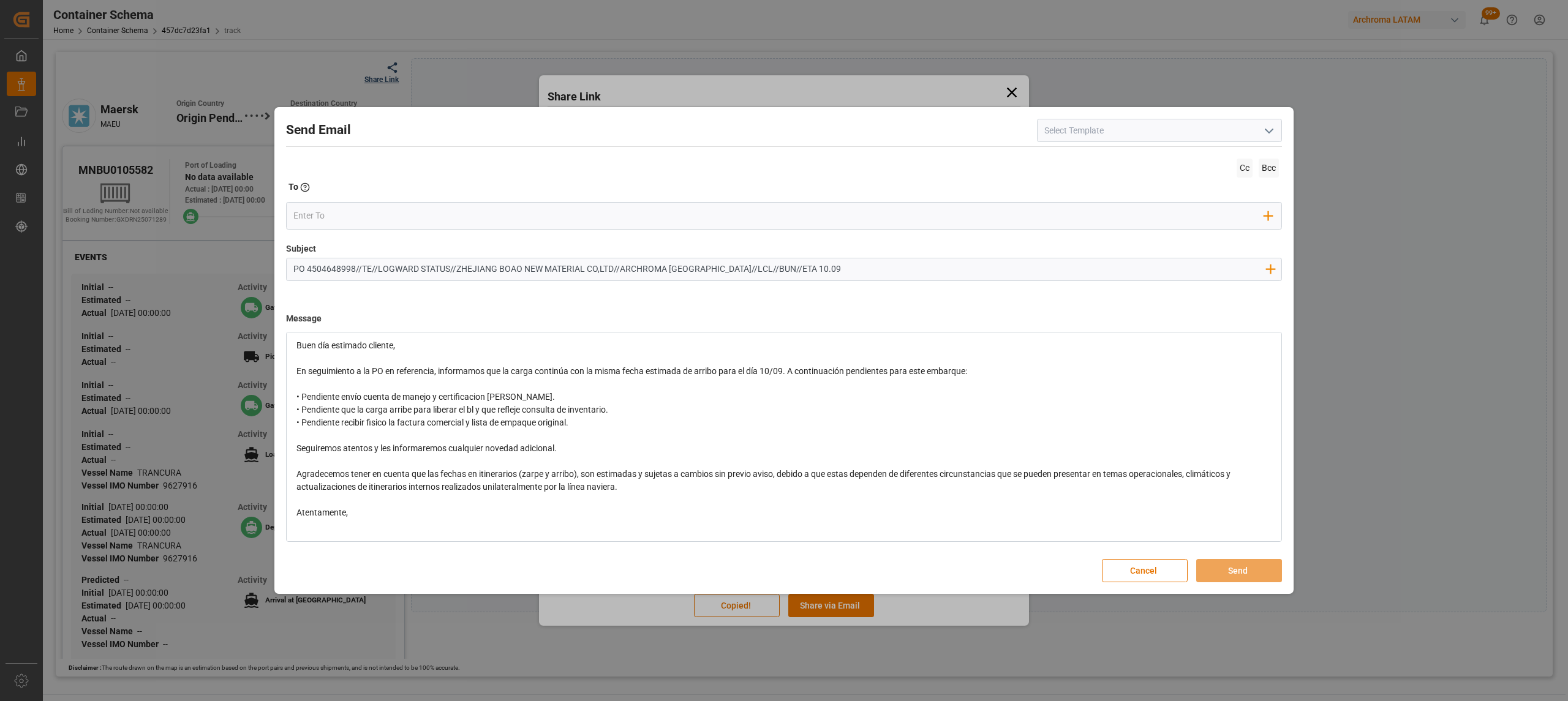
scroll to position [43, 0]
drag, startPoint x: 788, startPoint y: 356, endPoint x: 773, endPoint y: 357, distance: 15.0
click at [773, 357] on span "En seguimiento a la PO en referencia, informamos que la carga continúa con la m…" at bounding box center [632, 358] width 671 height 10
drag, startPoint x: 794, startPoint y: 358, endPoint x: 763, endPoint y: 358, distance: 31.0
click at [763, 358] on span "En seguimiento a la PO en referencia, informamos que la carga continúa con la m…" at bounding box center [631, 358] width 670 height 10
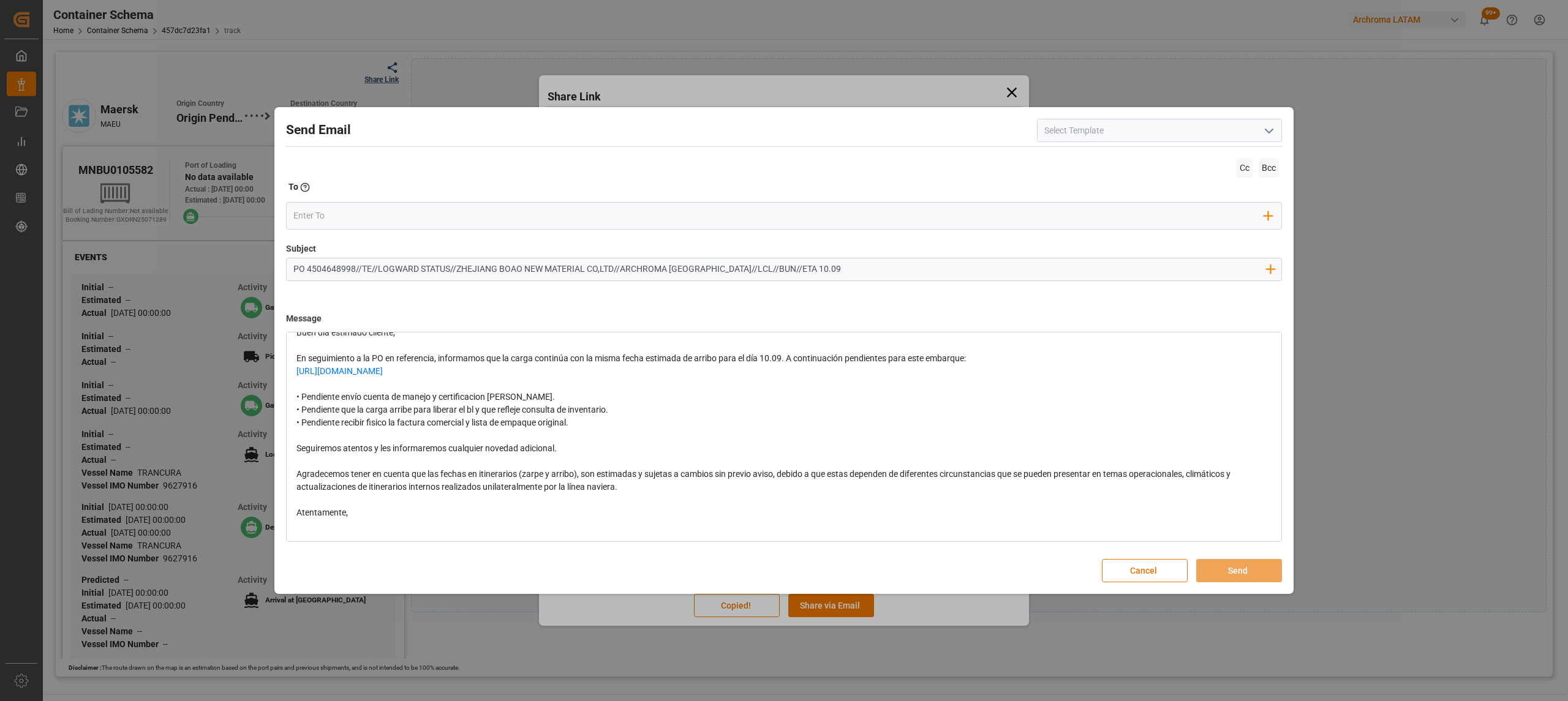
click at [800, 363] on span "En seguimiento a la PO en referencia, informamos que la carga continúa con la m…" at bounding box center [631, 358] width 670 height 10
drag, startPoint x: 789, startPoint y: 358, endPoint x: 765, endPoint y: 362, distance: 24.3
click at [765, 362] on span "En seguimiento a la PO en referencia, informamos que la carga continúa con la m…" at bounding box center [631, 358] width 670 height 10
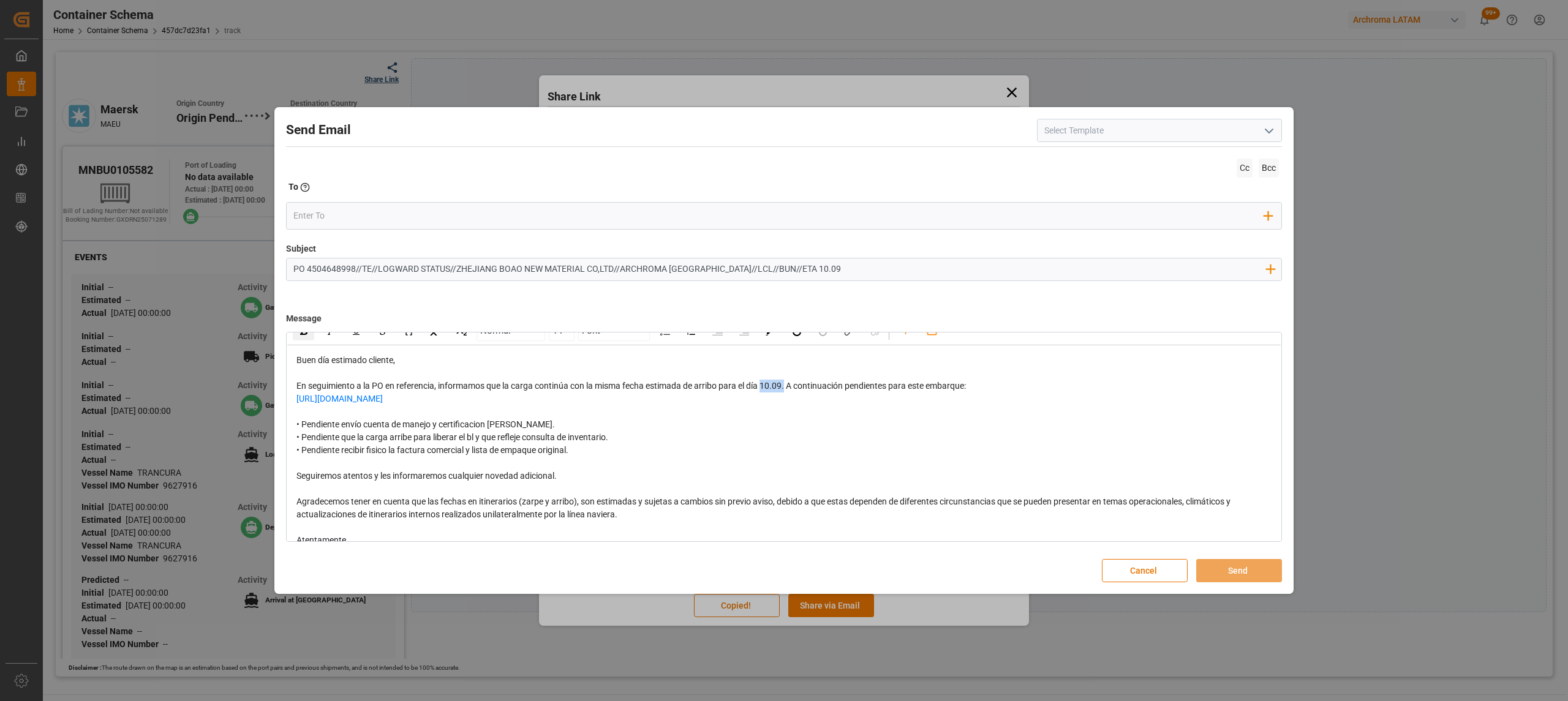
scroll to position [0, 0]
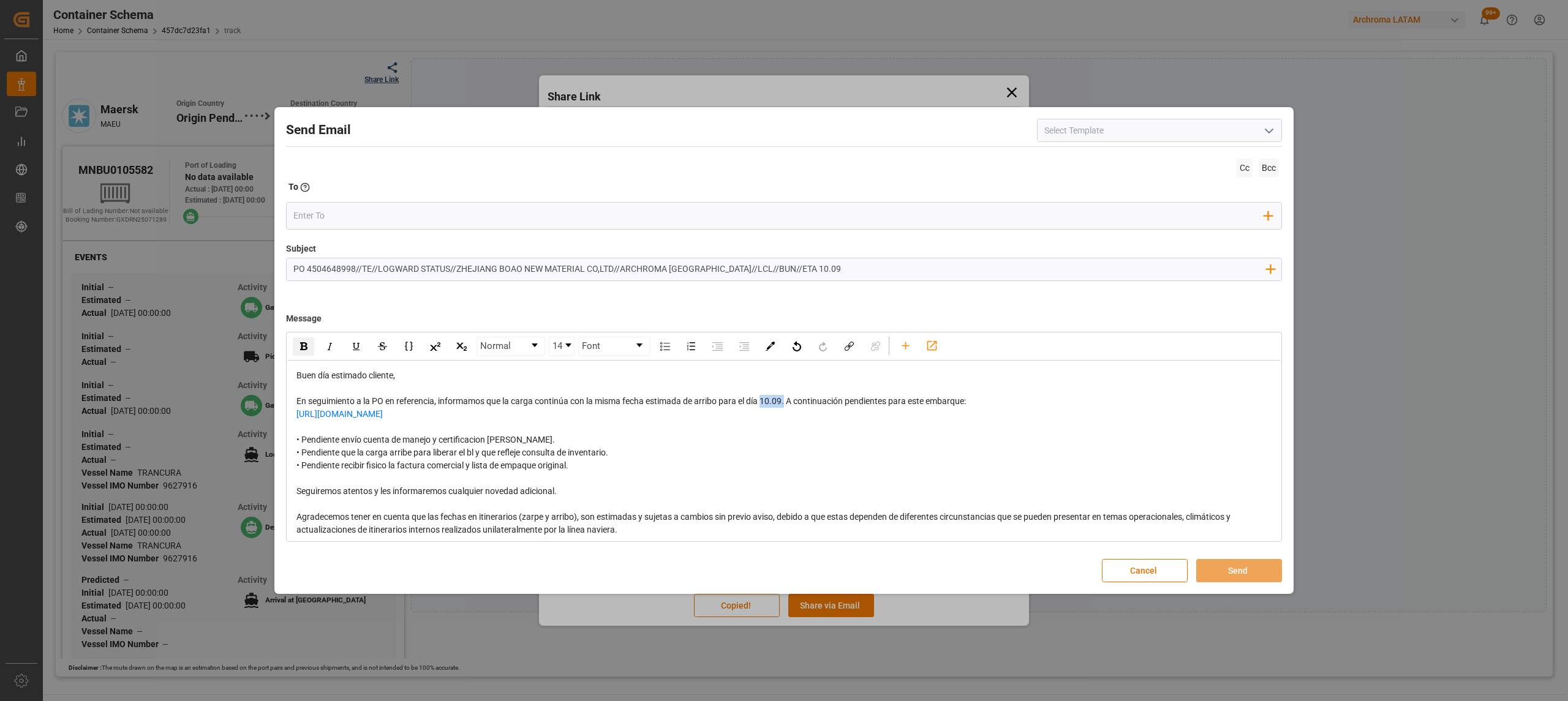
click at [310, 348] on div "rdw-inline-control" at bounding box center [303, 347] width 22 height 18
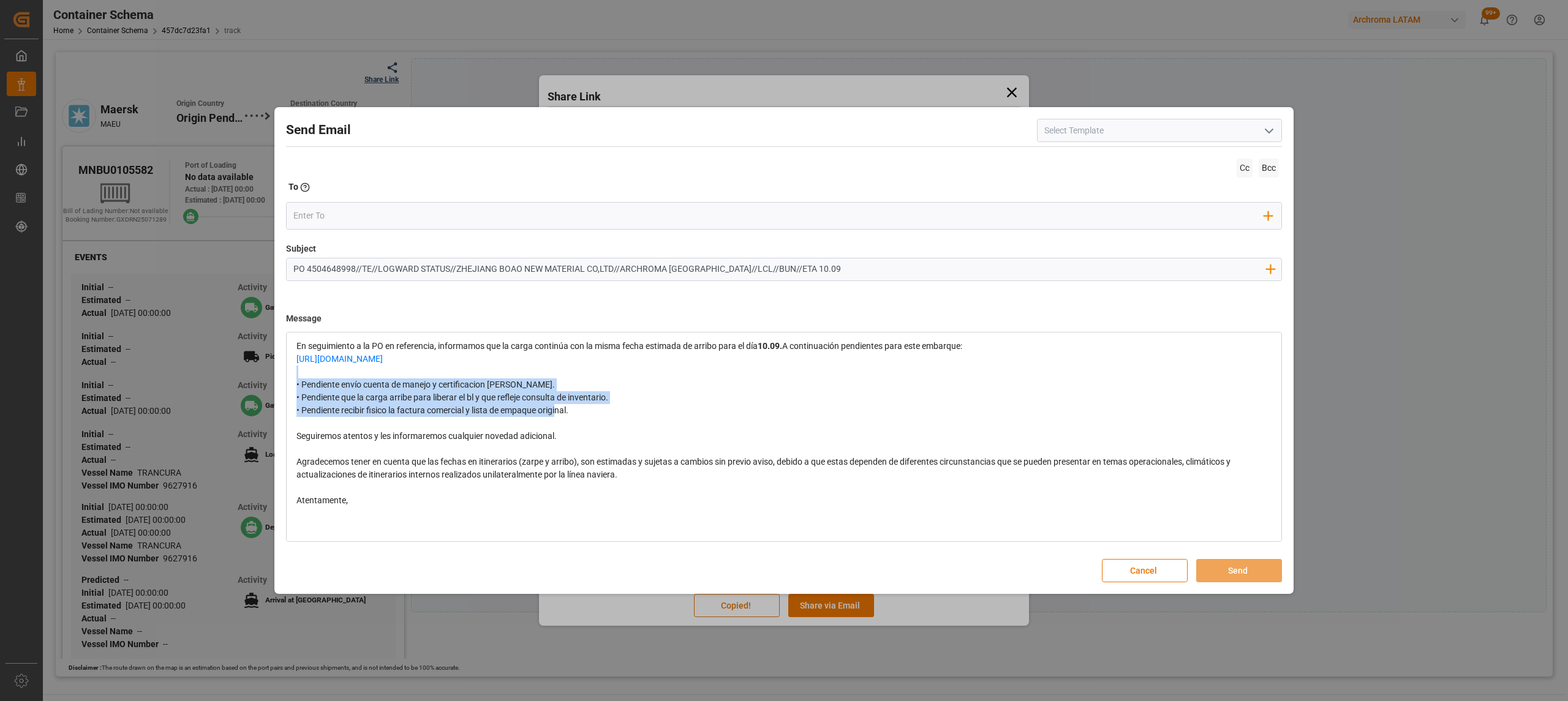
drag, startPoint x: 577, startPoint y: 415, endPoint x: 289, endPoint y: 376, distance: 290.6
click at [290, 376] on div "Buen día estimado cliente, En seguimiento a la PO en referencia, informamos que…" at bounding box center [784, 423] width 994 height 236
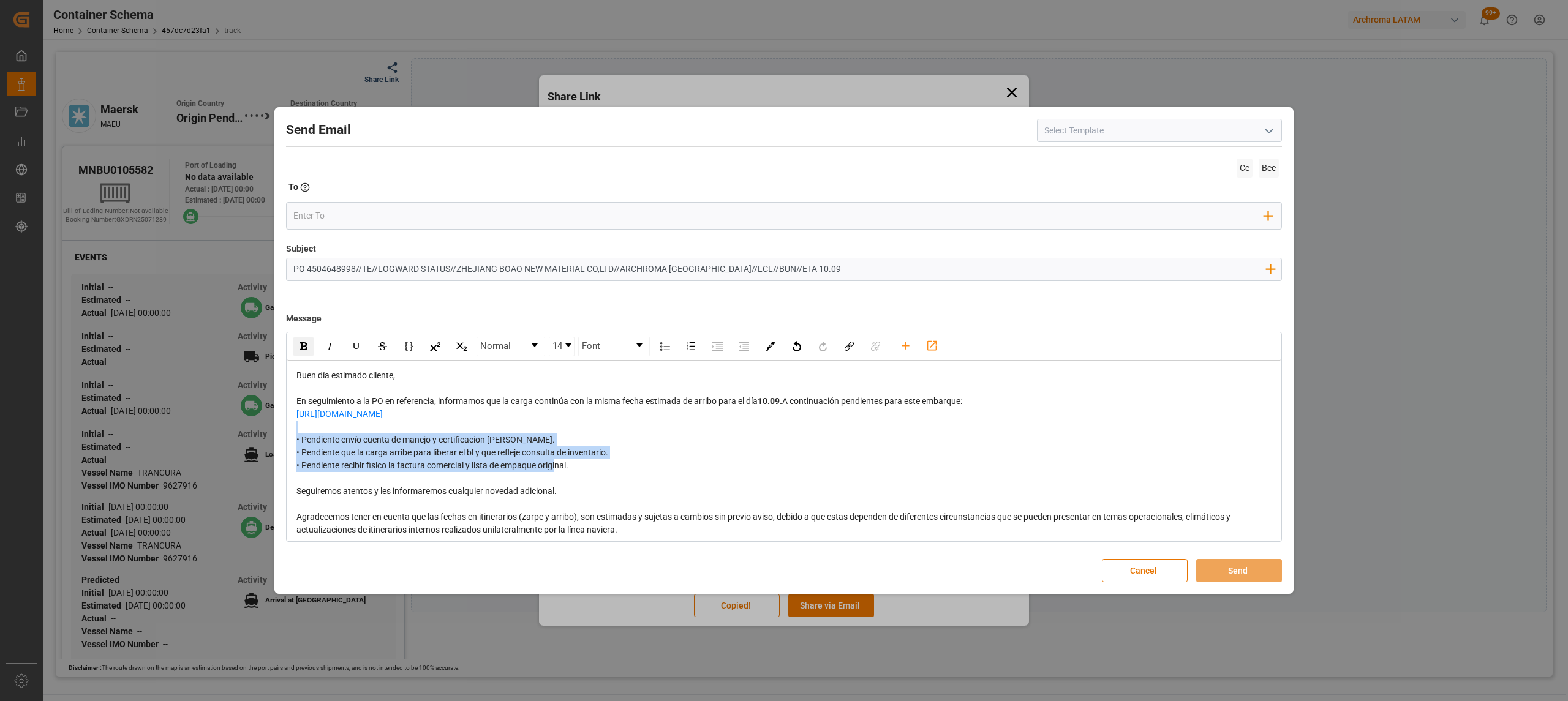
click at [300, 344] on img "rdw-inline-control" at bounding box center [304, 346] width 7 height 8
click at [424, 207] on input "email" at bounding box center [779, 216] width 972 height 18
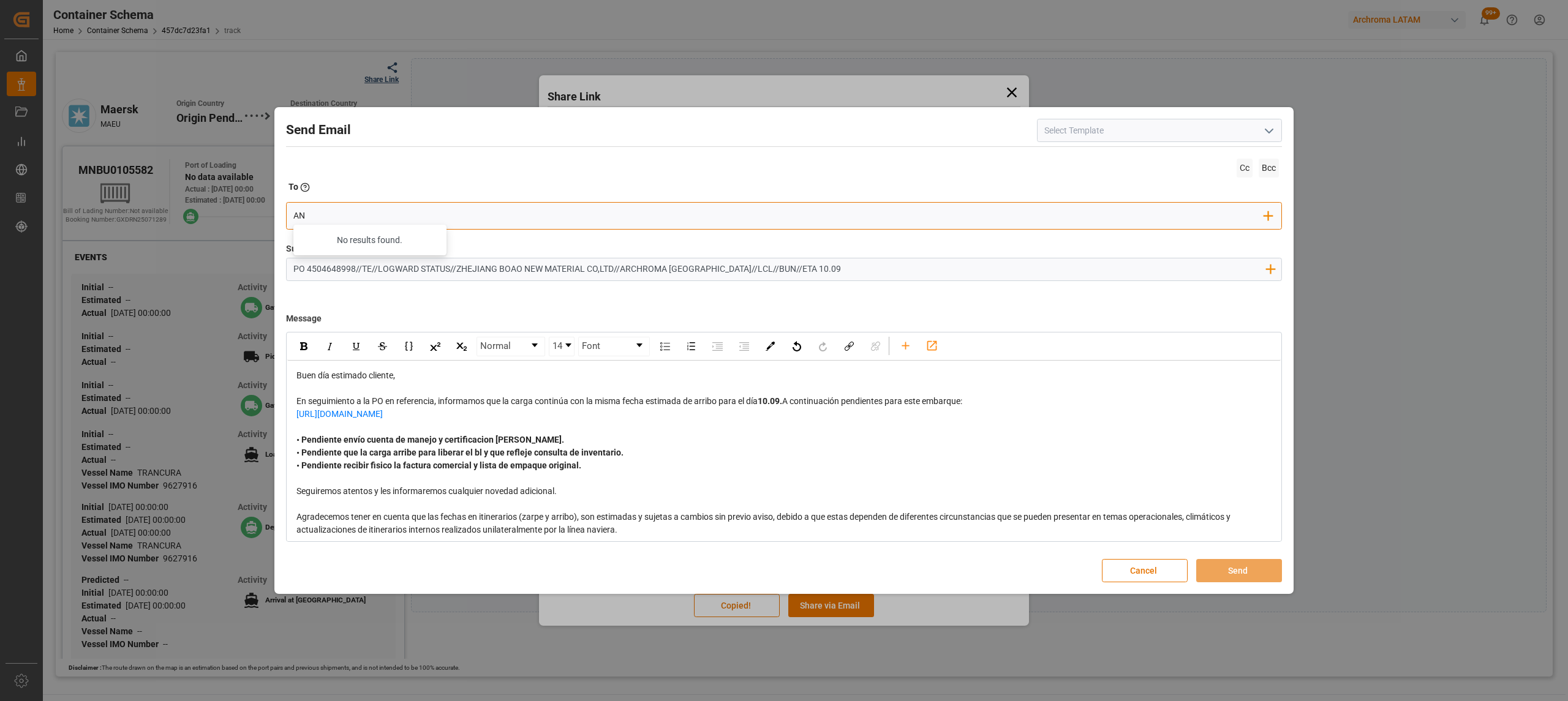
type input "angie"
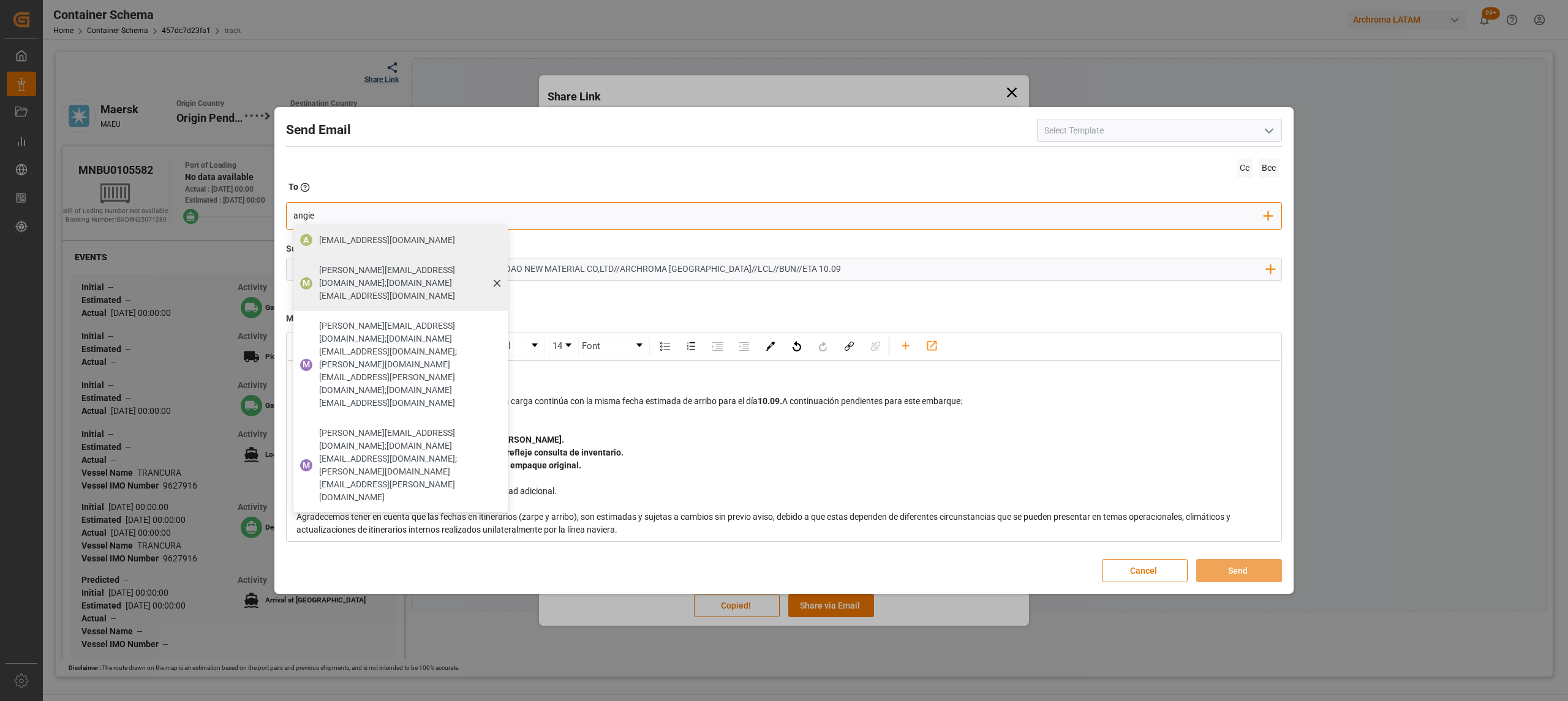
click at [410, 267] on span "[PERSON_NAME][EMAIL_ADDRESS][DOMAIN_NAME];[DOMAIN_NAME][EMAIL_ADDRESS][DOMAIN_N…" at bounding box center [409, 283] width 180 height 39
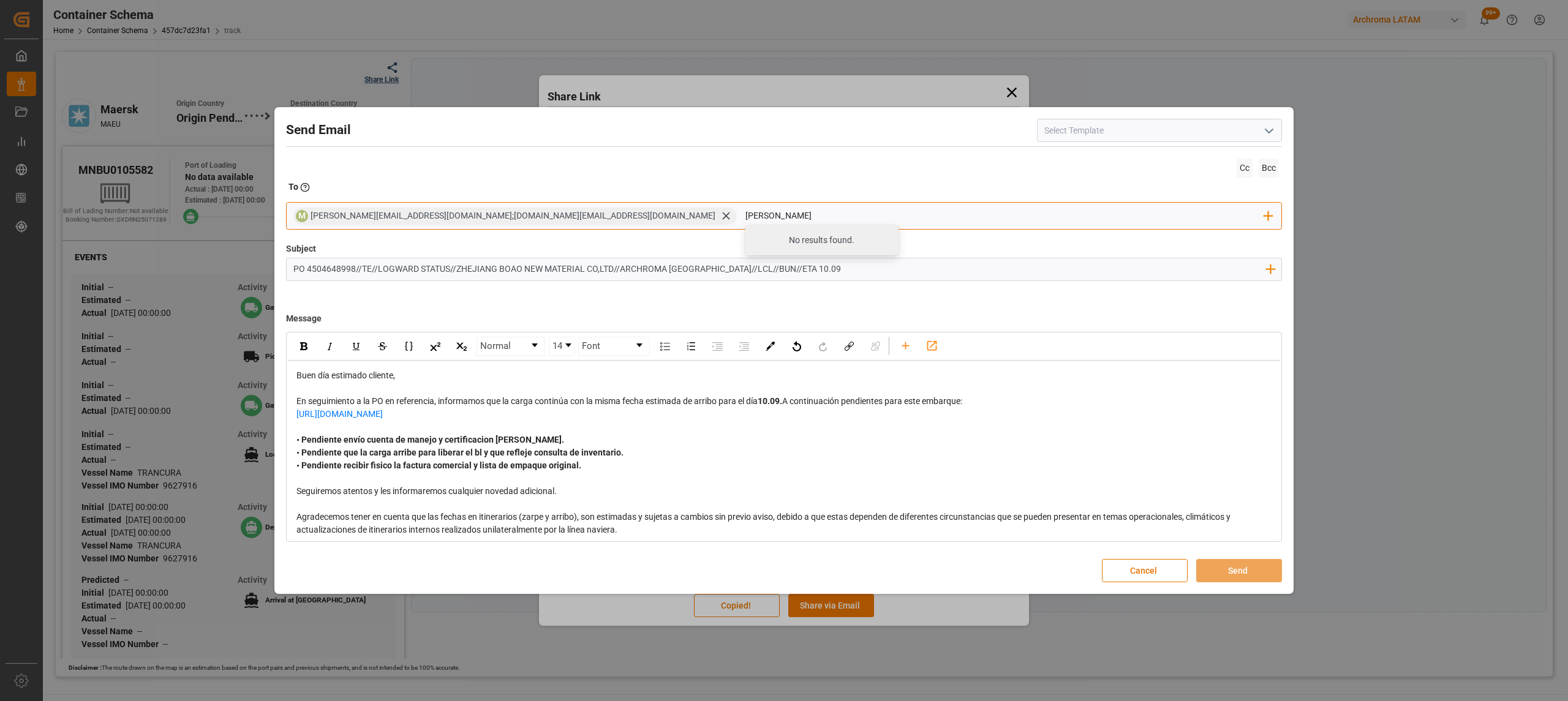
type input "nancy"
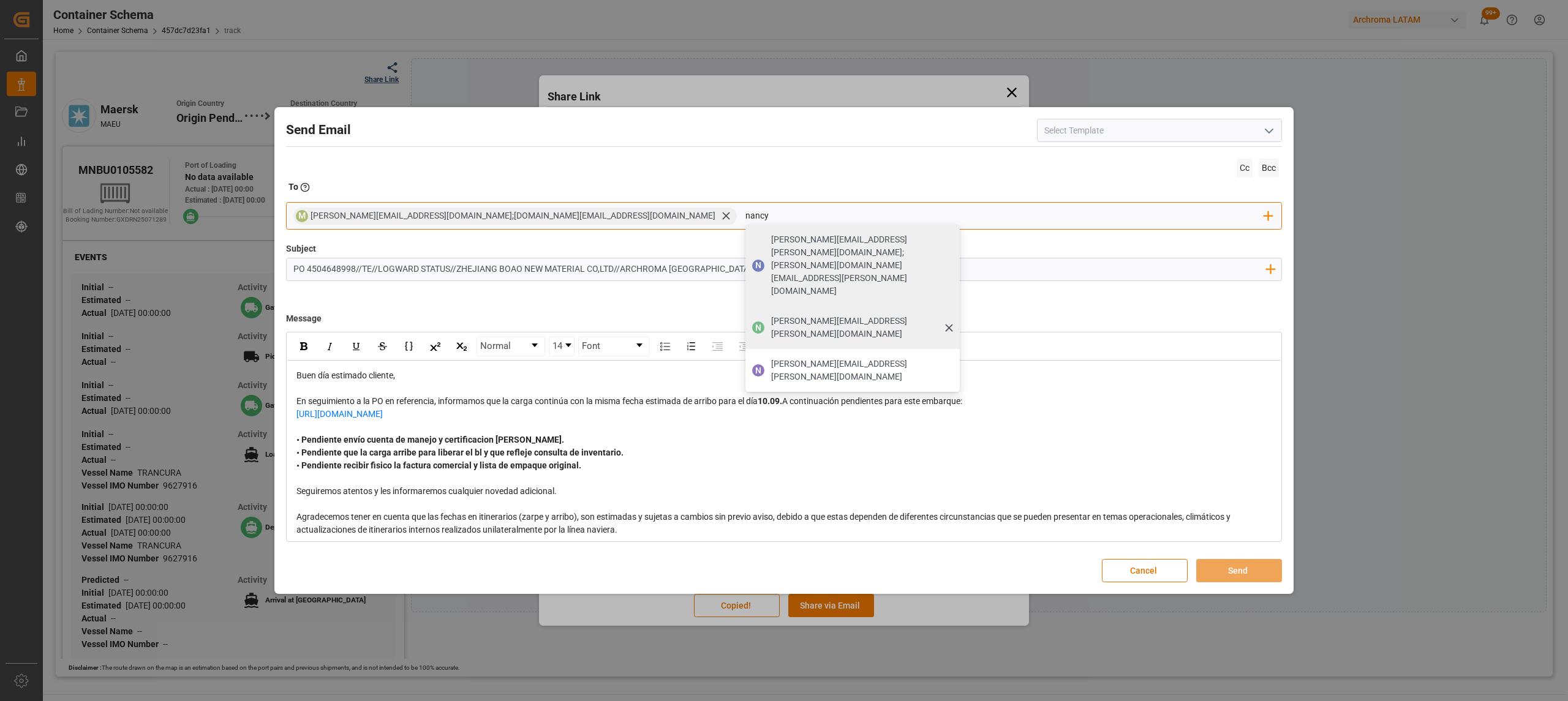
click at [771, 315] on span "[PERSON_NAME][EMAIL_ADDRESS][PERSON_NAME][DOMAIN_NAME]" at bounding box center [861, 328] width 180 height 26
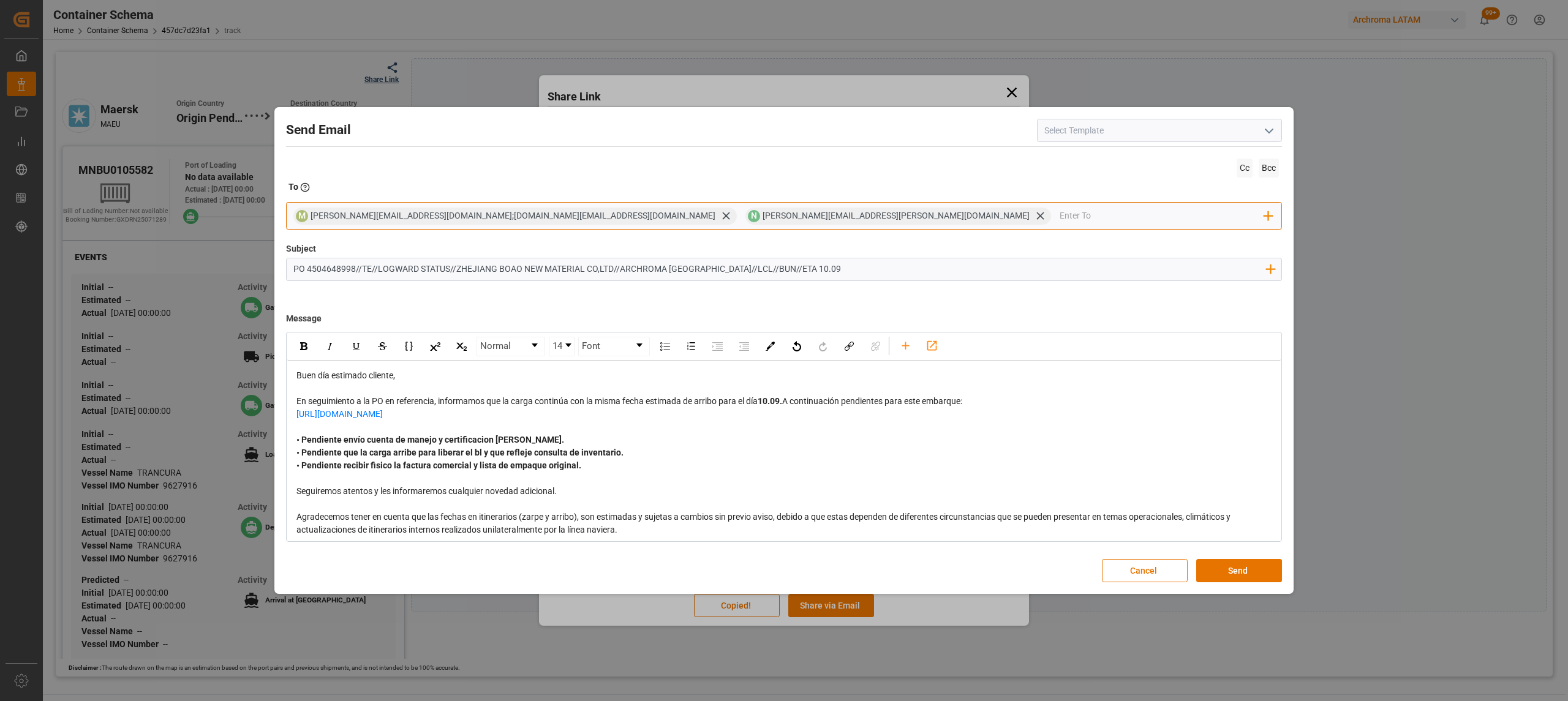
click at [1059, 216] on input "email" at bounding box center [1162, 216] width 205 height 18
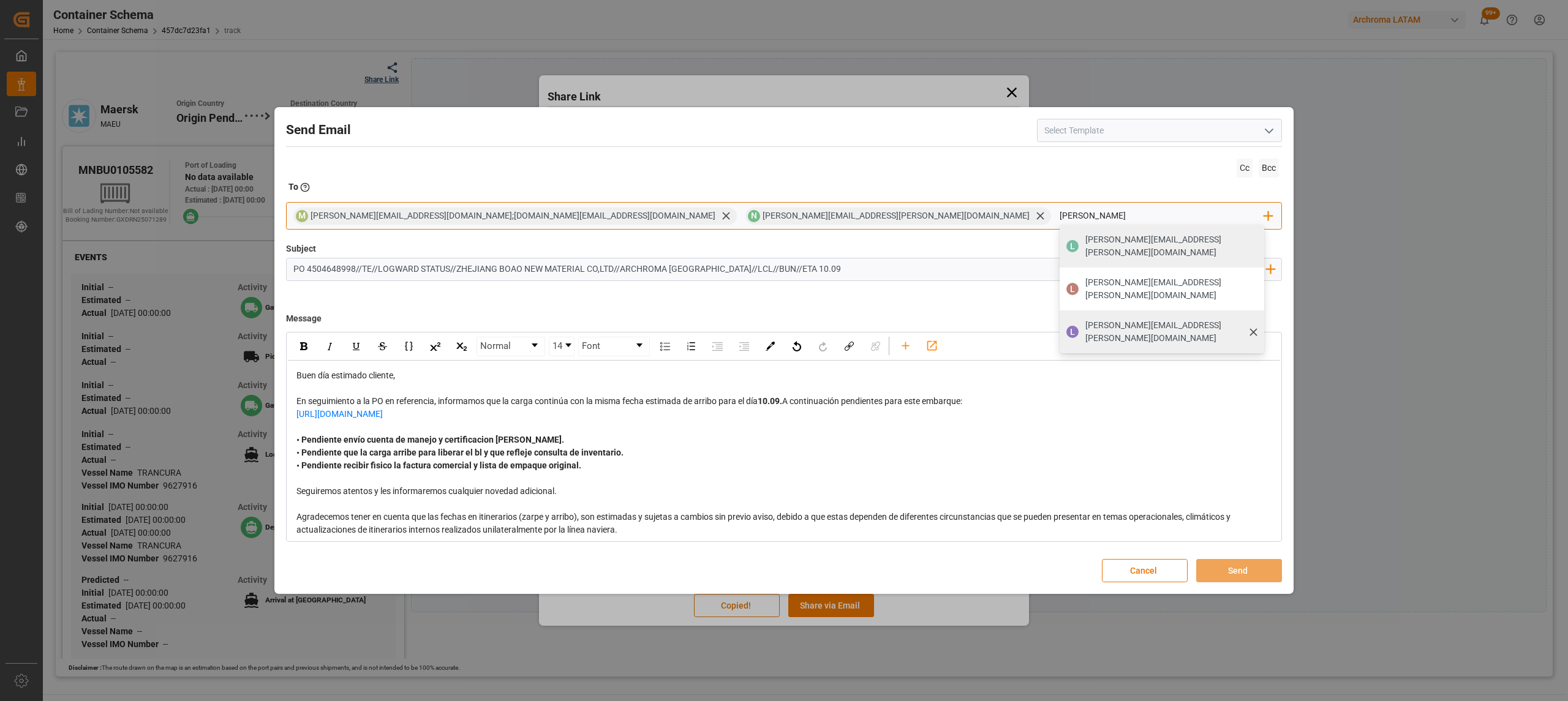
type input "[PERSON_NAME]"
click at [1085, 319] on span "[PERSON_NAME][EMAIL_ADDRESS][PERSON_NAME][DOMAIN_NAME]" at bounding box center [1171, 332] width 171 height 26
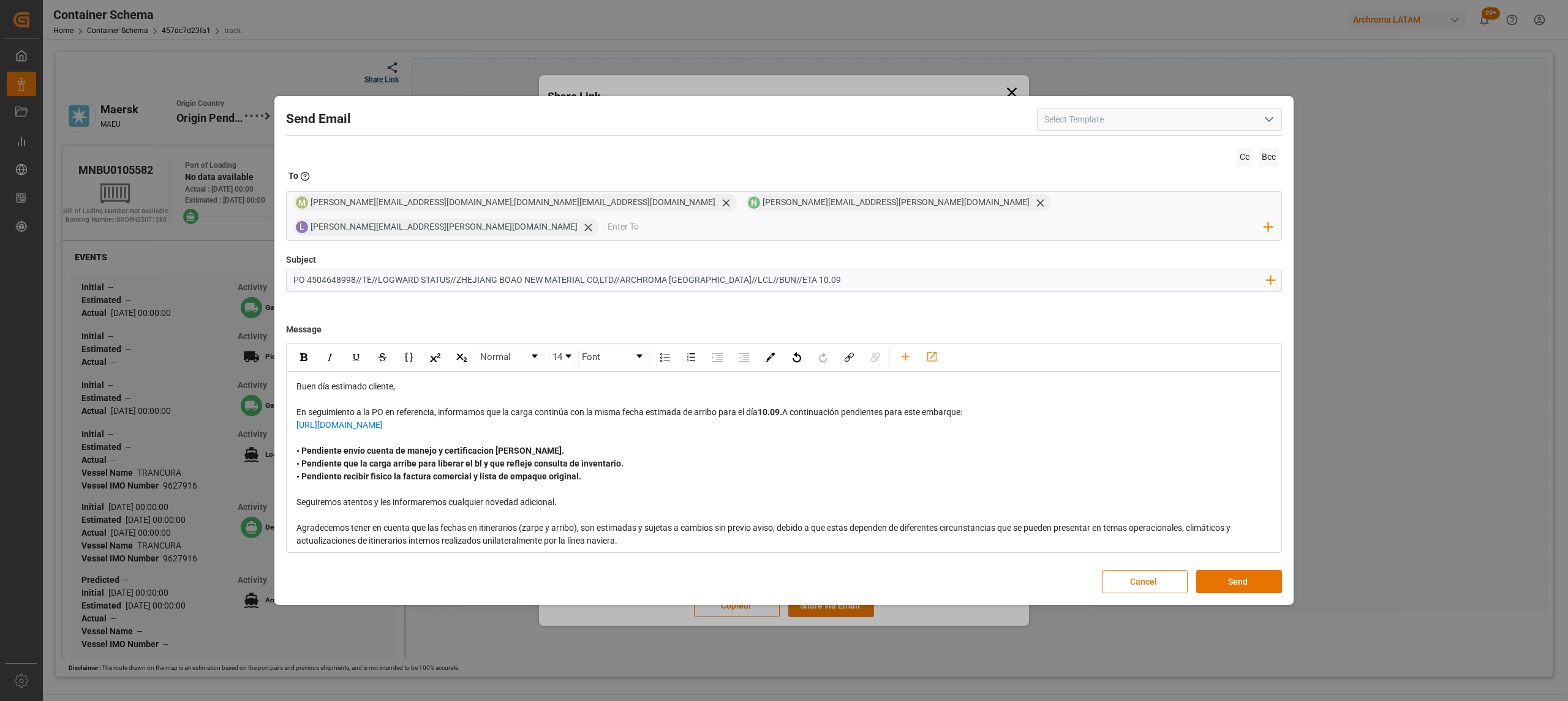
click at [539, 451] on div "• Pendiente envío cuenta de manejo y certificacion [PERSON_NAME]. • Pendiente q…" at bounding box center [784, 464] width 976 height 39
click at [1223, 570] on button "Send" at bounding box center [1238, 582] width 85 height 23
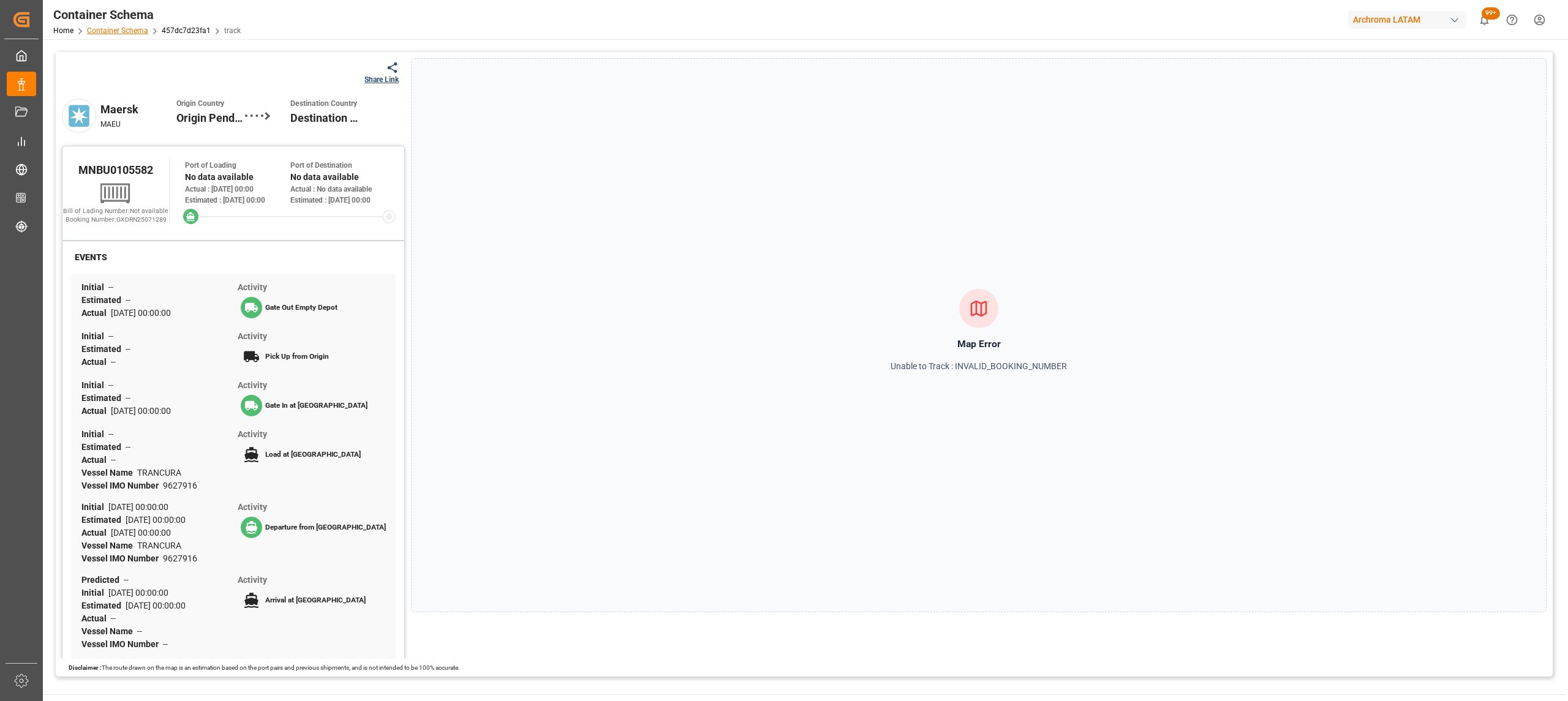
click at [132, 30] on link "Container Schema" at bounding box center [117, 31] width 61 height 9
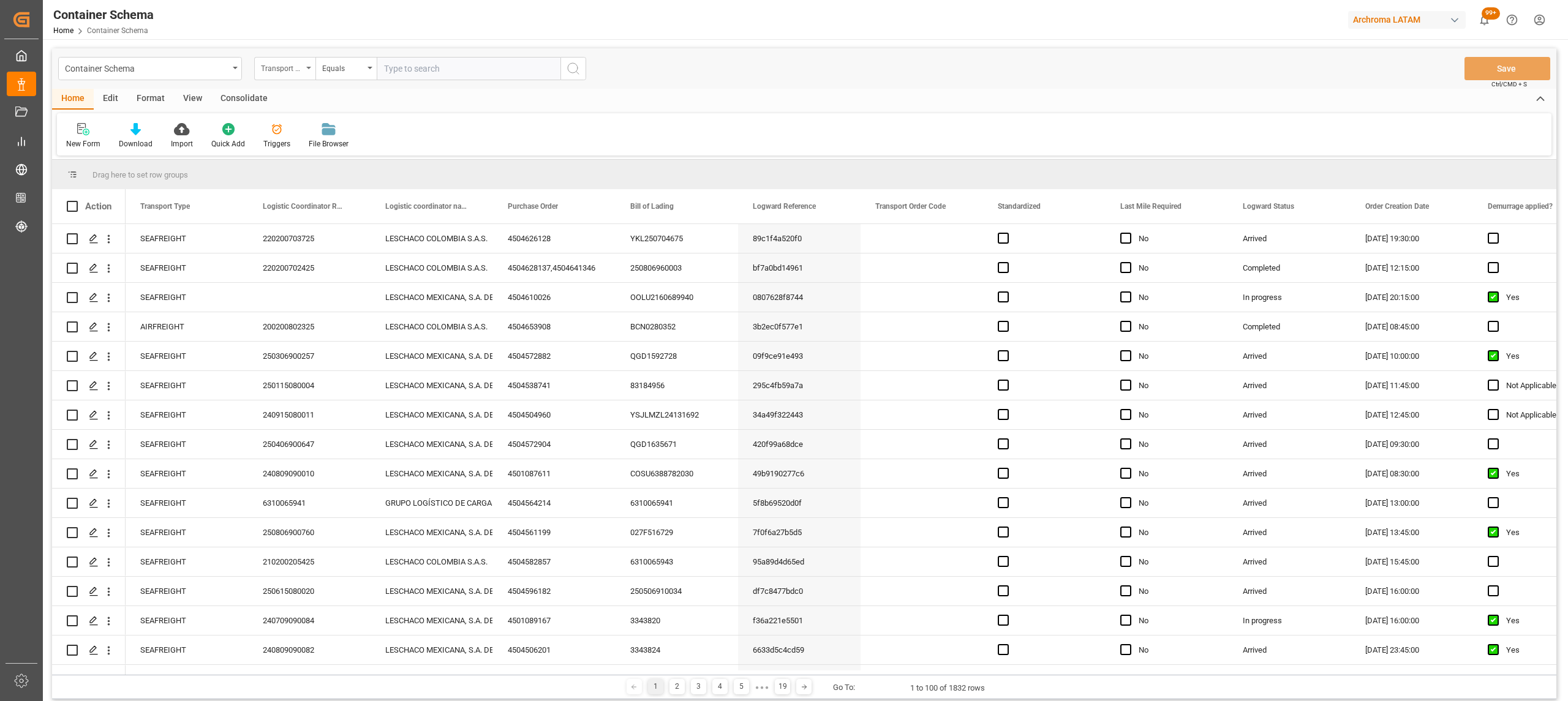
click at [304, 65] on div "Transport Type" at bounding box center [285, 69] width 61 height 23
click at [323, 201] on div "Purchase Order" at bounding box center [346, 202] width 183 height 26
click at [328, 66] on div "Equals" at bounding box center [343, 67] width 42 height 14
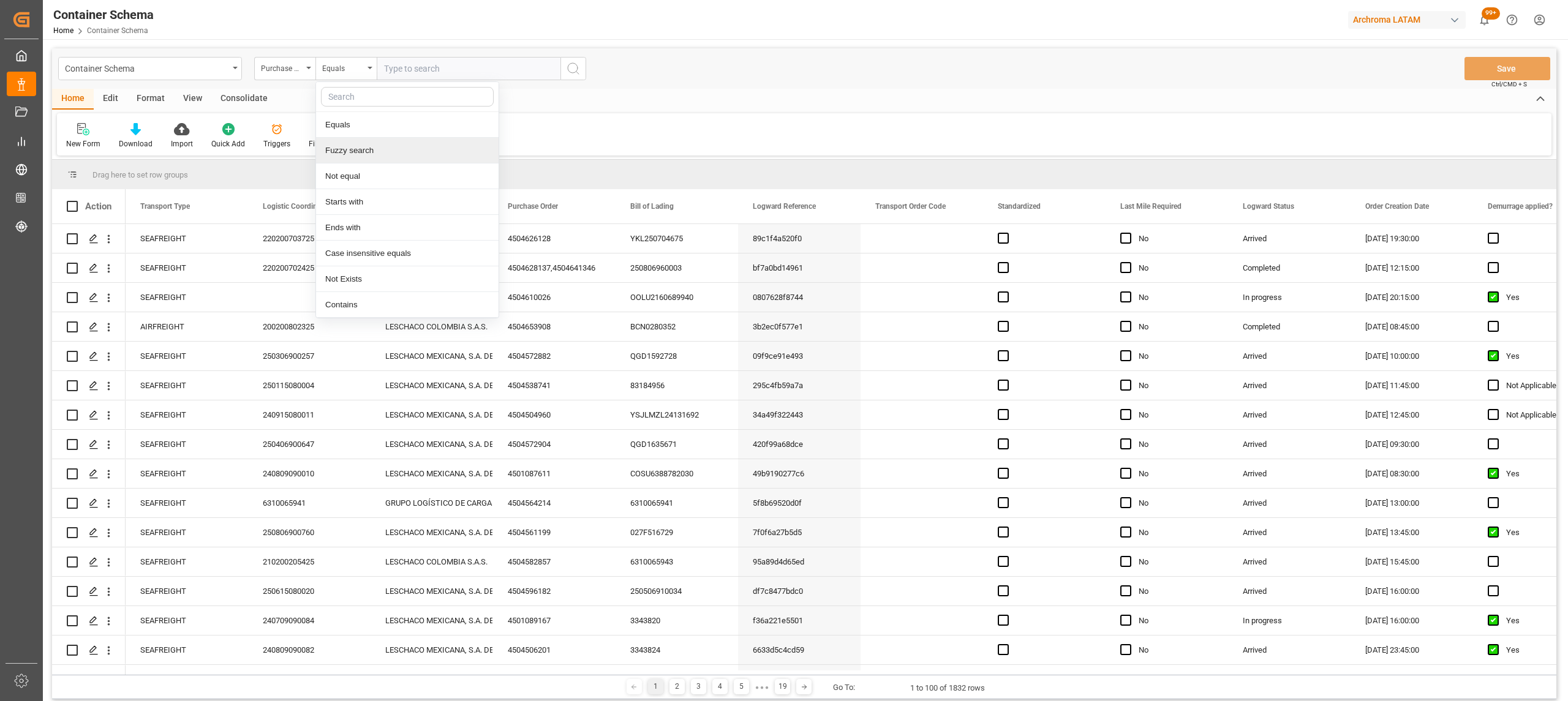
click at [362, 150] on div "Fuzzy search" at bounding box center [407, 151] width 183 height 26
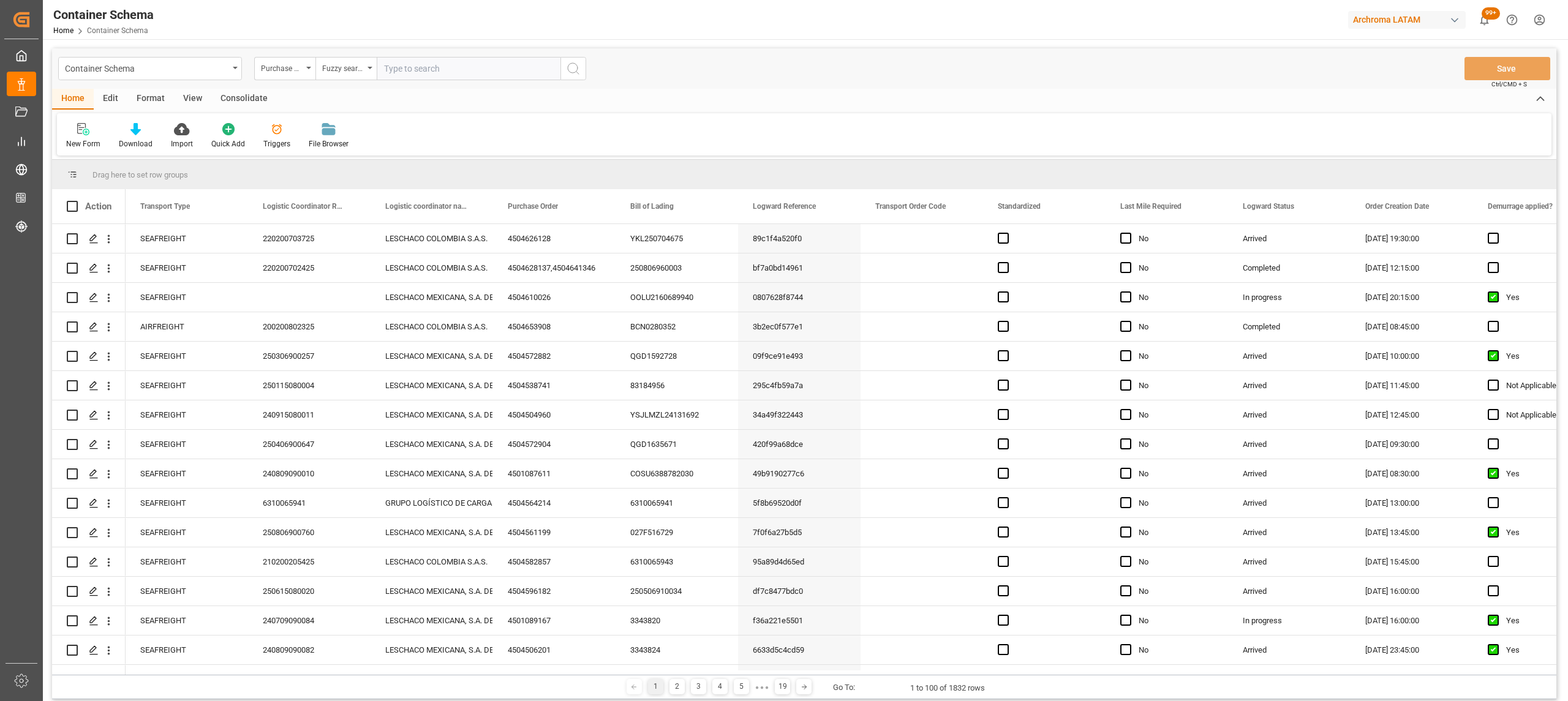
click at [424, 66] on input "text" at bounding box center [469, 69] width 184 height 23
click at [254, 66] on div "Purchase Order" at bounding box center [285, 69] width 61 height 23
drag, startPoint x: 315, startPoint y: 197, endPoint x: 327, endPoint y: 116, distance: 81.9
click at [316, 199] on div "Purchase Order" at bounding box center [346, 202] width 183 height 26
click at [352, 65] on div "Fuzzy search" at bounding box center [343, 67] width 42 height 14
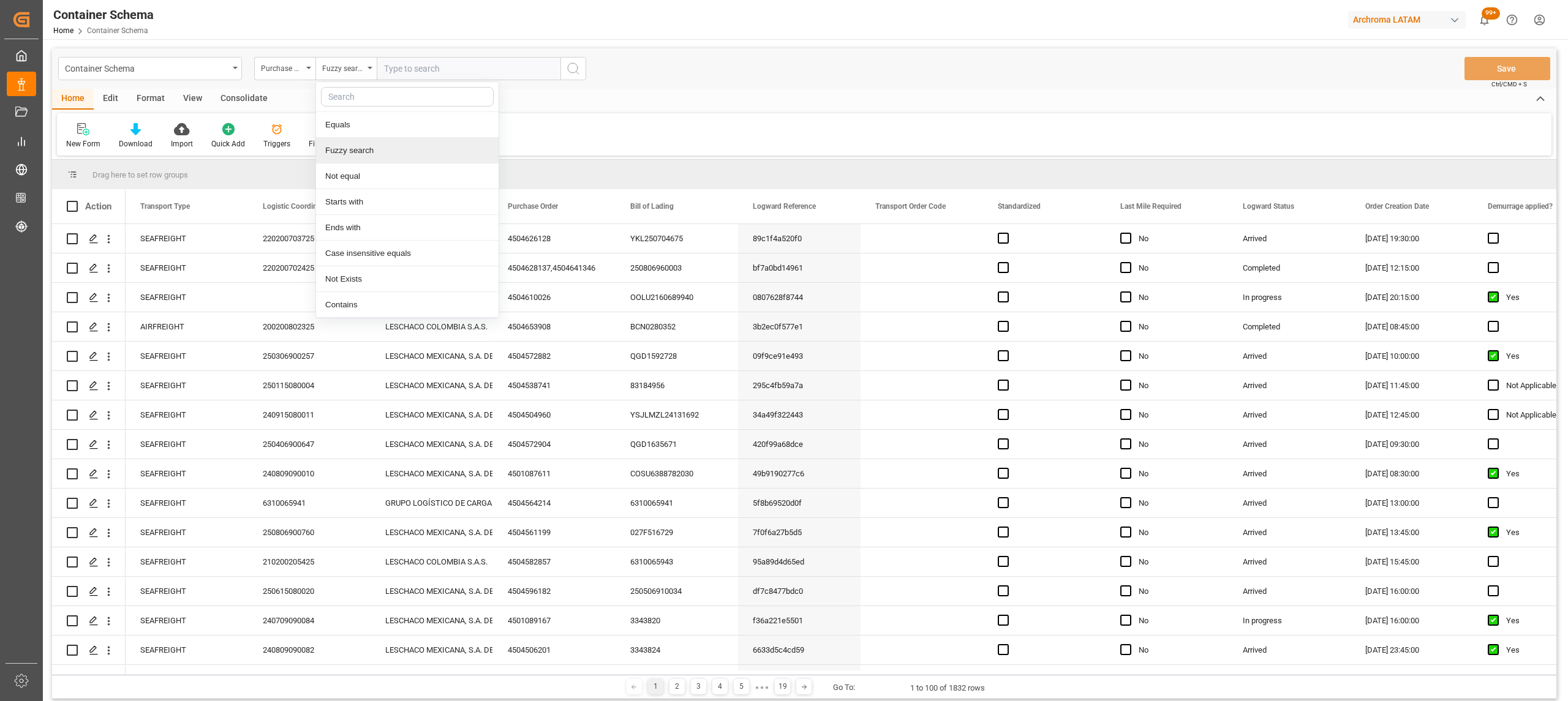
click at [402, 145] on div "Fuzzy search" at bounding box center [407, 151] width 183 height 26
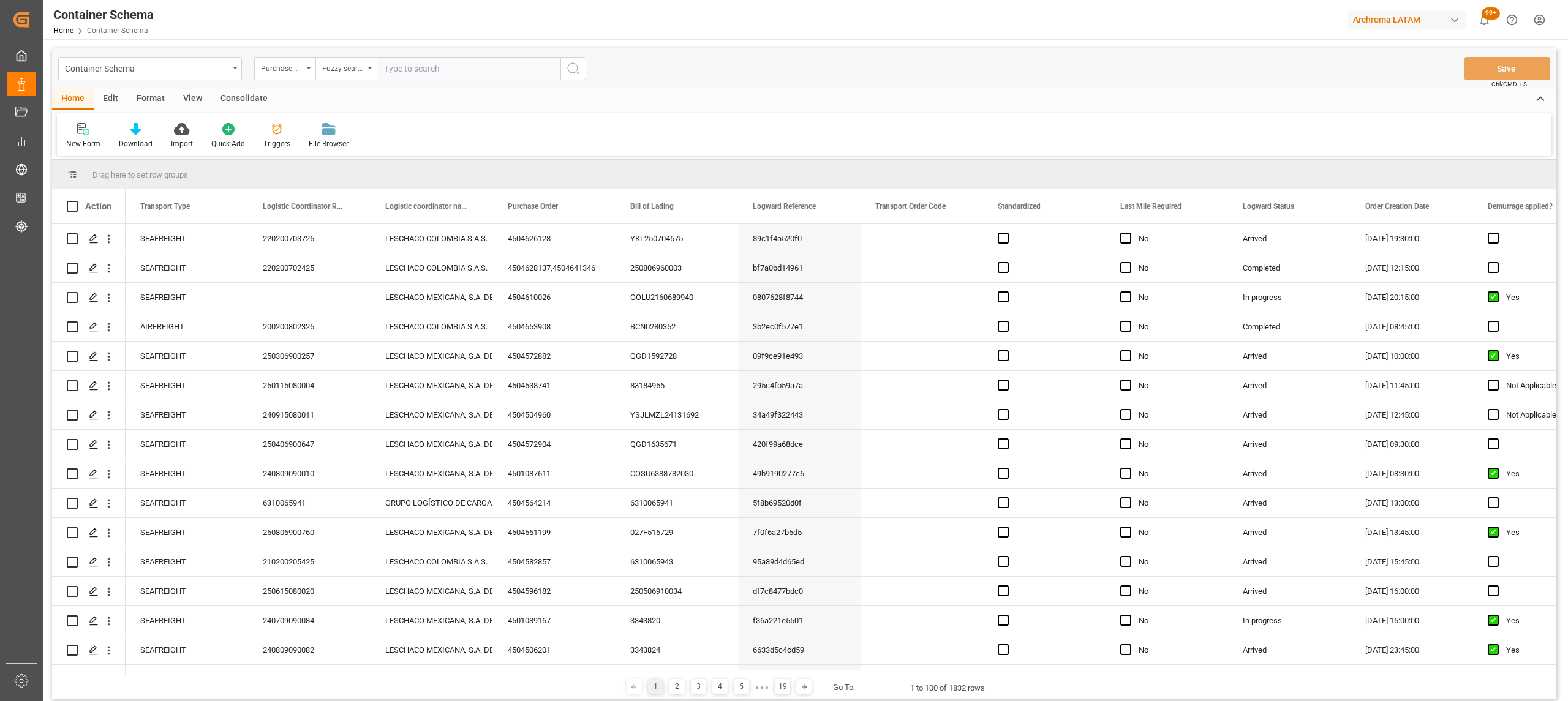
click at [422, 57] on input "text" at bounding box center [469, 69] width 184 height 23
paste input "4504632776"
type input "4504632776"
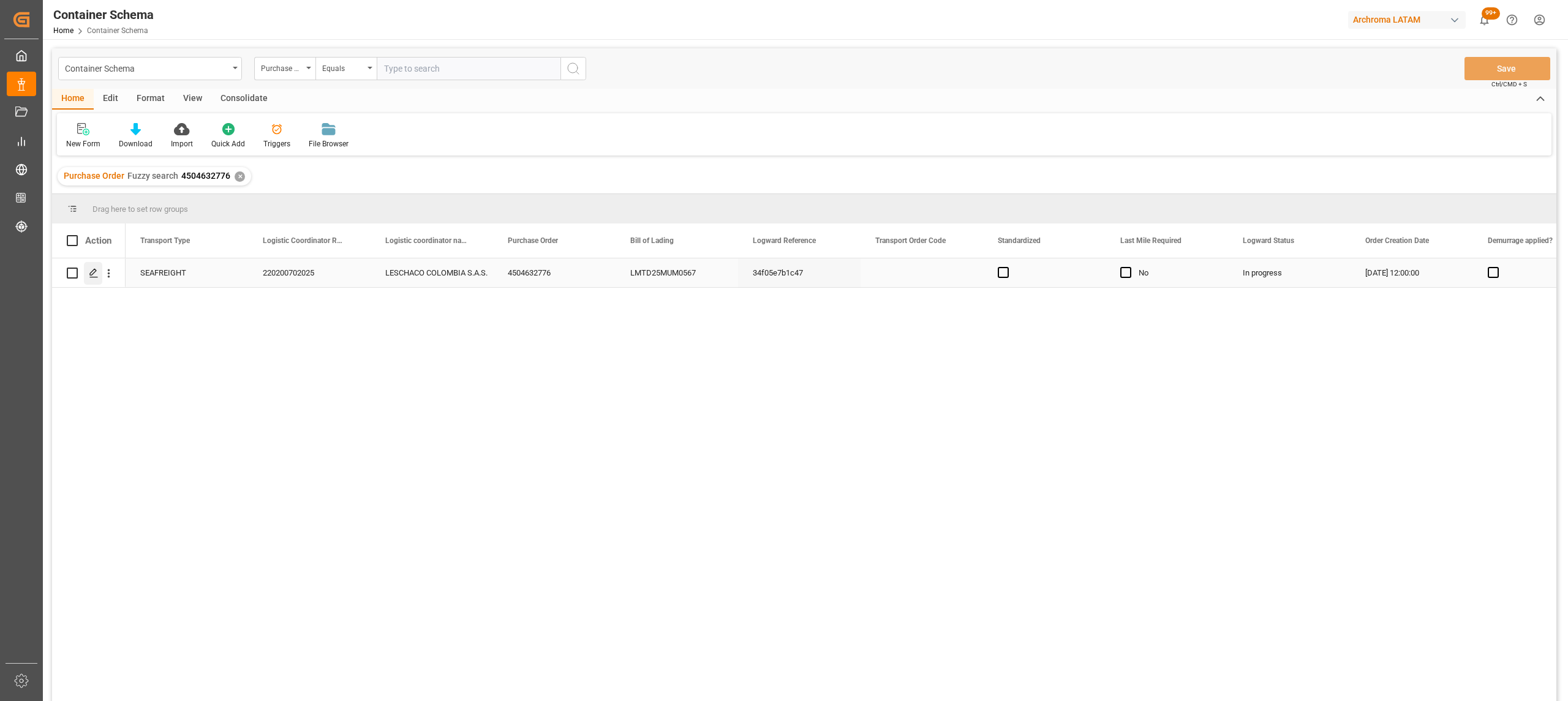
click at [99, 274] on div "Press SPACE to select this row." at bounding box center [93, 273] width 18 height 23
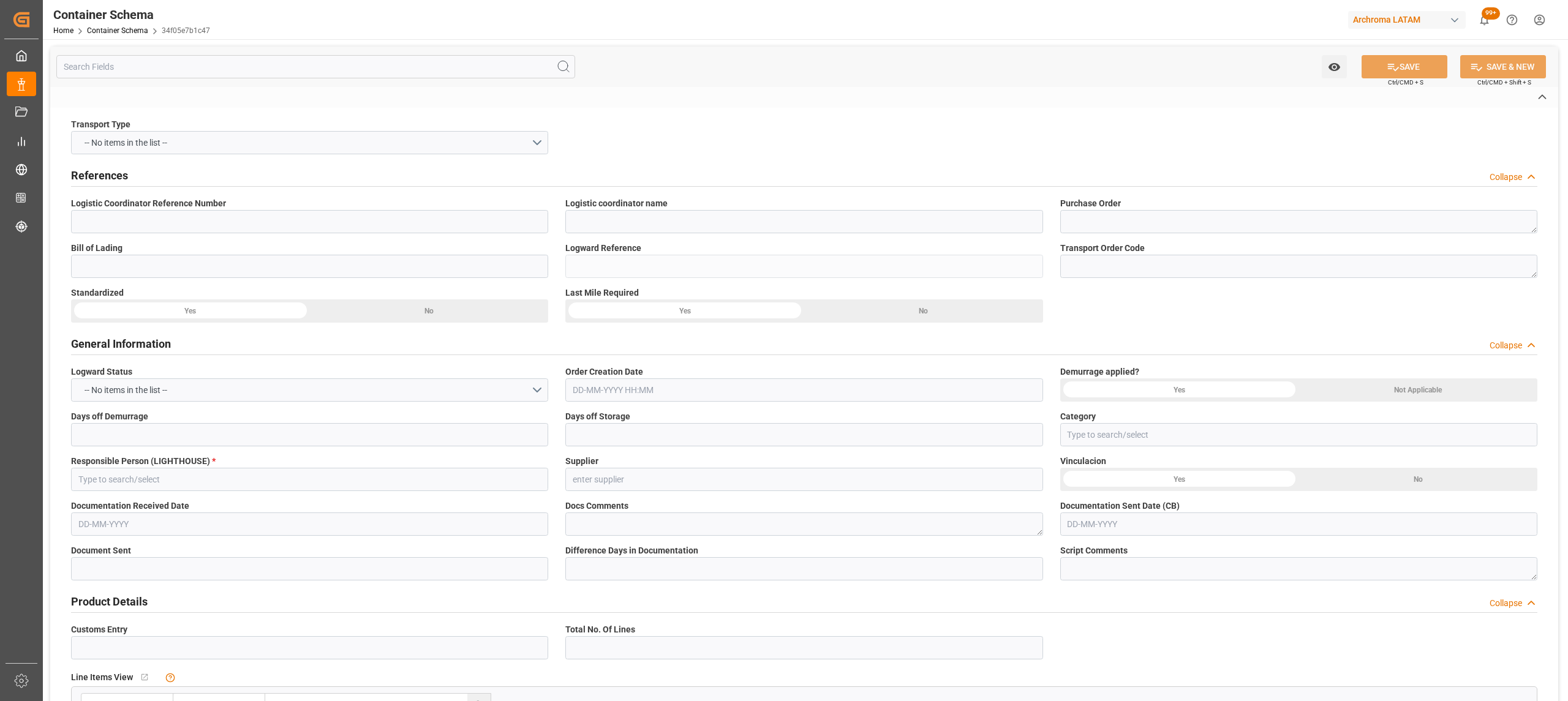
type input "220200702025"
type input "LESCHACO COLOMBIA S.A.S."
type textarea "4504632776"
type input "LMTD25MUM0567"
type input "34f05e7b1c47"
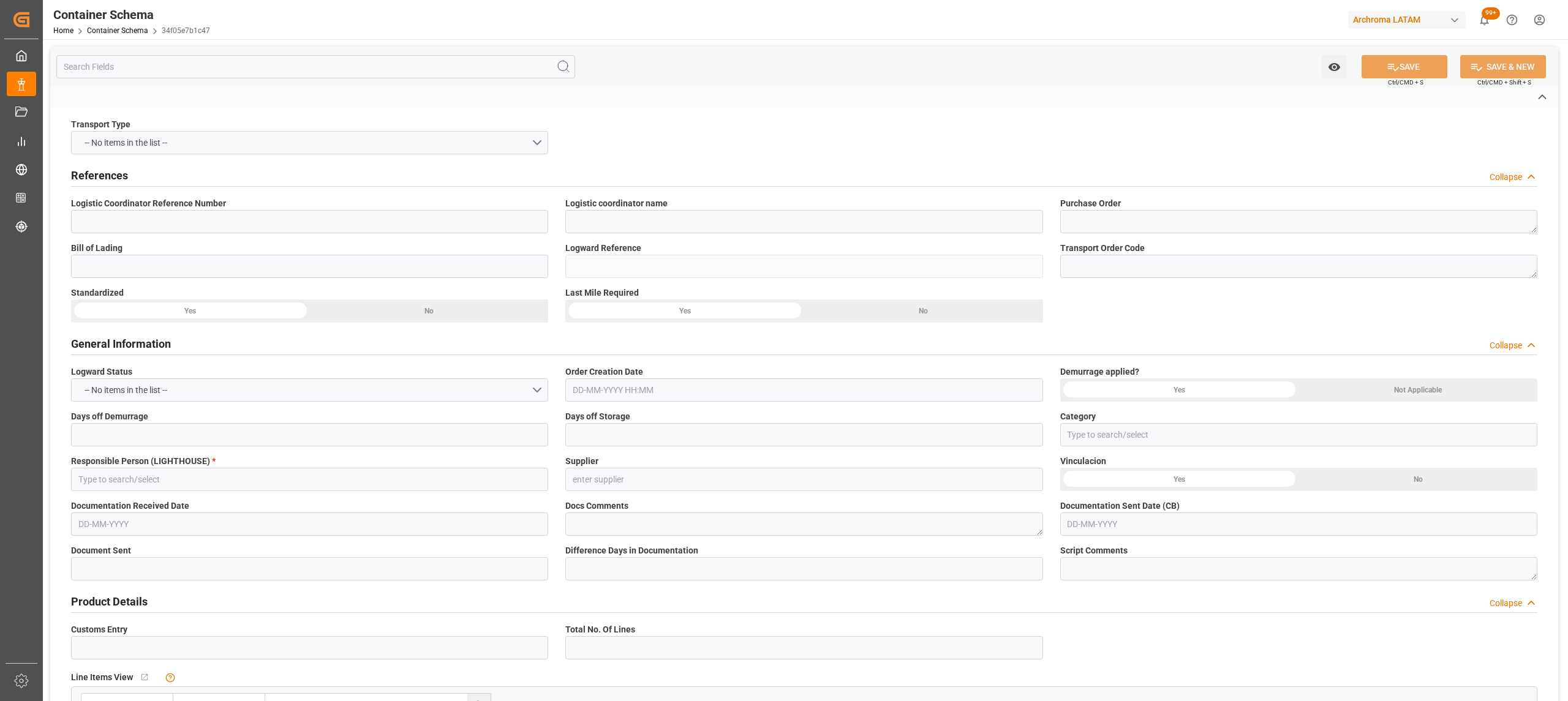
type input "On time"
type input "[PERSON_NAME]"
type input "Document Sent"
type input "BUENAVENTURA"
type input "TEXTIL"
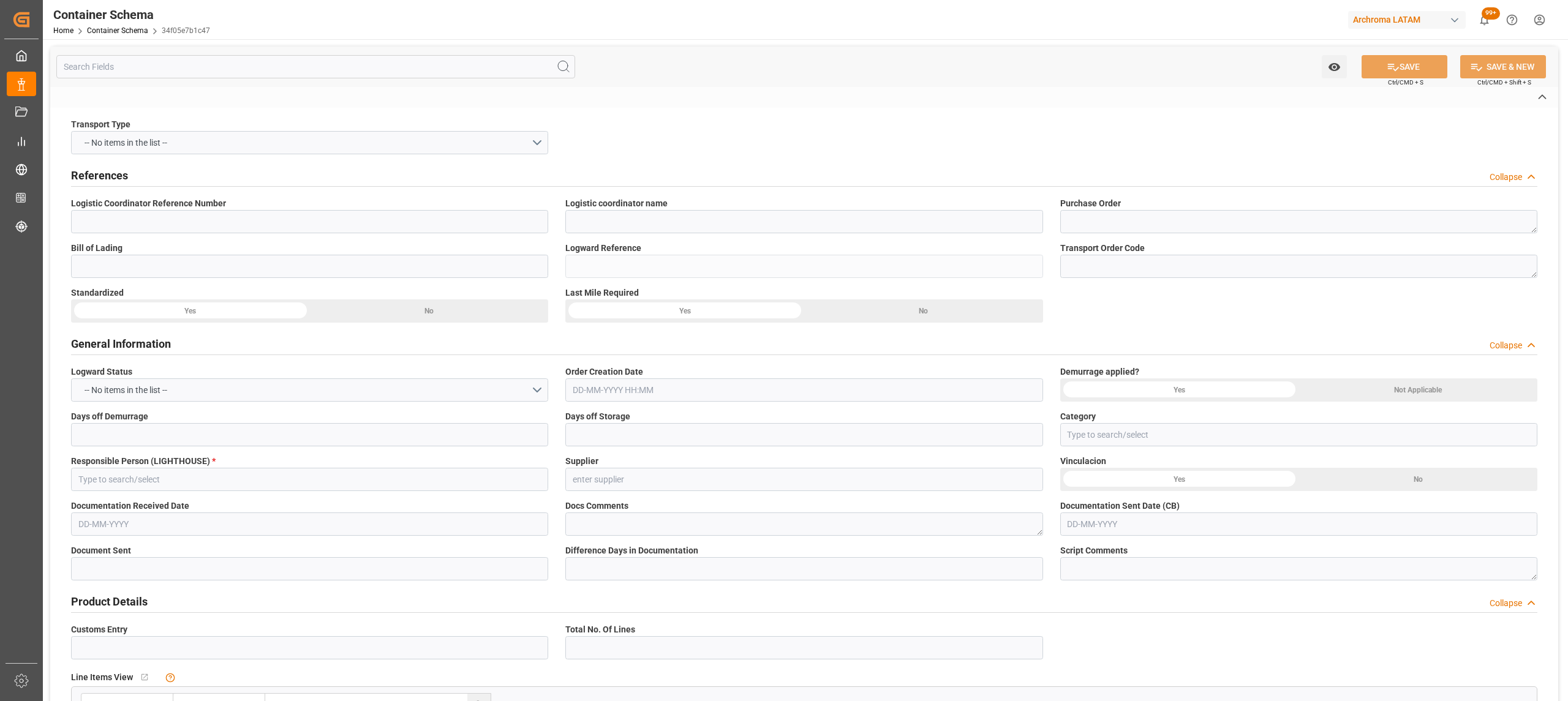
type textarea "IBC"
type input "10 IBC"
type input "ARCHROMA [GEOGRAPHIC_DATA] S.A.S"
type textarea "[STREET_ADDRESS]"
type input "HOUSE"
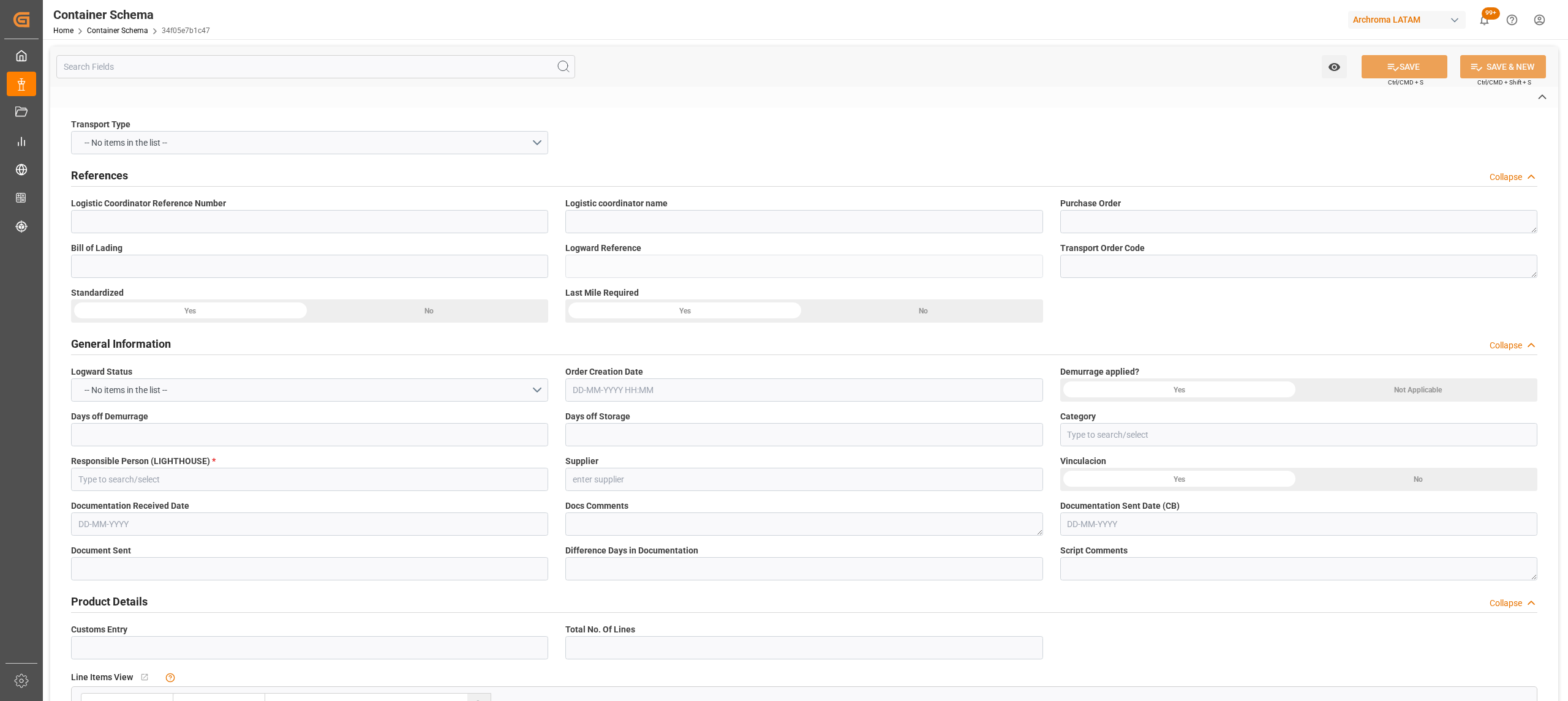
type input "CIF"
type input "Truck"
type input "Sea Ship"
type input "Truck"
type input "LCL"
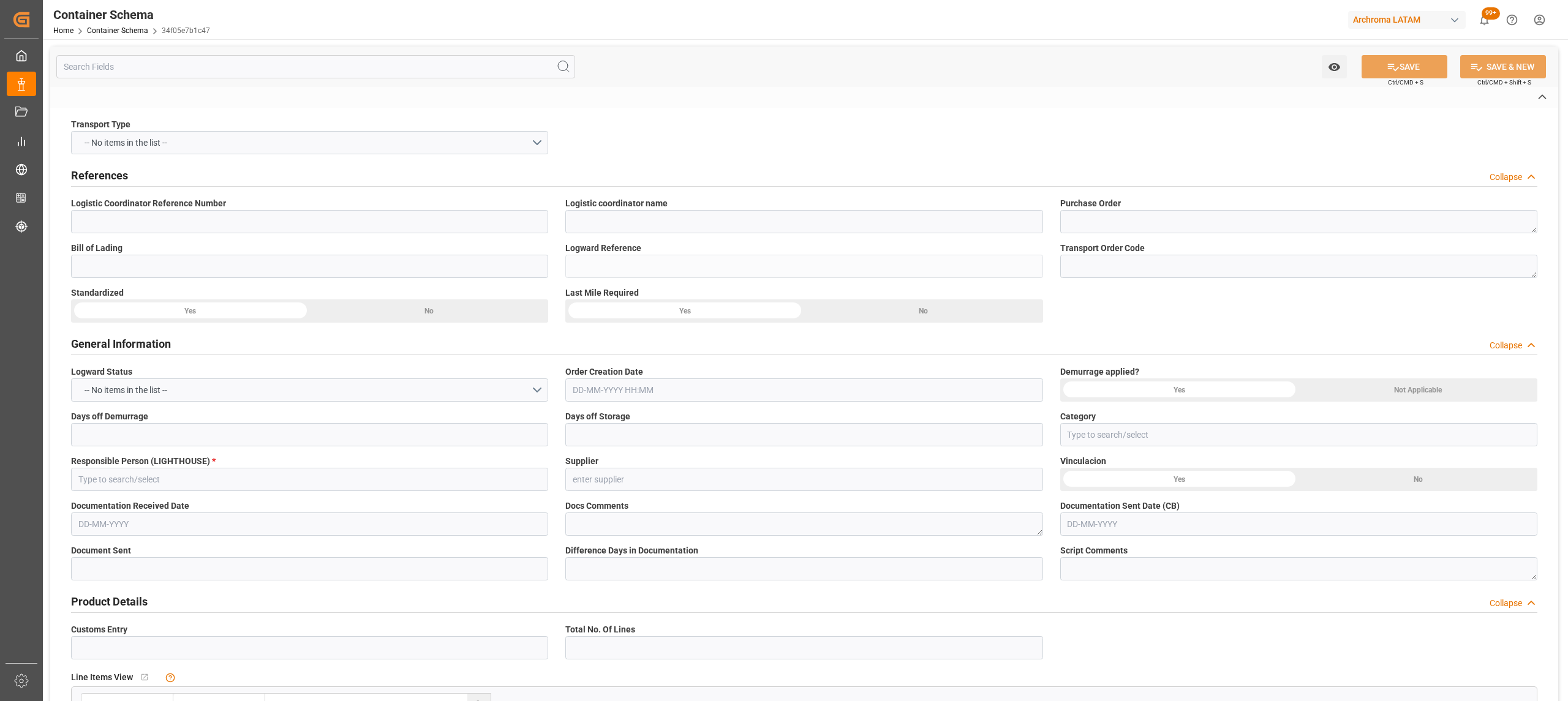
type input "TCNU4933611"
type input "AC CONTAINER LINE GMBH"
type input "CMDU"
type input "[PERSON_NAME] ([PERSON_NAME])"
type input "[PERSON_NAME]"
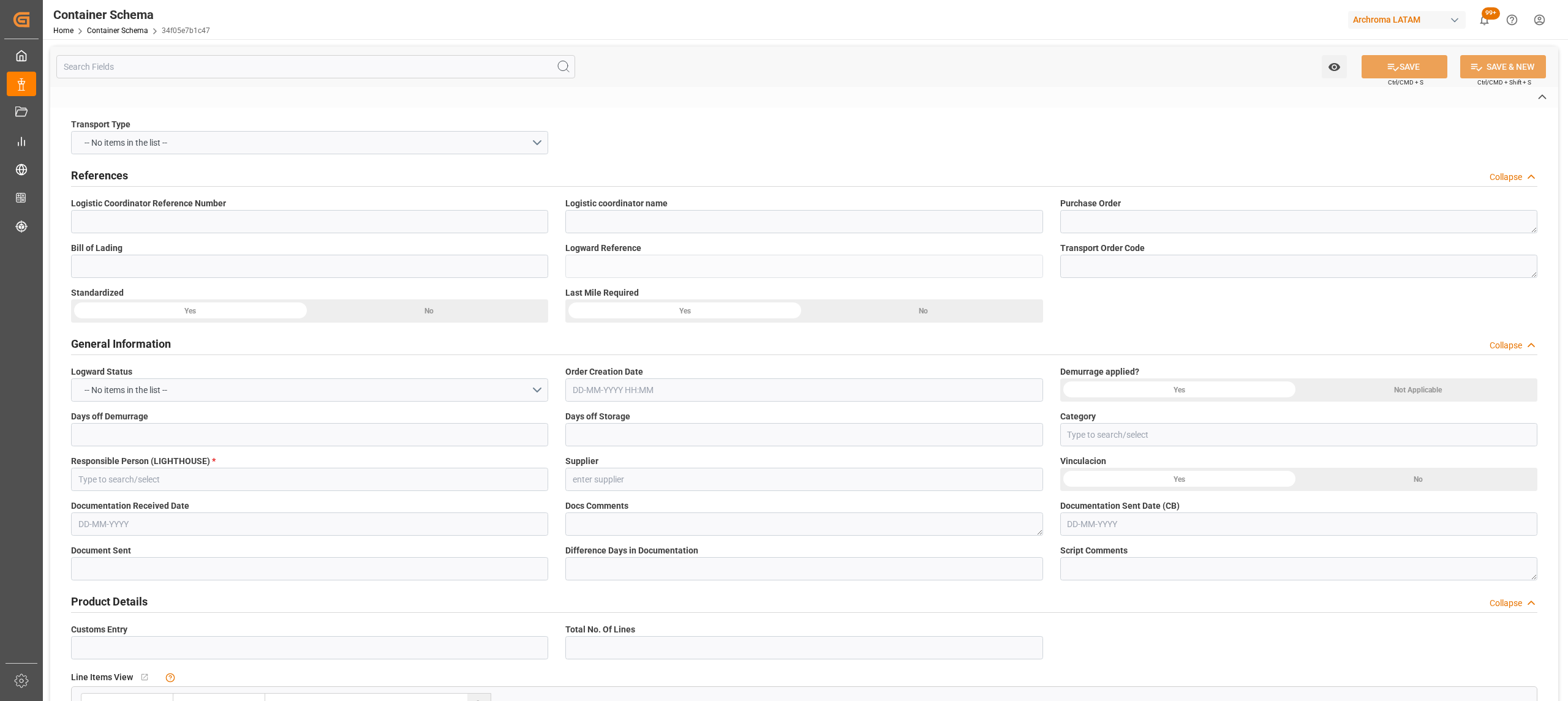
type input "[PERSON_NAME]"
type input "CMA CGM AQUILA"
type input "0PECLW1MA"
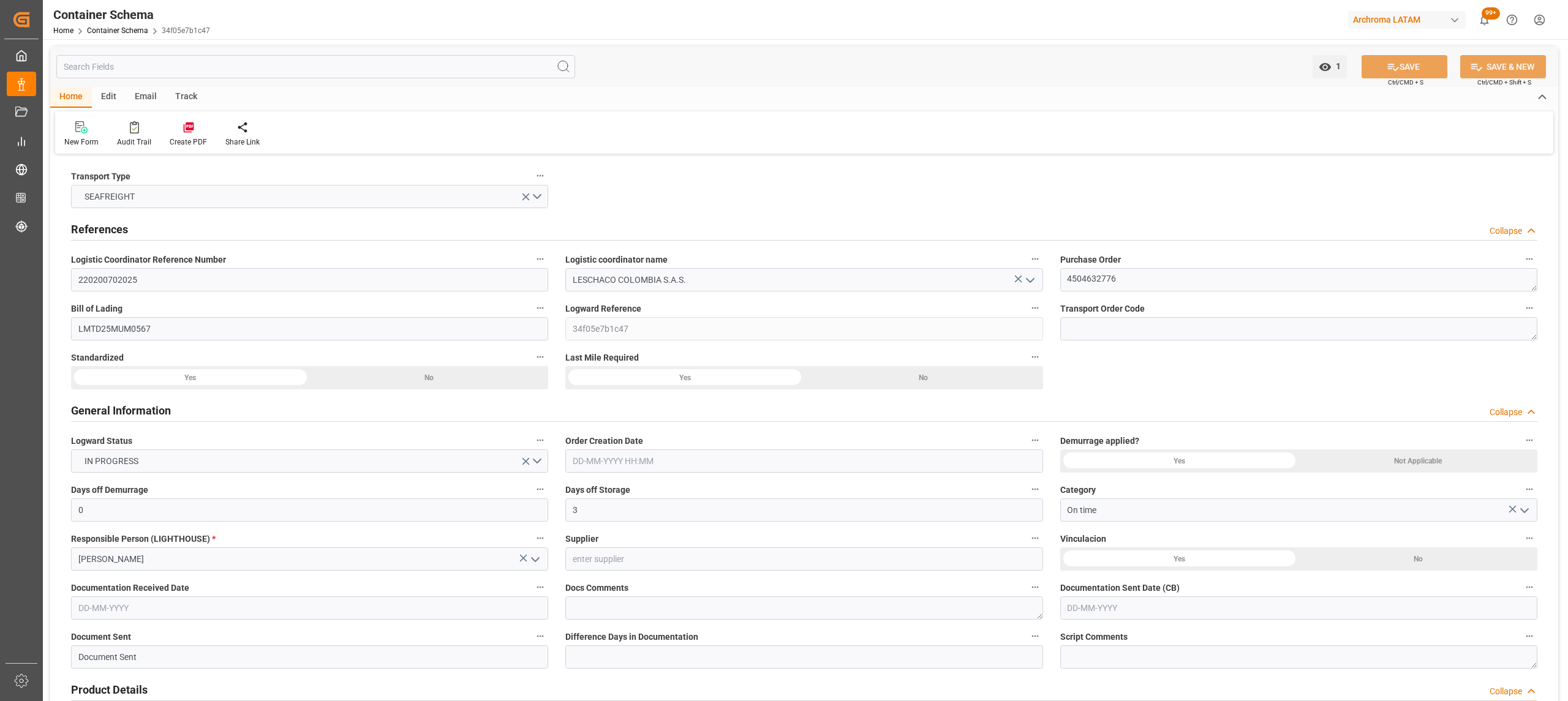
type input "0"
type input "3"
type input "1"
type input "10"
type input "5000"
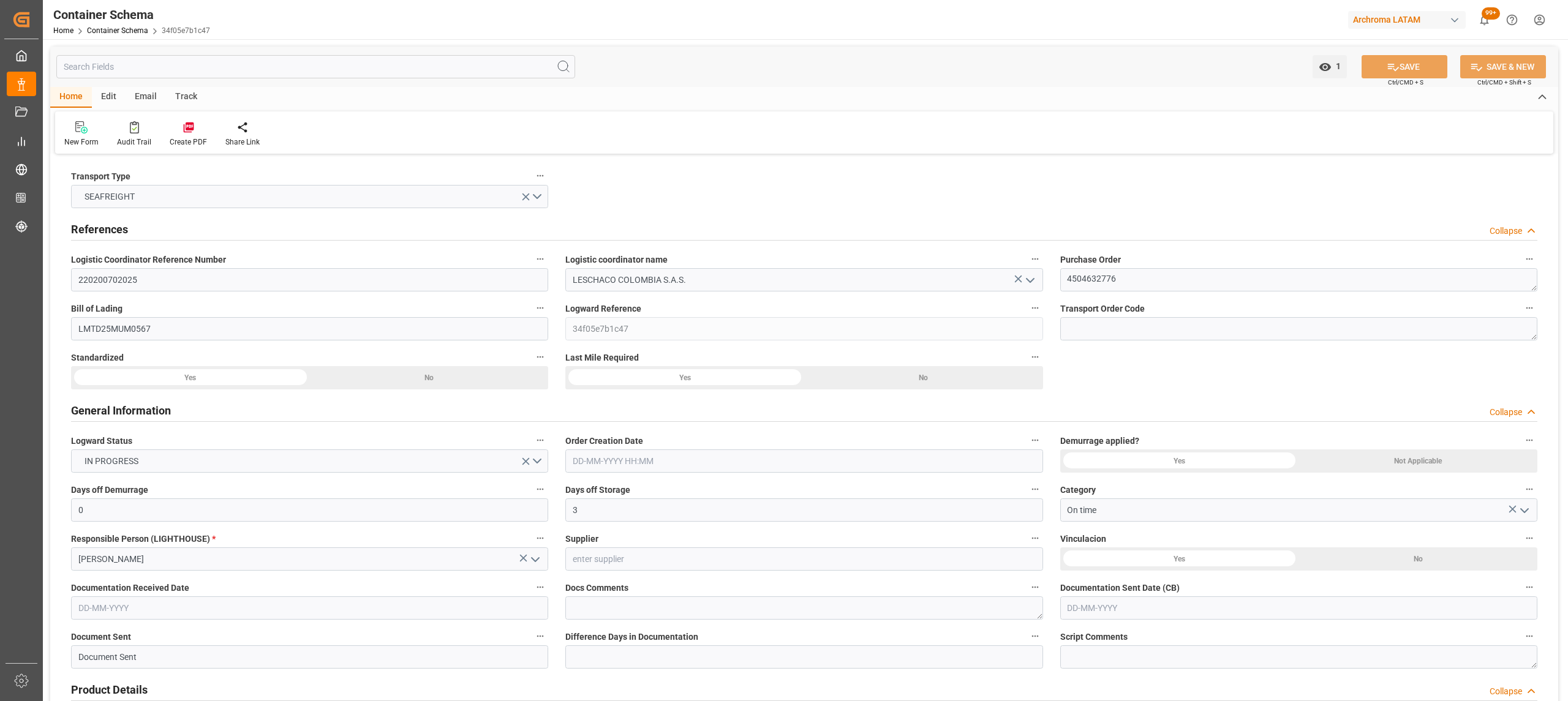
type input "5245"
type input "CMACGM"
type input "CMA CGM Group"
type input "INNSA"
type input "COBUN"
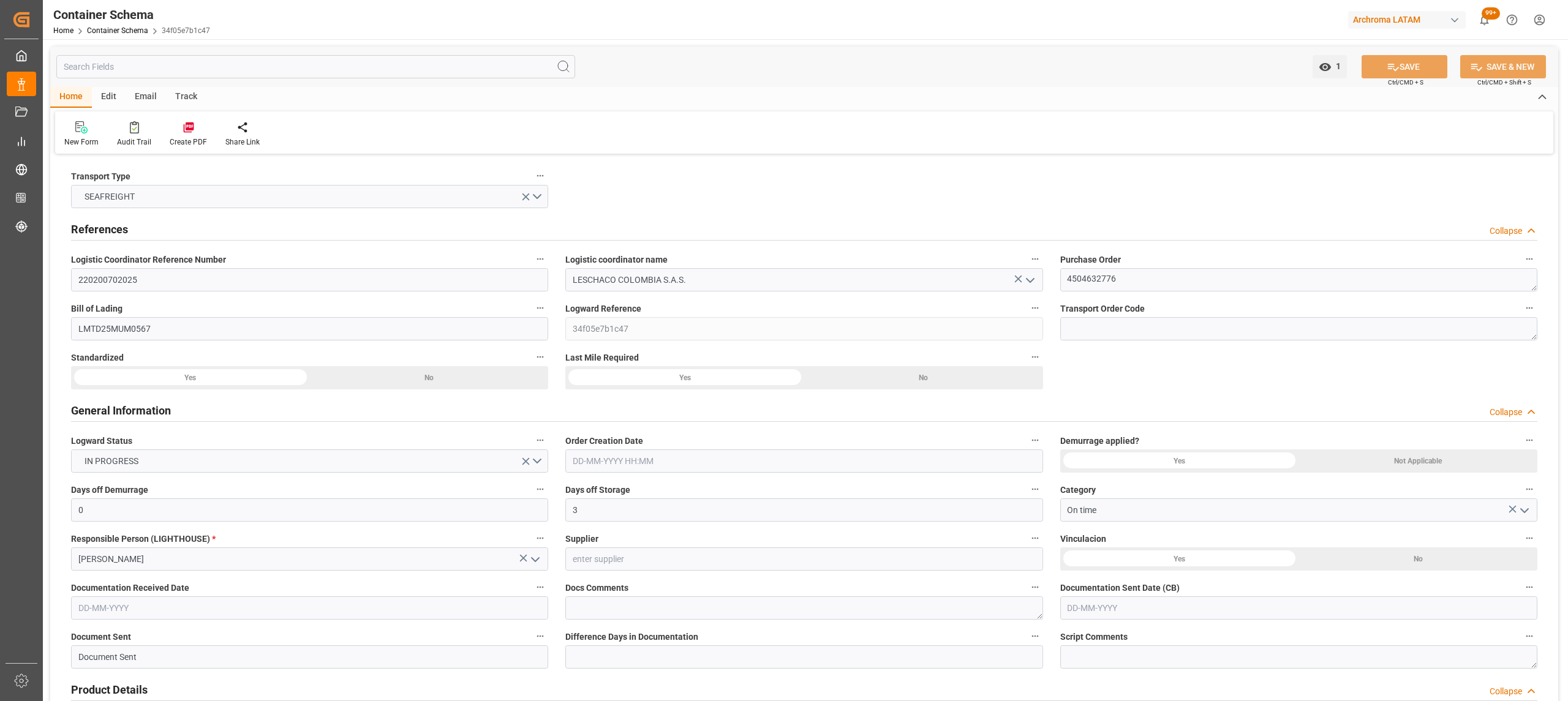
type input "COBUN"
type input "9410741"
type input "[DATE] 12:00"
type input "[DATE]"
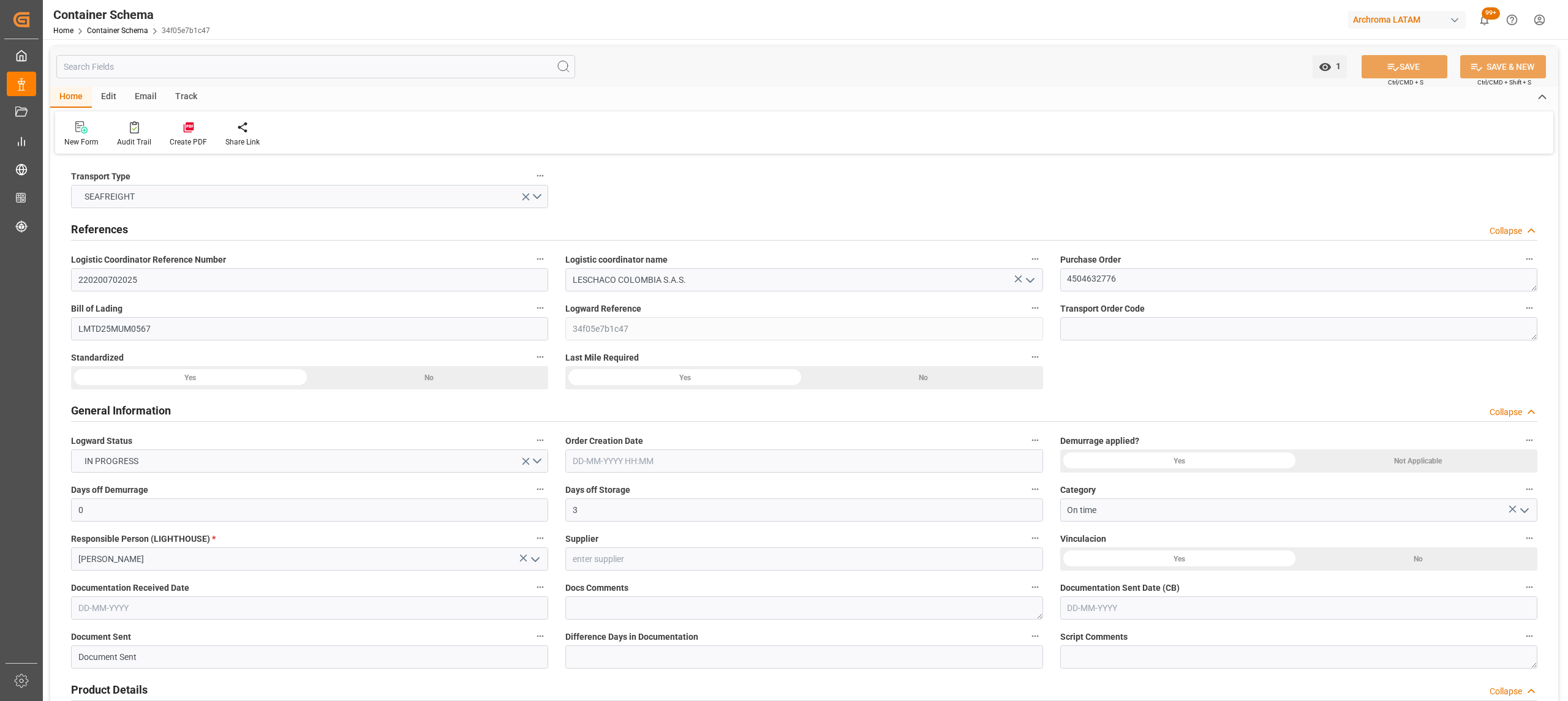
type input "[DATE]"
type input "[DATE] 00:00"
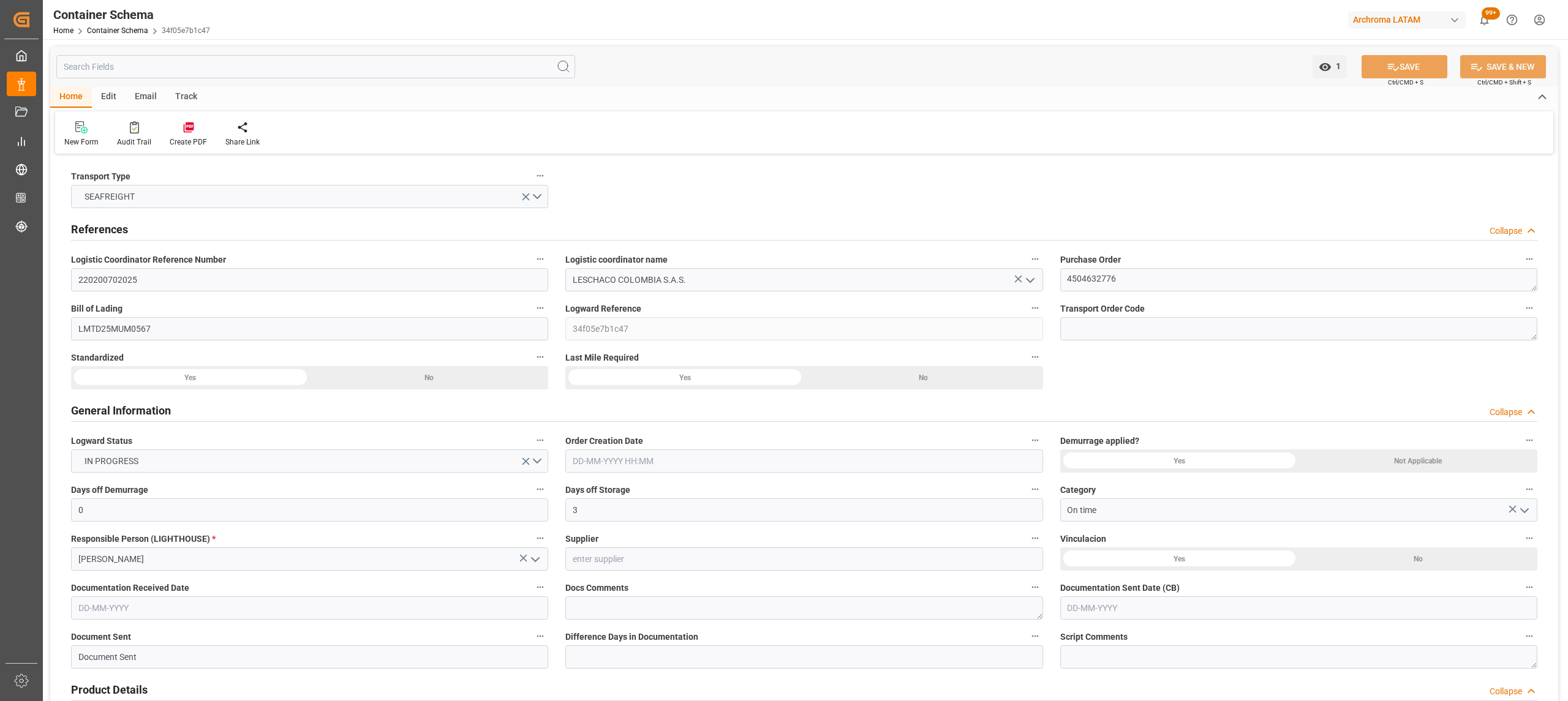
type input "[DATE] 00:00"
type input "[DATE] 02:00"
type input "[DATE] 00:00"
type input "[DATE] 02:00"
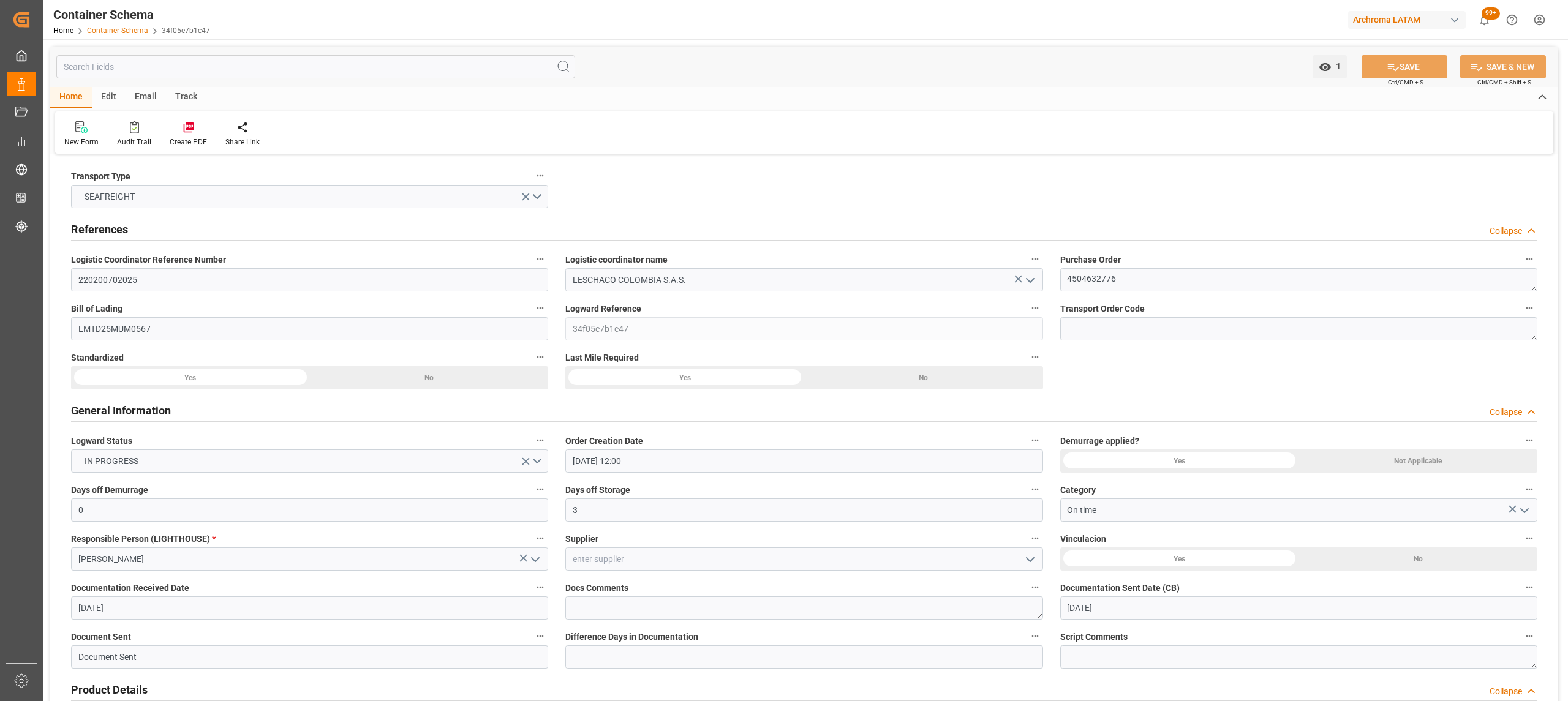
click at [108, 30] on link "Container Schema" at bounding box center [117, 31] width 61 height 9
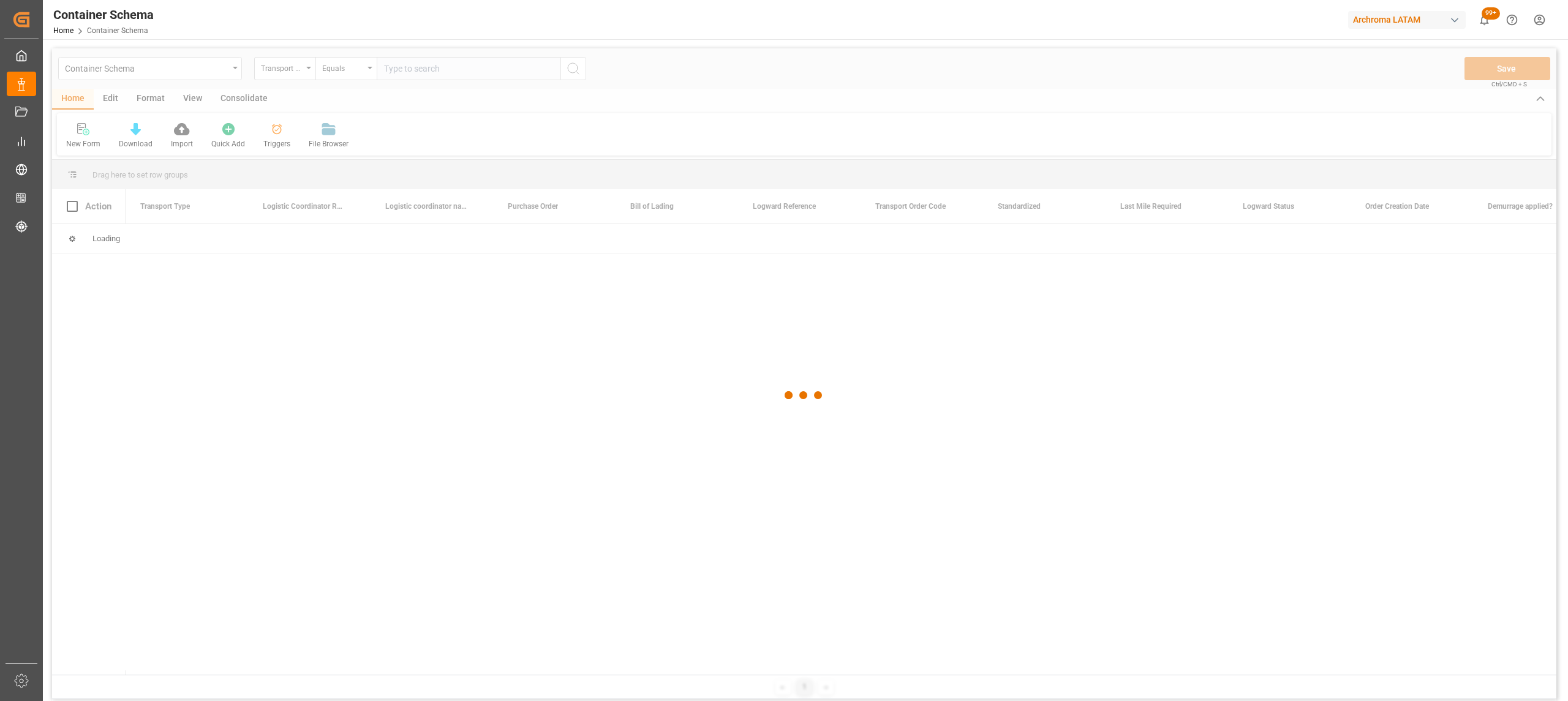
click at [282, 74] on div at bounding box center [804, 395] width 1504 height 694
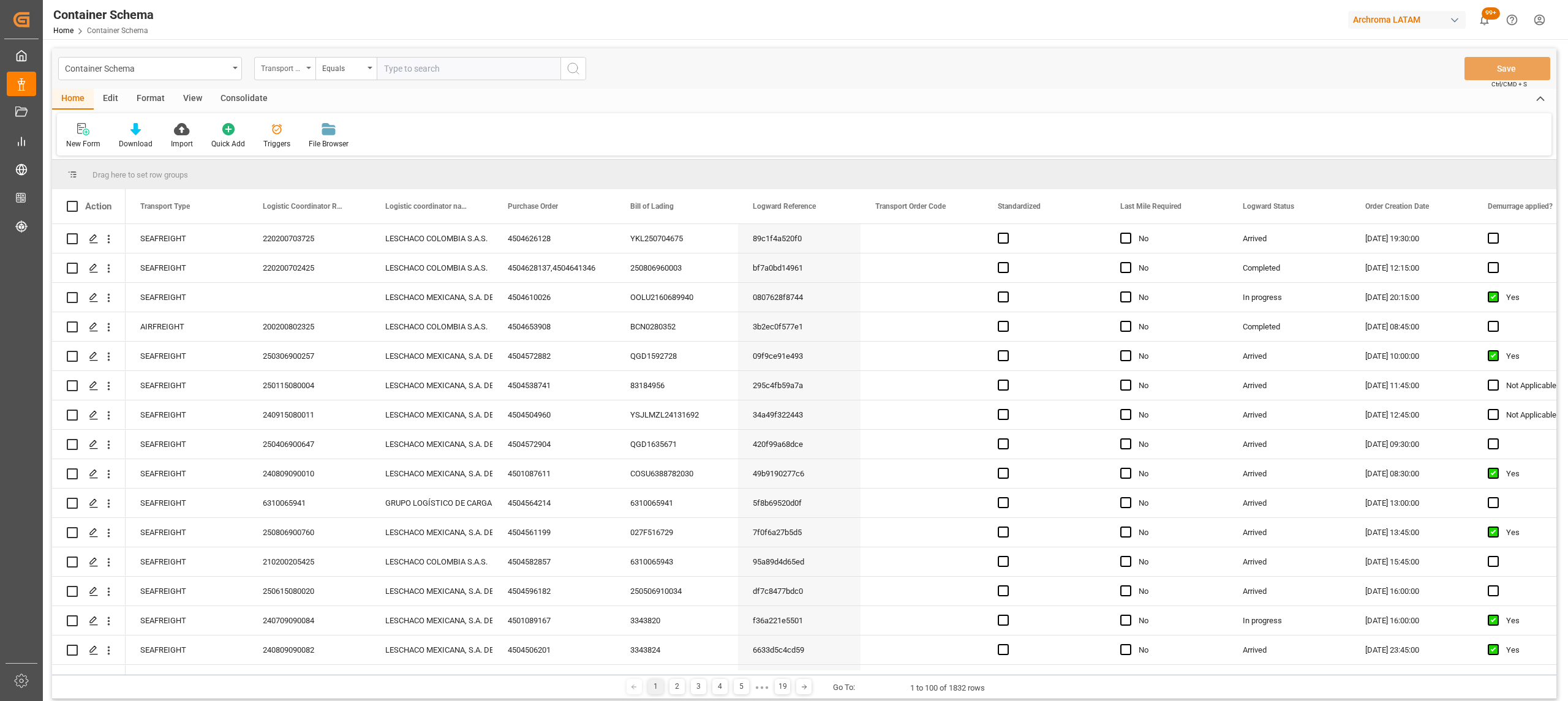
click at [283, 69] on div "Transport Type" at bounding box center [282, 67] width 42 height 14
click at [306, 201] on div "Purchase Order" at bounding box center [346, 202] width 183 height 26
click at [355, 77] on div "Equals" at bounding box center [346, 69] width 61 height 23
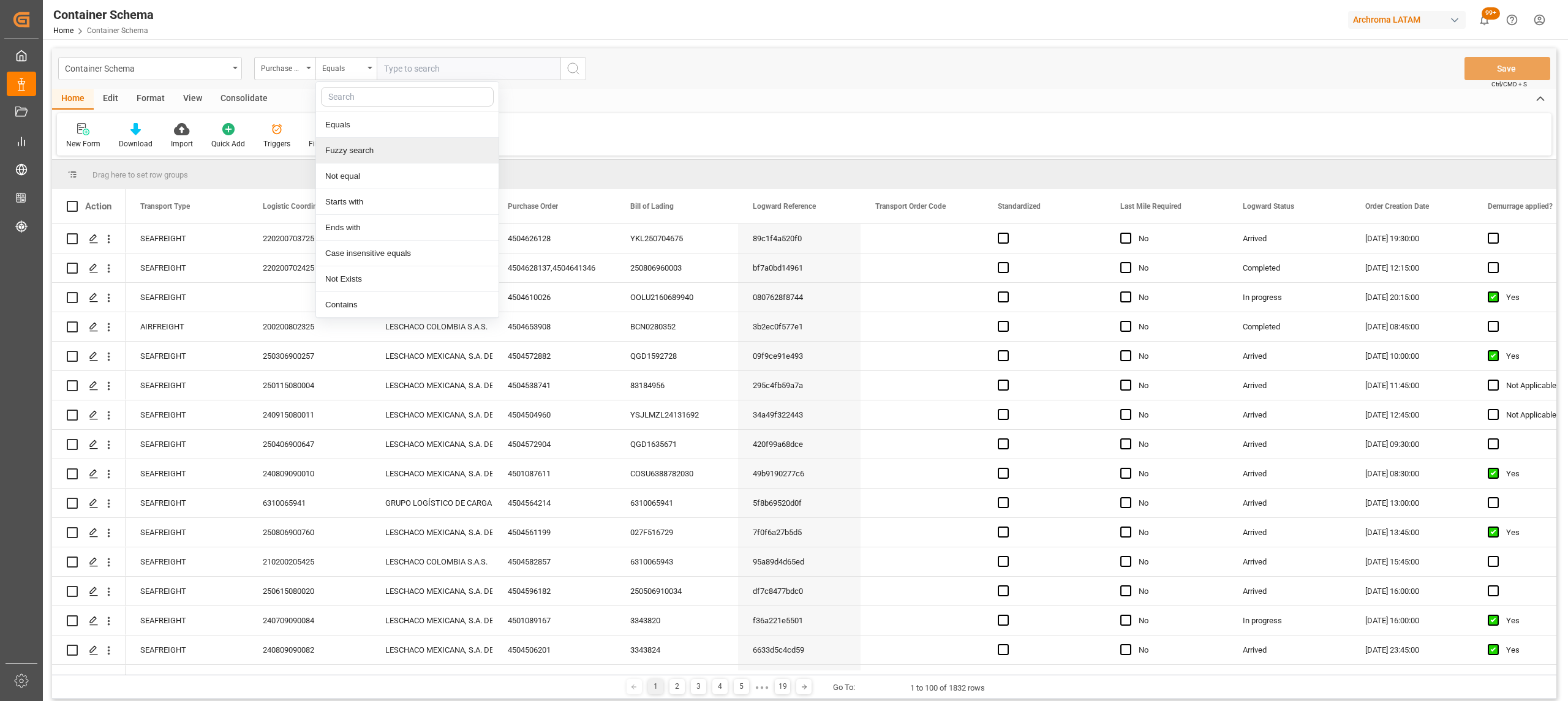
click at [406, 147] on div "Fuzzy search" at bounding box center [407, 151] width 183 height 26
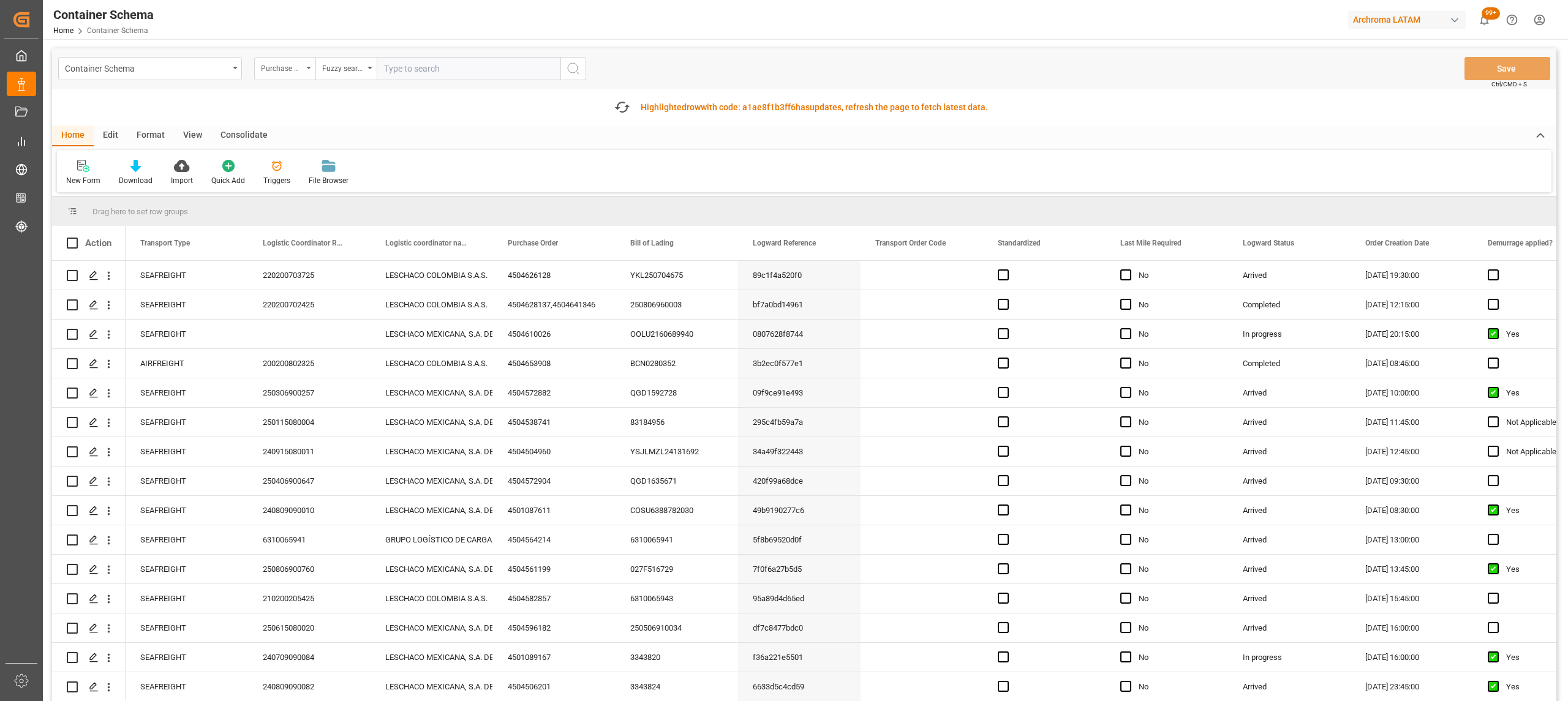
click at [287, 64] on div "Purchase Order" at bounding box center [282, 67] width 42 height 14
click at [309, 216] on div "Bill of Lading" at bounding box center [346, 228] width 183 height 26
click at [363, 66] on div "Equals" at bounding box center [343, 67] width 42 height 14
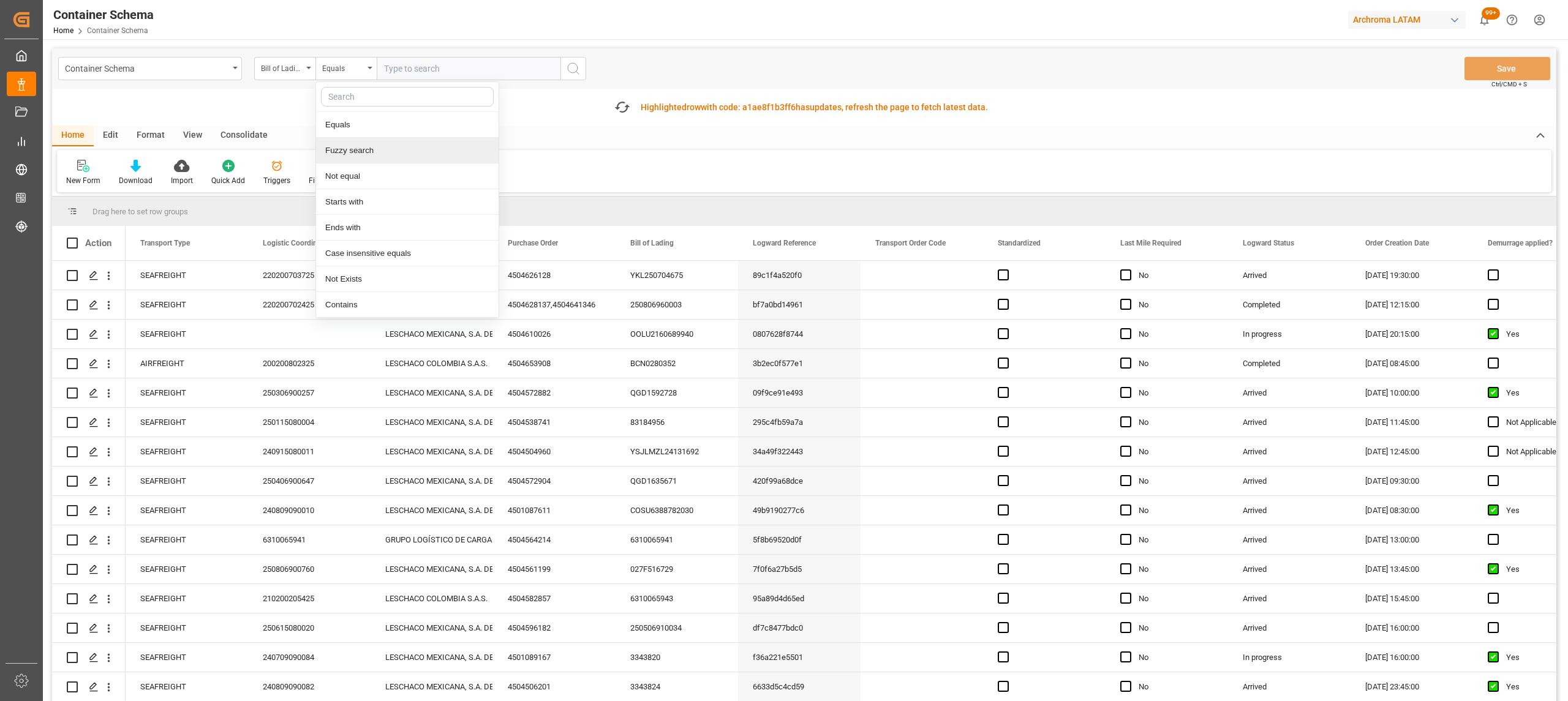
click at [381, 151] on div "Fuzzy search" at bounding box center [407, 151] width 183 height 26
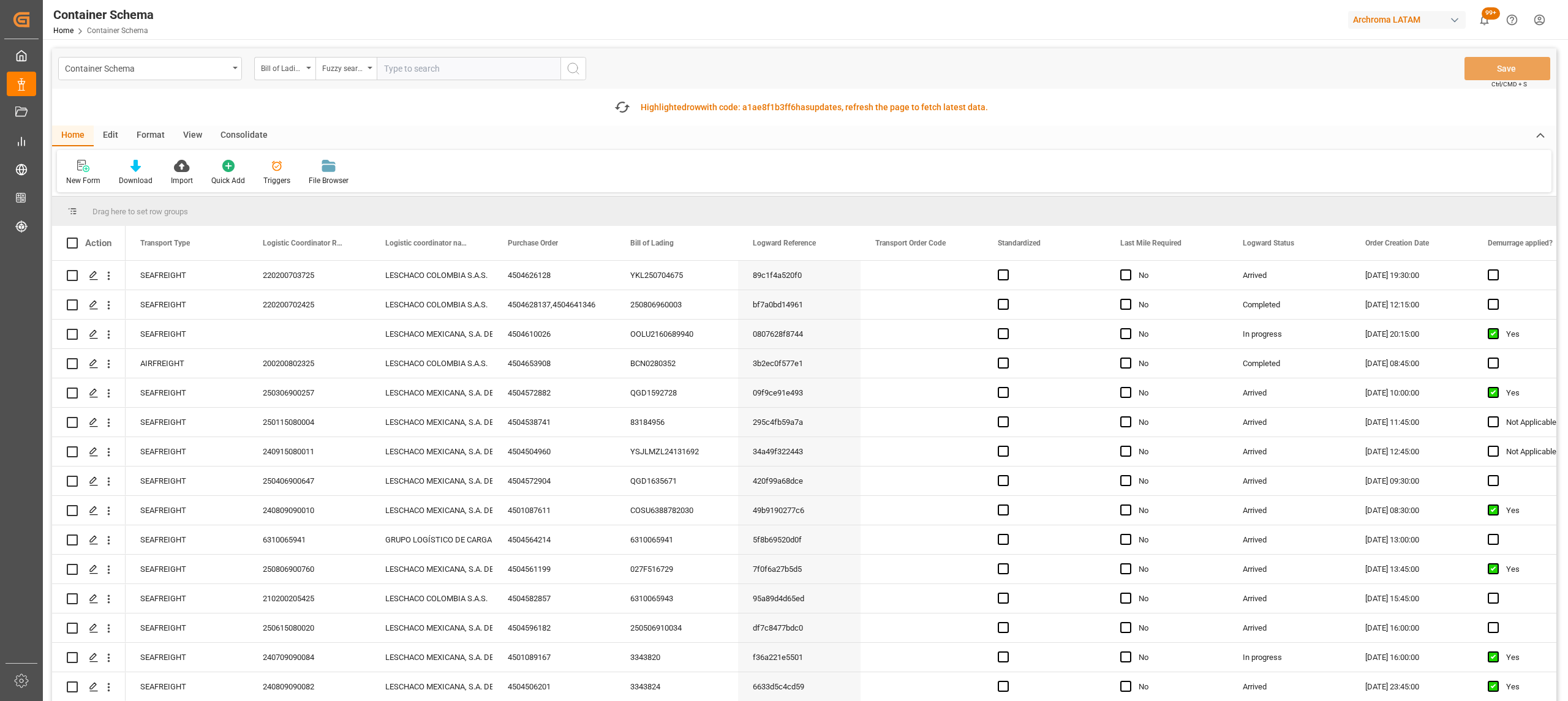
click at [429, 69] on input "text" at bounding box center [469, 69] width 184 height 23
paste input "4504632776"
type input "4504632776"
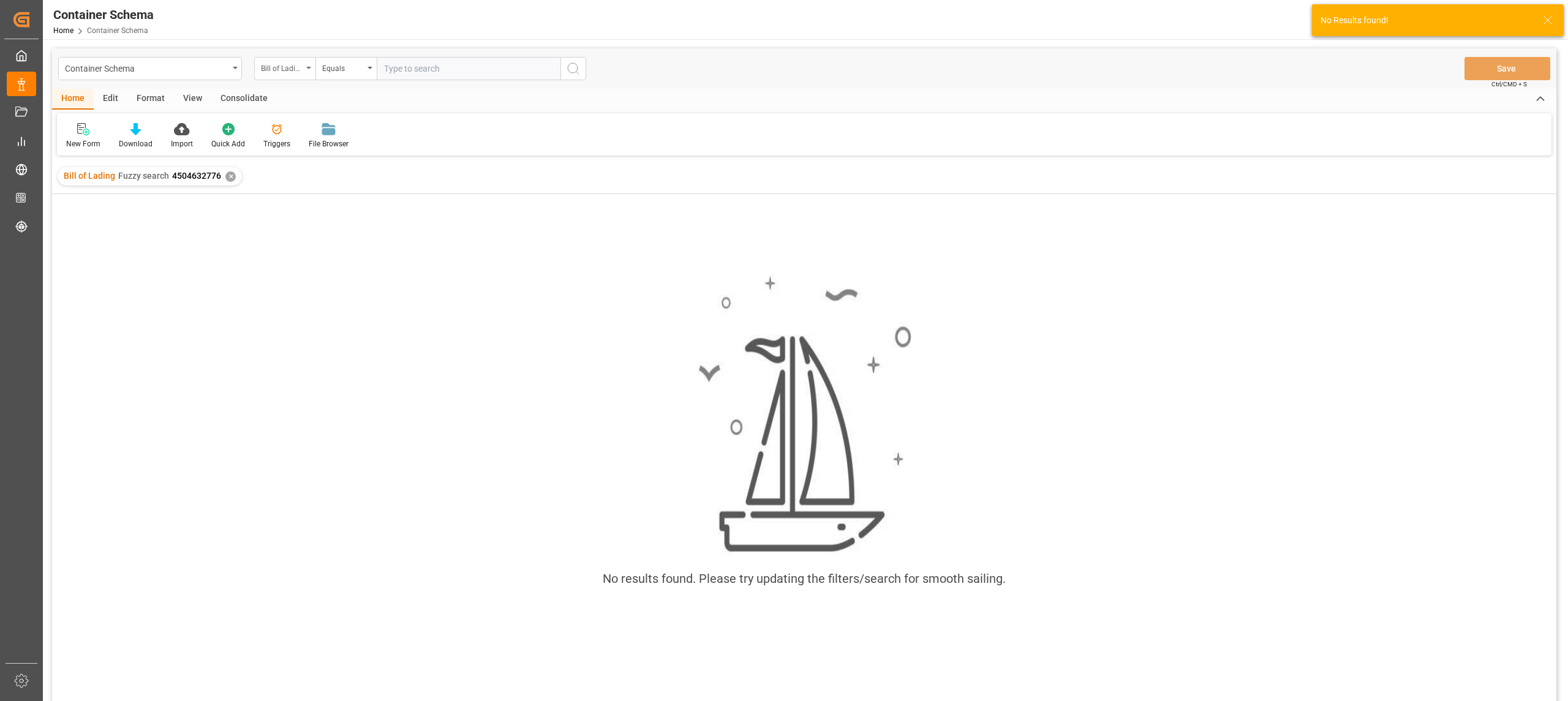
click at [259, 70] on div "Bill of Lading" at bounding box center [285, 69] width 61 height 23
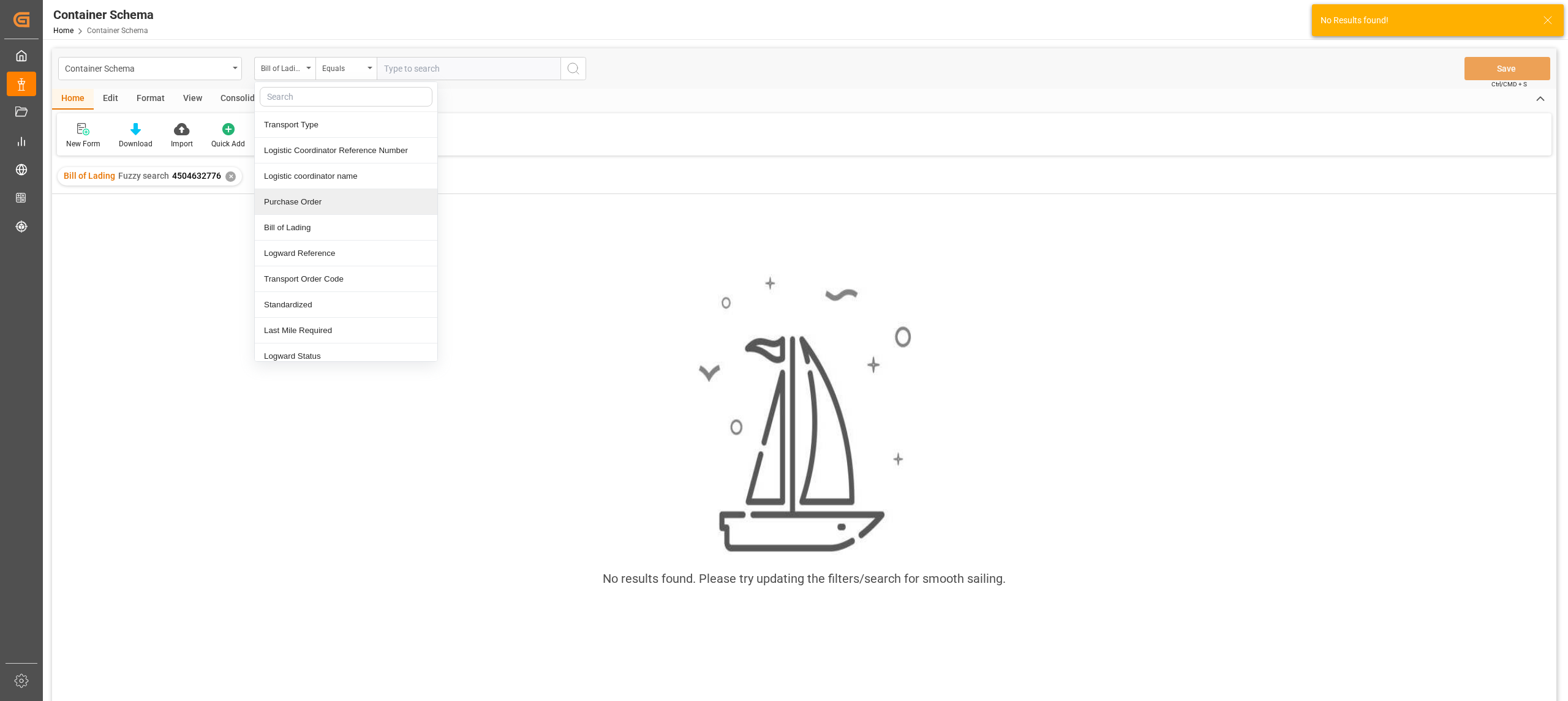
click at [312, 212] on div "Purchase Order" at bounding box center [346, 202] width 183 height 26
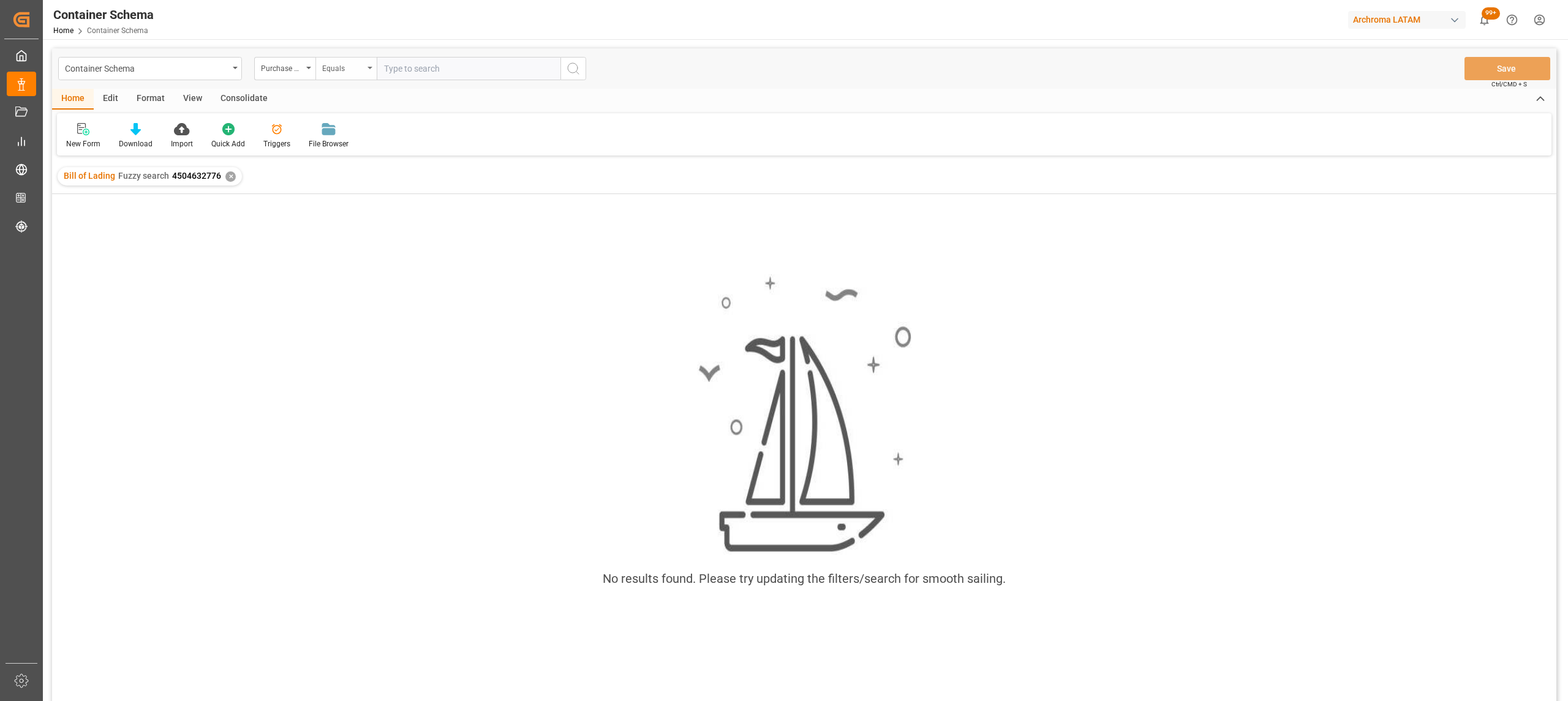
click at [375, 70] on div "Equals" at bounding box center [346, 69] width 61 height 23
click at [358, 153] on div "Fuzzy search" at bounding box center [407, 151] width 183 height 26
click at [417, 69] on input "text" at bounding box center [469, 69] width 184 height 23
paste input "4504632776"
type input "4504632776"
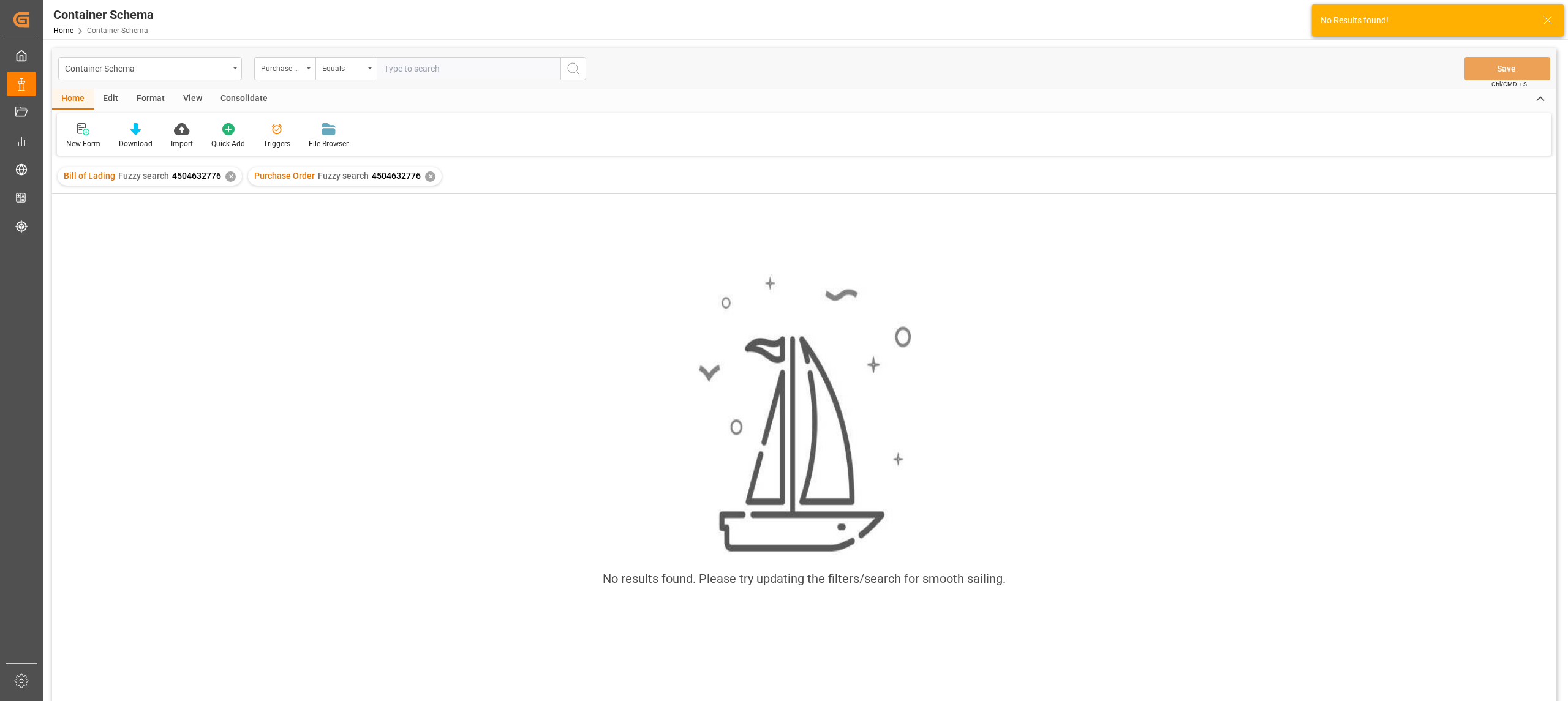
click at [227, 183] on div "Bill of Lading Fuzzy search 4504632776 ✕" at bounding box center [150, 176] width 184 height 18
click at [231, 175] on div "✕" at bounding box center [231, 176] width 10 height 10
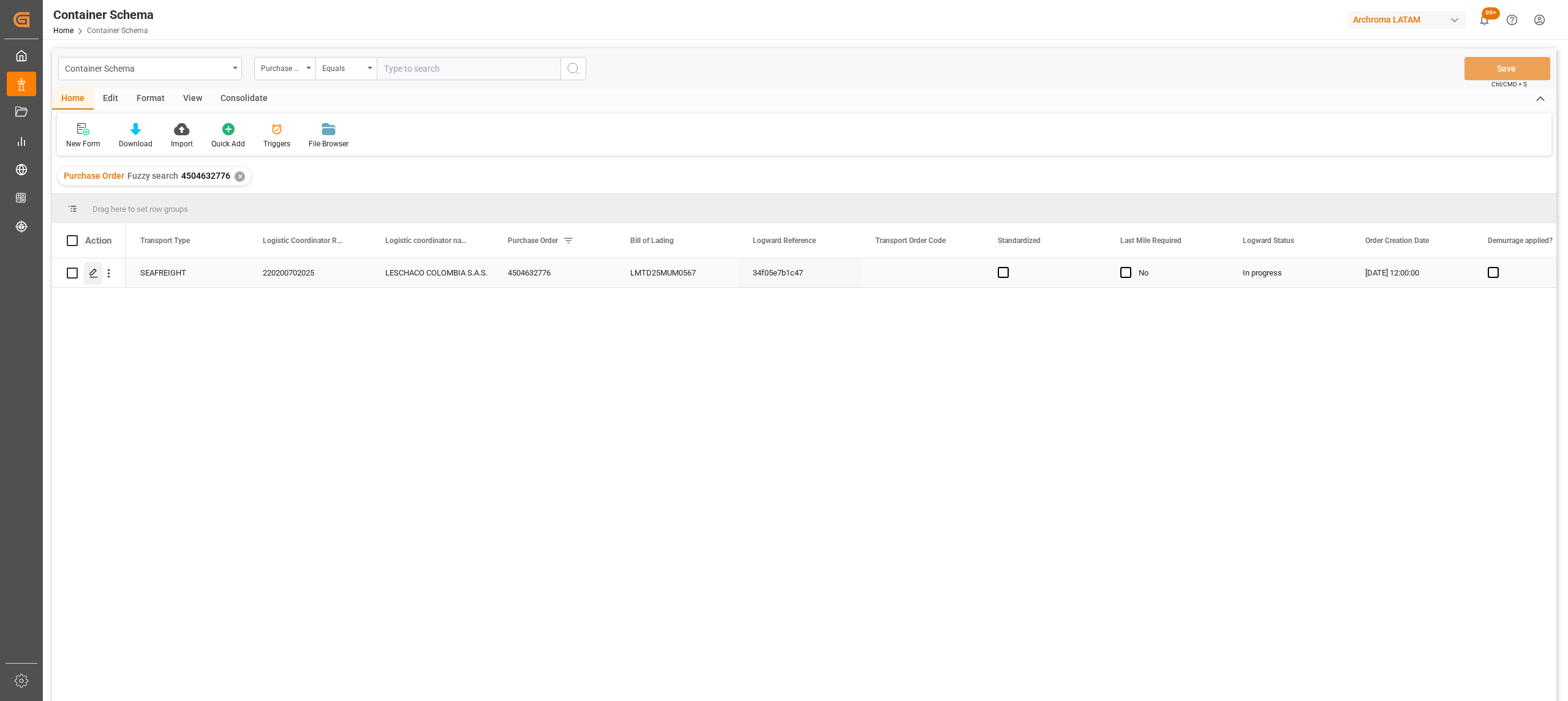
click at [87, 267] on div "Press SPACE to select this row." at bounding box center [93, 273] width 18 height 23
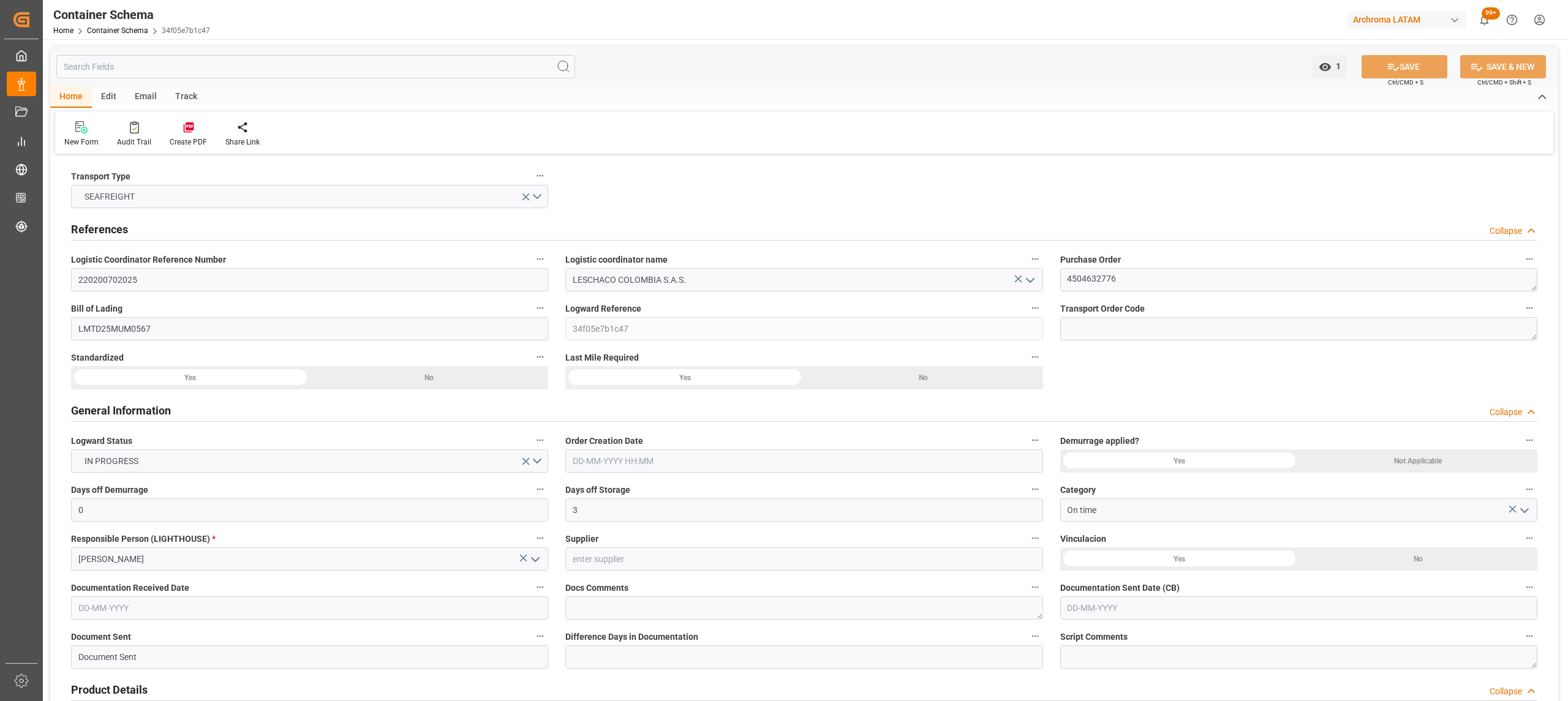
type input "0"
type input "3"
type input "1"
type input "10"
type input "5000"
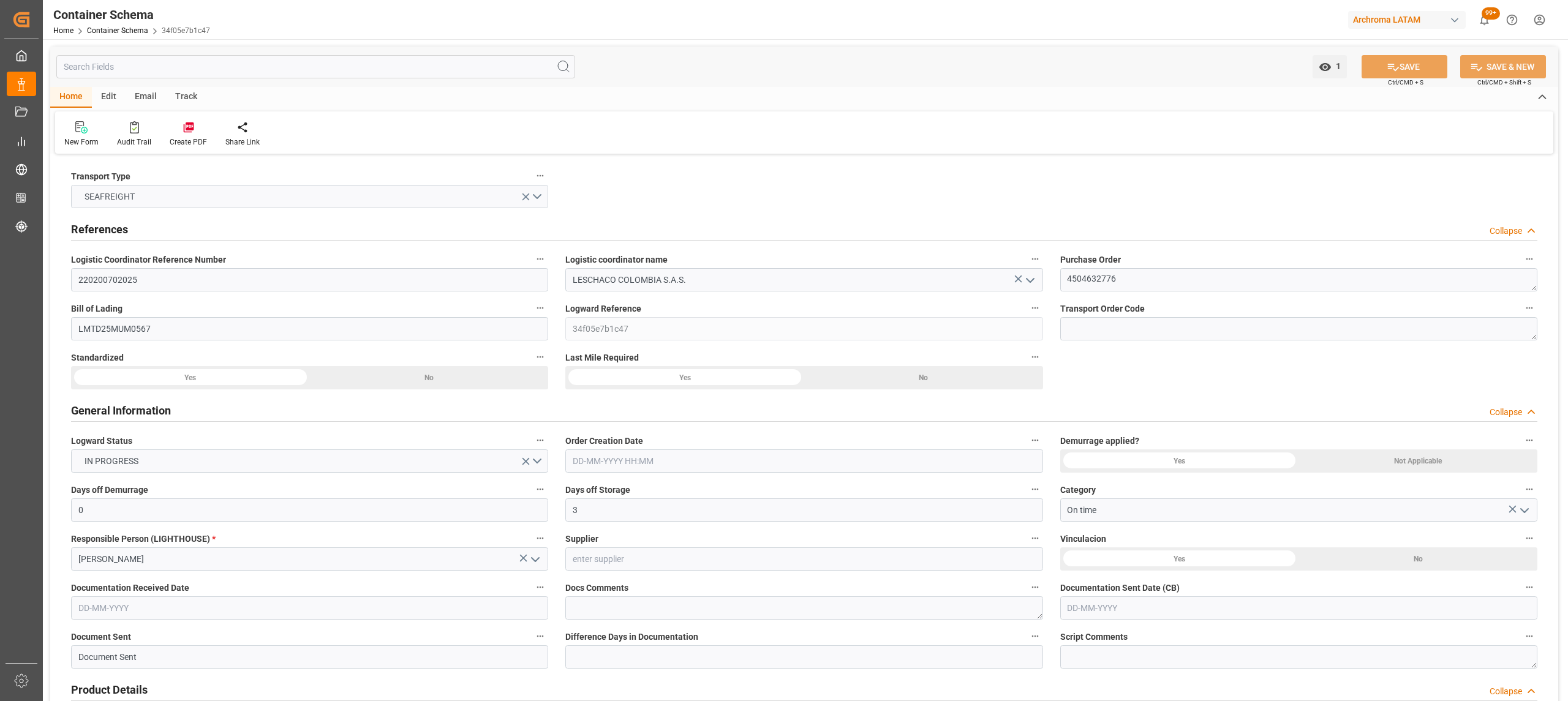
type input "5245"
type input "CMACGM"
type input "CMA CGM Group"
type input "INNSA"
type input "COBUN"
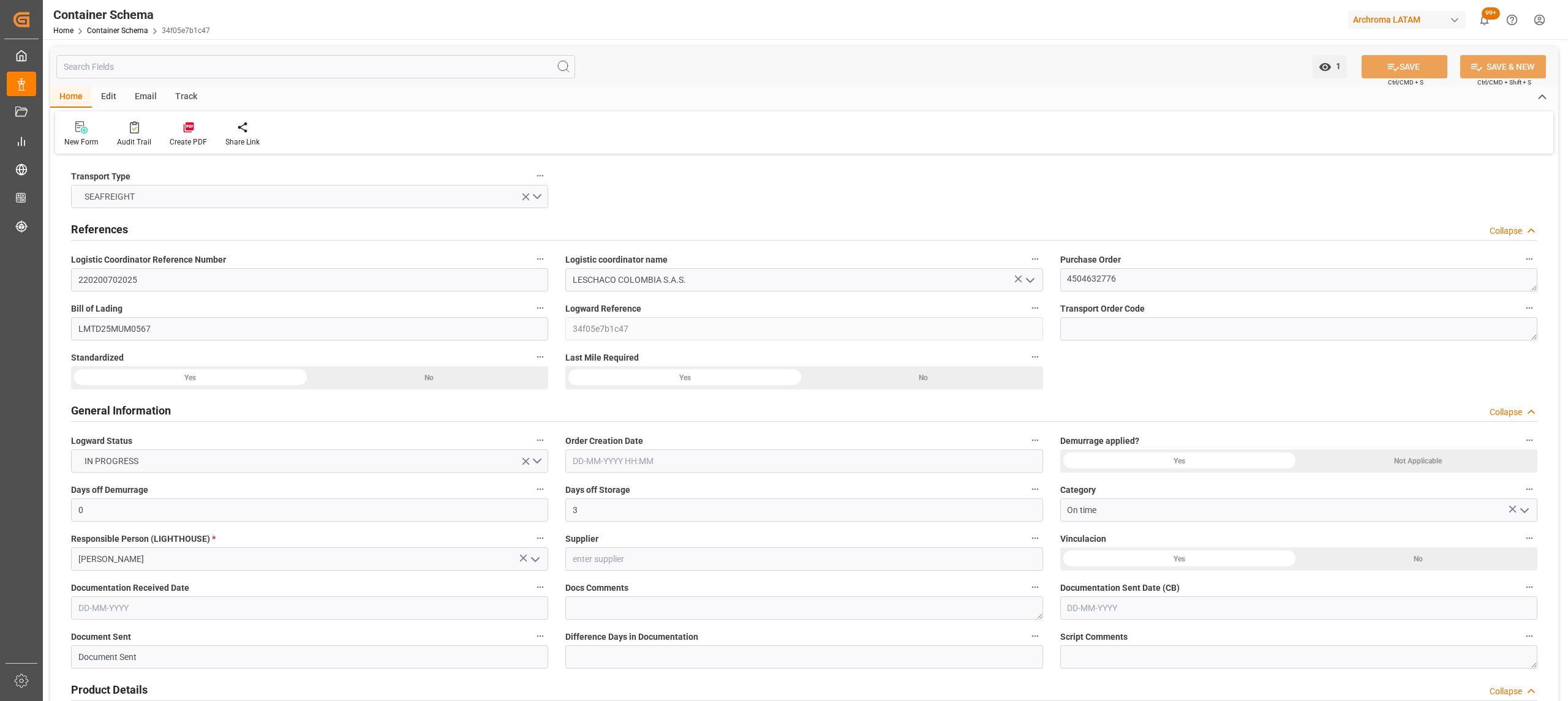
type input "COBUN"
type input "9410741"
type input "[DATE] 12:00"
type input "[DATE]"
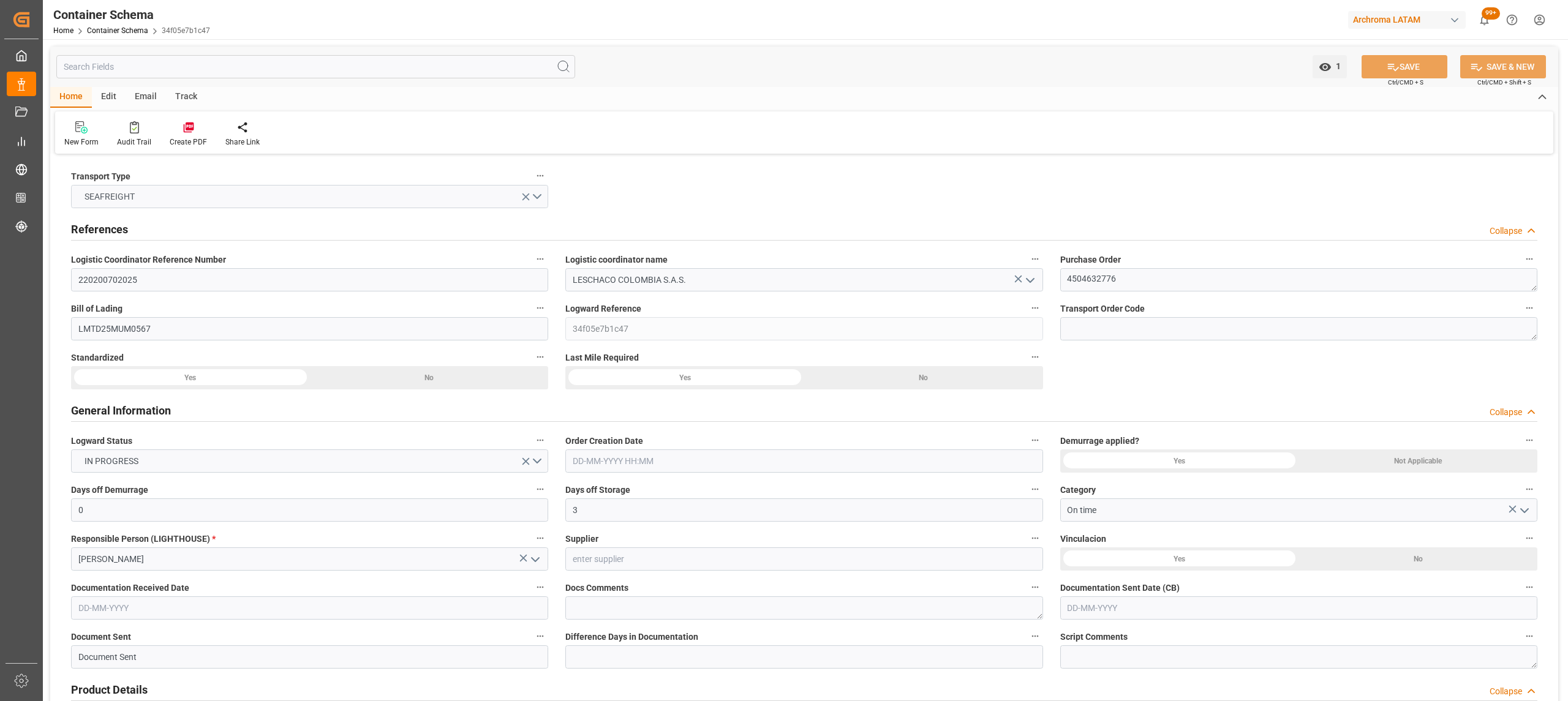
type input "[DATE]"
type input "[DATE] 00:00"
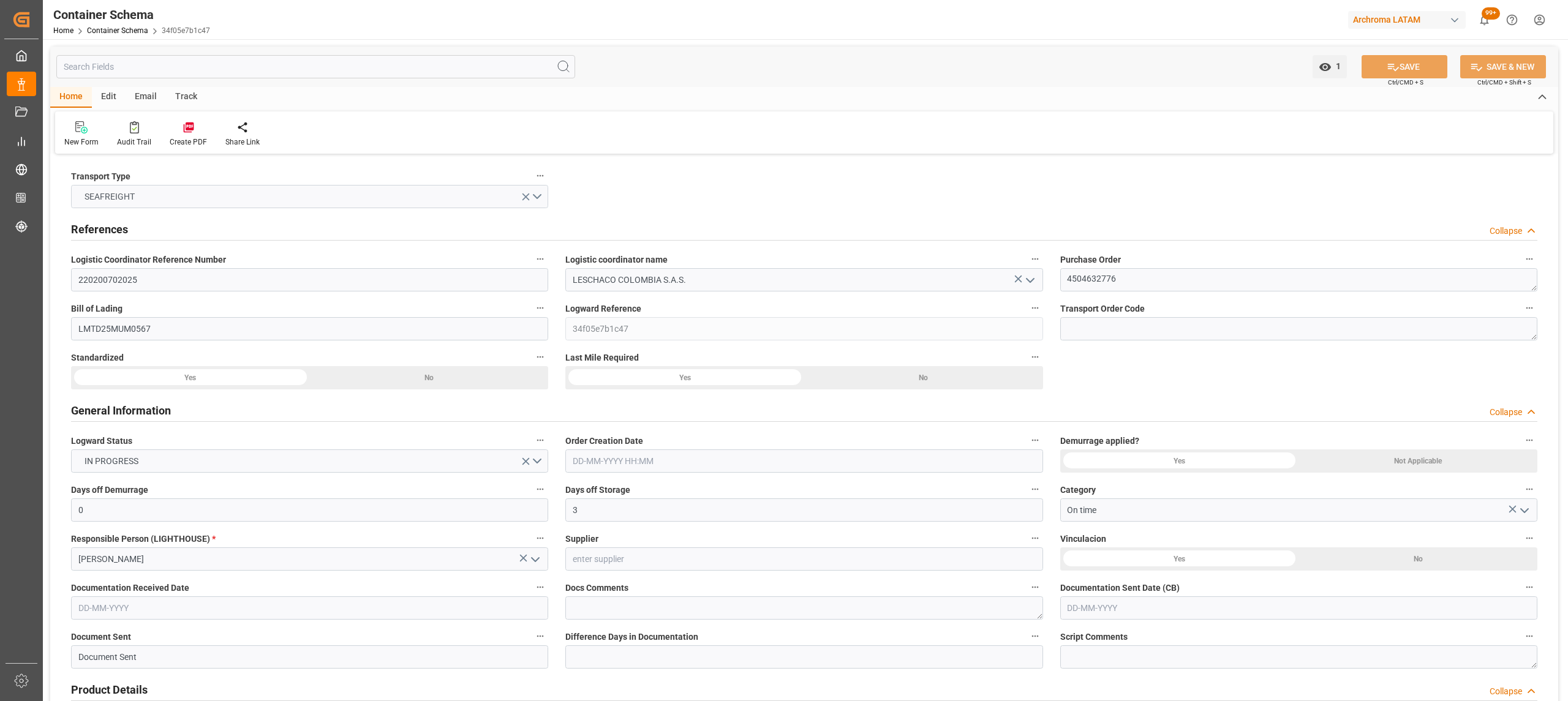
type input "[DATE] 00:00"
type input "[DATE] 02:00"
type input "[DATE] 00:00"
type input "[DATE] 02:00"
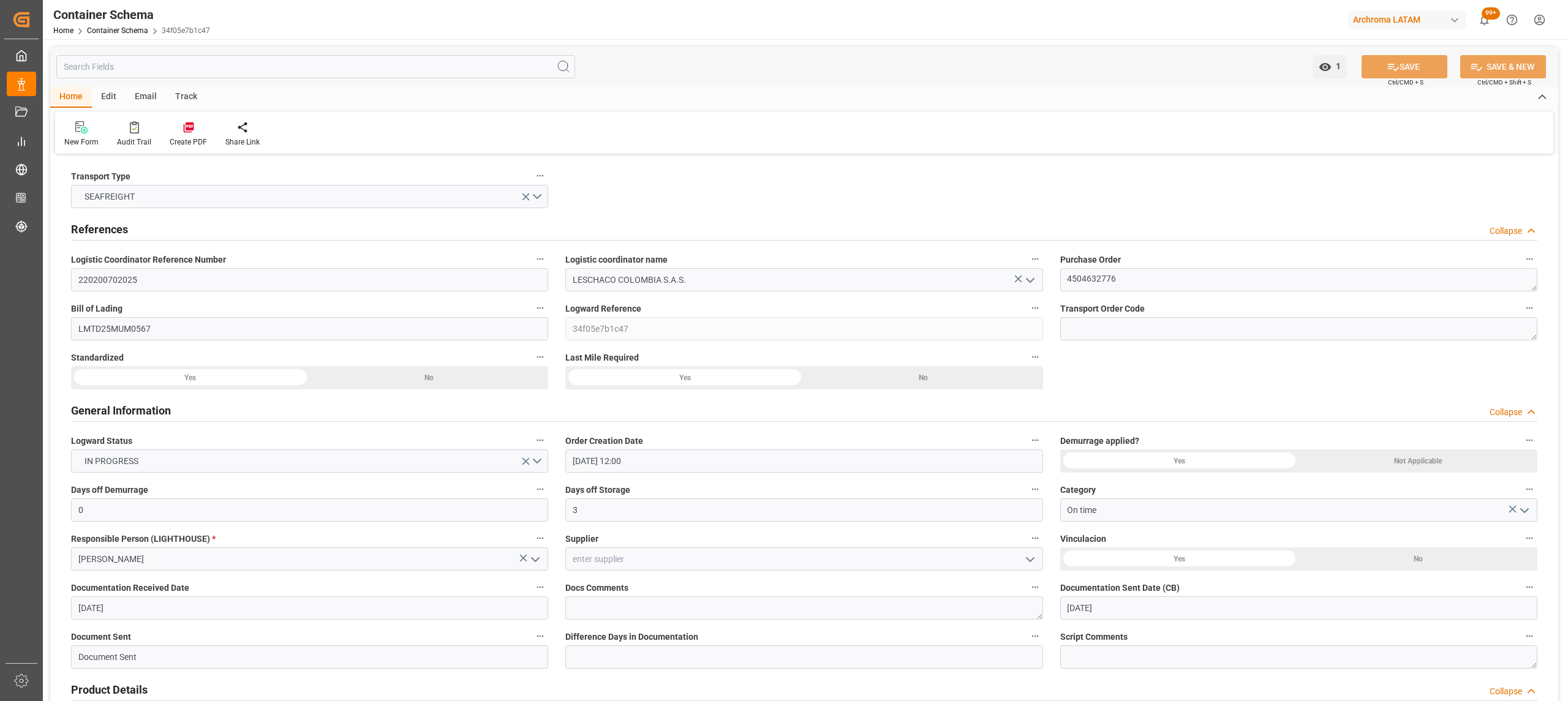
click at [183, 103] on div "Track" at bounding box center [186, 97] width 41 height 21
click at [84, 121] on div at bounding box center [79, 127] width 29 height 13
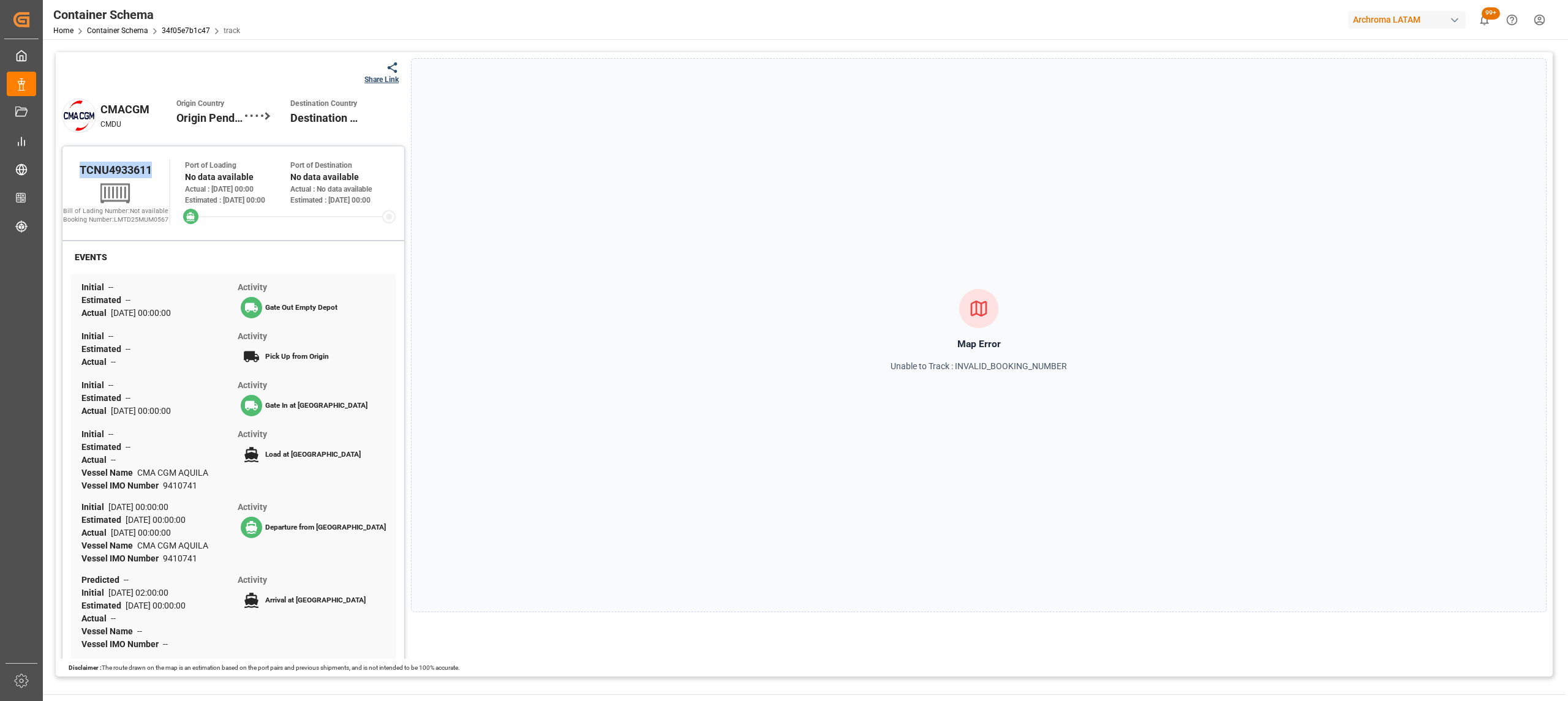
drag, startPoint x: 163, startPoint y: 167, endPoint x: 73, endPoint y: 173, distance: 90.2
click at [73, 173] on div "TCNU4933611" at bounding box center [116, 170] width 106 height 21
copy span "TCNU4933611"
click at [378, 70] on div at bounding box center [382, 68] width 34 height 13
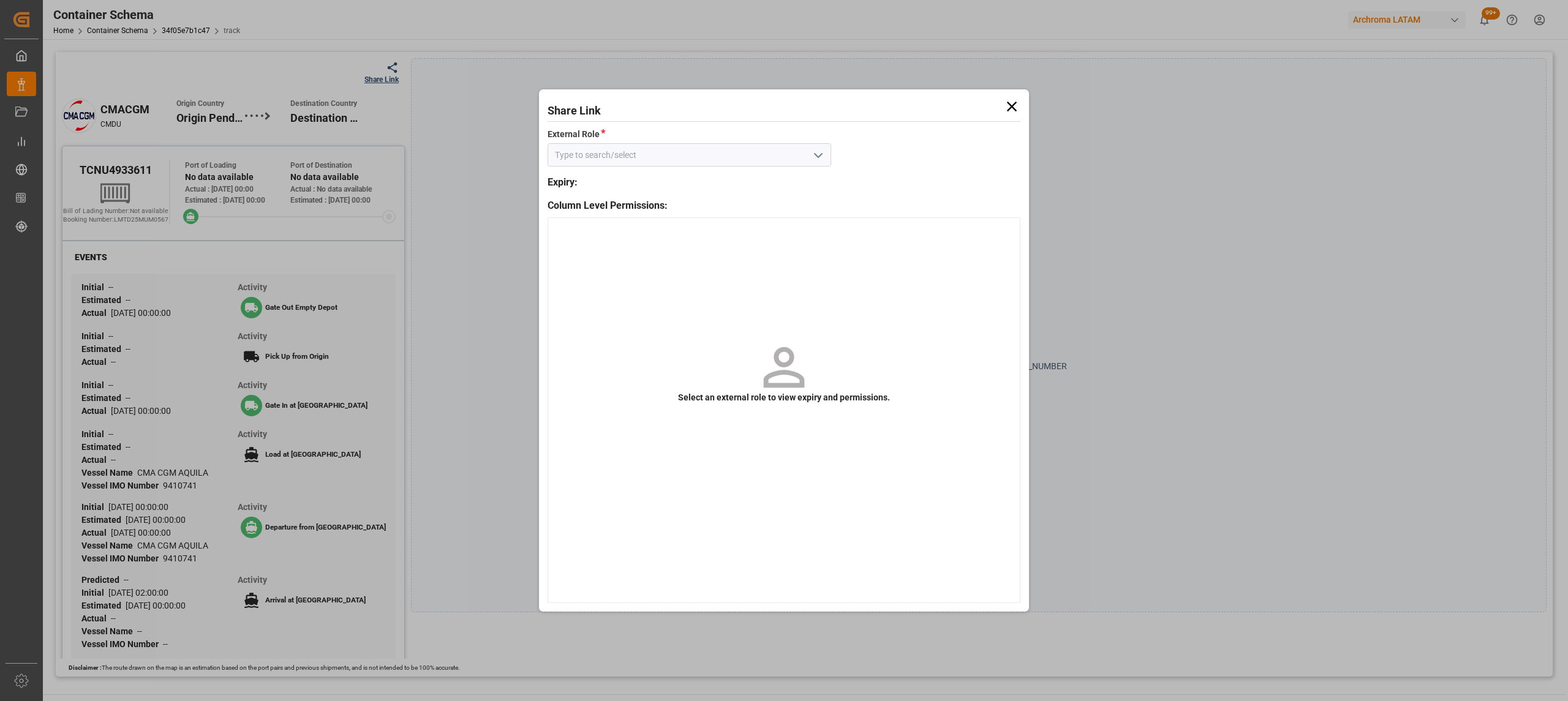
click at [809, 152] on button "open menu" at bounding box center [818, 155] width 18 height 19
click at [772, 192] on div "Customer" at bounding box center [689, 182] width 282 height 28
type input "Customer"
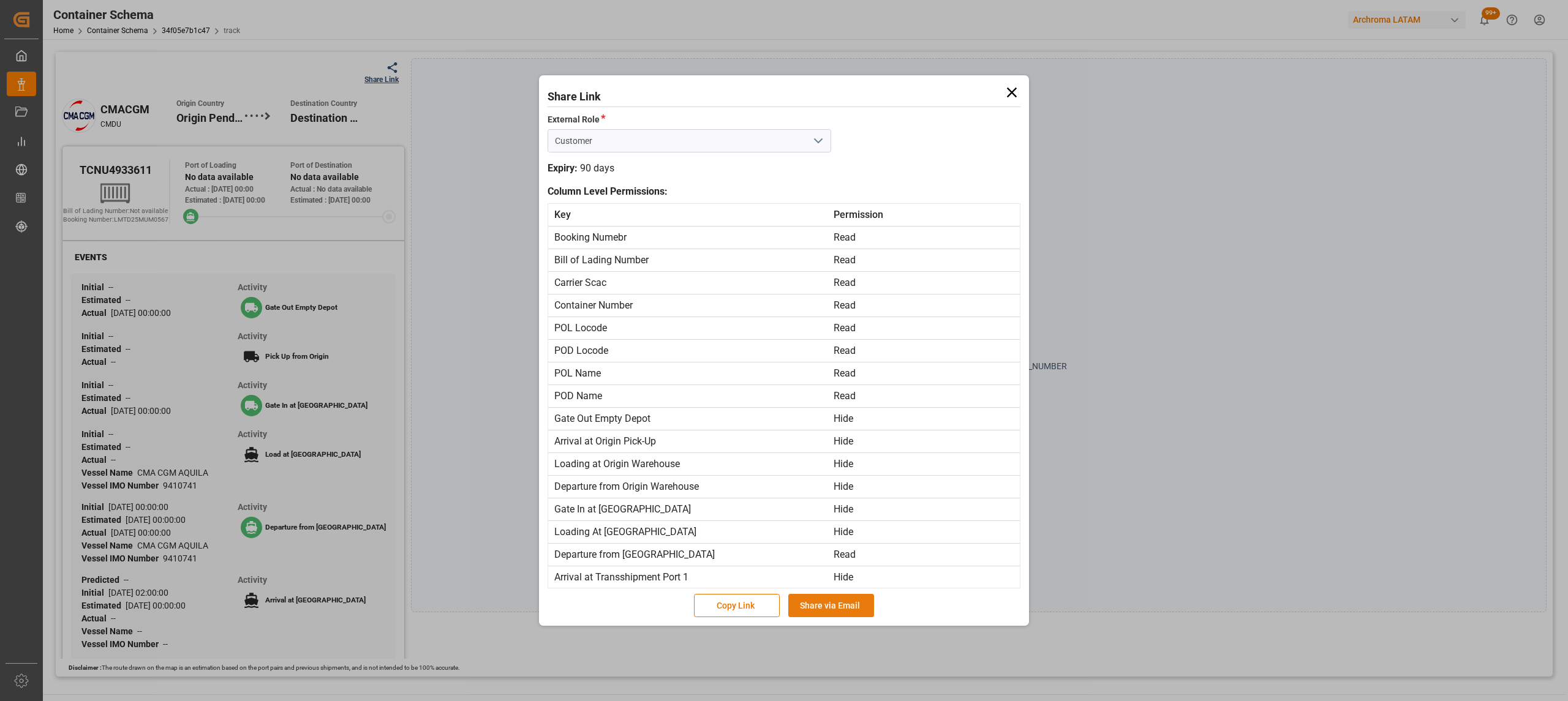
click at [839, 608] on button "Share via Email" at bounding box center [831, 606] width 85 height 23
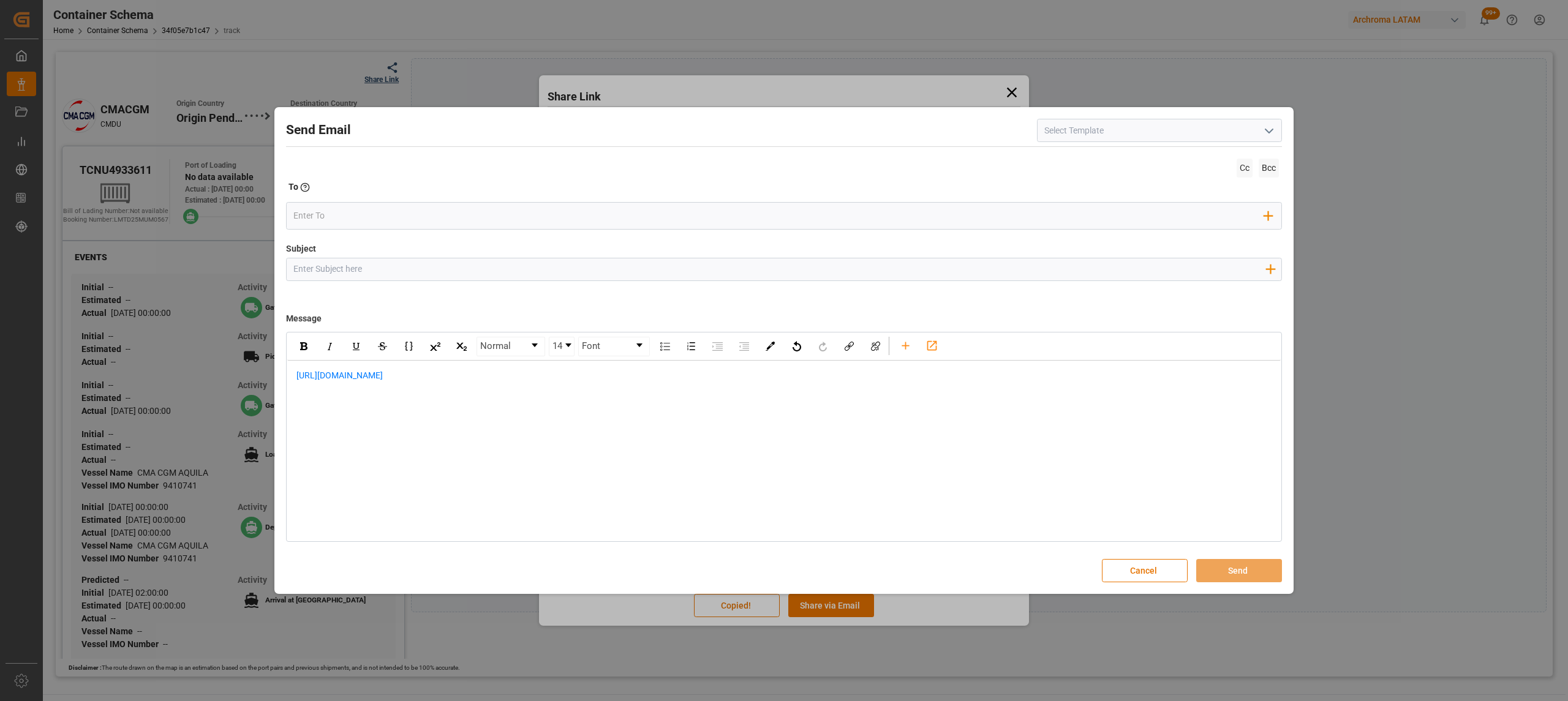
click at [513, 271] on input "Subject" at bounding box center [779, 269] width 985 height 22
paste input "PO 4504632776//TE//LOGWARD STATUS//PRIORIDAD//ARCHROMA [GEOGRAPHIC_DATA]//ARCHR…"
type input "PO 4504632776//TE//LOGWARD STATUS//PRIORIDAD//ARCHROMA [GEOGRAPHIC_DATA]//ARCHR…"
click at [296, 375] on span "[URL][DOMAIN_NAME]" at bounding box center [339, 376] width 86 height 10
click at [408, 370] on div "rdw-editor" at bounding box center [784, 376] width 976 height 13
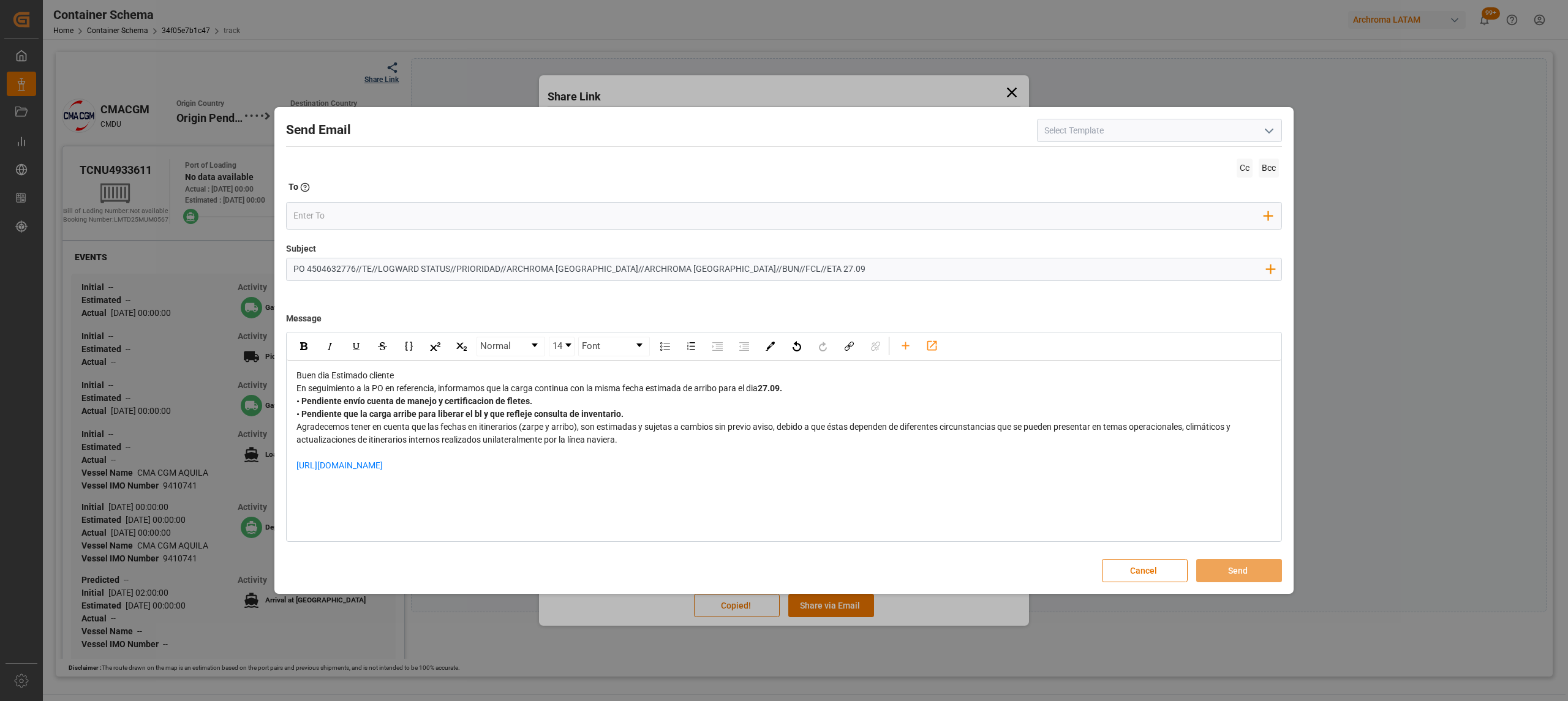
click at [419, 371] on div "Buen dia Estimado cliente" at bounding box center [784, 376] width 976 height 13
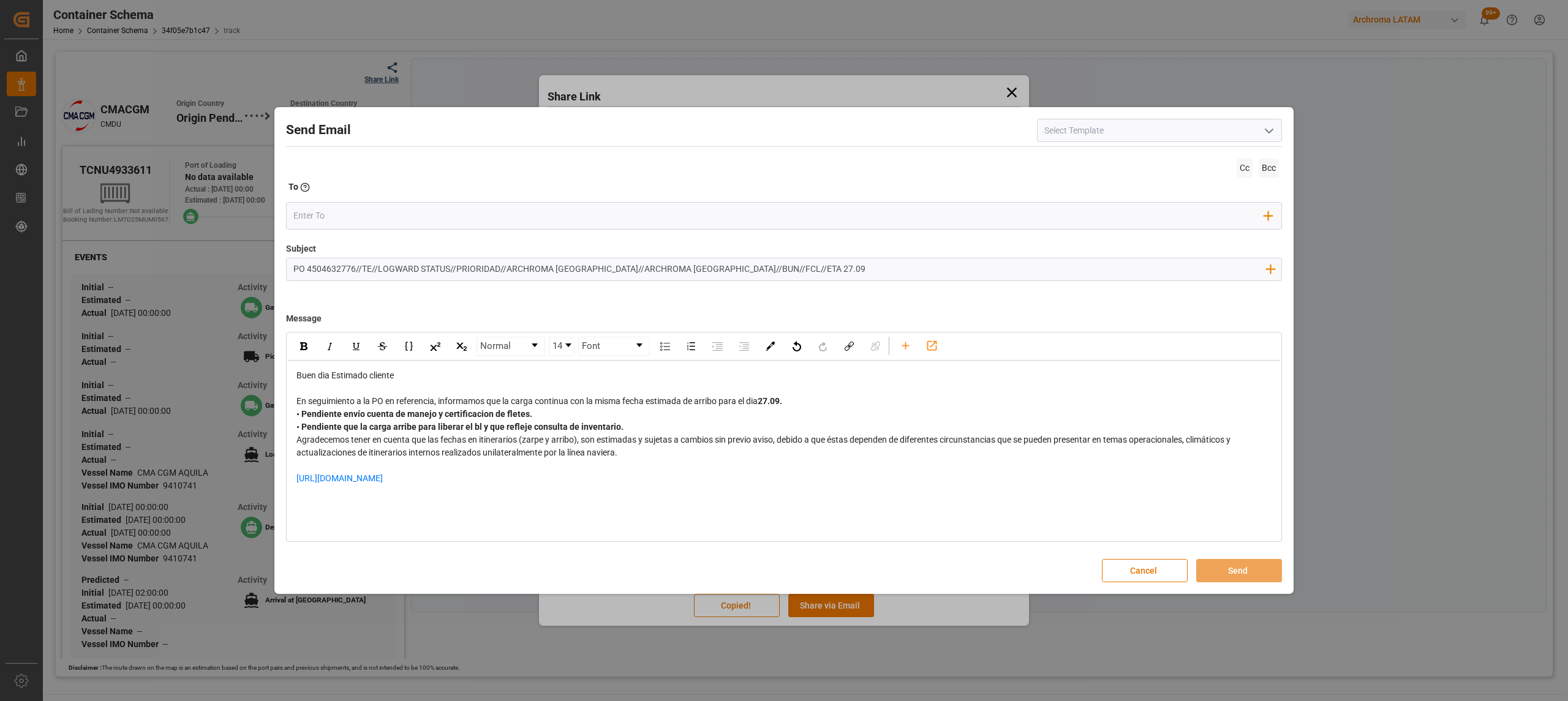
drag, startPoint x: 802, startPoint y: 397, endPoint x: 799, endPoint y: 405, distance: 8.5
click at [799, 404] on div "En seguimiento a la PO en referencia, informamos que la carga continua con la m…" at bounding box center [784, 401] width 976 height 13
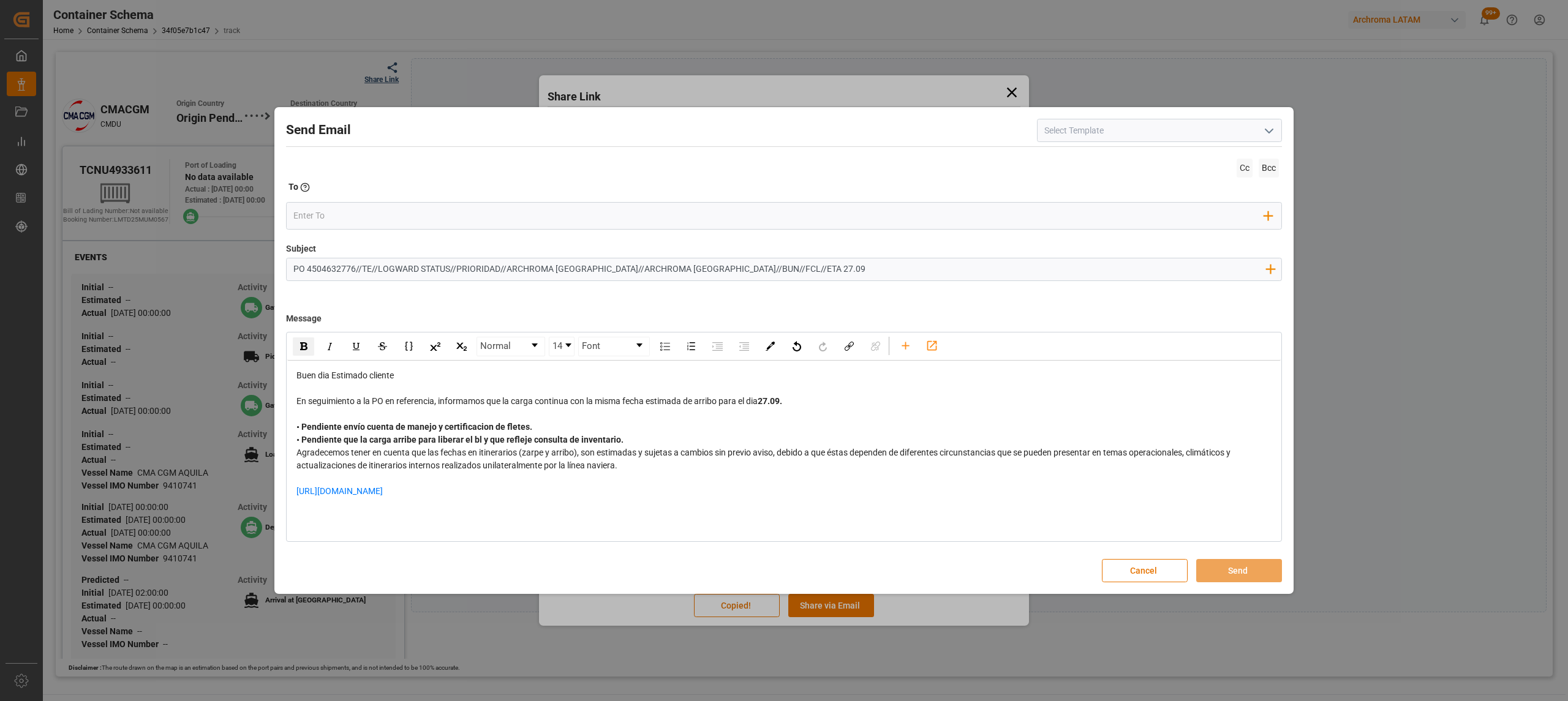
click at [624, 438] on div "• Pendiente que la carga arribe para liberar el bl y que refleje consulta de in…" at bounding box center [784, 440] width 976 height 13
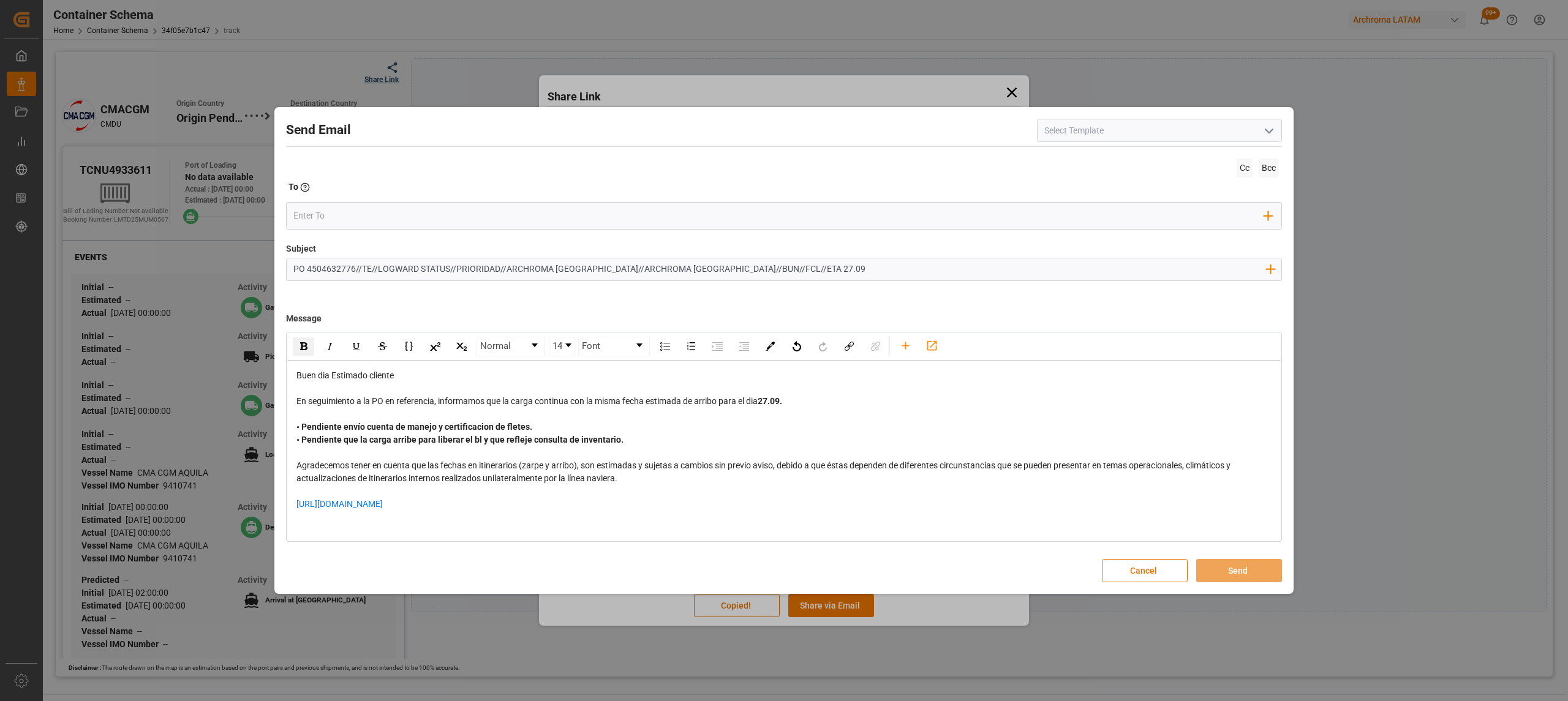
click at [625, 478] on div "Agradecemos tener en cuenta que las fechas en itinerarios (zarpe y arribo), son…" at bounding box center [784, 472] width 976 height 26
click at [505, 501] on div "[URL][DOMAIN_NAME]" at bounding box center [784, 511] width 976 height 26
click at [493, 505] on div "[URL][DOMAIN_NAME]" at bounding box center [784, 504] width 976 height 13
click at [364, 218] on input "email" at bounding box center [779, 216] width 972 height 18
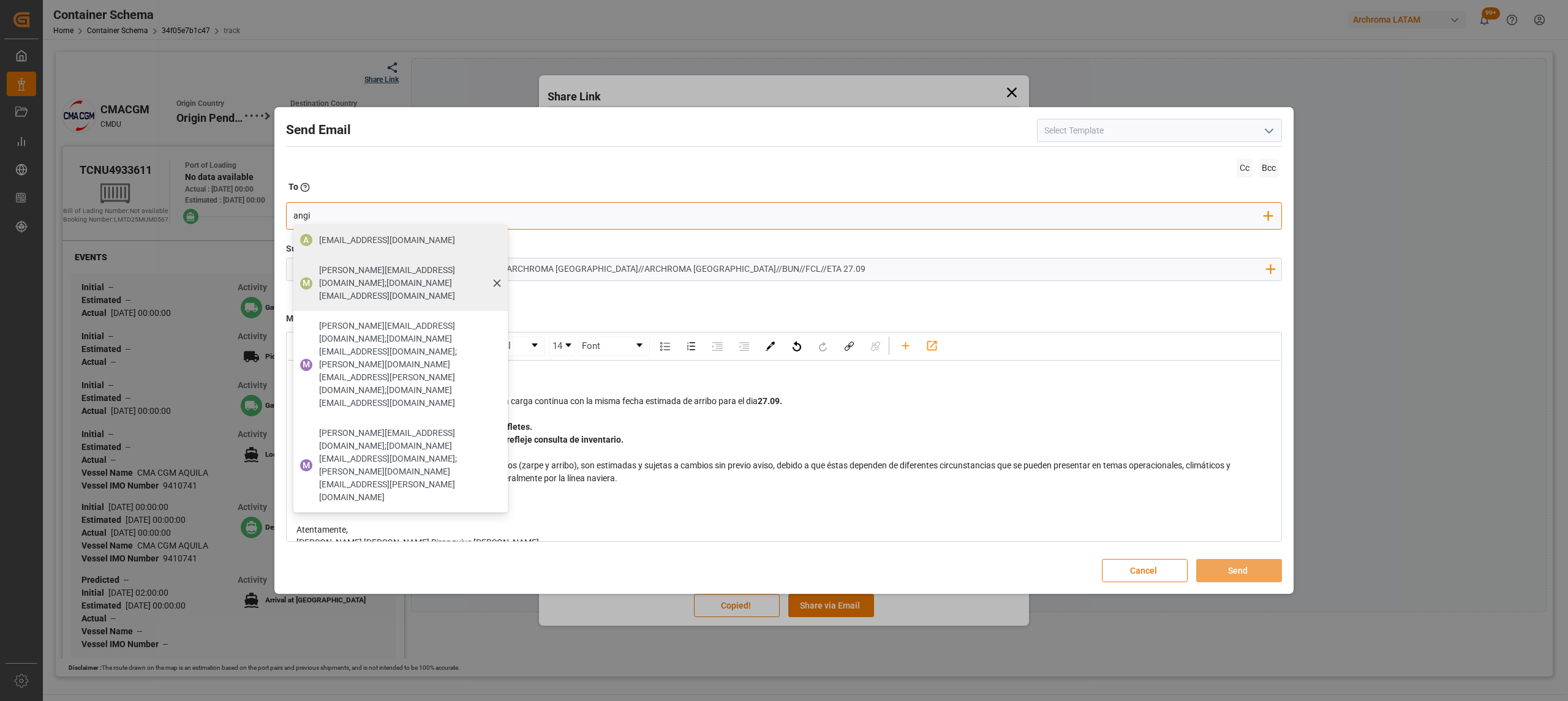
type input "angi"
click at [310, 277] on span "M" at bounding box center [306, 283] width 12 height 12
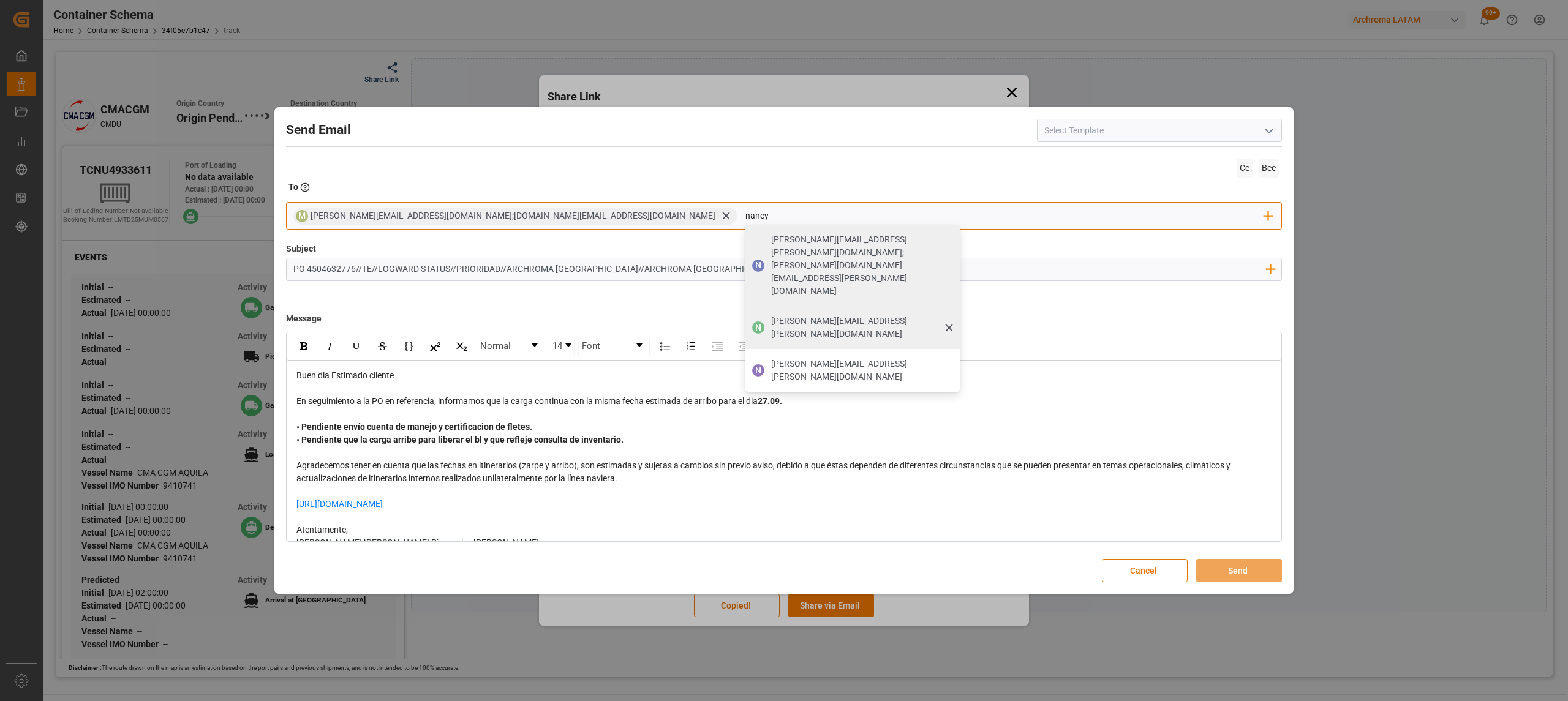
type input "nancy"
click at [771, 315] on span "[PERSON_NAME][EMAIL_ADDRESS][PERSON_NAME][DOMAIN_NAME]" at bounding box center [861, 328] width 180 height 26
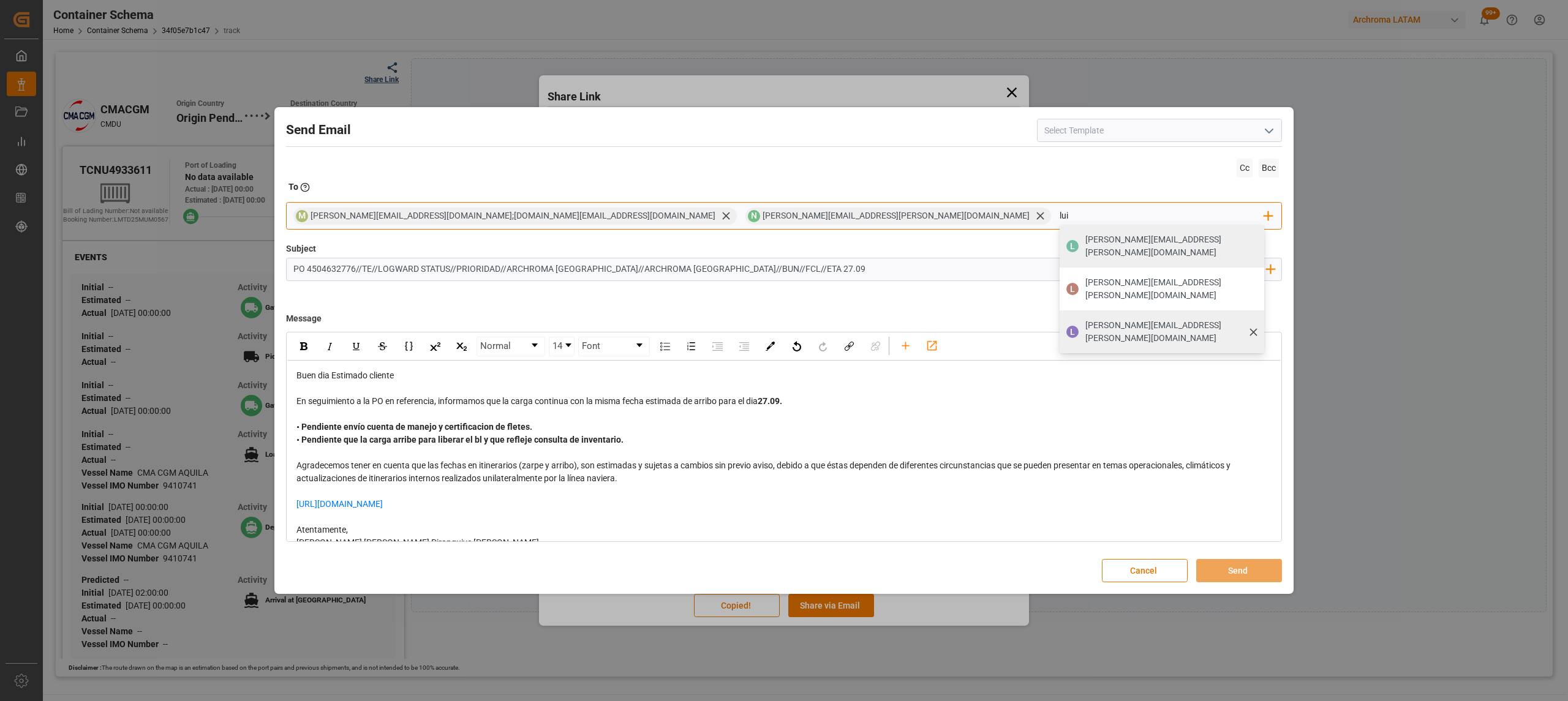
type input "lui"
click at [1081, 315] on div "[PERSON_NAME][EMAIL_ADDRESS][PERSON_NAME][DOMAIN_NAME]" at bounding box center [1171, 332] width 180 height 34
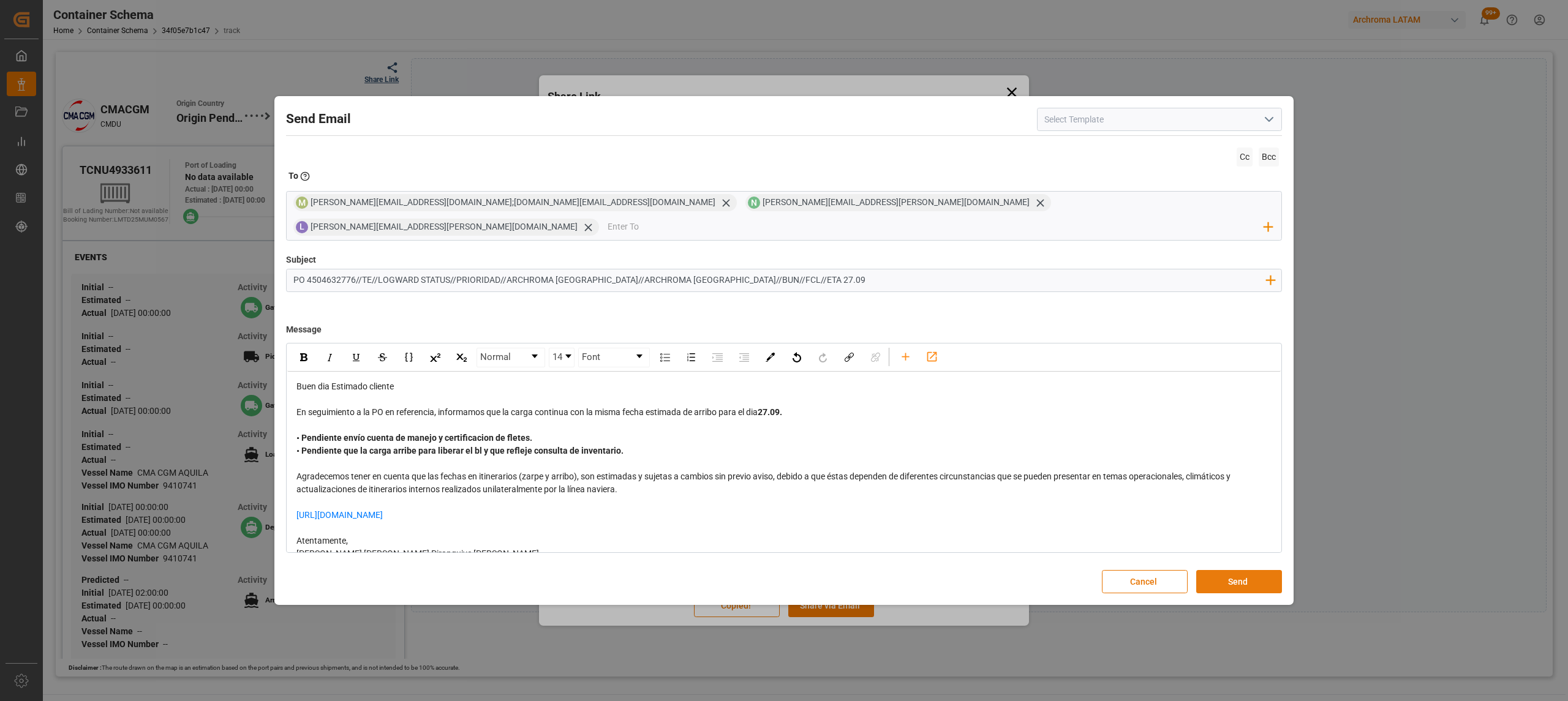
click at [1257, 577] on button "Send" at bounding box center [1238, 582] width 85 height 23
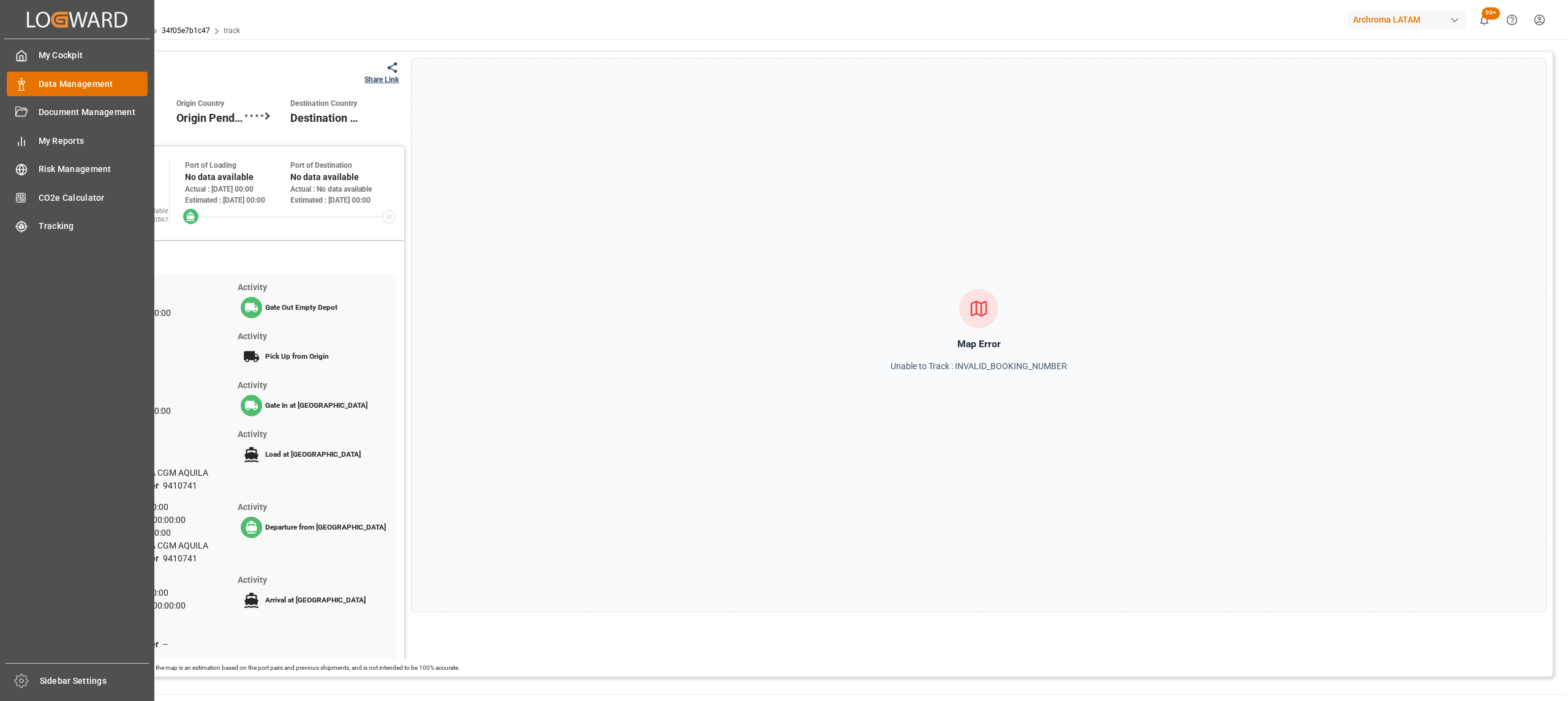
click at [65, 84] on span "Data Management" at bounding box center [93, 84] width 109 height 13
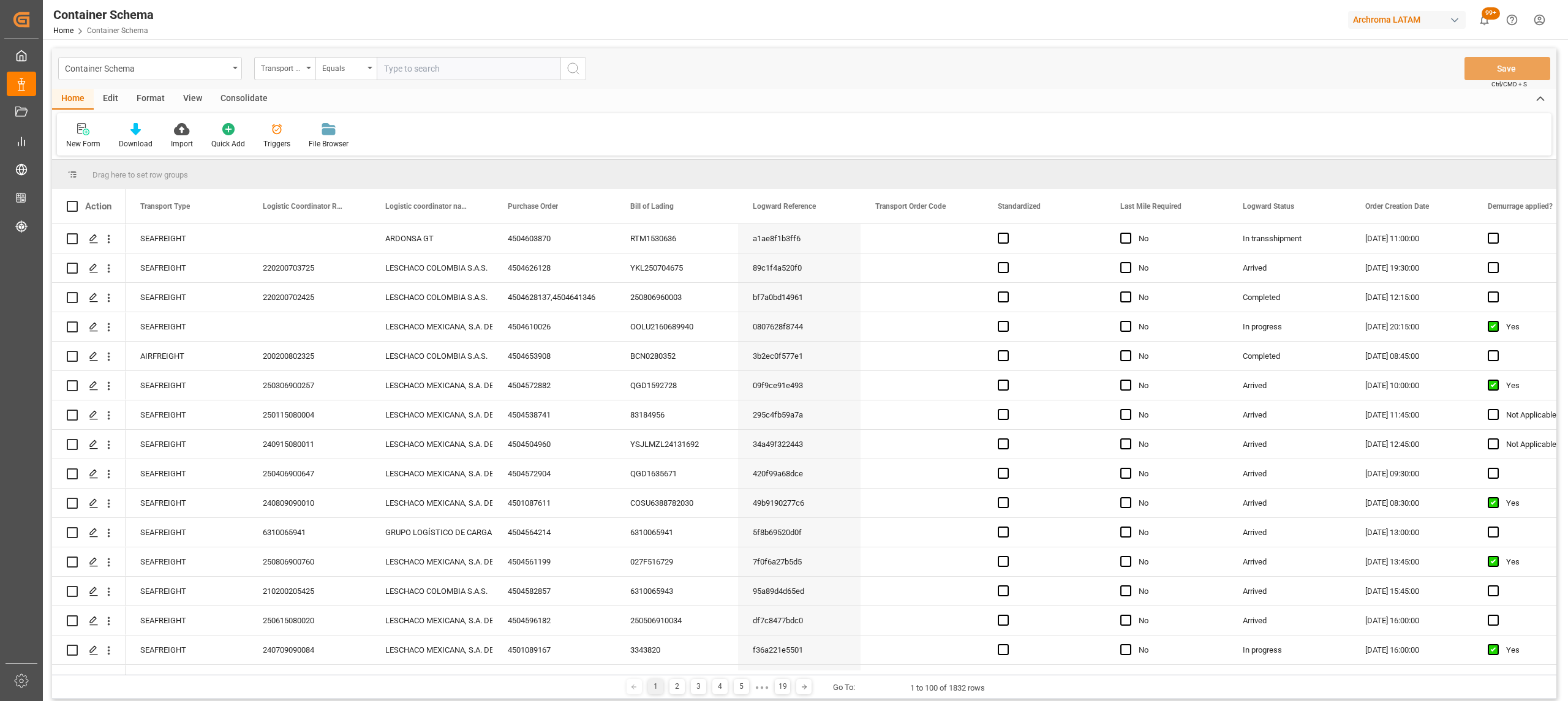
click at [190, 74] on div "Container Schema" at bounding box center [147, 68] width 164 height 15
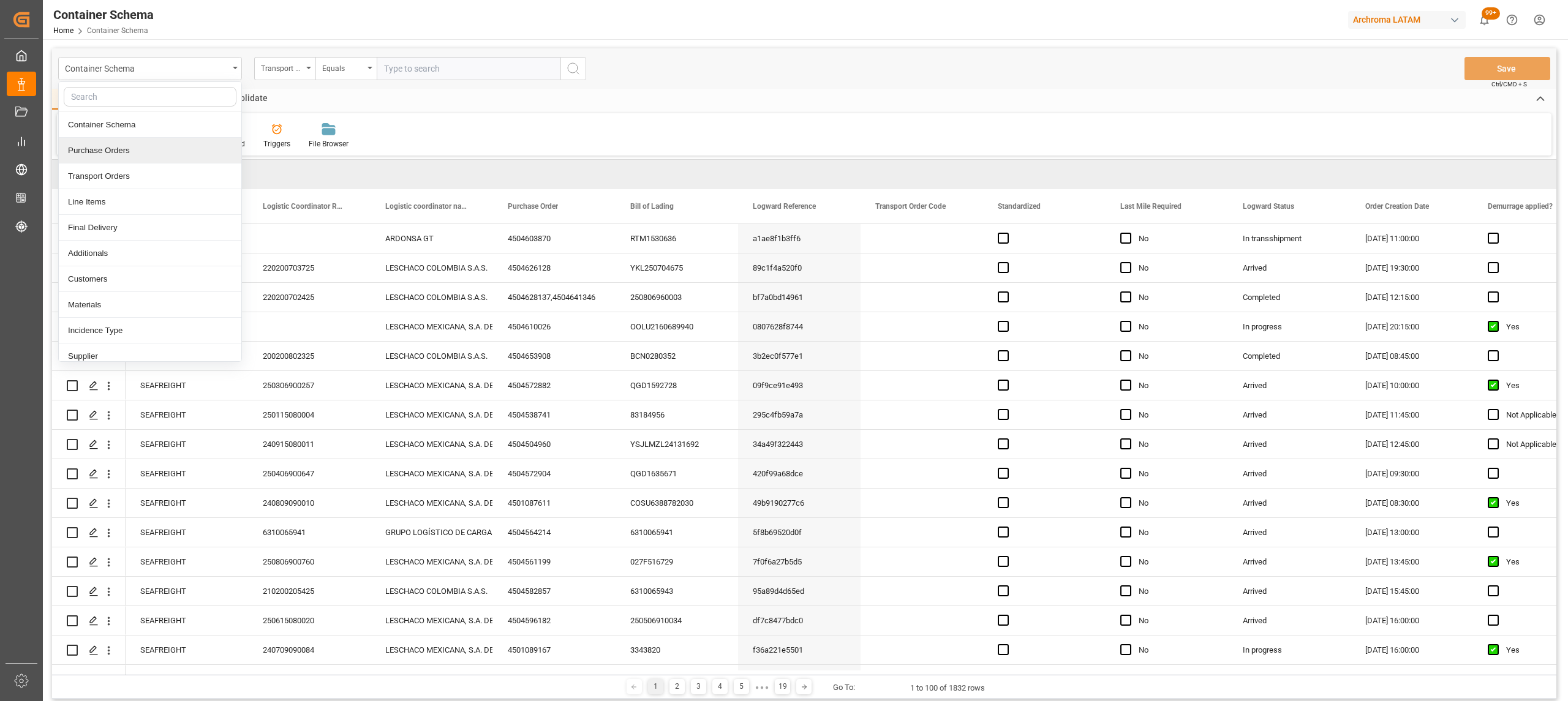
drag, startPoint x: 122, startPoint y: 148, endPoint x: 215, endPoint y: 93, distance: 108.0
click at [123, 148] on div "Purchase Orders" at bounding box center [150, 151] width 183 height 26
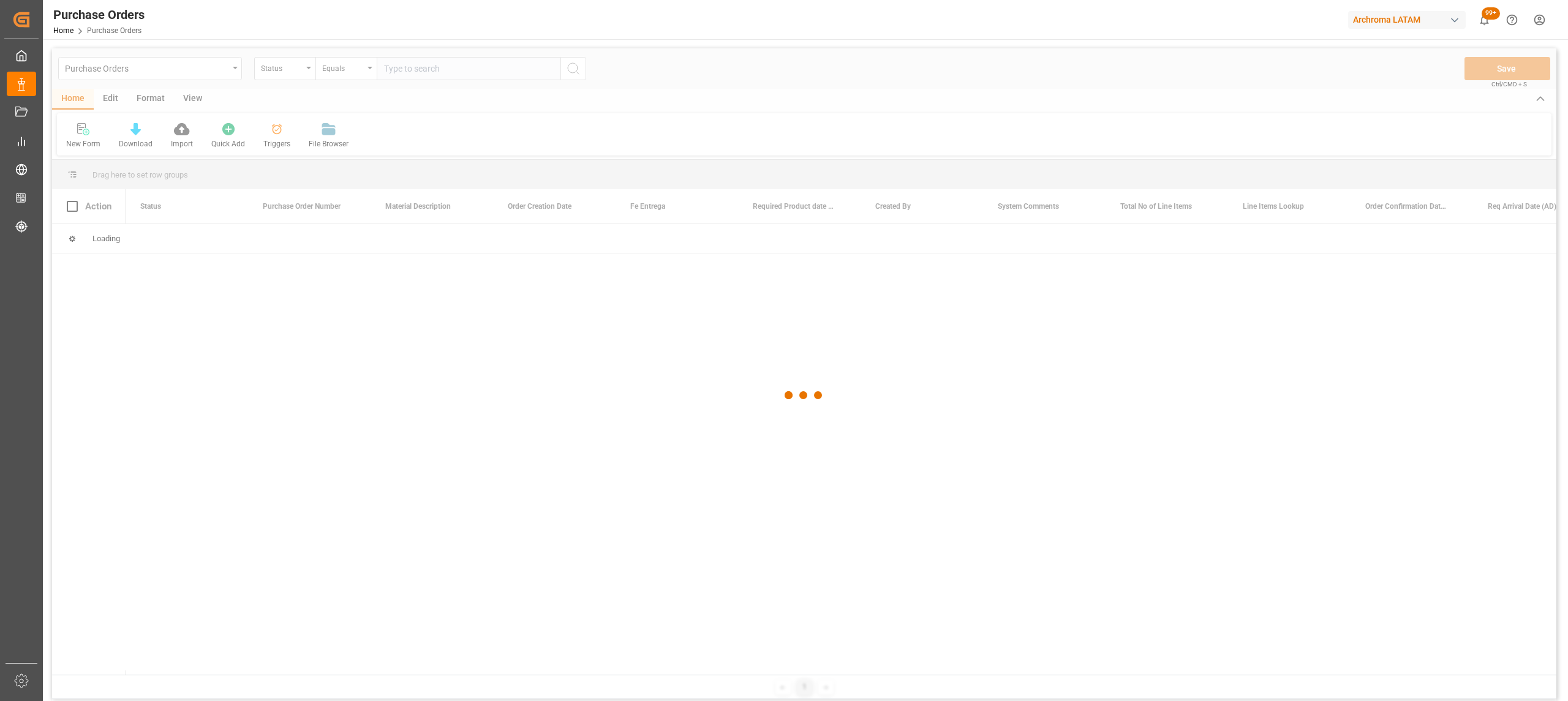
click at [277, 69] on div at bounding box center [804, 395] width 1504 height 694
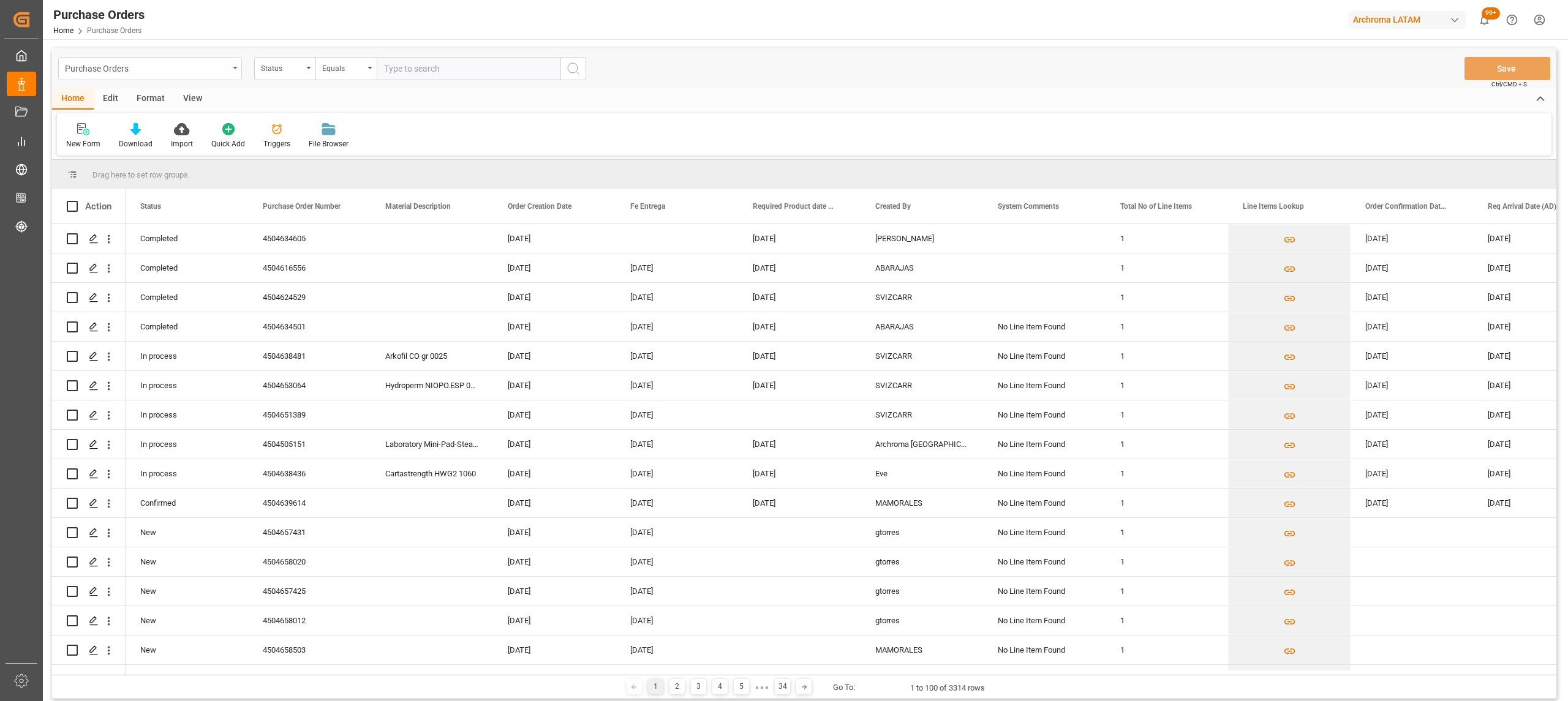
click at [162, 65] on div "Purchase Orders" at bounding box center [147, 68] width 164 height 15
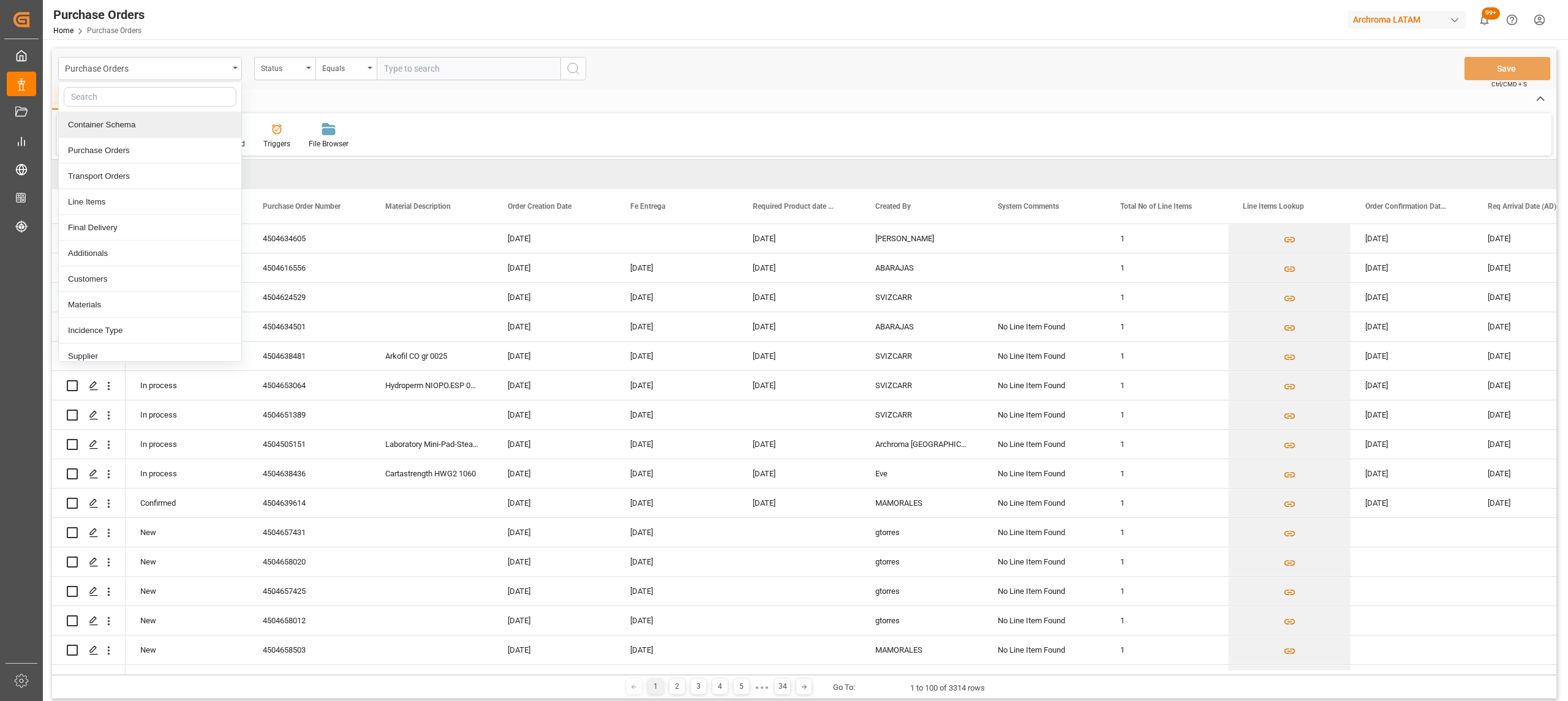
click at [132, 129] on div "Container Schema" at bounding box center [150, 125] width 183 height 26
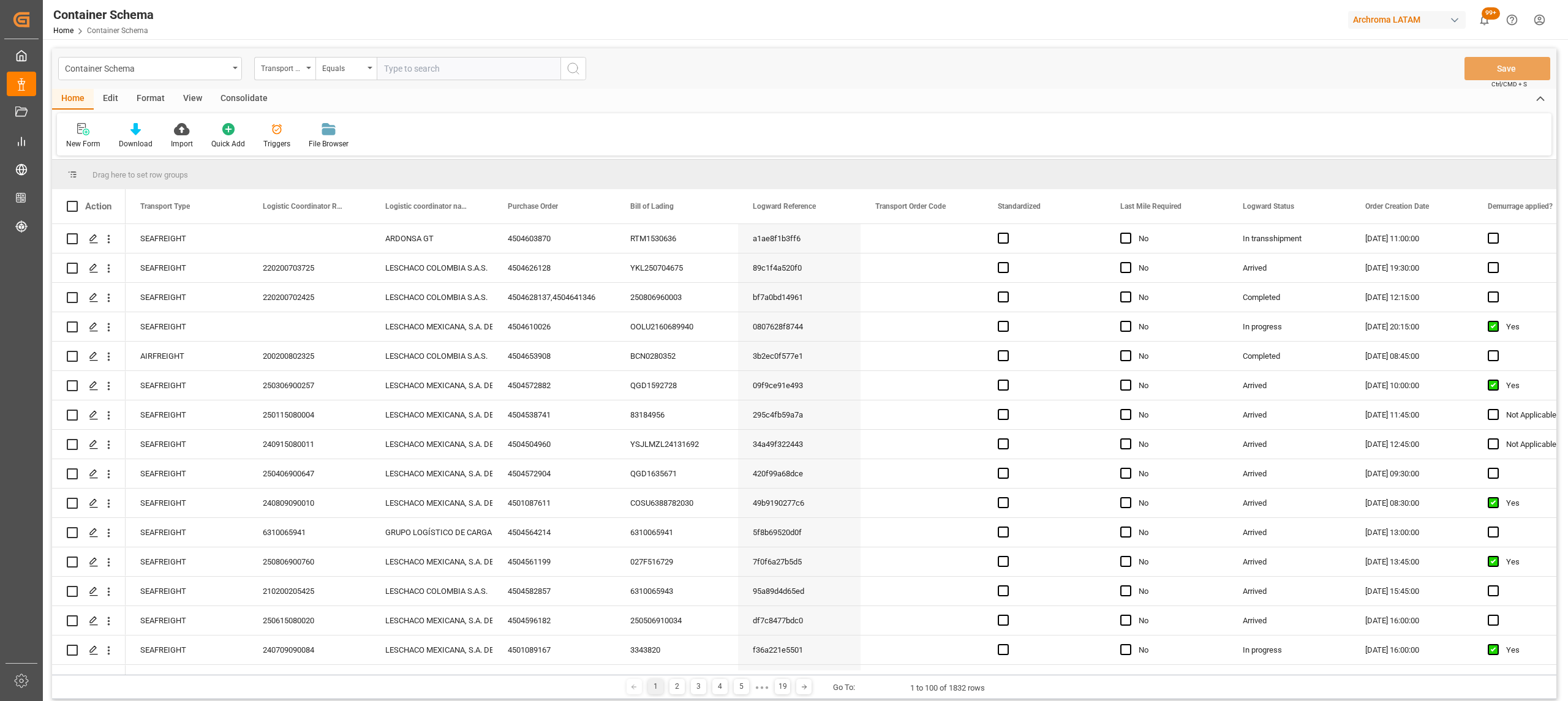
click at [299, 74] on div "Transport Type" at bounding box center [282, 67] width 42 height 14
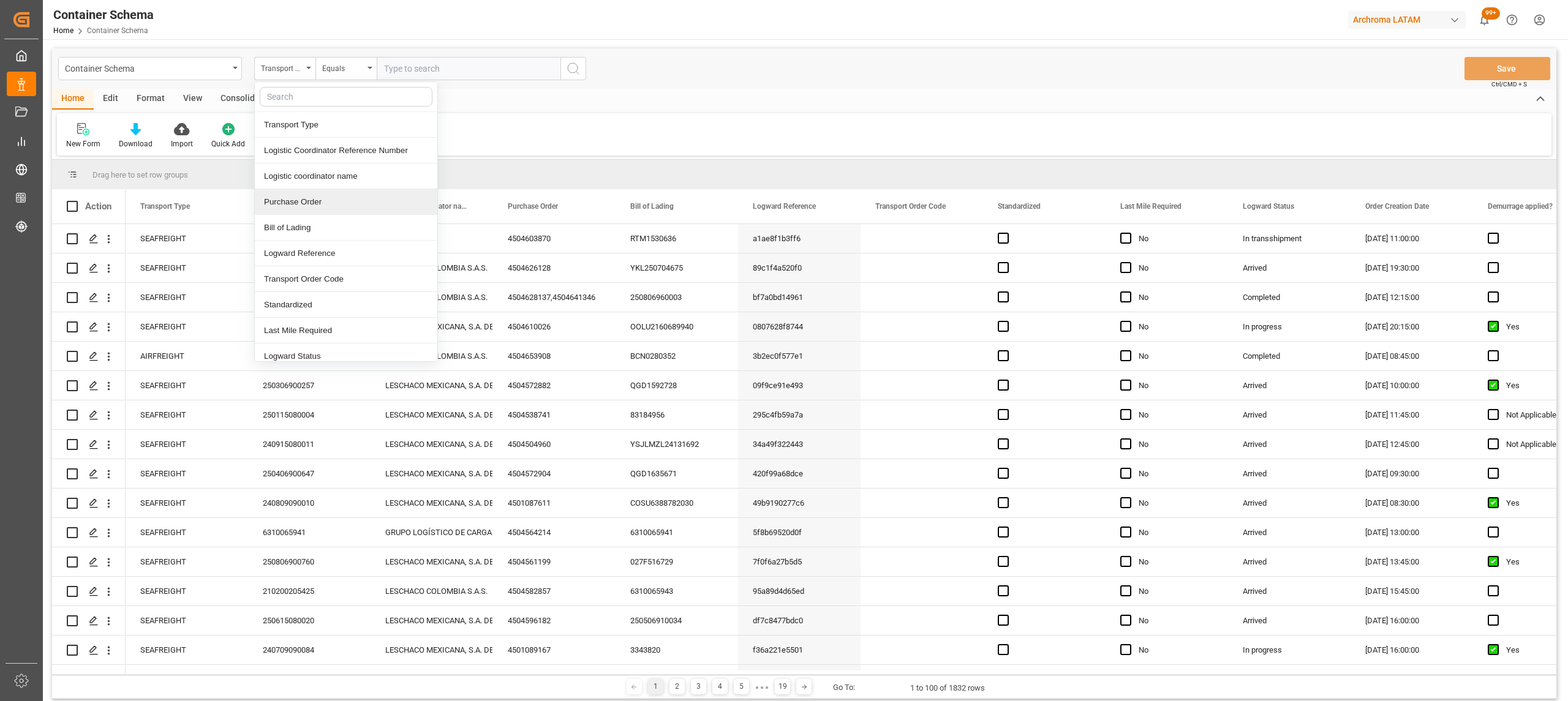
click at [314, 202] on div "Purchase Order" at bounding box center [346, 202] width 183 height 26
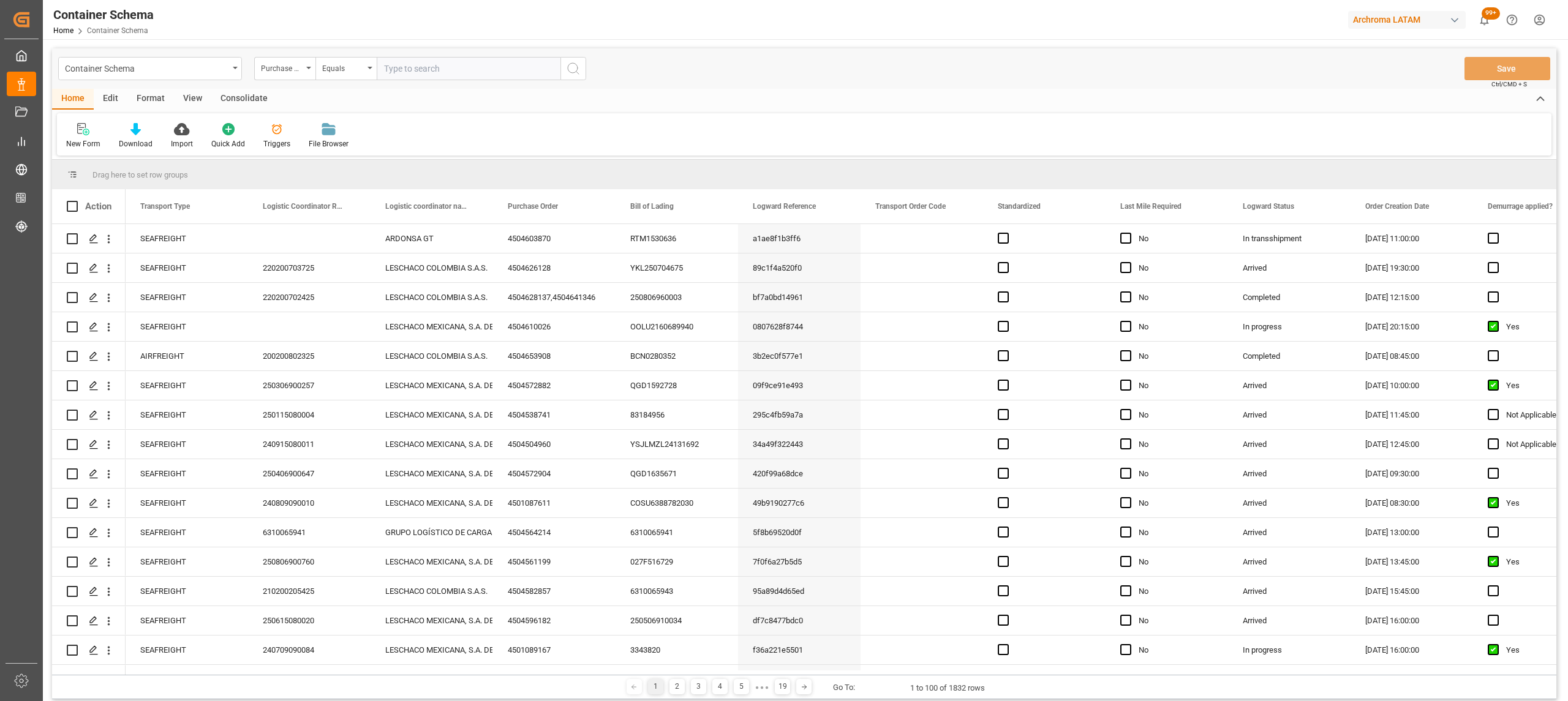
click at [319, 54] on div "Container Schema Purchase Order Equals Save Ctrl/CMD + S" at bounding box center [804, 69] width 1504 height 41
click at [344, 73] on div "Equals" at bounding box center [343, 67] width 42 height 14
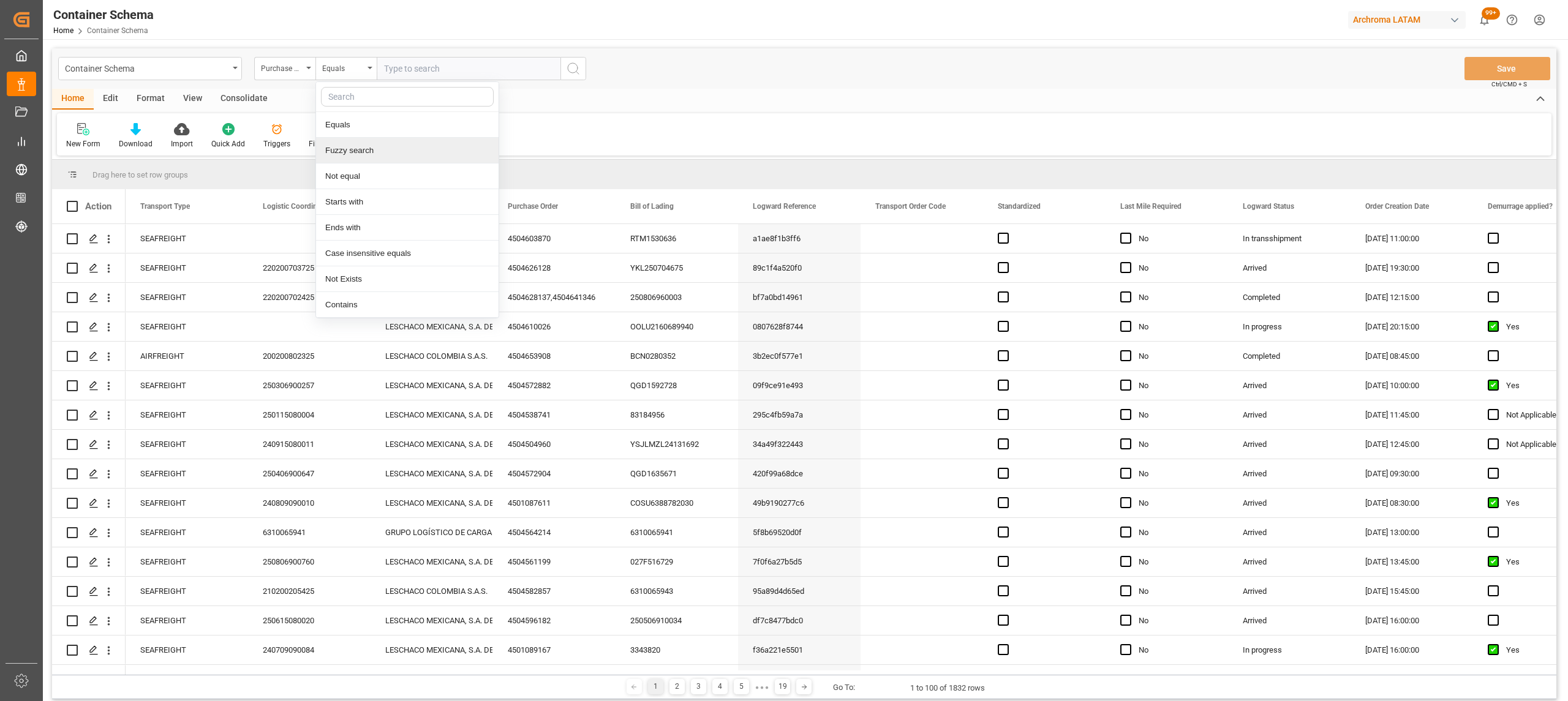
click at [368, 148] on div "Fuzzy search" at bounding box center [407, 151] width 183 height 26
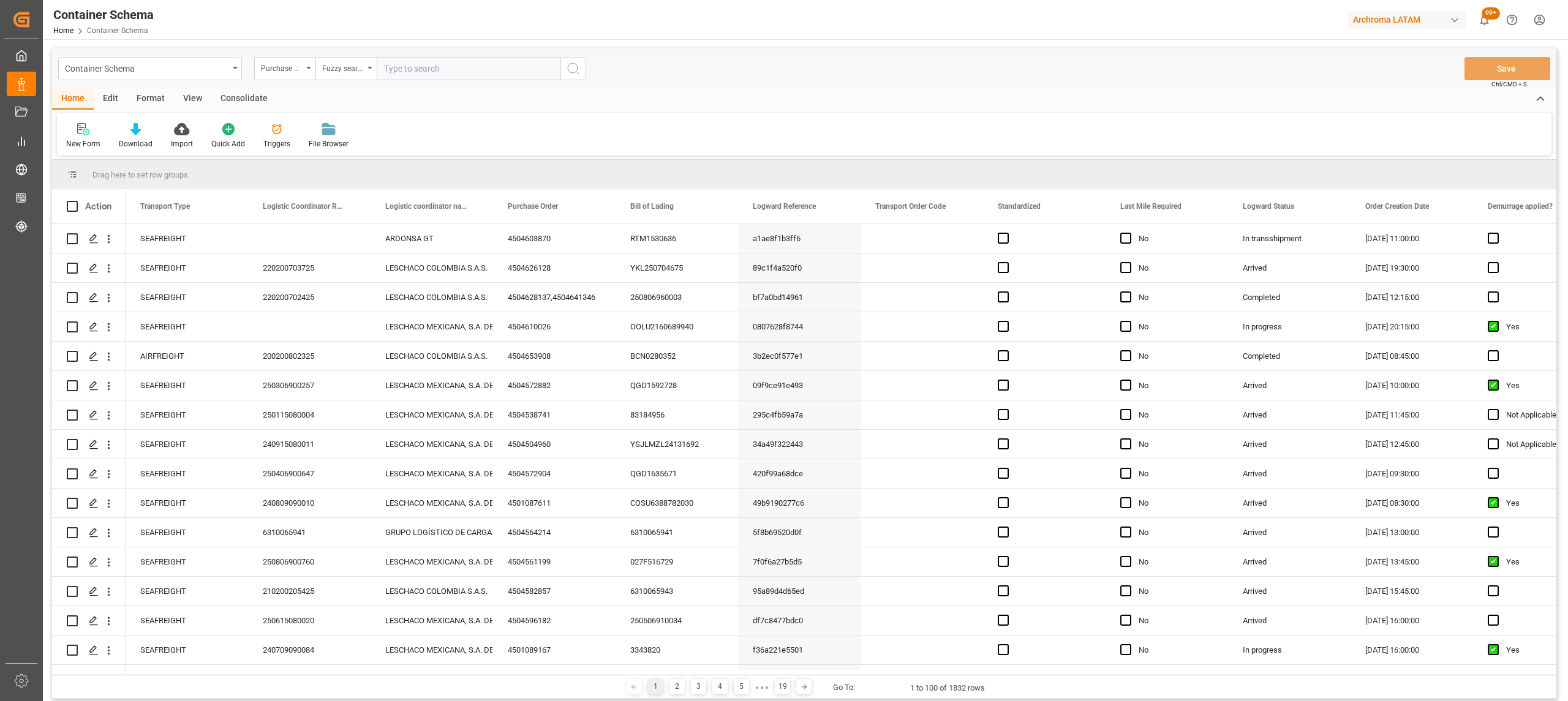
click at [400, 73] on input "text" at bounding box center [469, 69] width 184 height 23
paste input "4504646799"
type input "4504646799"
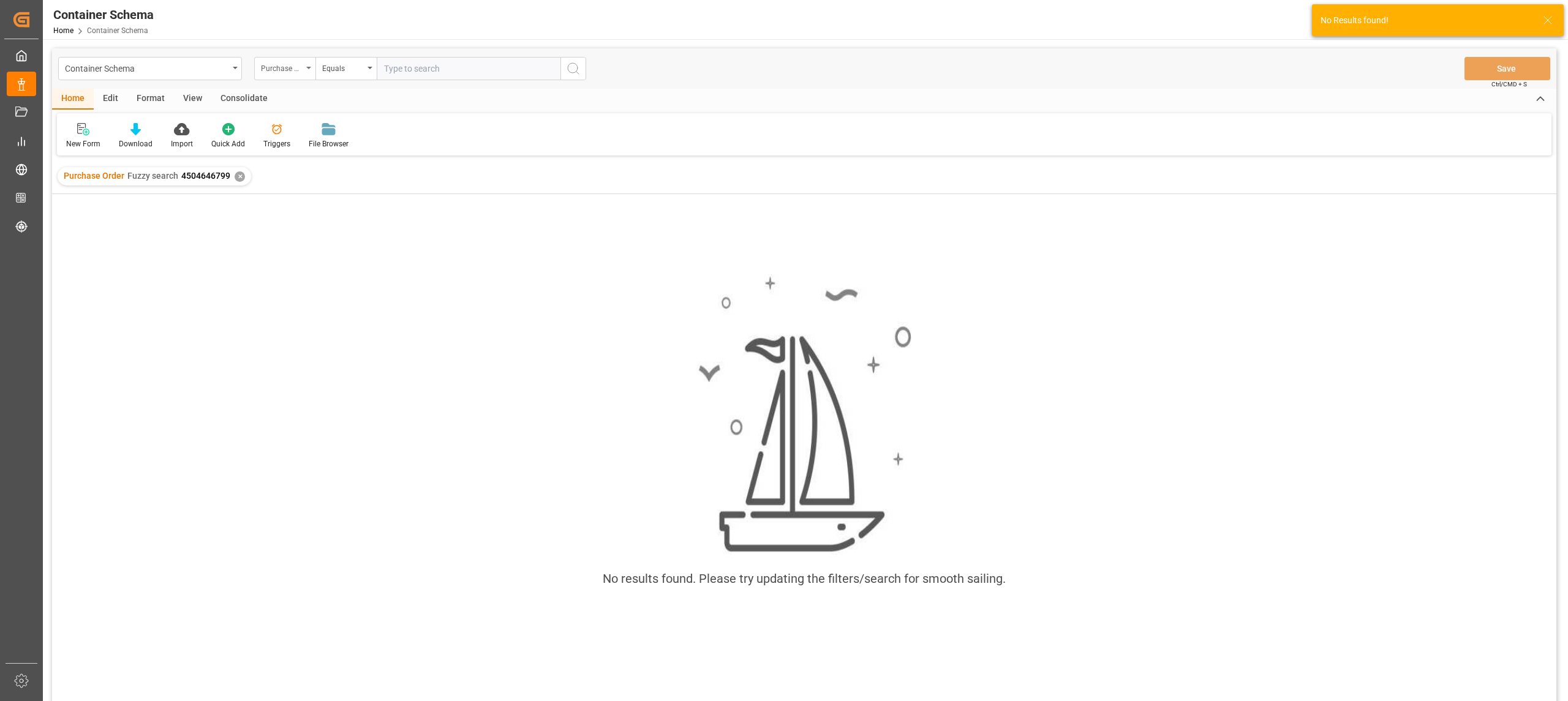
click at [275, 68] on div "Purchase Order" at bounding box center [282, 67] width 42 height 14
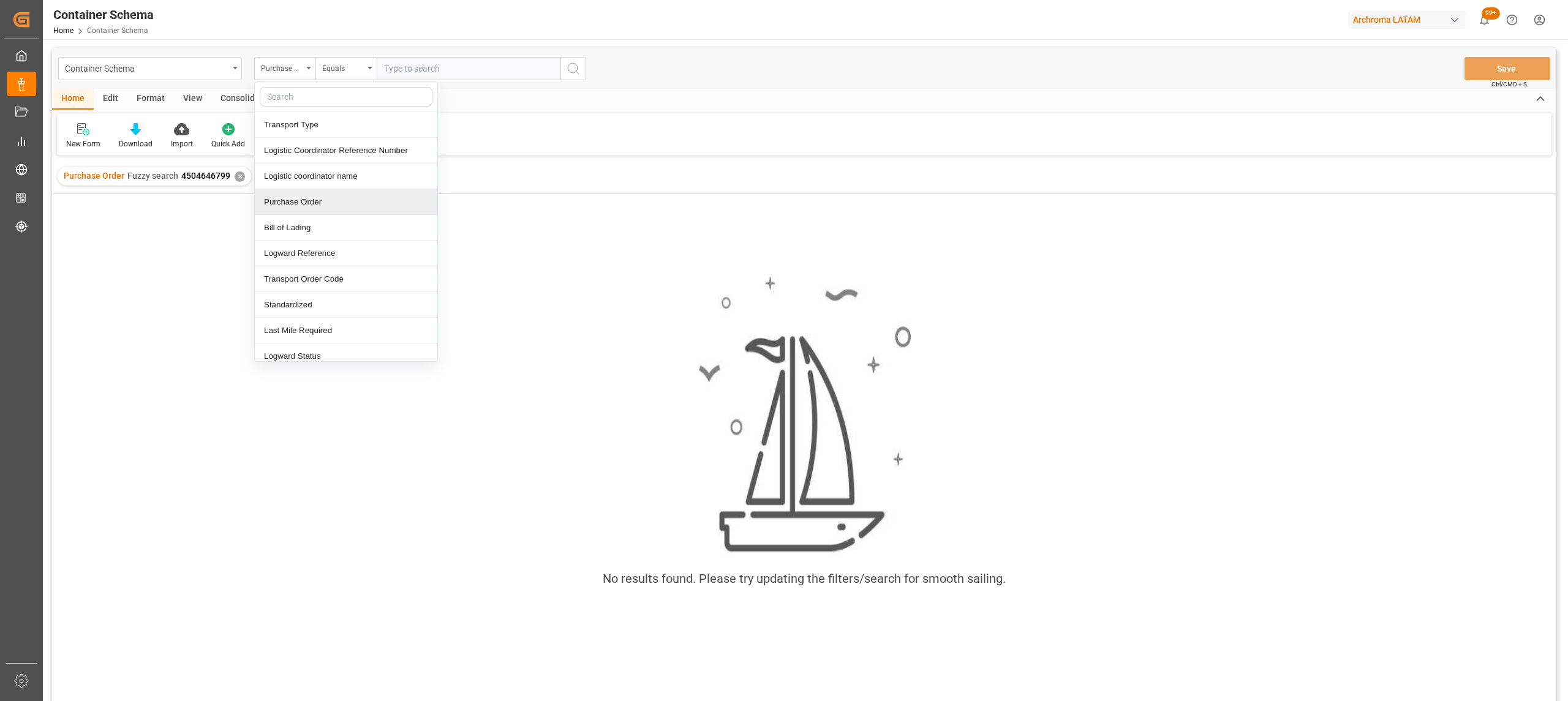
click at [320, 205] on div "Purchase Order" at bounding box center [346, 202] width 183 height 26
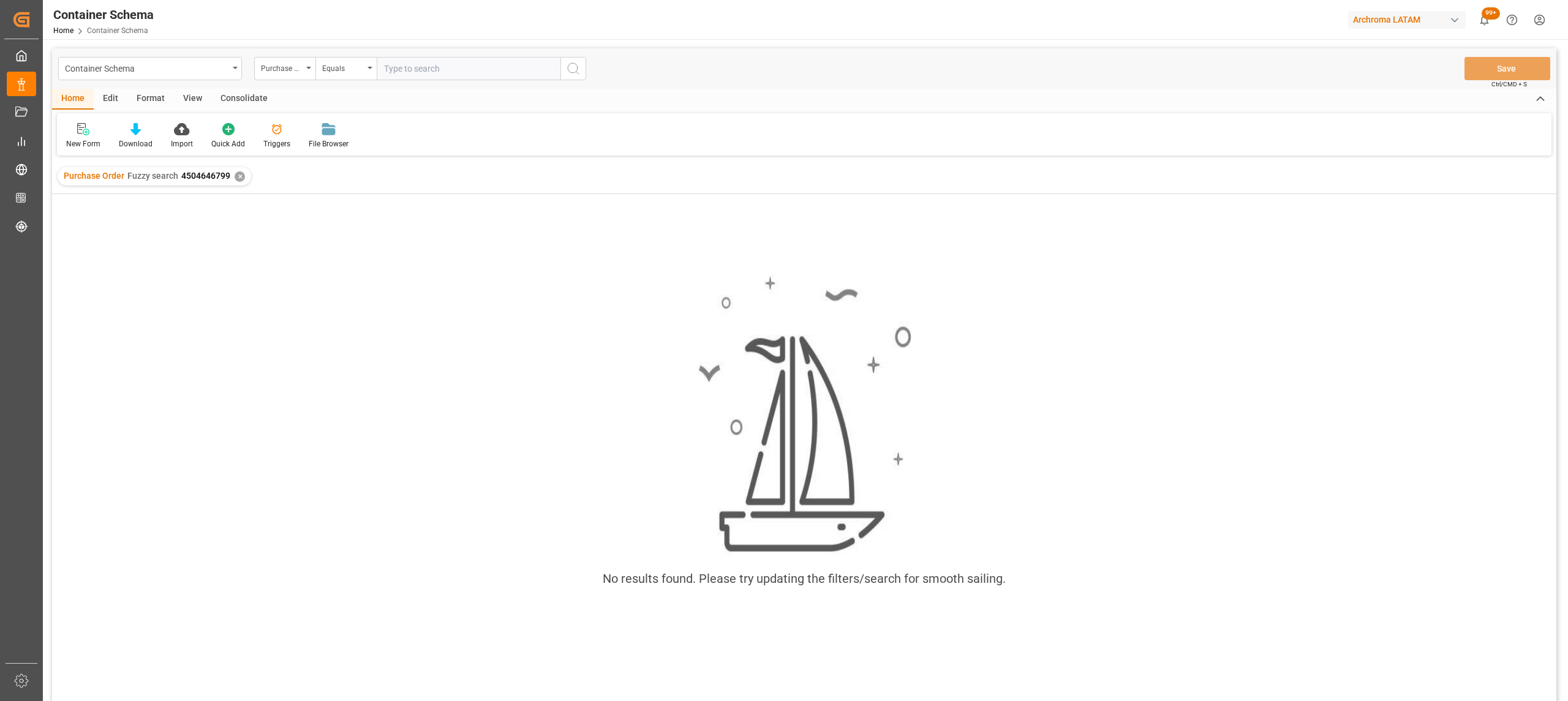
click at [387, 71] on input "text" at bounding box center [469, 69] width 184 height 23
click at [349, 60] on div "Equals" at bounding box center [343, 67] width 42 height 14
drag, startPoint x: 371, startPoint y: 148, endPoint x: 385, endPoint y: 91, distance: 58.7
click at [373, 150] on div "Fuzzy search" at bounding box center [407, 151] width 183 height 26
click at [395, 50] on div "Container Schema Purchase Order Fuzzy search Save Ctrl/CMD + S" at bounding box center [804, 69] width 1504 height 41
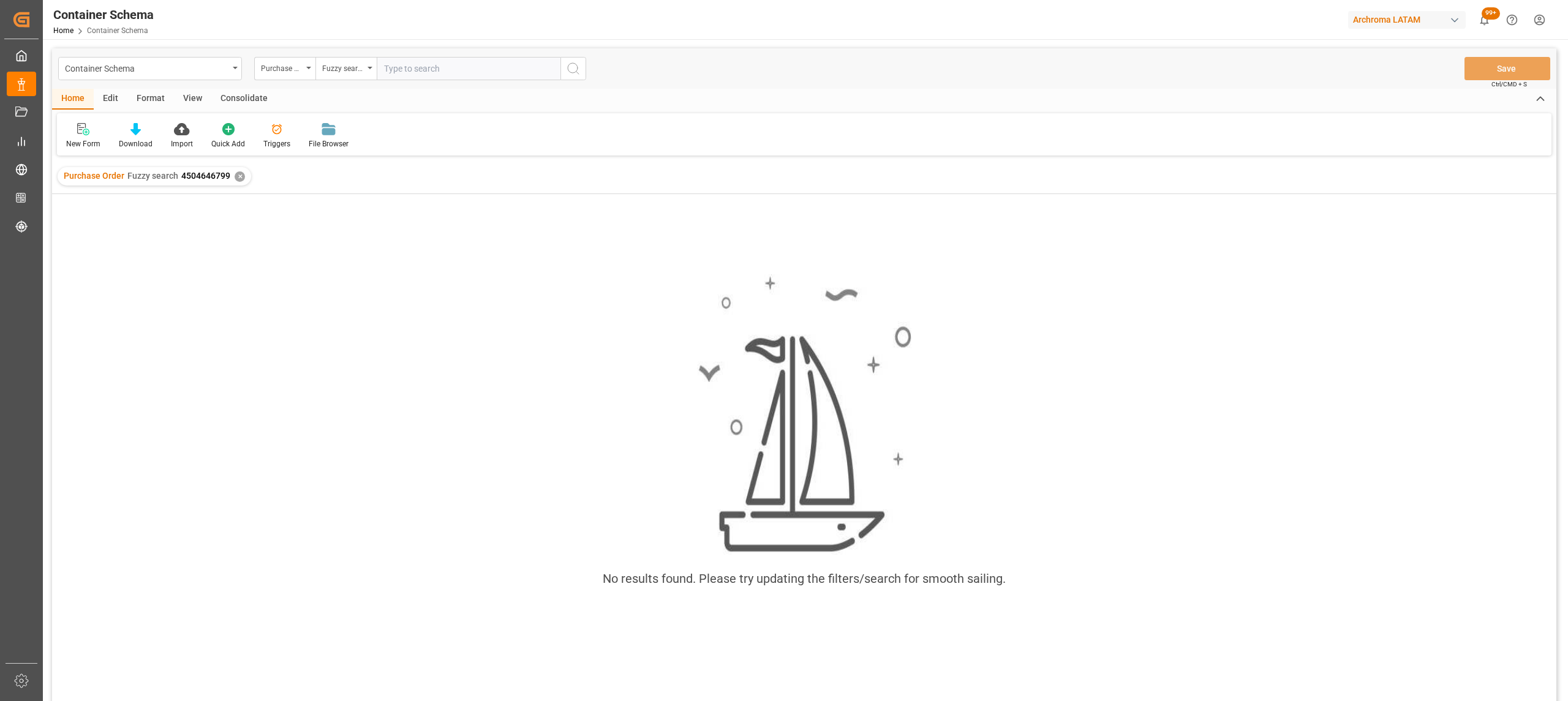
click at [399, 60] on input "text" at bounding box center [469, 69] width 184 height 23
paste input "4504646799"
type input "4504646799"
click at [234, 69] on icon "open menu" at bounding box center [235, 68] width 5 height 2
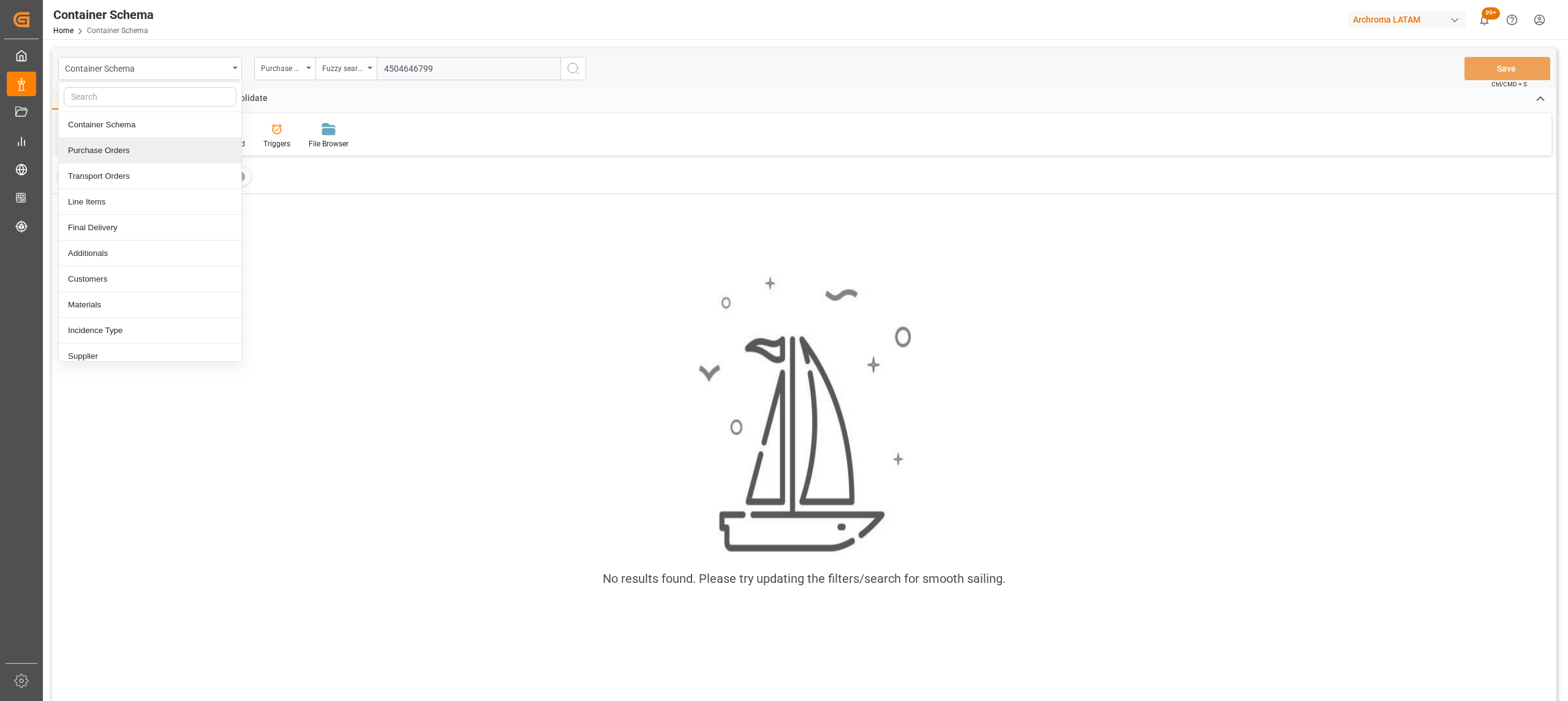
click at [143, 151] on div "Purchase Orders" at bounding box center [150, 151] width 183 height 26
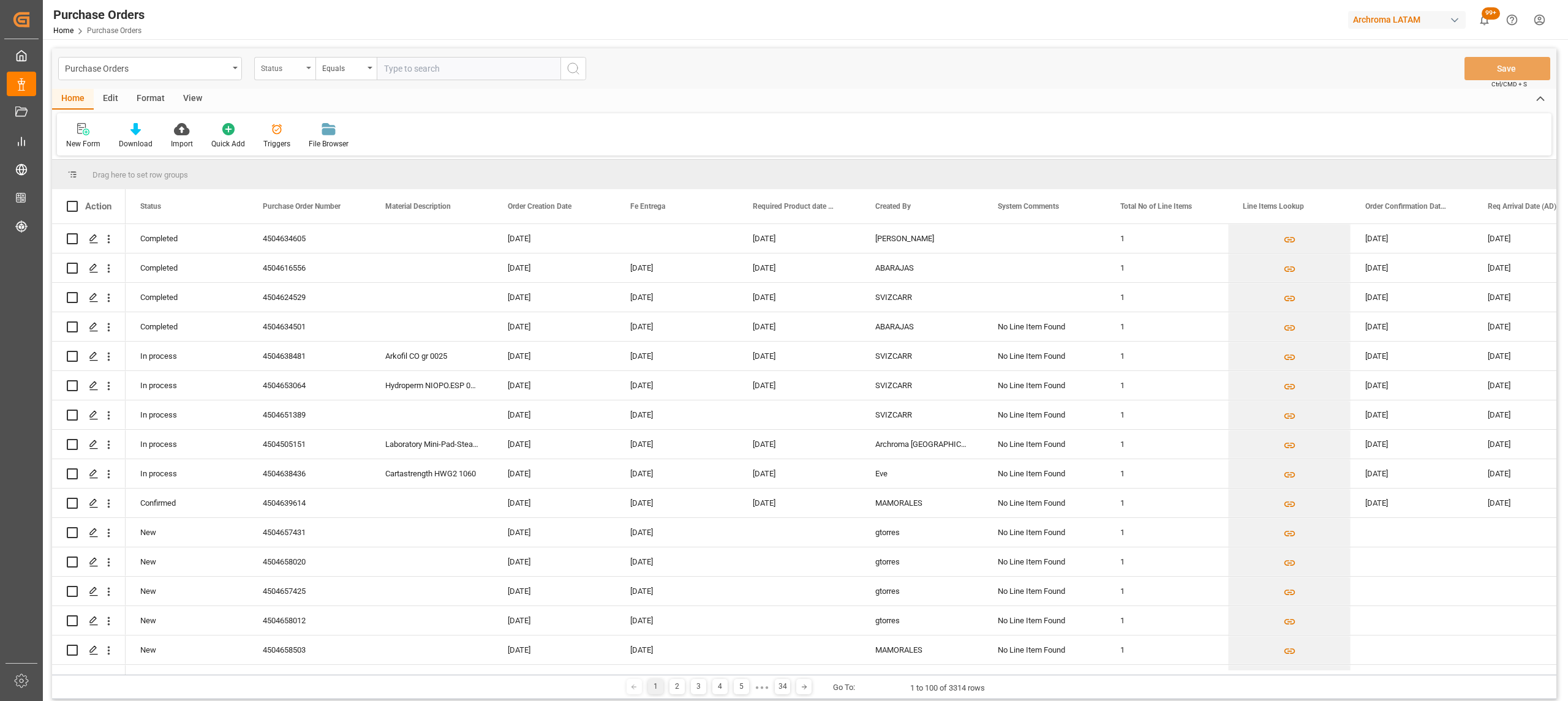
click at [282, 75] on div "Status" at bounding box center [285, 69] width 61 height 23
click at [315, 152] on div "Purchase Order Number" at bounding box center [346, 151] width 183 height 26
click at [338, 62] on div "Equals" at bounding box center [343, 67] width 42 height 14
drag, startPoint x: 368, startPoint y: 151, endPoint x: 375, endPoint y: 135, distance: 17.5
click at [368, 152] on div "Fuzzy search" at bounding box center [407, 151] width 183 height 26
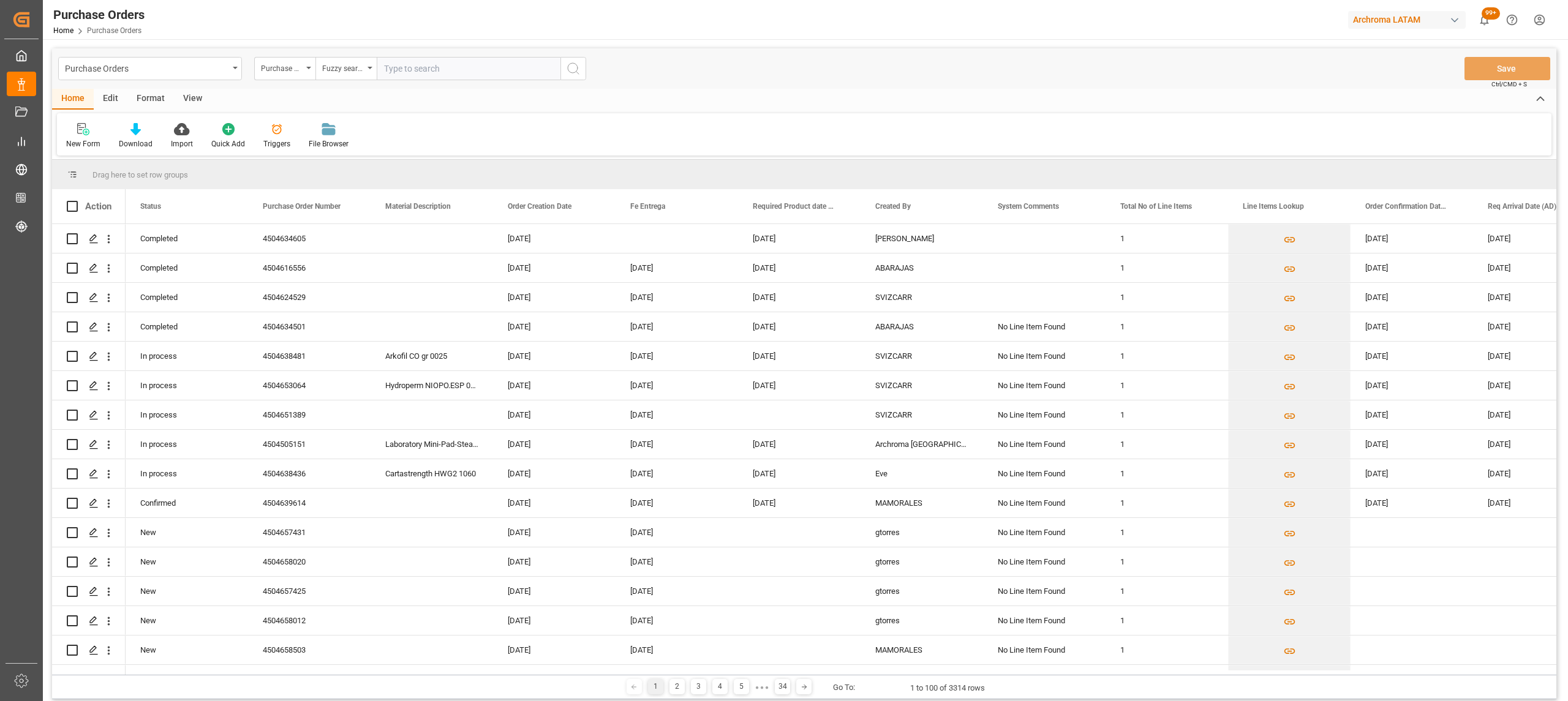
click at [408, 71] on input "text" at bounding box center [469, 69] width 184 height 23
paste input "4504646799"
type input "4504646799"
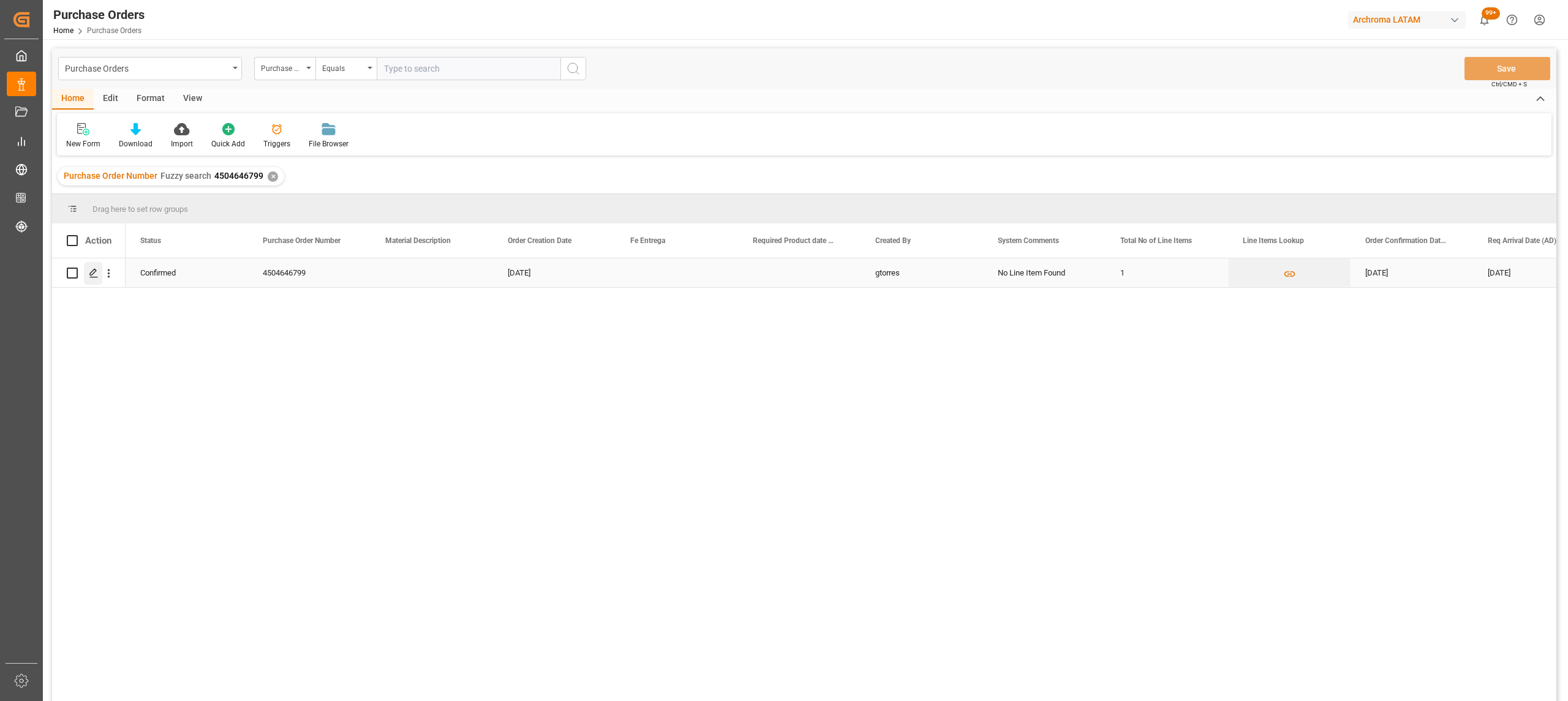
click at [90, 269] on icon "Press SPACE to select this row." at bounding box center [93, 273] width 10 height 10
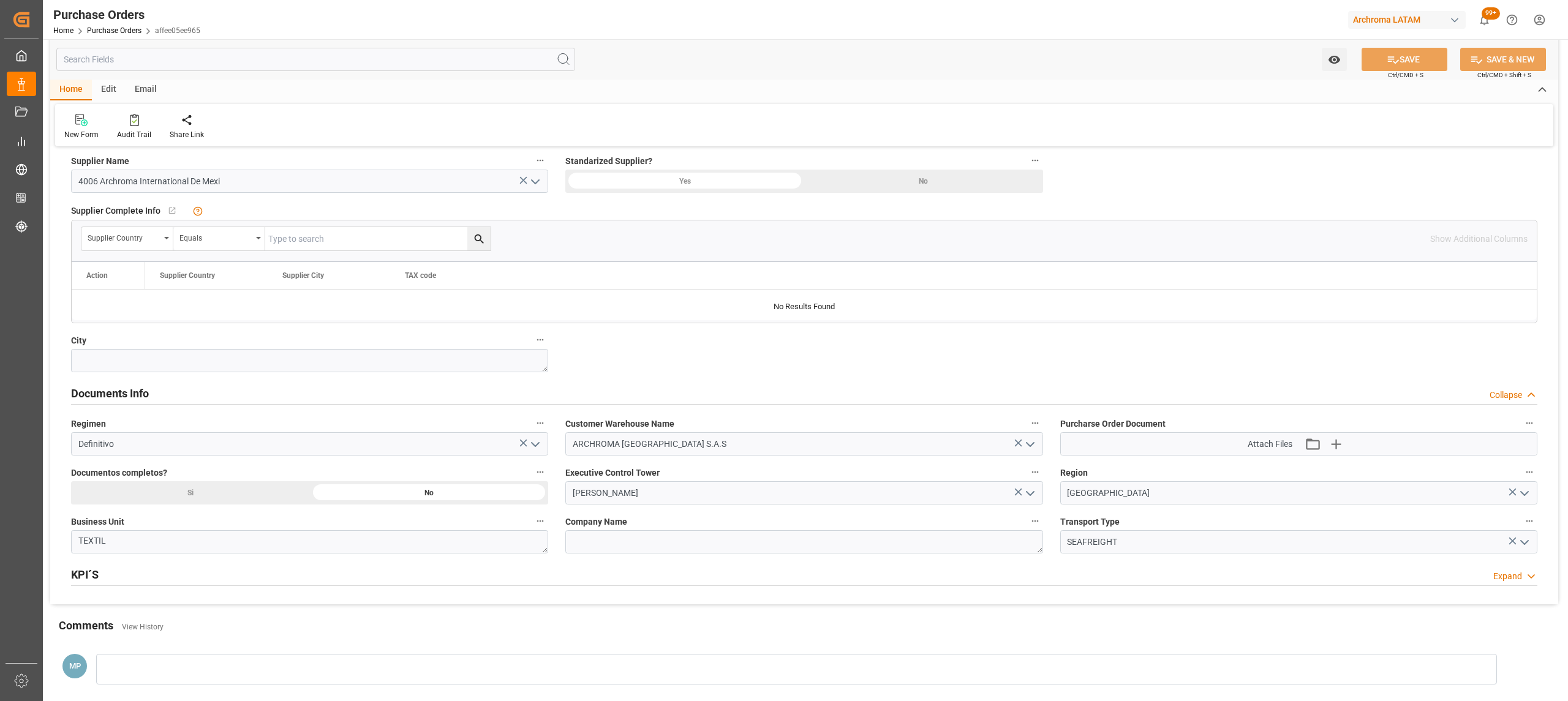
scroll to position [735, 0]
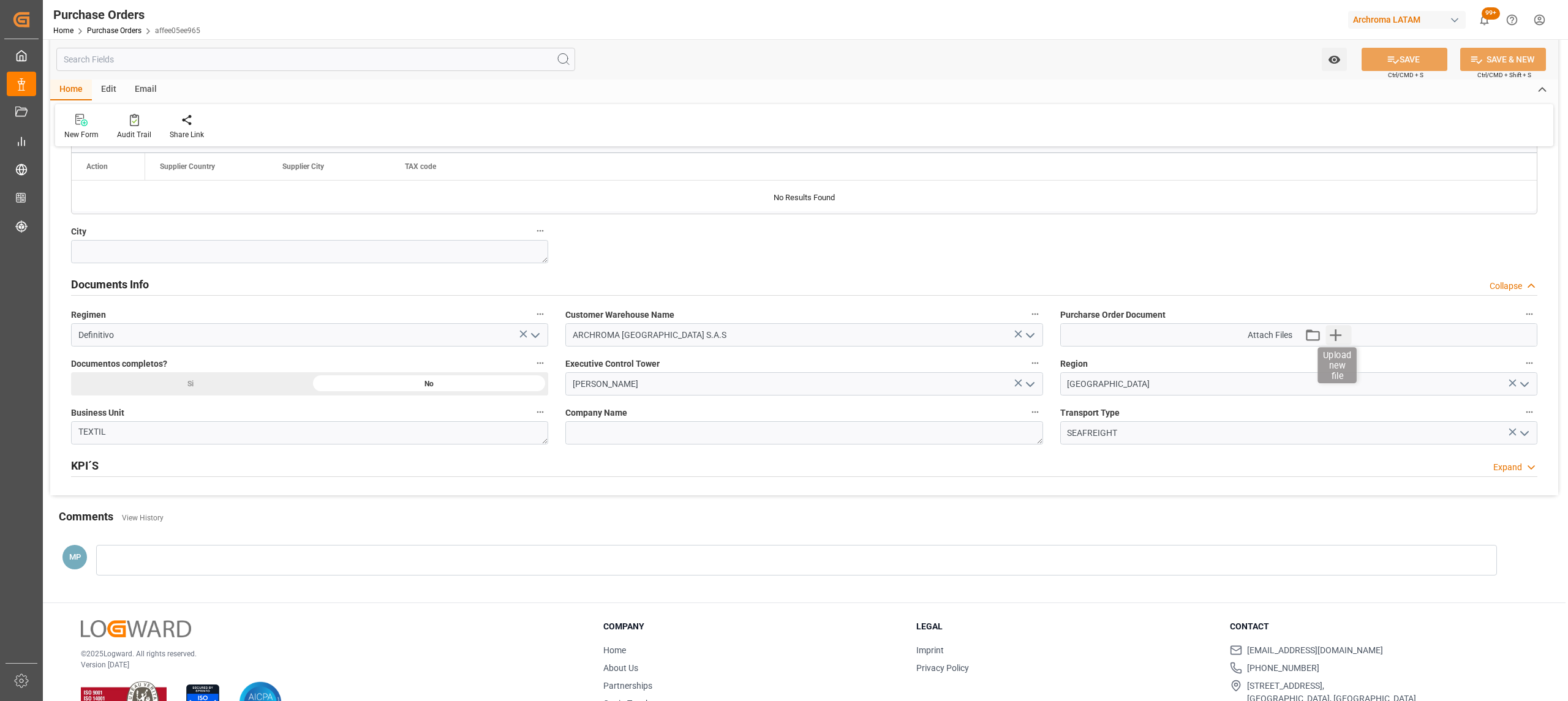
click at [1331, 341] on icon "button" at bounding box center [1336, 335] width 20 height 20
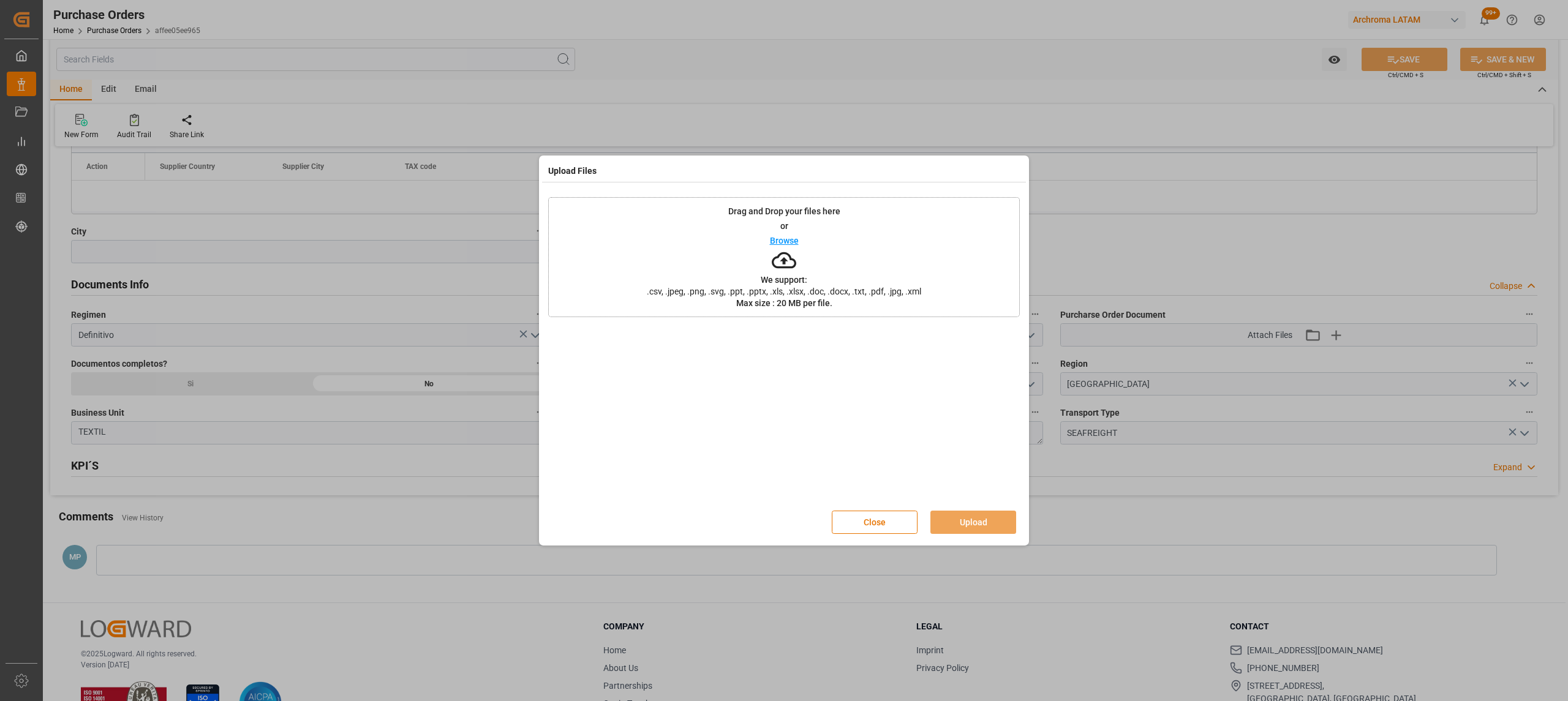
click at [767, 239] on div "Drag and Drop your files here or Browse We support: .csv, .jpeg, .png, .svg, .p…" at bounding box center [783, 257] width 472 height 120
click at [978, 516] on button "Upload" at bounding box center [973, 523] width 85 height 23
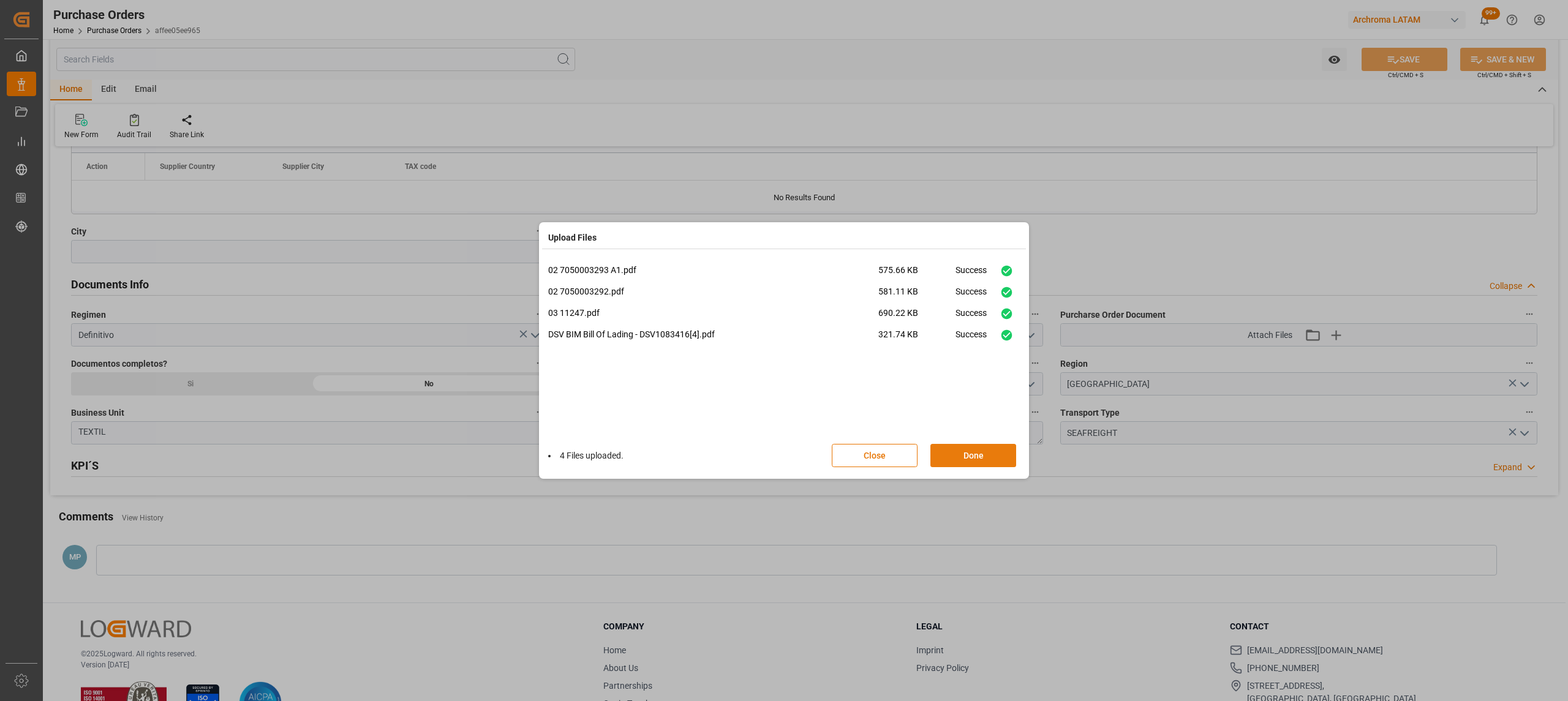
click at [978, 461] on button "Done" at bounding box center [973, 456] width 85 height 23
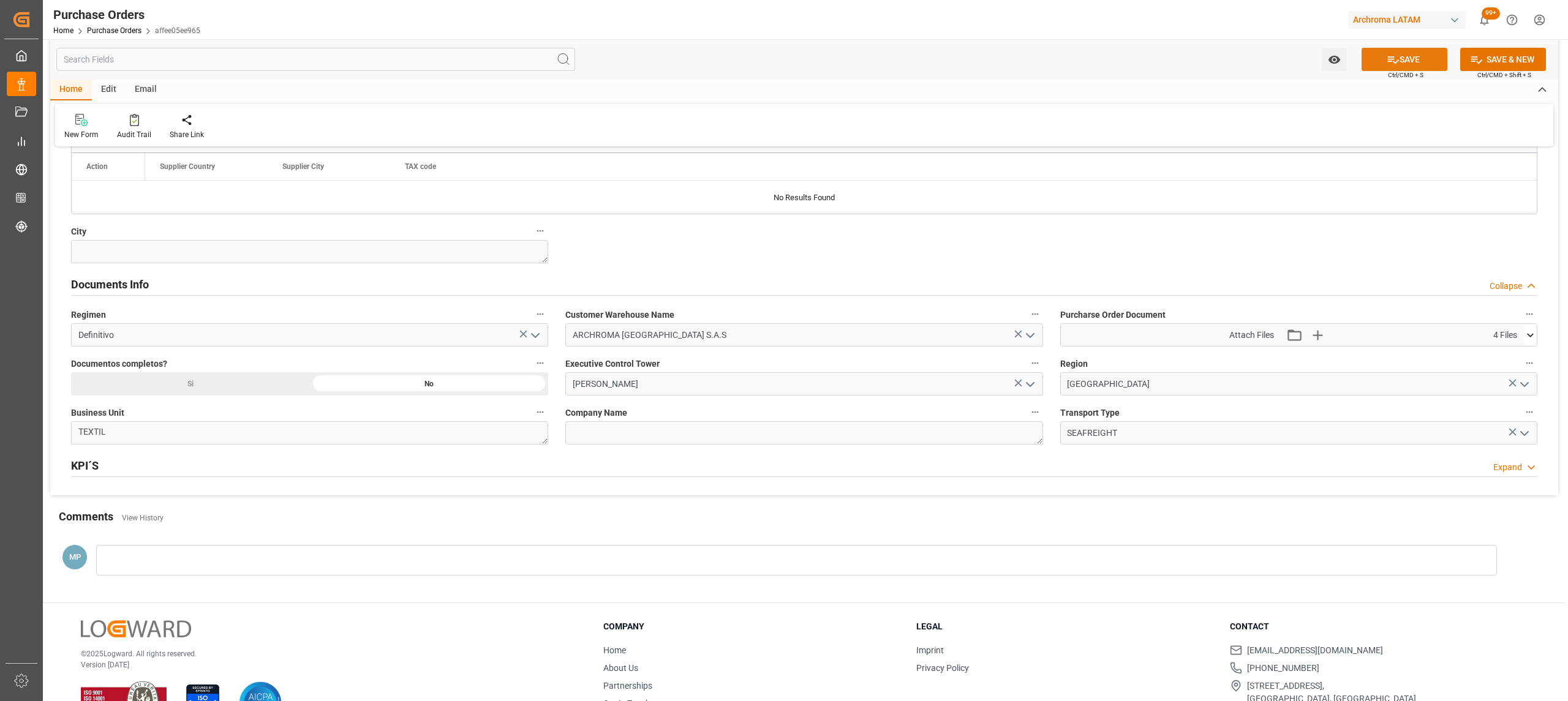
click at [1390, 65] on icon at bounding box center [1393, 60] width 13 height 13
click at [1328, 60] on icon "open menu" at bounding box center [1333, 60] width 12 height 8
click at [1282, 94] on div "Start Watching" at bounding box center [1274, 87] width 147 height 28
